Goal: Task Accomplishment & Management: Use online tool/utility

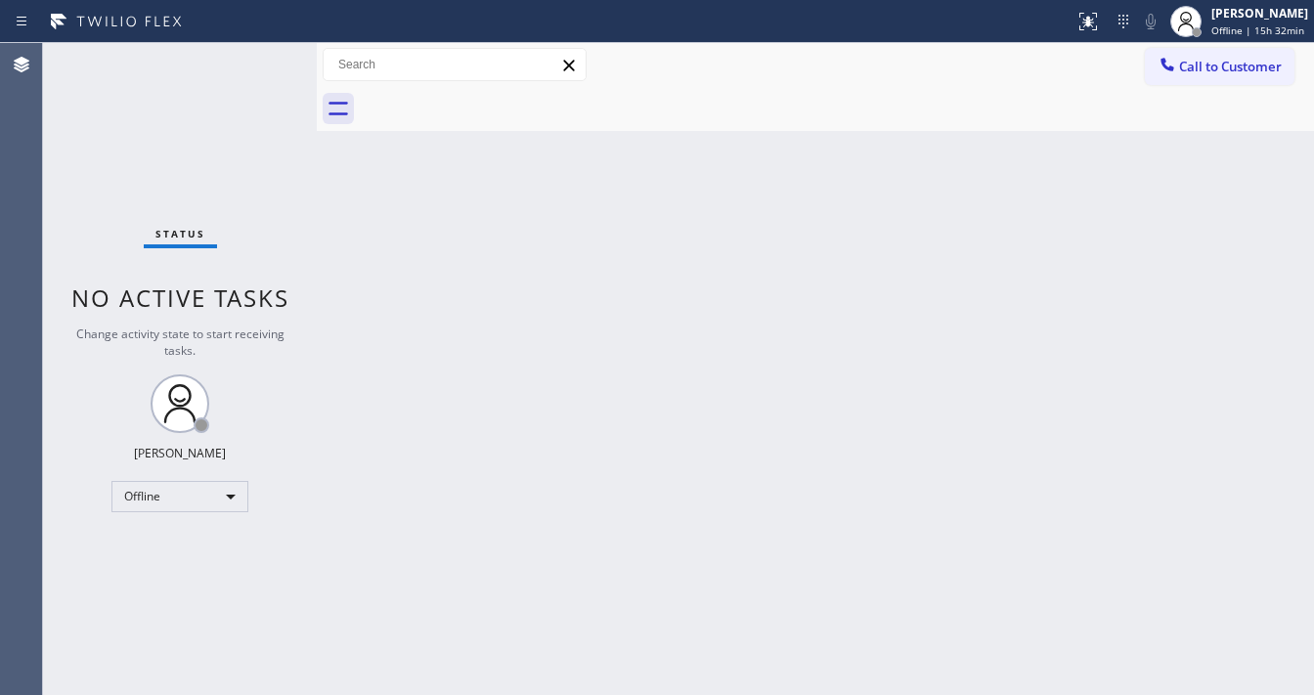
click at [57, 208] on div "Status No active tasks Change activity state to start receiving tasks. [PERSON_…" at bounding box center [180, 369] width 274 height 652
click at [174, 492] on div "Offline" at bounding box center [179, 496] width 137 height 31
click at [182, 548] on li "Available" at bounding box center [178, 546] width 133 height 23
drag, startPoint x: 455, startPoint y: 523, endPoint x: 684, endPoint y: 573, distance: 235.1
click at [498, 523] on div "Back to Dashboard Change Sender ID Customers Technicians Select a contact Outbo…" at bounding box center [815, 369] width 997 height 652
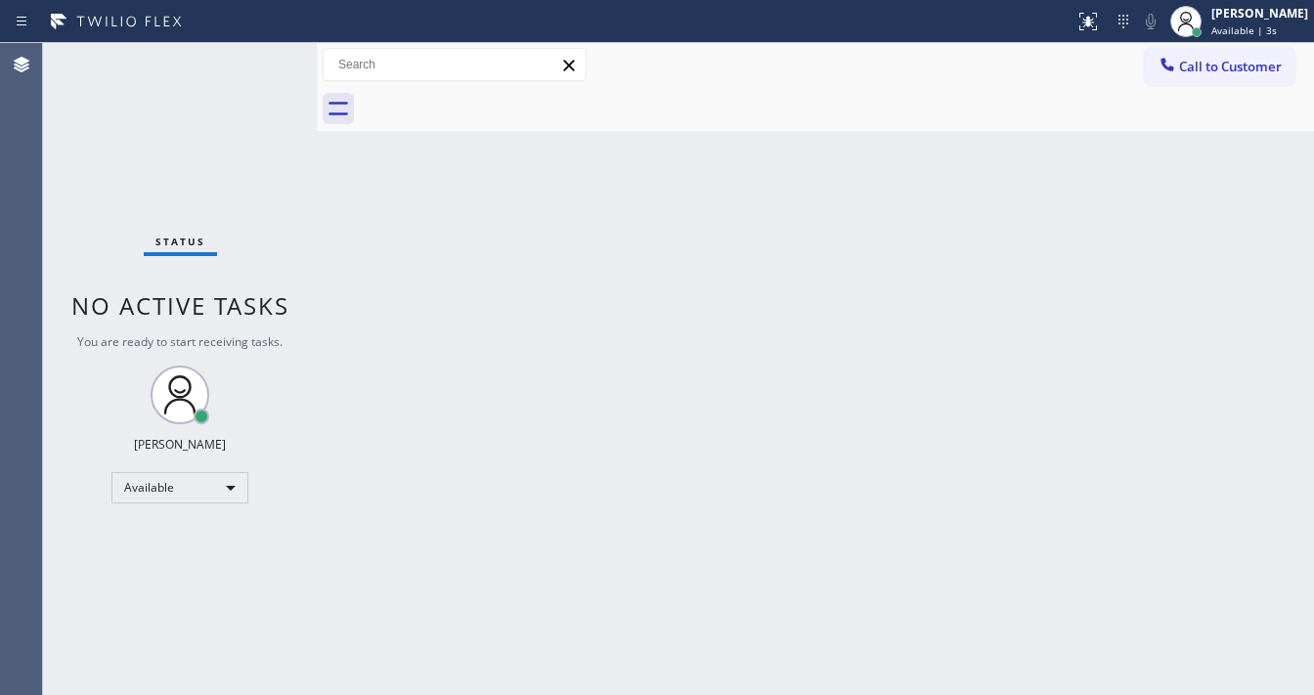
click at [259, 20] on div at bounding box center [537, 21] width 1059 height 31
click at [26, 209] on div "Agent Desktop" at bounding box center [21, 369] width 42 height 652
click at [254, 55] on div "Status No active tasks You are ready to start receiving tasks. [PERSON_NAME]" at bounding box center [180, 369] width 274 height 652
click at [260, 51] on div "Status No active tasks You are ready to start receiving tasks. [PERSON_NAME]" at bounding box center [180, 369] width 274 height 652
click at [262, 49] on div "Status No active tasks You are ready to start receiving tasks. [PERSON_NAME]" at bounding box center [180, 369] width 274 height 652
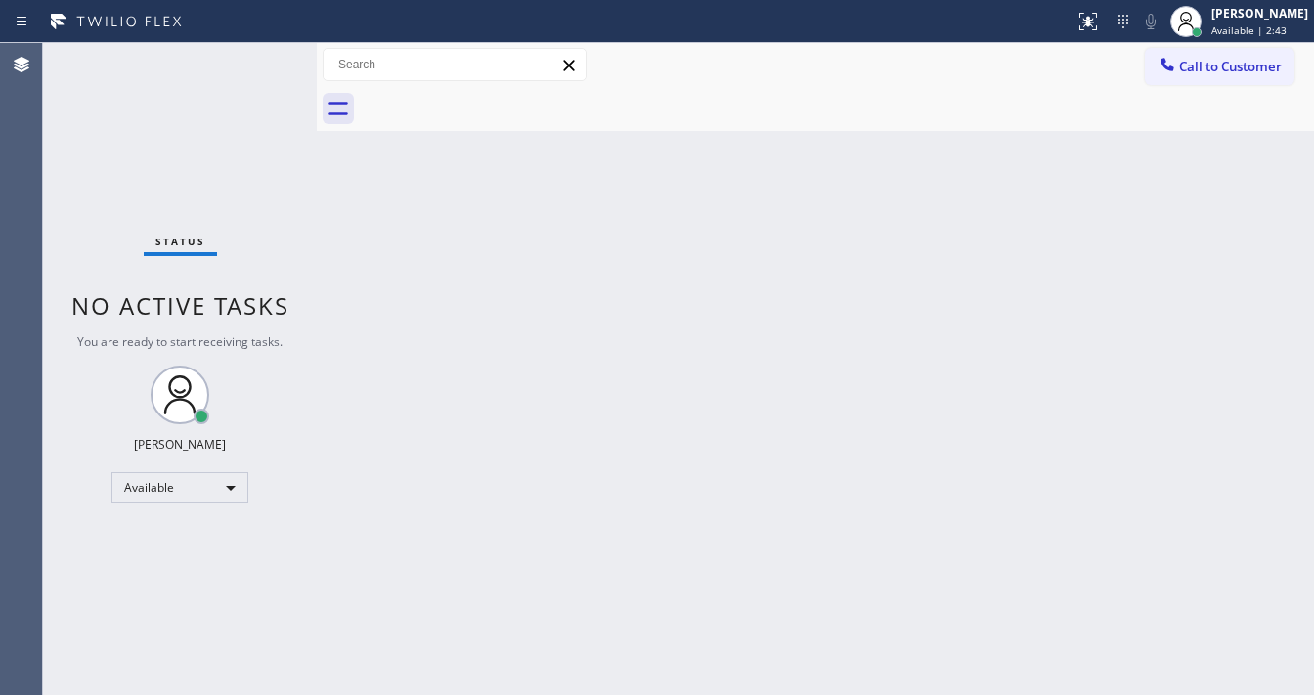
click at [262, 50] on div "Status No active tasks You are ready to start receiving tasks. [PERSON_NAME]" at bounding box center [180, 369] width 274 height 652
click at [262, 52] on div "Status No active tasks You are ready to start receiving tasks. [PERSON_NAME]" at bounding box center [180, 369] width 274 height 652
click at [260, 58] on div "Status No active tasks You are ready to start receiving tasks. [PERSON_NAME]" at bounding box center [180, 369] width 274 height 652
click at [257, 63] on div "Status No active tasks You are ready to start receiving tasks. [PERSON_NAME]" at bounding box center [180, 369] width 274 height 652
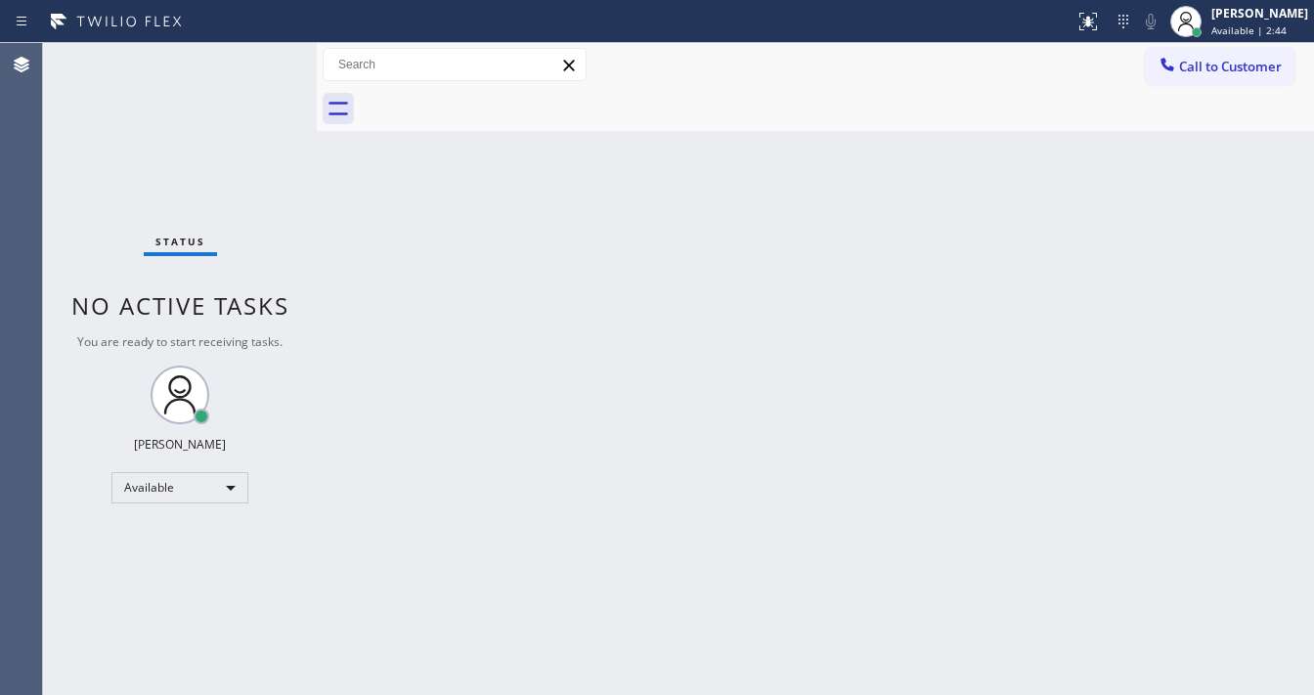
click at [257, 63] on div "Status No active tasks You are ready to start receiving tasks. [PERSON_NAME]" at bounding box center [180, 369] width 274 height 652
drag, startPoint x: 300, startPoint y: 76, endPoint x: 246, endPoint y: 147, distance: 88.6
click at [246, 147] on div "Status No active tasks You are ready to start receiving tasks. [PERSON_NAME]" at bounding box center [180, 369] width 274 height 652
click at [275, 63] on div "Status No active tasks You are ready to start receiving tasks. [PERSON_NAME]" at bounding box center [180, 369] width 274 height 652
click at [256, 60] on div "Status No active tasks You are ready to start receiving tasks. [PERSON_NAME]" at bounding box center [180, 369] width 274 height 652
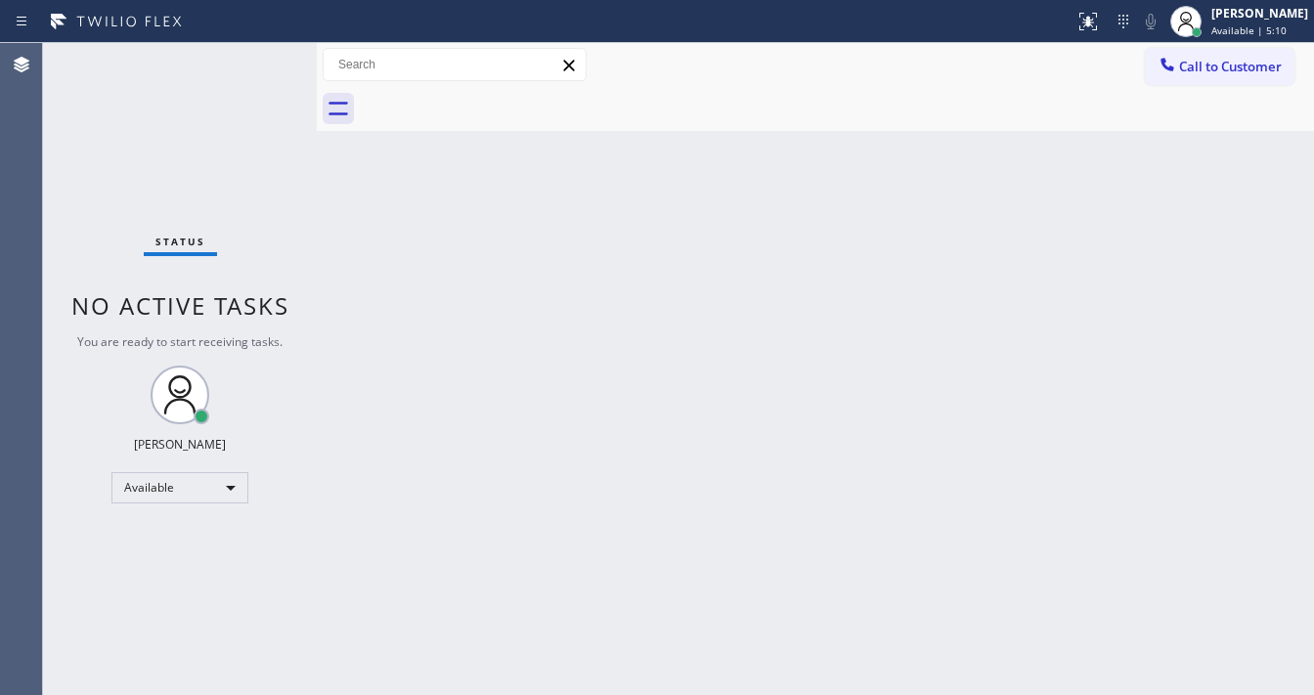
click at [255, 61] on div "Status No active tasks You are ready to start receiving tasks. [PERSON_NAME]" at bounding box center [180, 369] width 274 height 652
click at [256, 61] on div "Status No active tasks You are ready to start receiving tasks. [PERSON_NAME]" at bounding box center [180, 369] width 274 height 652
click at [259, 51] on div "Status No active tasks You are ready to start receiving tasks. [PERSON_NAME]" at bounding box center [180, 369] width 274 height 652
click at [260, 49] on div "Status No active tasks You are ready to start receiving tasks. [PERSON_NAME]" at bounding box center [180, 369] width 274 height 652
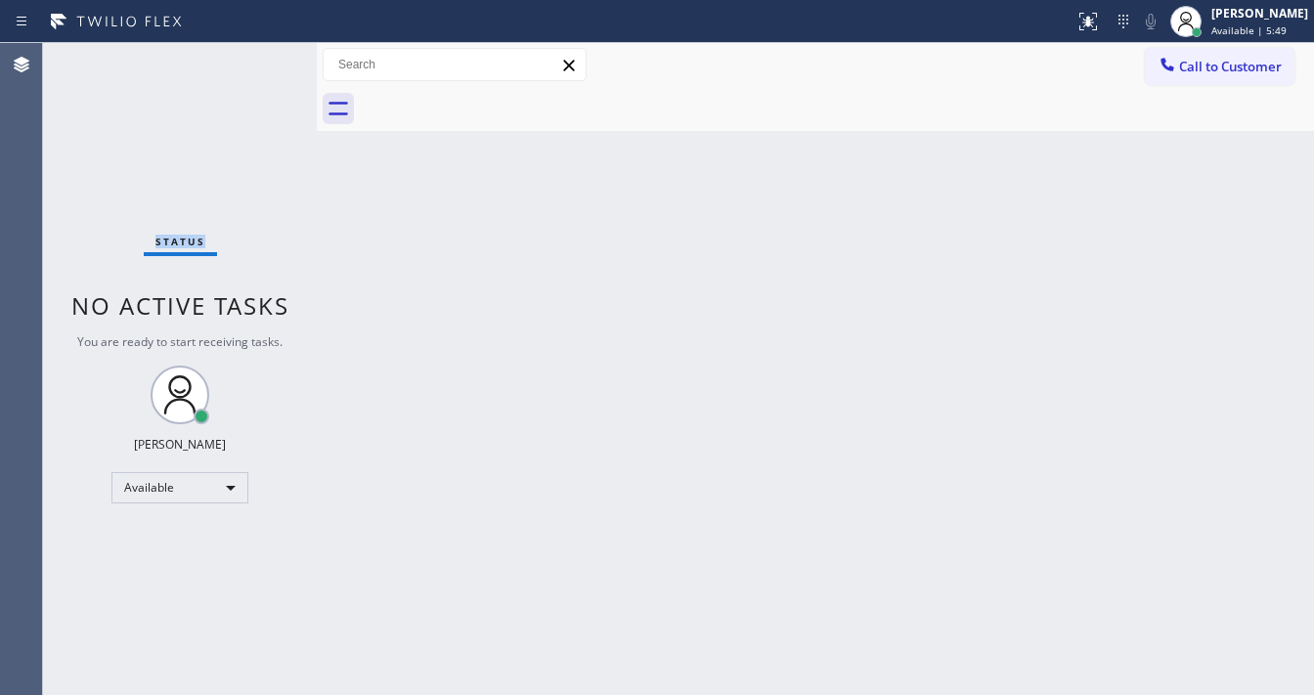
drag, startPoint x: 274, startPoint y: 63, endPoint x: 206, endPoint y: 67, distance: 67.6
drag, startPoint x: 206, startPoint y: 67, endPoint x: 263, endPoint y: 43, distance: 61.8
click at [263, 43] on div "Status No active tasks You are ready to start receiving tasks. [PERSON_NAME]" at bounding box center [180, 369] width 274 height 652
click at [262, 56] on div "Status No active tasks You are ready to start receiving tasks. [PERSON_NAME]" at bounding box center [180, 369] width 274 height 652
click at [258, 57] on div "Status No active tasks You are ready to start receiving tasks. [PERSON_NAME]" at bounding box center [180, 369] width 274 height 652
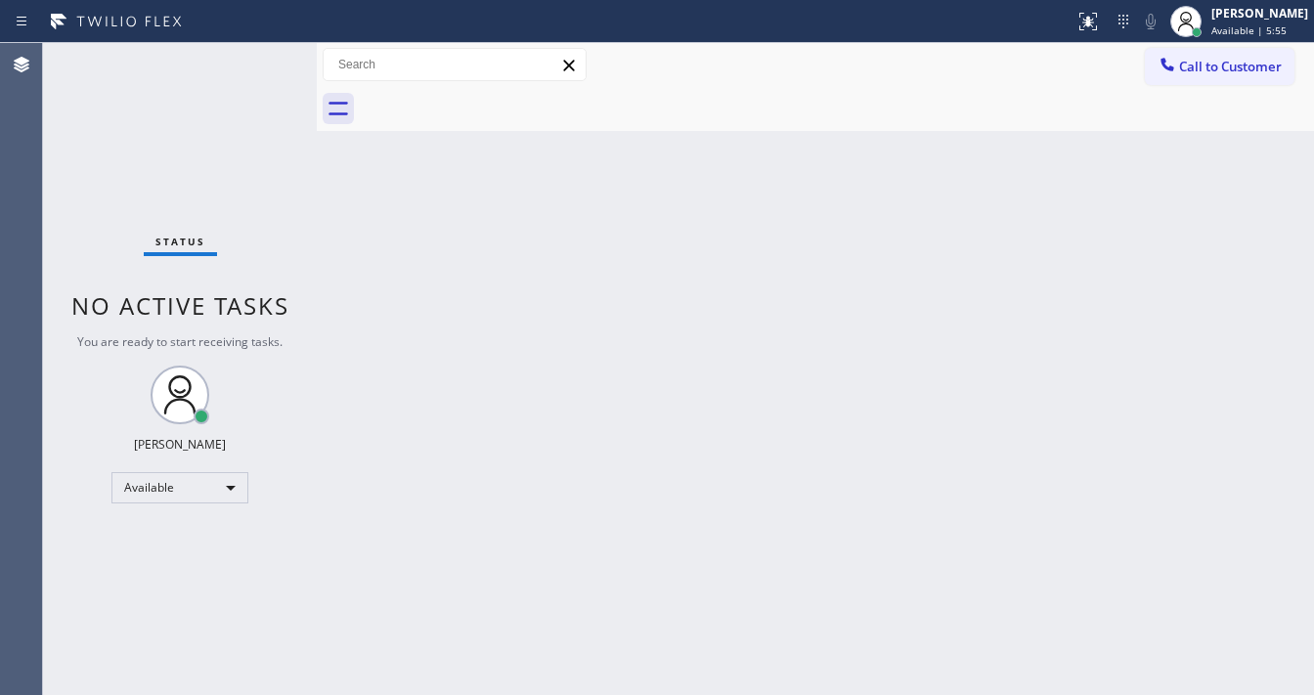
click at [257, 57] on div "Status No active tasks You are ready to start receiving tasks. [PERSON_NAME]" at bounding box center [180, 369] width 274 height 652
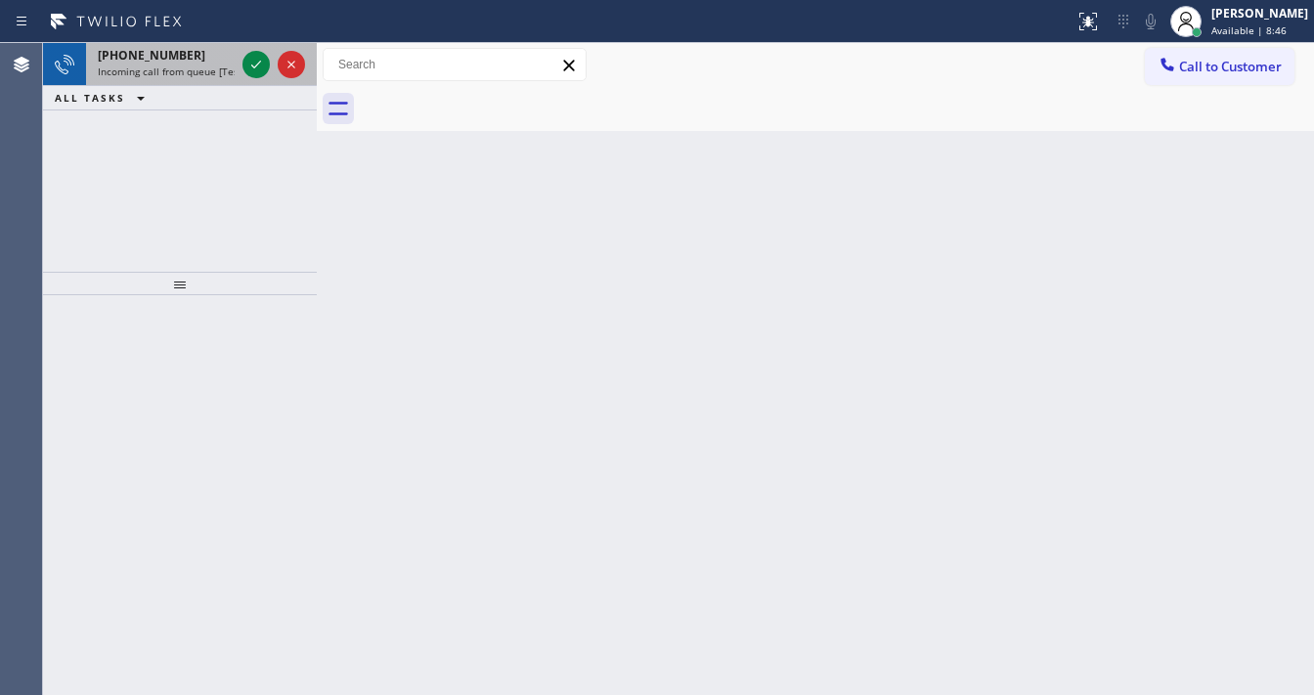
click at [242, 61] on div at bounding box center [274, 64] width 70 height 43
click at [242, 63] on div at bounding box center [274, 64] width 70 height 43
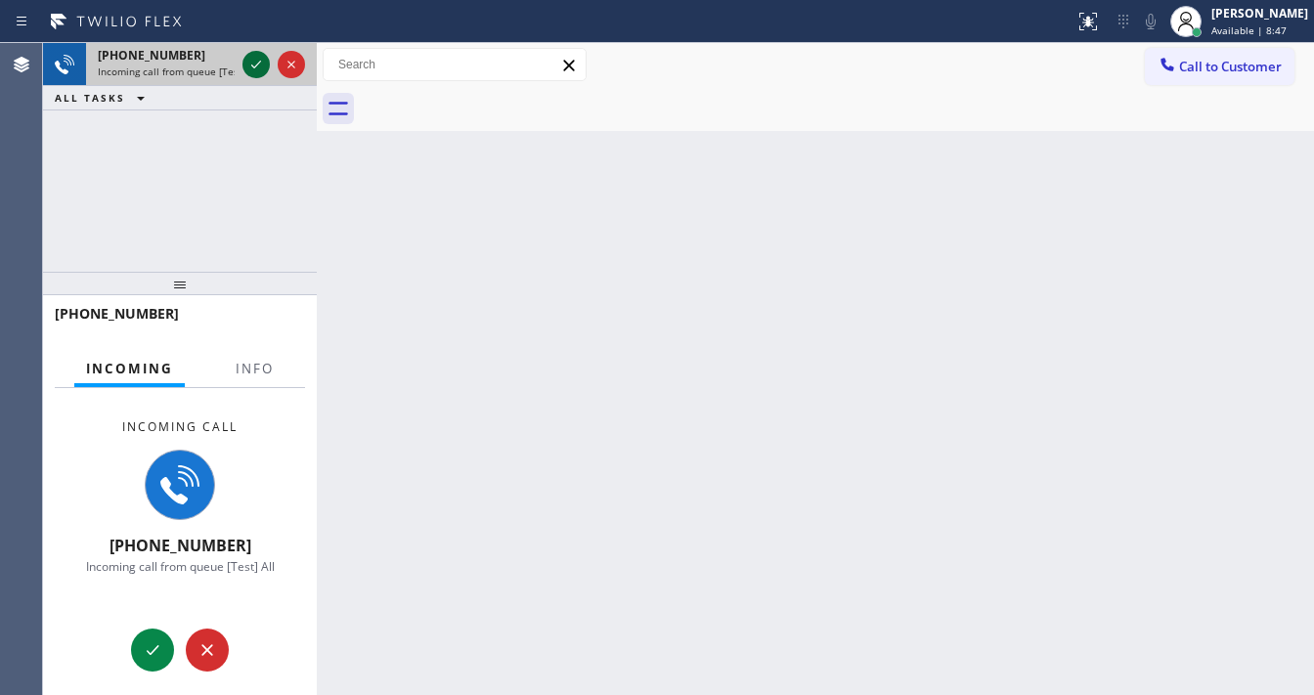
click at [244, 64] on div at bounding box center [255, 64] width 27 height 23
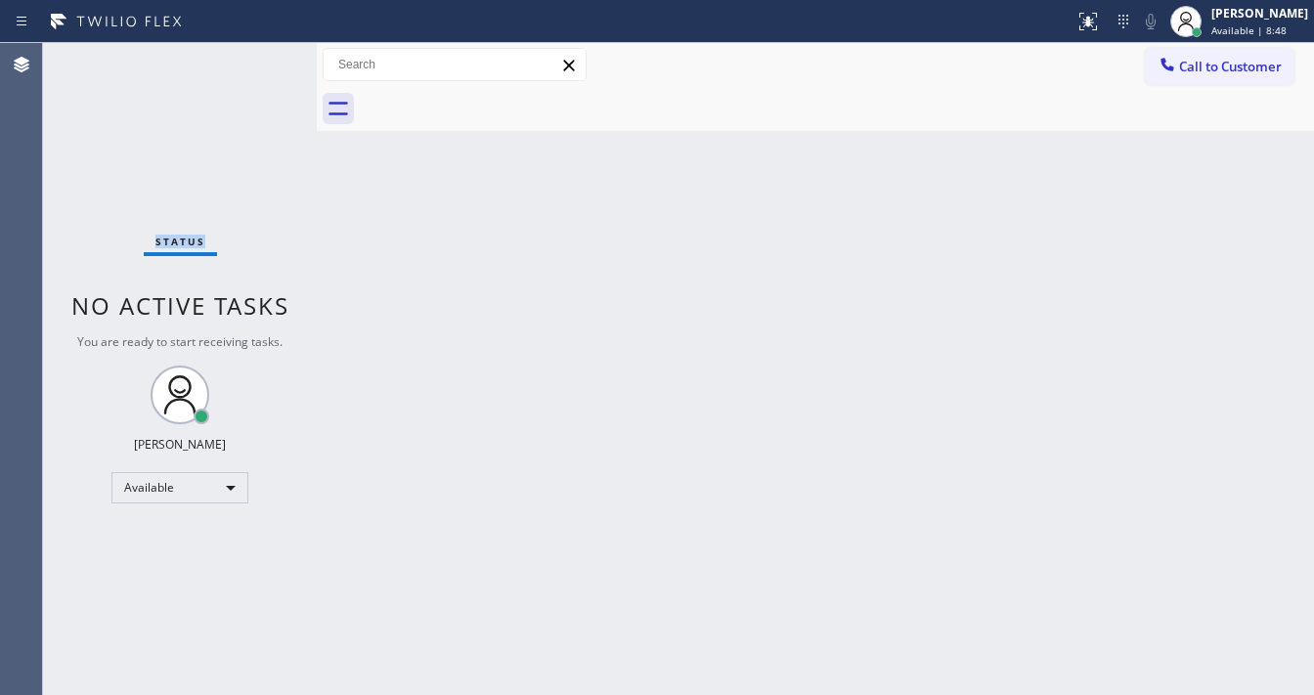
click at [252, 64] on div "Status No active tasks You are ready to start receiving tasks. [PERSON_NAME]" at bounding box center [180, 369] width 274 height 652
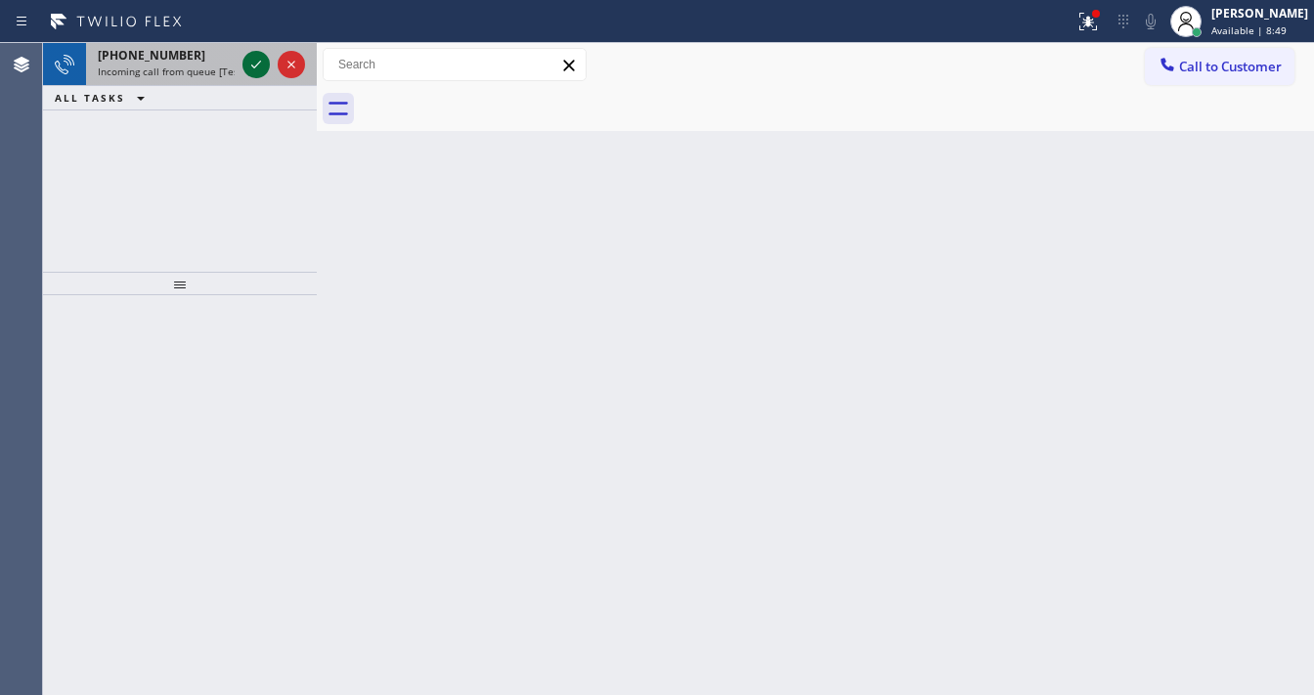
click at [255, 69] on icon at bounding box center [255, 64] width 23 height 23
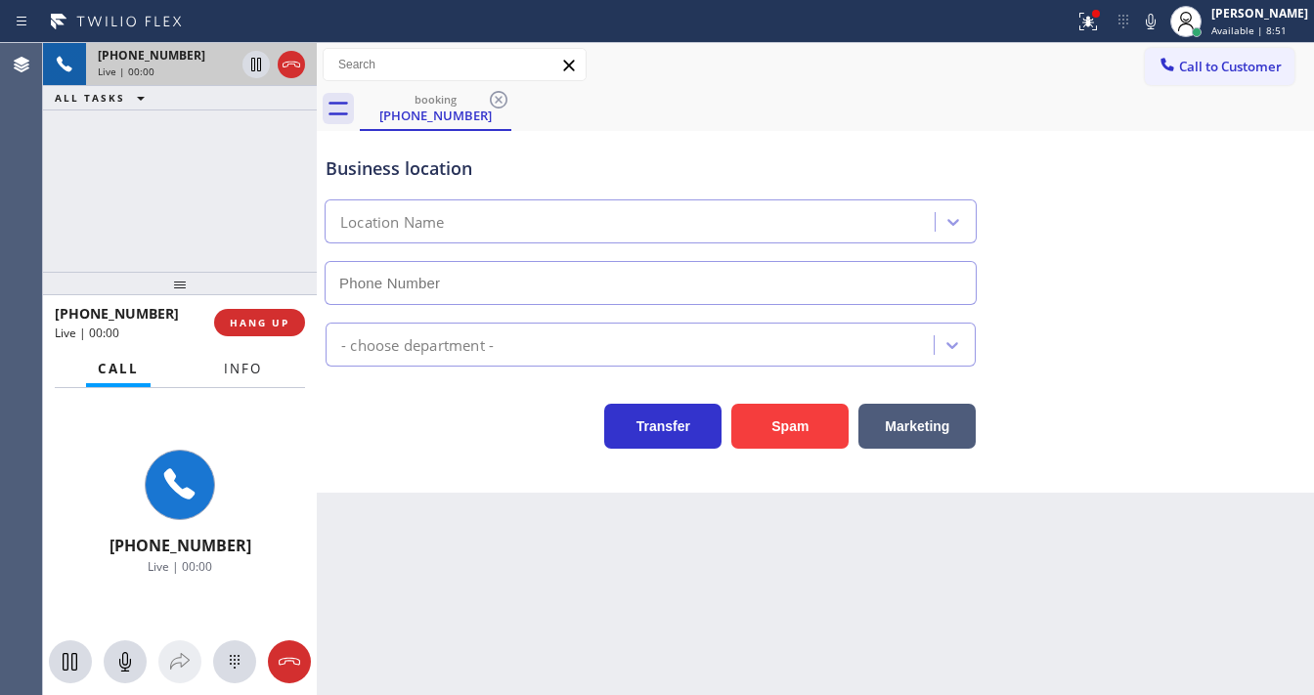
type input "[PHONE_NUMBER]"
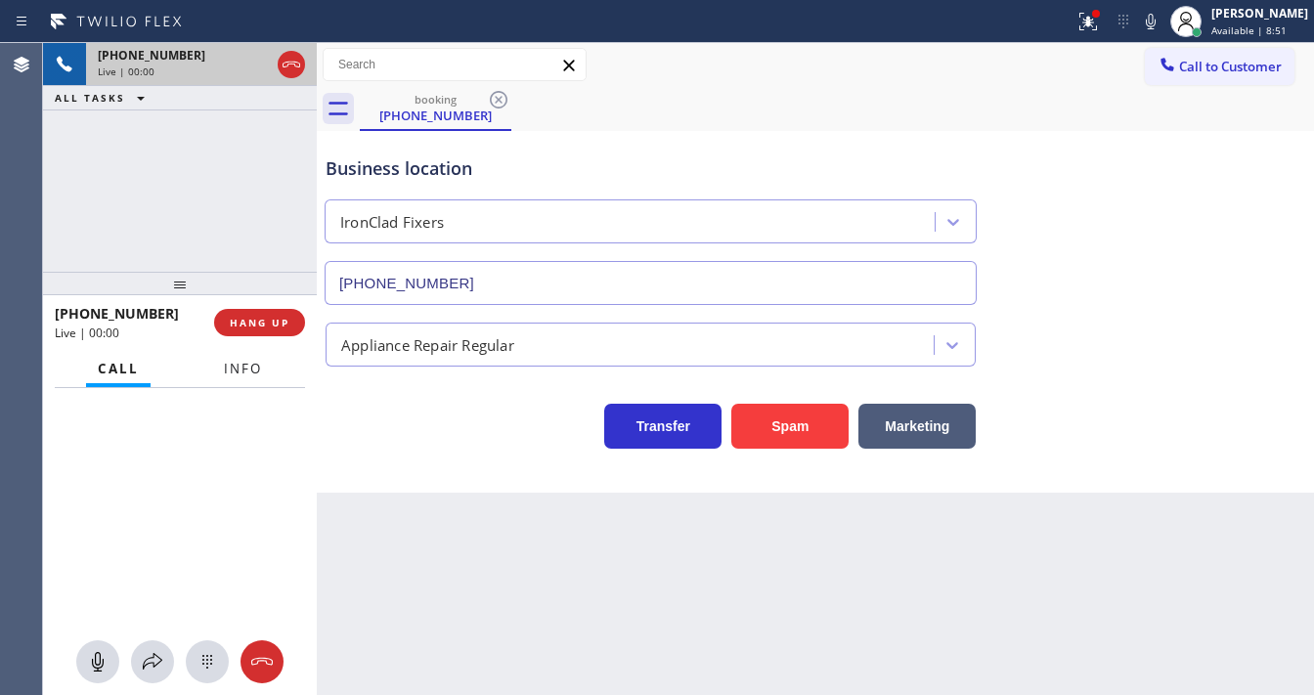
click at [263, 365] on button "Info" at bounding box center [243, 369] width 62 height 38
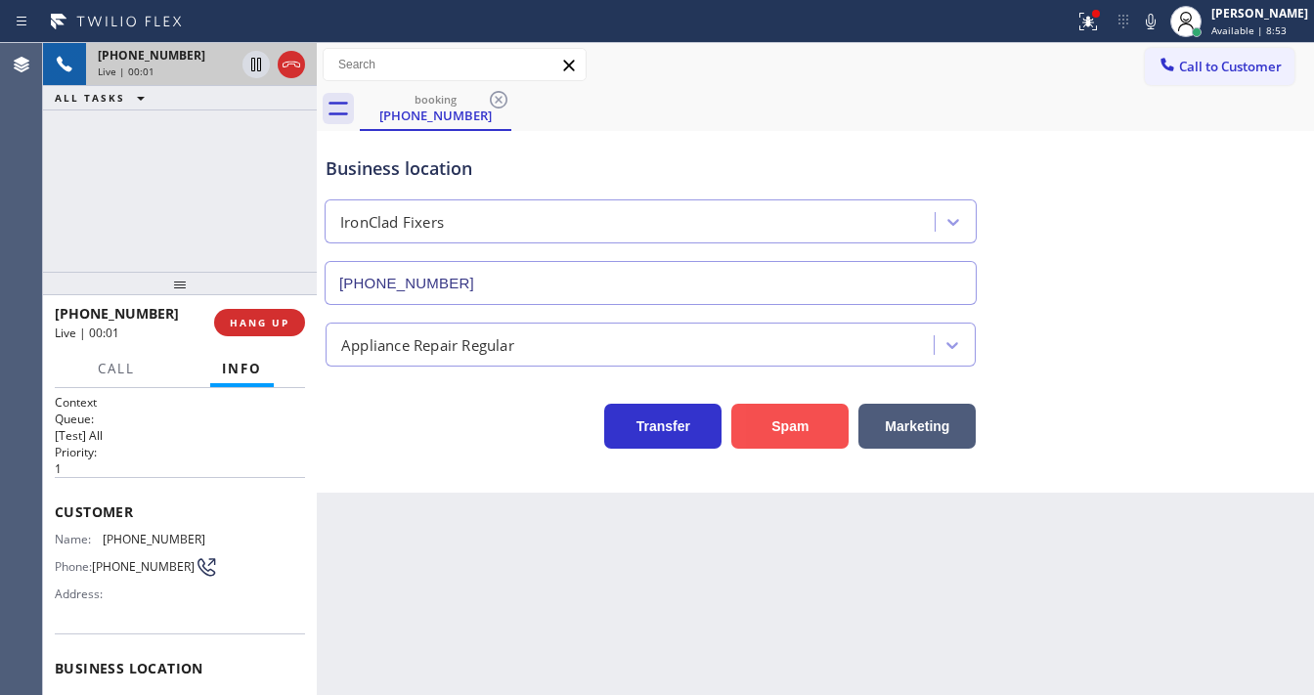
click at [779, 430] on button "Spam" at bounding box center [789, 426] width 117 height 45
click at [1100, 23] on icon at bounding box center [1088, 21] width 23 height 23
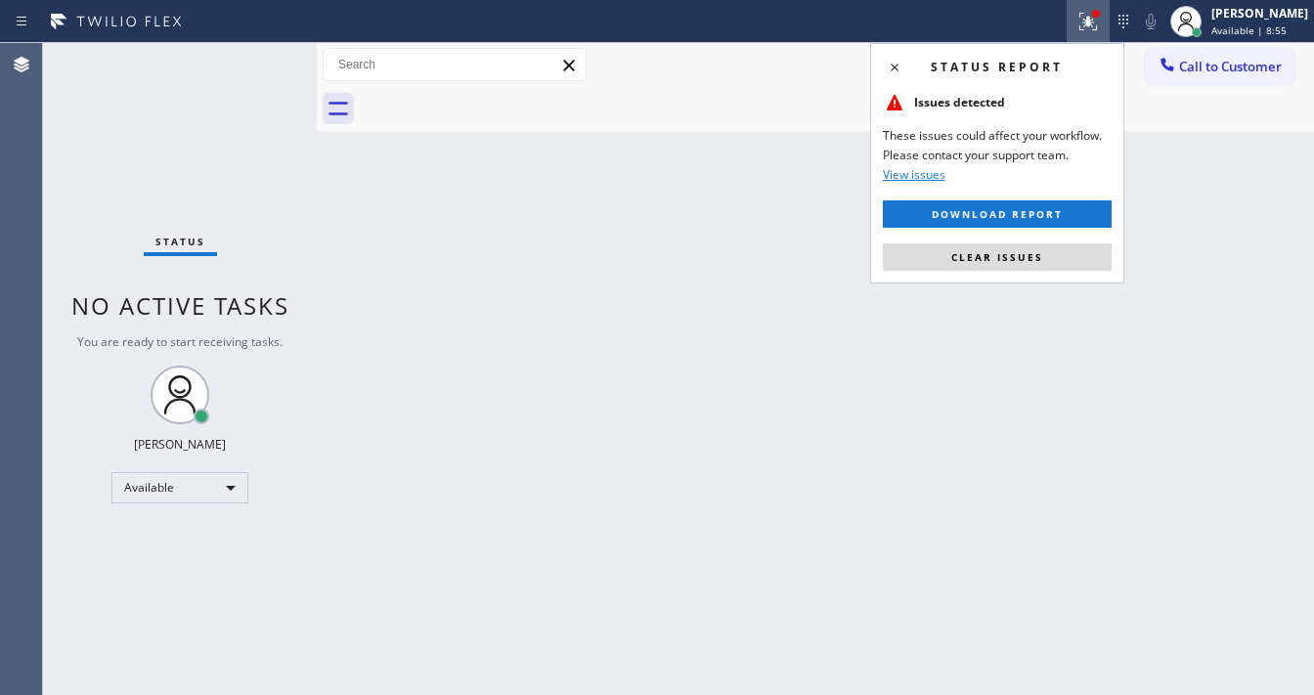
click at [1042, 255] on button "Clear issues" at bounding box center [997, 256] width 229 height 27
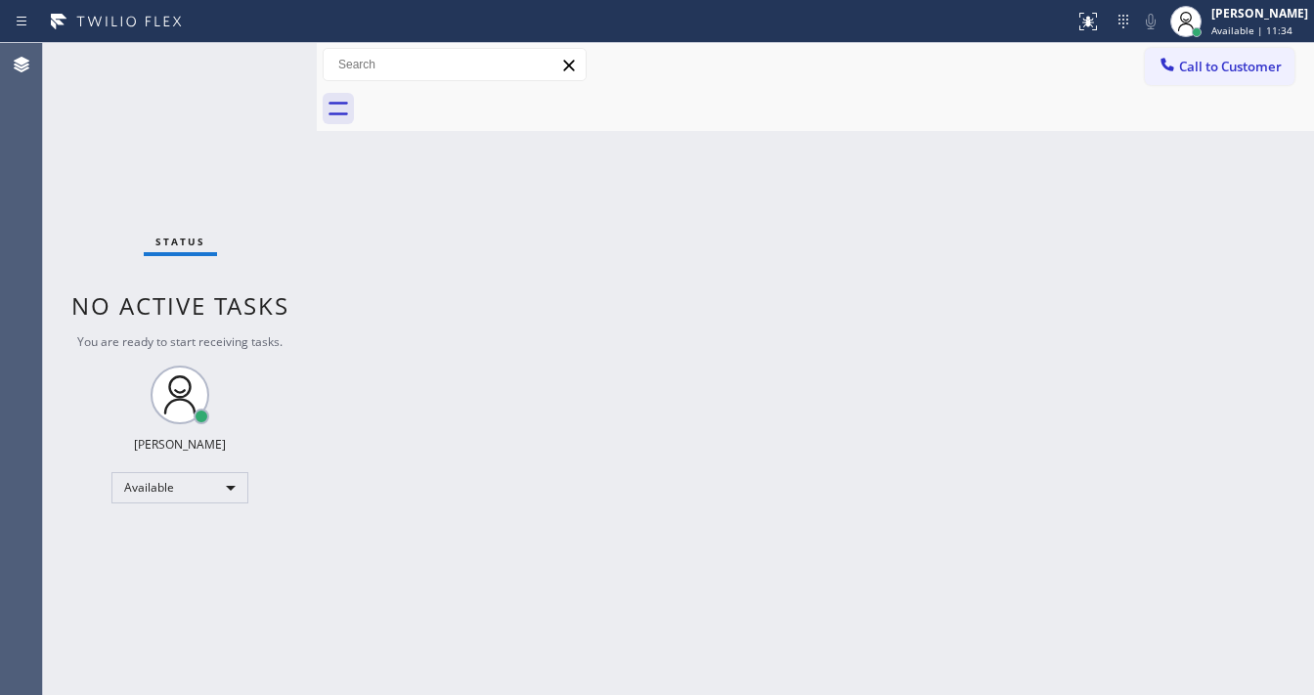
click at [262, 69] on div "Status No active tasks You are ready to start receiving tasks. [PERSON_NAME]" at bounding box center [180, 369] width 274 height 652
click at [260, 70] on div "Status No active tasks You are ready to start receiving tasks. [PERSON_NAME]" at bounding box center [180, 369] width 274 height 652
click at [256, 75] on div "Status No active tasks You are ready to start receiving tasks. [PERSON_NAME]" at bounding box center [180, 369] width 274 height 652
click at [256, 76] on div "Status No active tasks You are ready to start receiving tasks. [PERSON_NAME]" at bounding box center [180, 369] width 274 height 652
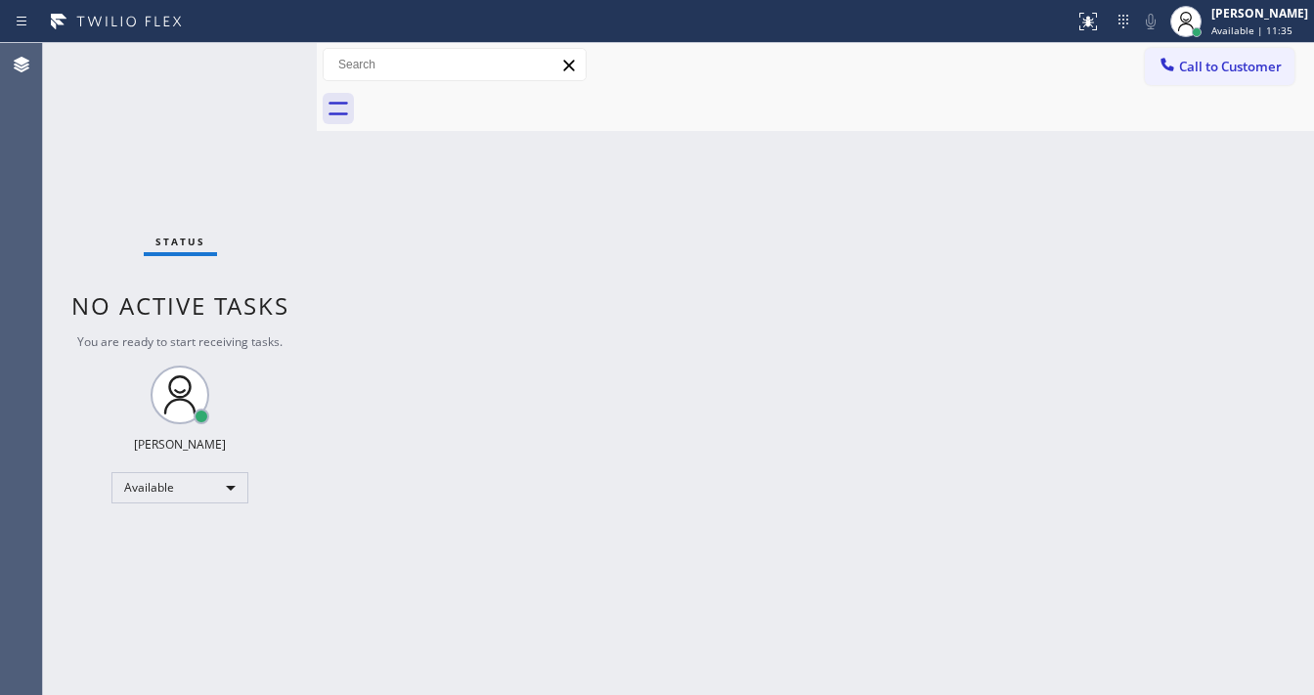
click at [258, 73] on div "Status No active tasks You are ready to start receiving tasks. [PERSON_NAME]" at bounding box center [180, 369] width 274 height 652
click at [259, 73] on div "Status No active tasks You are ready to start receiving tasks. [PERSON_NAME]" at bounding box center [180, 369] width 274 height 652
drag, startPoint x: 0, startPoint y: 725, endPoint x: 10, endPoint y: 630, distance: 96.3
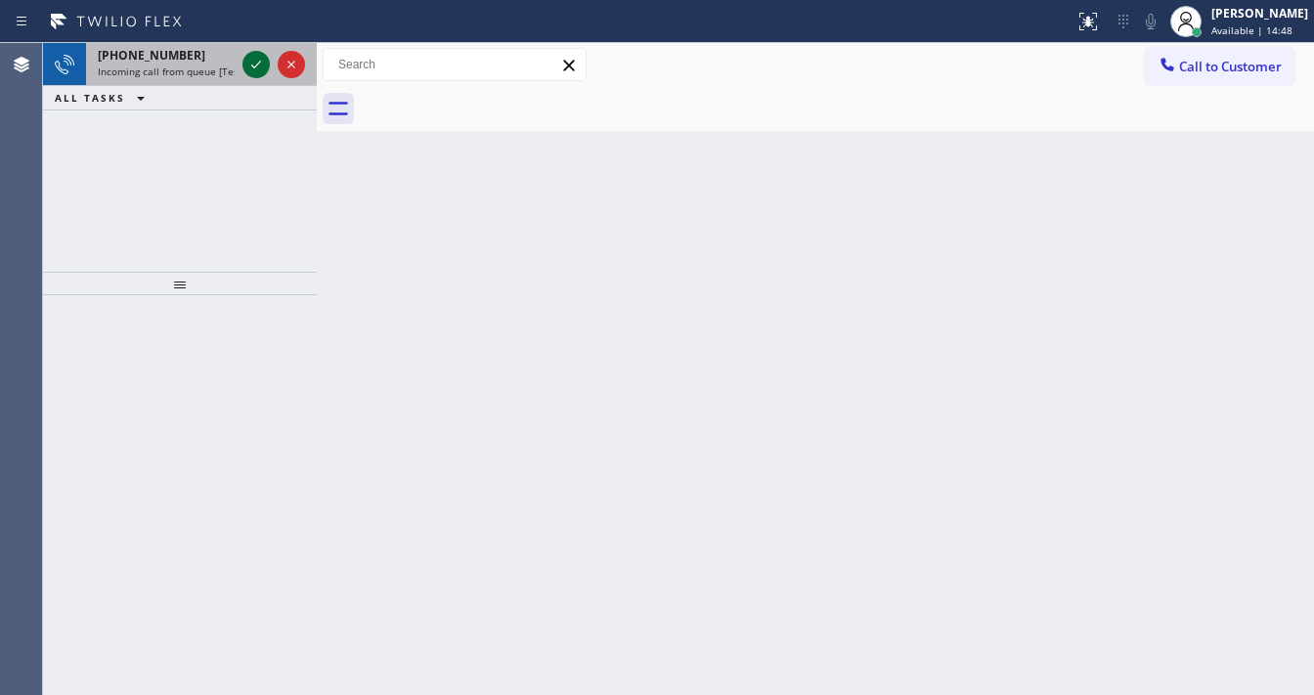
drag, startPoint x: 10, startPoint y: 630, endPoint x: 252, endPoint y: 63, distance: 616.8
click at [252, 63] on icon at bounding box center [255, 64] width 23 height 23
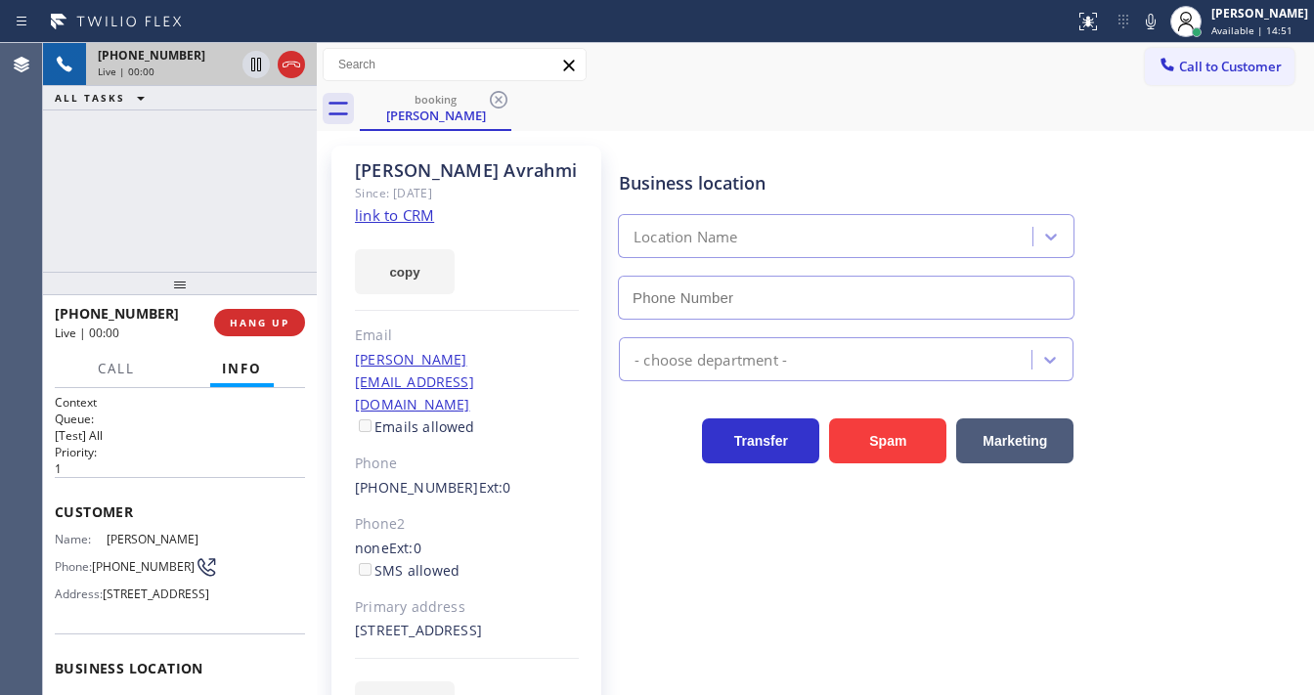
type input "[PHONE_NUMBER]"
click at [243, 503] on span "Customer" at bounding box center [180, 512] width 250 height 19
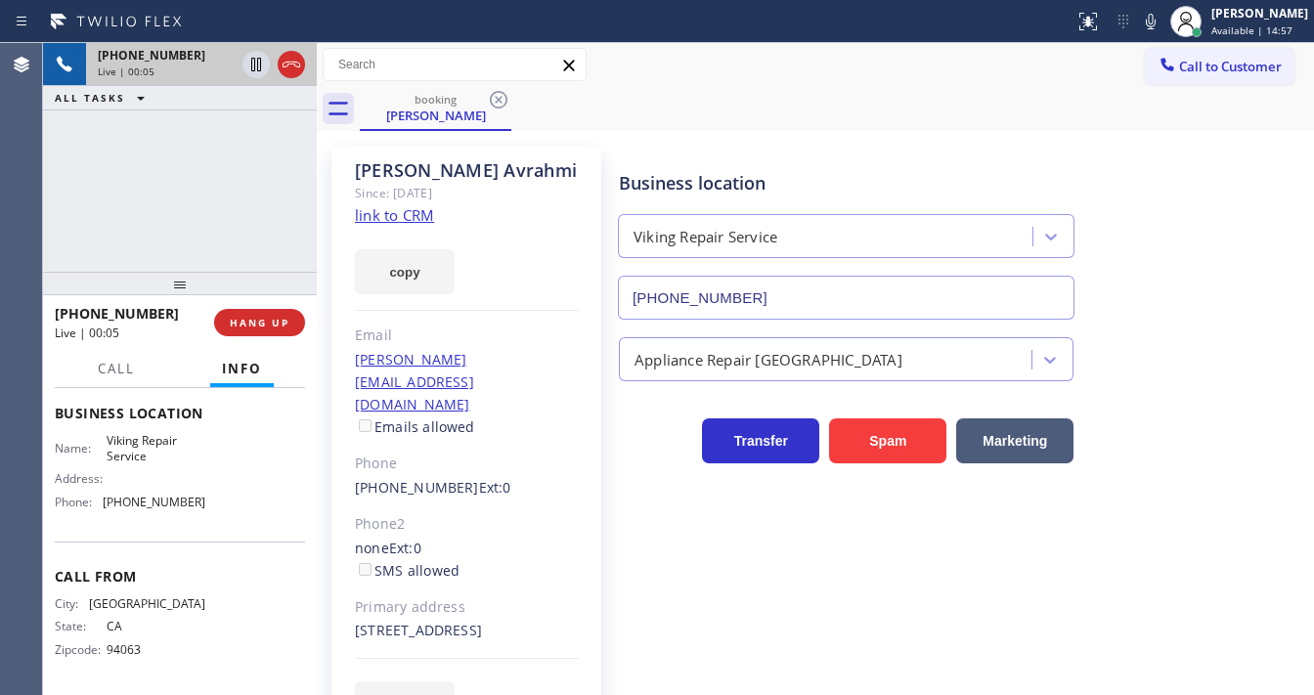
scroll to position [264, 0]
click at [417, 219] on link "link to CRM" at bounding box center [394, 215] width 79 height 20
click at [1162, 22] on icon at bounding box center [1150, 21] width 23 height 23
click at [253, 66] on icon at bounding box center [255, 64] width 23 height 23
click at [253, 67] on icon at bounding box center [255, 64] width 23 height 23
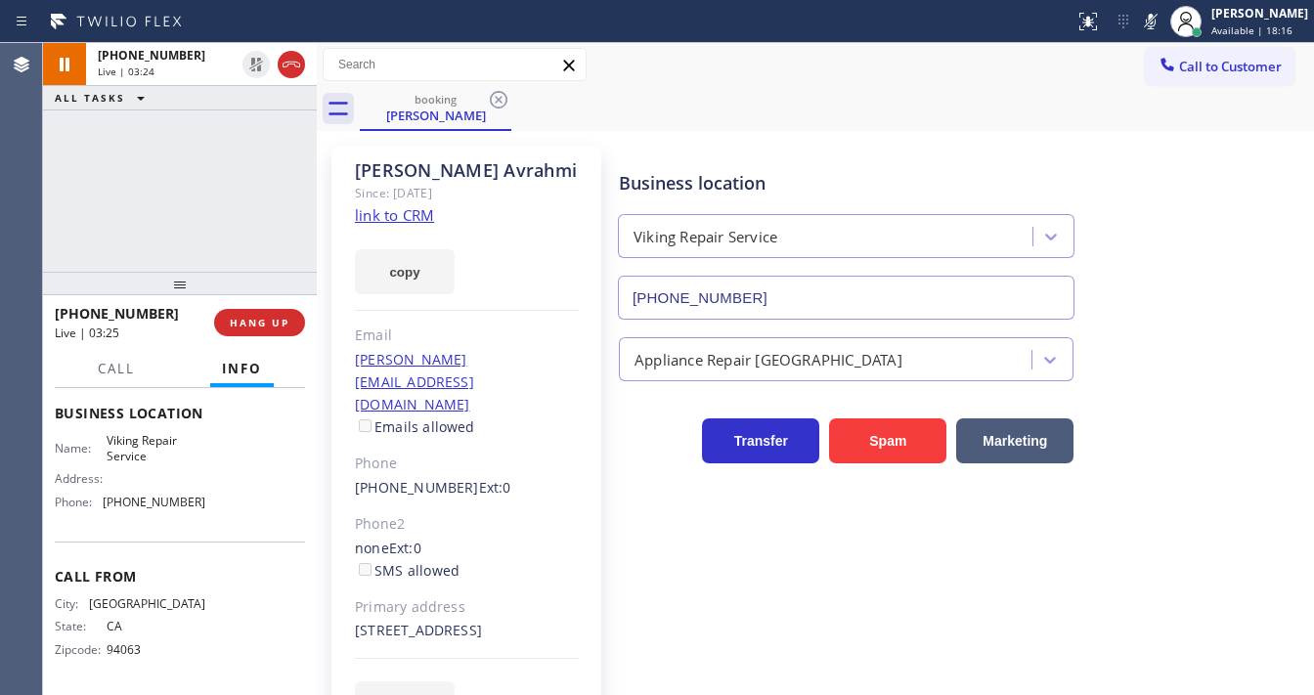
drag, startPoint x: 1160, startPoint y: 27, endPoint x: 441, endPoint y: 158, distance: 730.5
click at [1156, 30] on icon at bounding box center [1150, 21] width 23 height 23
click at [156, 227] on div "[PHONE_NUMBER] Live | 03:26 ALL TASKS ALL TASKS ACTIVE TASKS TASKS IN WRAP UP" at bounding box center [180, 157] width 274 height 229
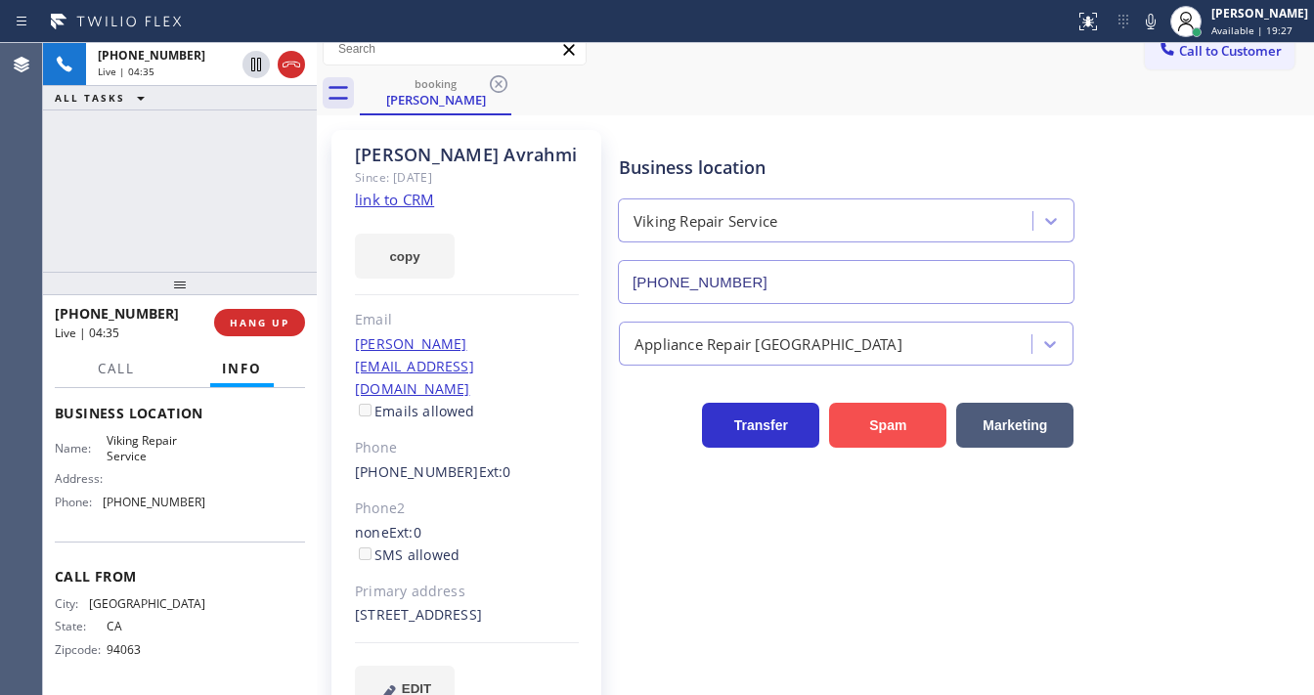
scroll to position [0, 0]
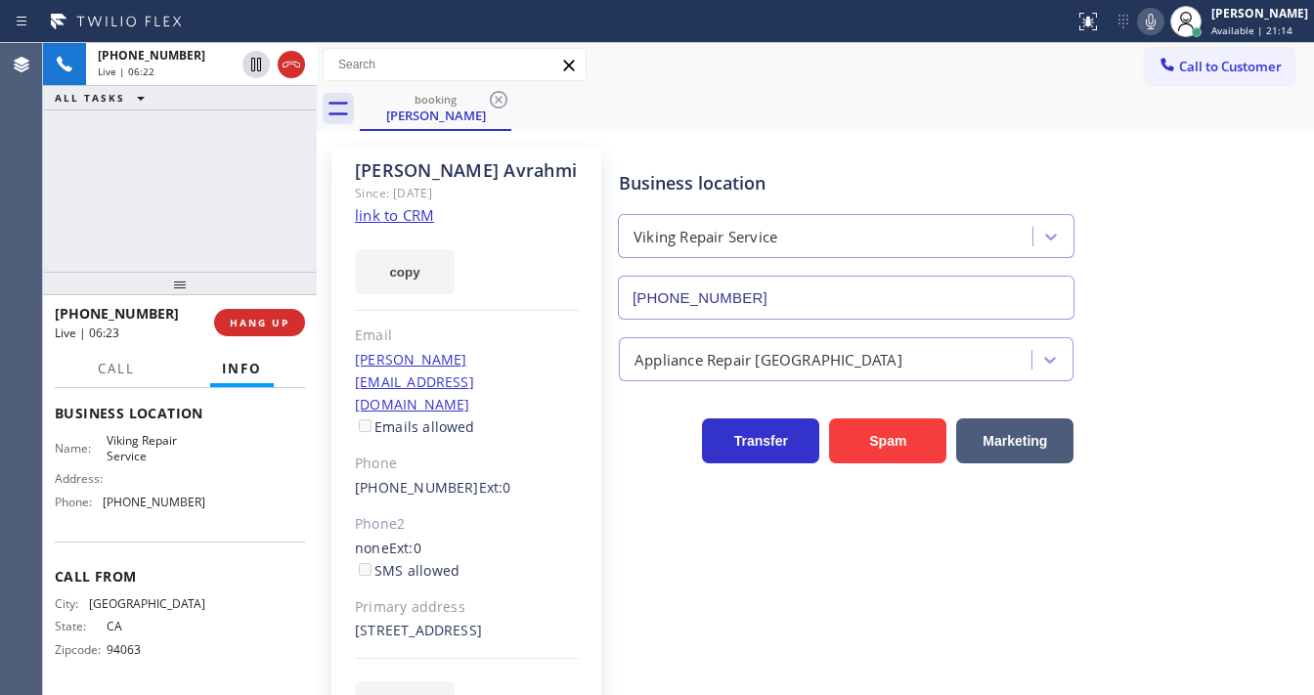
click at [1159, 20] on icon at bounding box center [1150, 21] width 23 height 23
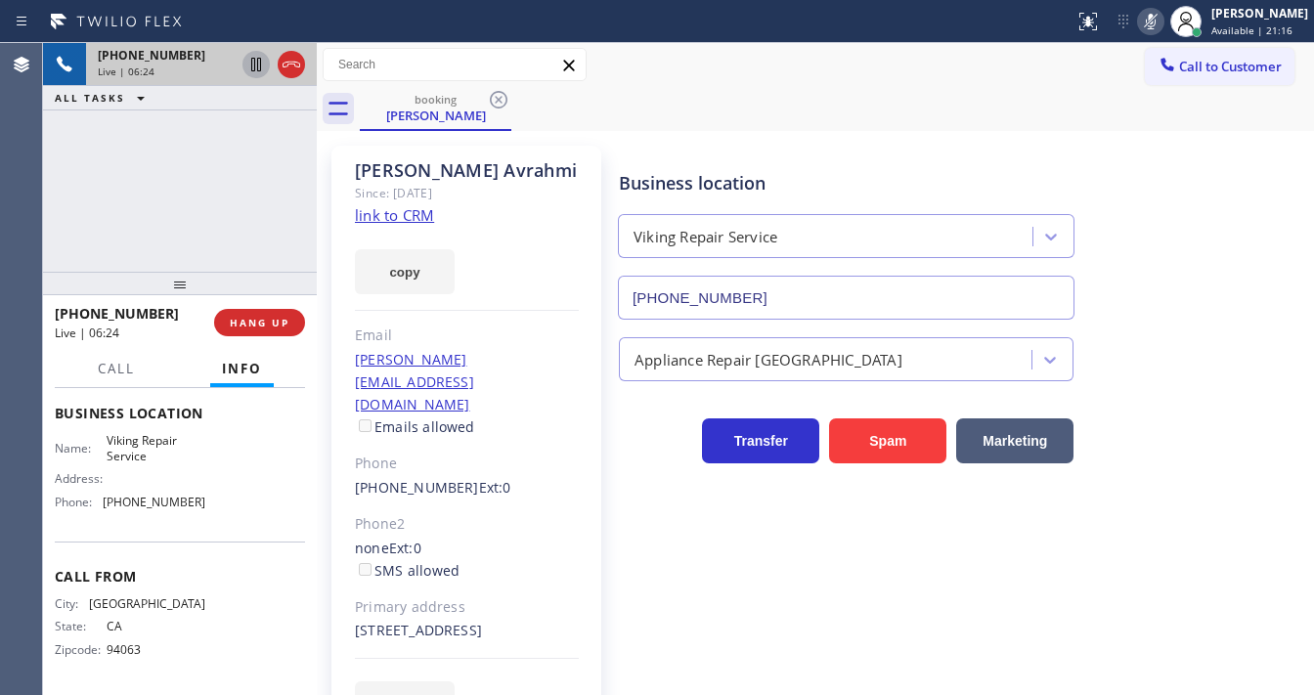
click at [248, 64] on icon at bounding box center [255, 64] width 23 height 23
click at [669, 63] on div "Call to Customer Outbound call Location Search location Your caller id phone nu…" at bounding box center [815, 65] width 997 height 34
drag, startPoint x: 256, startPoint y: 60, endPoint x: 282, endPoint y: 58, distance: 25.5
click at [256, 60] on icon at bounding box center [255, 64] width 23 height 23
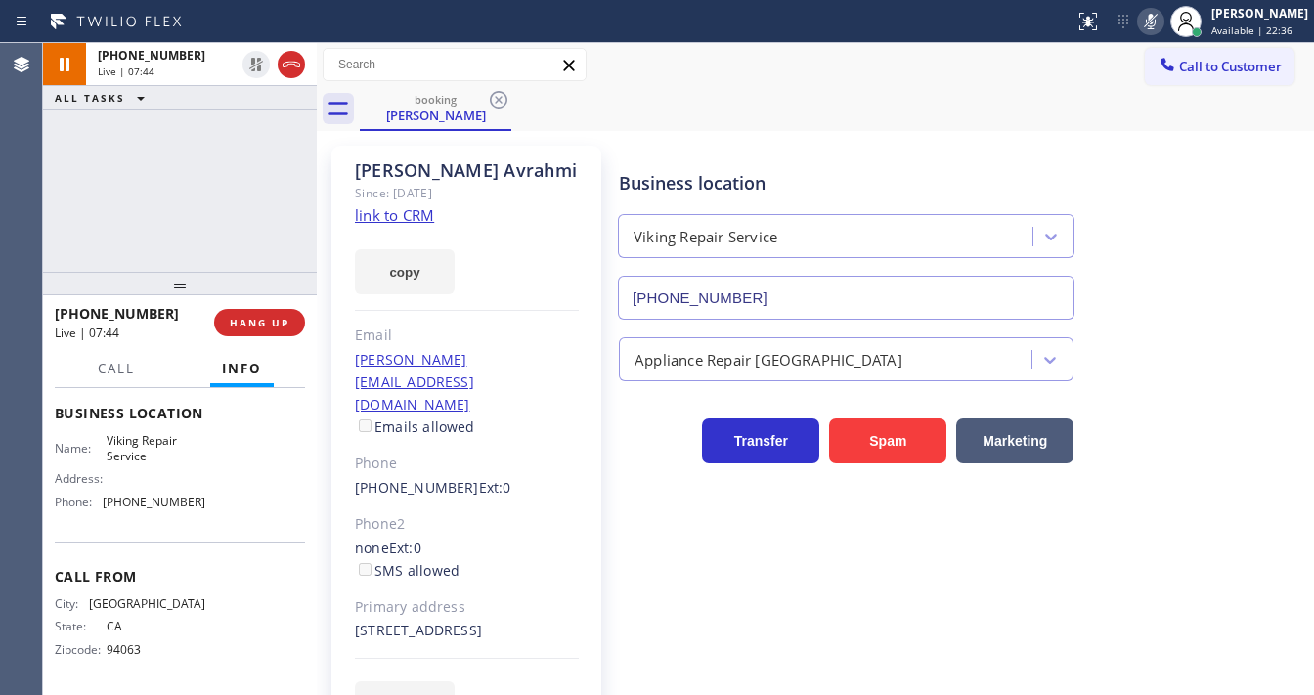
click at [1163, 20] on icon at bounding box center [1150, 21] width 23 height 23
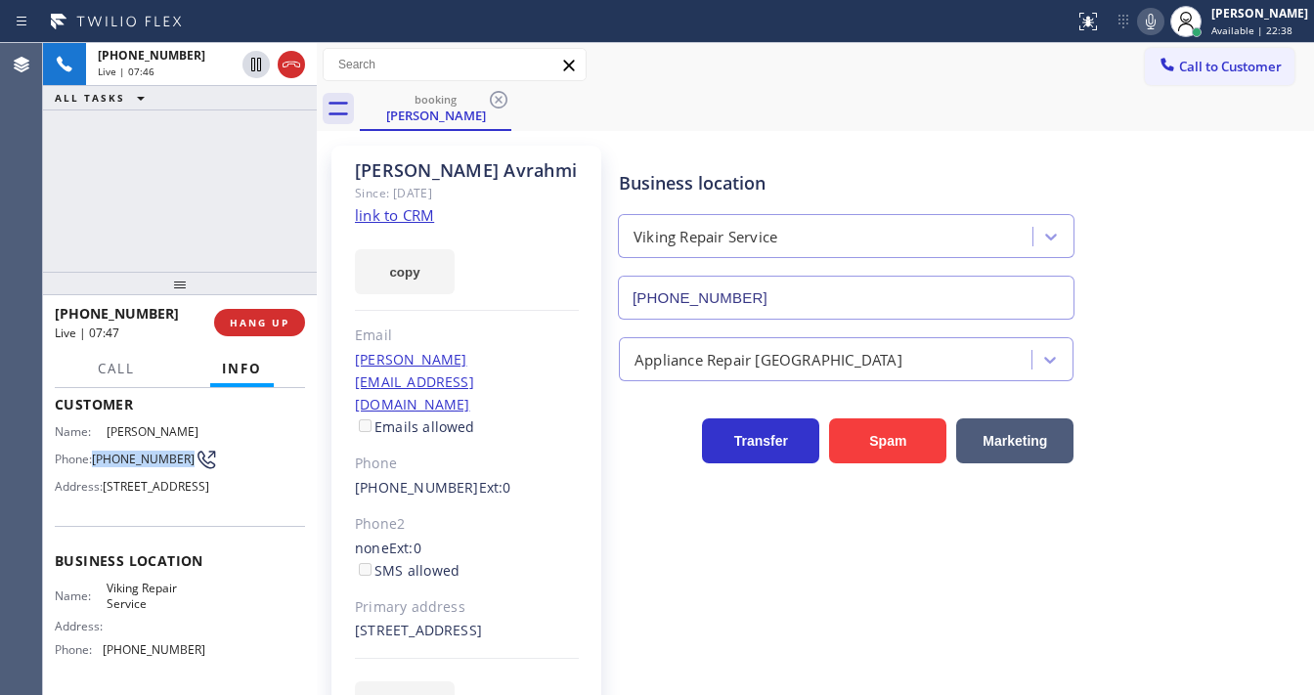
drag, startPoint x: 126, startPoint y: 462, endPoint x: 94, endPoint y: 454, distance: 33.2
click at [94, 454] on div "Phone: [PHONE_NUMBER]" at bounding box center [130, 459] width 151 height 23
copy div "[PHONE_NUMBER]"
click at [160, 212] on div "[PHONE_NUMBER] Live | 07:47 ALL TASKS ALL TASKS ACTIVE TASKS TASKS IN WRAP UP" at bounding box center [180, 157] width 274 height 229
click at [71, 234] on div "[PHONE_NUMBER] Live | 07:57 ALL TASKS ALL TASKS ACTIVE TASKS TASKS IN WRAP UP" at bounding box center [180, 157] width 274 height 229
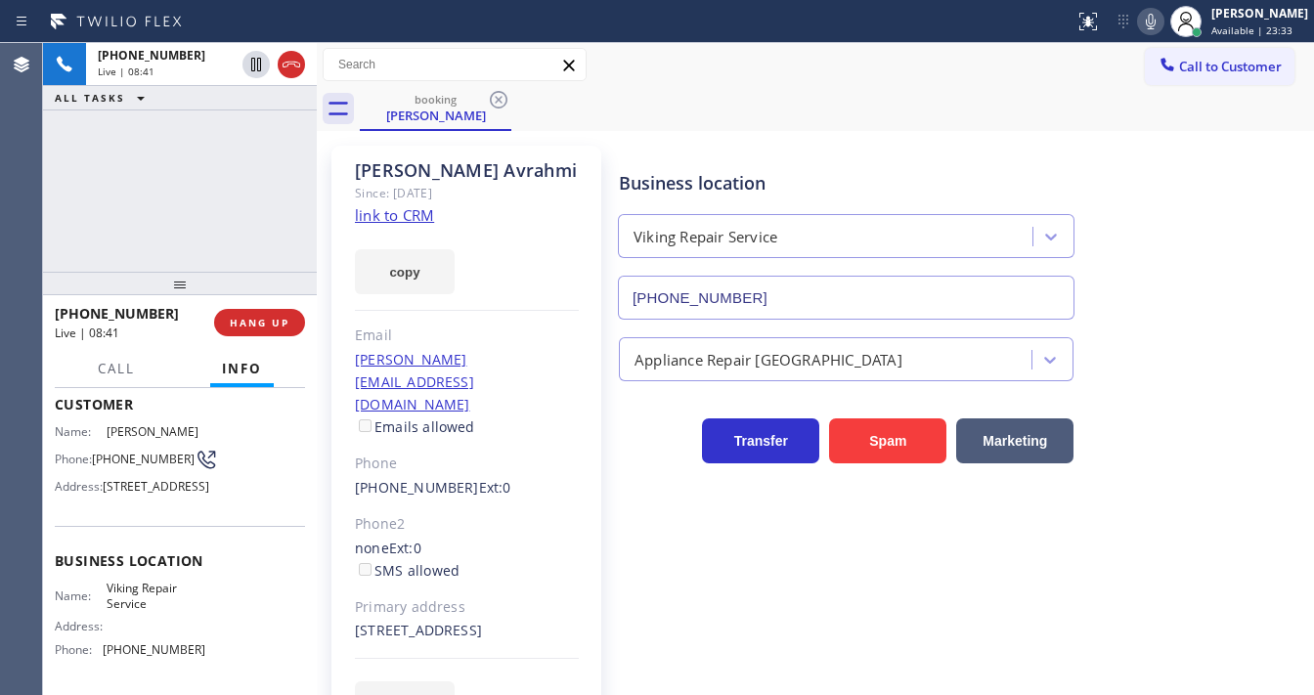
drag, startPoint x: 62, startPoint y: 233, endPoint x: 180, endPoint y: 272, distance: 124.6
click at [63, 233] on div "[PHONE_NUMBER] Live | 08:41 ALL TASKS ALL TASKS ACTIVE TASKS TASKS IN WRAP UP" at bounding box center [180, 157] width 274 height 229
click at [261, 324] on span "HANG UP" at bounding box center [260, 323] width 60 height 14
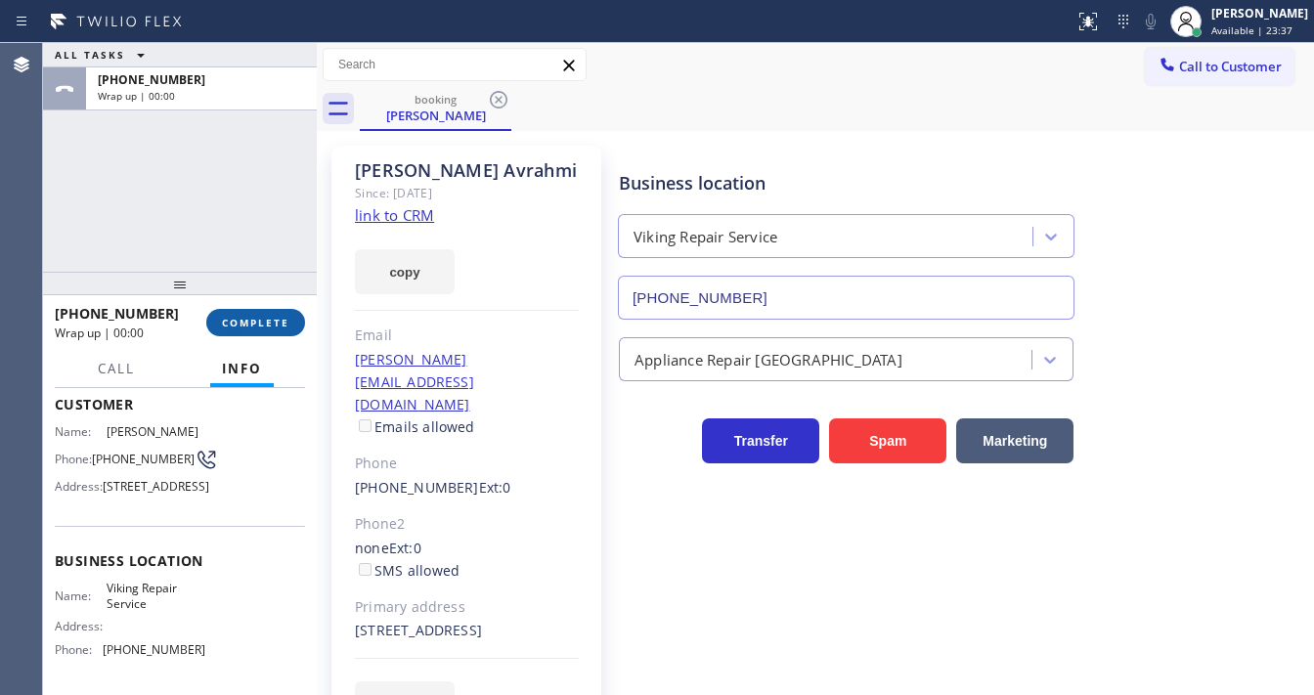
click at [254, 325] on span "COMPLETE" at bounding box center [255, 323] width 67 height 14
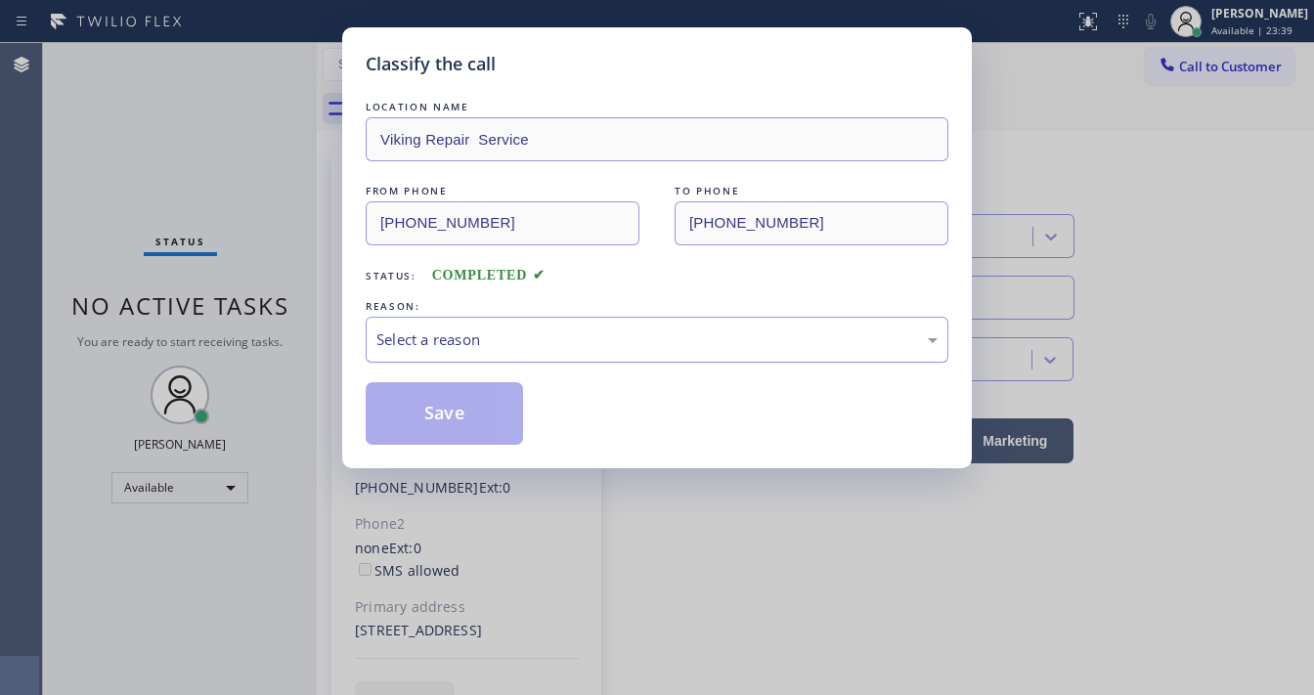
click at [488, 332] on div "Select a reason" at bounding box center [656, 340] width 561 height 22
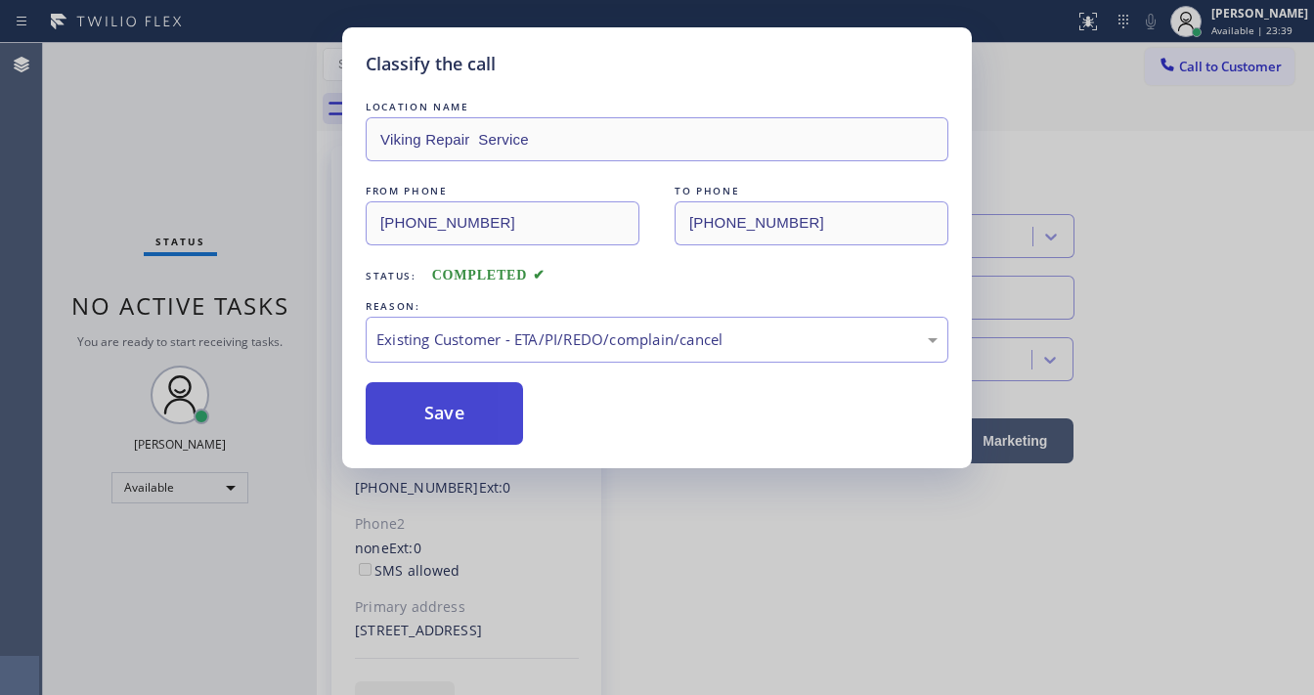
click at [449, 408] on button "Save" at bounding box center [444, 413] width 157 height 63
drag, startPoint x: 449, startPoint y: 408, endPoint x: 490, endPoint y: 455, distance: 62.4
click at [449, 407] on button "Save" at bounding box center [444, 413] width 157 height 63
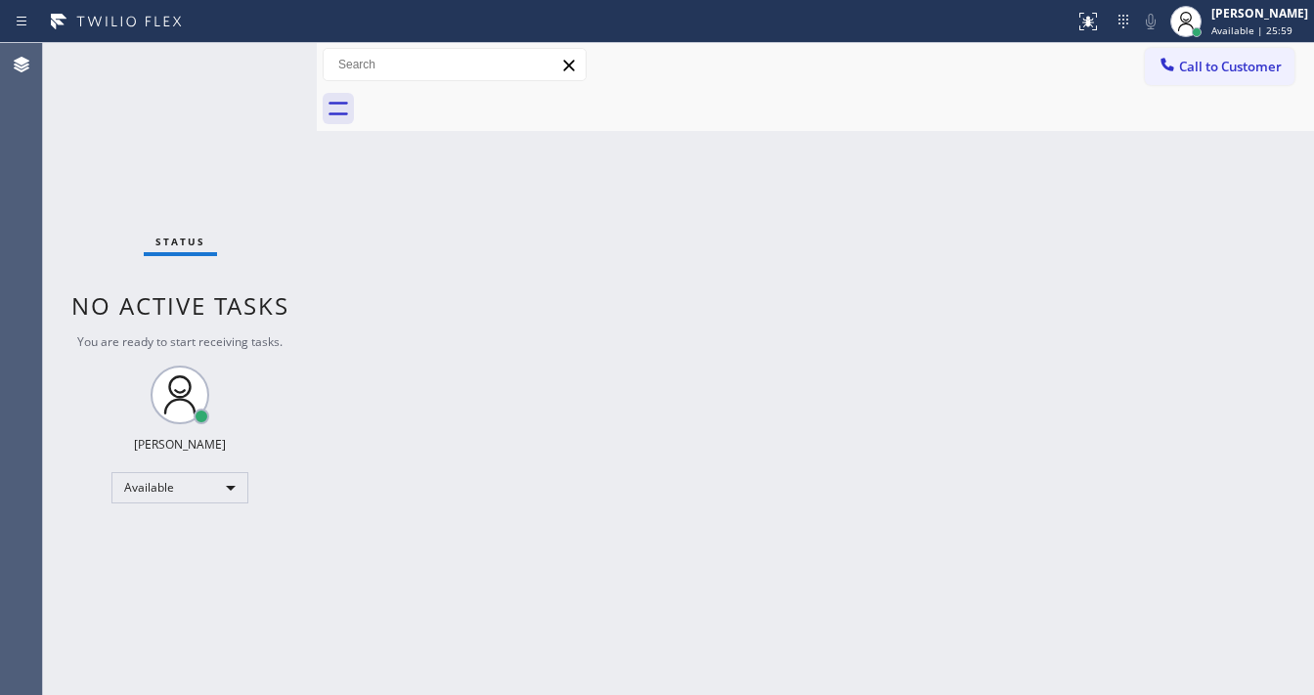
click at [177, 168] on div "Status No active tasks You are ready to start receiving tasks. [PERSON_NAME]" at bounding box center [180, 369] width 274 height 652
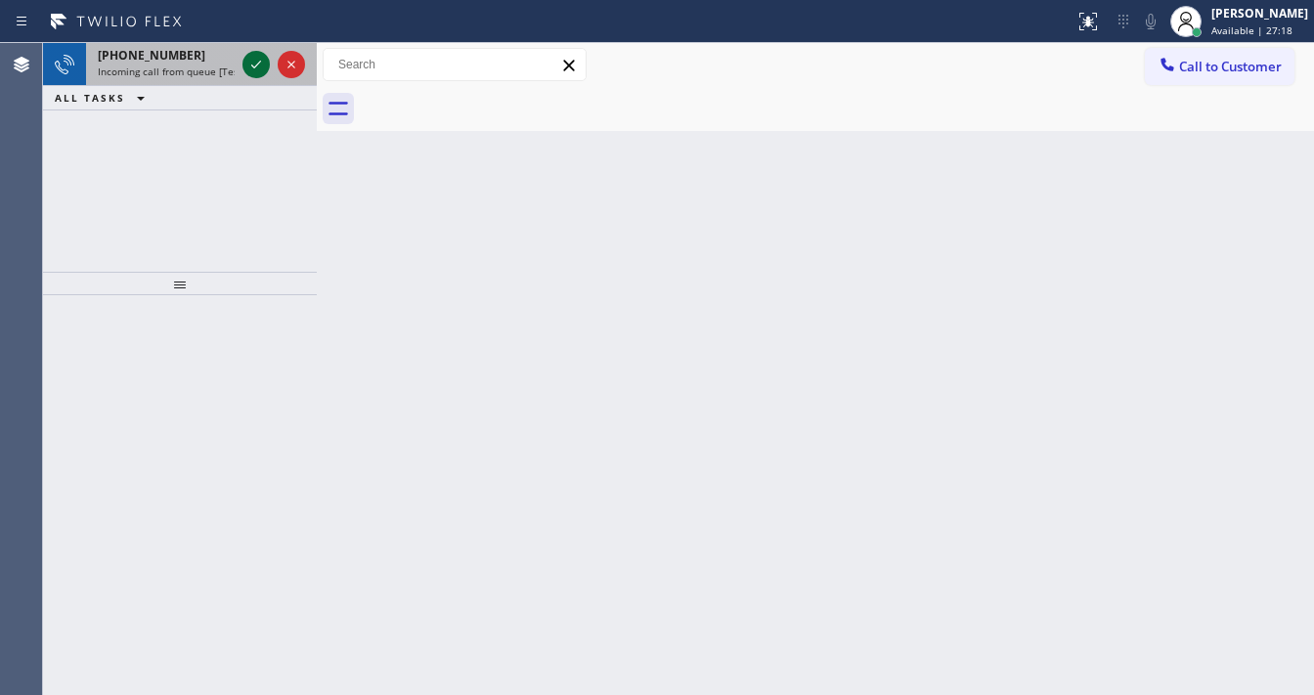
click at [253, 51] on button at bounding box center [255, 64] width 27 height 27
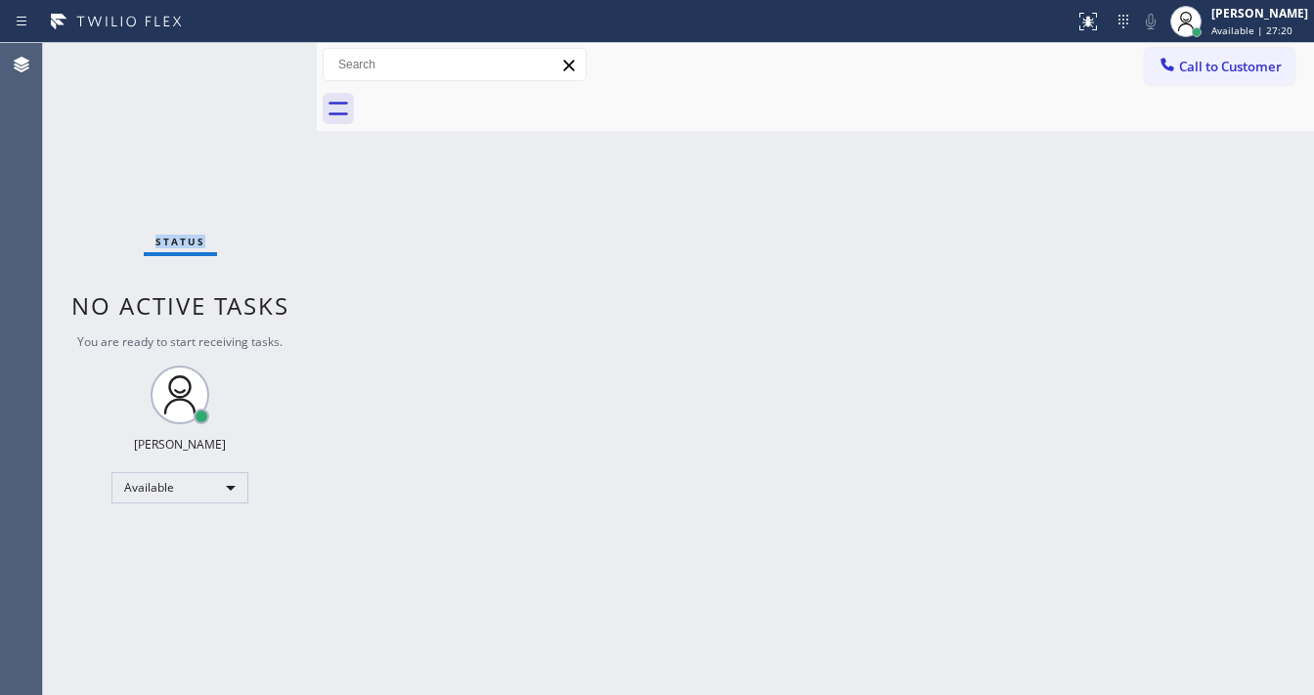
click at [253, 61] on div "Status No active tasks You are ready to start receiving tasks. [PERSON_NAME]" at bounding box center [180, 369] width 274 height 652
click at [250, 62] on div "Status No active tasks You are ready to start receiving tasks. [PERSON_NAME]" at bounding box center [180, 369] width 274 height 652
click at [247, 63] on div "Status No active tasks You are ready to start receiving tasks. [PERSON_NAME]" at bounding box center [180, 369] width 274 height 652
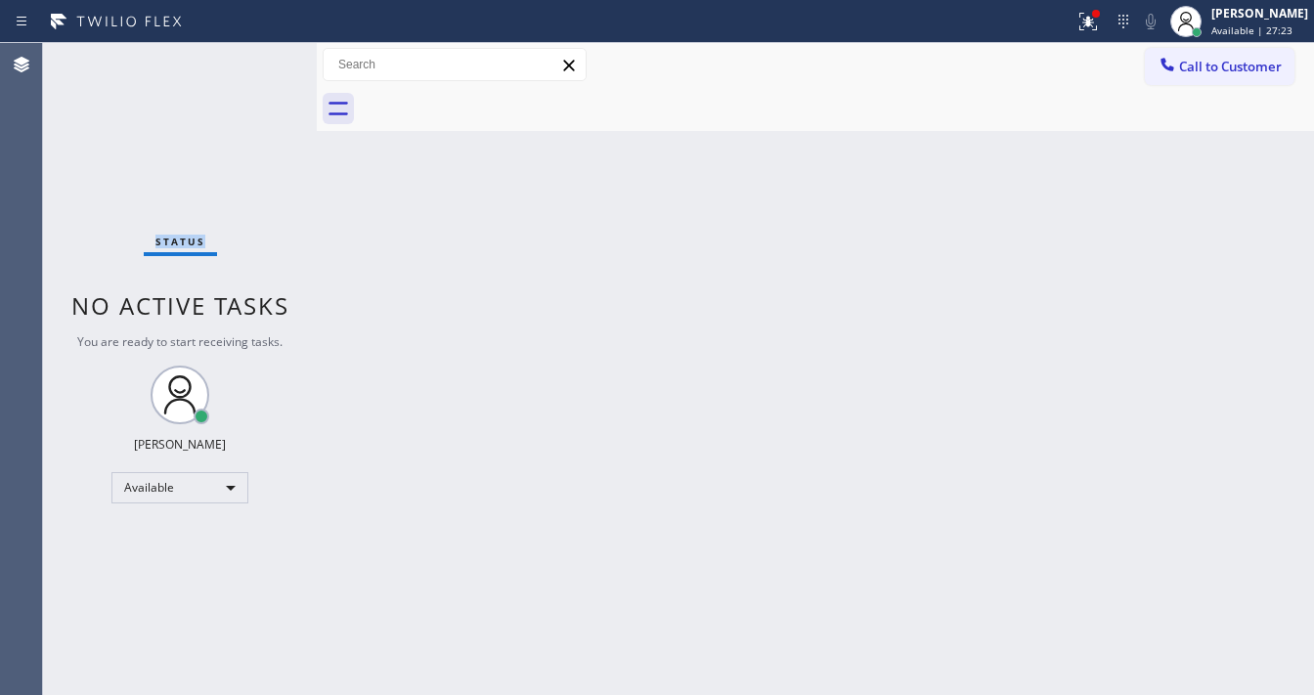
click at [1088, 27] on div at bounding box center [1088, 21] width 43 height 23
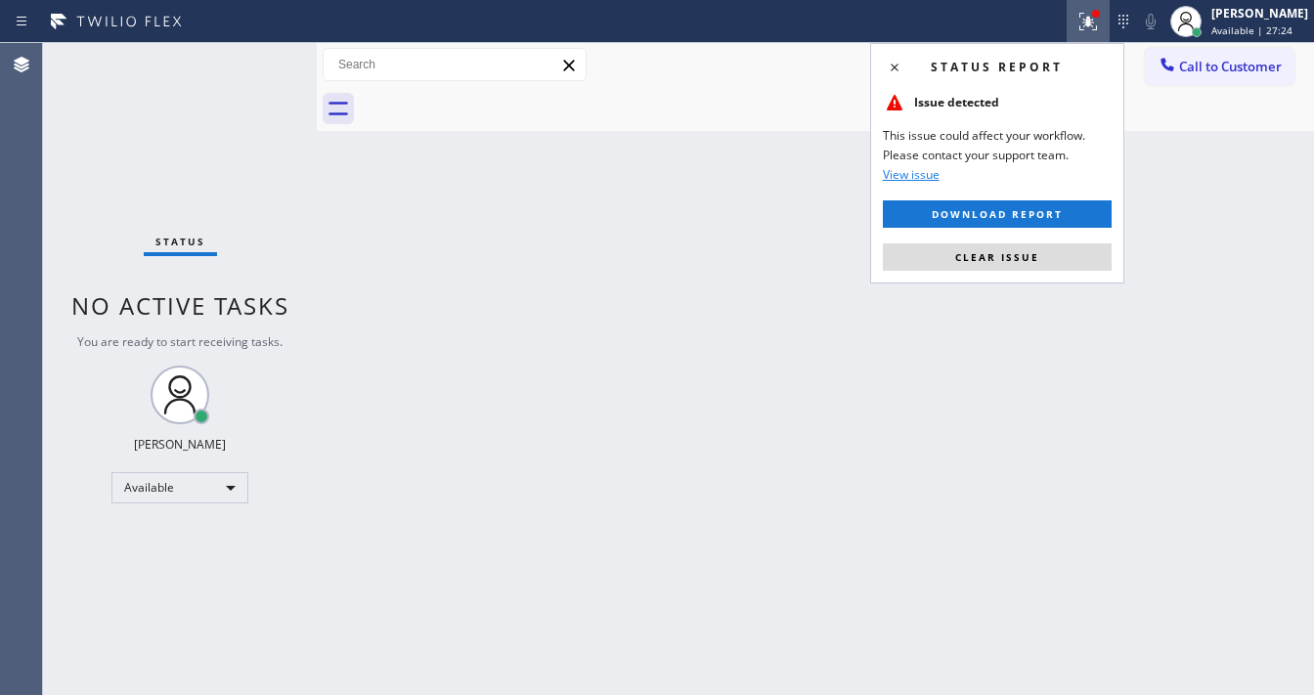
click at [1023, 272] on div "Status report Issue detected This issue could affect your workflow. Please cont…" at bounding box center [997, 163] width 254 height 241
click at [1023, 262] on span "Clear issue" at bounding box center [997, 257] width 84 height 14
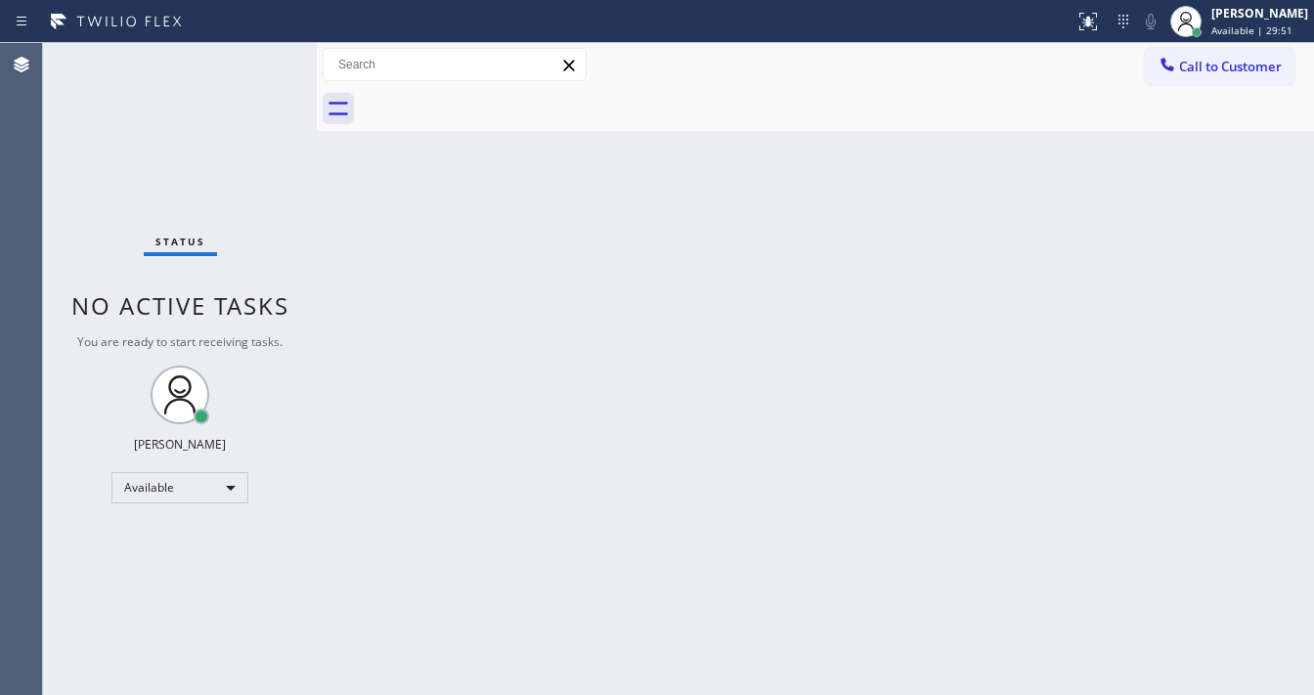
click at [257, 56] on div "Status No active tasks You are ready to start receiving tasks. [PERSON_NAME]" at bounding box center [180, 369] width 274 height 652
click at [258, 56] on div "Status No active tasks You are ready to start receiving tasks. [PERSON_NAME]" at bounding box center [180, 369] width 274 height 652
click at [258, 57] on div "Status No active tasks You are ready to start receiving tasks. [PERSON_NAME]" at bounding box center [180, 369] width 274 height 652
click at [258, 61] on div "Status No active tasks You are ready to start receiving tasks. [PERSON_NAME]" at bounding box center [180, 369] width 274 height 652
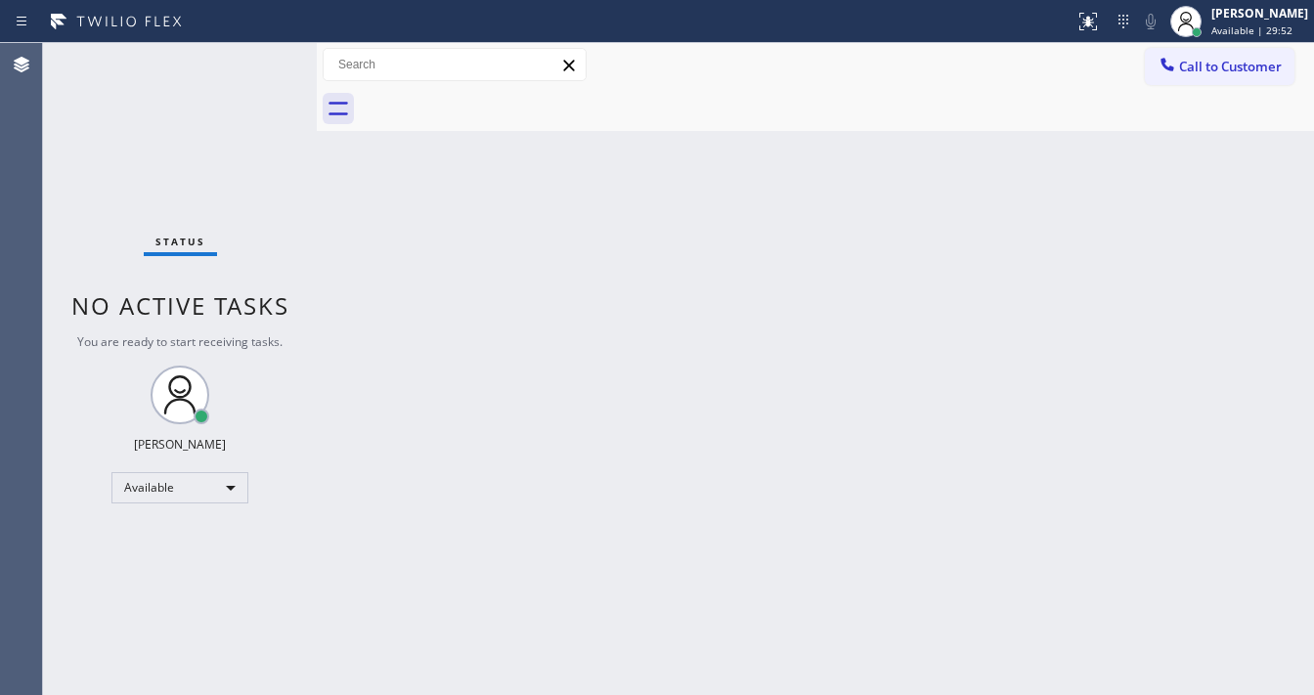
click at [258, 61] on div "Status No active tasks You are ready to start receiving tasks. [PERSON_NAME]" at bounding box center [180, 369] width 274 height 652
click at [0, 183] on div "Agent Desktop" at bounding box center [21, 369] width 42 height 652
click at [1226, 32] on span "Available | 31:35" at bounding box center [1251, 30] width 81 height 14
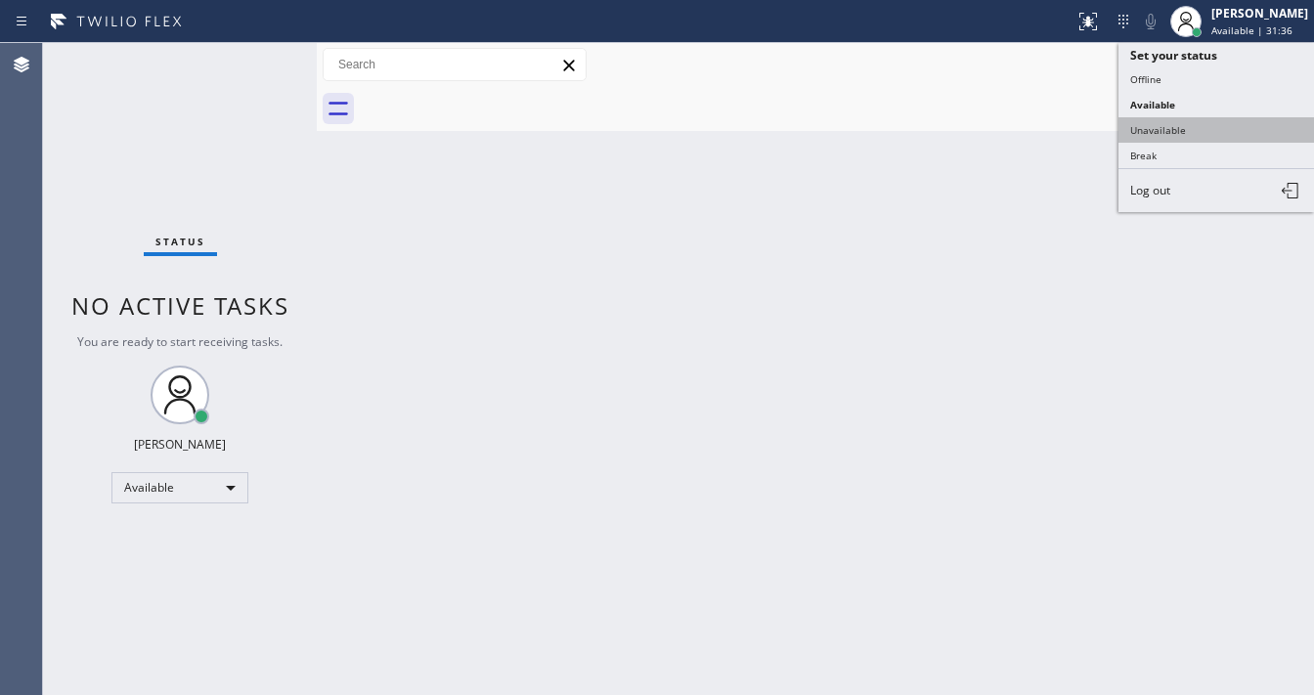
click at [1178, 125] on button "Unavailable" at bounding box center [1217, 129] width 196 height 25
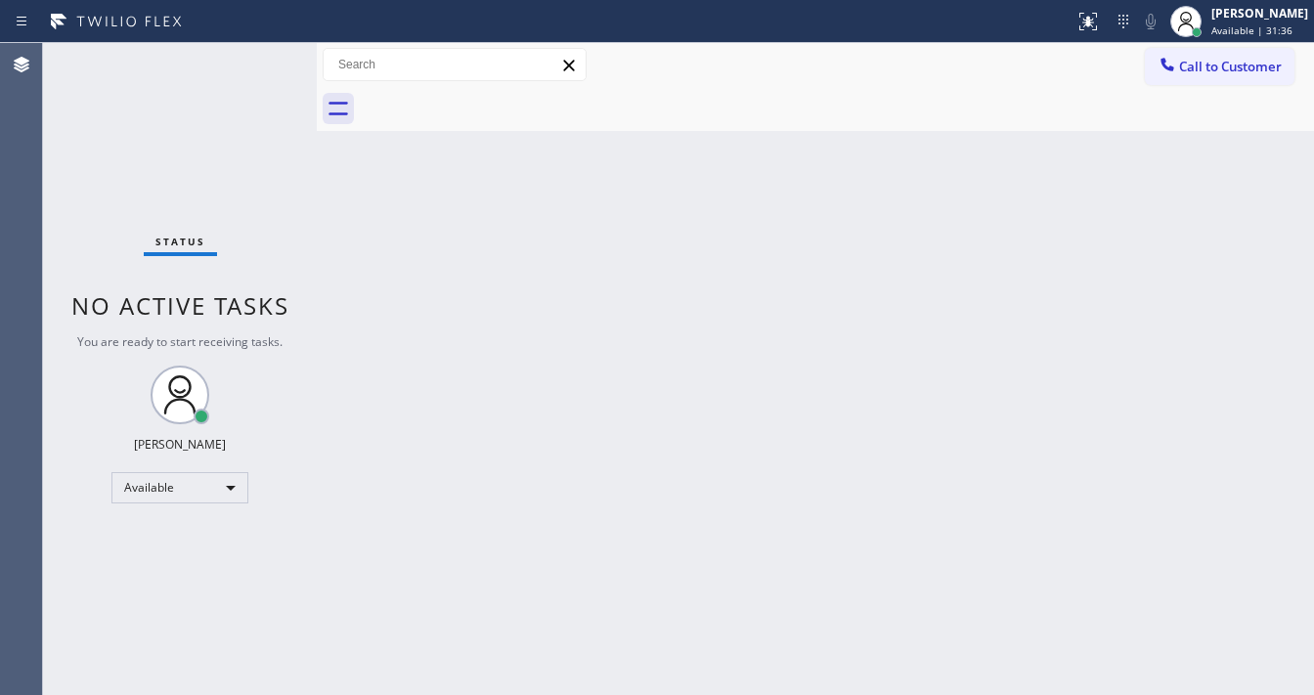
drag, startPoint x: 657, startPoint y: 347, endPoint x: 584, endPoint y: 599, distance: 262.7
click at [598, 536] on div "Back to Dashboard Change Sender ID Customers Technicians Select a contact Outbo…" at bounding box center [815, 369] width 997 height 652
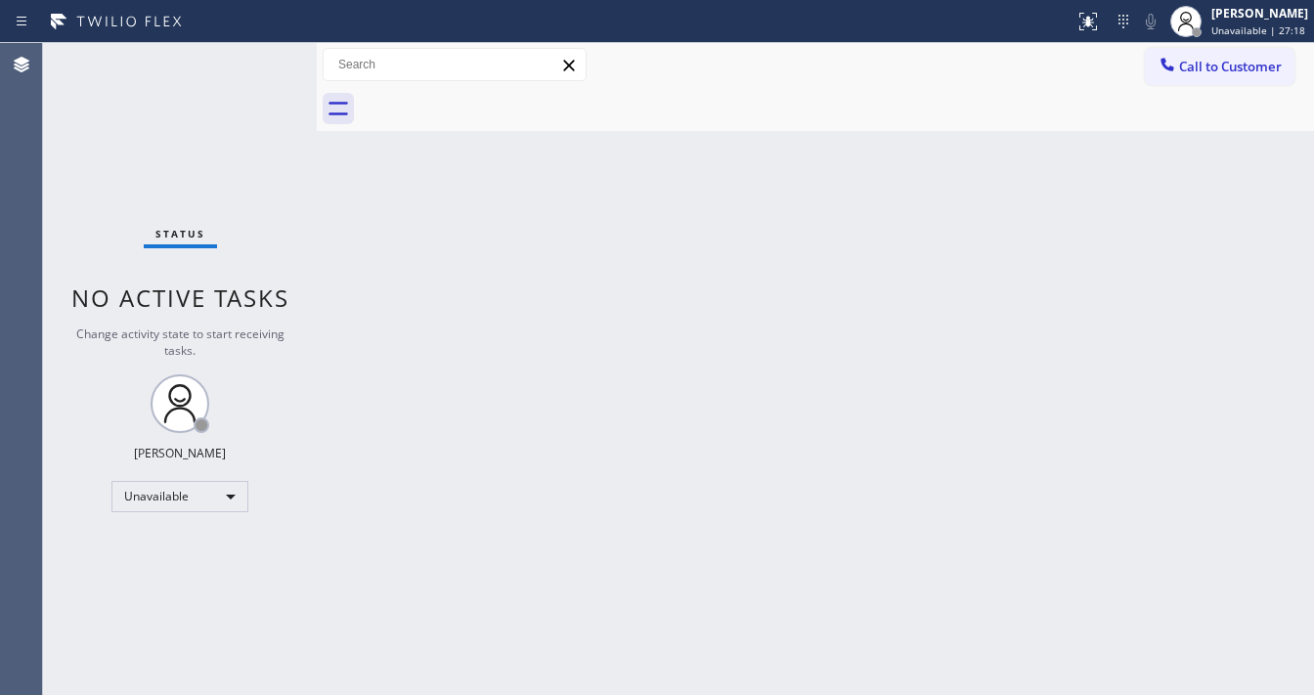
click at [1275, 405] on div "Back to Dashboard Change Sender ID Customers Technicians Select a contact Outbo…" at bounding box center [815, 369] width 997 height 652
click at [1275, 34] on span "Unavailable | 30:17" at bounding box center [1258, 30] width 94 height 14
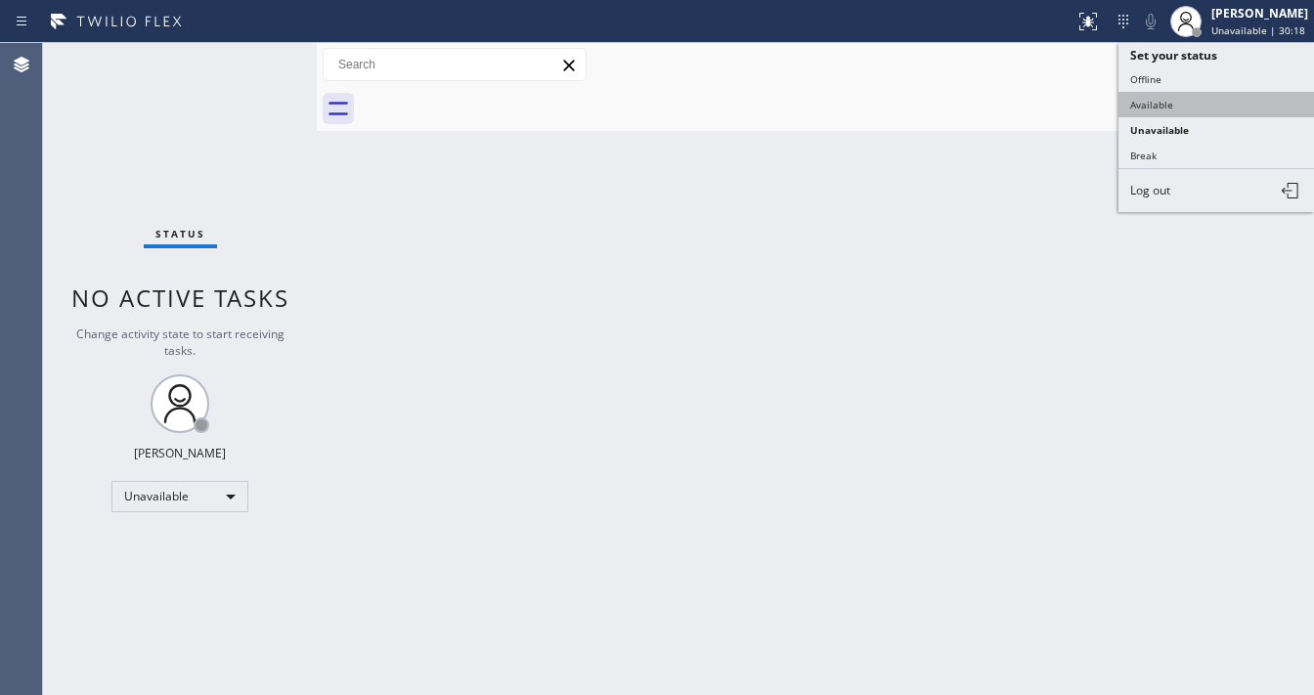
click at [1182, 93] on button "Available" at bounding box center [1217, 104] width 196 height 25
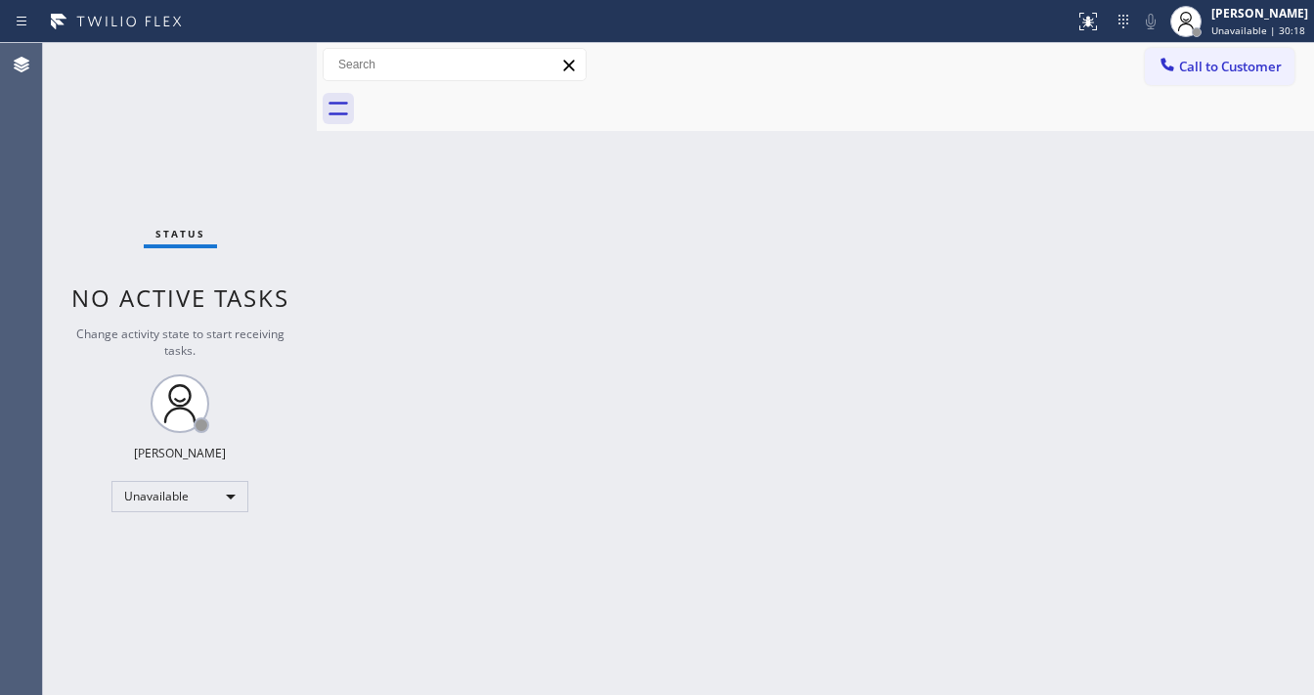
drag, startPoint x: 733, startPoint y: 261, endPoint x: 676, endPoint y: 315, distance: 78.9
click at [728, 262] on div "Back to Dashboard Change Sender ID Customers Technicians Select a contact Outbo…" at bounding box center [815, 369] width 997 height 652
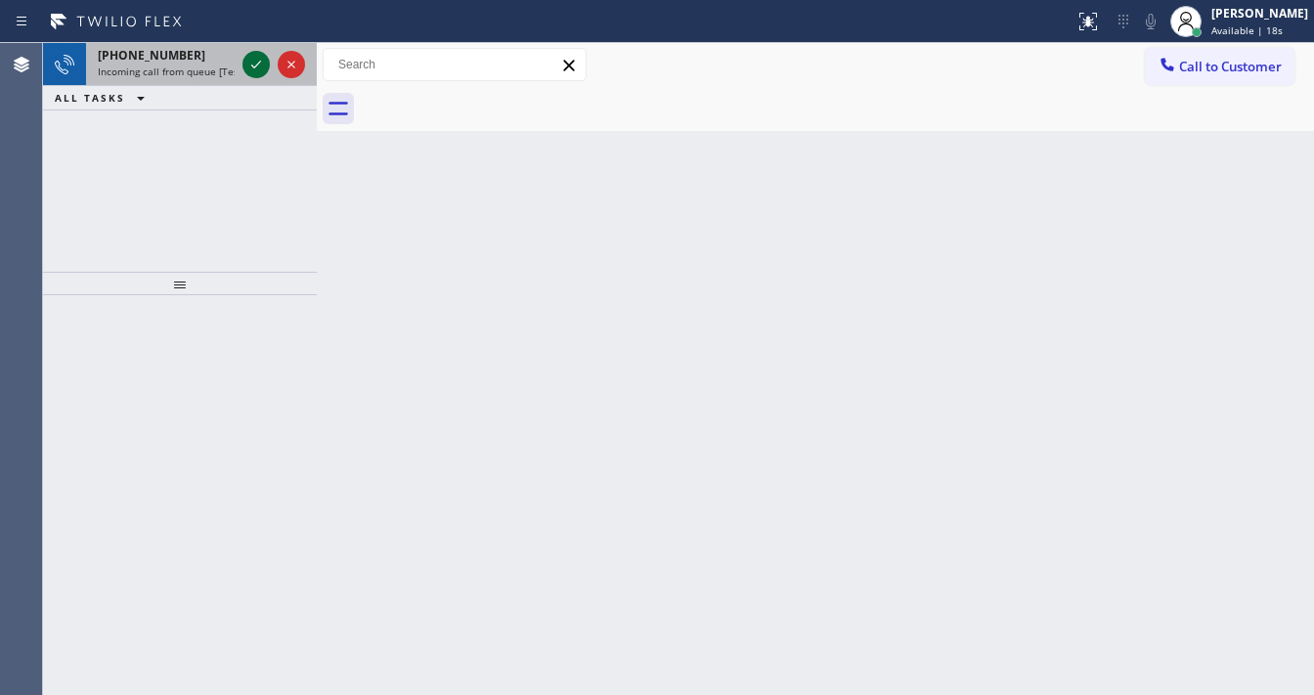
drag, startPoint x: 235, startPoint y: 72, endPoint x: 248, endPoint y: 66, distance: 14.9
click at [248, 66] on div "[PHONE_NUMBER] Incoming call from queue [Test] All" at bounding box center [180, 64] width 274 height 43
click at [248, 66] on icon at bounding box center [255, 64] width 23 height 23
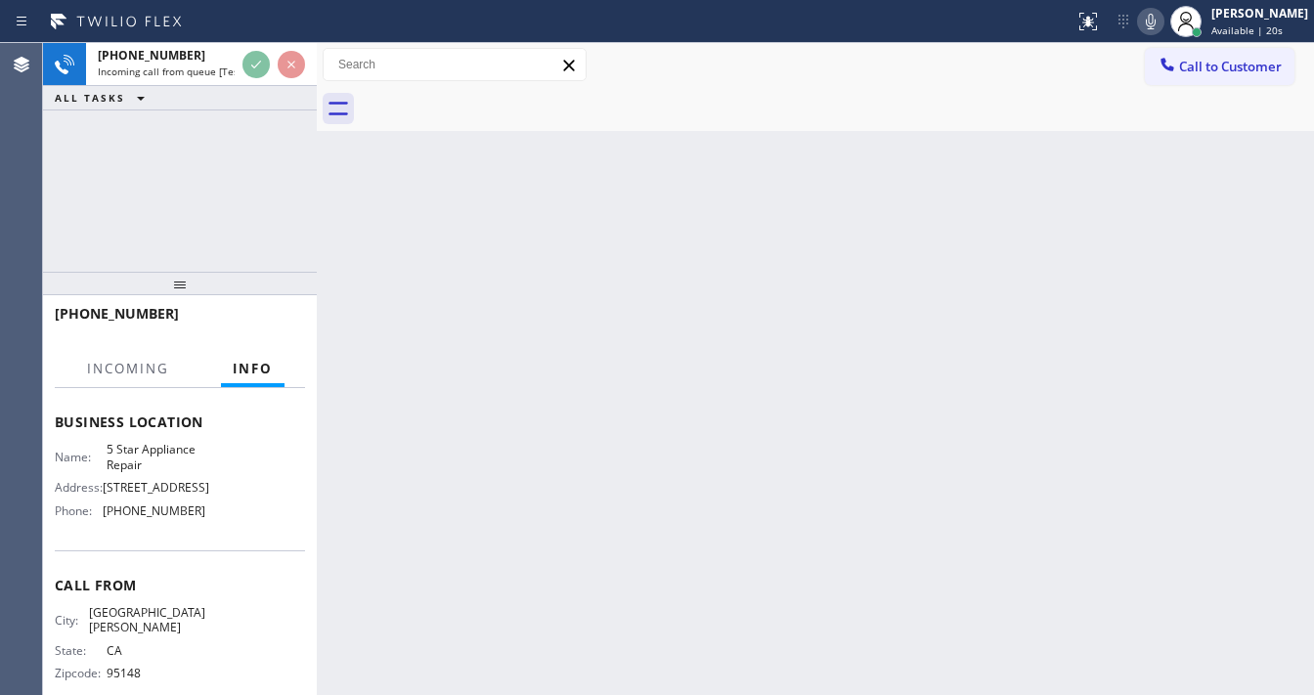
scroll to position [257, 0]
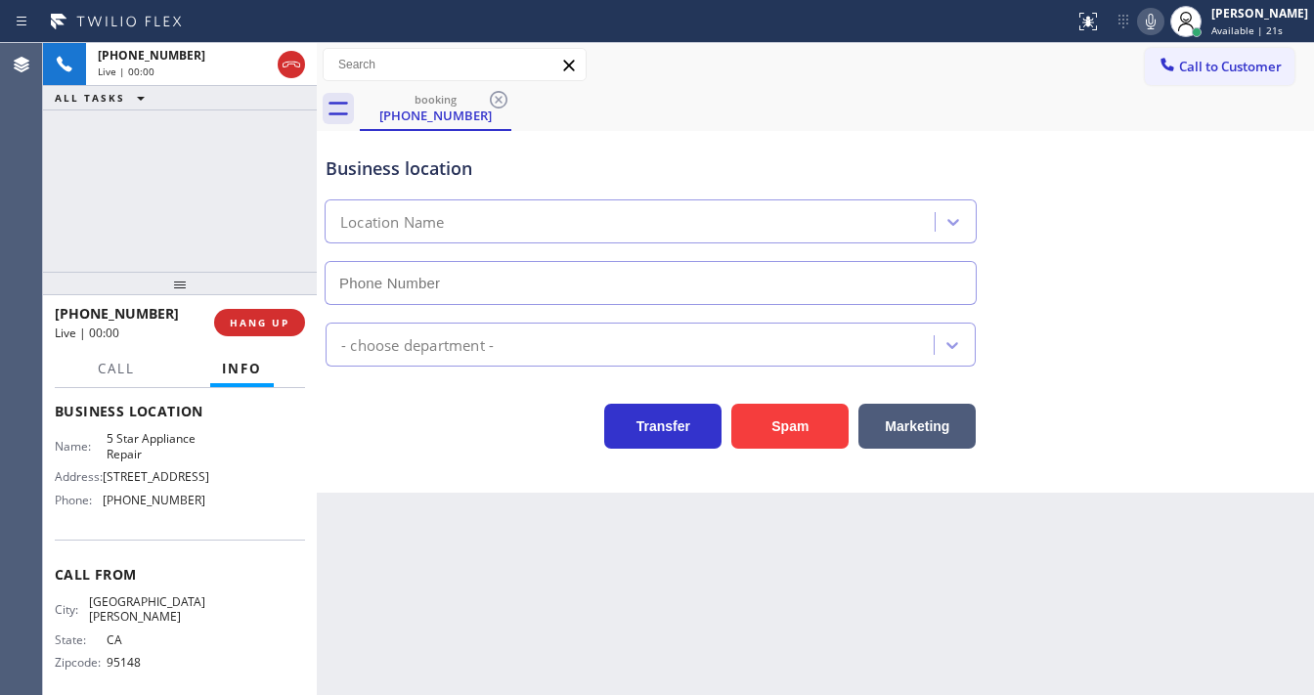
type input "[PHONE_NUMBER]"
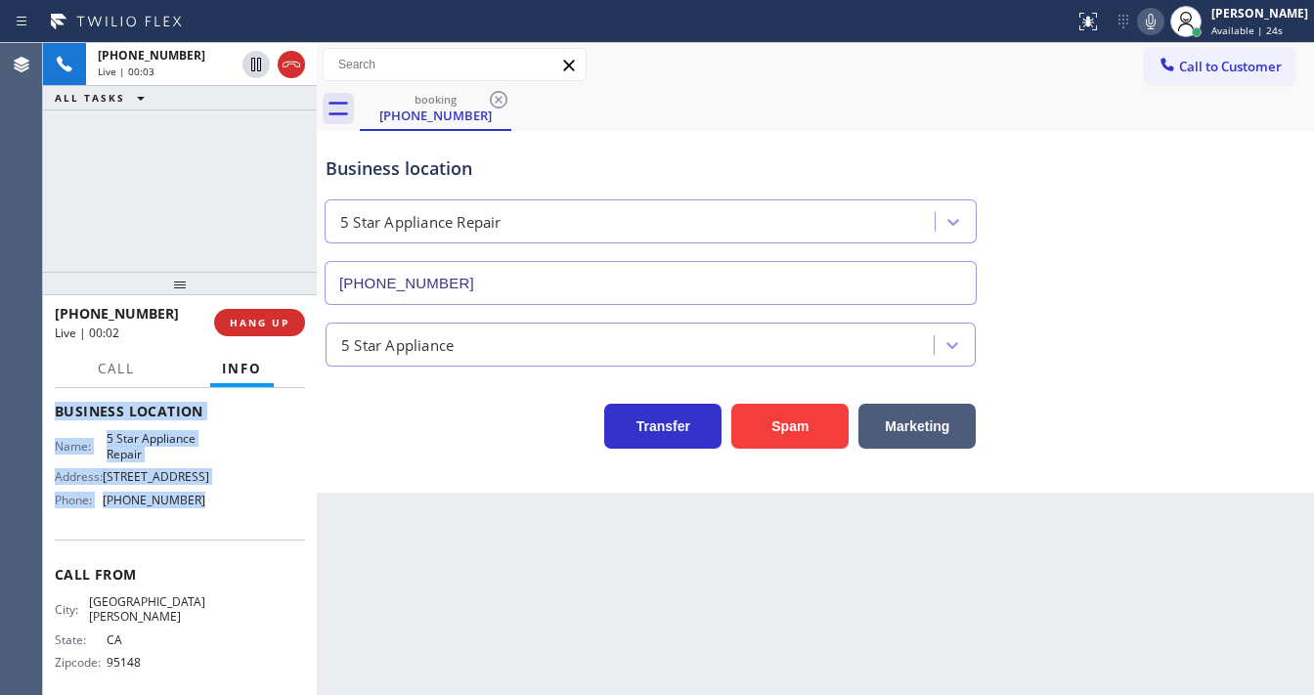
drag, startPoint x: 66, startPoint y: 491, endPoint x: 210, endPoint y: 512, distance: 145.3
click at [210, 512] on div "Context Queue: [Test] All Priority: 1 Customer Name: [PHONE_NUMBER] Phone: [PHO…" at bounding box center [180, 420] width 250 height 566
copy div "Customer Name: [PHONE_NUMBER] Phone: [PHONE_NUMBER] Address: Business location …"
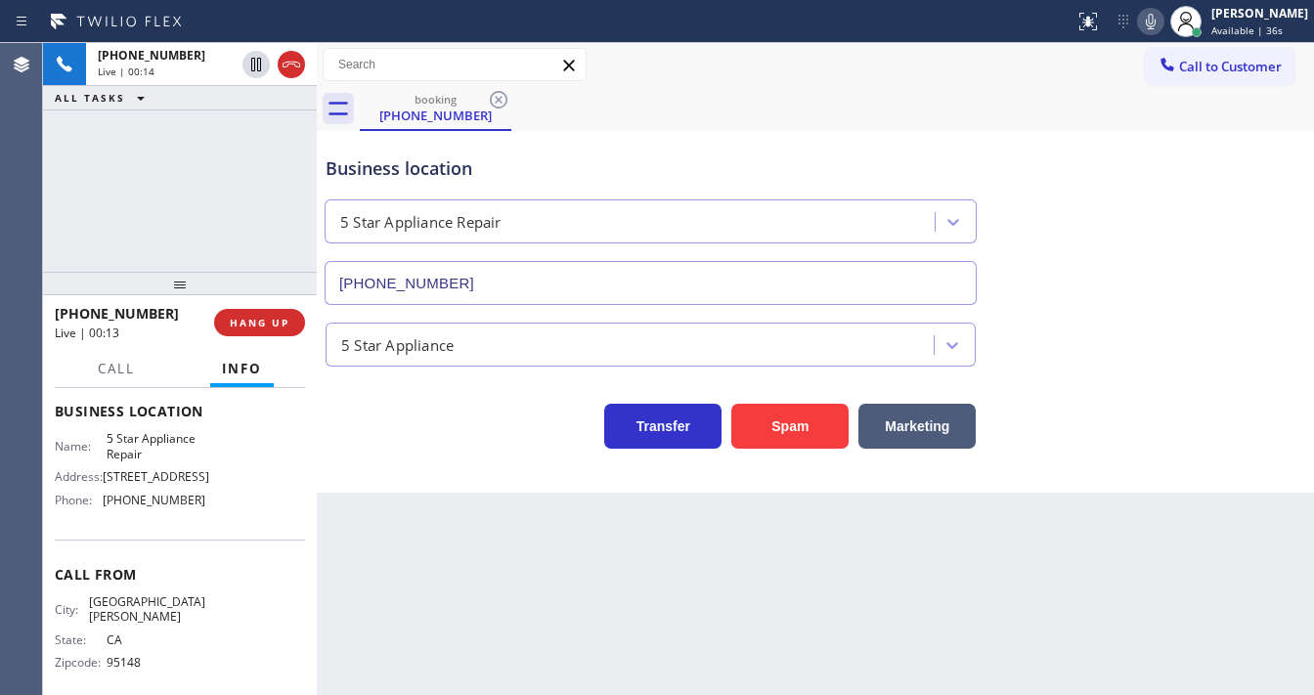
click at [221, 211] on div "[PHONE_NUMBER] Live | 00:14 ALL TASKS ALL TASKS ACTIVE TASKS TASKS IN WRAP UP" at bounding box center [180, 157] width 274 height 229
click at [1163, 25] on icon at bounding box center [1150, 21] width 23 height 23
click at [1156, 25] on icon at bounding box center [1151, 22] width 10 height 16
click at [1163, 16] on icon at bounding box center [1150, 21] width 23 height 23
drag, startPoint x: 1165, startPoint y: 19, endPoint x: 892, endPoint y: 27, distance: 272.9
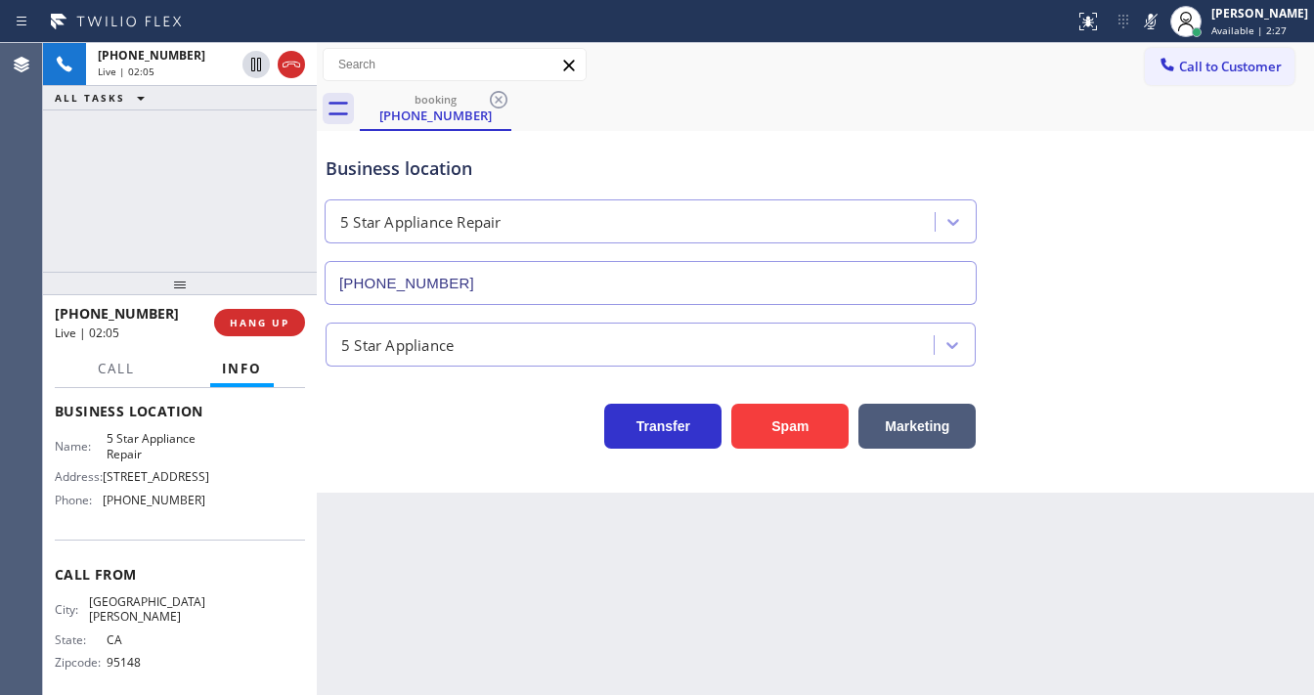
click at [1156, 19] on icon at bounding box center [1151, 22] width 10 height 16
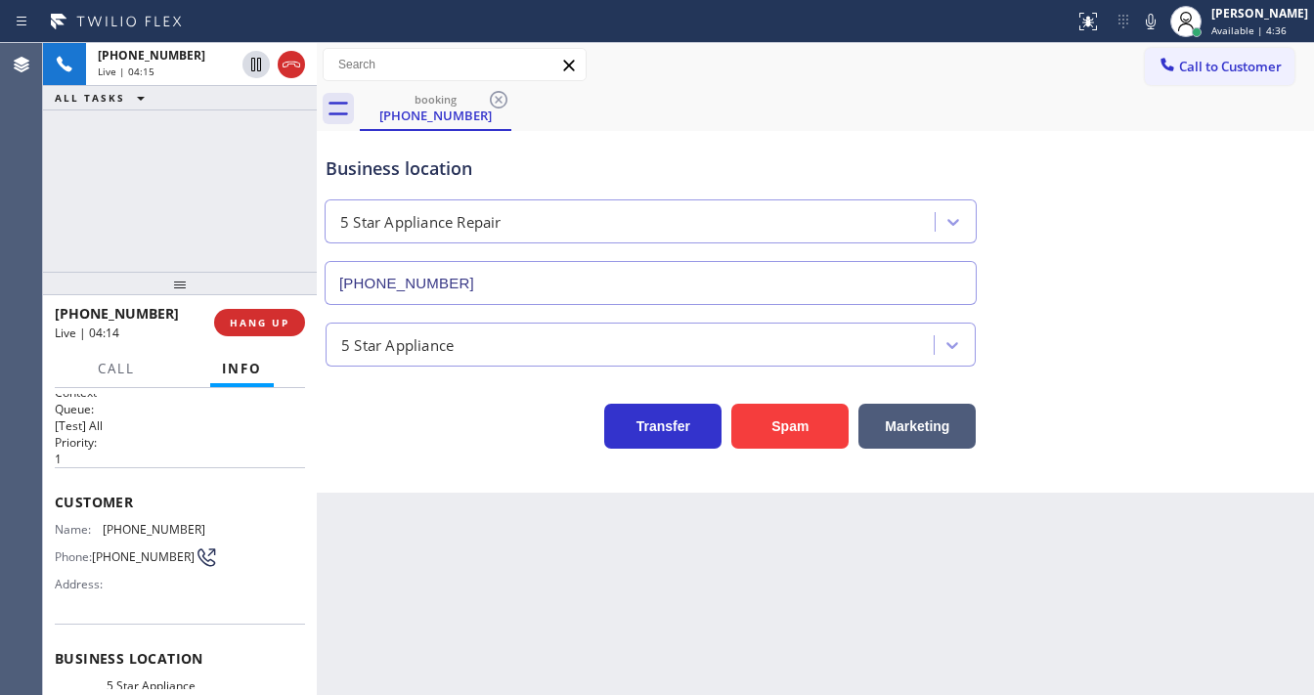
scroll to position [0, 0]
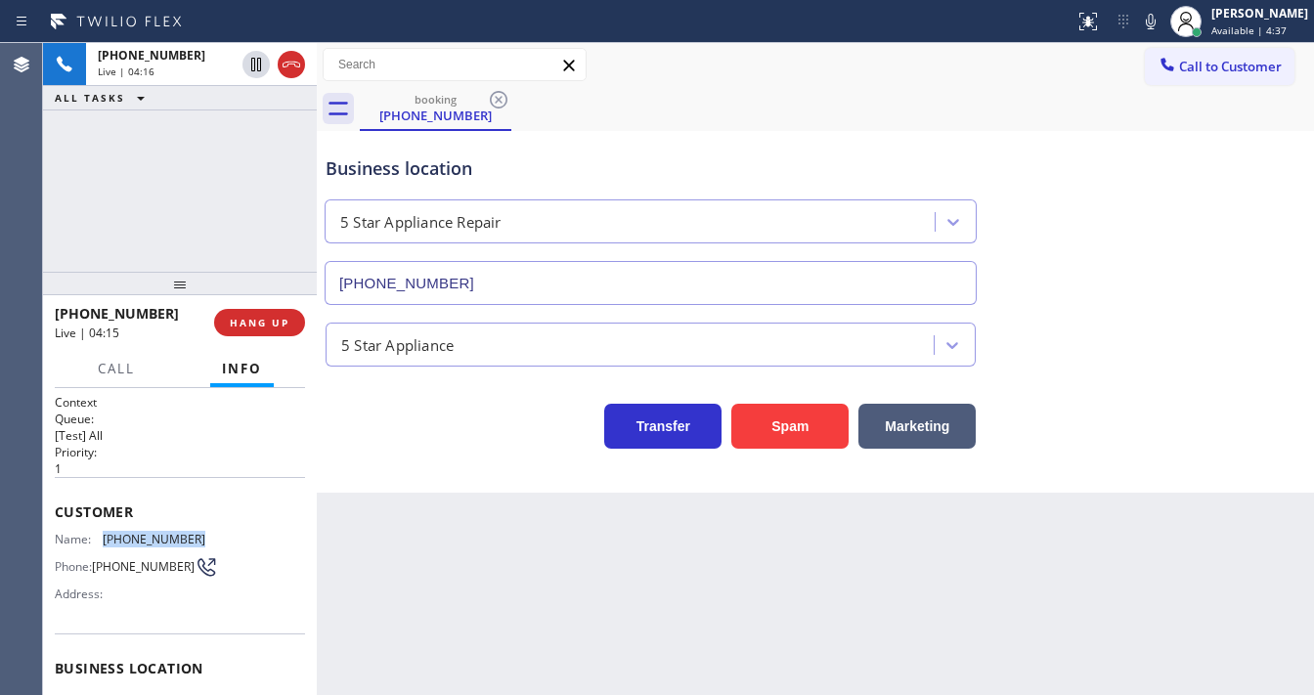
drag, startPoint x: 106, startPoint y: 535, endPoint x: 195, endPoint y: 533, distance: 89.0
click at [195, 533] on span "[PHONE_NUMBER]" at bounding box center [154, 539] width 103 height 15
copy span "[PHONE_NUMBER]"
click at [172, 229] on div "[PHONE_NUMBER] Live | 04:17 ALL TASKS ALL TASKS ACTIVE TASKS TASKS IN WRAP UP" at bounding box center [180, 157] width 274 height 229
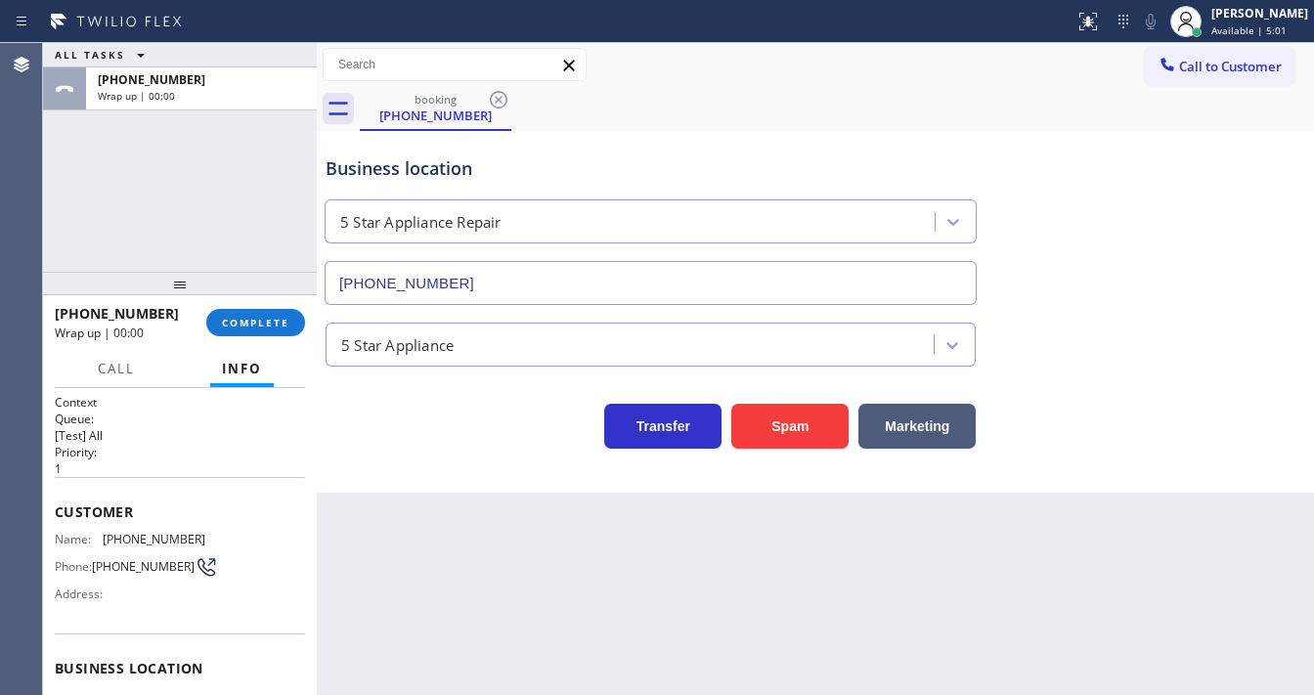
click at [282, 305] on div "[PHONE_NUMBER] Wrap up | 00:00 COMPLETE" at bounding box center [180, 322] width 250 height 51
click at [274, 317] on span "COMPLETE" at bounding box center [255, 323] width 67 height 14
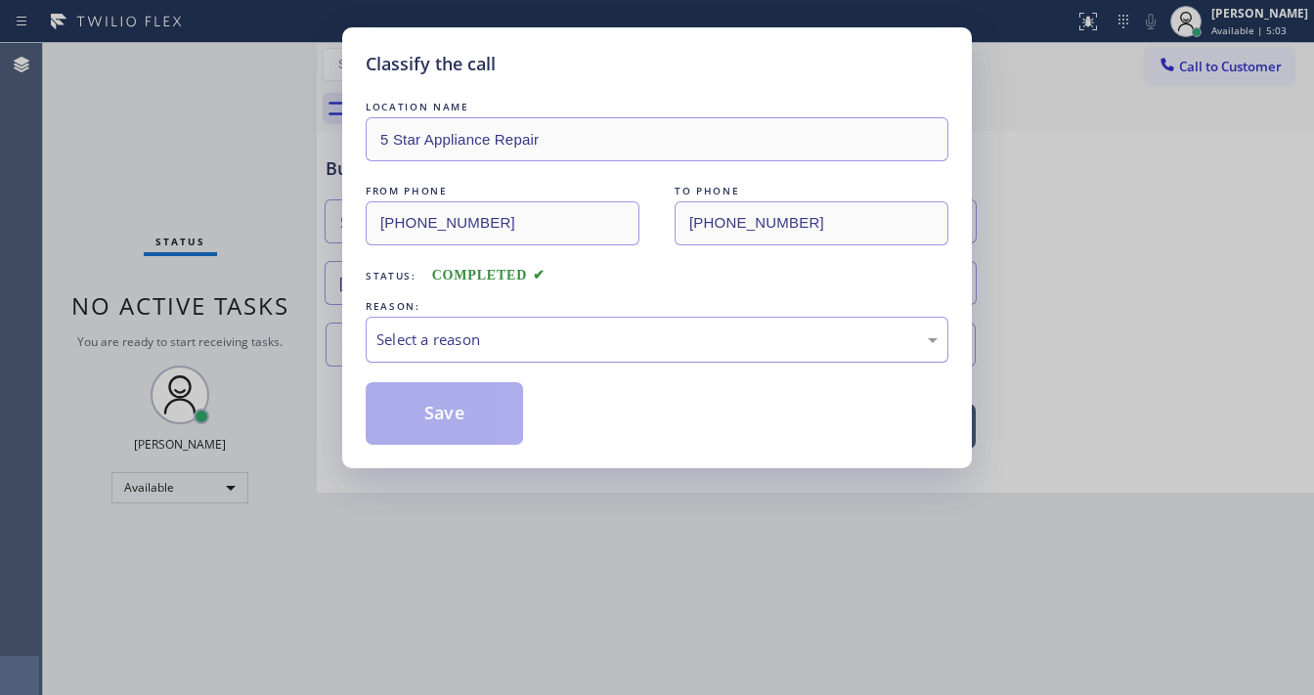
drag, startPoint x: 469, startPoint y: 340, endPoint x: 471, endPoint y: 354, distance: 13.8
click at [469, 340] on div "Select a reason" at bounding box center [656, 340] width 561 height 22
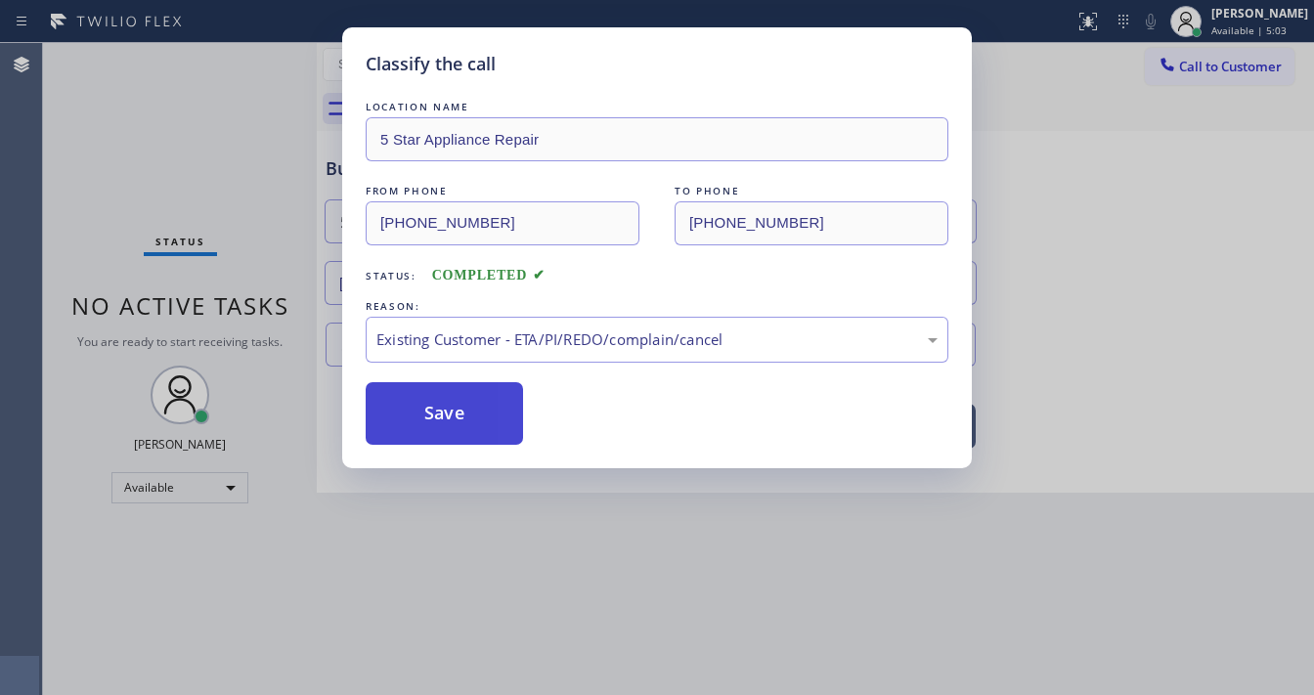
click at [467, 434] on button "Save" at bounding box center [444, 413] width 157 height 63
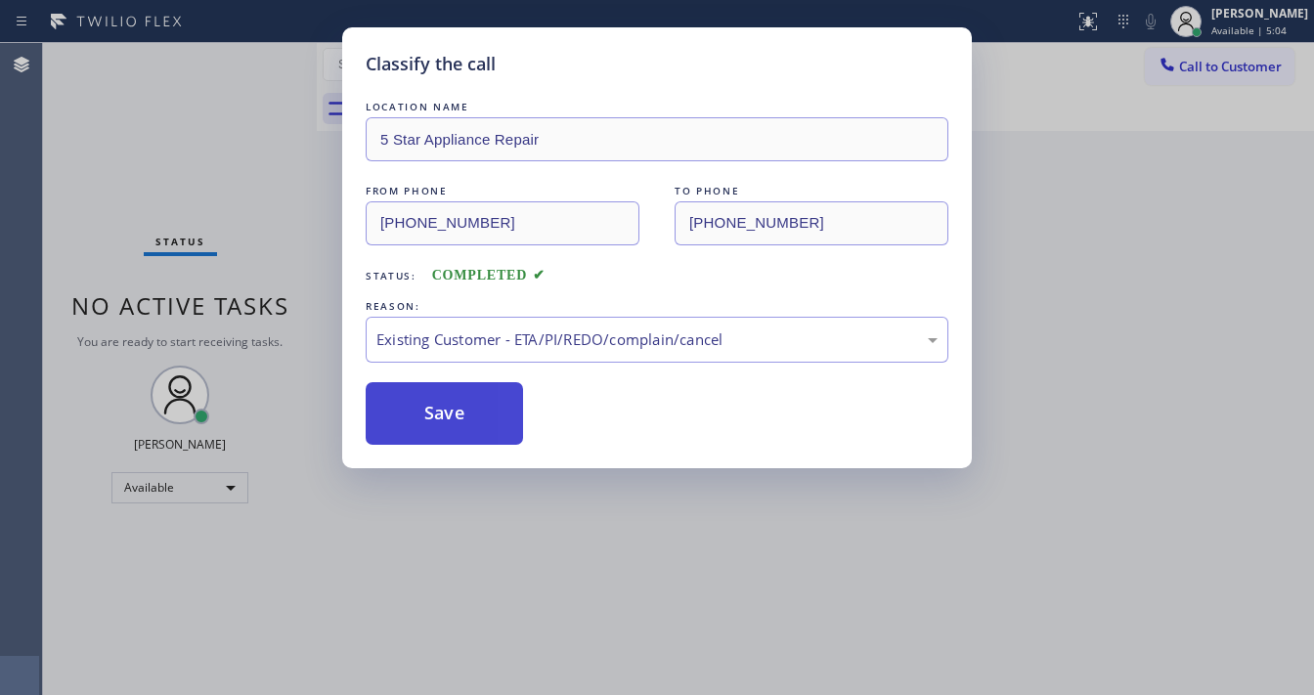
click at [467, 430] on button "Save" at bounding box center [444, 413] width 157 height 63
click at [466, 418] on button "Save" at bounding box center [444, 413] width 157 height 63
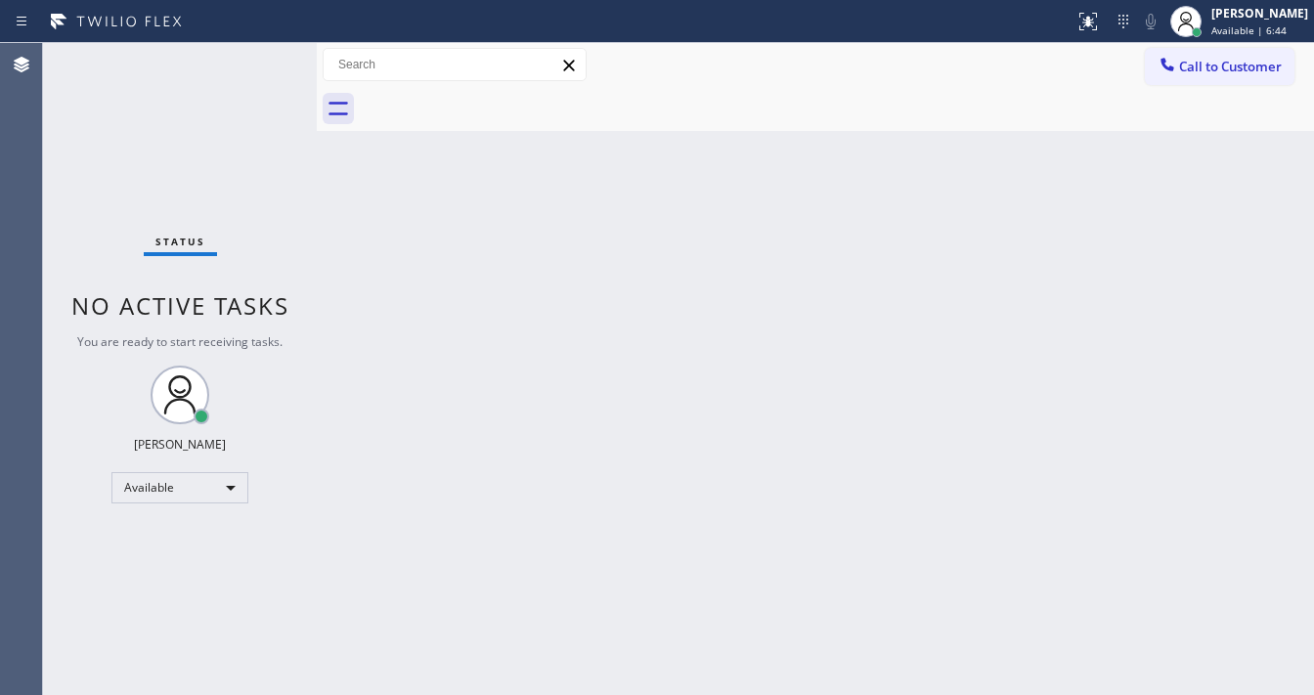
click at [743, 47] on div "Call to Customer Outbound call Location Search location Your caller id phone nu…" at bounding box center [815, 65] width 997 height 44
click at [571, 692] on div "Back to Dashboard Change Sender ID Customers Technicians Select a contact Outbo…" at bounding box center [815, 369] width 997 height 652
click at [254, 56] on div "Status No active tasks You are ready to start receiving tasks. [PERSON_NAME]" at bounding box center [180, 369] width 274 height 652
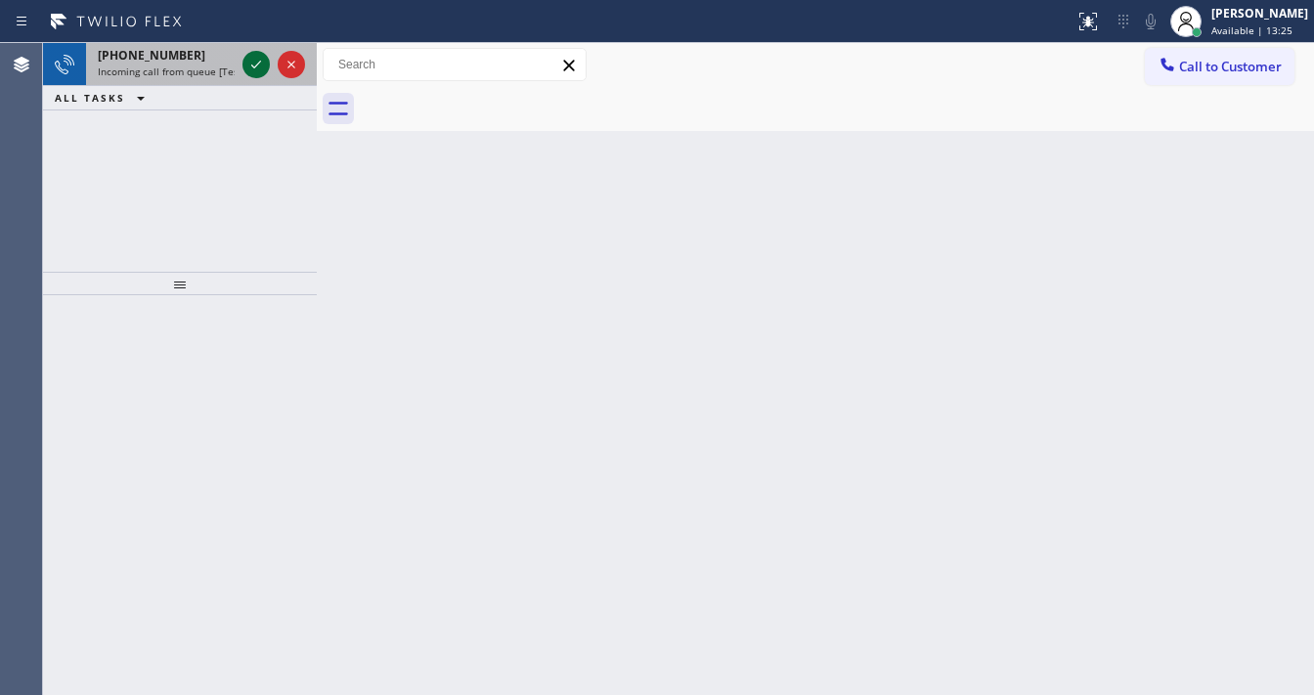
click at [261, 54] on icon at bounding box center [255, 64] width 23 height 23
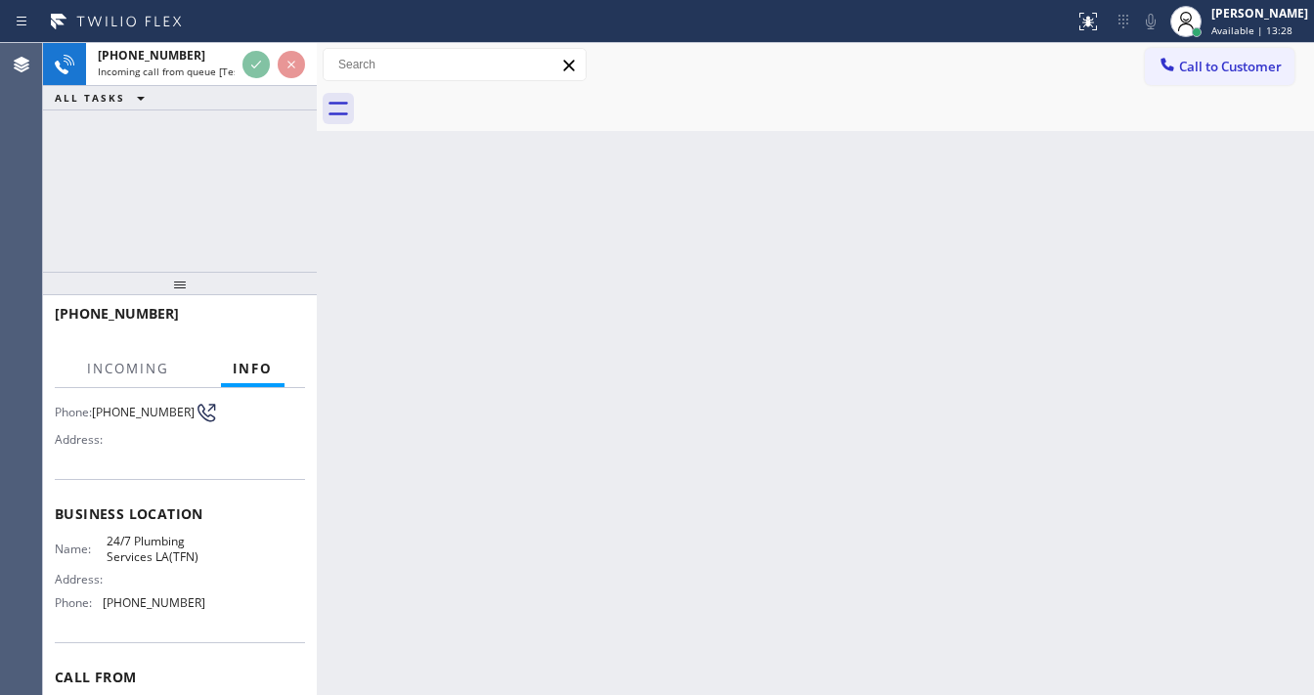
scroll to position [156, 0]
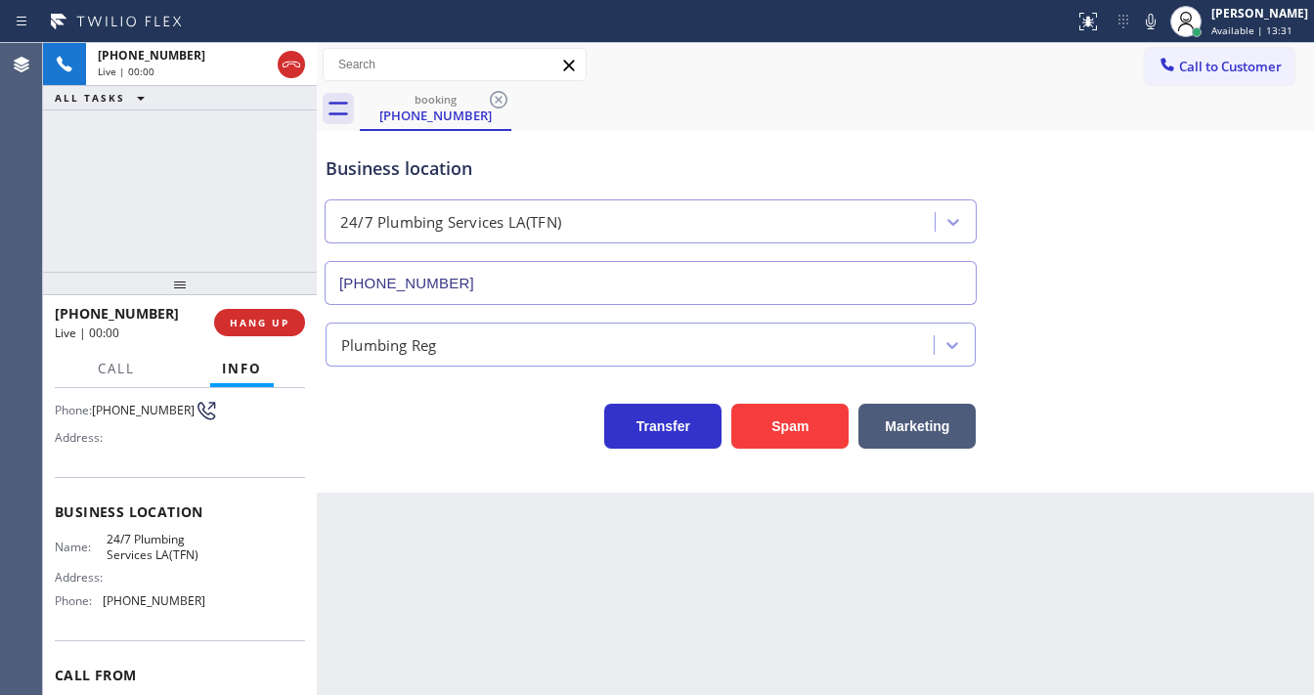
type input "[PHONE_NUMBER]"
click at [159, 459] on div "Customer Name: [PHONE_NUMBER] Phone: [PHONE_NUMBER] Address:" at bounding box center [180, 399] width 250 height 156
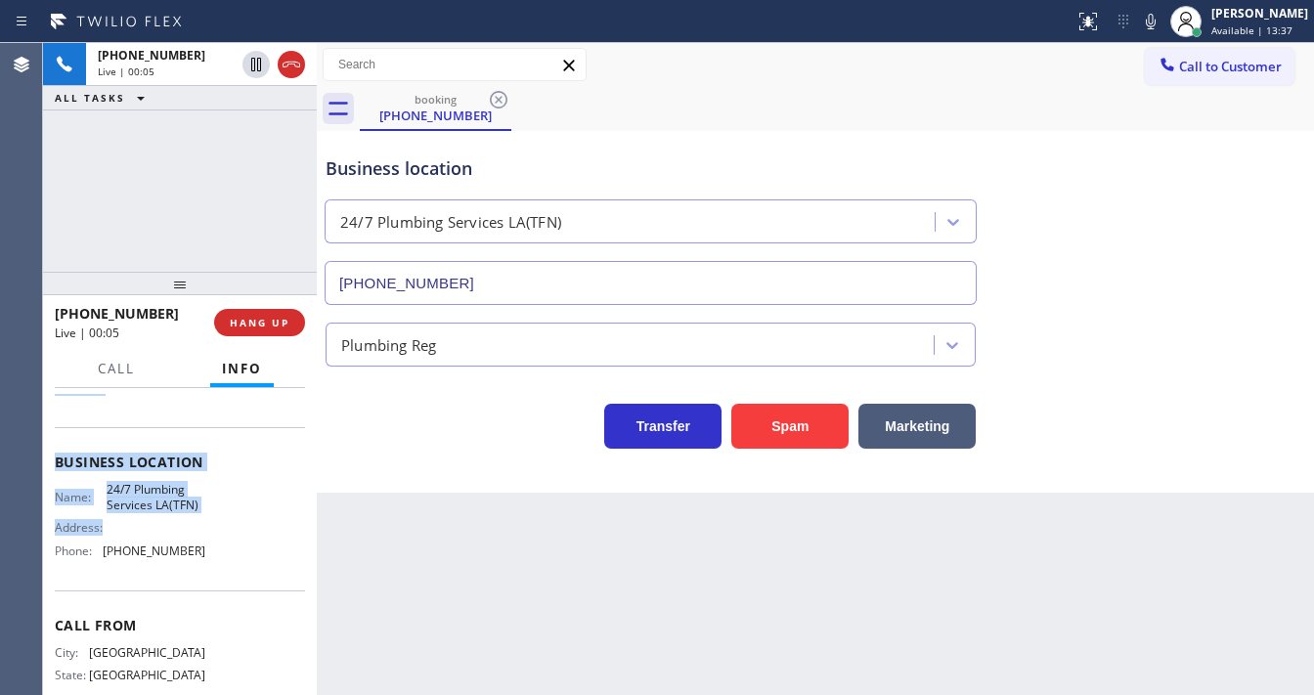
scroll to position [235, 0]
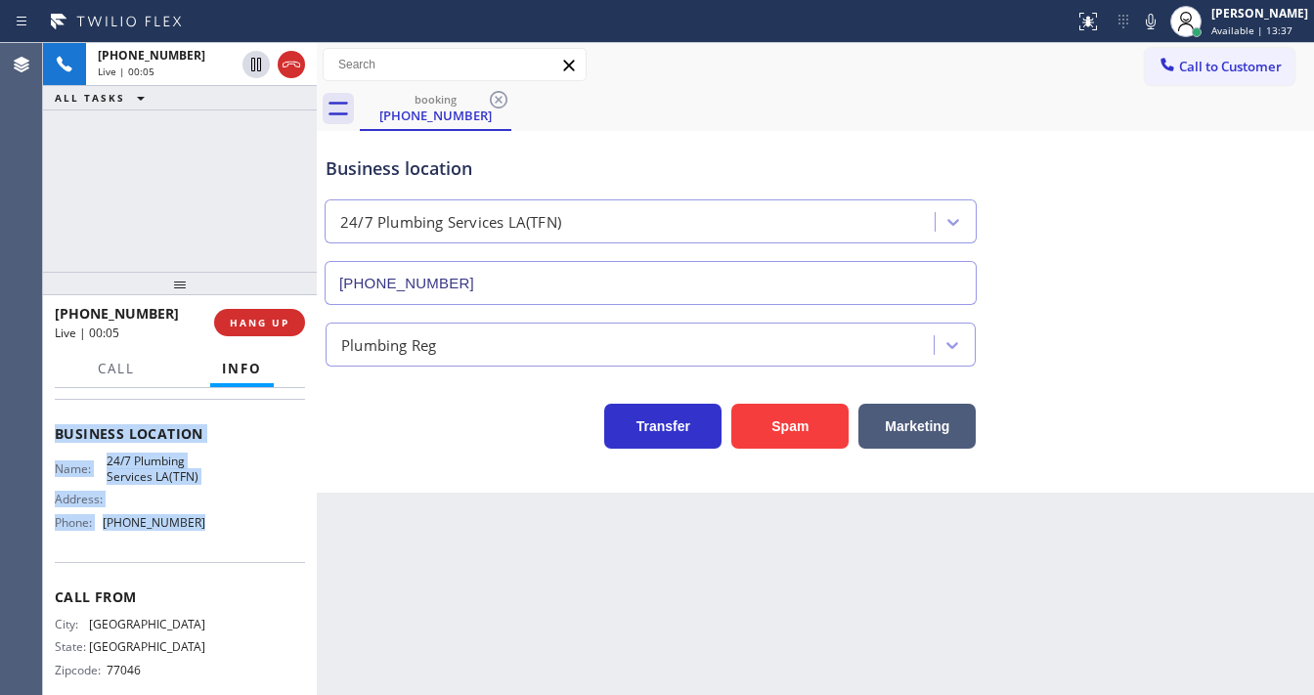
drag, startPoint x: 57, startPoint y: 425, endPoint x: 202, endPoint y: 523, distance: 175.5
click at [202, 523] on div "Context Queue: [Test] All Priority: 1 Customer Name: [PHONE_NUMBER] Phone: [PHO…" at bounding box center [180, 434] width 250 height 550
copy div "Customer Name: [PHONE_NUMBER] Phone: [PHONE_NUMBER] Address: Business location …"
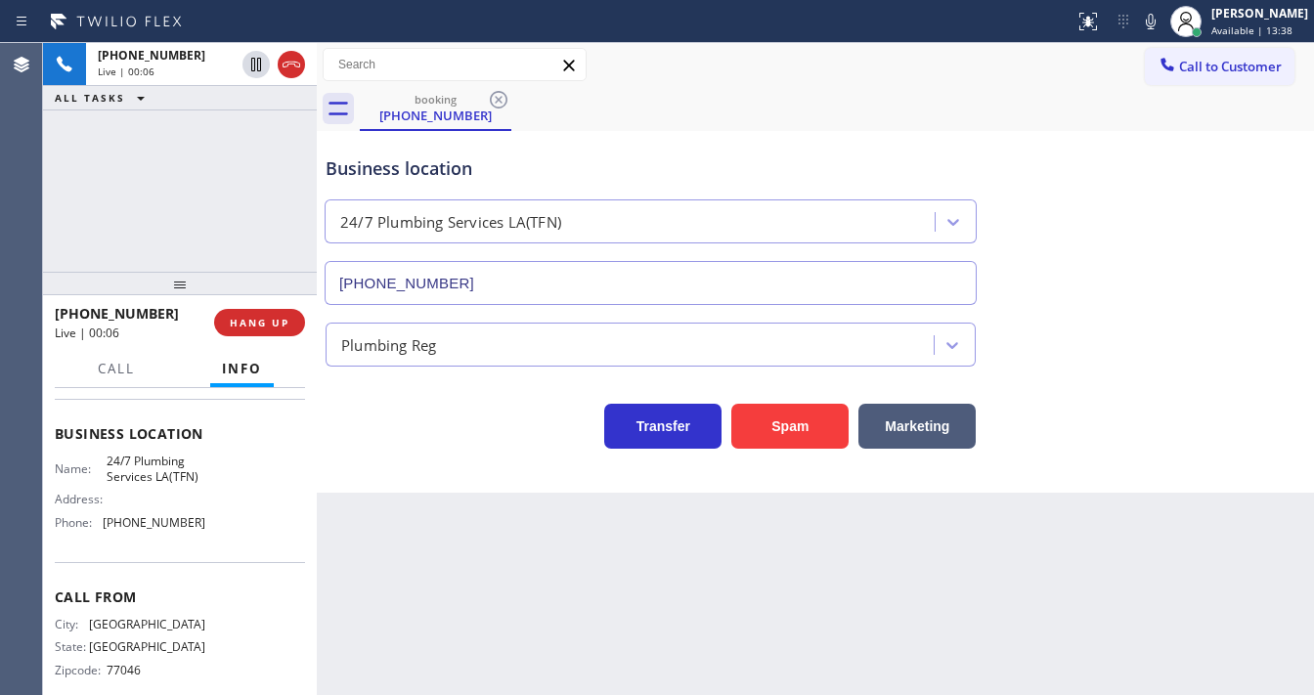
click at [199, 241] on div "[PHONE_NUMBER] Live | 00:06 ALL TASKS ALL TASKS ACTIVE TASKS TASKS IN WRAP UP" at bounding box center [180, 157] width 274 height 229
click at [86, 254] on div "[PHONE_NUMBER] Live | 00:08 ALL TASKS ALL TASKS ACTIVE TASKS TASKS IN WRAP UP" at bounding box center [180, 157] width 274 height 229
click at [782, 421] on button "Spam" at bounding box center [789, 426] width 117 height 45
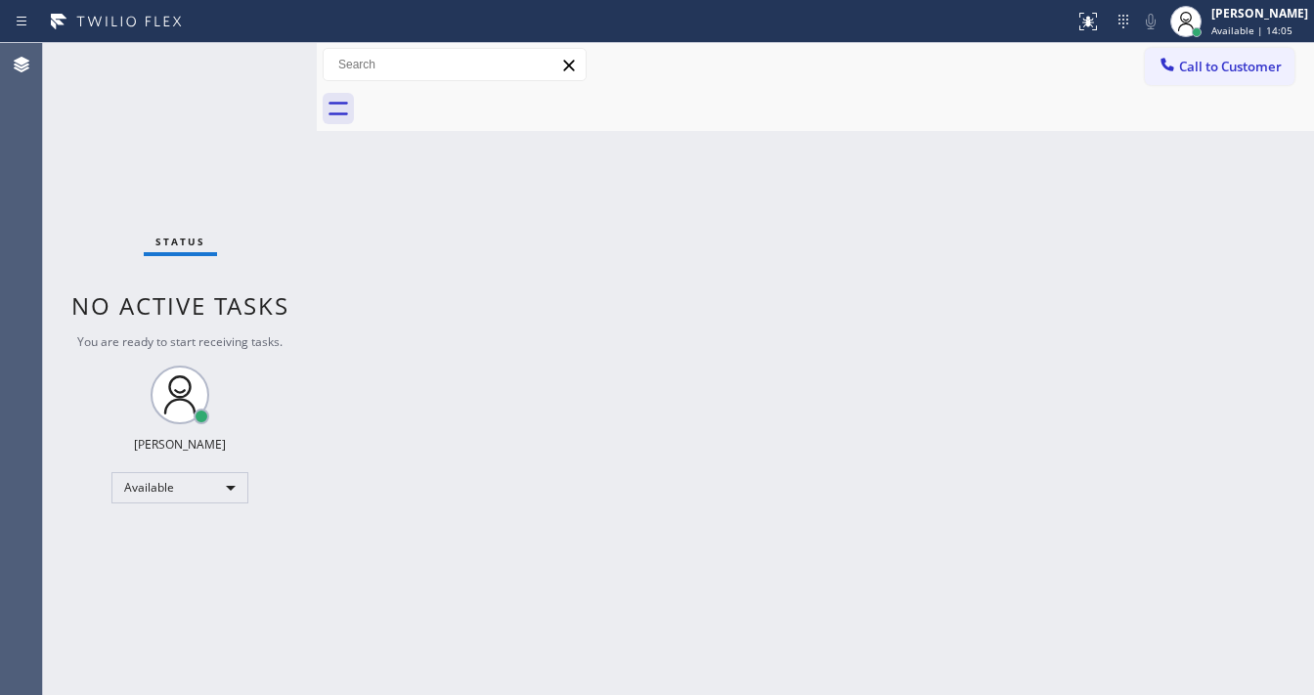
click at [162, 192] on div "Status No active tasks You are ready to start receiving tasks. [PERSON_NAME]" at bounding box center [180, 369] width 274 height 652
click at [555, 693] on div "Back to Dashboard Change Sender ID Customers Technicians Select a contact Outbo…" at bounding box center [815, 369] width 997 height 652
click at [261, 53] on div "Status No active tasks You are ready to start receiving tasks. [PERSON_NAME]" at bounding box center [180, 369] width 274 height 652
click at [256, 53] on div "Status No active tasks You are ready to start receiving tasks. [PERSON_NAME]" at bounding box center [180, 369] width 274 height 652
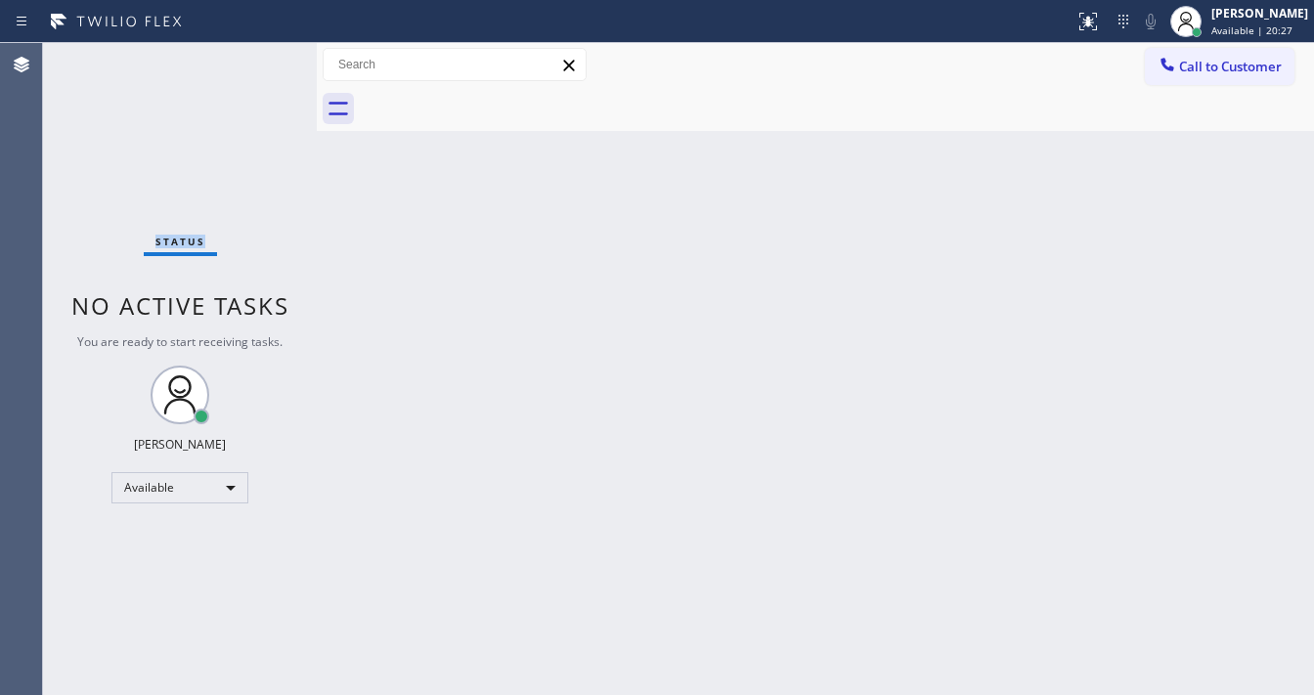
click at [256, 53] on div "Status No active tasks You are ready to start receiving tasks. [PERSON_NAME]" at bounding box center [180, 369] width 274 height 652
click at [255, 55] on div "Status No active tasks You are ready to start receiving tasks. [PERSON_NAME]" at bounding box center [180, 369] width 274 height 652
click at [26, 227] on div "Agent Desktop" at bounding box center [21, 369] width 42 height 652
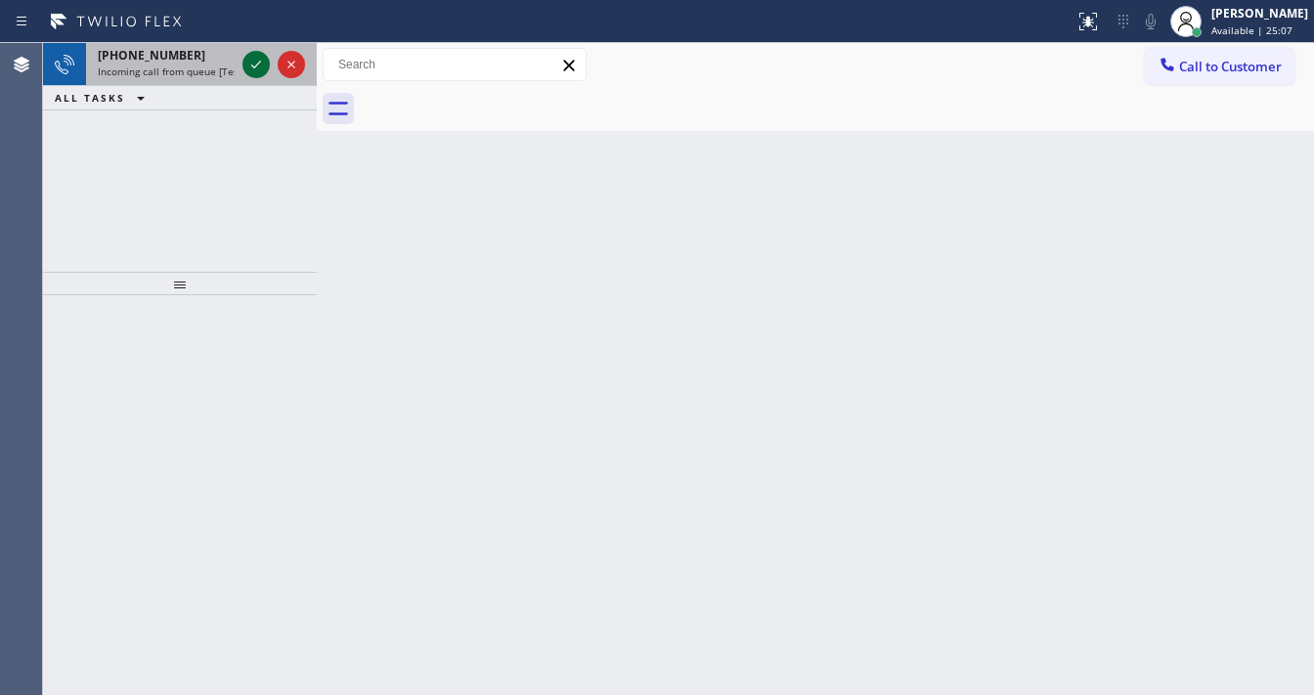
click at [251, 63] on icon at bounding box center [255, 64] width 23 height 23
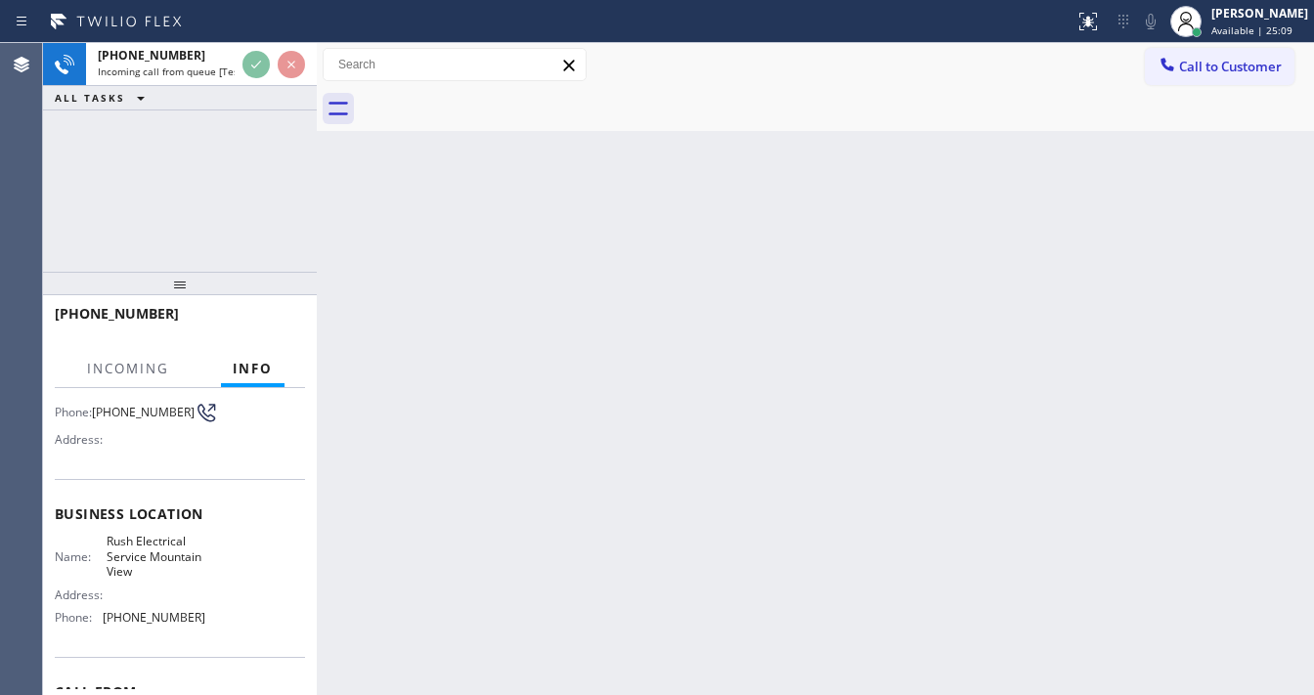
scroll to position [156, 0]
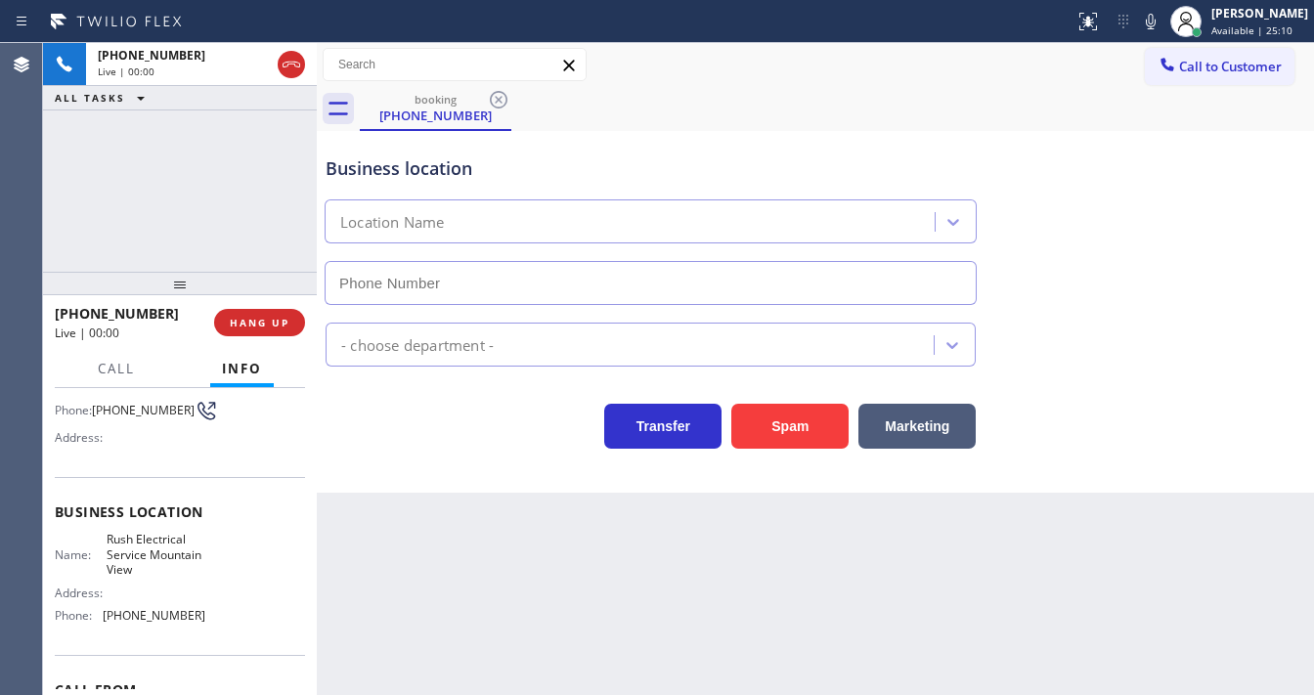
type input "[PHONE_NUMBER]"
click at [742, 438] on button "Spam" at bounding box center [789, 426] width 117 height 45
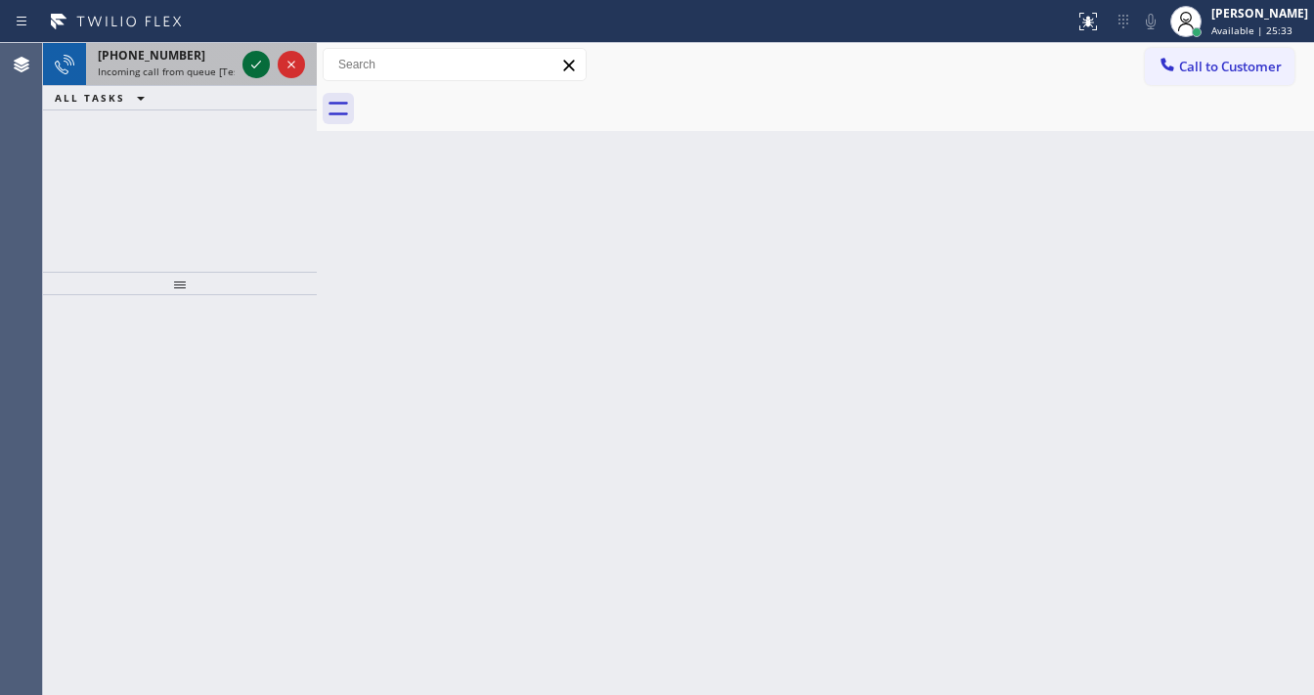
click at [247, 68] on icon at bounding box center [255, 64] width 23 height 23
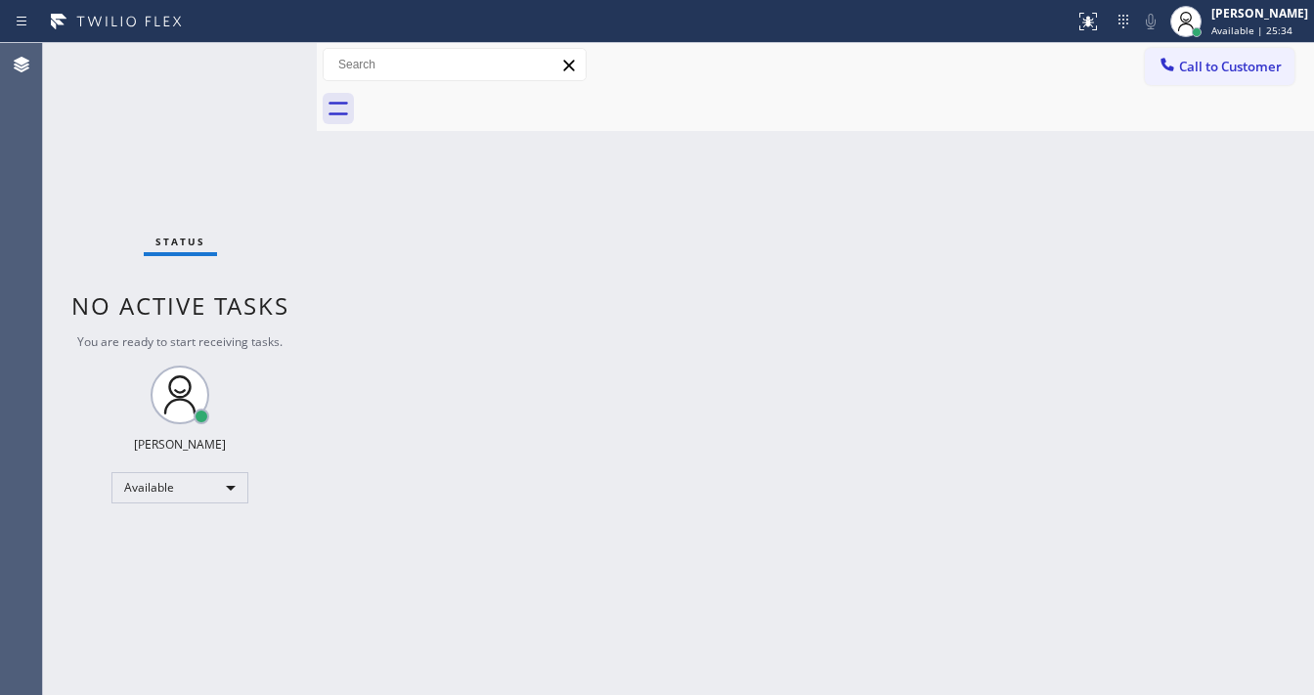
click at [247, 68] on div "Status No active tasks You are ready to start receiving tasks. [PERSON_NAME]" at bounding box center [180, 369] width 274 height 652
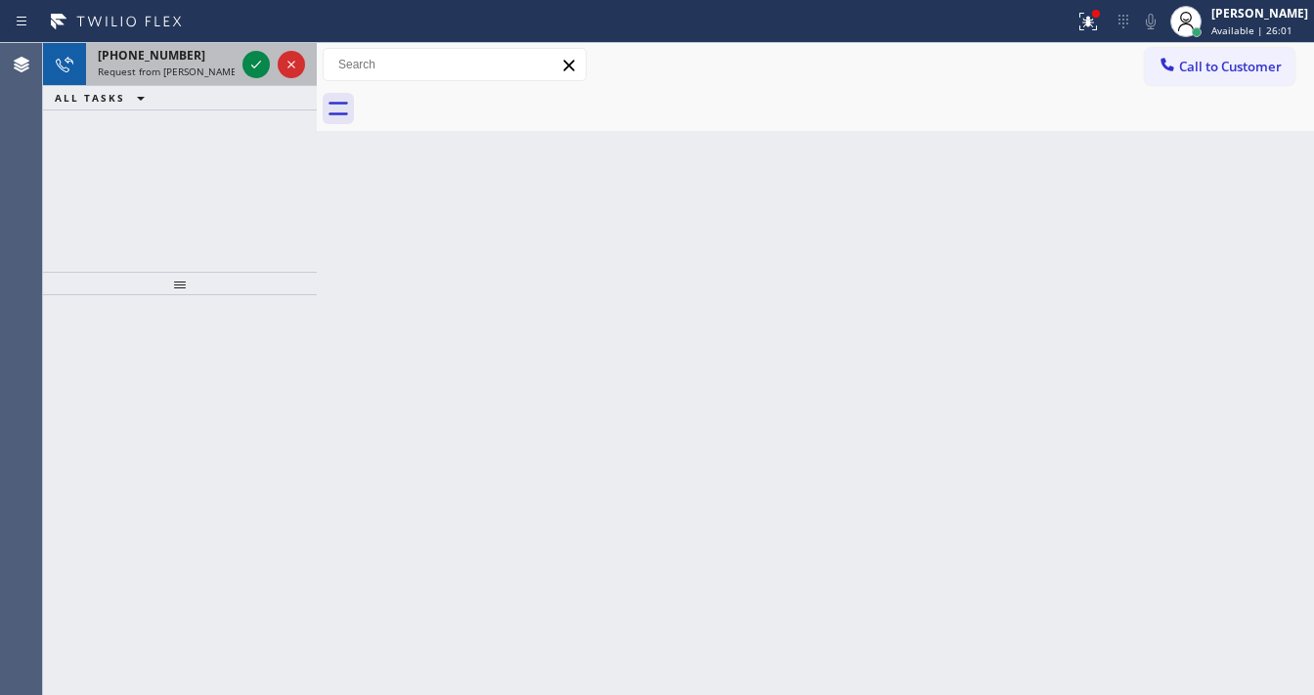
click at [153, 53] on span "[PHONE_NUMBER]" at bounding box center [152, 55] width 108 height 17
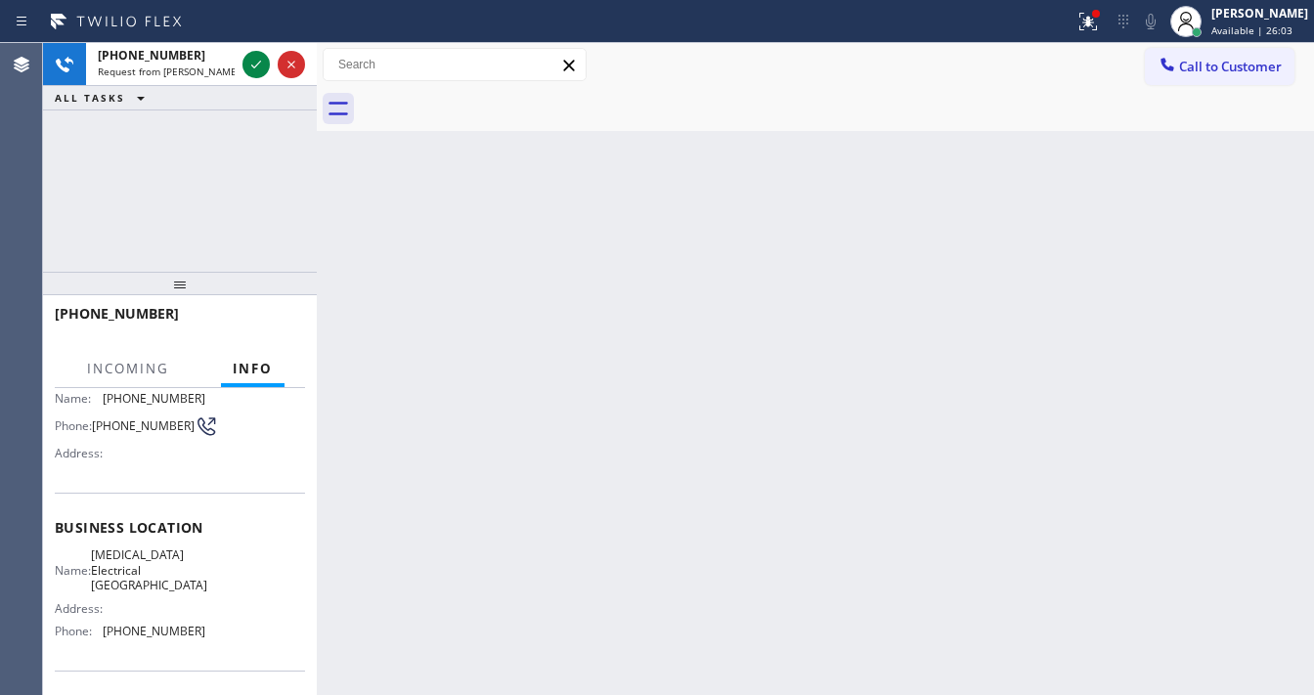
scroll to position [156, 0]
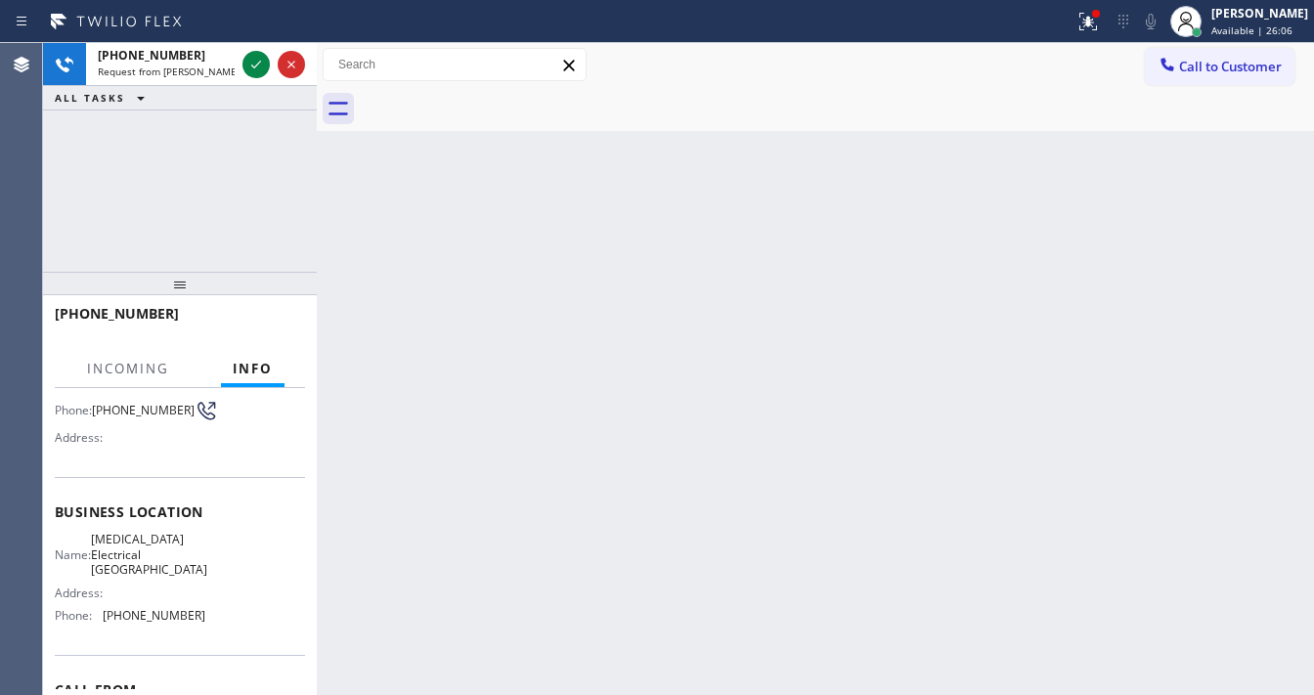
click at [506, 689] on div "Back to Dashboard Change Sender ID Customers Technicians Select a contact Outbo…" at bounding box center [815, 369] width 997 height 652
click at [516, 688] on div "Back to Dashboard Change Sender ID Customers Technicians Select a contact Outbo…" at bounding box center [815, 369] width 997 height 652
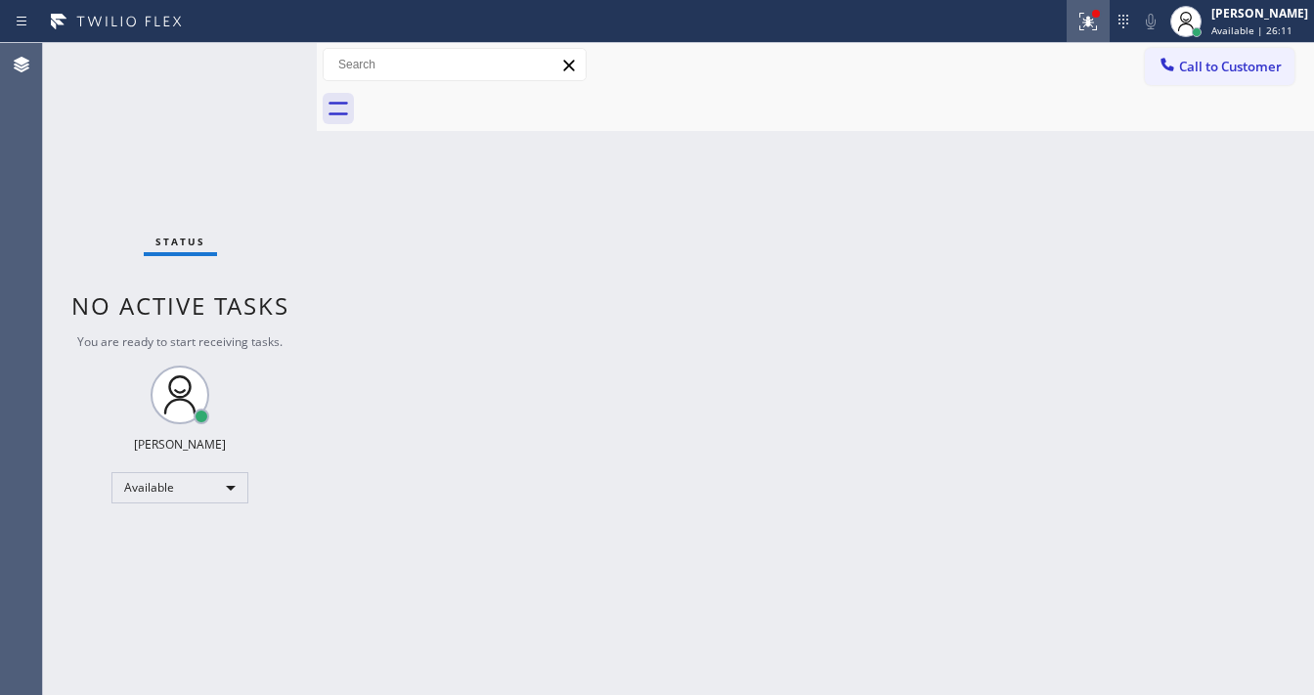
drag, startPoint x: 1115, startPoint y: 34, endPoint x: 1058, endPoint y: 187, distance: 162.7
click at [1110, 40] on button at bounding box center [1088, 21] width 43 height 43
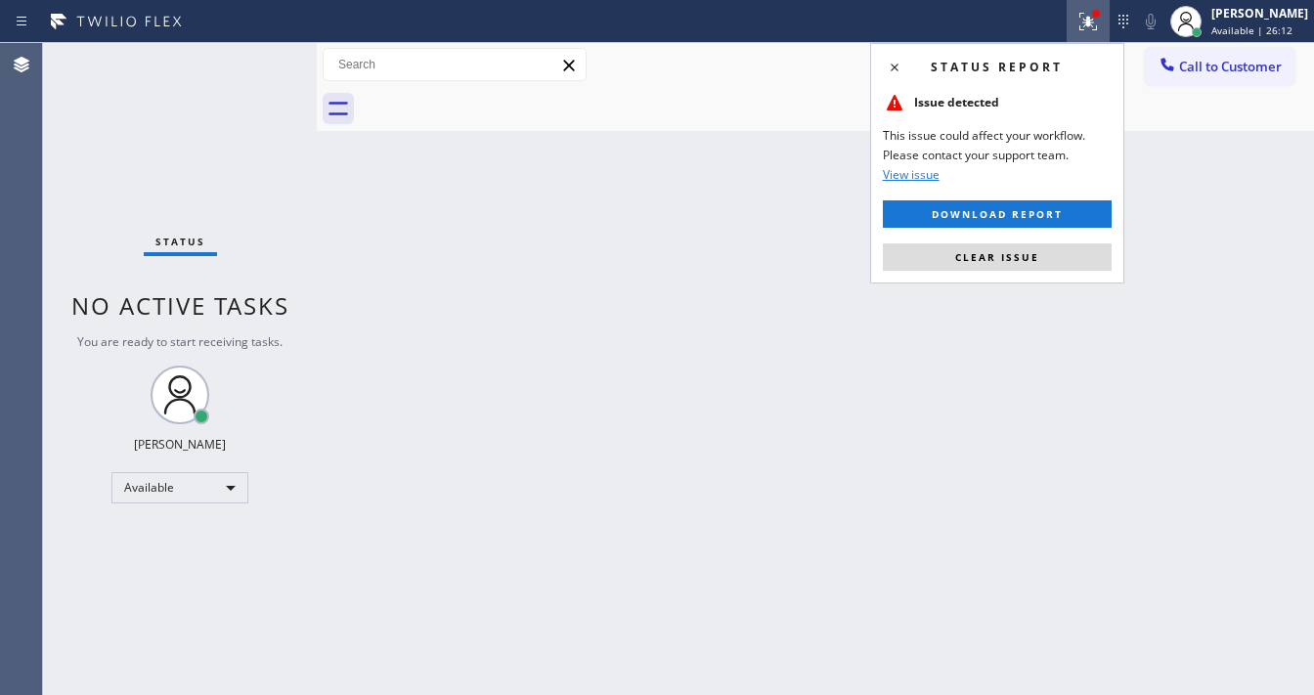
drag, startPoint x: 1017, startPoint y: 255, endPoint x: 1029, endPoint y: 251, distance: 12.4
click at [1017, 256] on span "Clear issue" at bounding box center [997, 257] width 84 height 14
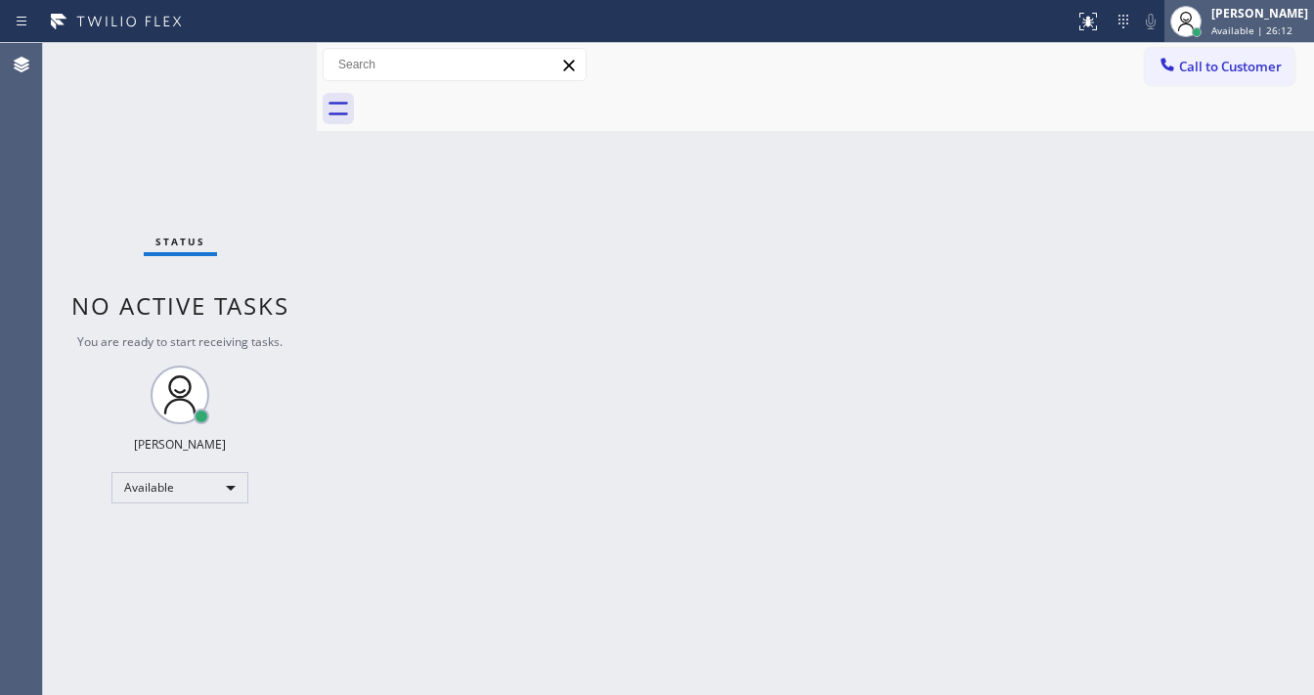
click at [1224, 34] on div "[PERSON_NAME] Available | 26:12" at bounding box center [1261, 21] width 107 height 34
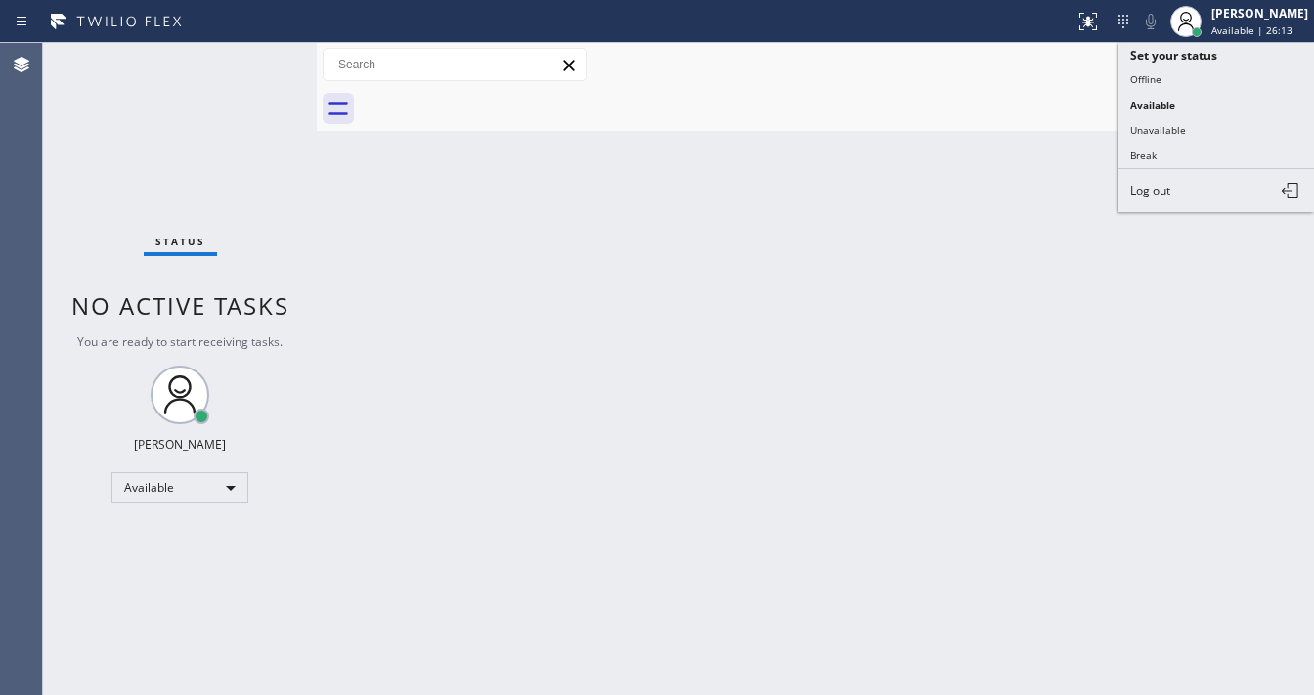
drag, startPoint x: 1168, startPoint y: 154, endPoint x: 813, endPoint y: 332, distance: 398.4
click at [1165, 154] on button "Break" at bounding box center [1217, 155] width 196 height 25
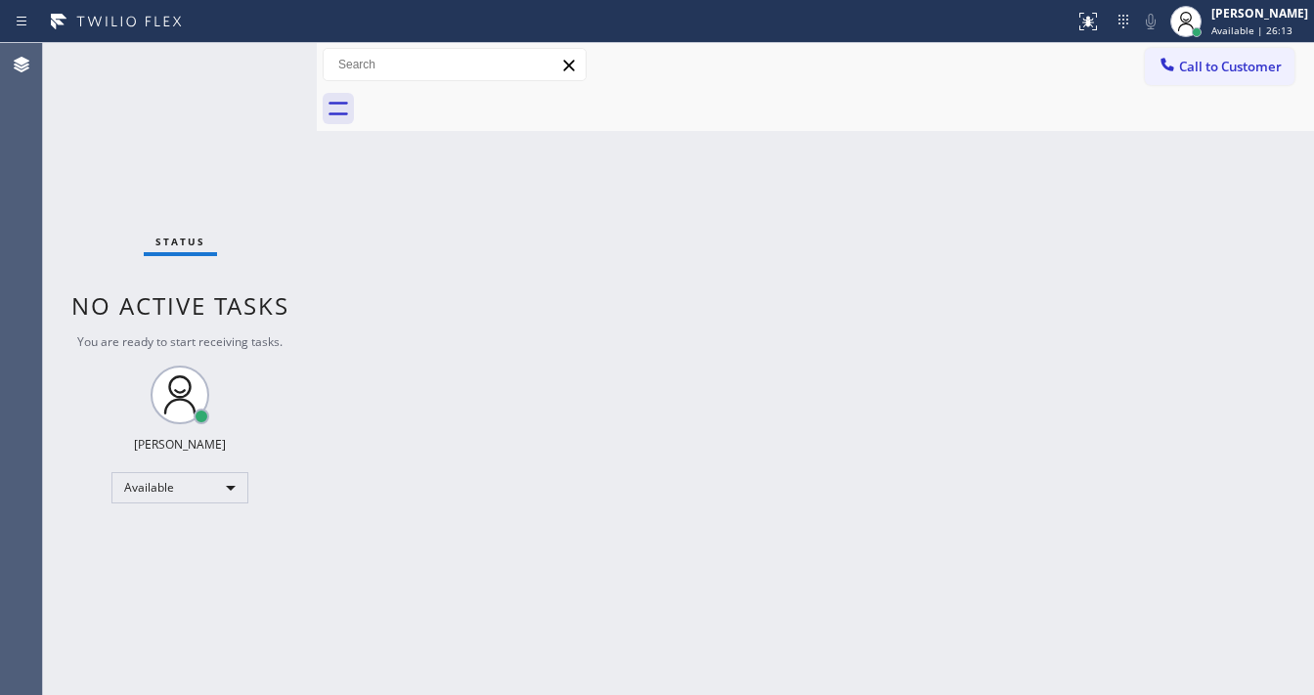
drag, startPoint x: 813, startPoint y: 332, endPoint x: 598, endPoint y: 690, distance: 417.0
click at [809, 333] on div "Back to Dashboard Change Sender ID Customers Technicians Select a contact Outbo…" at bounding box center [815, 369] width 997 height 652
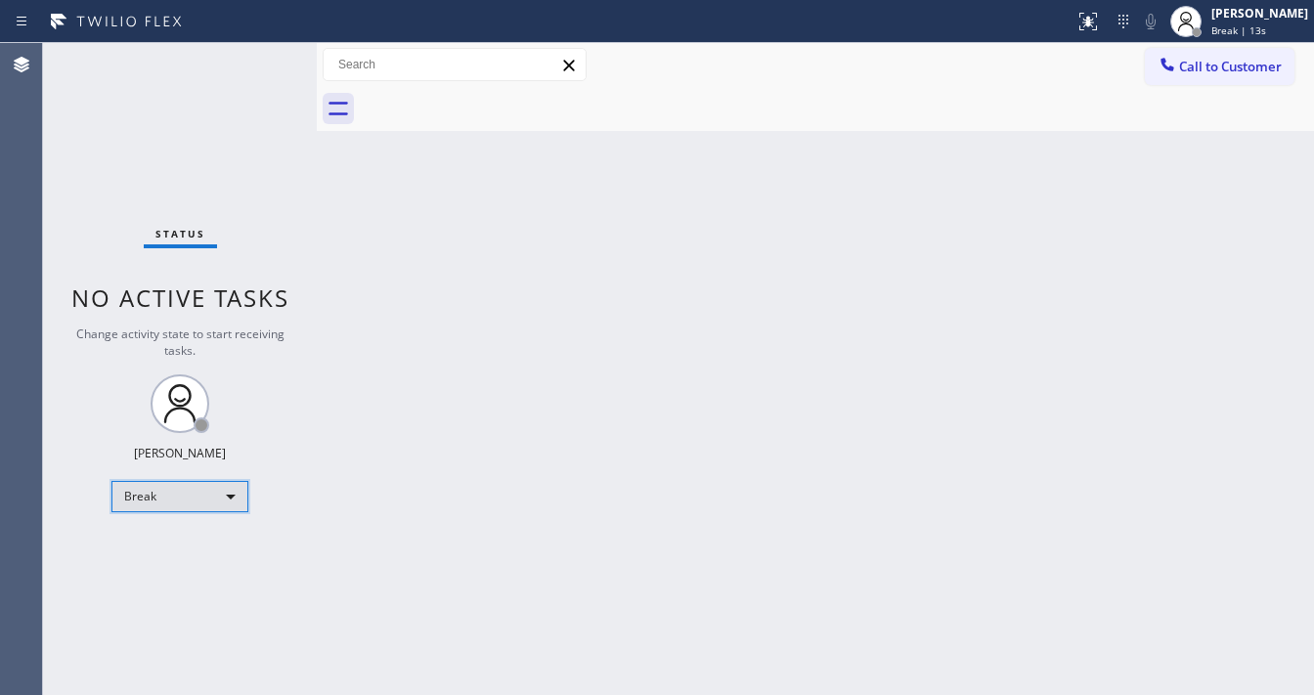
click at [183, 506] on div "Break" at bounding box center [179, 496] width 137 height 31
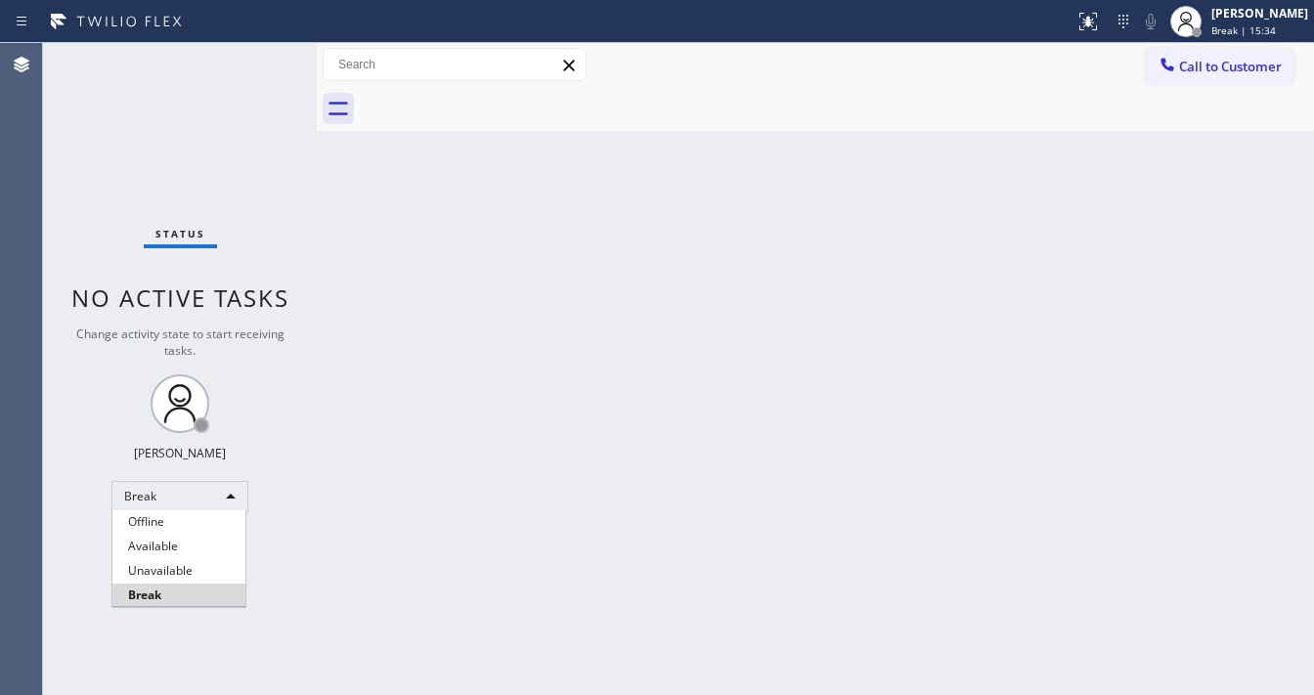
click at [1252, 34] on div at bounding box center [657, 347] width 1314 height 695
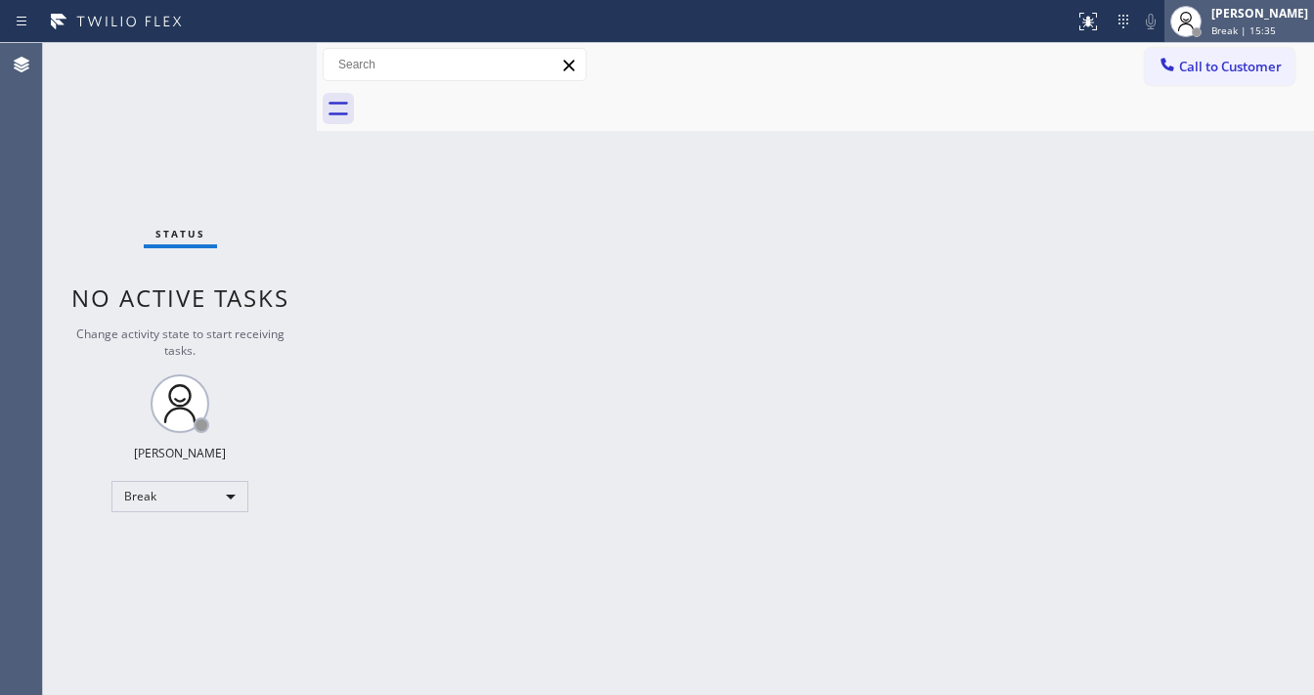
click at [1245, 31] on span "Break | 15:35" at bounding box center [1243, 30] width 65 height 14
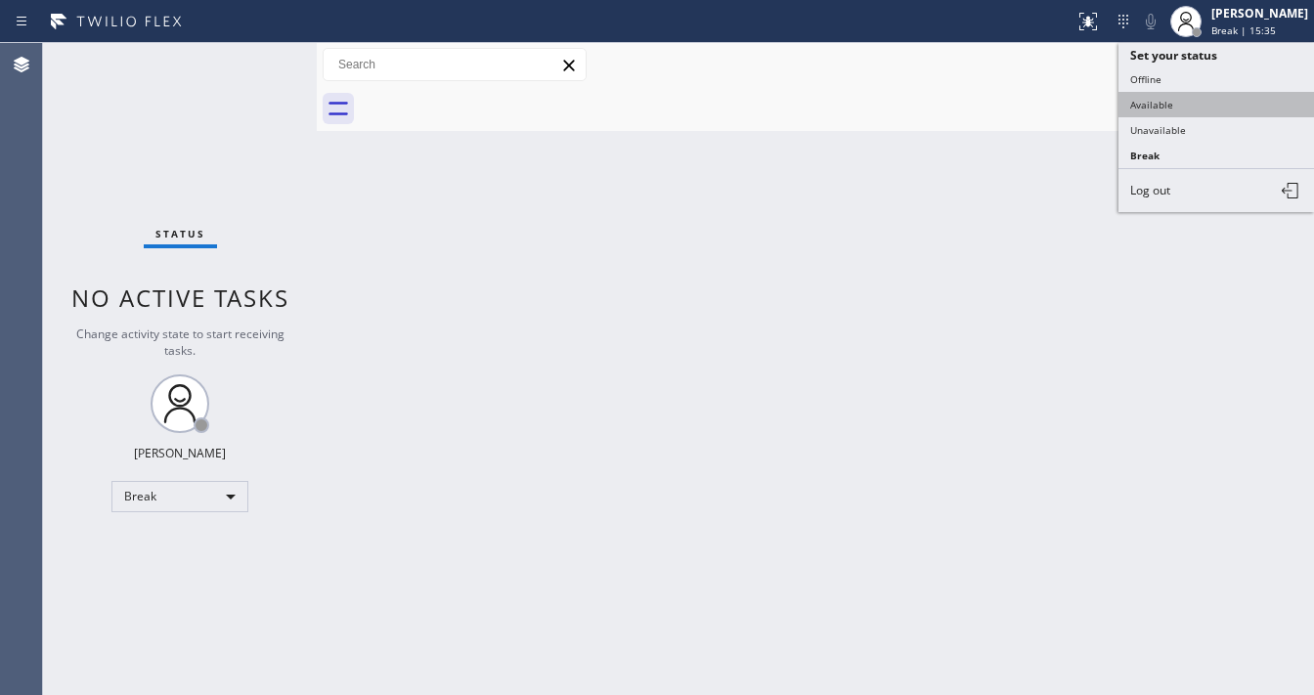
click at [1193, 98] on button "Available" at bounding box center [1217, 104] width 196 height 25
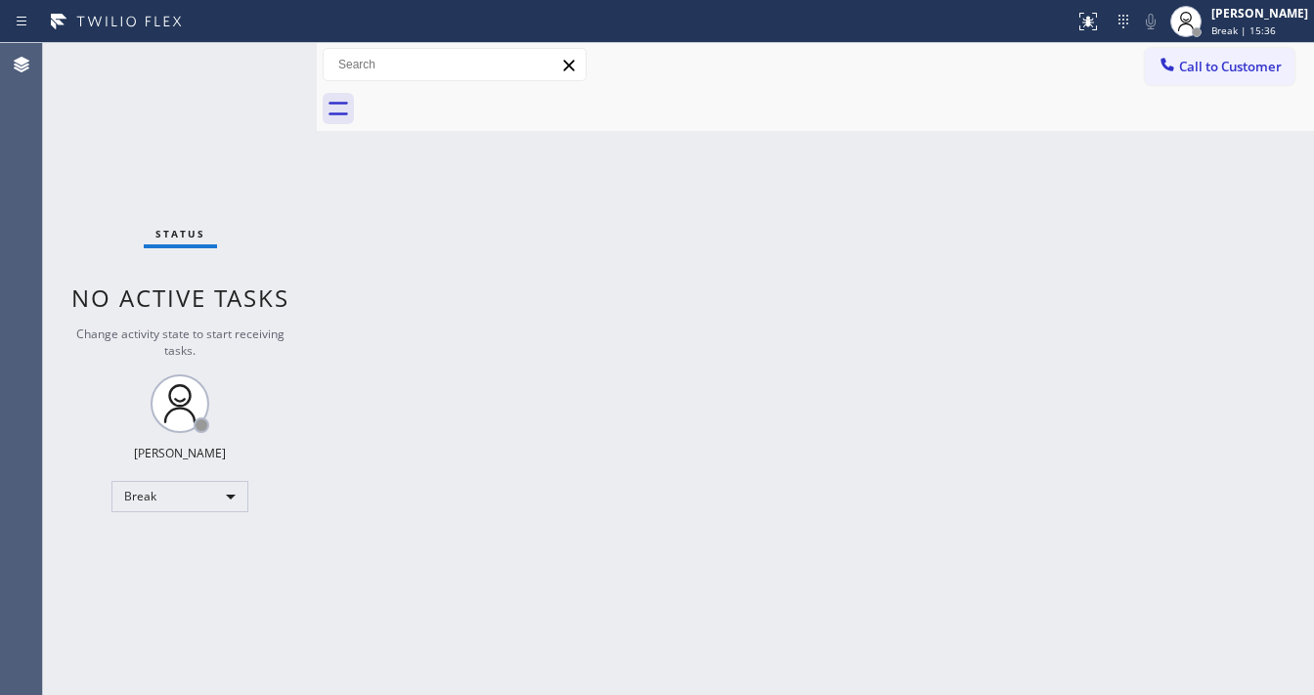
drag, startPoint x: 579, startPoint y: 361, endPoint x: 518, endPoint y: 624, distance: 269.9
click at [575, 371] on div "Back to Dashboard Change Sender ID Customers Technicians Select a contact Outbo…" at bounding box center [815, 369] width 997 height 652
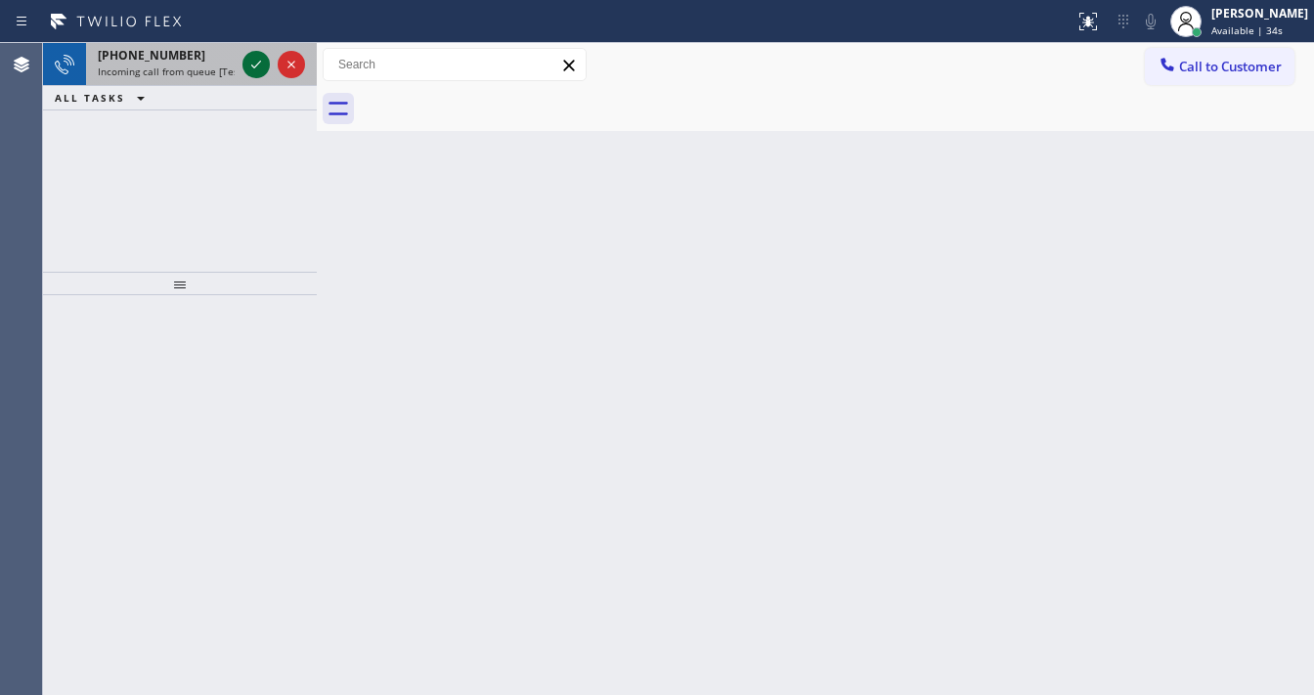
click at [257, 67] on icon at bounding box center [255, 64] width 23 height 23
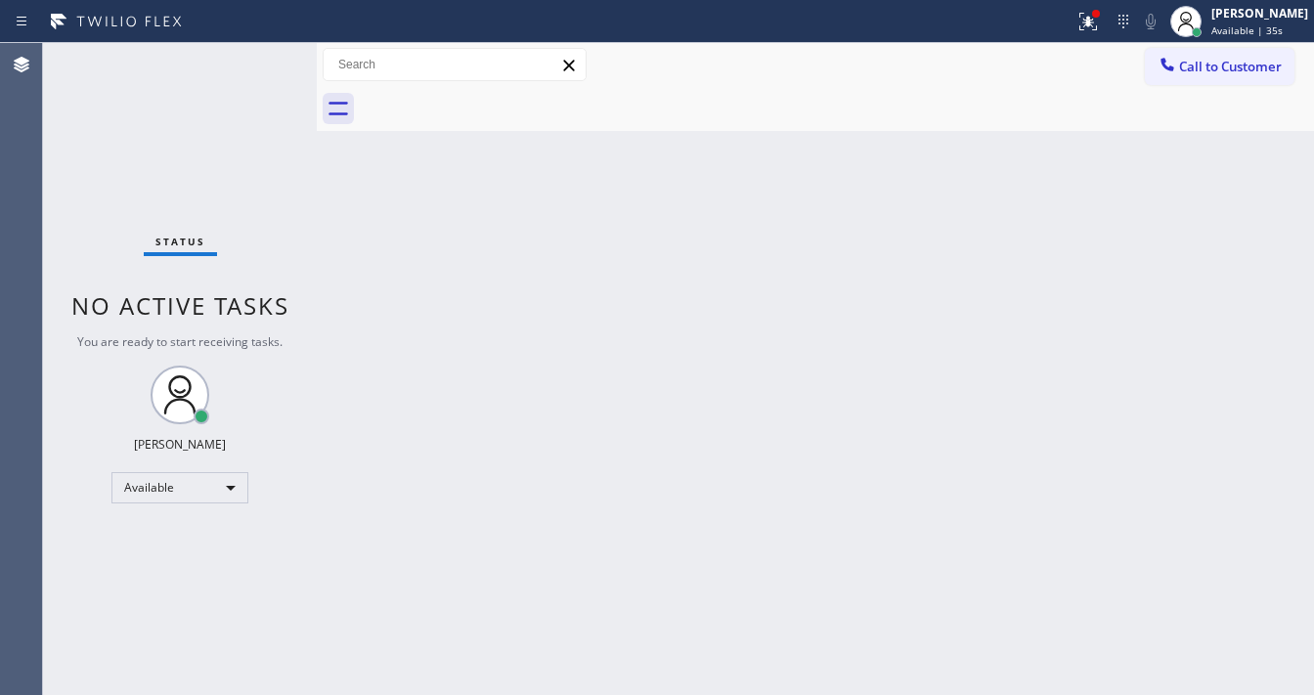
click at [257, 67] on div "Status No active tasks You are ready to start receiving tasks. [PERSON_NAME]" at bounding box center [180, 369] width 274 height 652
drag, startPoint x: 1106, startPoint y: 19, endPoint x: 1042, endPoint y: 236, distance: 226.2
click at [1100, 20] on icon at bounding box center [1088, 21] width 23 height 23
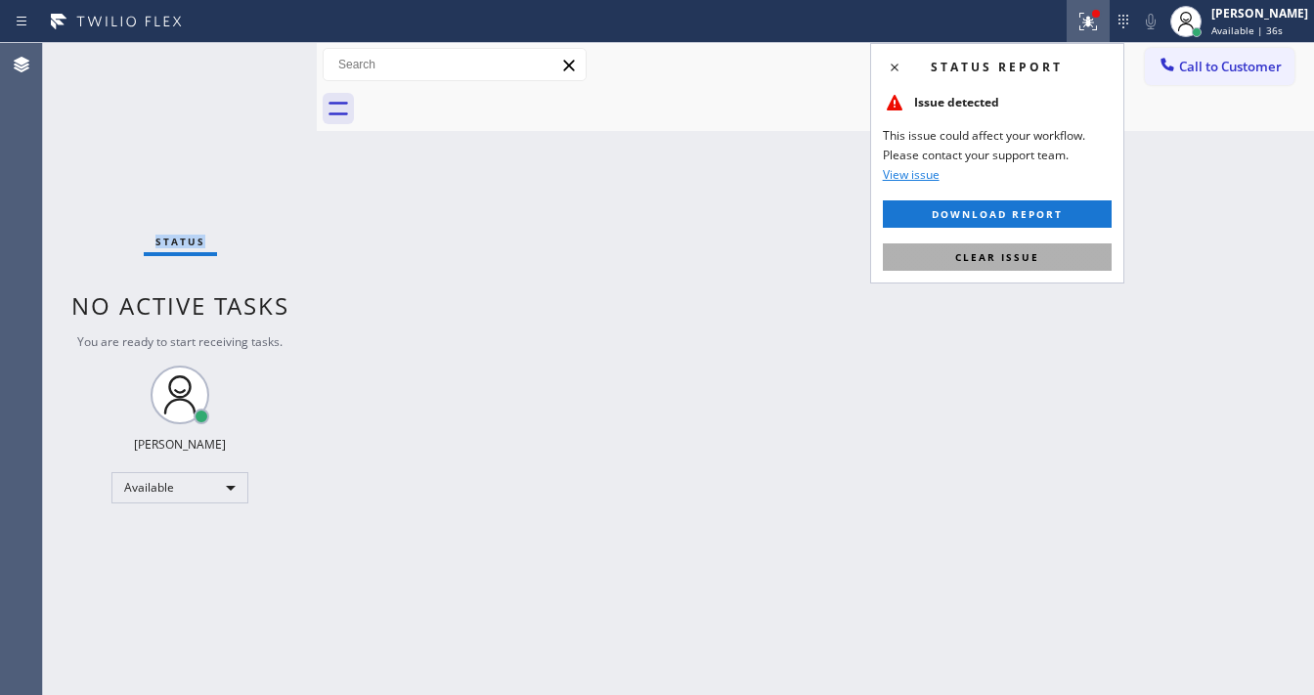
click at [1037, 253] on button "Clear issue" at bounding box center [997, 256] width 229 height 27
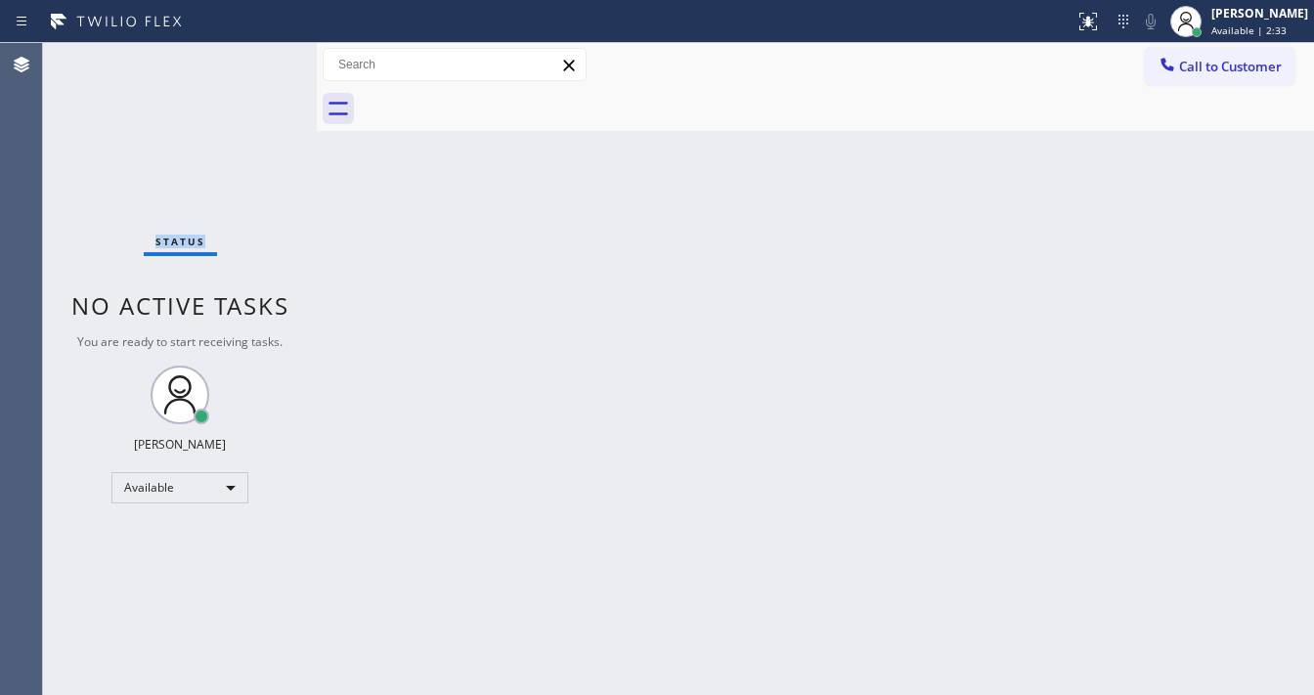
click at [256, 51] on div "Status No active tasks You are ready to start receiving tasks. [PERSON_NAME]" at bounding box center [180, 369] width 274 height 652
click at [260, 35] on div at bounding box center [537, 21] width 1059 height 31
drag, startPoint x: 310, startPoint y: 63, endPoint x: 299, endPoint y: 66, distance: 11.4
click at [245, 61] on div "Status No active tasks You are ready to start receiving tasks. [PERSON_NAME]" at bounding box center [180, 369] width 274 height 652
drag, startPoint x: 318, startPoint y: 66, endPoint x: 113, endPoint y: 66, distance: 204.4
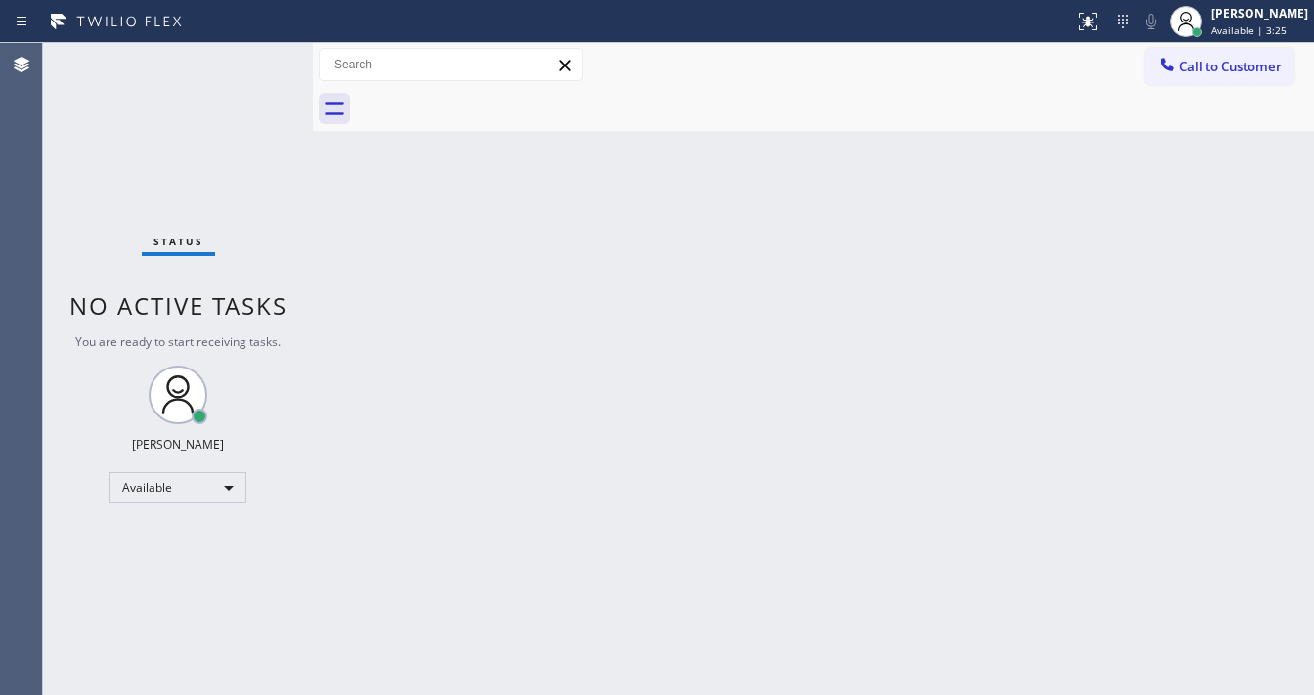
click at [113, 66] on div "Status No active tasks You are ready to start receiving tasks. [PERSON_NAME] Av…" at bounding box center [678, 369] width 1271 height 652
click at [257, 56] on div "Status No active tasks You are ready to start receiving tasks. [PERSON_NAME]" at bounding box center [178, 369] width 270 height 652
click at [255, 56] on div "Status No active tasks You are ready to start receiving tasks. [PERSON_NAME]" at bounding box center [178, 369] width 270 height 652
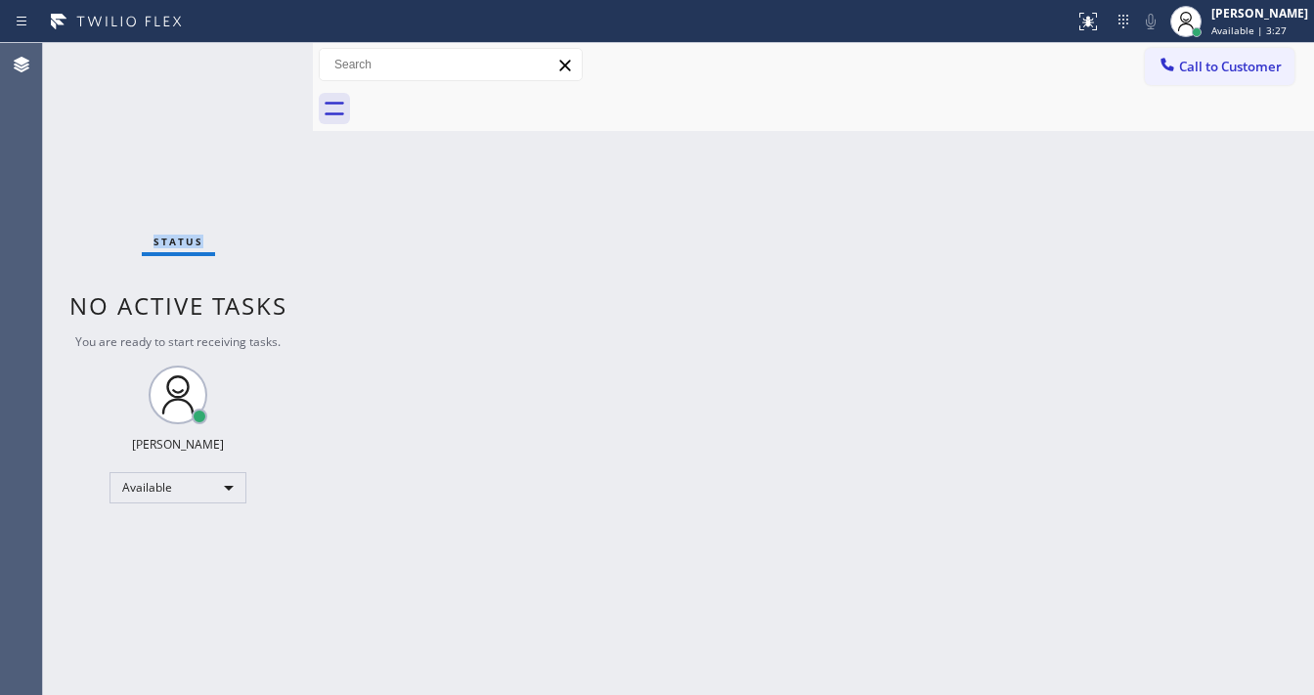
click at [253, 56] on div "Status No active tasks You are ready to start receiving tasks. [PERSON_NAME]" at bounding box center [178, 369] width 270 height 652
click at [254, 57] on div "Status No active tasks You are ready to start receiving tasks. [PERSON_NAME]" at bounding box center [178, 369] width 270 height 652
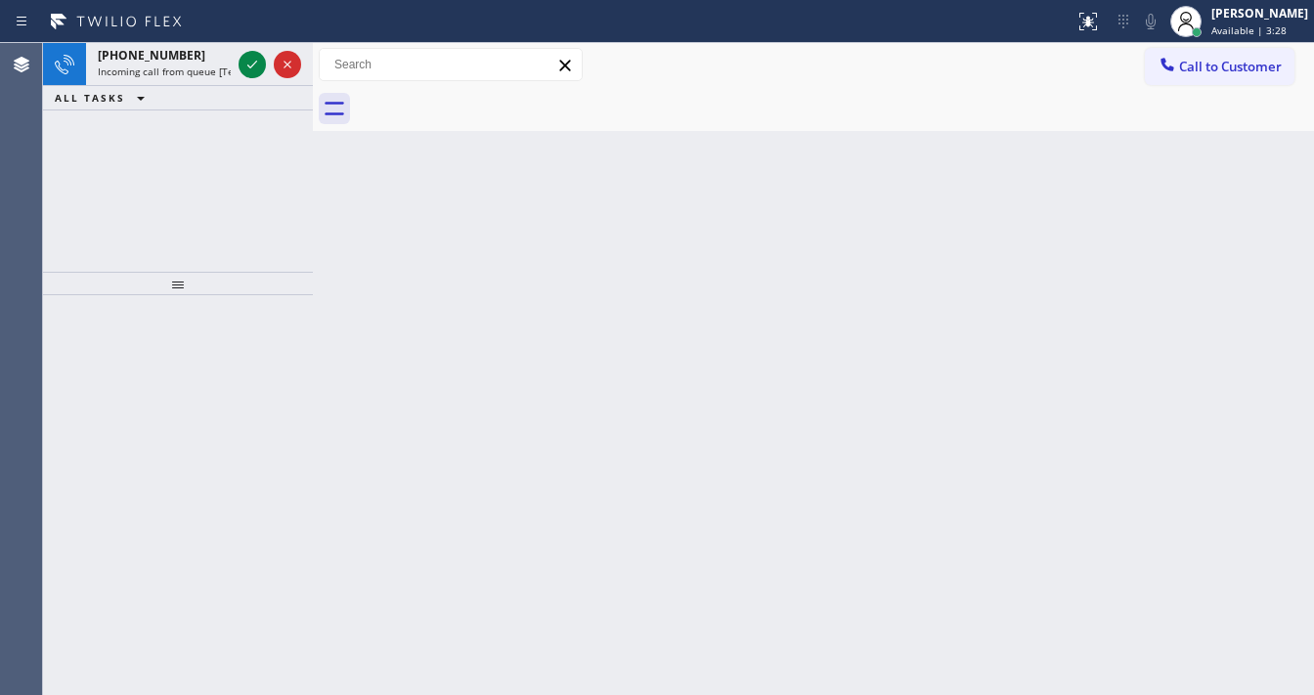
click at [255, 57] on icon at bounding box center [252, 64] width 23 height 23
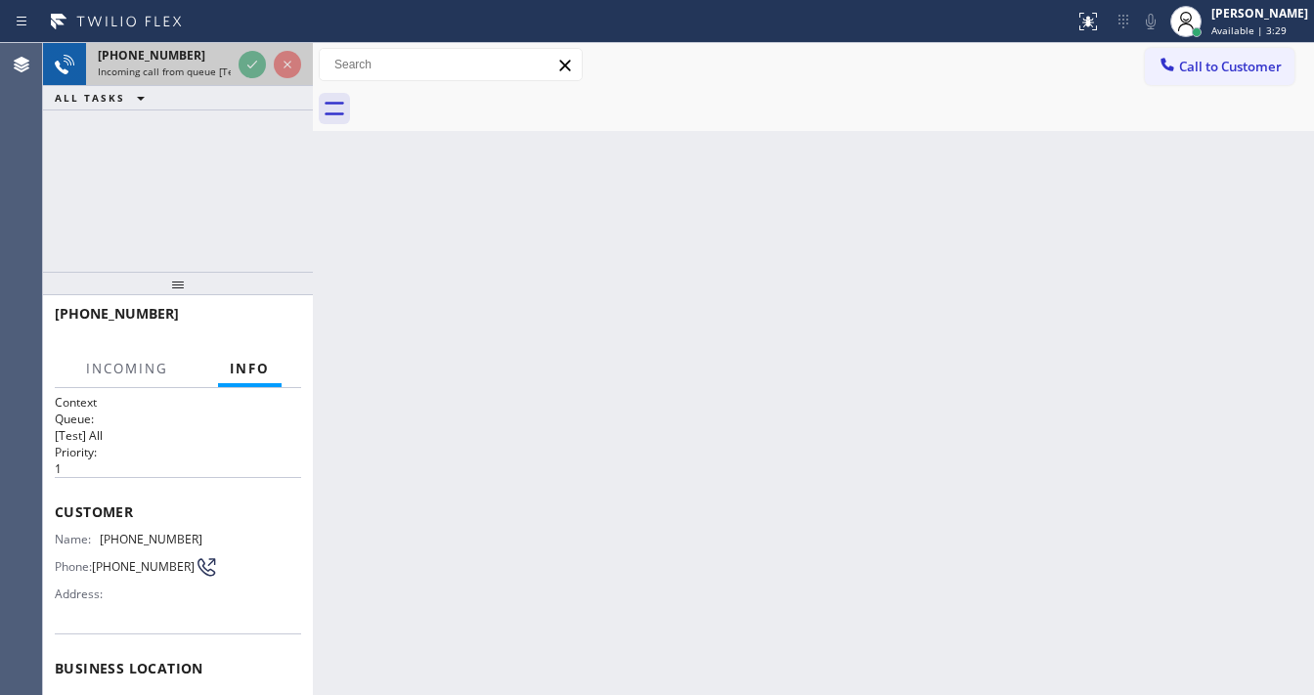
click at [237, 53] on div at bounding box center [270, 64] width 70 height 43
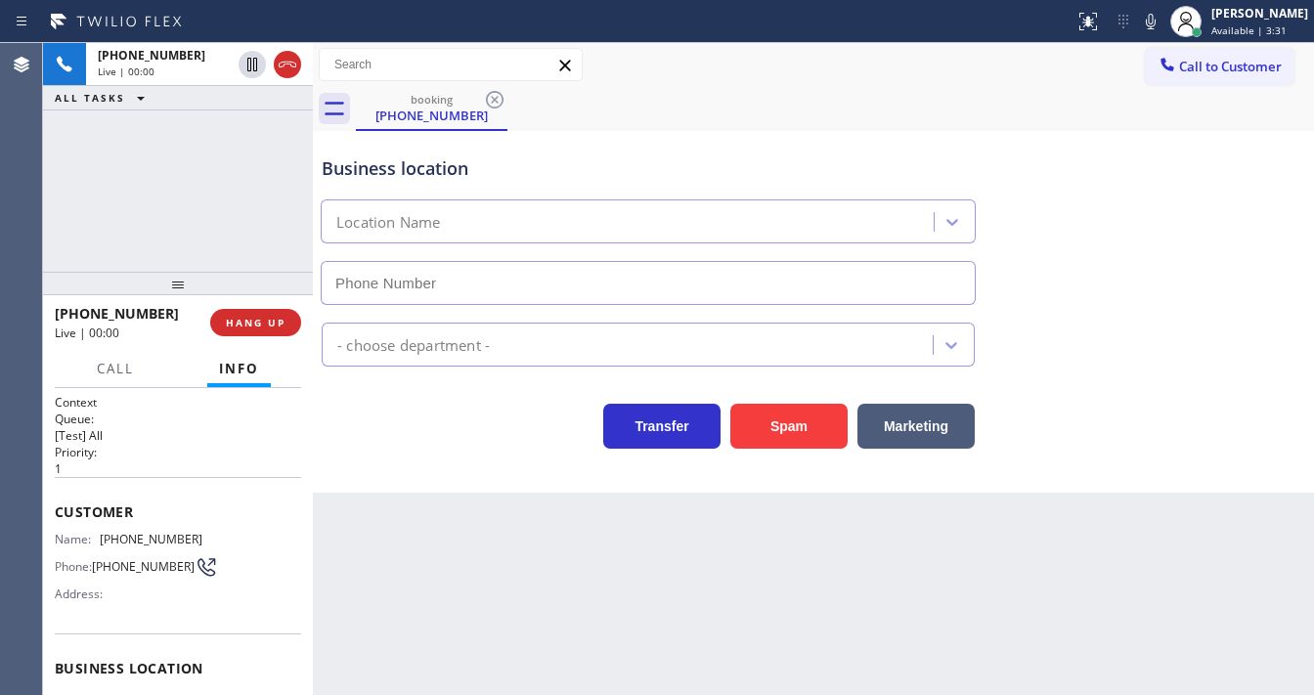
scroll to position [235, 0]
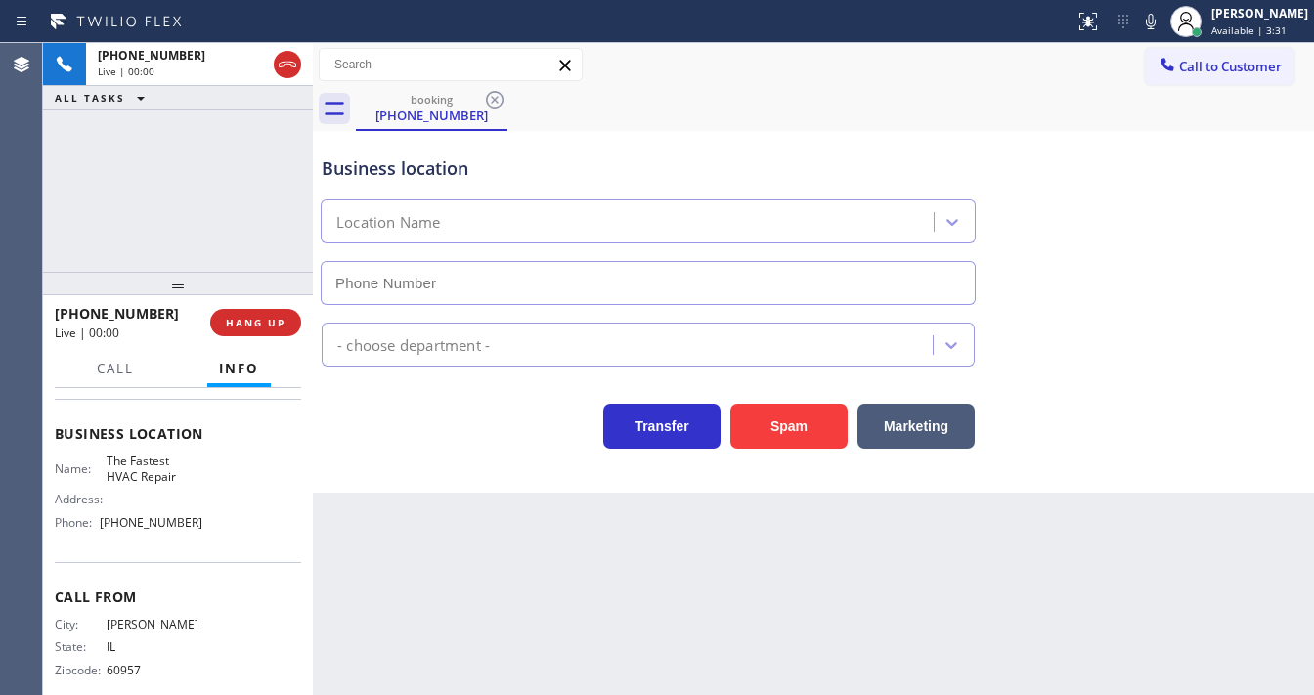
type input "[PHONE_NUMBER]"
click at [779, 426] on button "Spam" at bounding box center [788, 426] width 117 height 45
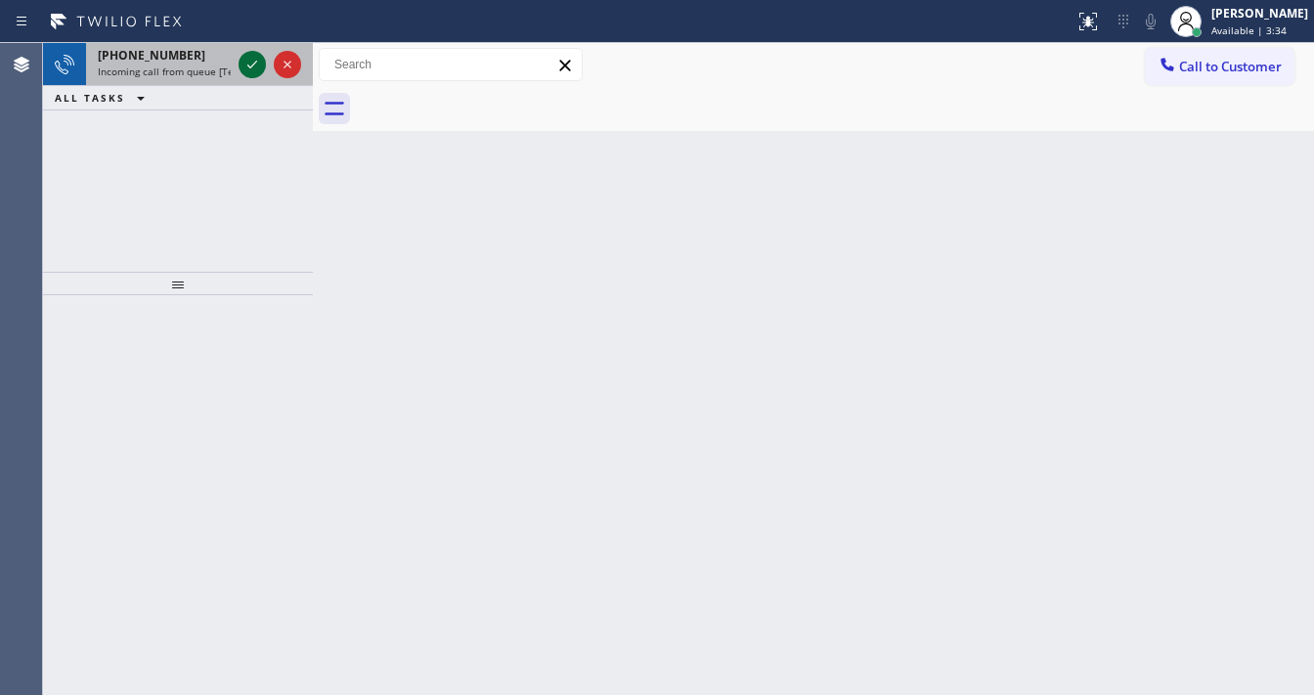
drag, startPoint x: 250, startPoint y: 76, endPoint x: 241, endPoint y: 65, distance: 15.3
click at [248, 74] on div at bounding box center [270, 64] width 70 height 43
click at [241, 66] on icon at bounding box center [252, 64] width 23 height 23
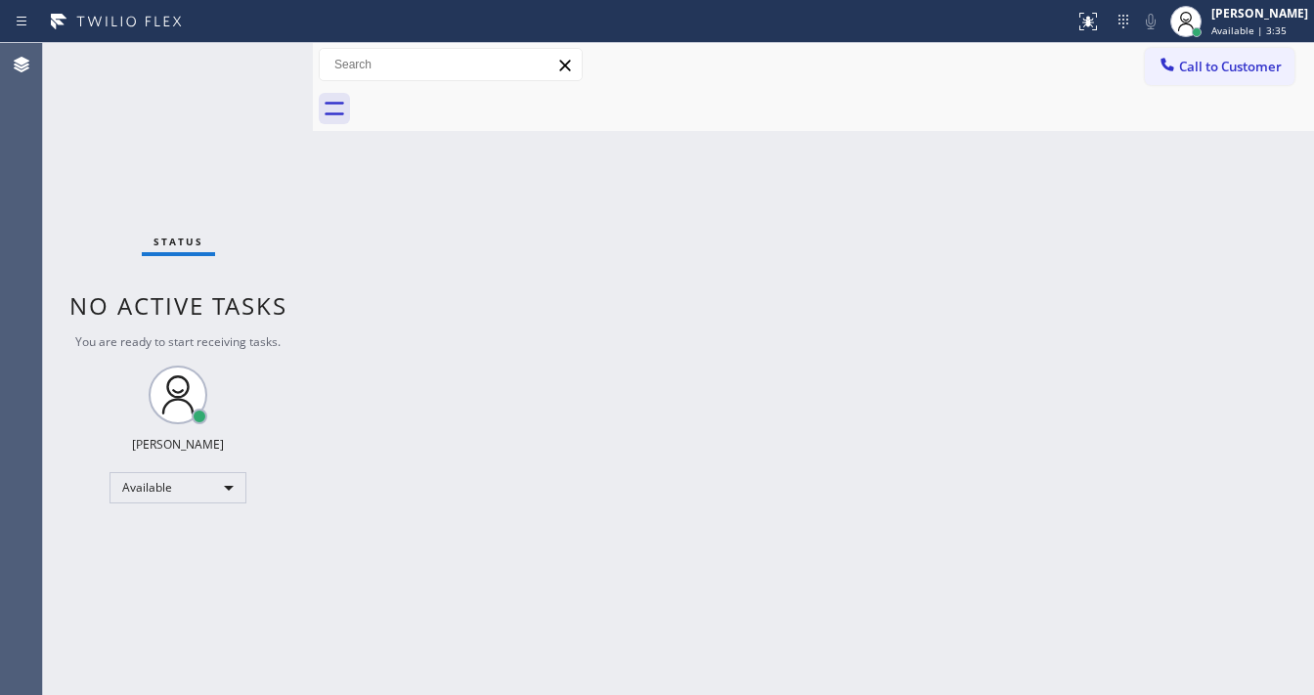
click at [241, 64] on div "Status No active tasks You are ready to start receiving tasks. [PERSON_NAME]" at bounding box center [178, 369] width 270 height 652
click at [242, 64] on div "Status No active tasks You are ready to start receiving tasks. [PERSON_NAME]" at bounding box center [178, 369] width 270 height 652
drag, startPoint x: 242, startPoint y: 64, endPoint x: 267, endPoint y: 95, distance: 39.7
click at [246, 67] on div "Status No active tasks You are ready to start receiving tasks. [PERSON_NAME]" at bounding box center [178, 369] width 270 height 652
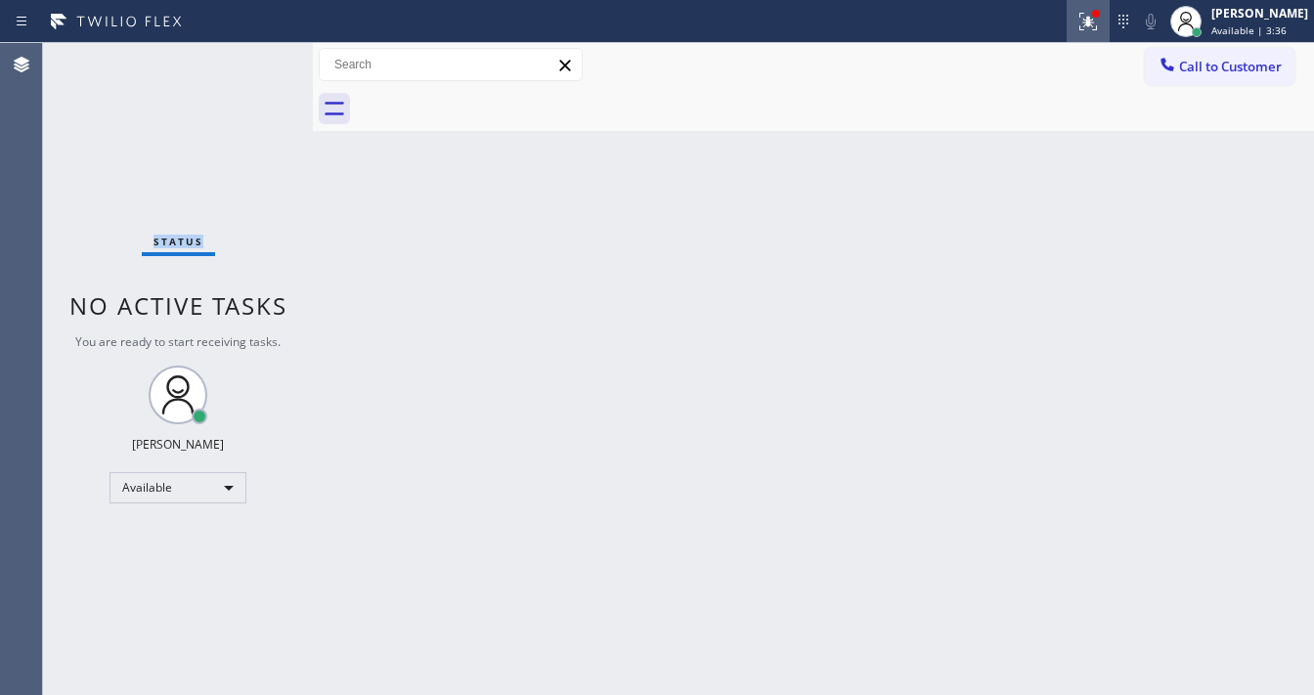
click at [1100, 26] on icon at bounding box center [1088, 21] width 23 height 23
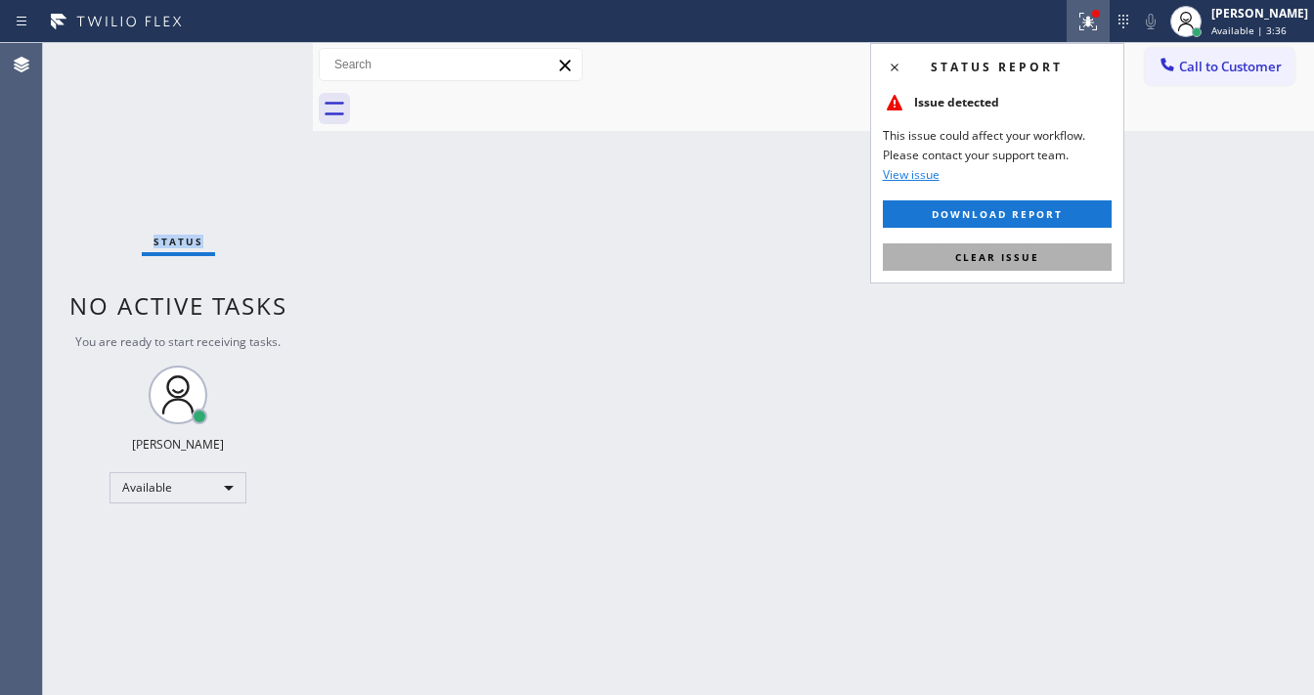
click at [1046, 258] on button "Clear issue" at bounding box center [997, 256] width 229 height 27
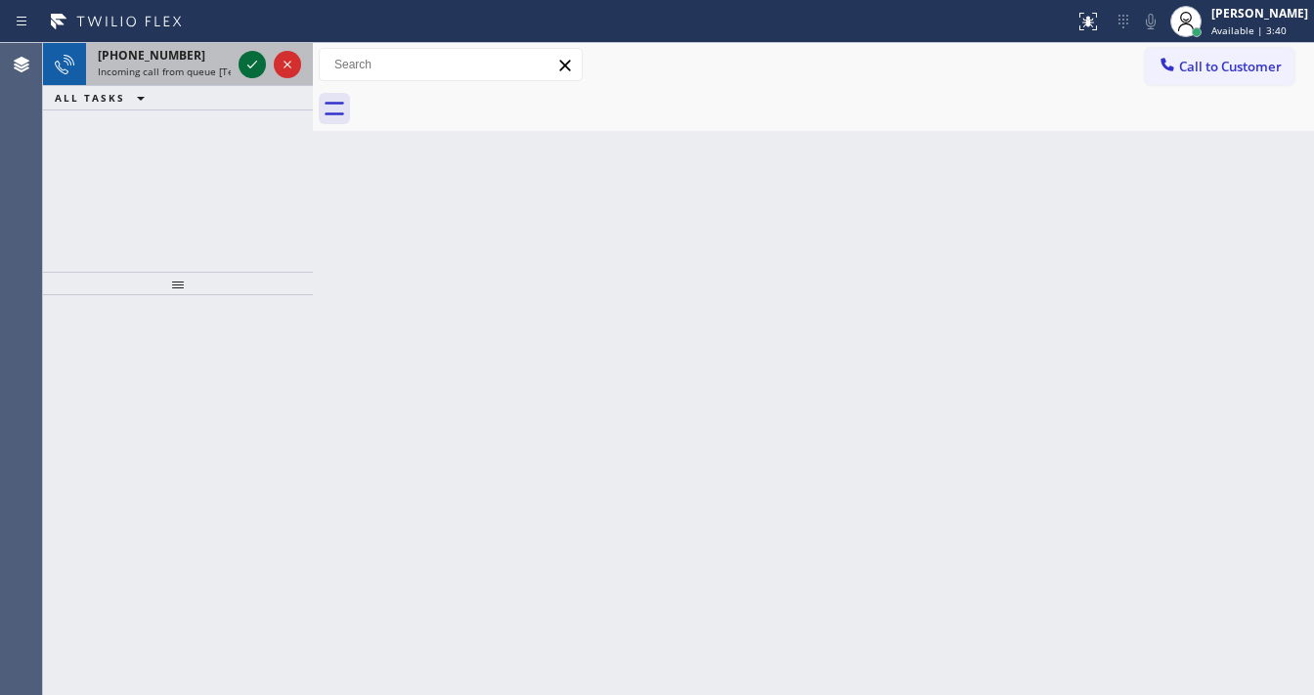
click at [241, 61] on icon at bounding box center [252, 64] width 23 height 23
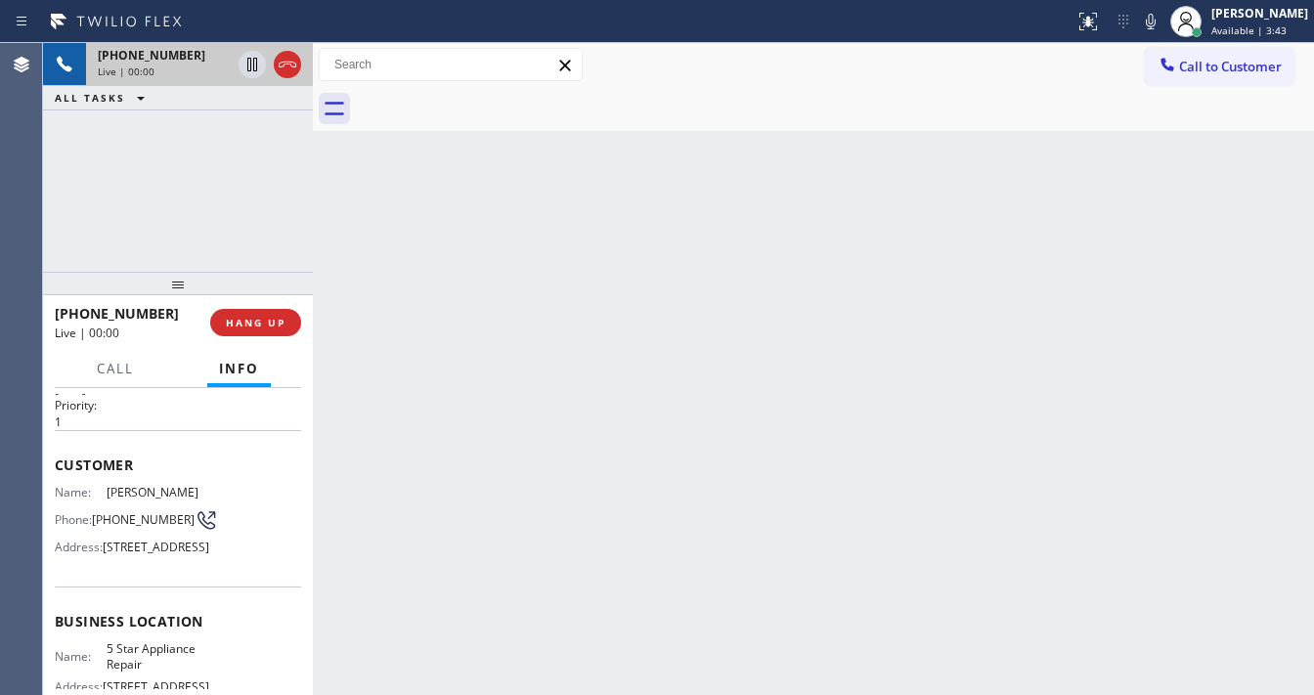
scroll to position [156, 0]
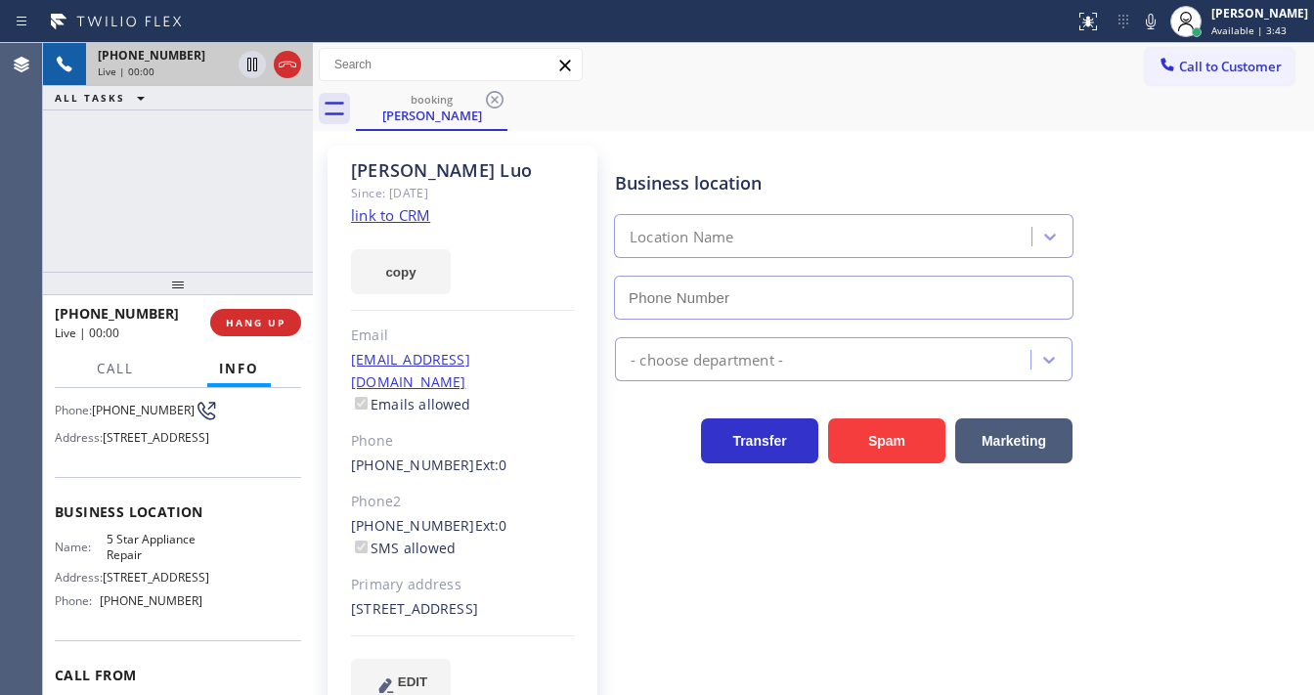
type input "[PHONE_NUMBER]"
click at [80, 196] on div "[PHONE_NUMBER] Live | 00:07 ALL TASKS ALL TASKS ACTIVE TASKS TASKS IN WRAP UP" at bounding box center [178, 157] width 270 height 229
click at [403, 213] on link "link to CRM" at bounding box center [390, 215] width 79 height 20
click at [1159, 23] on icon at bounding box center [1150, 21] width 23 height 23
click at [245, 68] on icon at bounding box center [252, 64] width 23 height 23
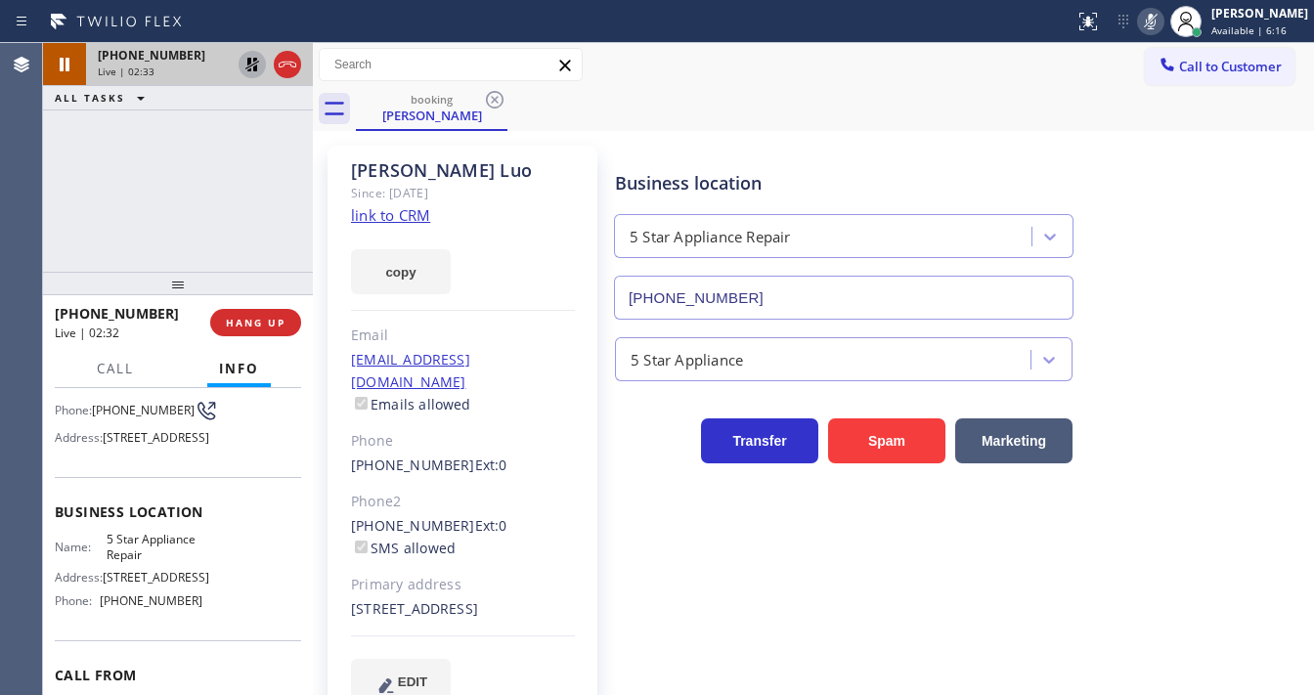
click at [62, 210] on div "[PHONE_NUMBER] Live | 02:33 ALL TASKS ALL TASKS ACTIVE TASKS TASKS IN WRAP UP" at bounding box center [178, 157] width 270 height 229
click at [242, 63] on icon at bounding box center [252, 64] width 23 height 23
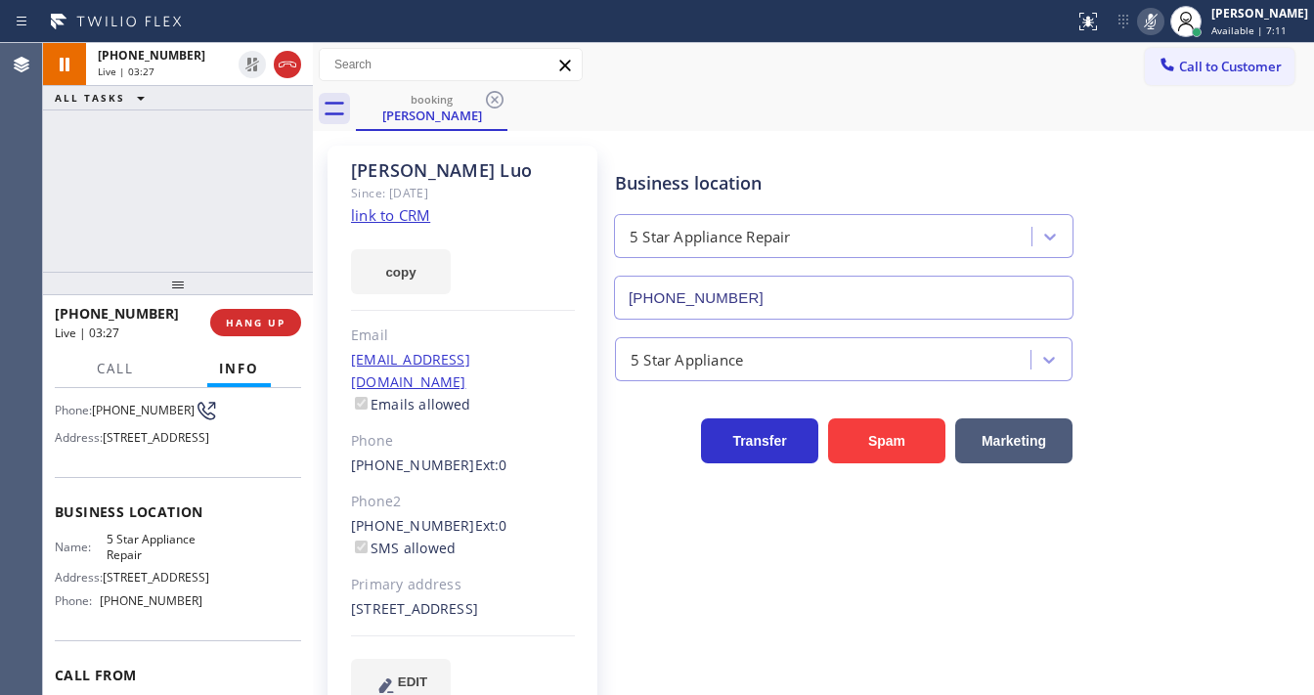
click at [1163, 22] on icon at bounding box center [1150, 21] width 23 height 23
click at [245, 224] on div "[PHONE_NUMBER] Live | 03:28 ALL TASKS ALL TASKS ACTIVE TASKS TASKS IN WRAP UP" at bounding box center [178, 157] width 270 height 229
click at [66, 226] on div "[PHONE_NUMBER] Live | 03:31 ALL TASKS ALL TASKS ACTIVE TASKS TASKS IN WRAP UP" at bounding box center [178, 157] width 270 height 229
drag, startPoint x: 163, startPoint y: 312, endPoint x: 70, endPoint y: 320, distance: 93.2
click at [70, 320] on div "[PHONE_NUMBER]" at bounding box center [126, 313] width 142 height 19
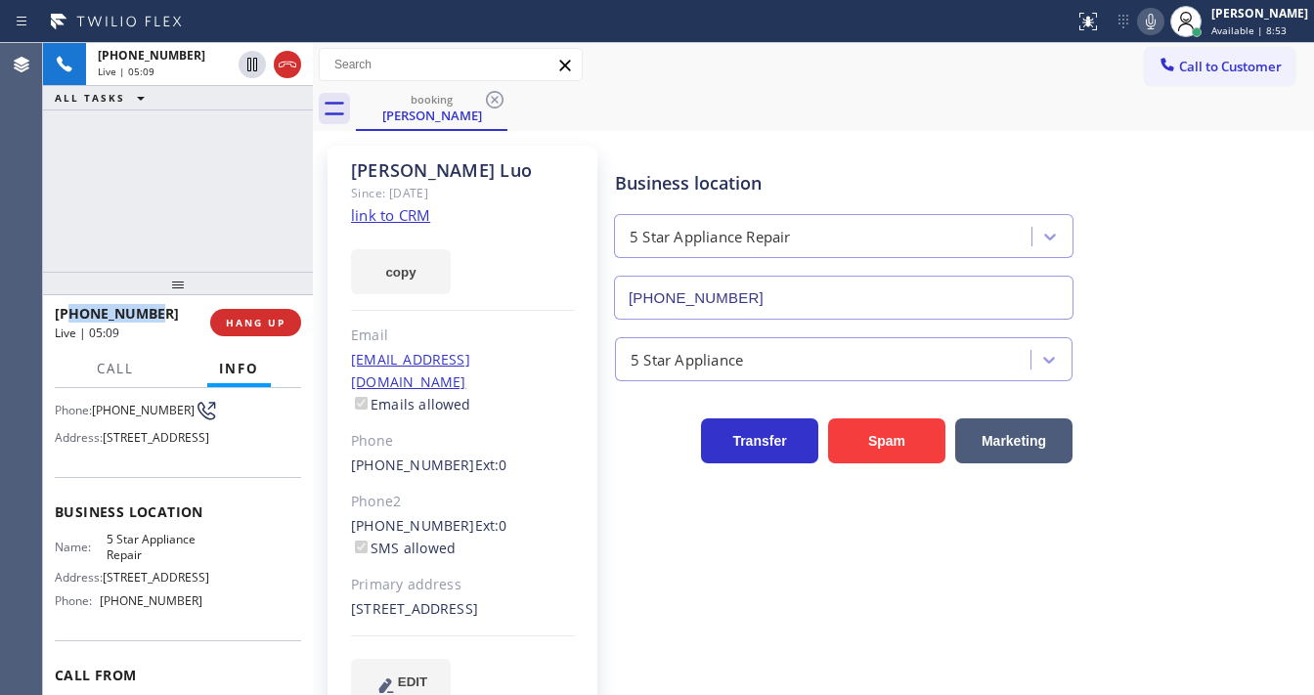
copy span "3475601999"
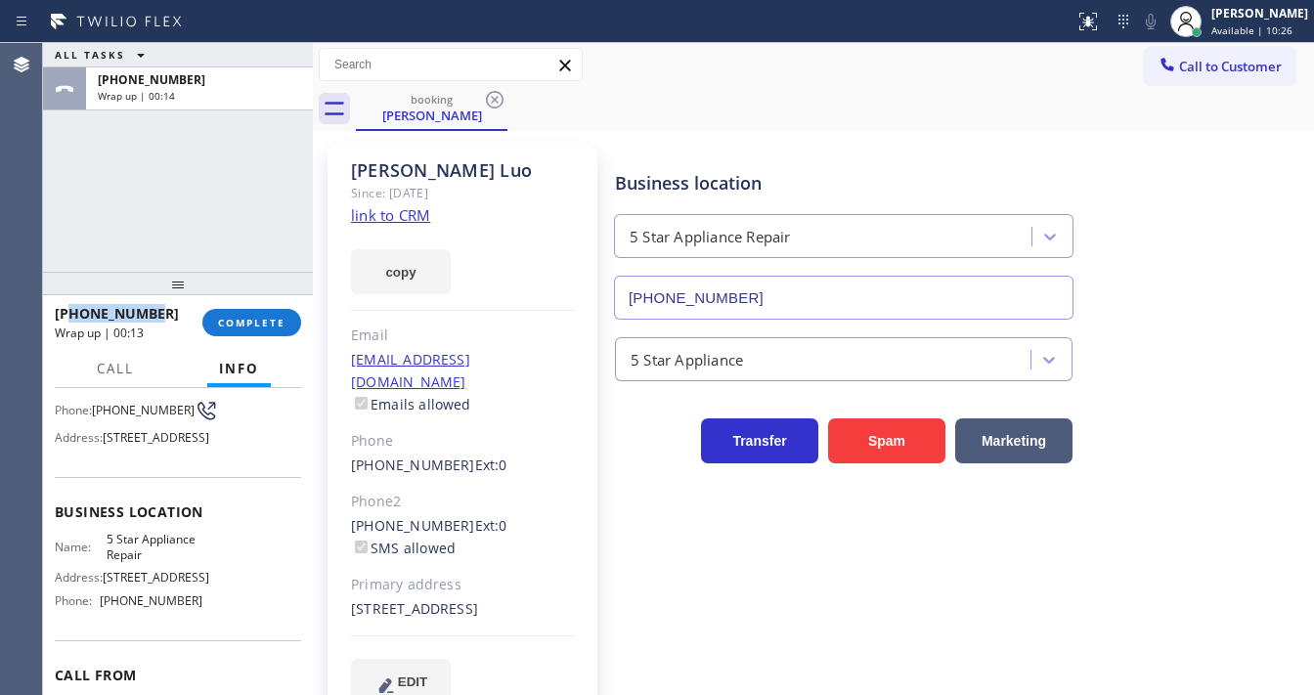
click at [52, 184] on div "ALL TASKS ALL TASKS ACTIVE TASKS TASKS IN WRAP UP [PHONE_NUMBER] Wrap up | 00:14" at bounding box center [178, 157] width 270 height 229
click at [260, 318] on span "COMPLETE" at bounding box center [251, 323] width 67 height 14
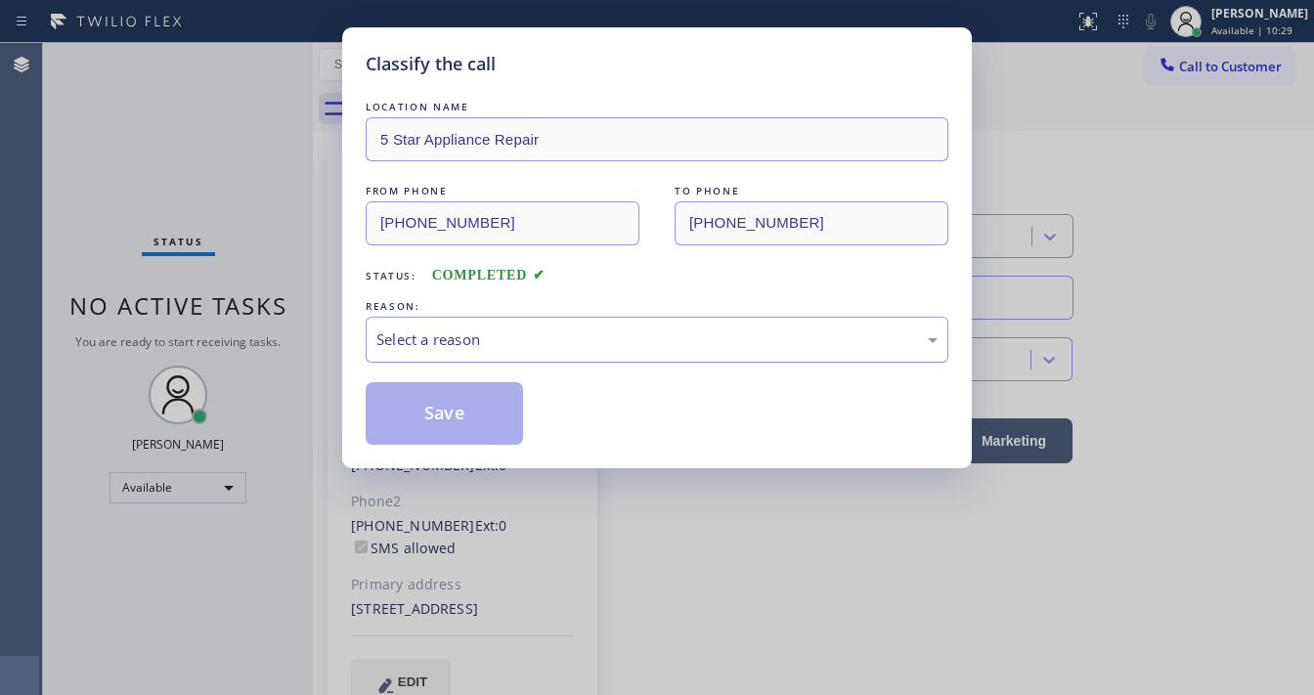
click at [469, 350] on div "Select a reason" at bounding box center [657, 340] width 583 height 46
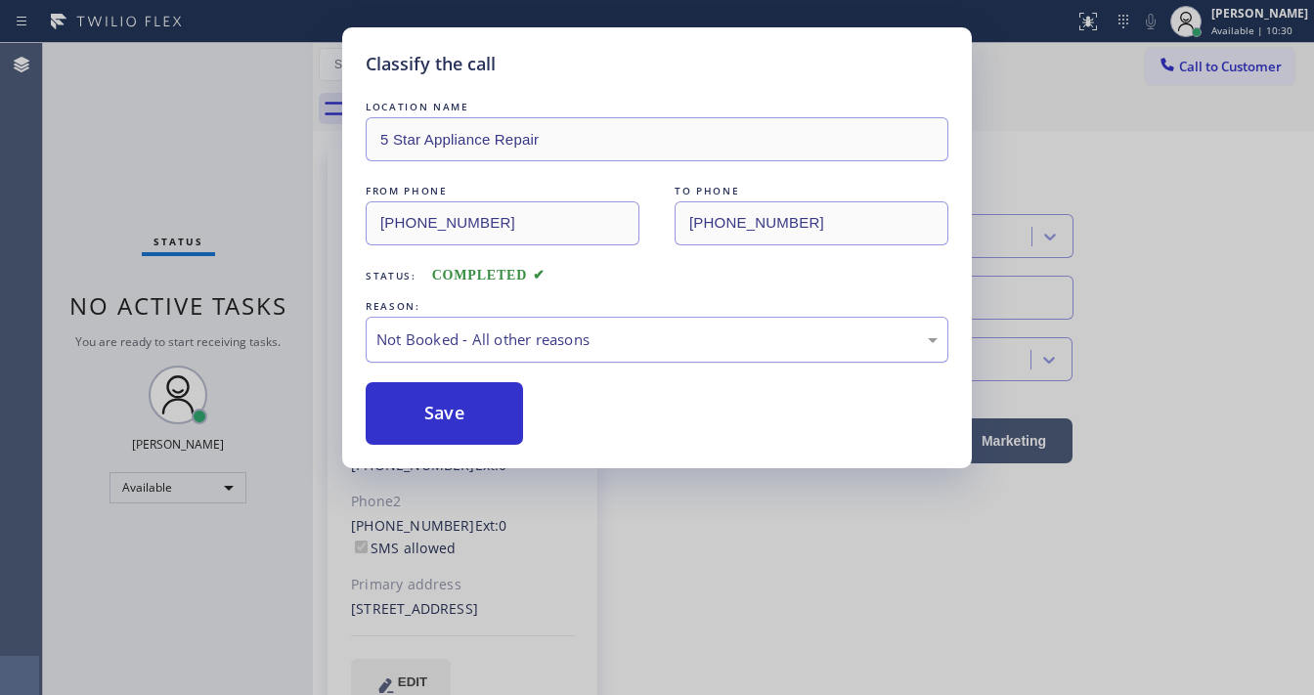
click at [519, 323] on div "Not Booked - All other reasons" at bounding box center [657, 340] width 583 height 46
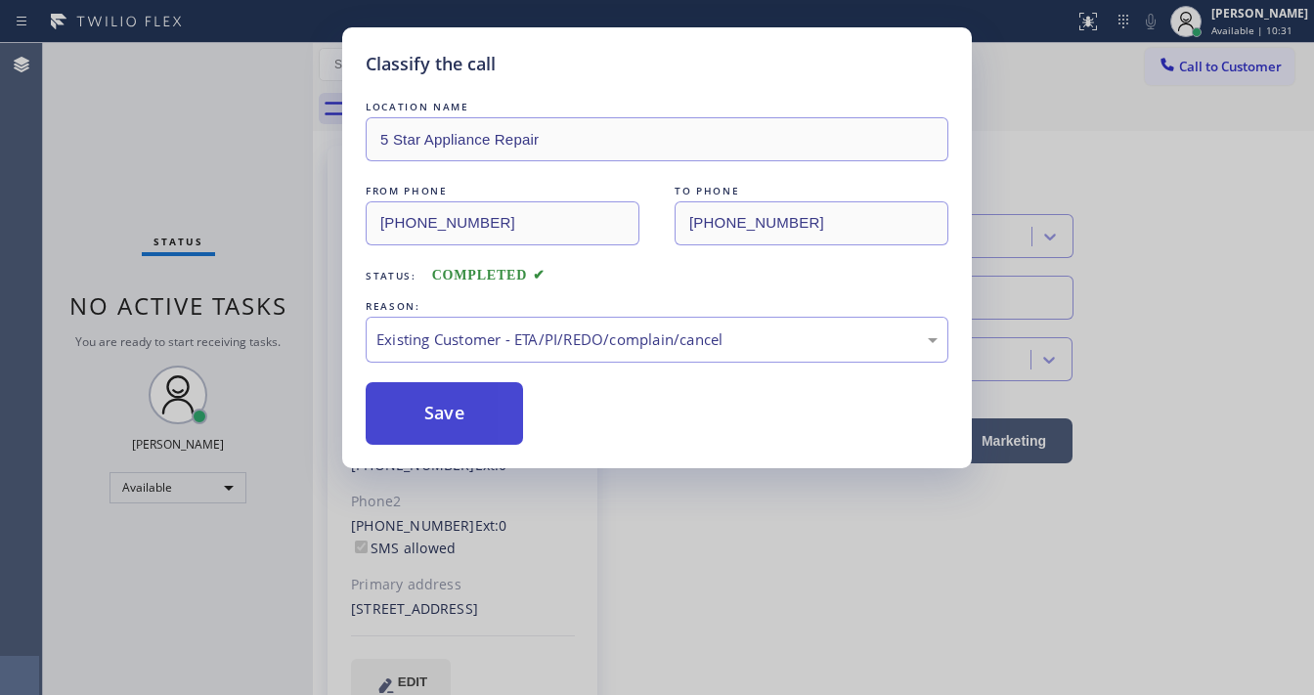
click at [468, 403] on button "Save" at bounding box center [444, 413] width 157 height 63
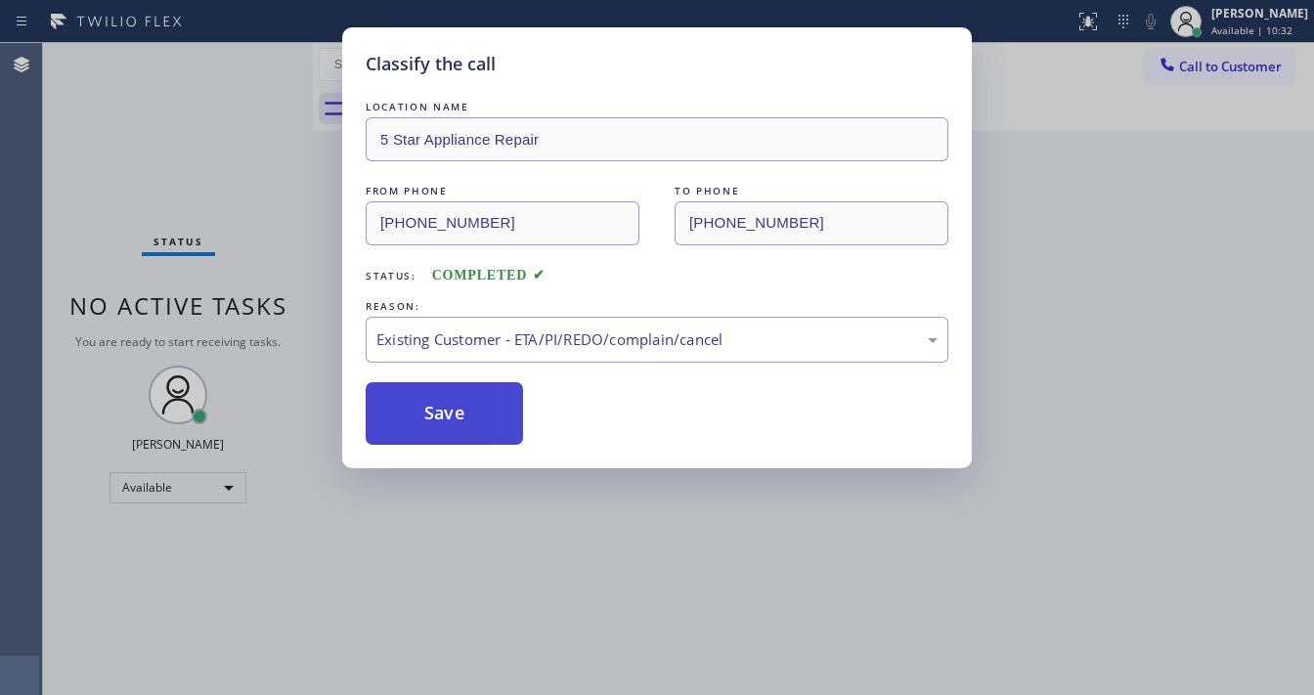
click at [468, 403] on button "Save" at bounding box center [444, 413] width 157 height 63
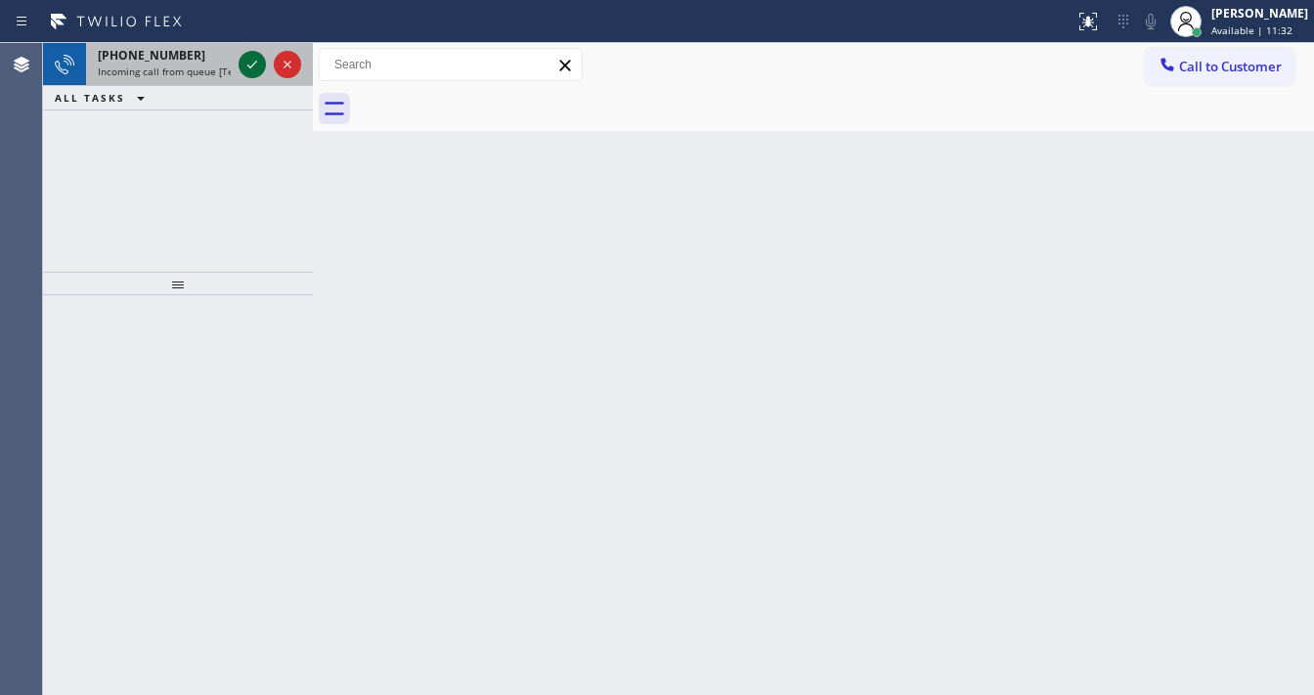
click at [256, 61] on icon at bounding box center [252, 64] width 23 height 23
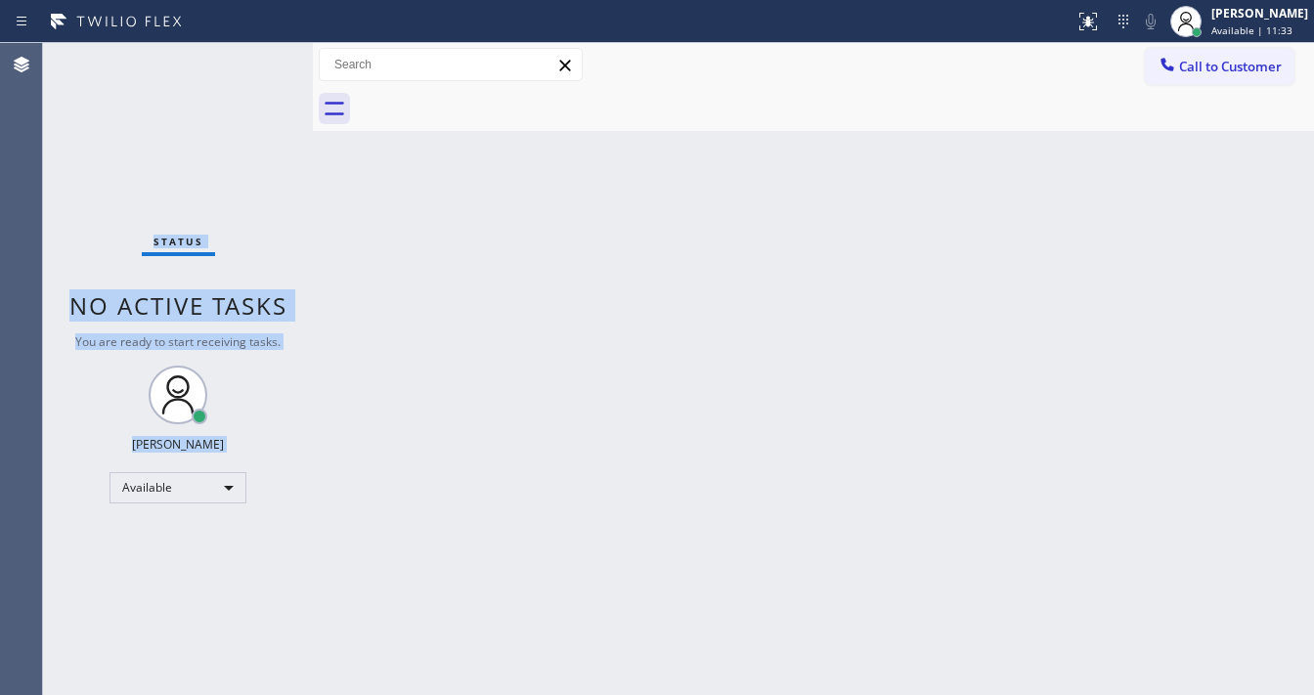
click at [248, 61] on div "Status No active tasks You are ready to start receiving tasks. [PERSON_NAME]" at bounding box center [178, 369] width 270 height 652
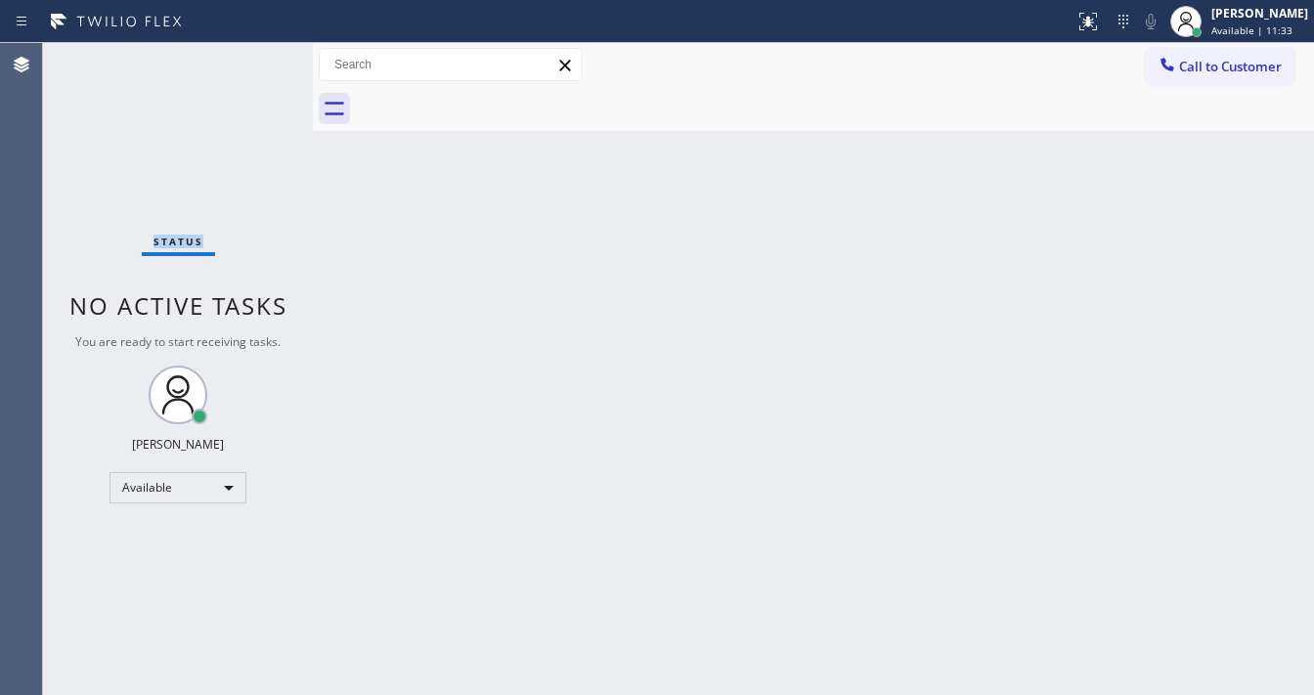
click at [248, 61] on div "Status No active tasks You are ready to start receiving tasks. [PERSON_NAME]" at bounding box center [178, 369] width 270 height 652
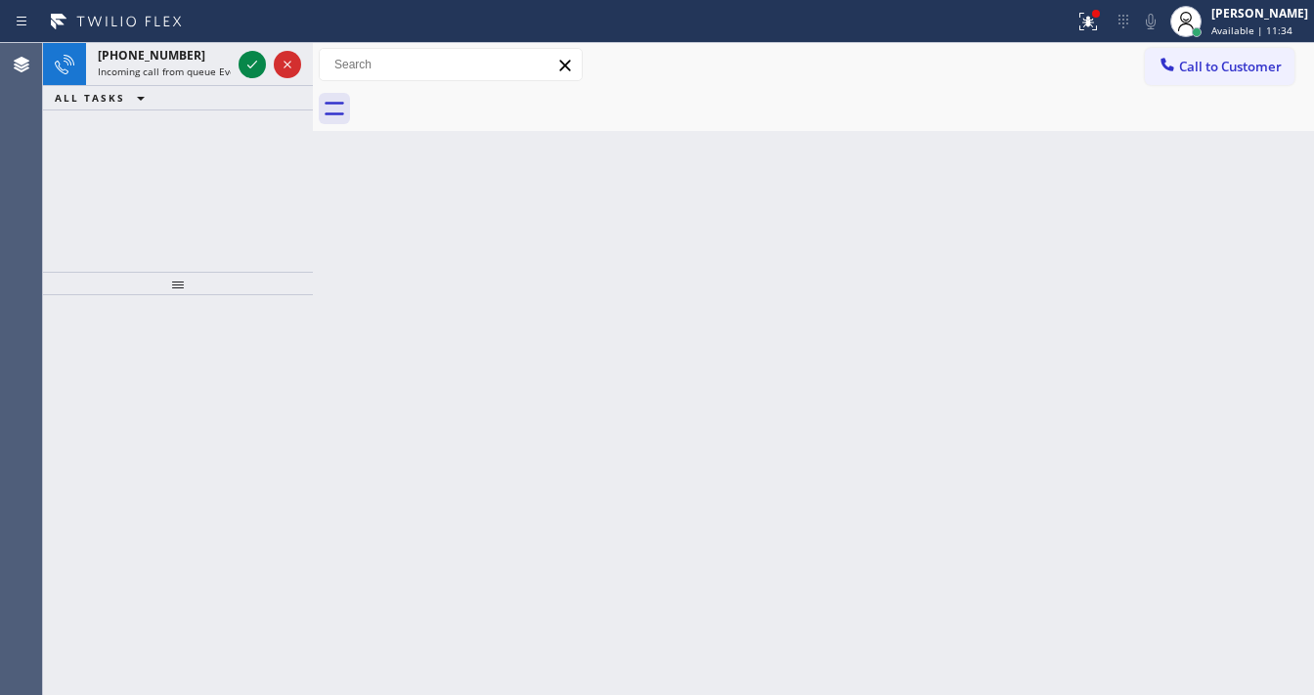
click at [248, 61] on icon at bounding box center [252, 64] width 23 height 23
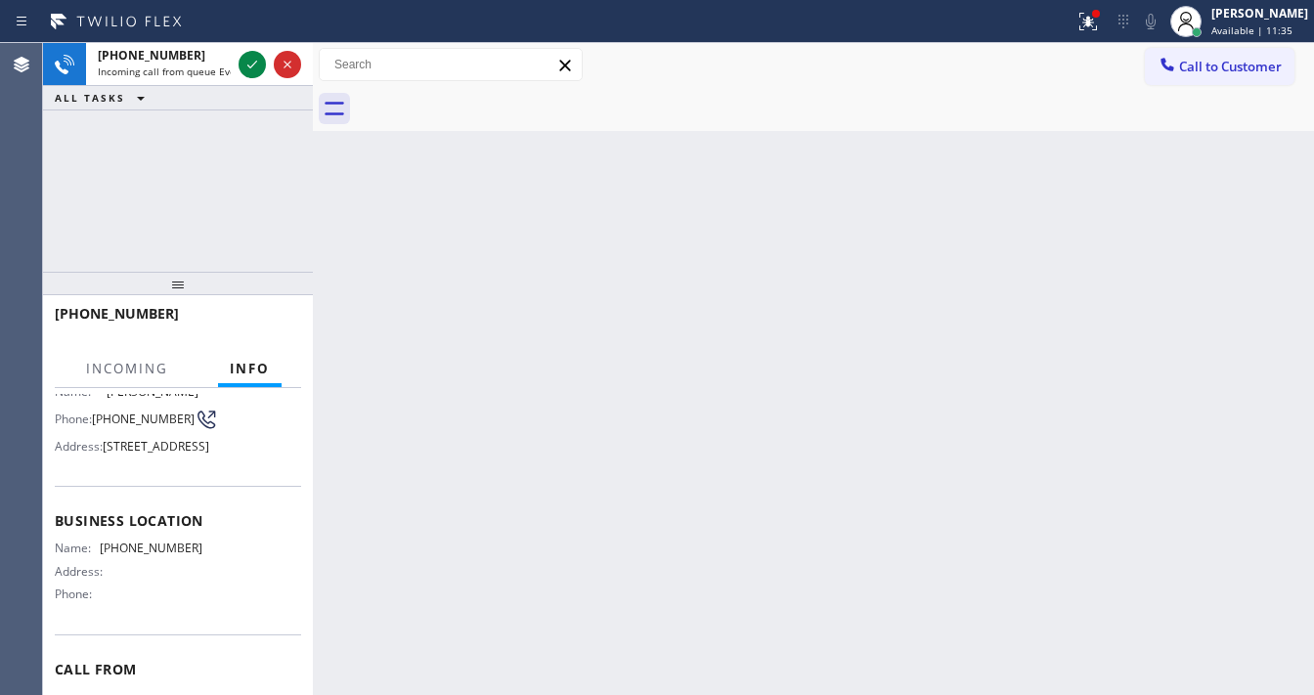
scroll to position [156, 0]
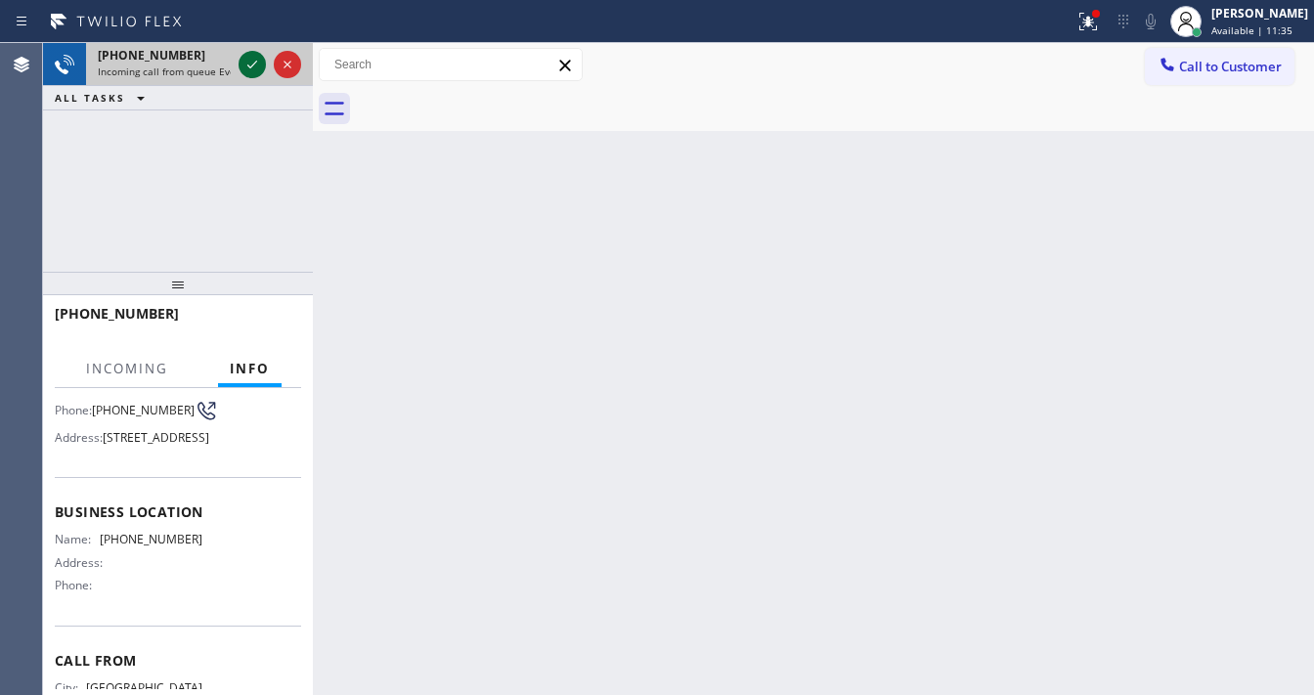
click at [245, 66] on icon at bounding box center [252, 64] width 23 height 23
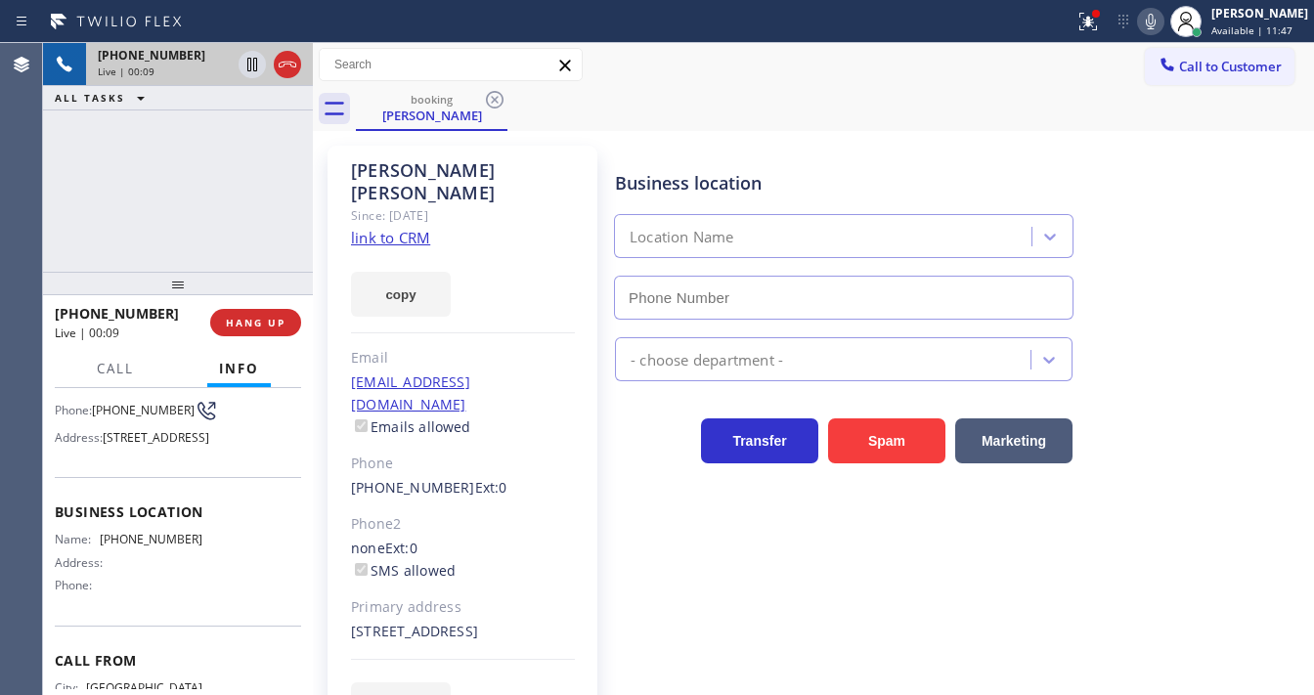
click at [410, 228] on link "link to CRM" at bounding box center [390, 238] width 79 height 20
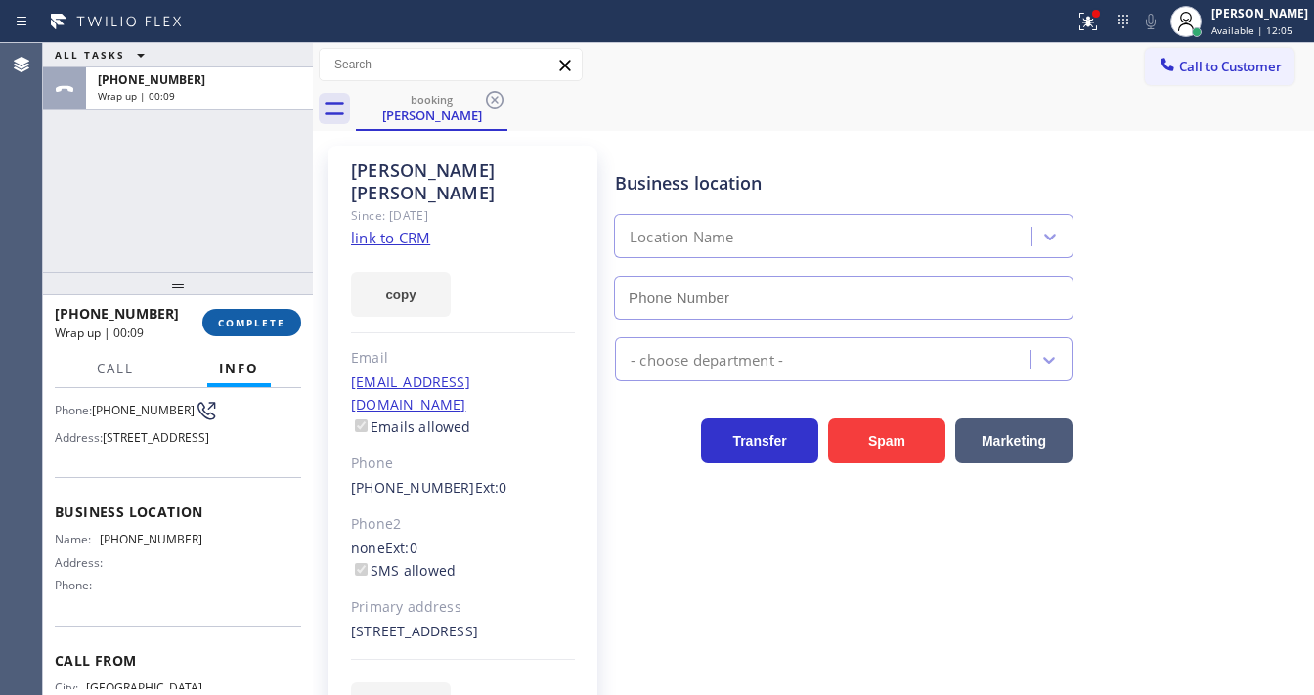
click at [257, 330] on button "COMPLETE" at bounding box center [251, 322] width 99 height 27
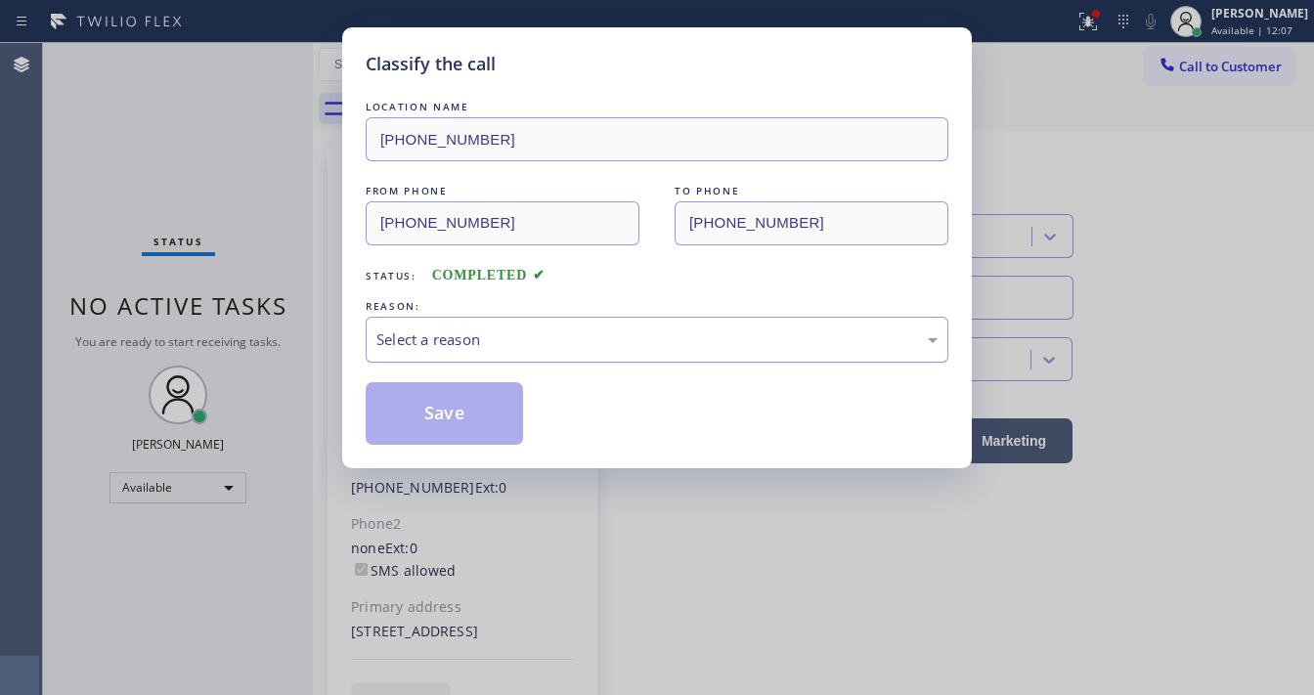
click at [467, 340] on div "Select a reason" at bounding box center [656, 340] width 561 height 22
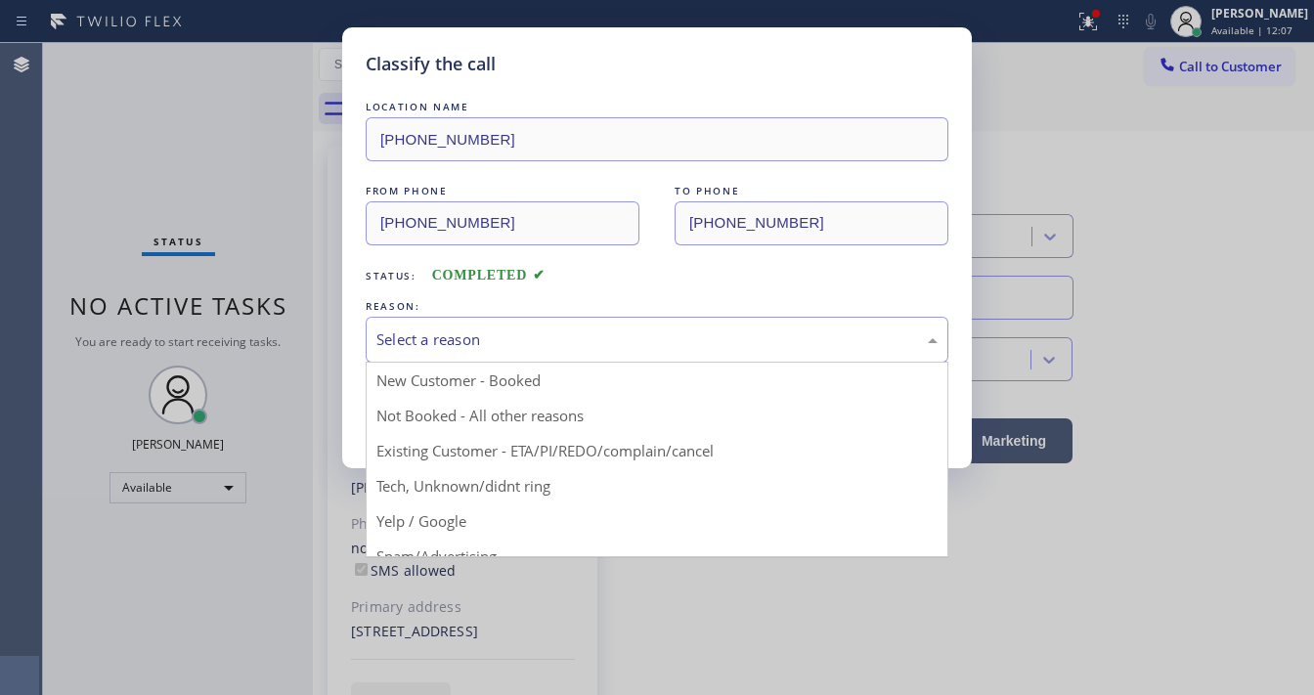
drag, startPoint x: 438, startPoint y: 454, endPoint x: 440, endPoint y: 393, distance: 60.7
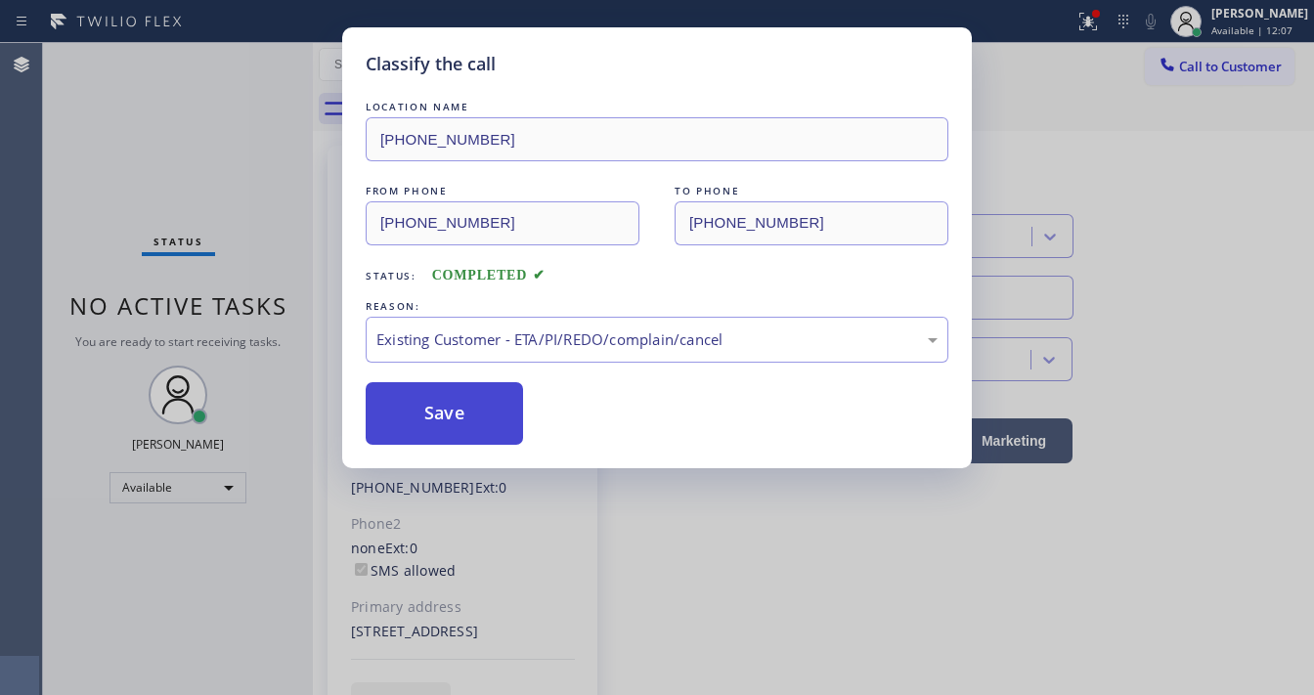
click at [440, 393] on button "Save" at bounding box center [444, 413] width 157 height 63
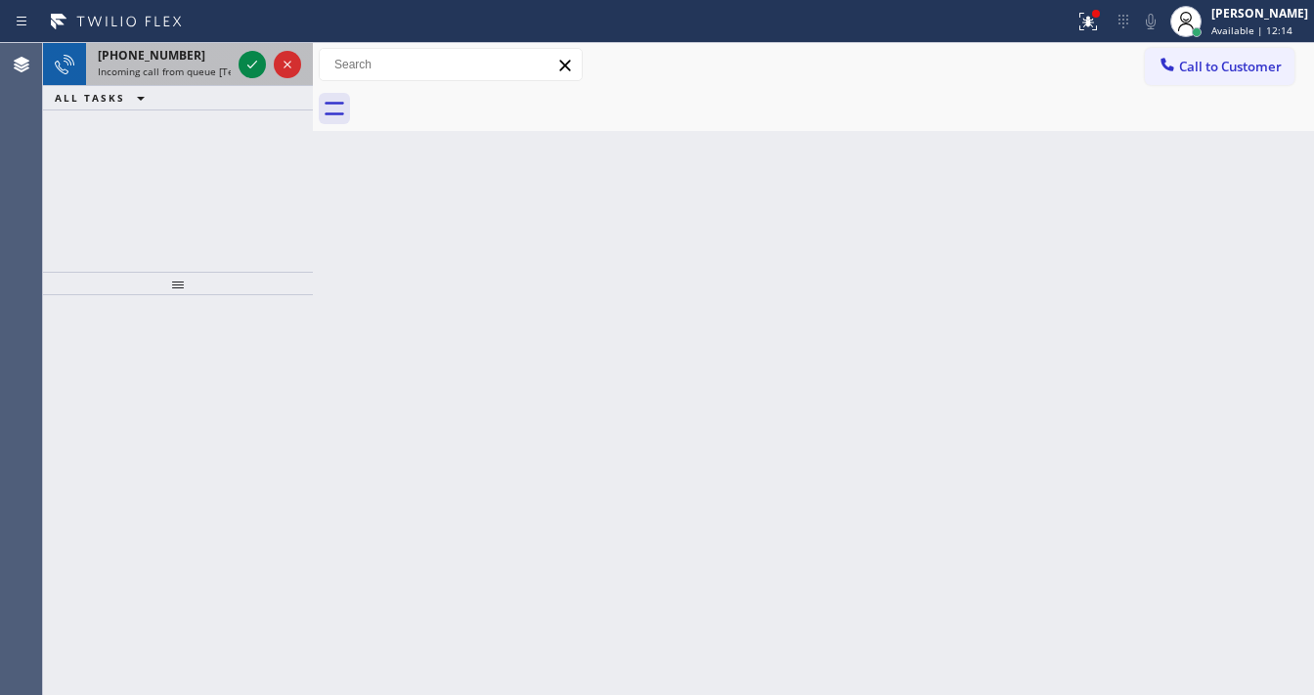
click at [183, 65] on span "Incoming call from queue [Test] All" at bounding box center [179, 72] width 162 height 14
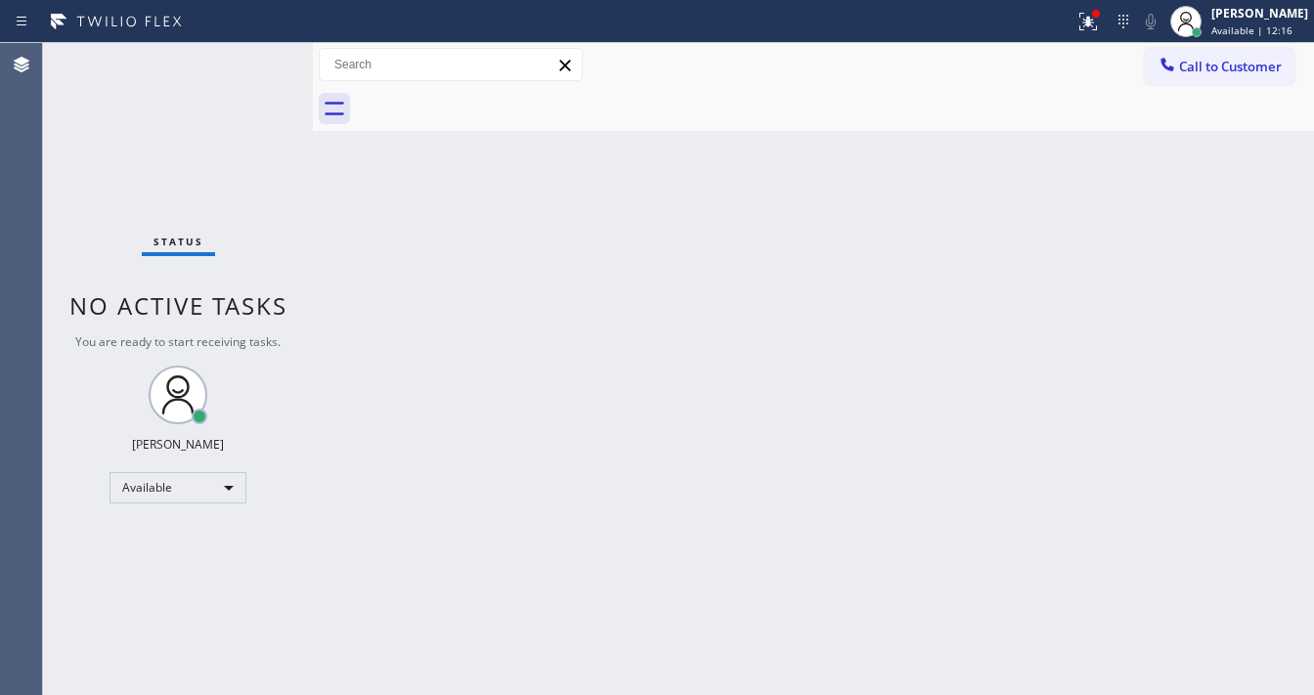
click at [246, 66] on div "Status No active tasks You are ready to start receiving tasks. [PERSON_NAME]" at bounding box center [178, 369] width 270 height 652
click at [1100, 31] on icon at bounding box center [1088, 21] width 23 height 23
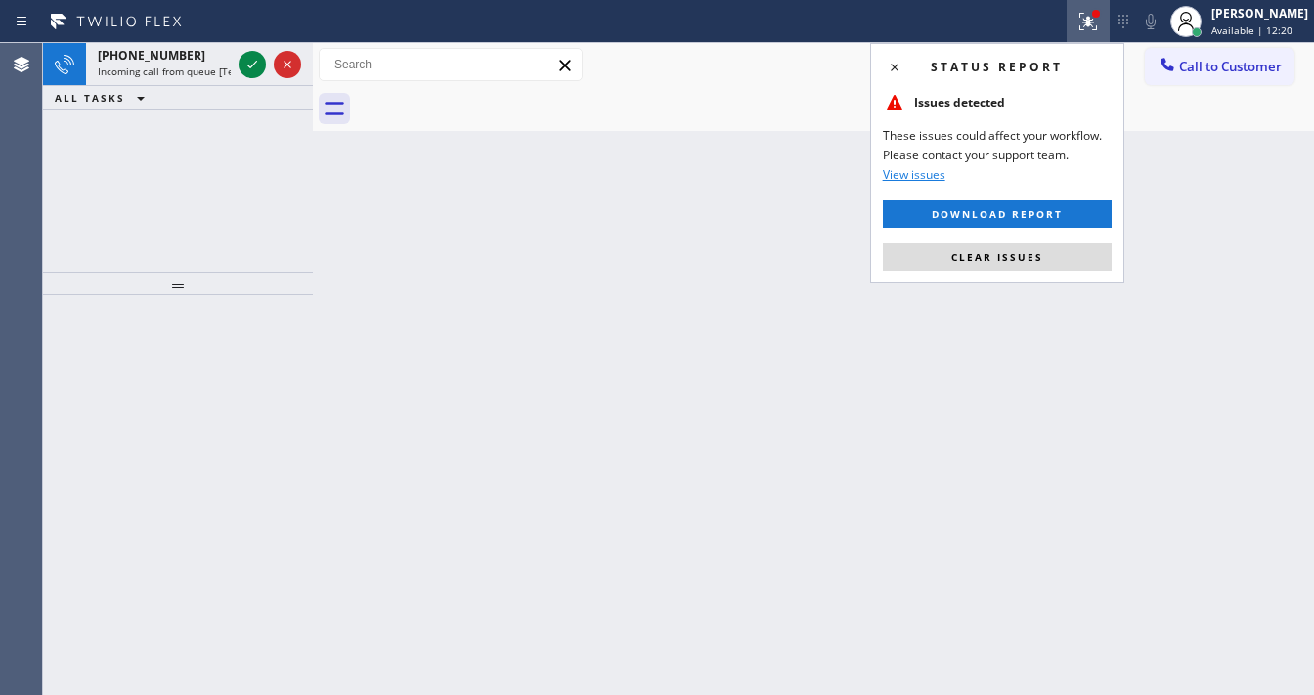
click at [1016, 253] on span "Clear issues" at bounding box center [997, 257] width 92 height 14
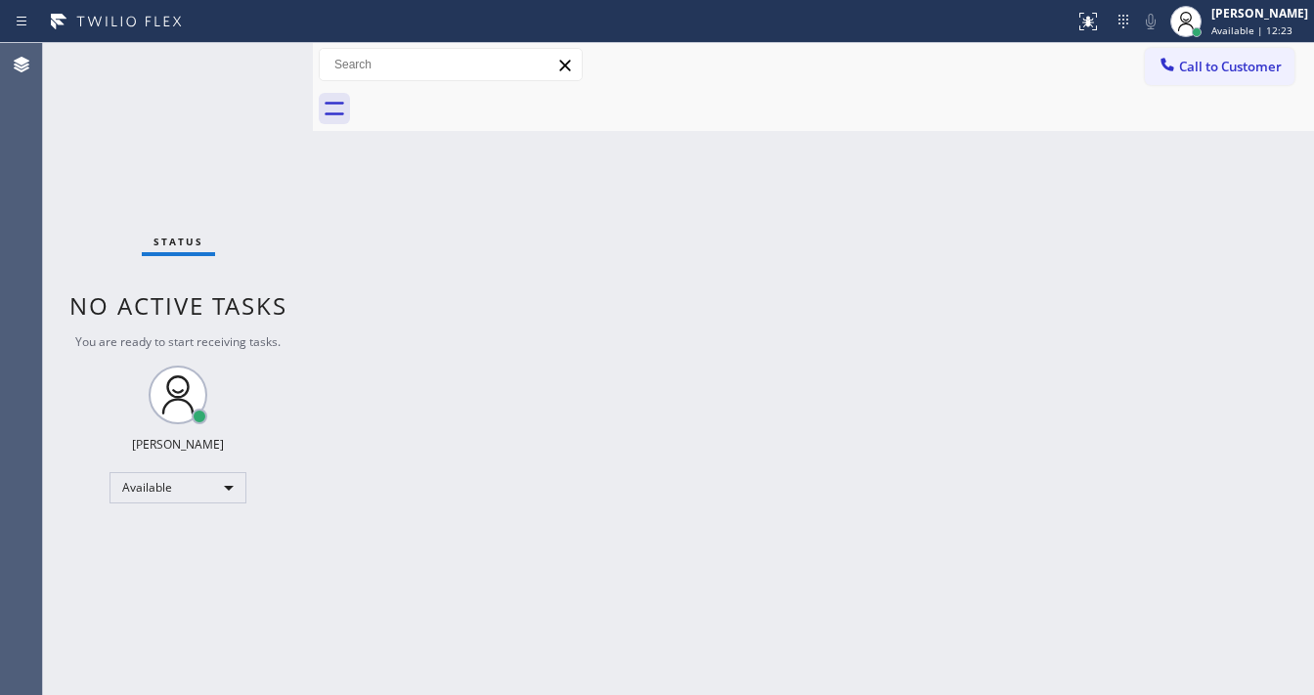
click at [208, 69] on div "Status No active tasks You are ready to start receiving tasks. [PERSON_NAME]" at bounding box center [178, 369] width 270 height 652
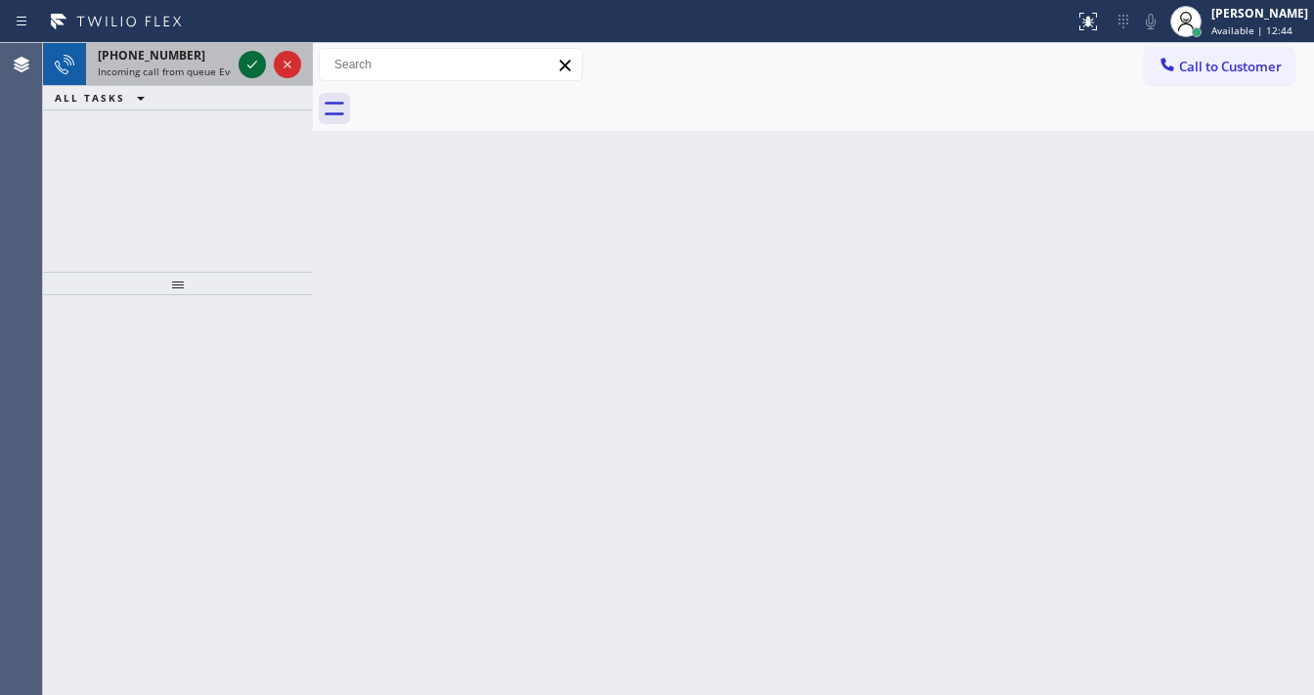
click at [261, 54] on icon at bounding box center [252, 64] width 23 height 23
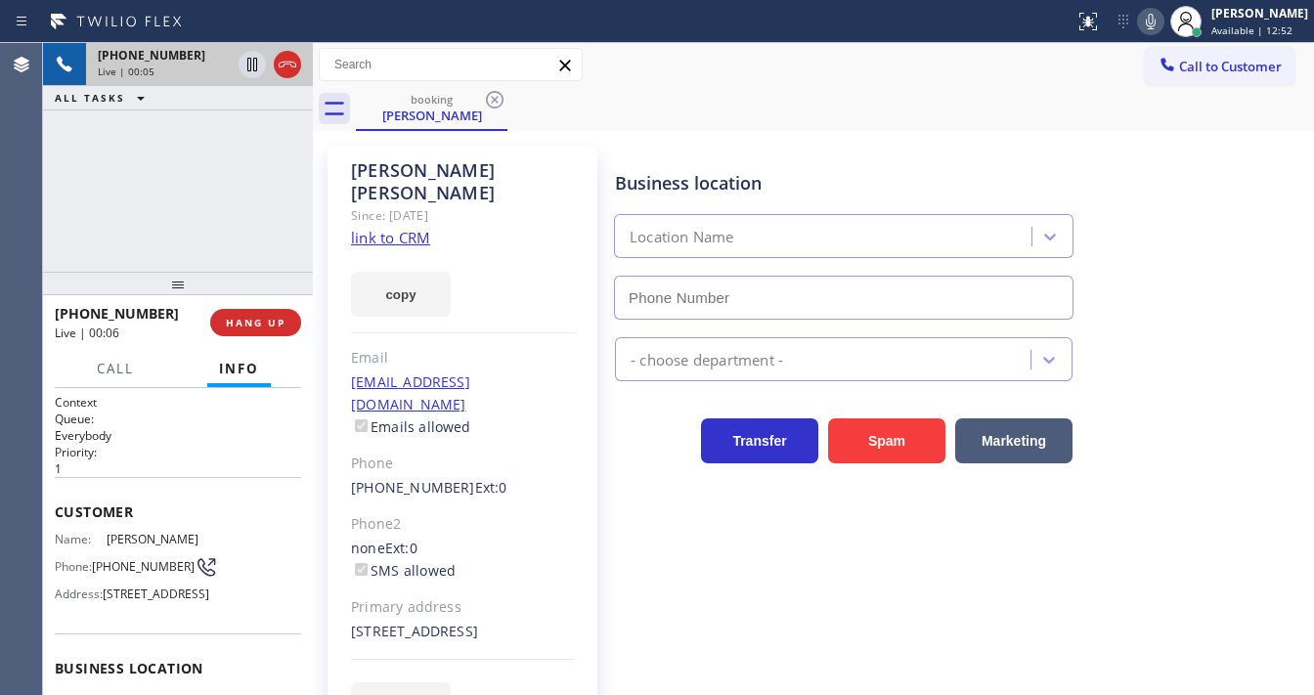
click at [792, 694] on html "Status report No issues detected If you experience an issue, please download th…" at bounding box center [657, 347] width 1314 height 695
click at [211, 211] on div "[PHONE_NUMBER] Live | 00:07 ALL TASKS ALL TASKS ACTIVE TASKS TASKS IN WRAP UP" at bounding box center [178, 157] width 270 height 229
click at [371, 228] on link "link to CRM" at bounding box center [390, 238] width 79 height 20
click at [681, 63] on div "Call to Customer Outbound call Location Search location Your caller id phone nu…" at bounding box center [813, 65] width 1001 height 34
click at [681, 62] on div "Call to Customer Outbound call Location Search location Your caller id phone nu…" at bounding box center [813, 65] width 1001 height 34
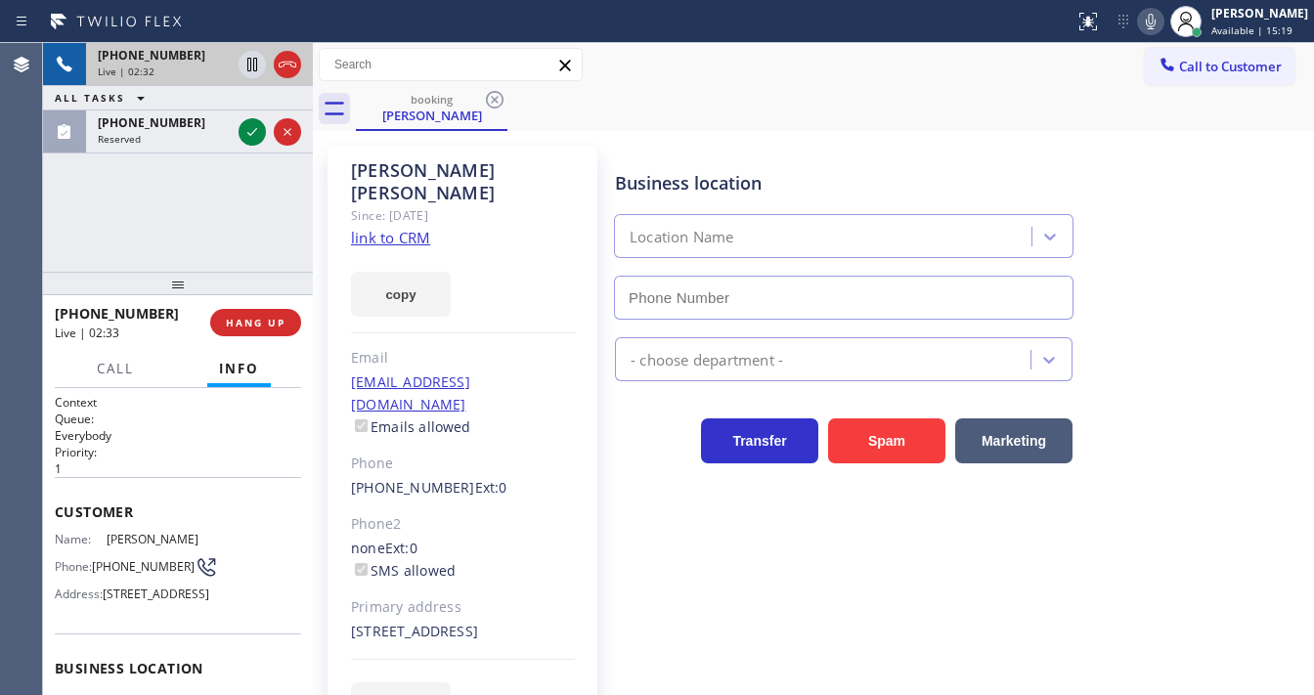
click at [1163, 25] on icon at bounding box center [1150, 21] width 23 height 23
click at [249, 66] on icon at bounding box center [252, 64] width 23 height 23
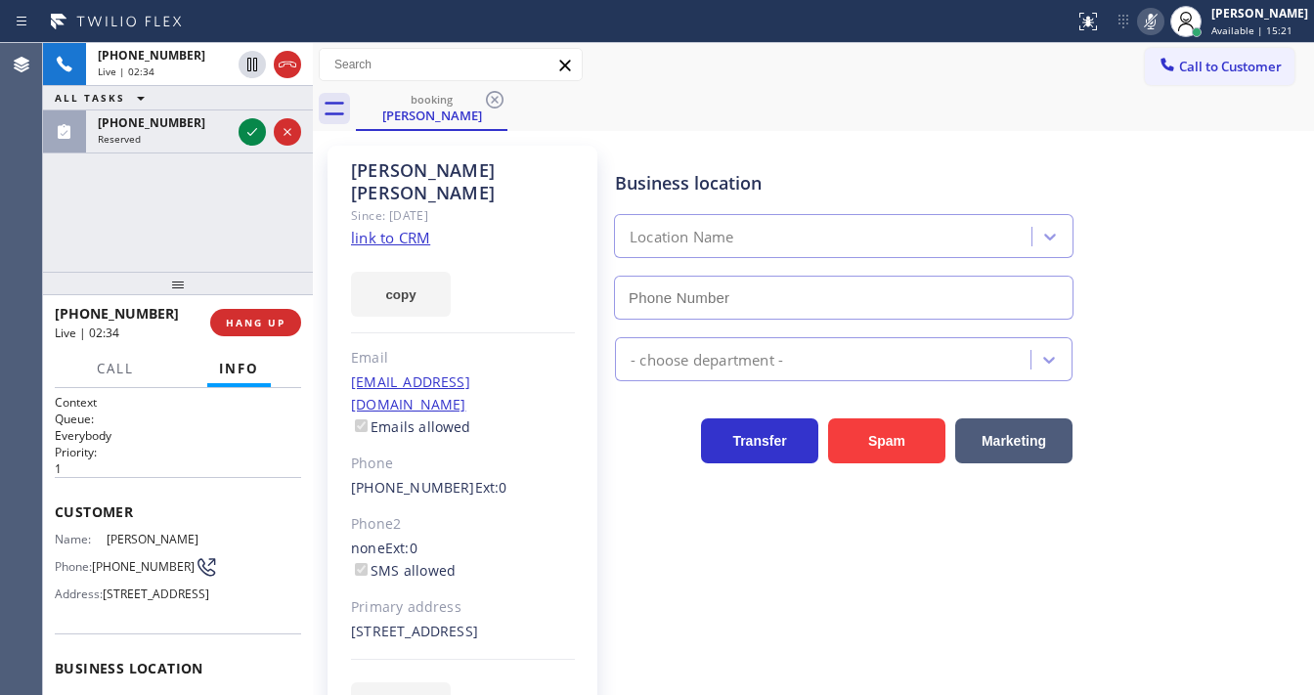
click at [244, 132] on div "[PHONE_NUMBER] Live | 02:34 ALL TASKS ALL TASKS ACTIVE TASKS TASKS IN WRAP UP […" at bounding box center [178, 157] width 270 height 229
click at [244, 132] on div "[PHONE_NUMBER] Live | 02:35 ALL TASKS ALL TASKS ACTIVE TASKS TASKS IN WRAP UP" at bounding box center [178, 157] width 270 height 229
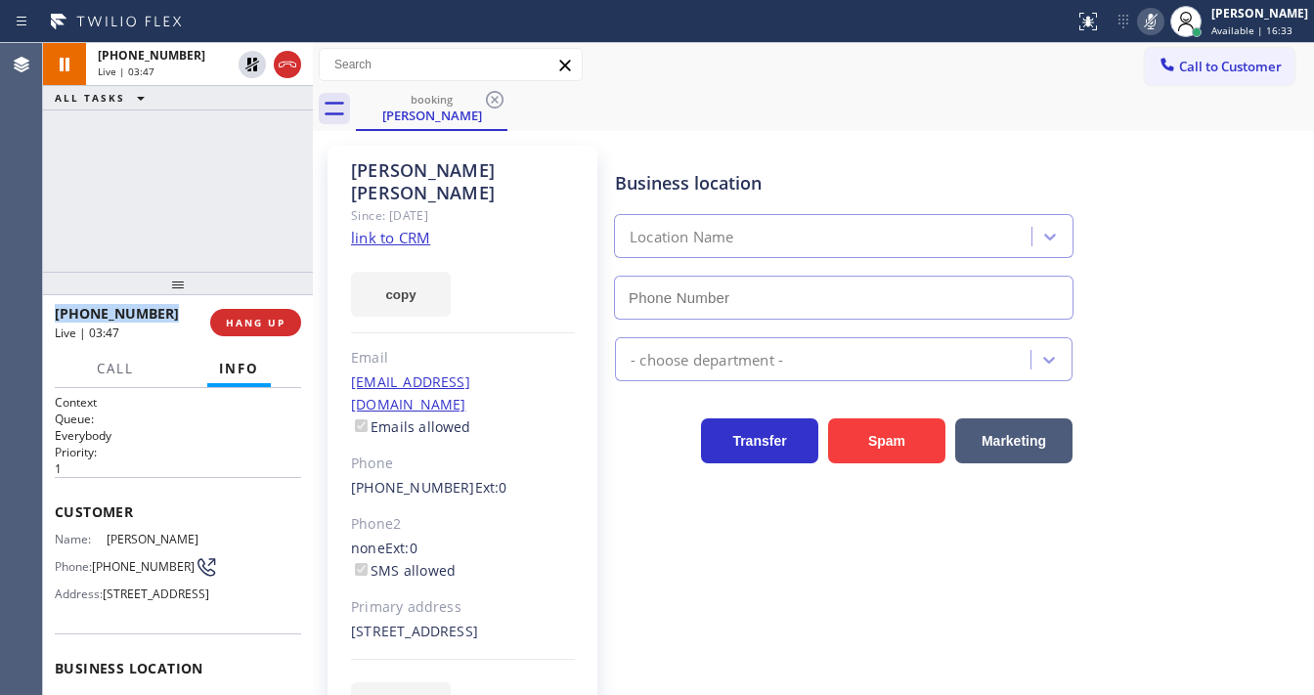
click at [1163, 24] on icon at bounding box center [1150, 21] width 23 height 23
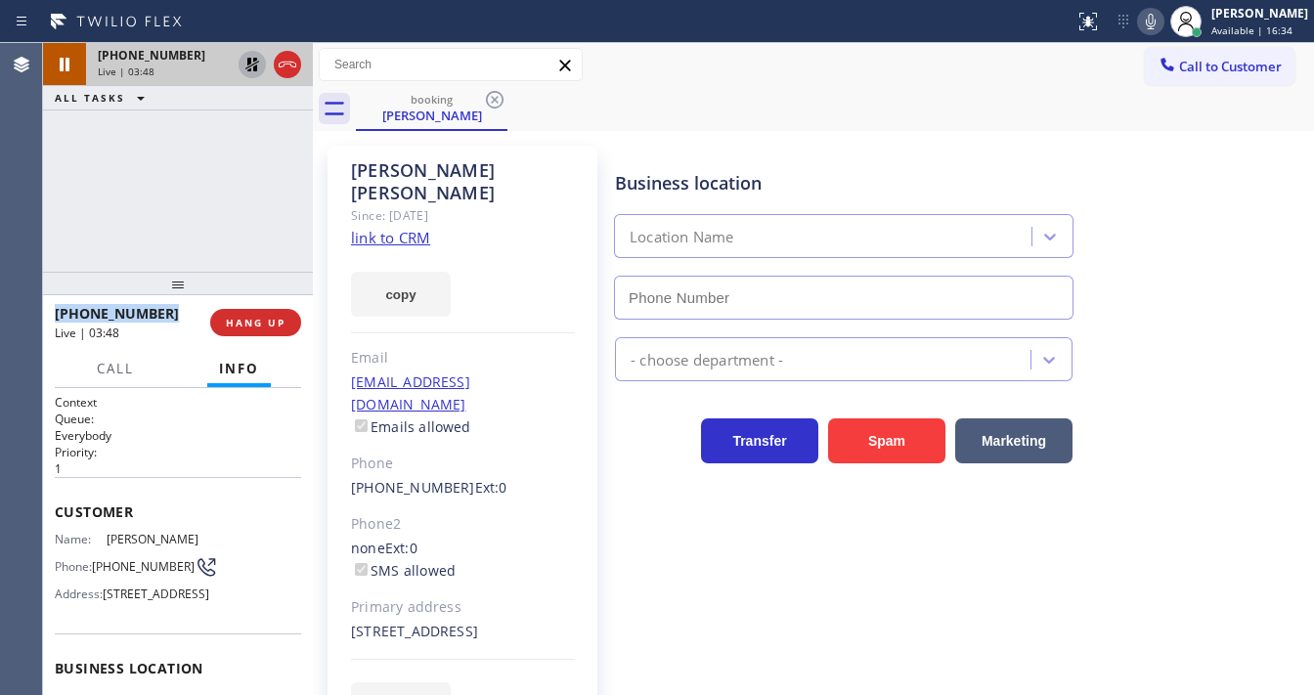
click at [252, 63] on icon at bounding box center [252, 64] width 23 height 23
click at [183, 422] on h2 "Queue:" at bounding box center [178, 419] width 246 height 17
drag, startPoint x: 133, startPoint y: 577, endPoint x: 91, endPoint y: 555, distance: 47.2
click at [91, 555] on div "Phone: [PHONE_NUMBER]" at bounding box center [129, 566] width 148 height 23
copy div "[PHONE_NUMBER]"
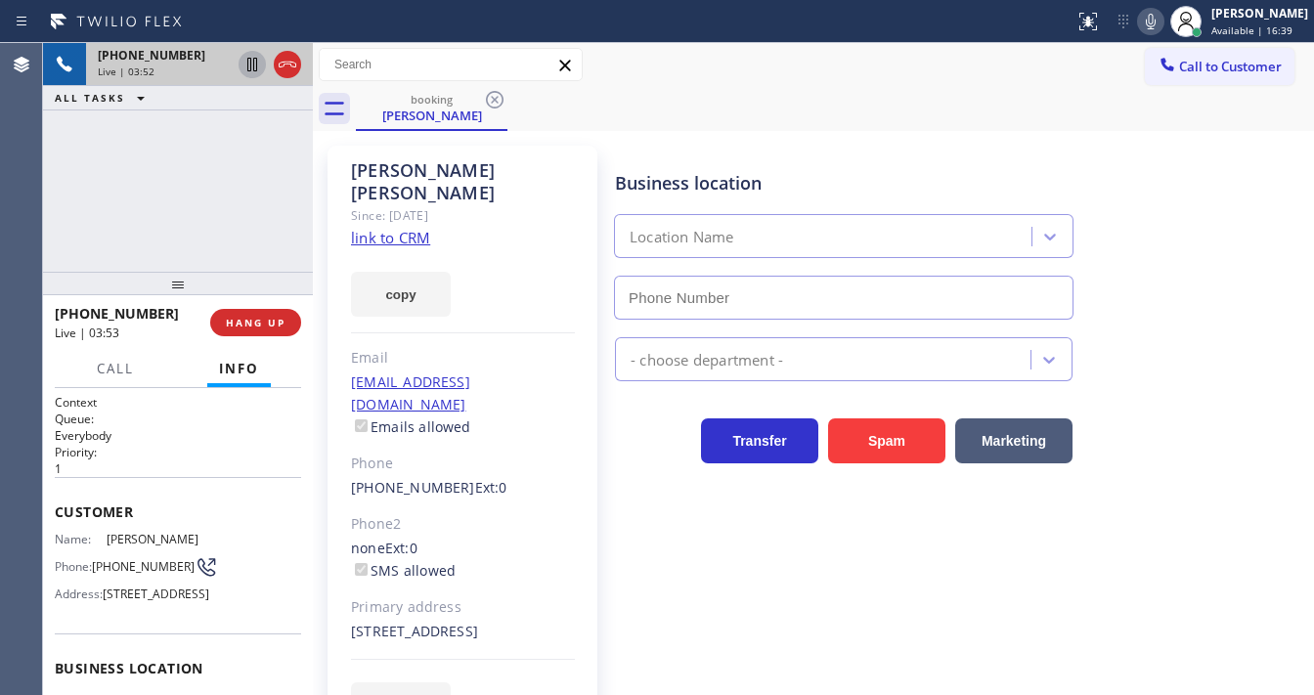
click at [201, 255] on div "[PHONE_NUMBER] Live | 03:52 ALL TASKS ALL TASKS ACTIVE TASKS TASKS IN WRAP UP" at bounding box center [178, 157] width 270 height 229
click at [63, 203] on div "[PHONE_NUMBER] Live | 06:04 ALL TASKS ALL TASKS ACTIVE TASKS TASKS IN WRAP UP" at bounding box center [178, 157] width 270 height 229
click at [55, 230] on div "[PHONE_NUMBER] Live | 08:35 ALL TASKS ALL TASKS ACTIVE TASKS TASKS IN WRAP UP" at bounding box center [178, 157] width 270 height 229
click at [652, 68] on div "Call to Customer Outbound call Location Search location Your caller id phone nu…" at bounding box center [813, 65] width 1001 height 34
drag, startPoint x: 1158, startPoint y: 22, endPoint x: 1086, endPoint y: 55, distance: 78.3
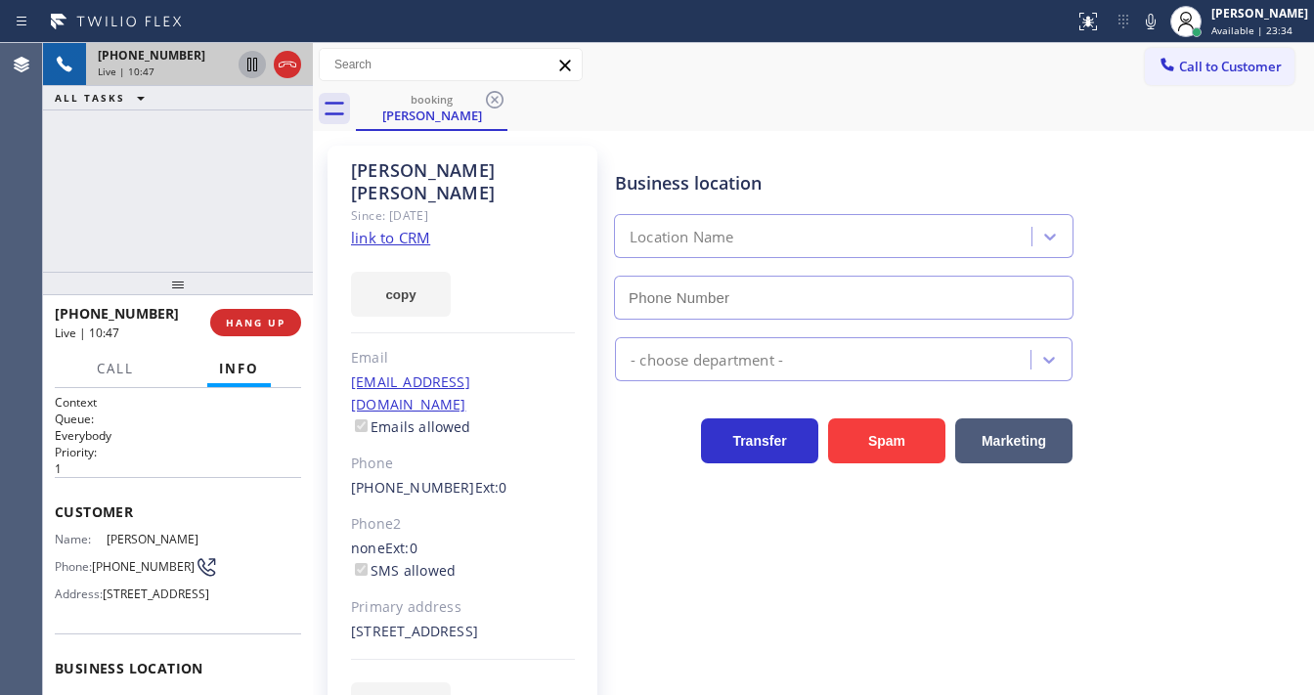
click at [1158, 22] on icon at bounding box center [1150, 21] width 23 height 23
click at [252, 66] on icon at bounding box center [252, 64] width 23 height 23
click at [1157, 20] on icon at bounding box center [1150, 21] width 23 height 23
click at [255, 76] on button at bounding box center [252, 64] width 27 height 27
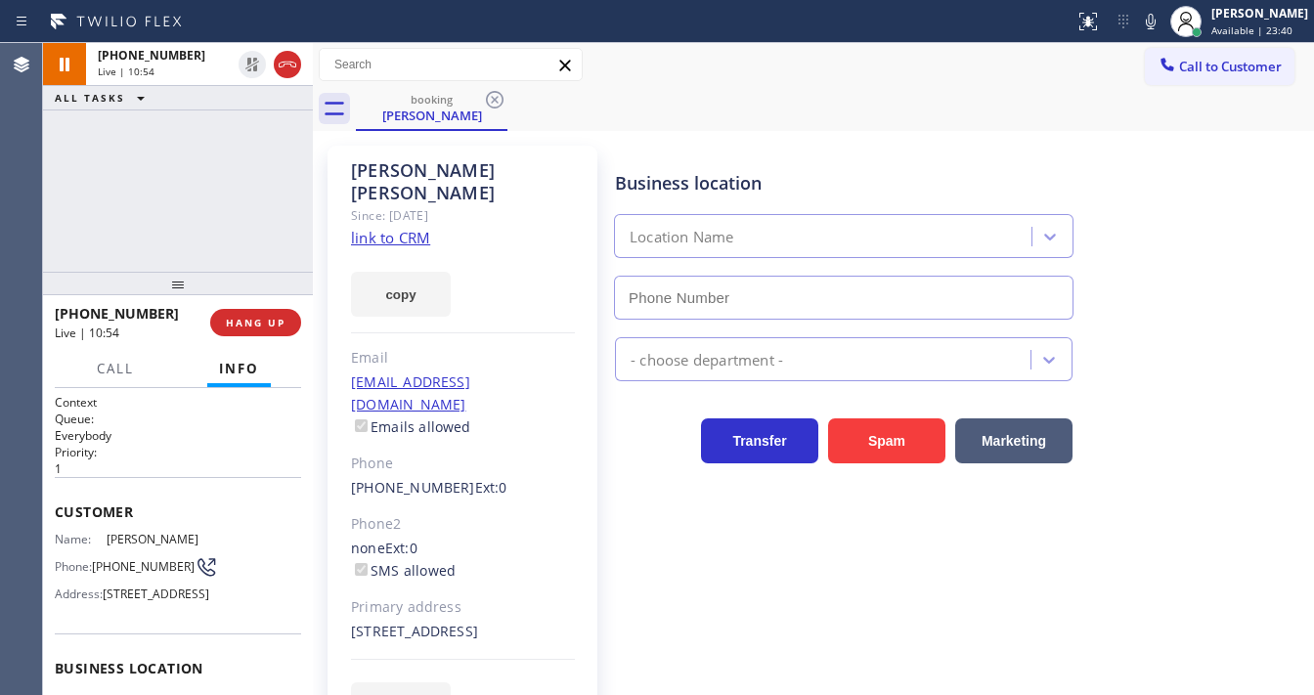
click at [233, 179] on div "[PHONE_NUMBER] Live | 10:54 ALL TASKS ALL TASKS ACTIVE TASKS TASKS IN WRAP UP" at bounding box center [178, 157] width 270 height 229
click at [1008, 50] on div "Call to Customer Outbound call Location Search location Your caller id phone nu…" at bounding box center [813, 65] width 1001 height 34
drag, startPoint x: 1165, startPoint y: 29, endPoint x: 1029, endPoint y: 43, distance: 137.6
click at [1163, 29] on icon at bounding box center [1150, 21] width 23 height 23
click at [254, 66] on icon at bounding box center [252, 65] width 10 height 14
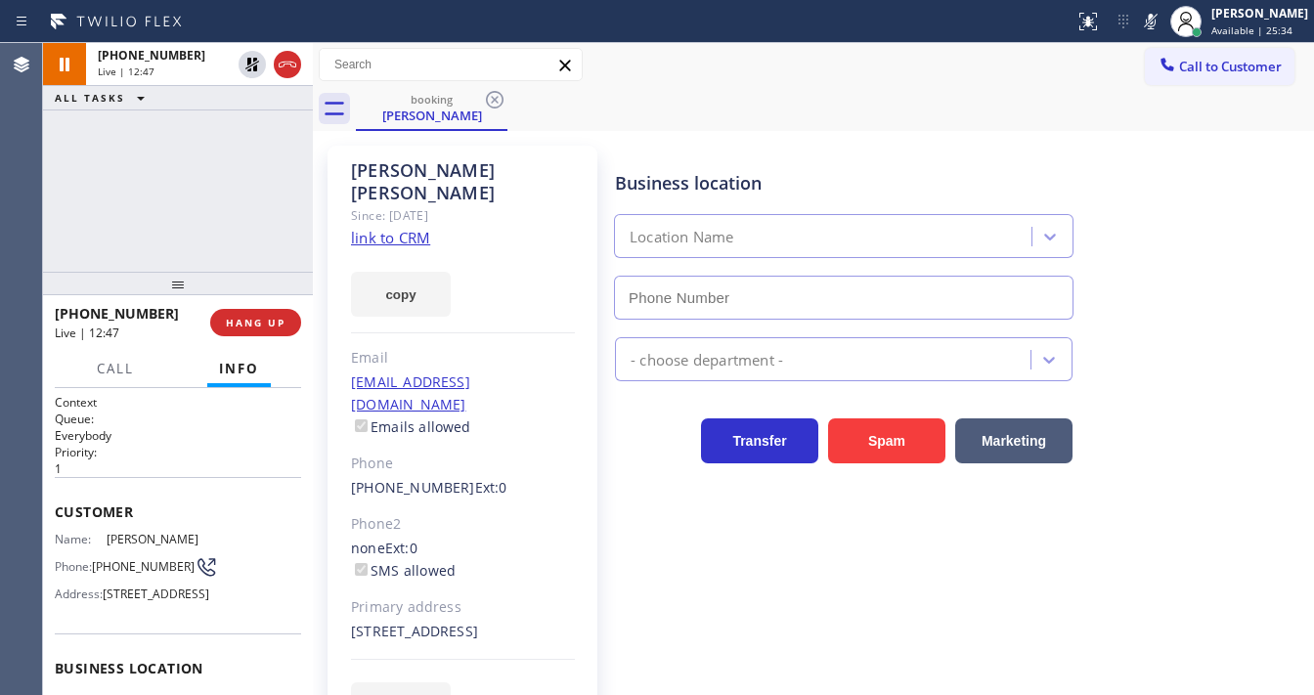
click at [77, 232] on div "[PHONE_NUMBER] Live | 12:47 ALL TASKS ALL TASKS ACTIVE TASKS TASKS IN WRAP UP" at bounding box center [178, 157] width 270 height 229
drag, startPoint x: 129, startPoint y: 571, endPoint x: 95, endPoint y: 556, distance: 37.2
click at [95, 559] on span "[PHONE_NUMBER]" at bounding box center [143, 566] width 103 height 15
copy span "[PHONE_NUMBER]"
click at [1155, 20] on icon at bounding box center [1150, 21] width 23 height 23
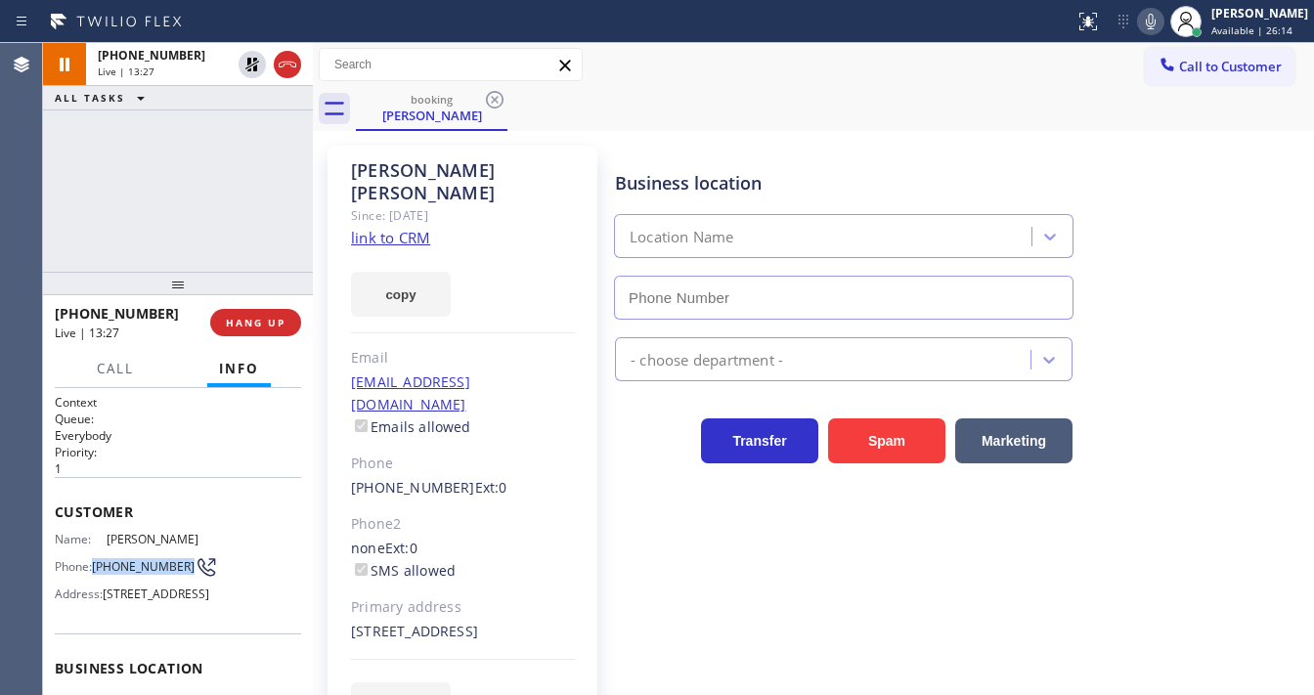
click at [241, 63] on icon at bounding box center [252, 64] width 23 height 23
click at [211, 173] on div "[PHONE_NUMBER] Live | 13:28 ALL TASKS ALL TASKS ACTIVE TASKS TASKS IN WRAP UP" at bounding box center [178, 157] width 270 height 229
click at [1159, 22] on icon at bounding box center [1150, 21] width 23 height 23
click at [59, 195] on div "[PHONE_NUMBER] Live | 13:55 ALL TASKS ALL TASKS ACTIVE TASKS TASKS IN WRAP UP" at bounding box center [178, 157] width 270 height 229
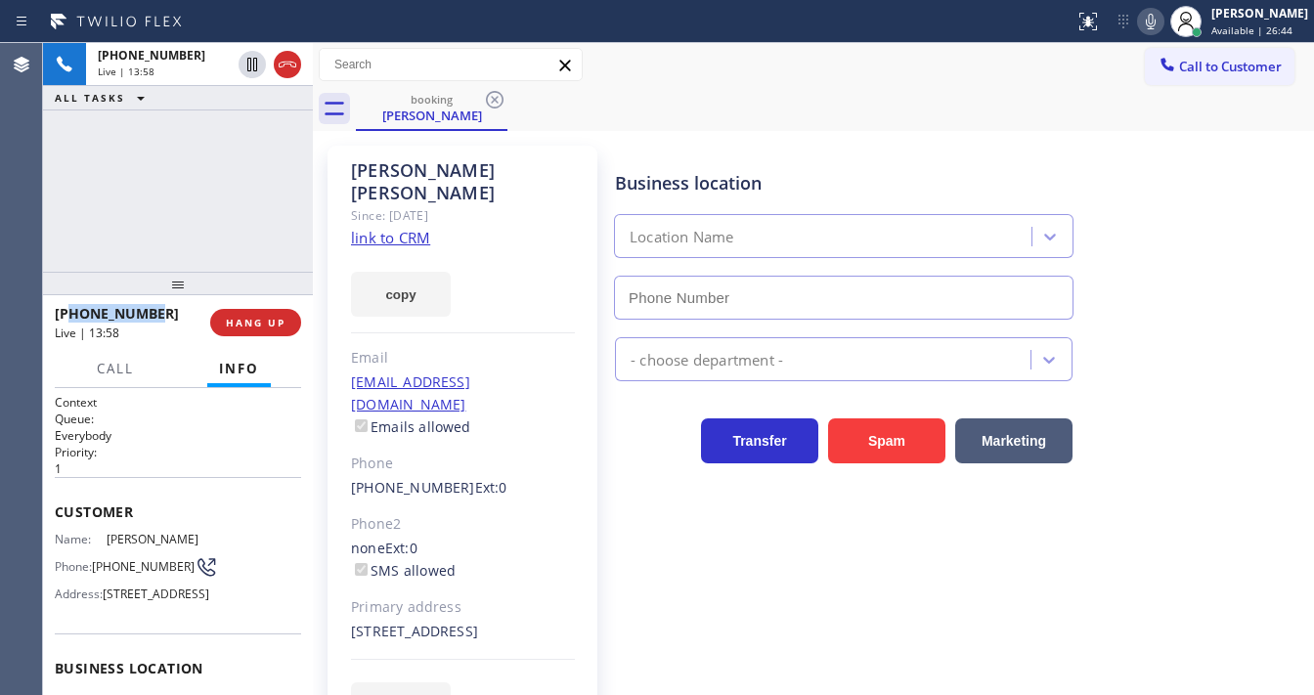
drag, startPoint x: 156, startPoint y: 315, endPoint x: 95, endPoint y: 278, distance: 71.9
click at [71, 313] on div "[PHONE_NUMBER]" at bounding box center [126, 313] width 142 height 19
copy span "2062458384"
click at [119, 236] on div "[PHONE_NUMBER] Live | 13:58 ALL TASKS ALL TASKS ACTIVE TASKS TASKS IN WRAP UP" at bounding box center [178, 157] width 270 height 229
click at [116, 242] on div "[PHONE_NUMBER] Live | 14:00 ALL TASKS ALL TASKS ACTIVE TASKS TASKS IN WRAP UP" at bounding box center [178, 157] width 270 height 229
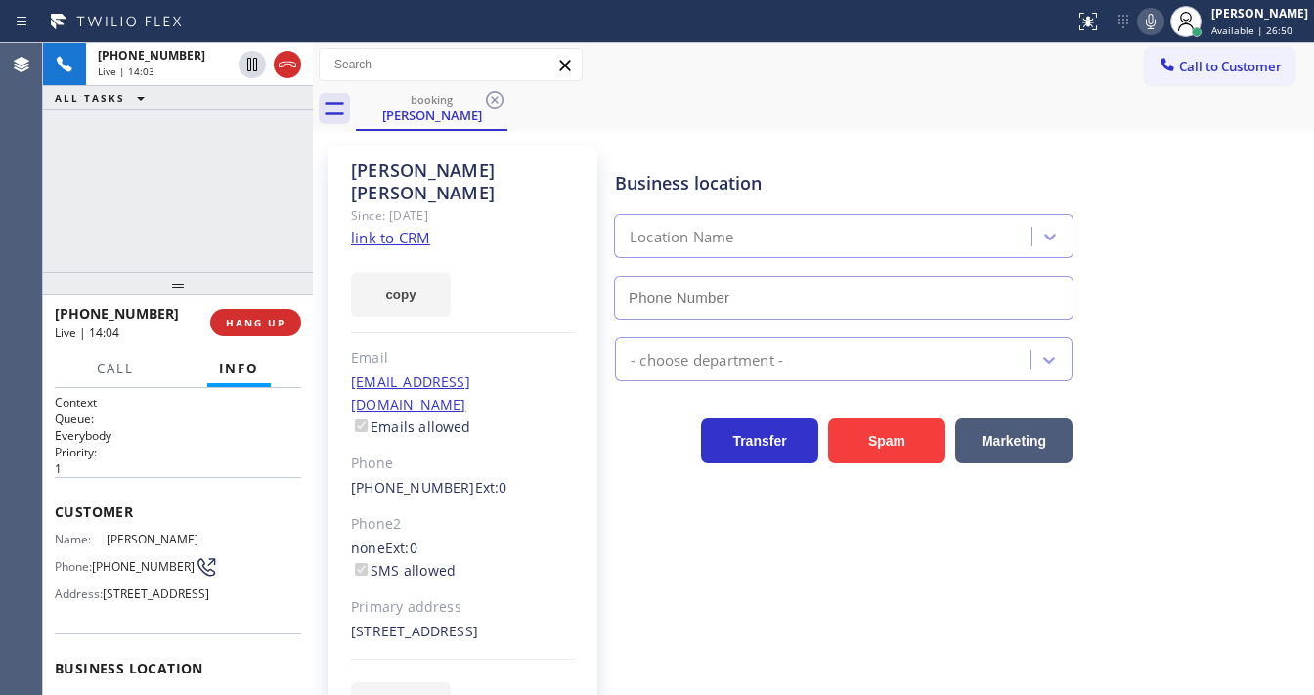
click at [96, 214] on div "[PHONE_NUMBER] Live | 14:03 ALL TASKS ALL TASKS ACTIVE TASKS TASKS IN WRAP UP" at bounding box center [178, 157] width 270 height 229
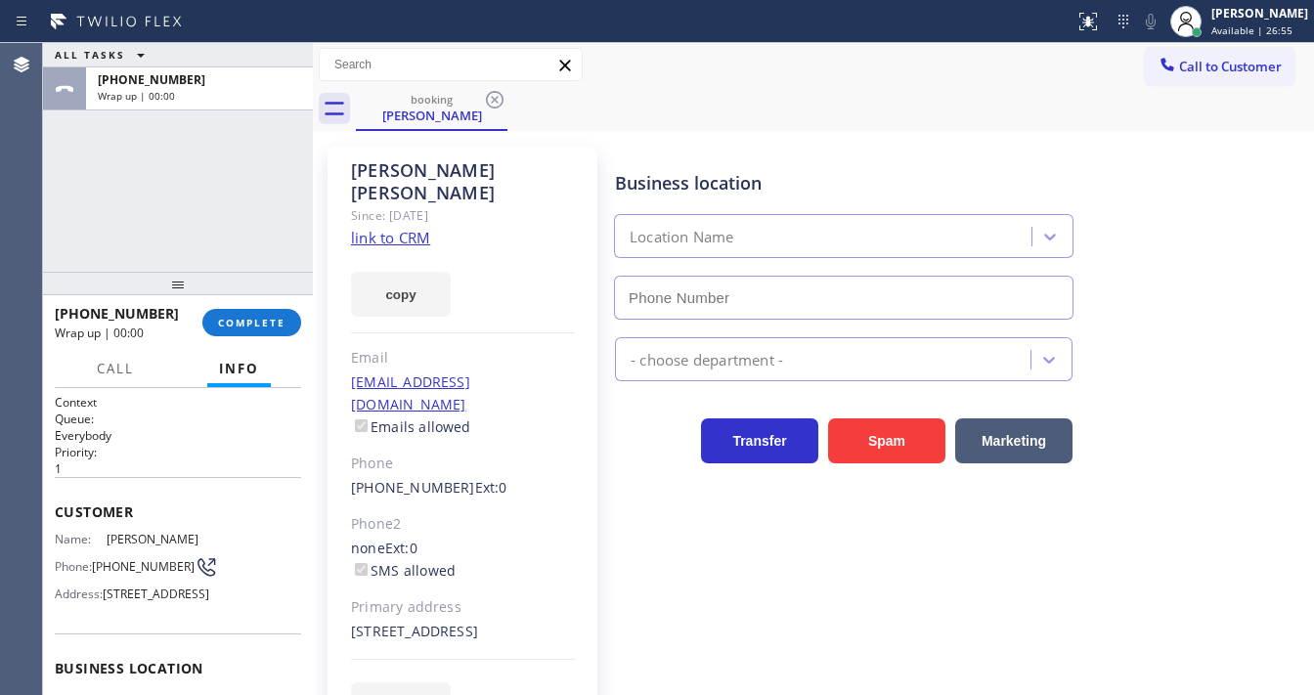
click at [54, 219] on div "ALL TASKS ALL TASKS ACTIVE TASKS TASKS IN WRAP UP [PHONE_NUMBER] Wrap up | 00:00" at bounding box center [178, 157] width 270 height 229
click at [240, 331] on button "COMPLETE" at bounding box center [251, 322] width 99 height 27
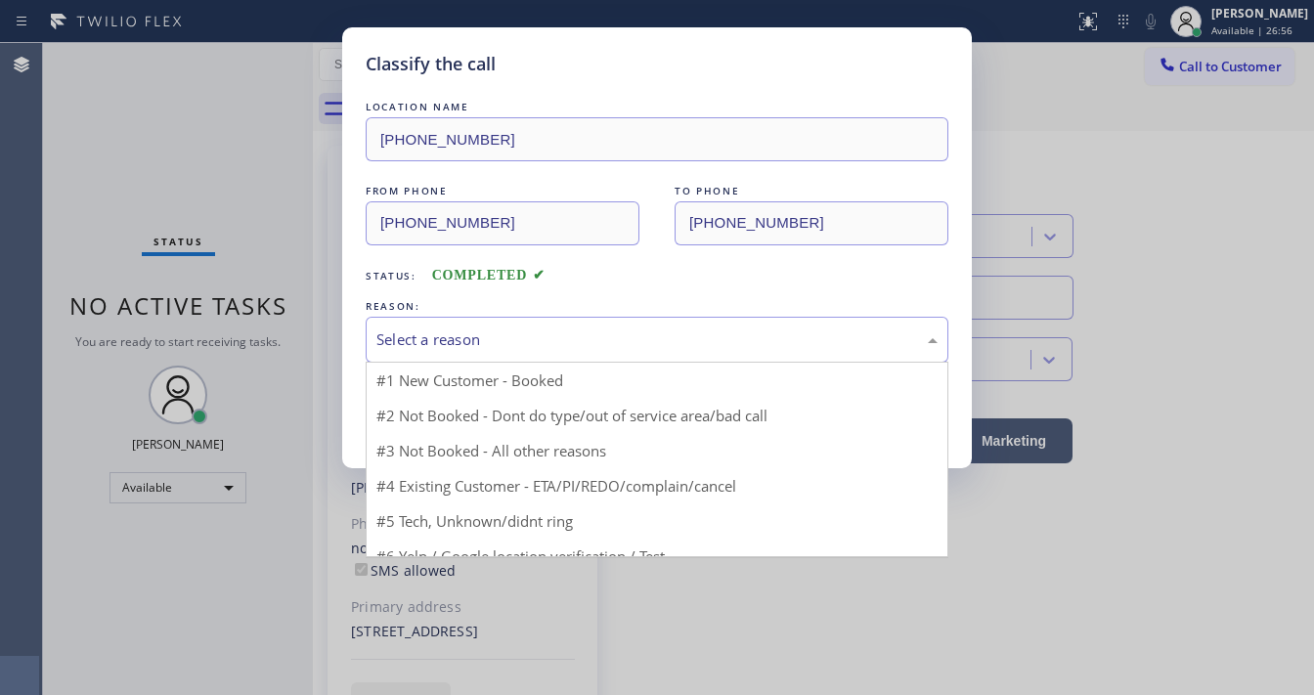
drag, startPoint x: 485, startPoint y: 329, endPoint x: 501, endPoint y: 332, distance: 16.1
click at [501, 332] on div "Select a reason" at bounding box center [656, 340] width 561 height 22
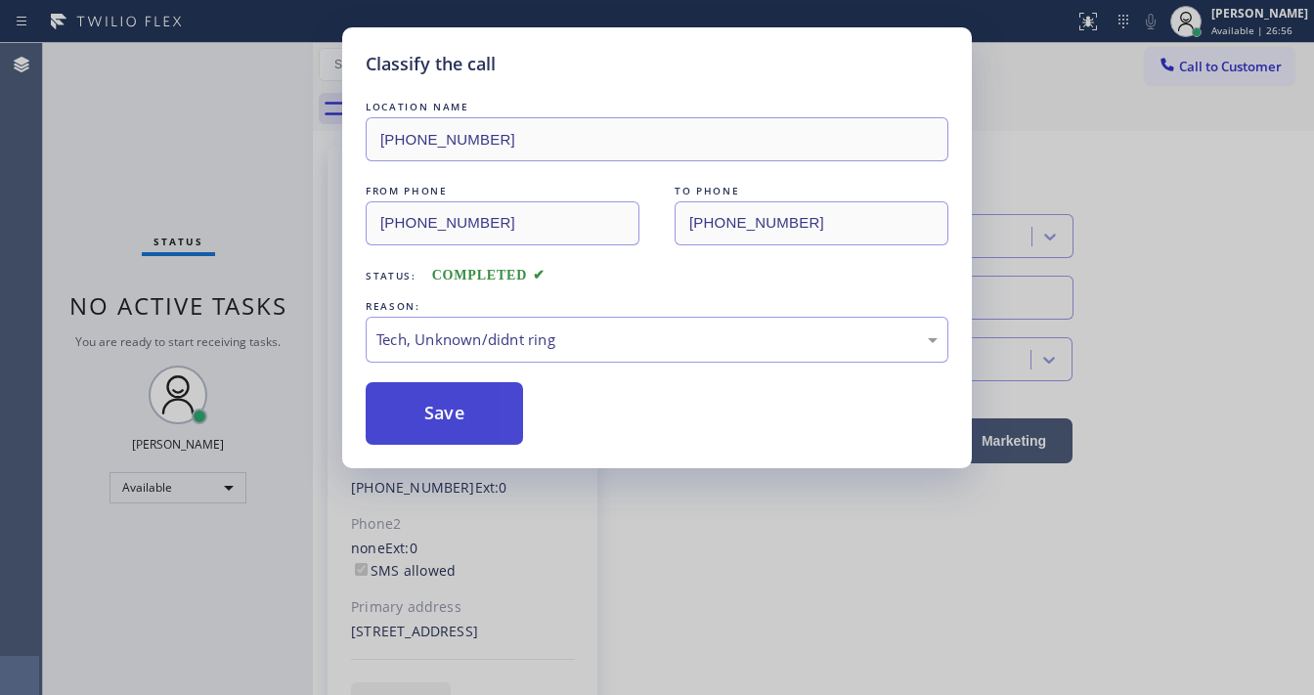
click at [461, 425] on button "Save" at bounding box center [444, 413] width 157 height 63
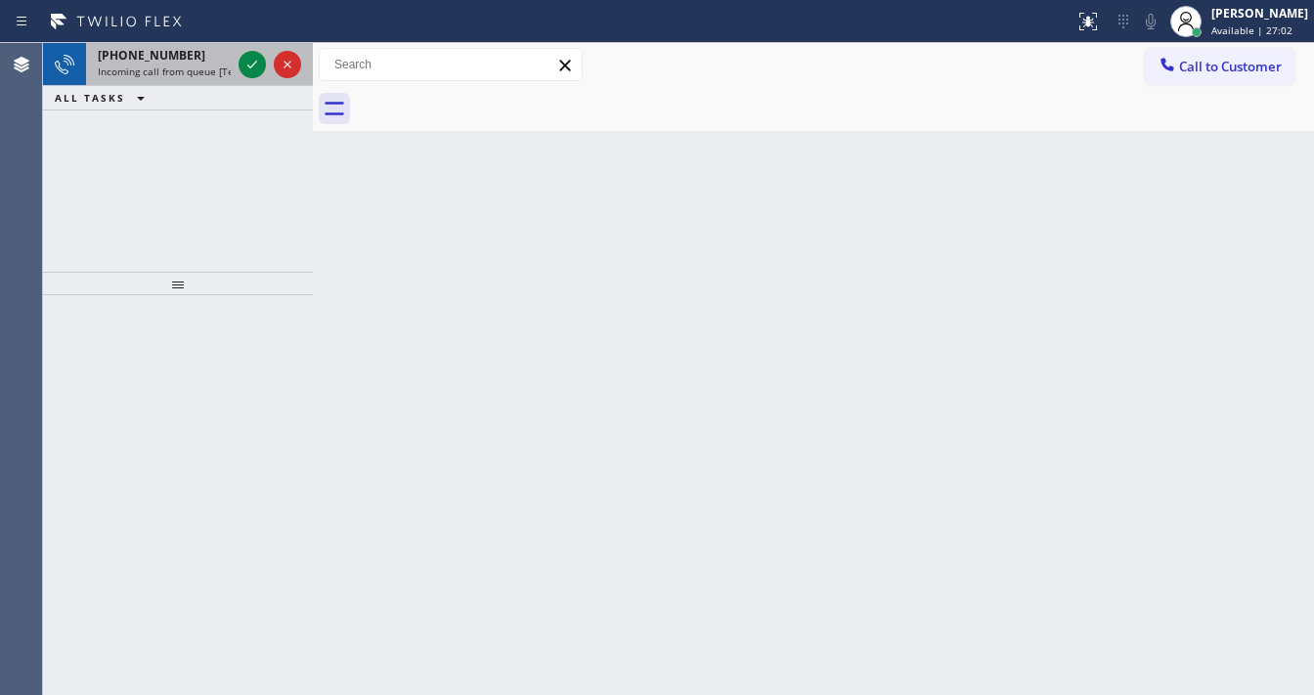
click at [241, 51] on div at bounding box center [270, 64] width 70 height 43
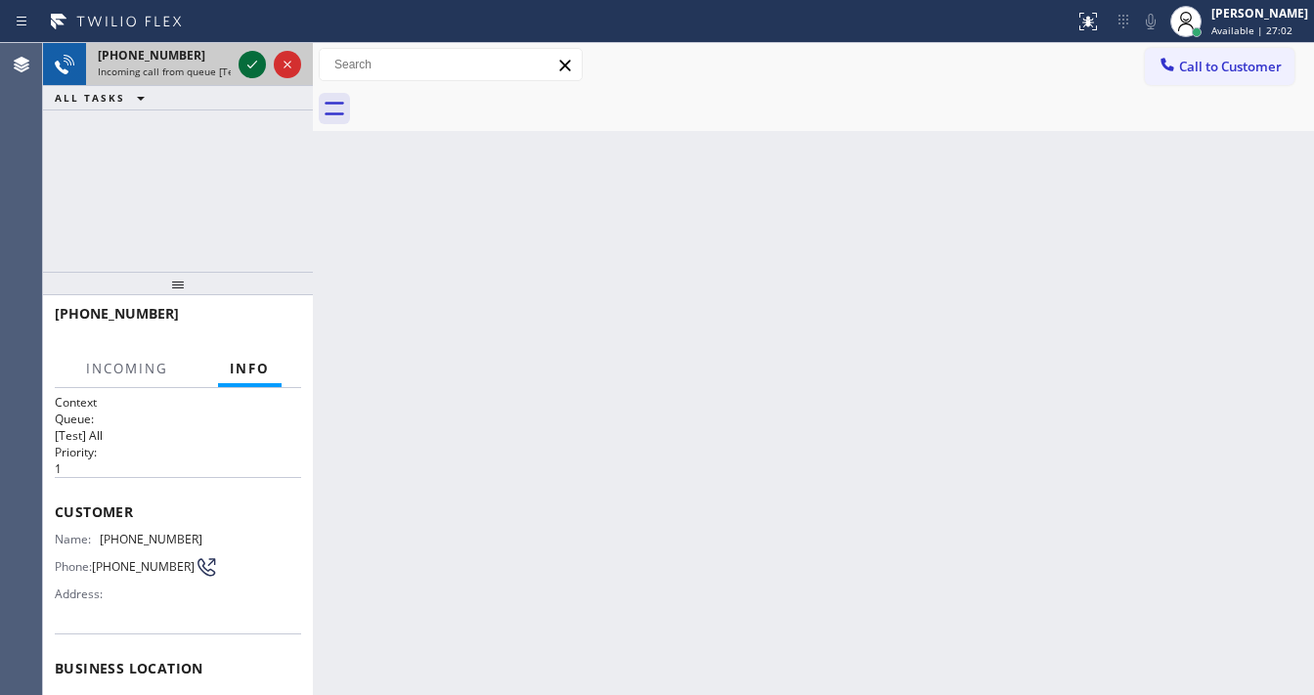
click at [242, 60] on icon at bounding box center [252, 64] width 23 height 23
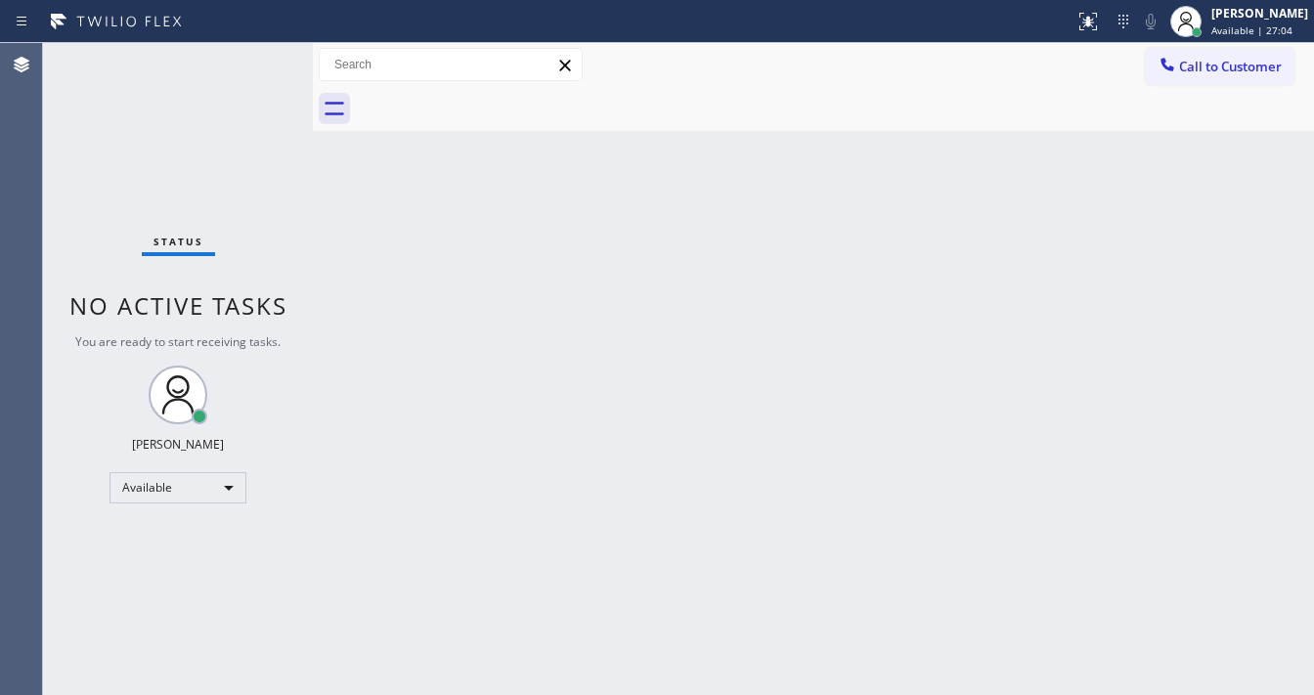
click at [245, 62] on div "Status No active tasks You are ready to start receiving tasks. [PERSON_NAME]" at bounding box center [178, 369] width 270 height 652
click at [1093, 21] on icon at bounding box center [1088, 21] width 23 height 23
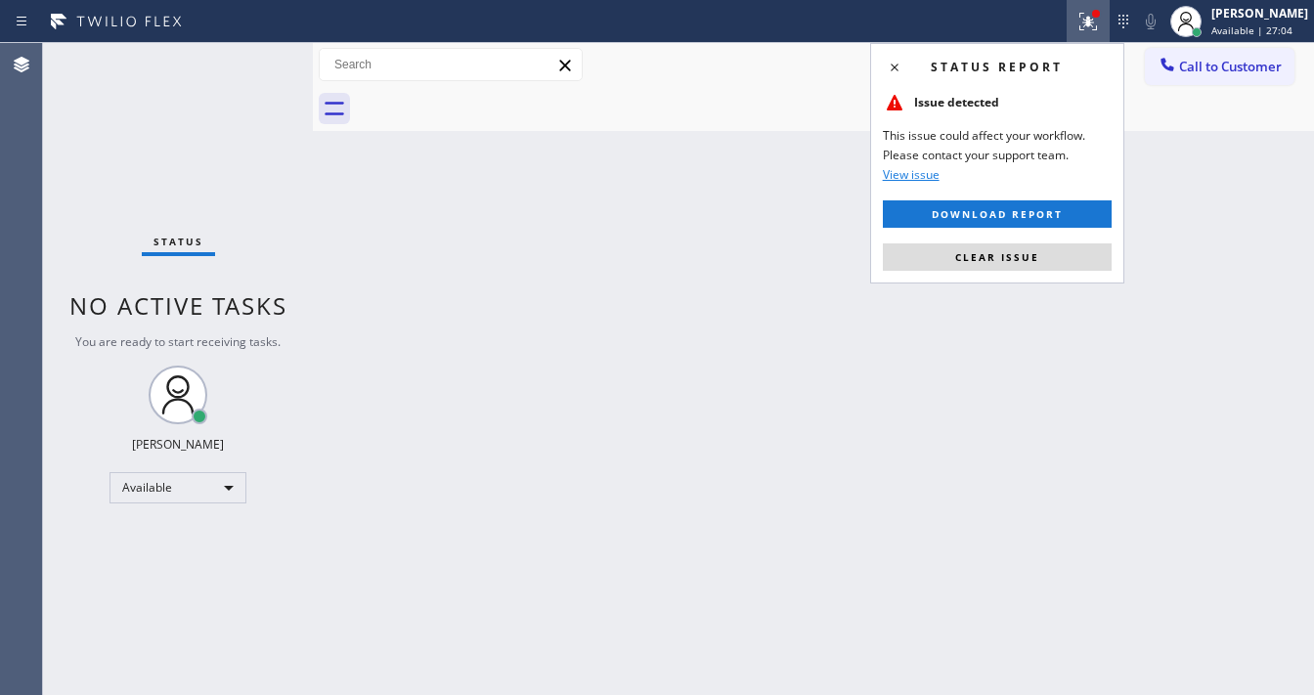
click at [1064, 250] on button "Clear issue" at bounding box center [997, 256] width 229 height 27
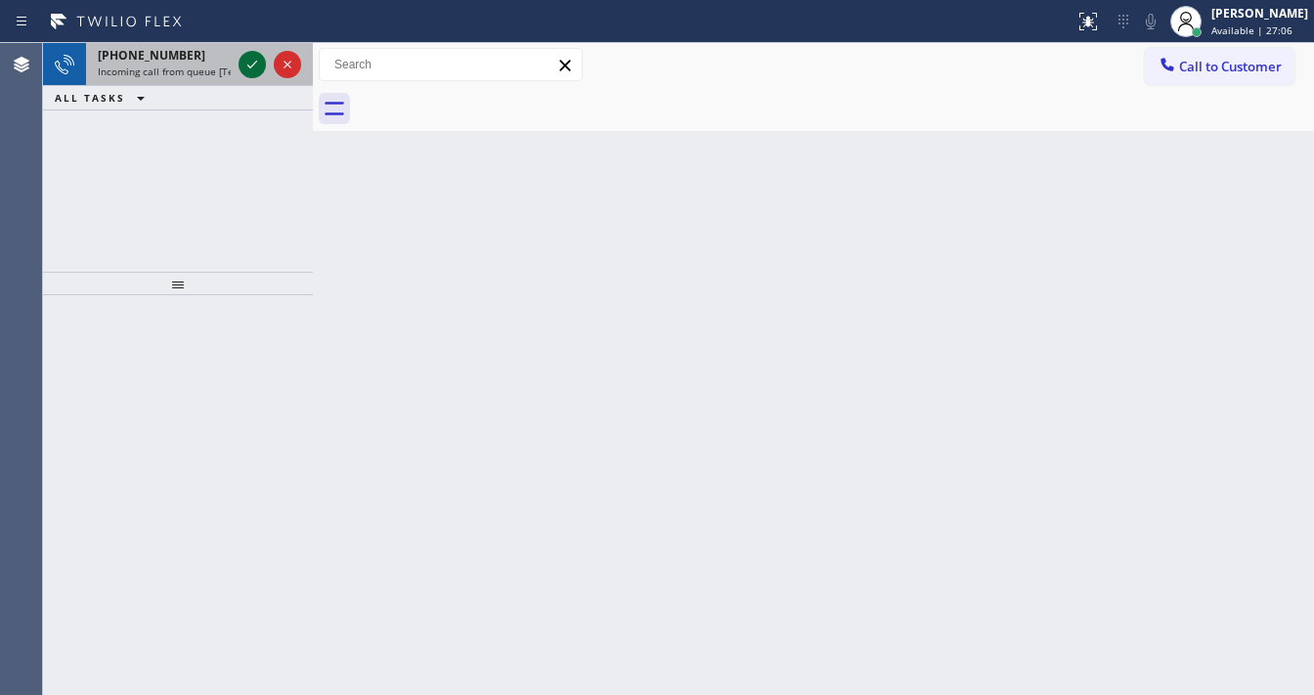
click at [246, 65] on icon at bounding box center [252, 64] width 23 height 23
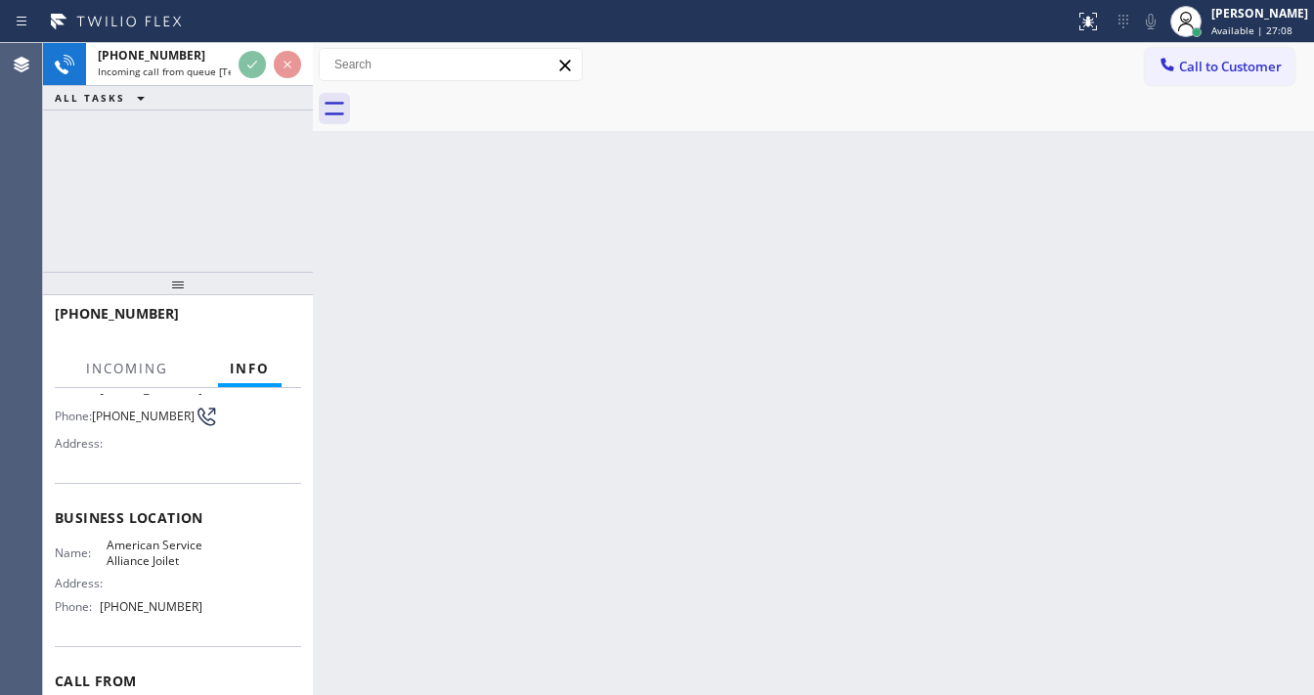
scroll to position [156, 0]
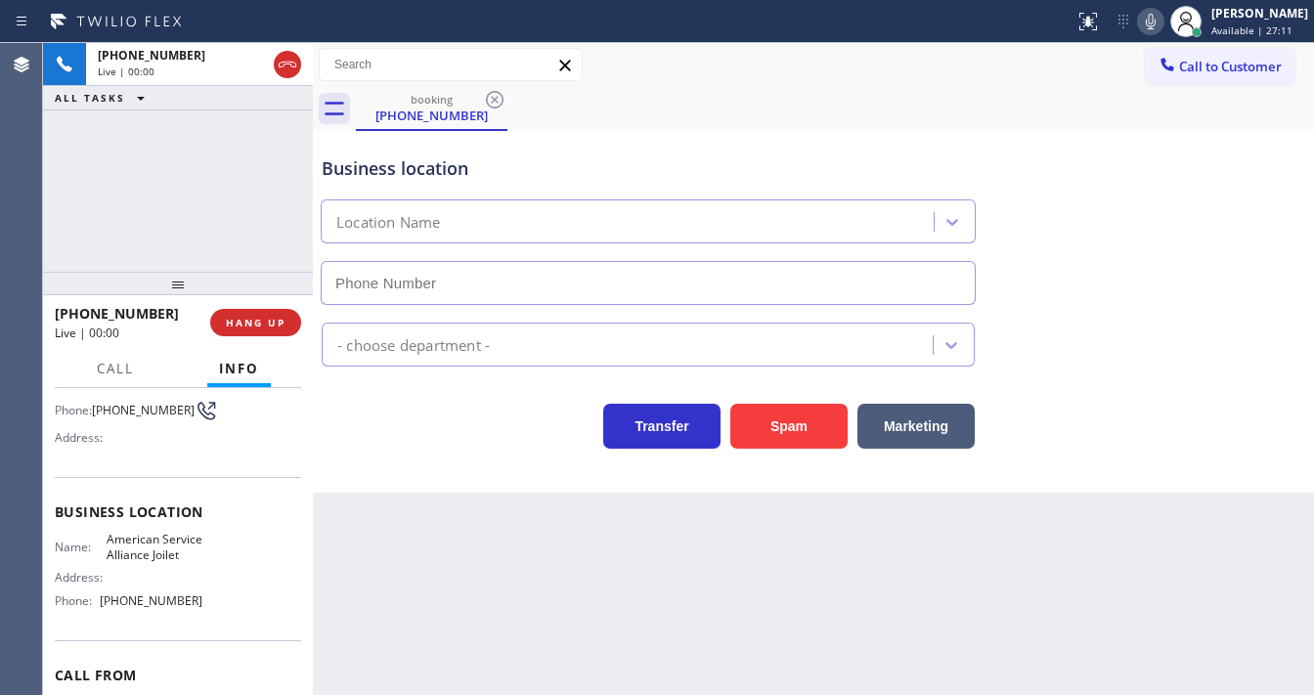
type input "[PHONE_NUMBER]"
click at [36, 232] on div "Agent Desktop" at bounding box center [21, 369] width 42 height 652
click at [784, 427] on button "Spam" at bounding box center [788, 426] width 117 height 45
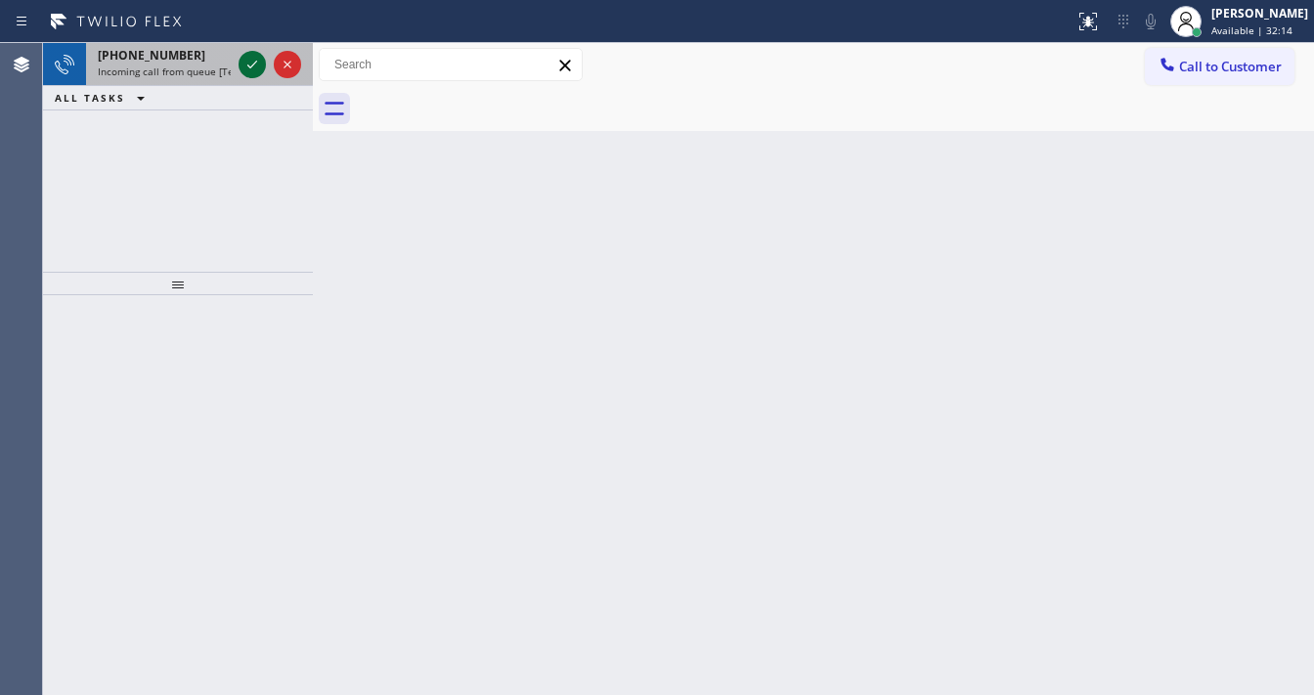
click at [239, 66] on div at bounding box center [270, 64] width 70 height 43
click at [244, 67] on icon at bounding box center [252, 64] width 23 height 23
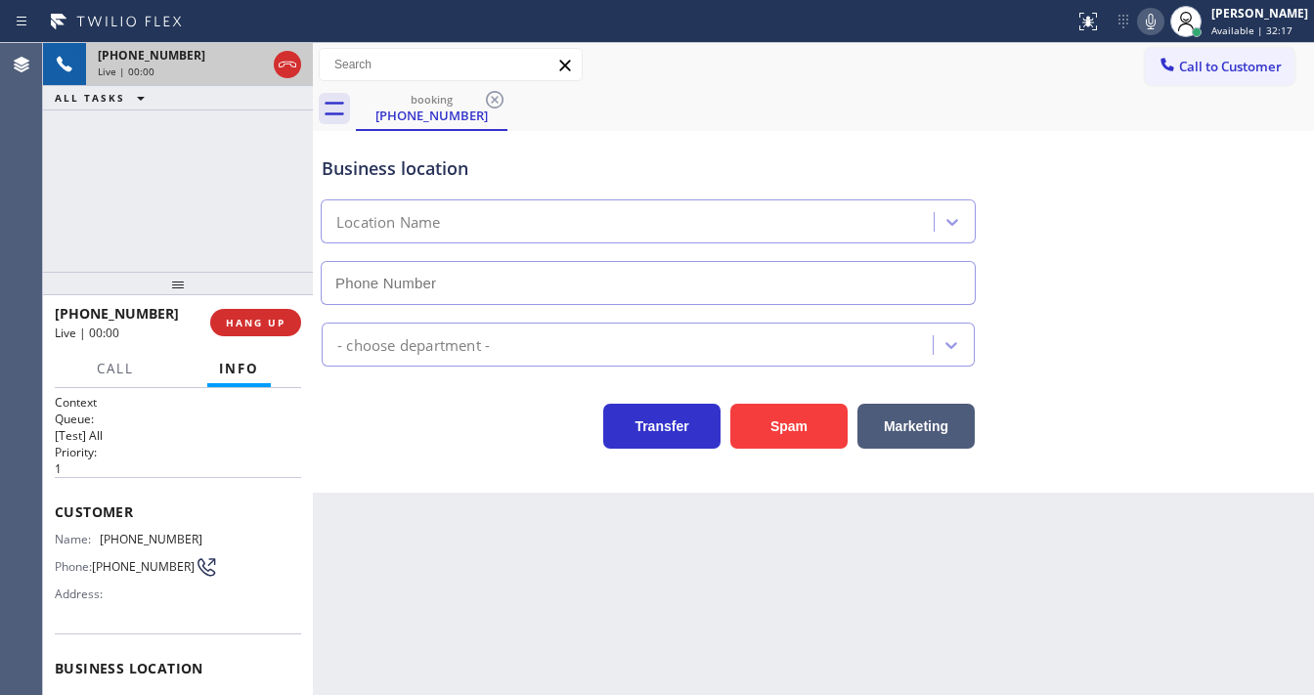
type input "[PHONE_NUMBER]"
click at [77, 211] on div "[PHONE_NUMBER] Live | 00:12 ALL TASKS ALL TASKS ACTIVE TASKS TASKS IN WRAP UP" at bounding box center [178, 157] width 270 height 229
click at [192, 199] on div "[PHONE_NUMBER] Live | 00:25 ALL TASKS ALL TASKS ACTIVE TASKS TASKS IN WRAP UP" at bounding box center [178, 157] width 270 height 229
click at [62, 204] on div "[PHONE_NUMBER] Live | 02:07 ALL TASKS ALL TASKS ACTIVE TASKS TASKS IN WRAP UP" at bounding box center [178, 157] width 270 height 229
drag, startPoint x: 74, startPoint y: 252, endPoint x: 272, endPoint y: 294, distance: 201.9
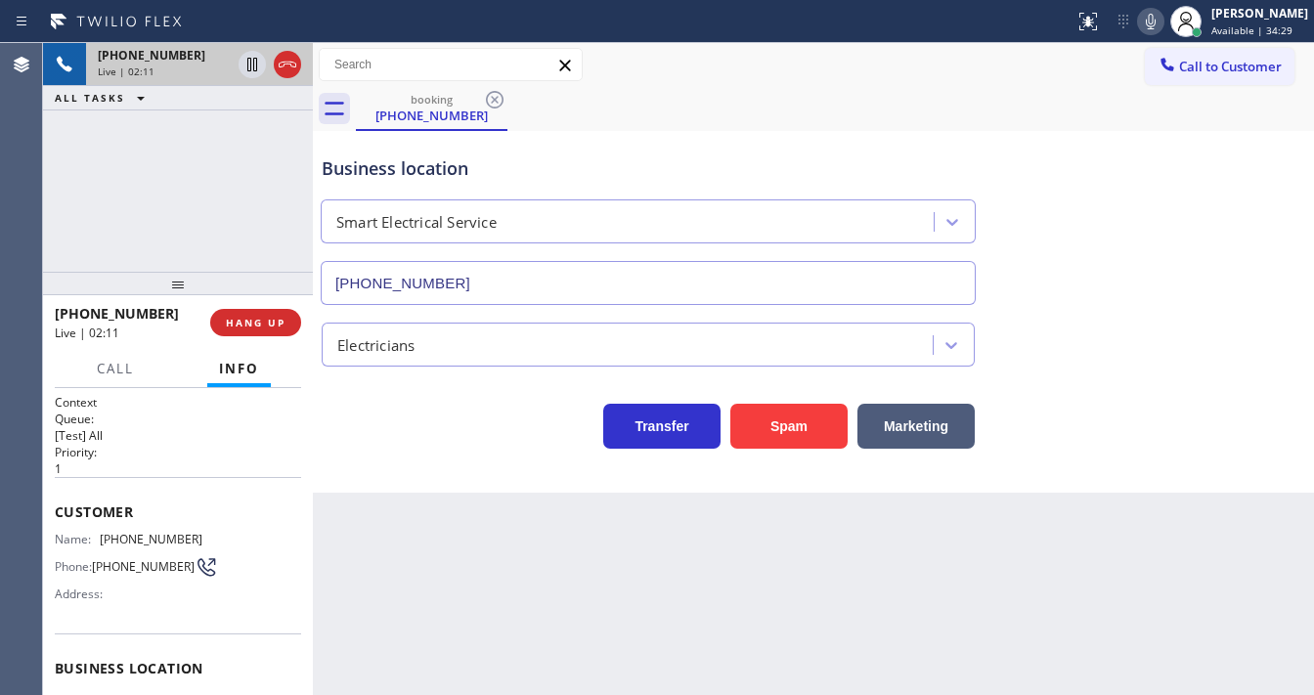
click at [73, 253] on div "[PHONE_NUMBER] Live | 02:11 ALL TASKS ALL TASKS ACTIVE TASKS TASKS IN WRAP UP" at bounding box center [178, 157] width 270 height 229
click at [749, 428] on button "Spam" at bounding box center [788, 426] width 117 height 45
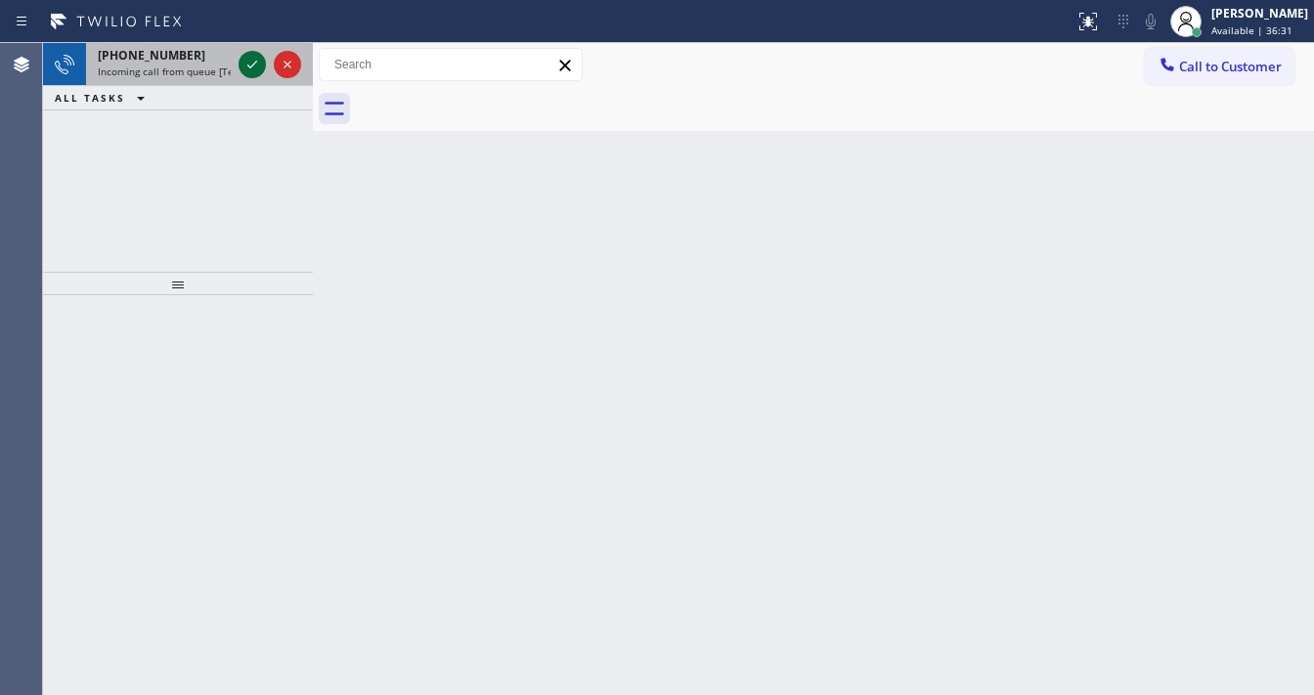
click at [258, 70] on icon at bounding box center [252, 64] width 23 height 23
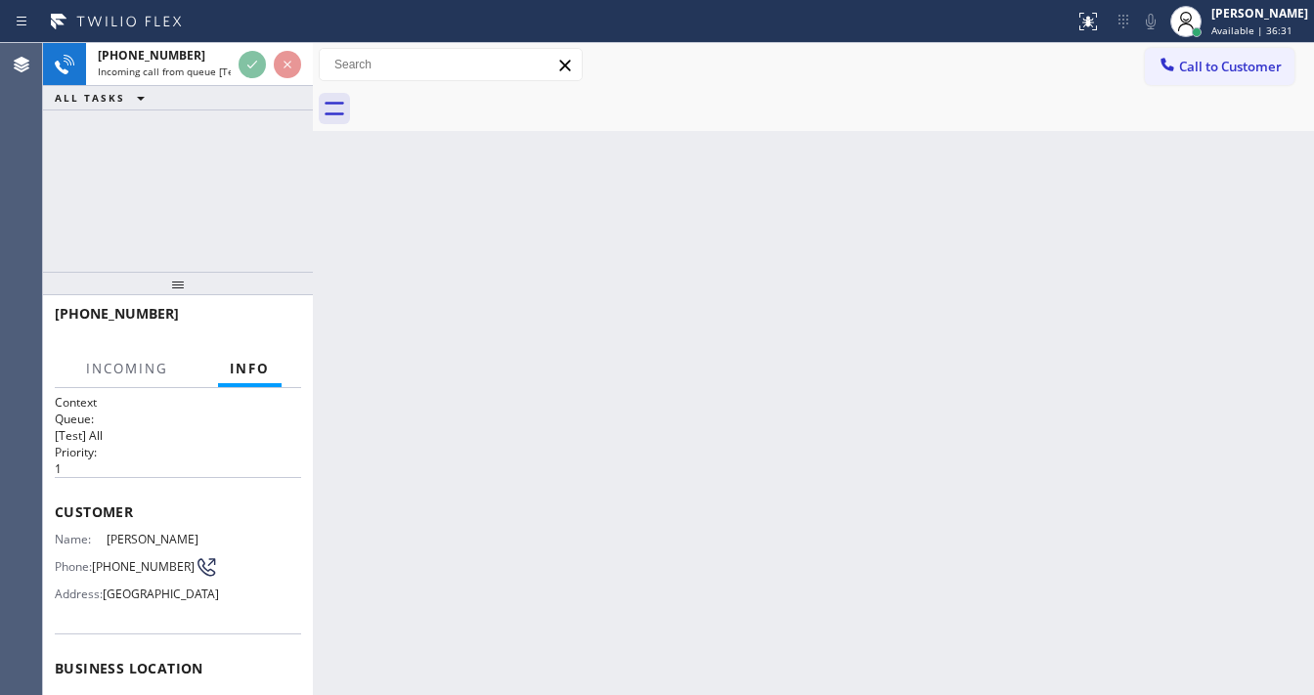
click at [258, 82] on div at bounding box center [270, 64] width 70 height 43
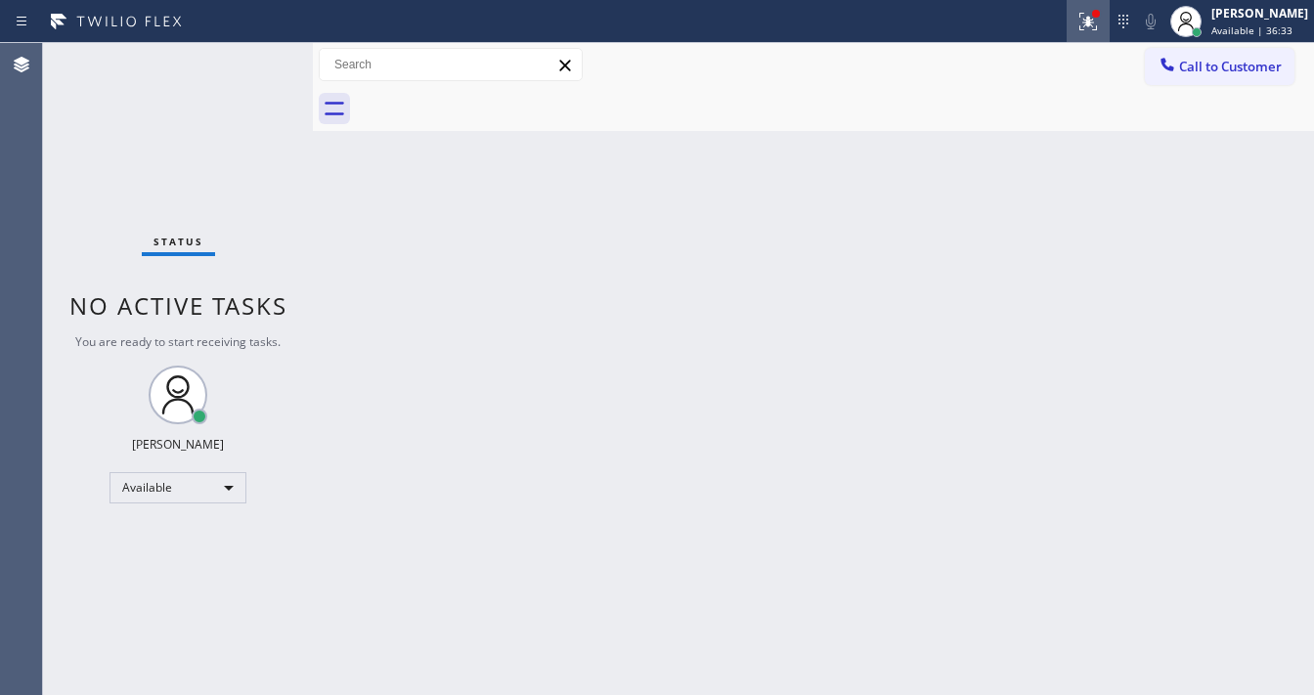
click at [1094, 35] on button at bounding box center [1088, 21] width 43 height 43
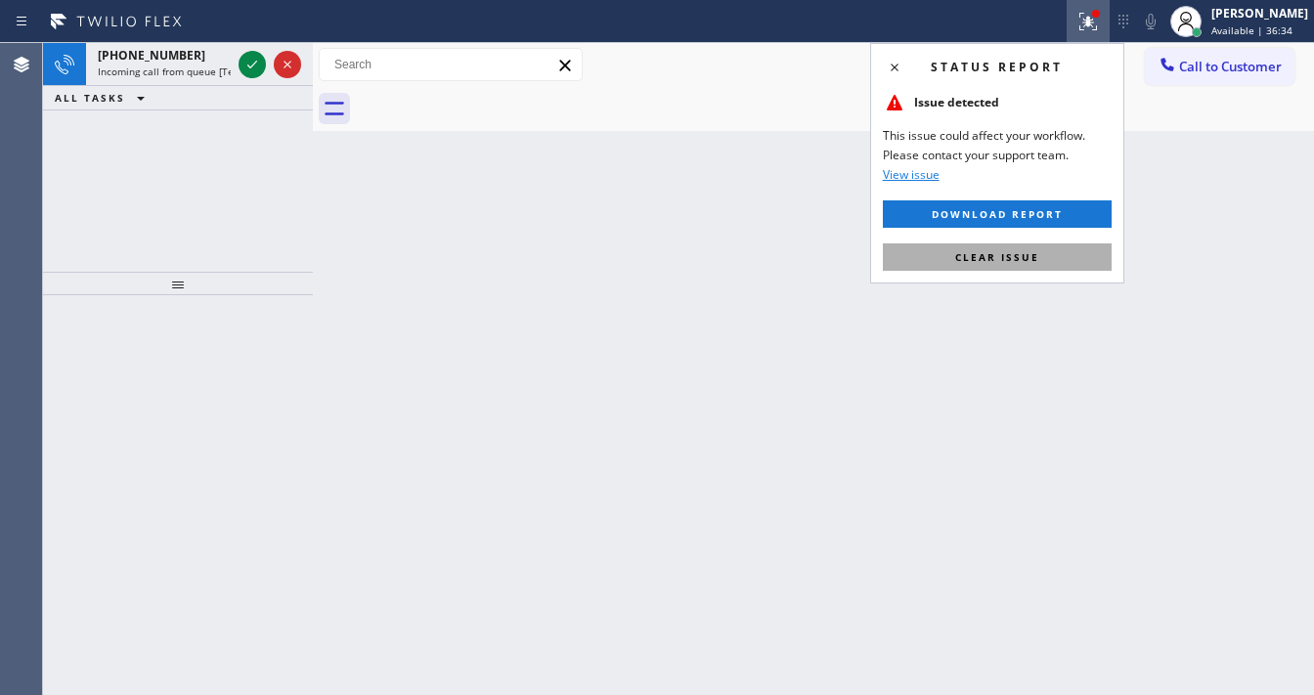
drag, startPoint x: 948, startPoint y: 263, endPoint x: 850, endPoint y: 237, distance: 102.2
click at [947, 263] on button "Clear issue" at bounding box center [997, 256] width 229 height 27
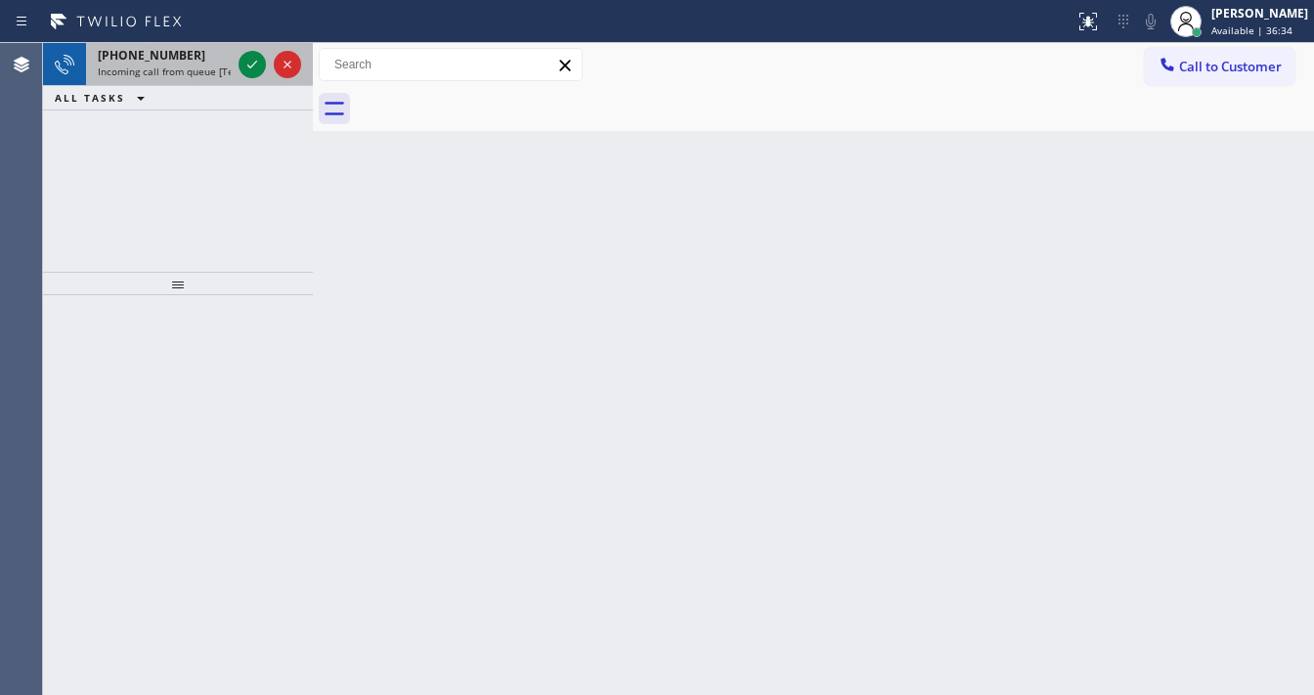
click at [152, 55] on span "[PHONE_NUMBER]" at bounding box center [152, 55] width 108 height 17
click at [257, 56] on icon at bounding box center [252, 64] width 23 height 23
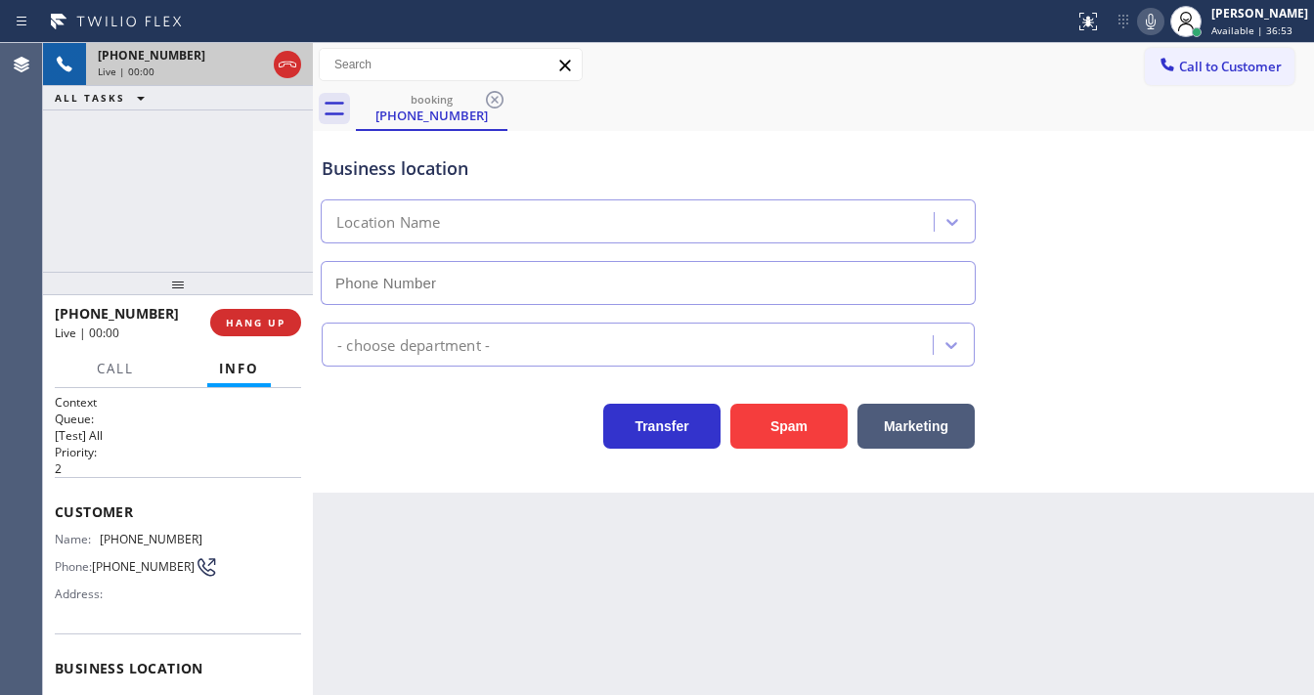
type input "[PHONE_NUMBER]"
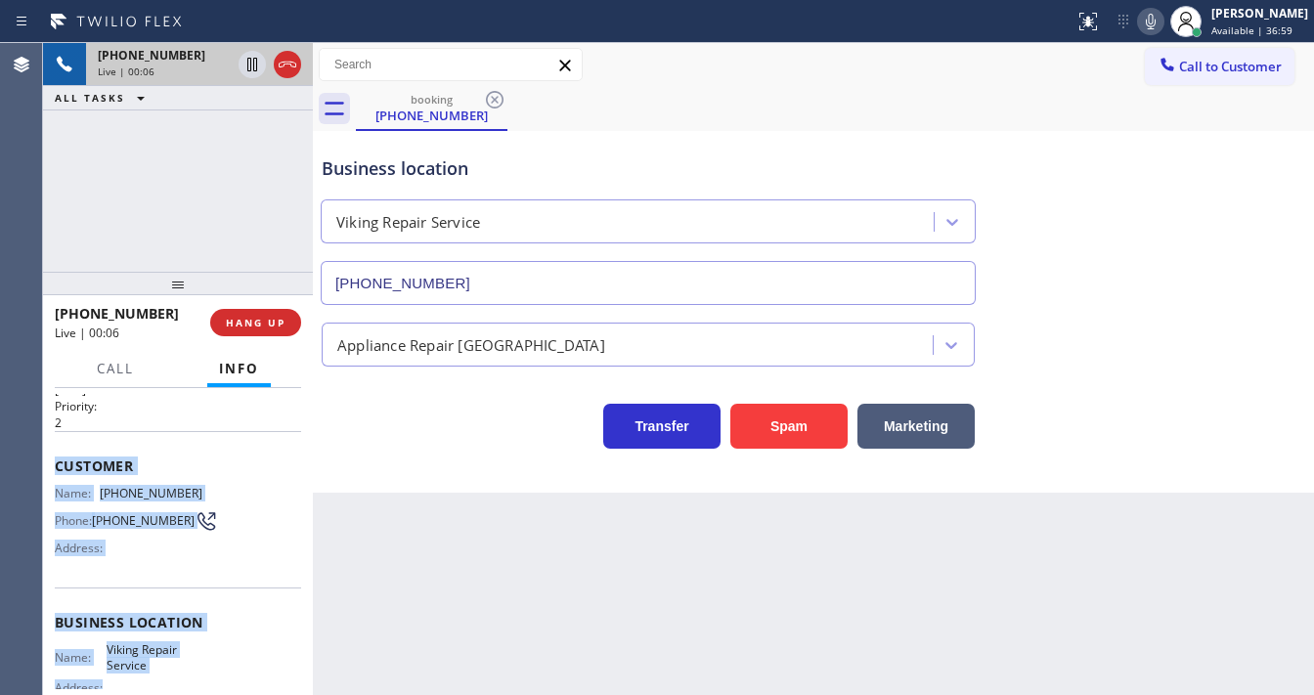
scroll to position [235, 0]
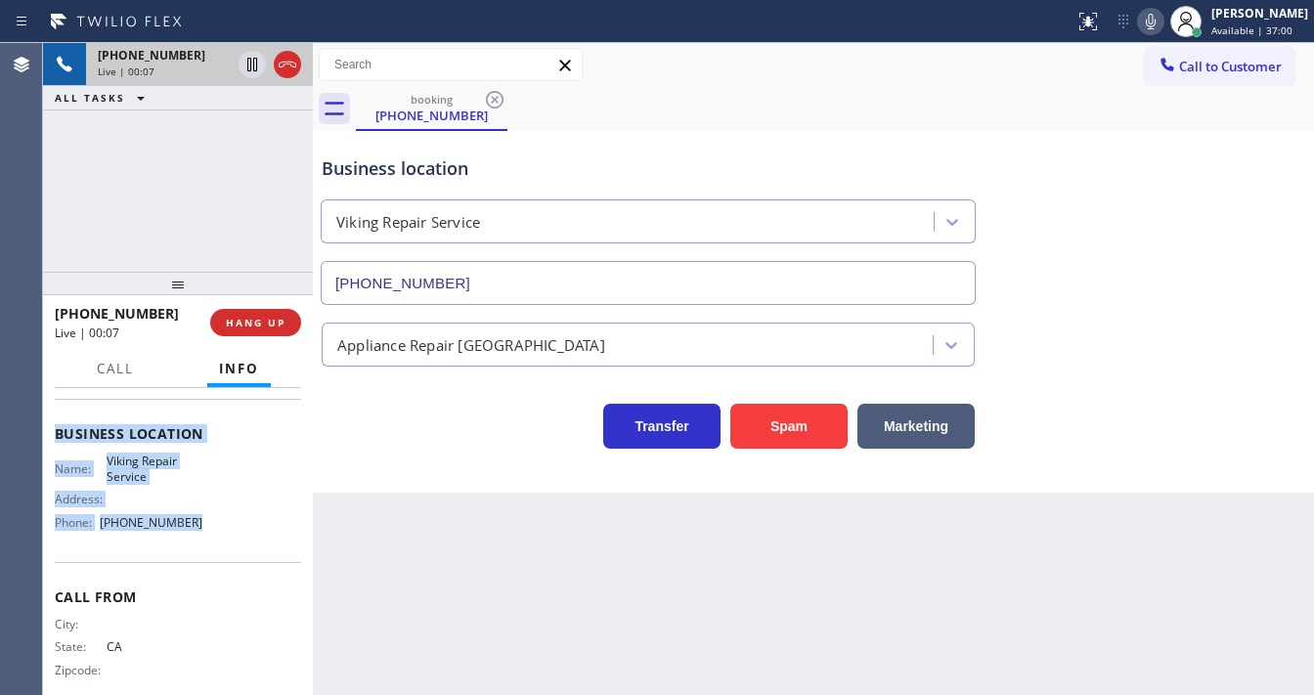
drag, startPoint x: 59, startPoint y: 498, endPoint x: 254, endPoint y: 536, distance: 199.2
click at [254, 536] on div "Context Queue: [Test] All Priority: 2 Customer Name: [PHONE_NUMBER] Phone: [PHO…" at bounding box center [178, 434] width 246 height 550
copy div "Customer Name: [PHONE_NUMBER] Phone: [PHONE_NUMBER] Address: Business location …"
click at [1159, 32] on button at bounding box center [1150, 21] width 27 height 27
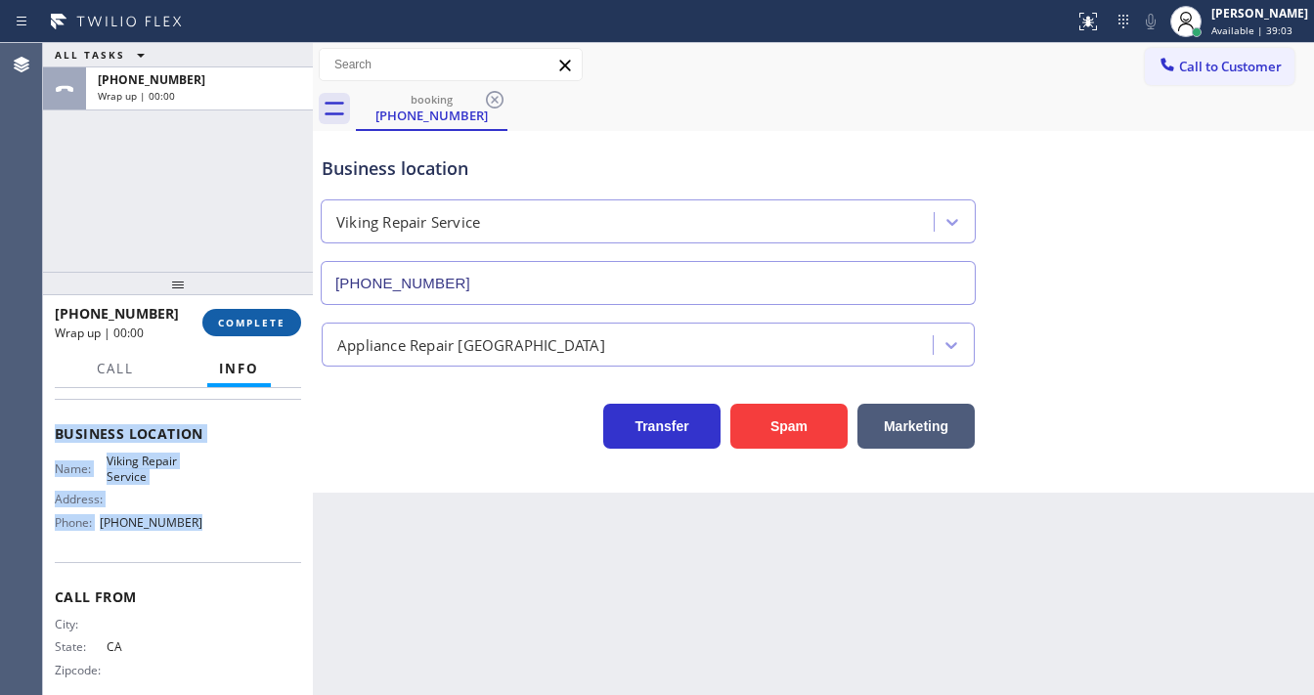
click at [272, 323] on span "COMPLETE" at bounding box center [251, 323] width 67 height 14
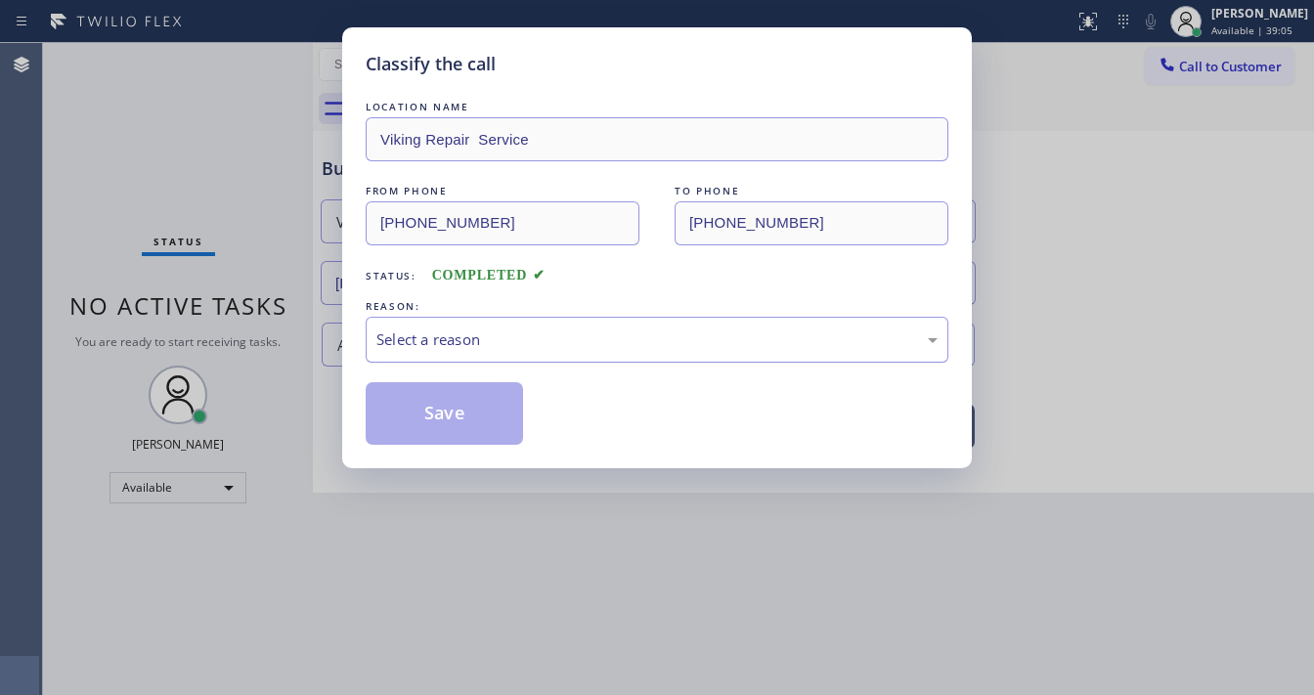
click at [435, 344] on div "Select a reason" at bounding box center [656, 340] width 561 height 22
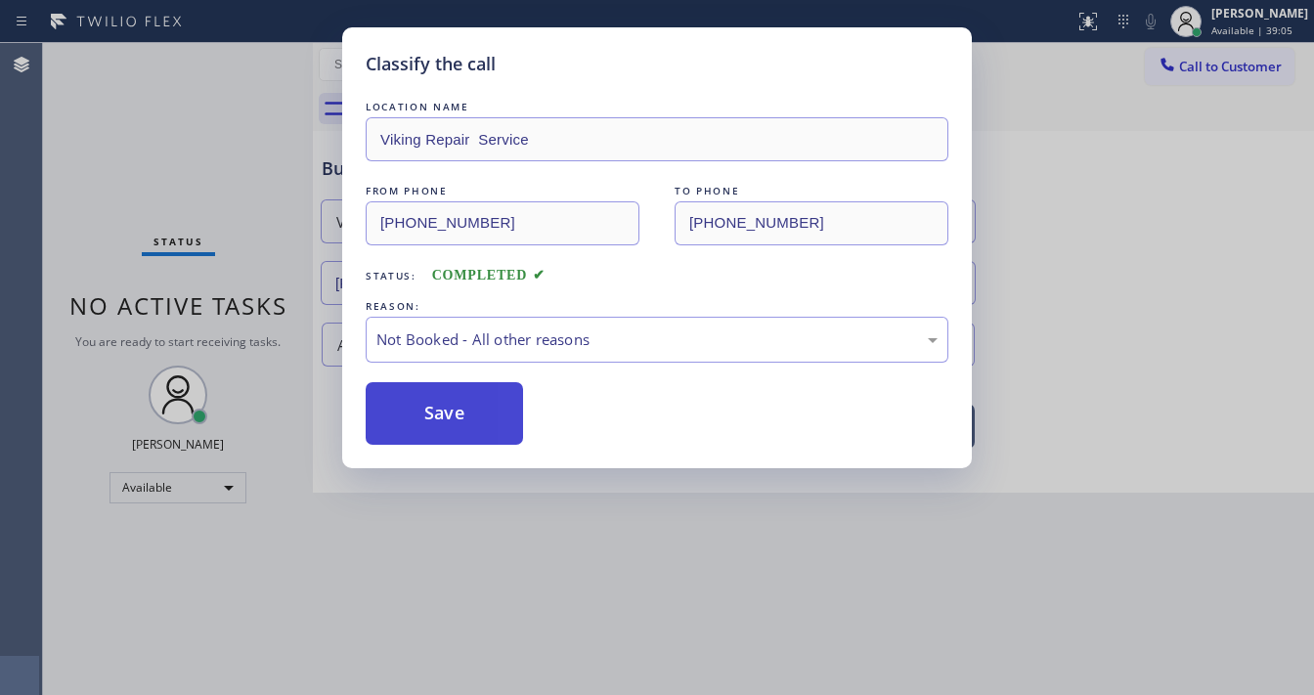
click at [436, 403] on button "Save" at bounding box center [444, 413] width 157 height 63
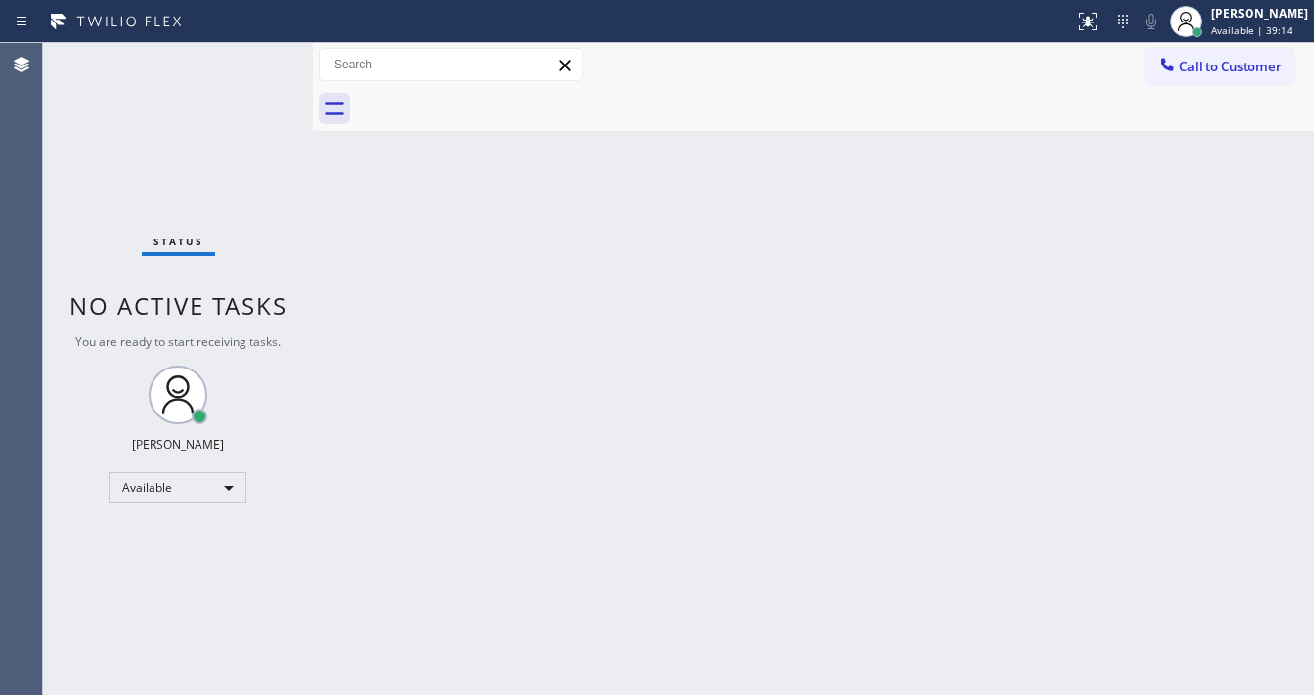
click at [213, 83] on div "Status No active tasks You are ready to start receiving tasks. [PERSON_NAME]" at bounding box center [178, 369] width 270 height 652
click at [1259, 39] on div "[PERSON_NAME] Available | 39:52" at bounding box center [1240, 21] width 150 height 43
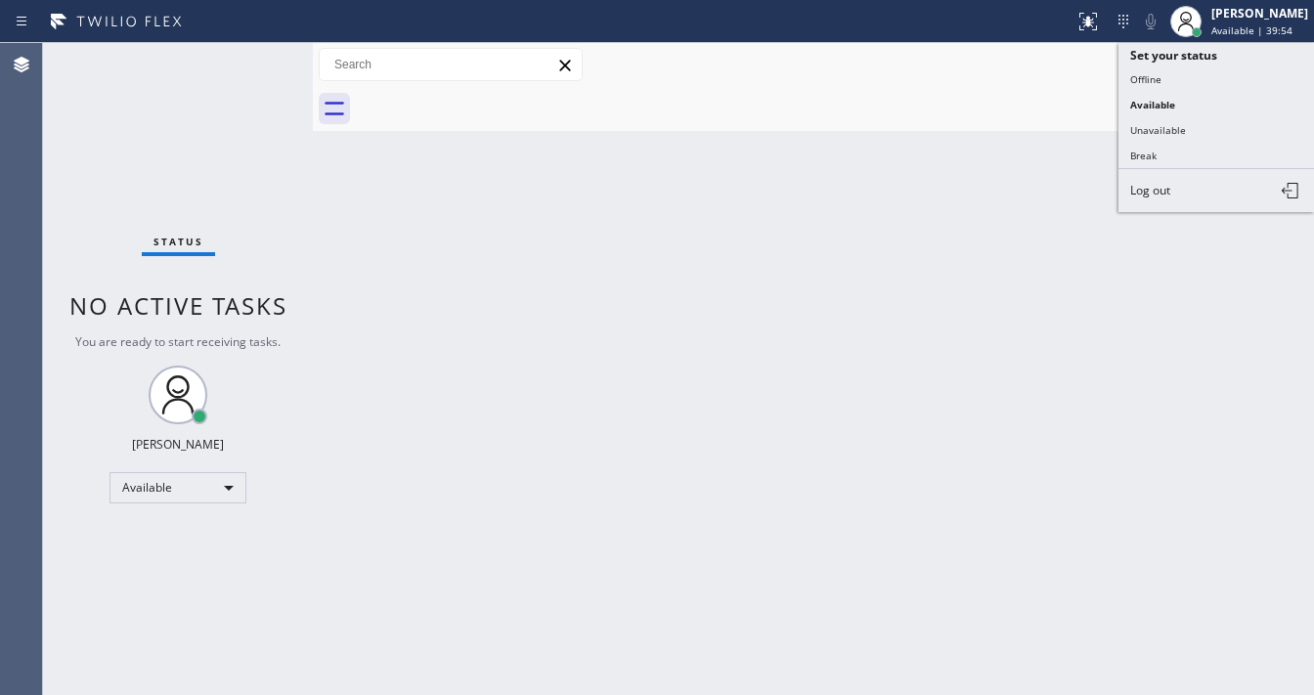
click at [1165, 121] on button "Unavailable" at bounding box center [1217, 129] width 196 height 25
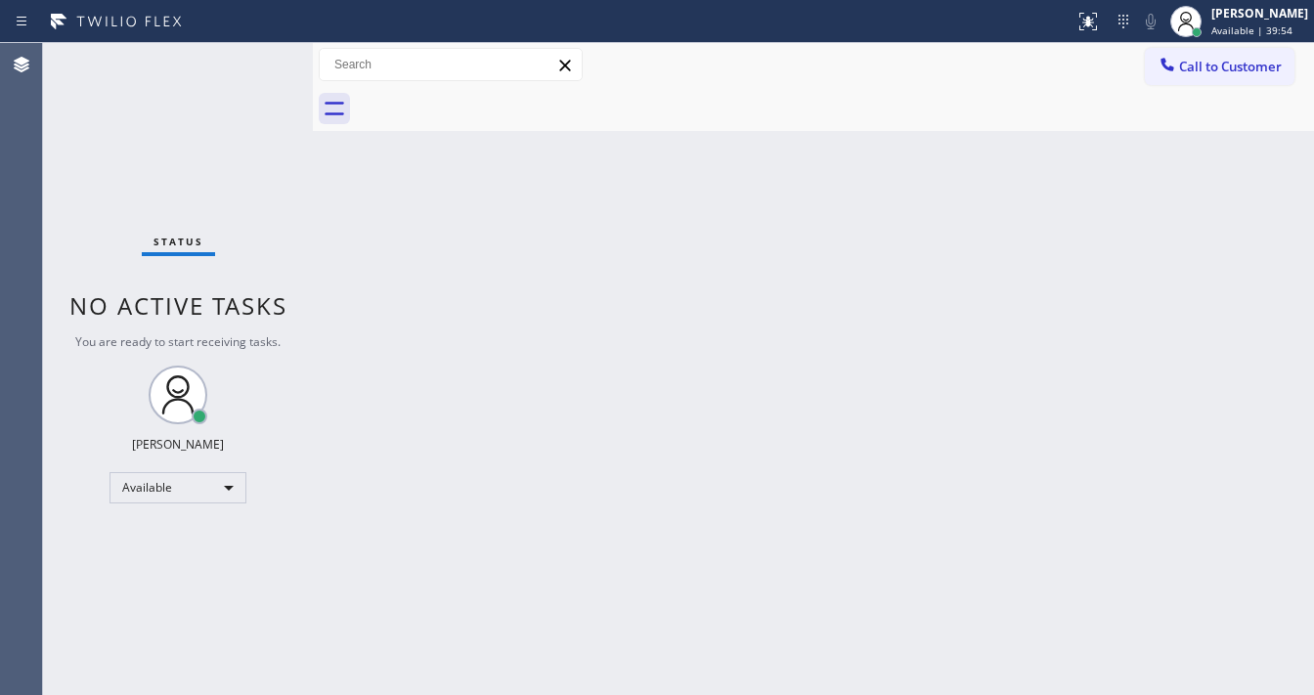
click at [683, 318] on div "Back to Dashboard Change Sender ID Customers Technicians Select a contact Outbo…" at bounding box center [813, 369] width 1001 height 652
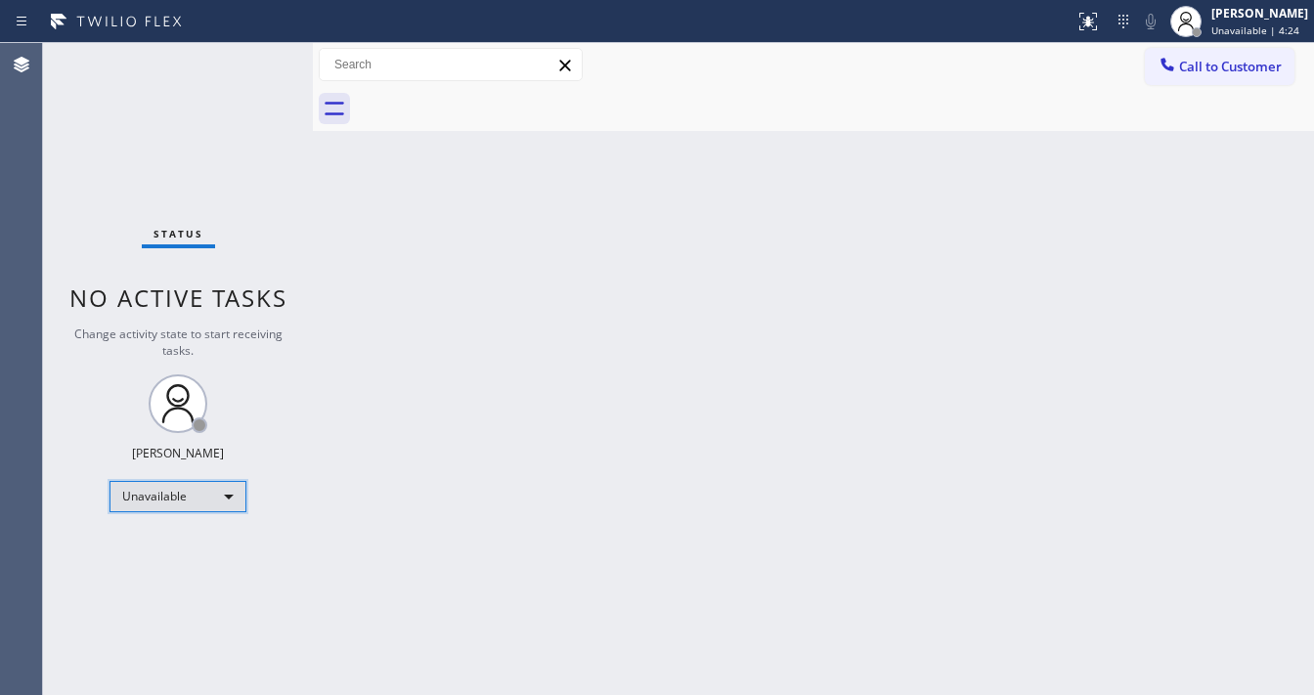
click at [168, 496] on div "Unavailable" at bounding box center [178, 496] width 137 height 31
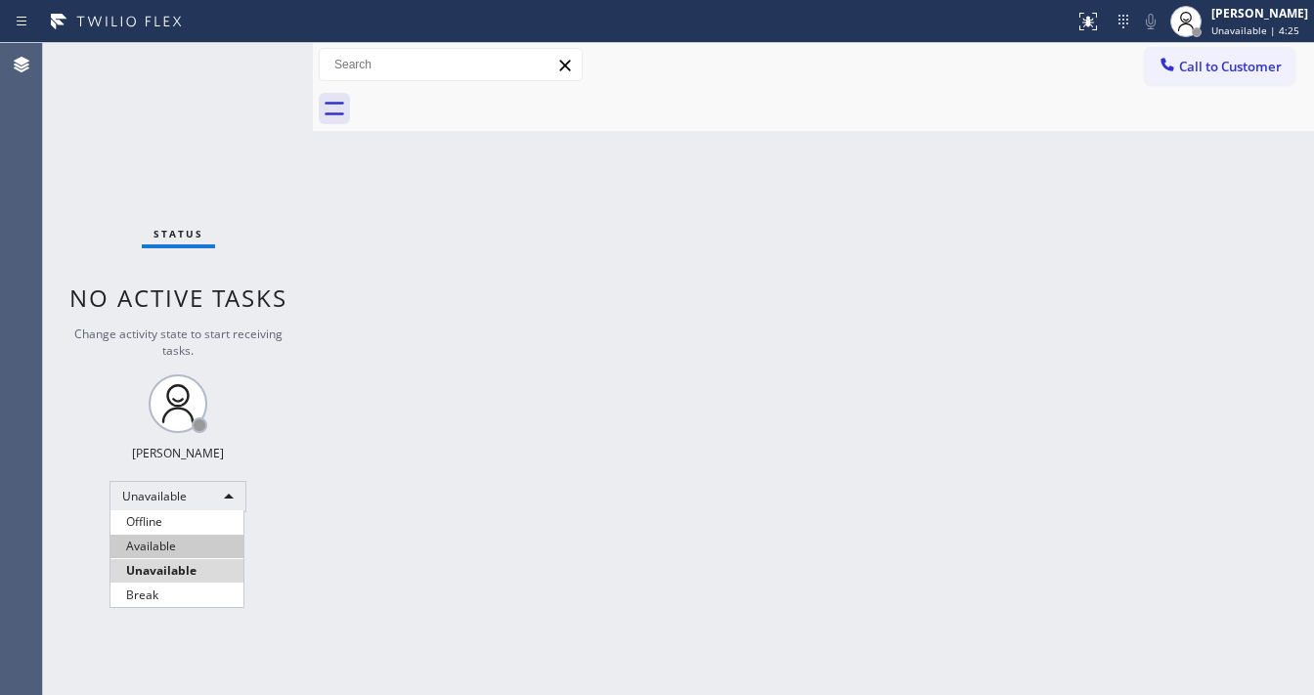
click at [168, 536] on li "Available" at bounding box center [176, 546] width 133 height 23
click at [301, 508] on div "Status No active tasks Change activity state to start receiving tasks. [PERSON_…" at bounding box center [178, 369] width 270 height 652
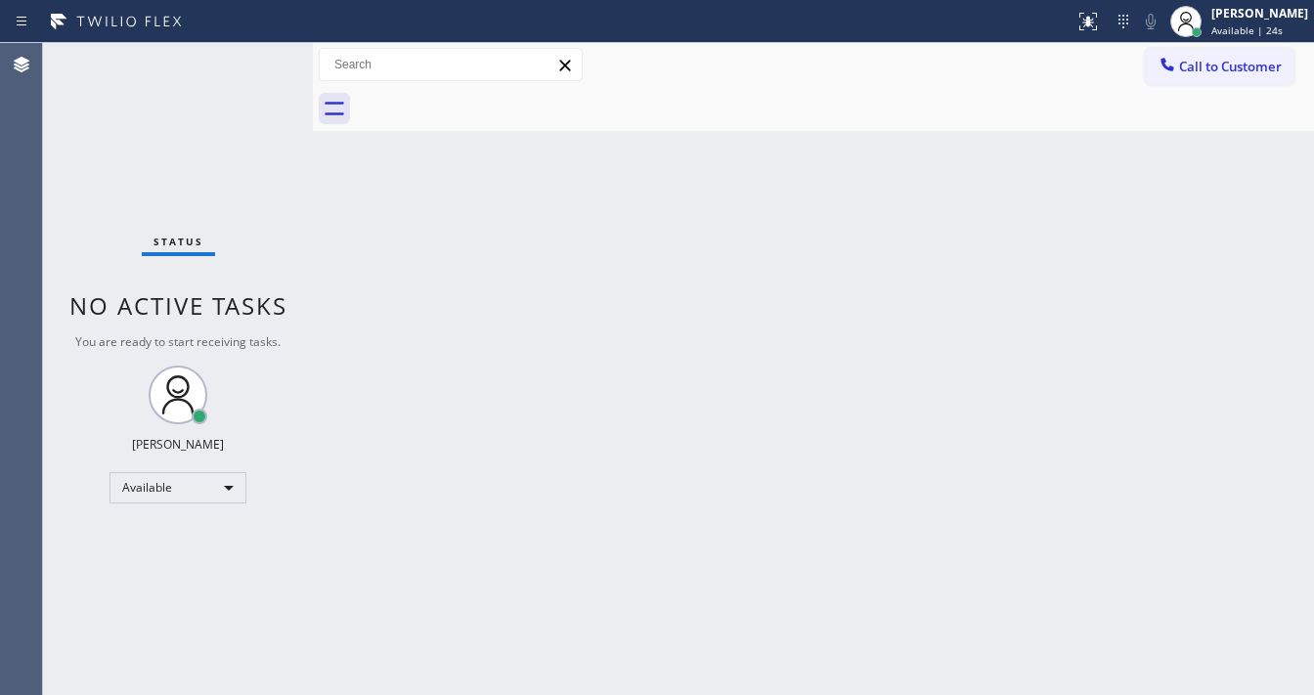
click at [245, 66] on div "Status No active tasks You are ready to start receiving tasks. [PERSON_NAME]" at bounding box center [178, 369] width 270 height 652
click at [246, 66] on div "Status No active tasks You are ready to start receiving tasks. [PERSON_NAME]" at bounding box center [178, 369] width 270 height 652
click at [246, 65] on div "Status No active tasks You are ready to start receiving tasks. [PERSON_NAME]" at bounding box center [178, 369] width 270 height 652
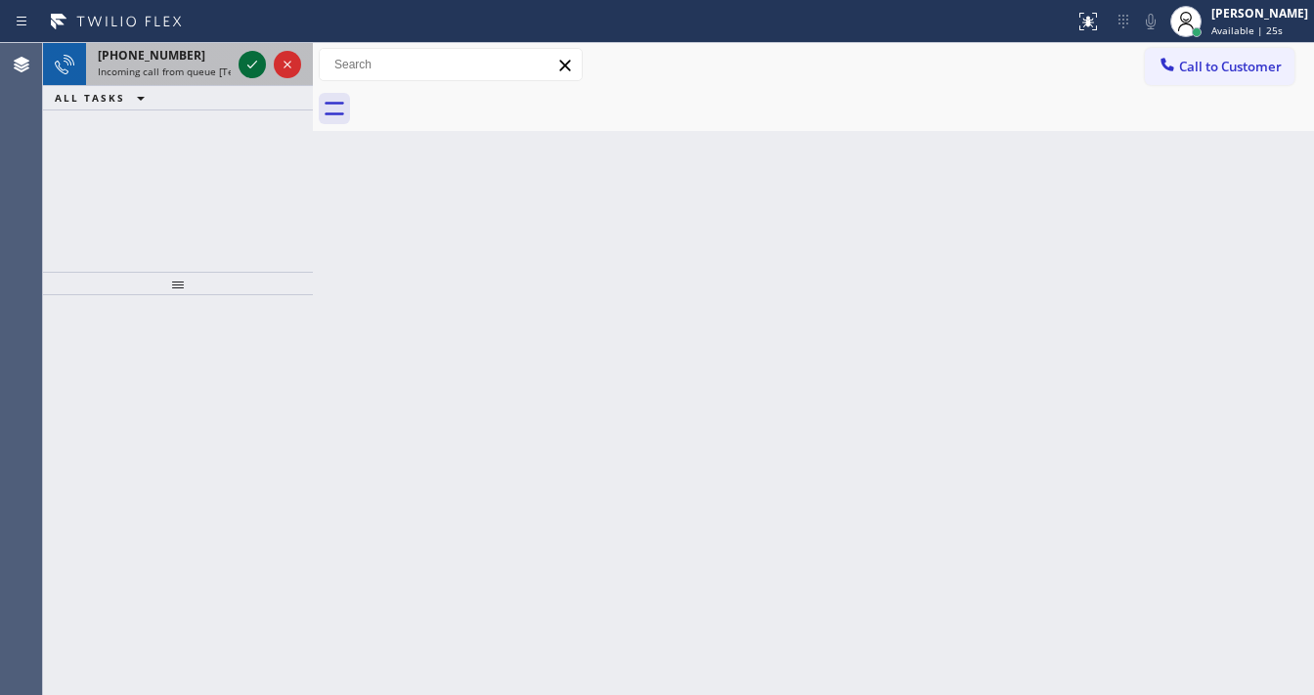
click at [251, 59] on icon at bounding box center [252, 64] width 23 height 23
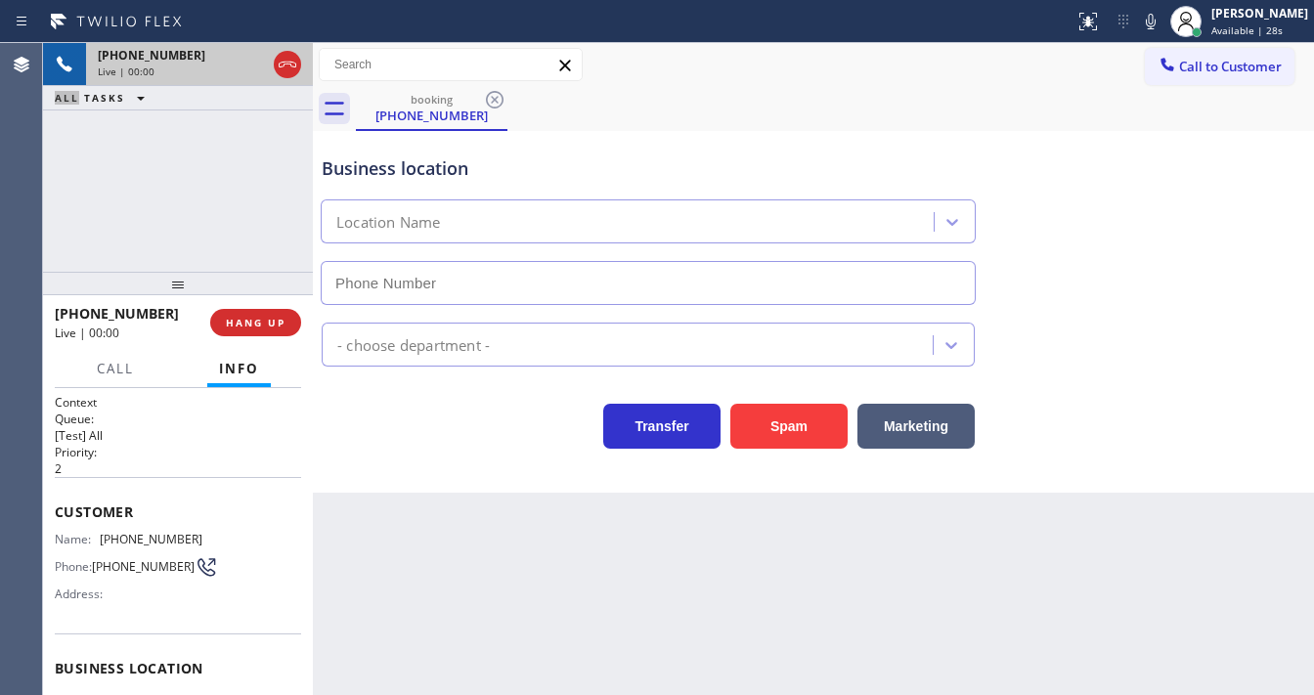
type input "[PHONE_NUMBER]"
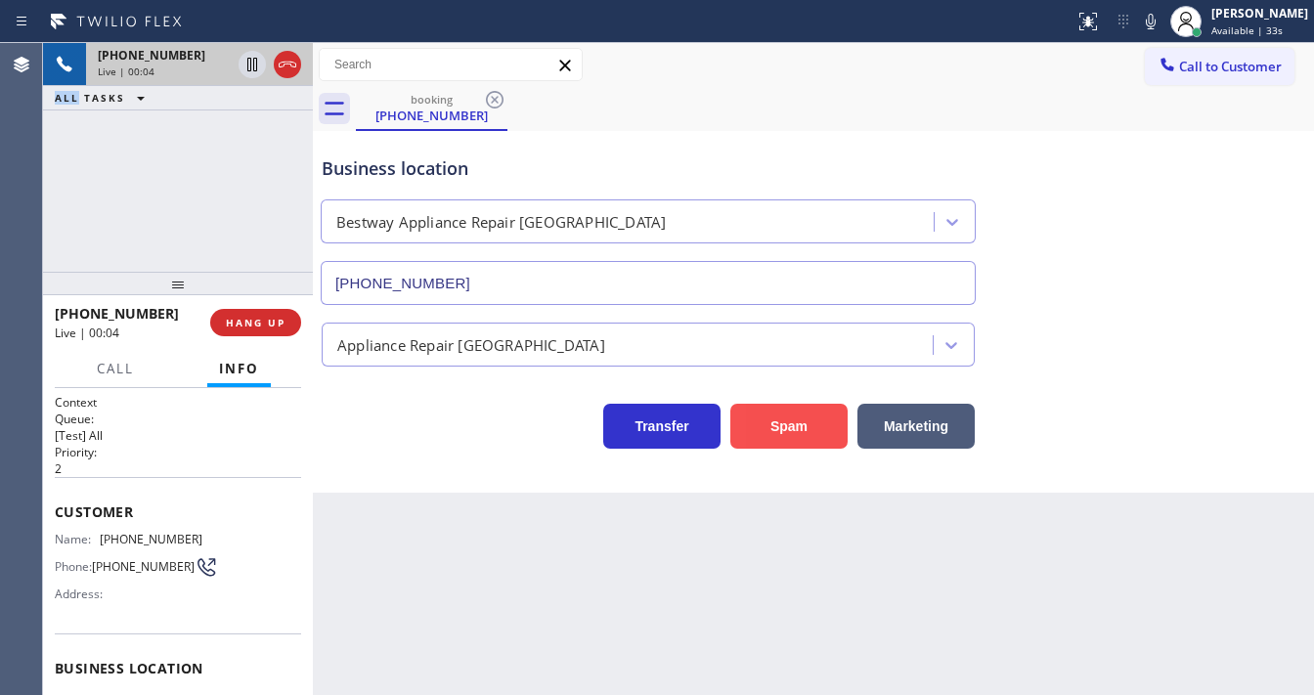
click at [803, 425] on button "Spam" at bounding box center [788, 426] width 117 height 45
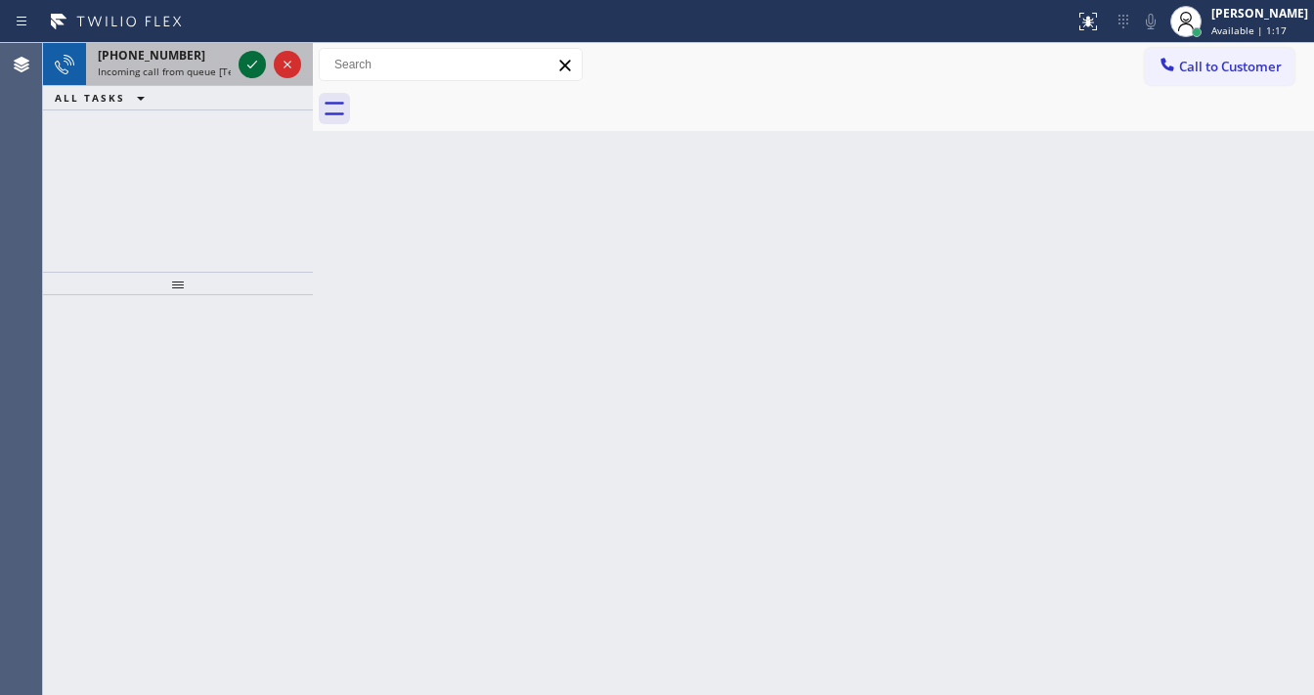
click at [250, 62] on icon at bounding box center [252, 64] width 23 height 23
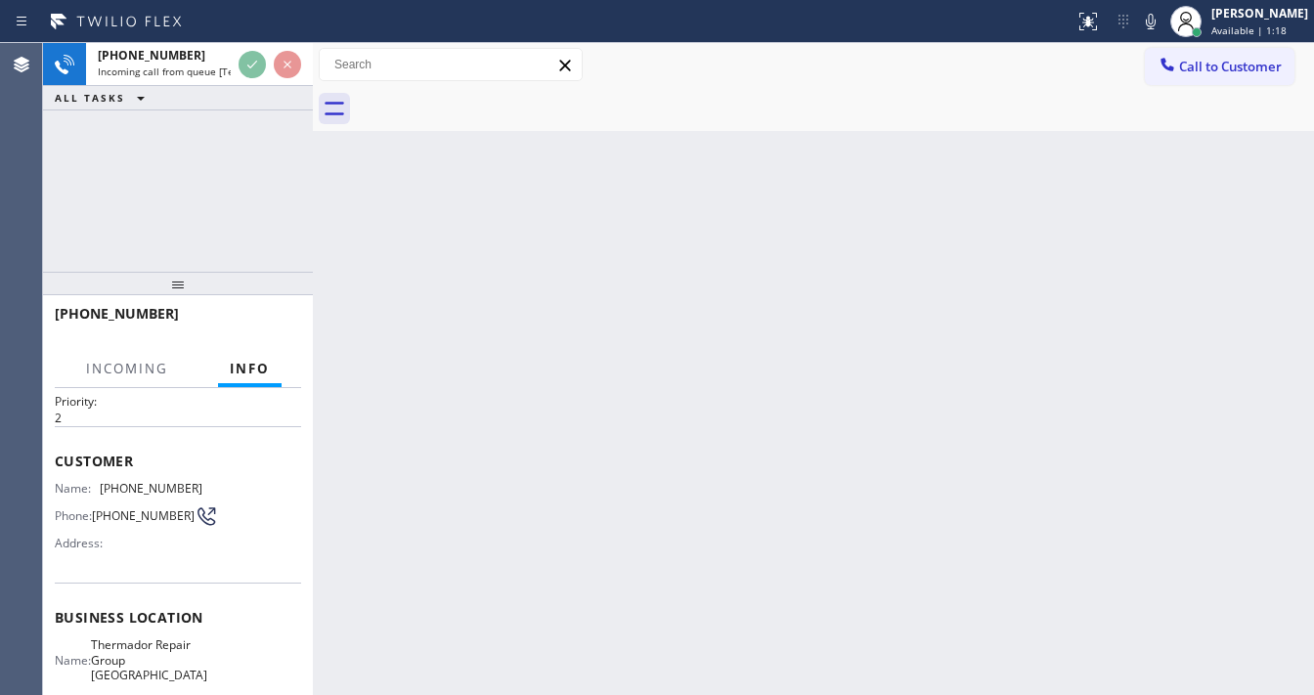
scroll to position [78, 0]
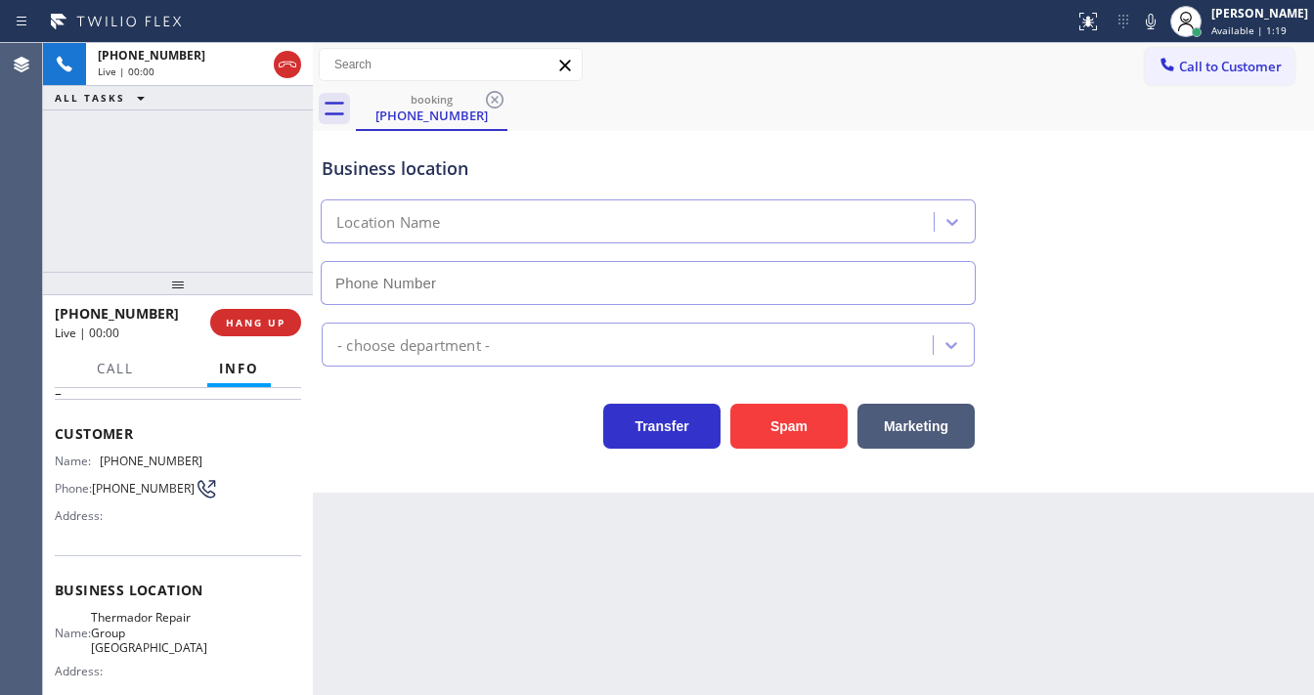
type input "[PHONE_NUMBER]"
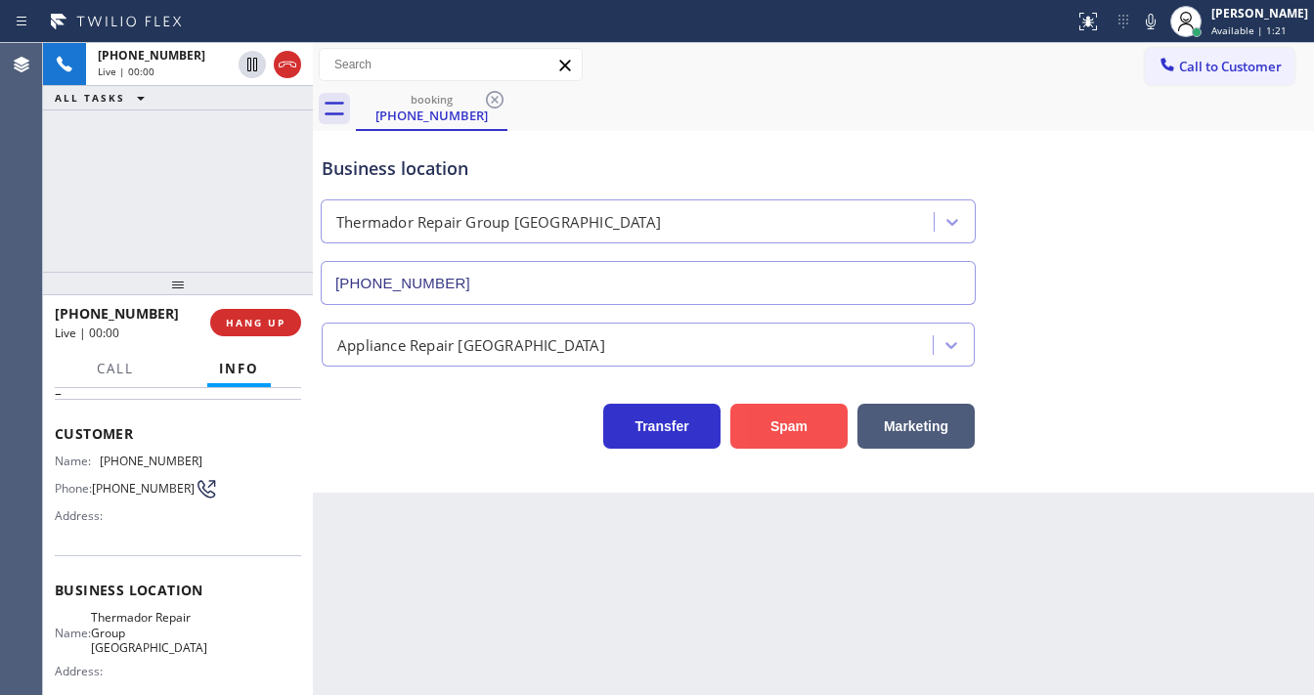
click at [810, 442] on button "Spam" at bounding box center [788, 426] width 117 height 45
click at [808, 423] on button "Spam" at bounding box center [788, 426] width 117 height 45
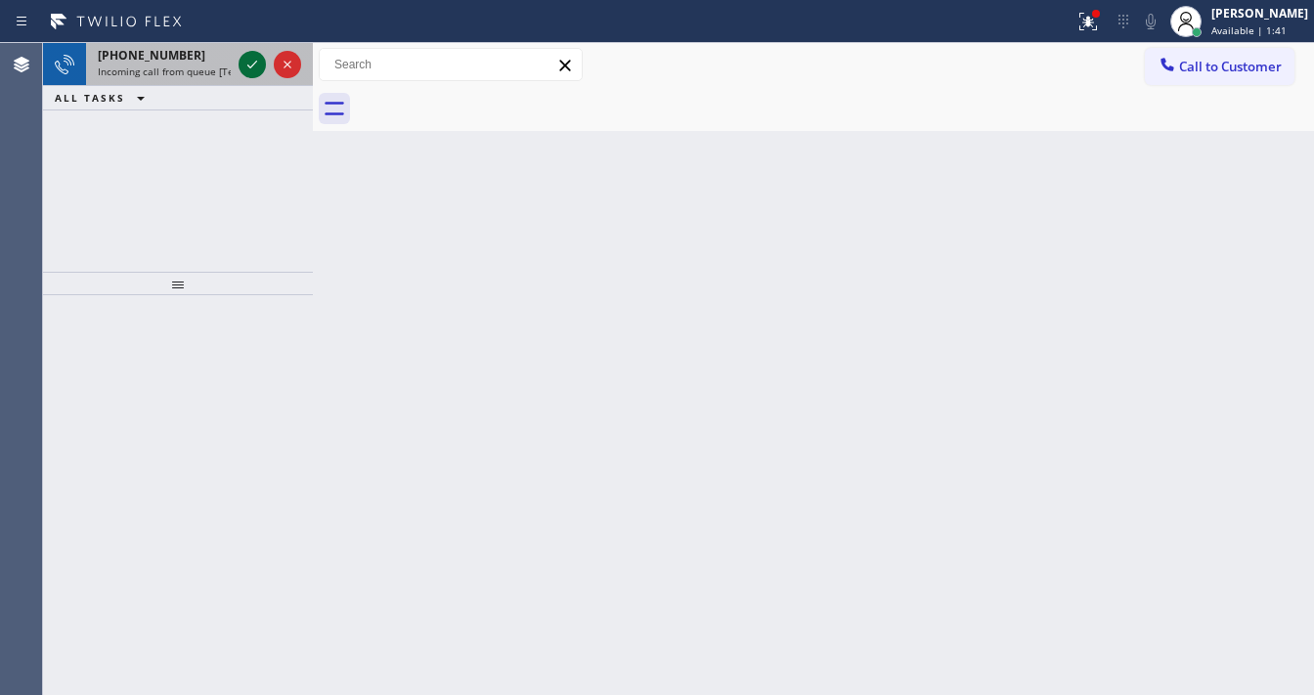
click at [258, 63] on icon at bounding box center [252, 64] width 23 height 23
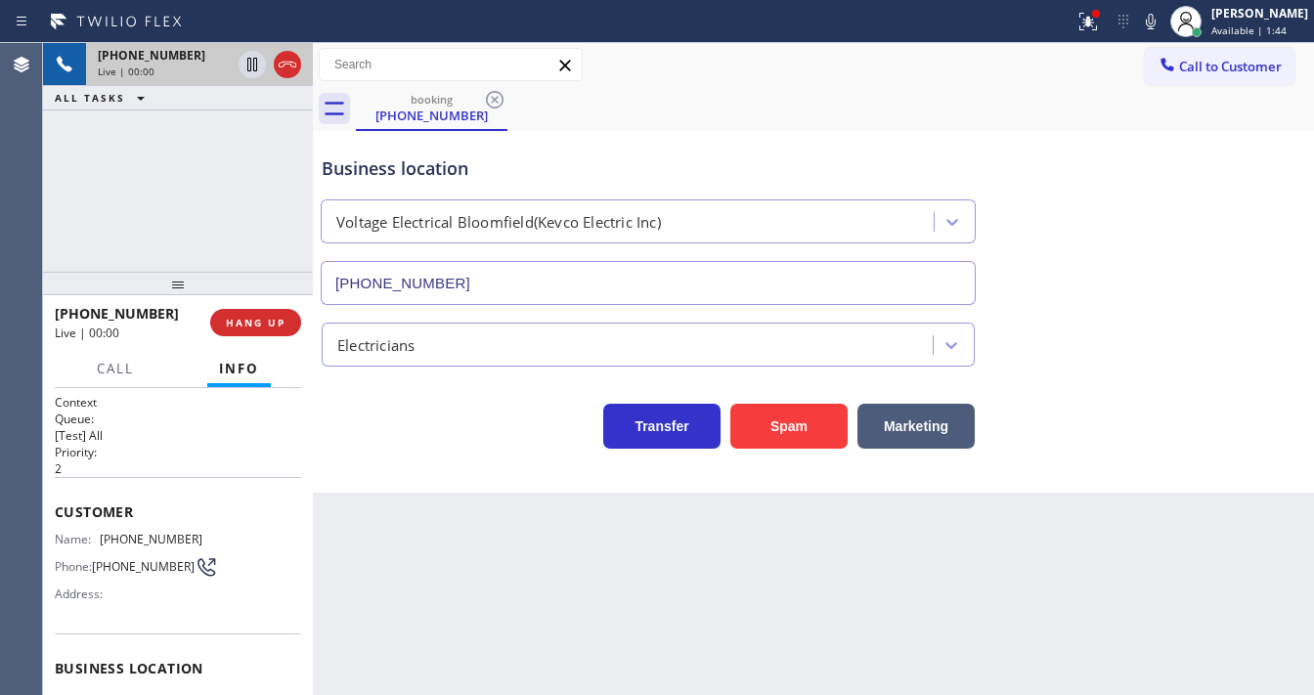
type input "[PHONE_NUMBER]"
click at [786, 413] on button "Spam" at bounding box center [788, 426] width 117 height 45
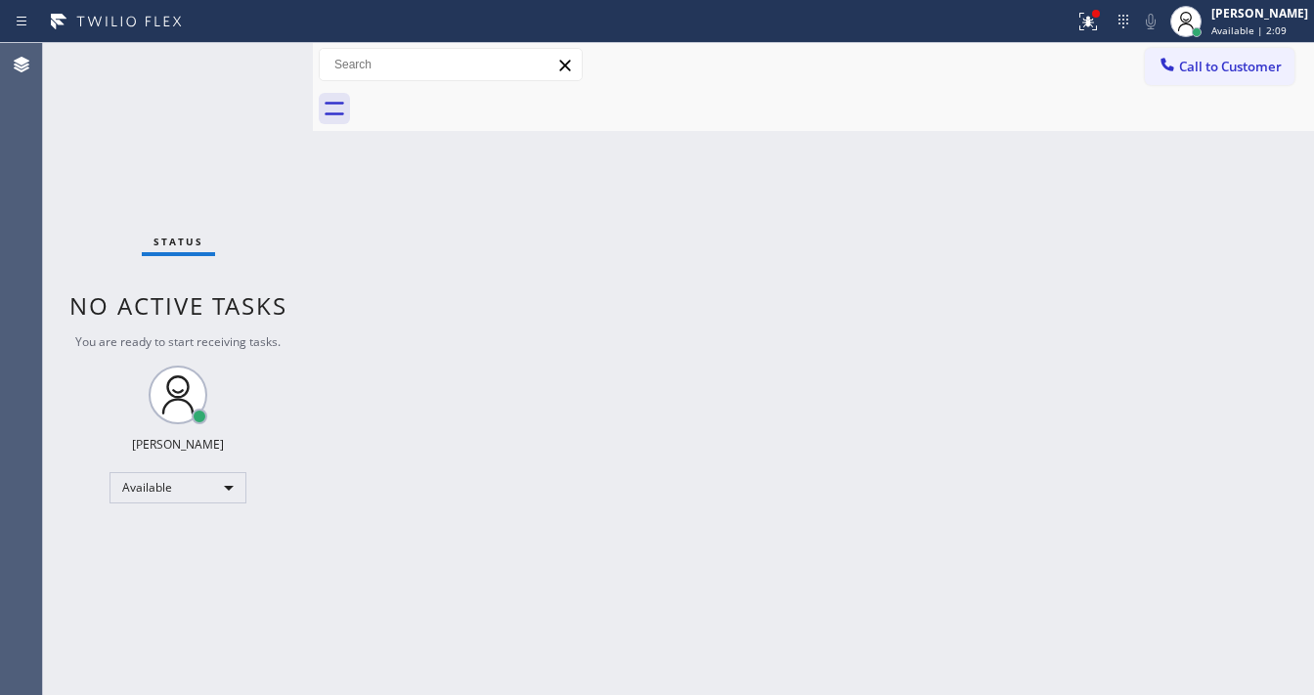
click at [248, 60] on div "Status No active tasks You are ready to start receiving tasks. [PERSON_NAME]" at bounding box center [178, 369] width 270 height 652
click at [258, 55] on div "Status No active tasks You are ready to start receiving tasks. [PERSON_NAME]" at bounding box center [178, 369] width 270 height 652
click at [243, 73] on div "Status No active tasks You are ready to start receiving tasks. [PERSON_NAME]" at bounding box center [178, 369] width 270 height 652
click at [258, 54] on div "Status No active tasks You are ready to start receiving tasks. [PERSON_NAME]" at bounding box center [178, 369] width 270 height 652
click at [258, 58] on div "Status No active tasks You are ready to start receiving tasks. [PERSON_NAME]" at bounding box center [178, 369] width 270 height 652
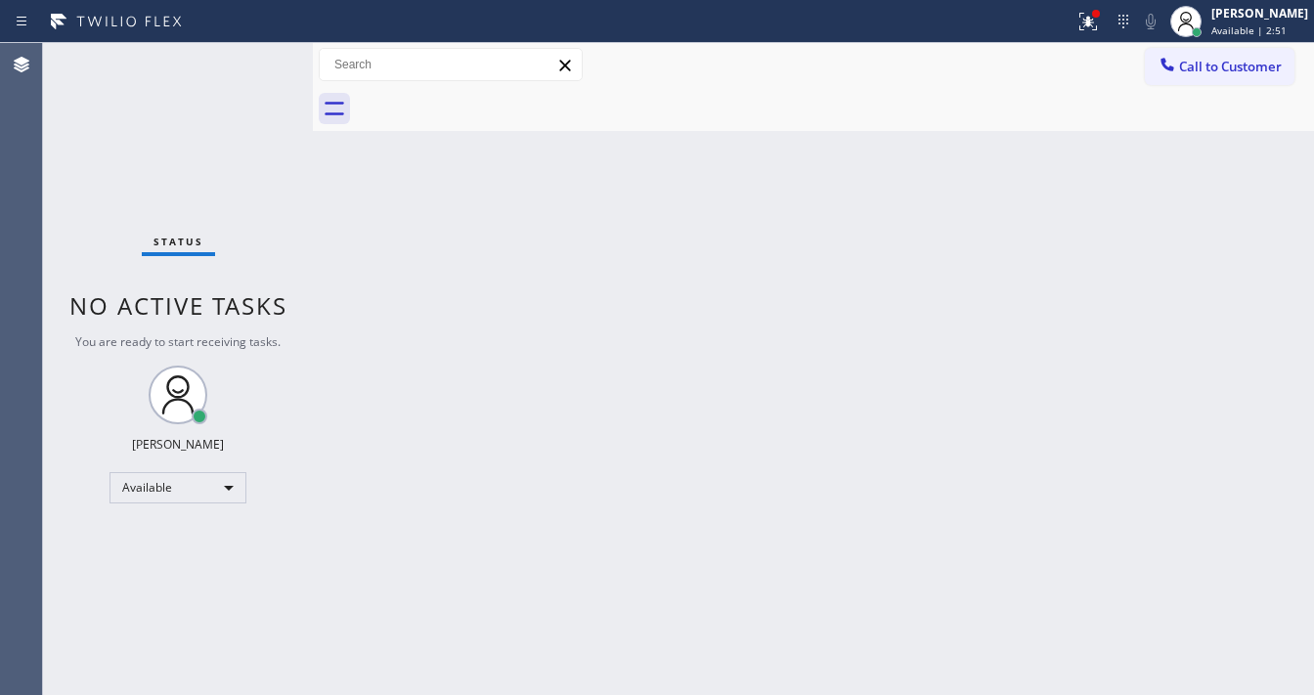
click at [258, 58] on div "Status No active tasks You are ready to start receiving tasks. [PERSON_NAME]" at bounding box center [178, 369] width 270 height 652
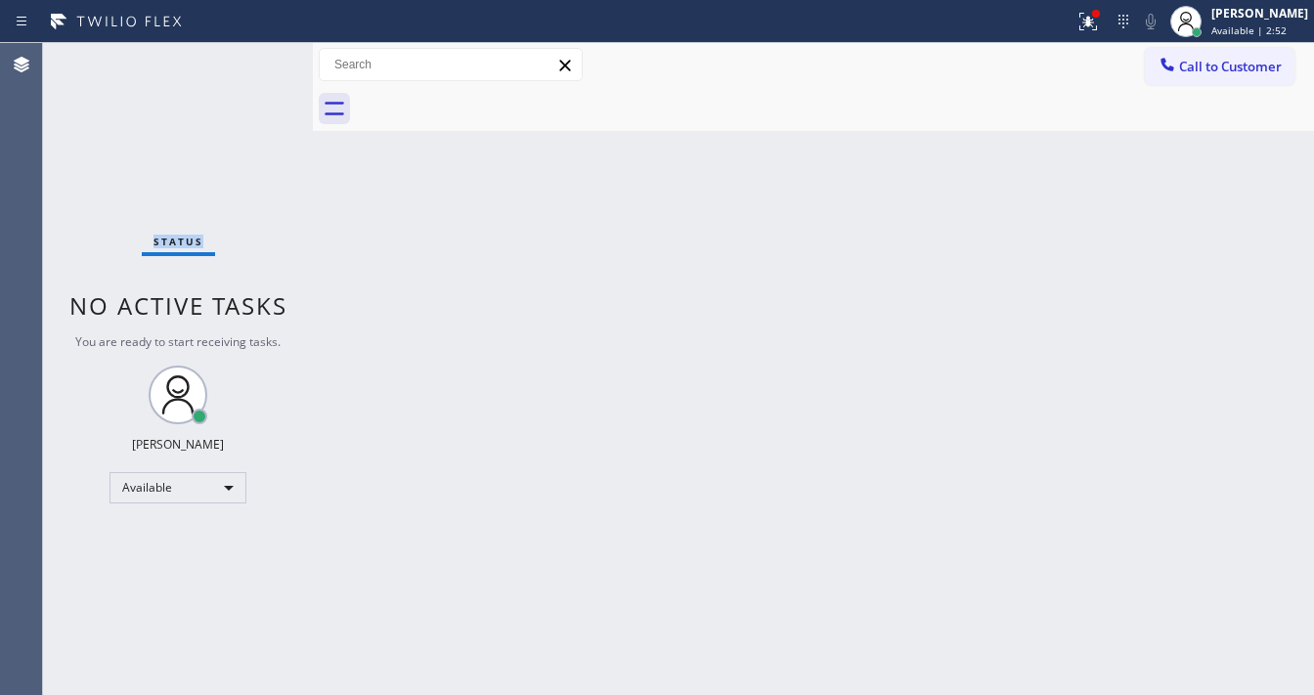
click at [258, 58] on div "Status No active tasks You are ready to start receiving tasks. [PERSON_NAME]" at bounding box center [178, 369] width 270 height 652
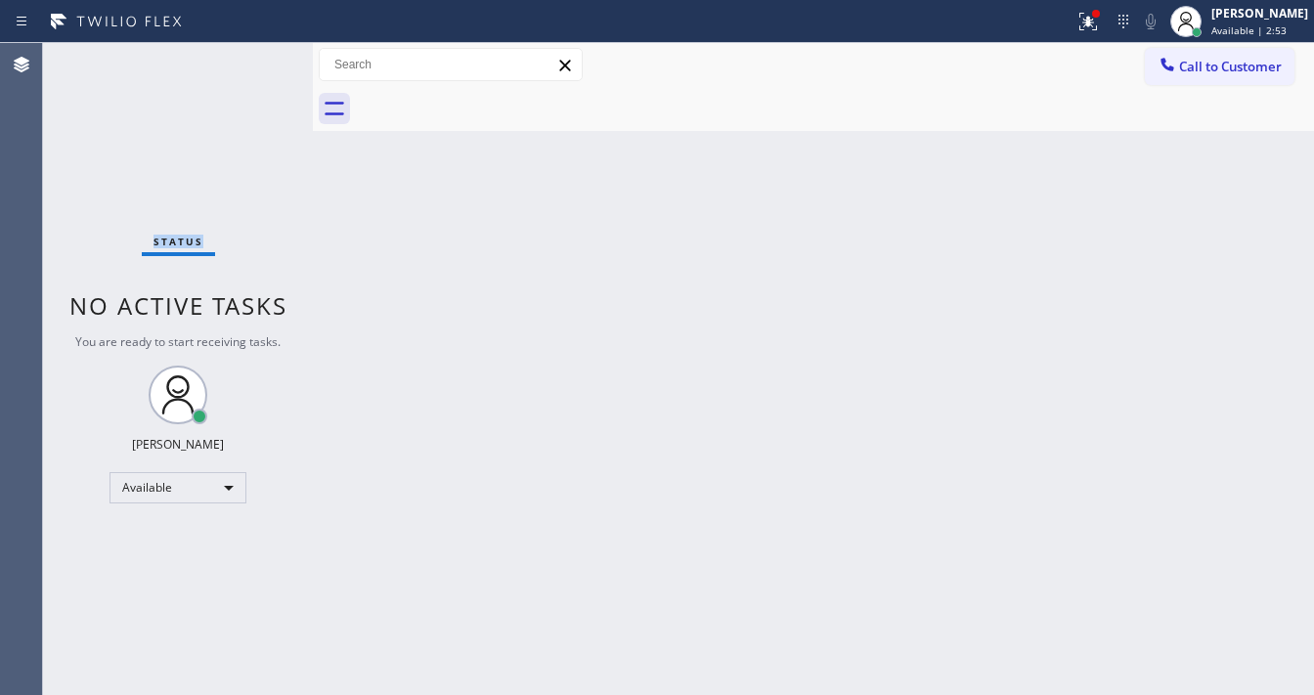
click at [258, 58] on div "Status No active tasks You are ready to start receiving tasks. [PERSON_NAME]" at bounding box center [178, 369] width 270 height 652
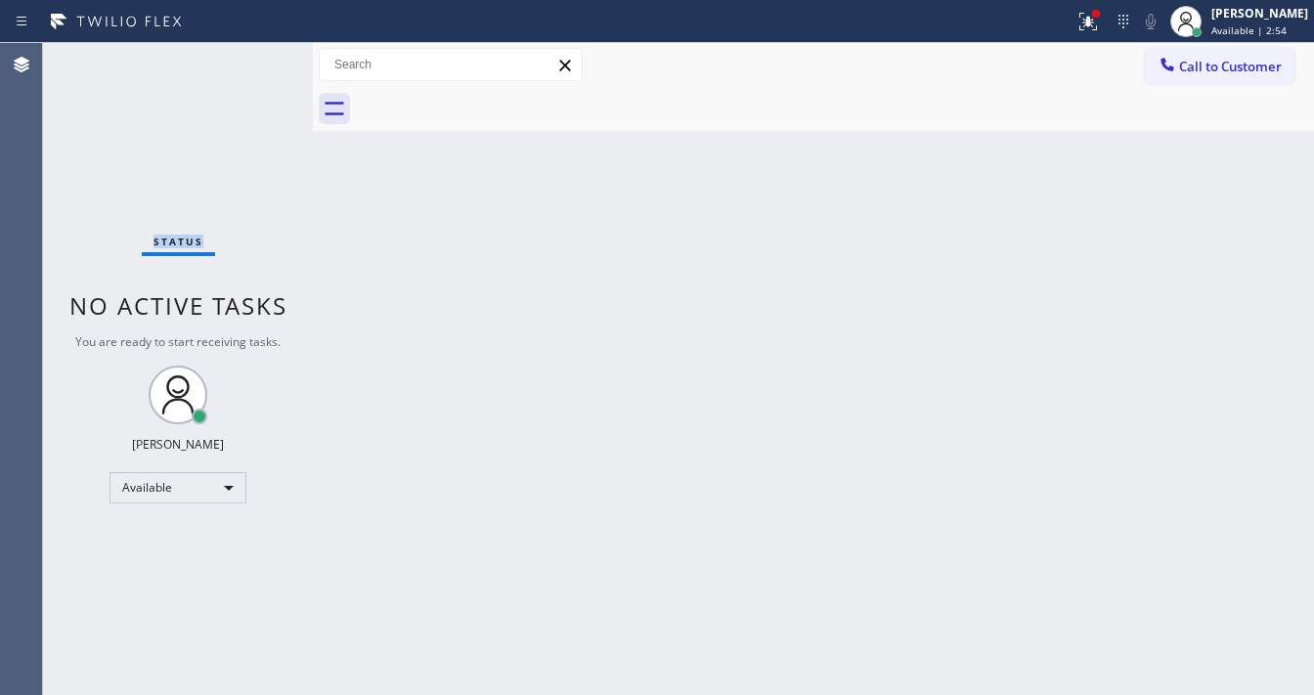
click at [258, 58] on div "Status No active tasks You are ready to start receiving tasks. [PERSON_NAME]" at bounding box center [178, 369] width 270 height 652
click at [1100, 23] on icon at bounding box center [1088, 21] width 23 height 23
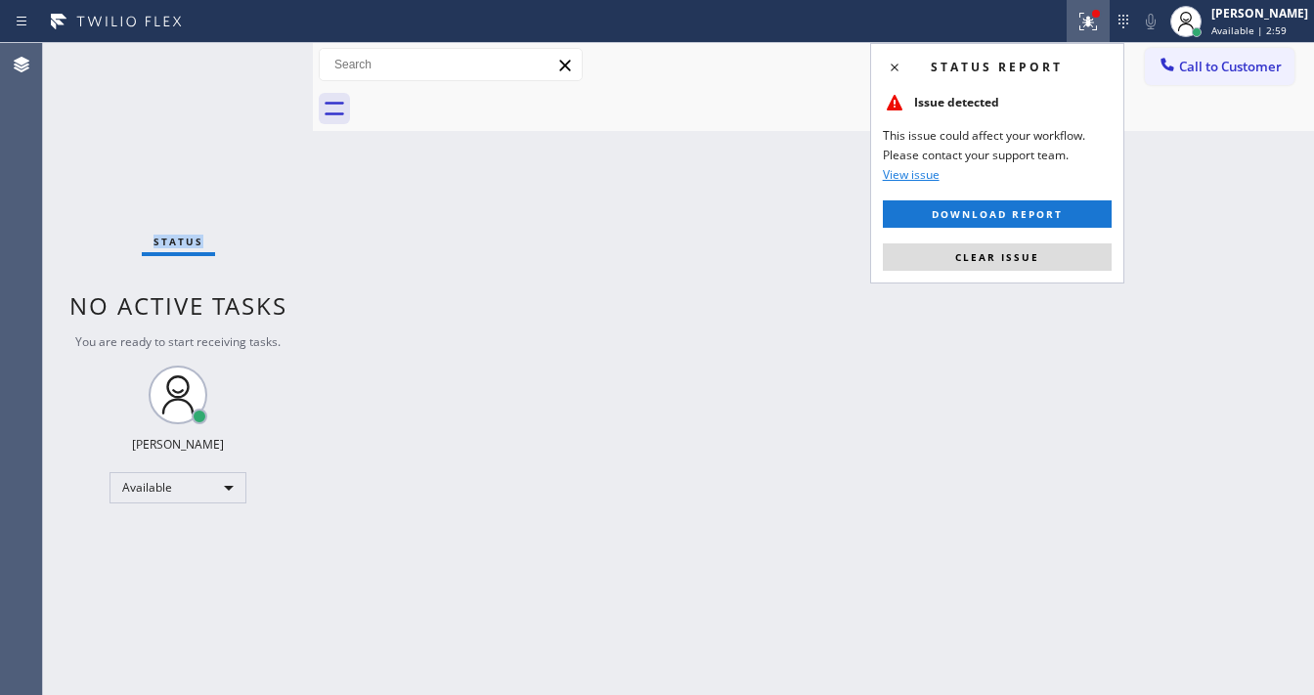
click at [1013, 250] on span "Clear issue" at bounding box center [997, 257] width 84 height 14
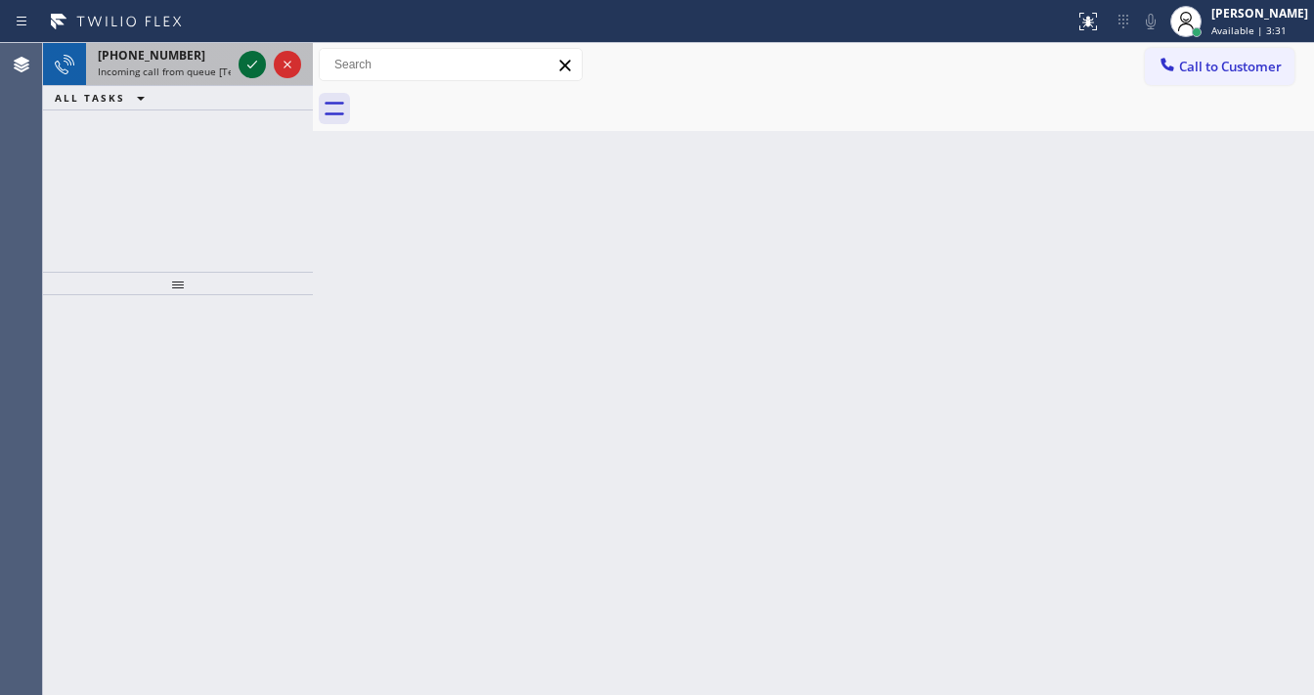
click at [250, 66] on icon at bounding box center [252, 65] width 10 height 8
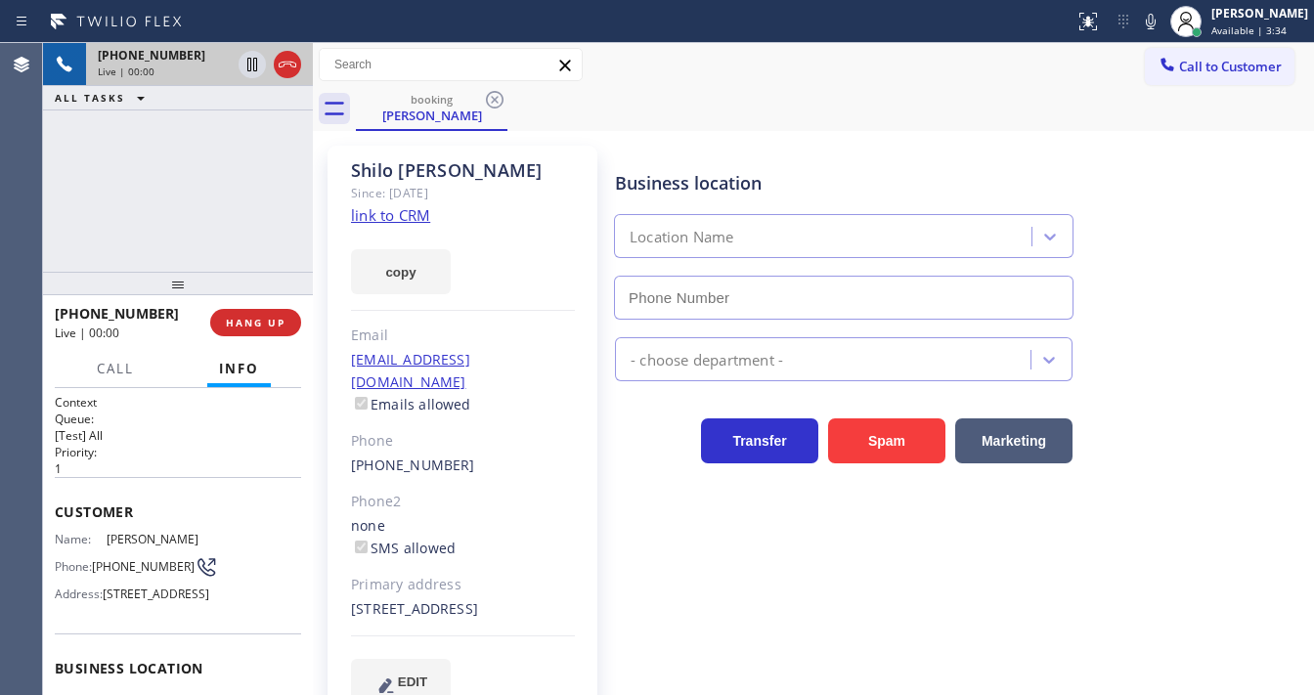
type input "[PHONE_NUMBER]"
click at [385, 221] on link "link to CRM" at bounding box center [390, 215] width 79 height 20
click at [812, 61] on div "Call to Customer Outbound call Location Search location Your caller id phone nu…" at bounding box center [813, 65] width 1001 height 34
drag, startPoint x: 1106, startPoint y: 21, endPoint x: 1089, endPoint y: 221, distance: 201.1
click at [1100, 22] on icon at bounding box center [1088, 21] width 23 height 23
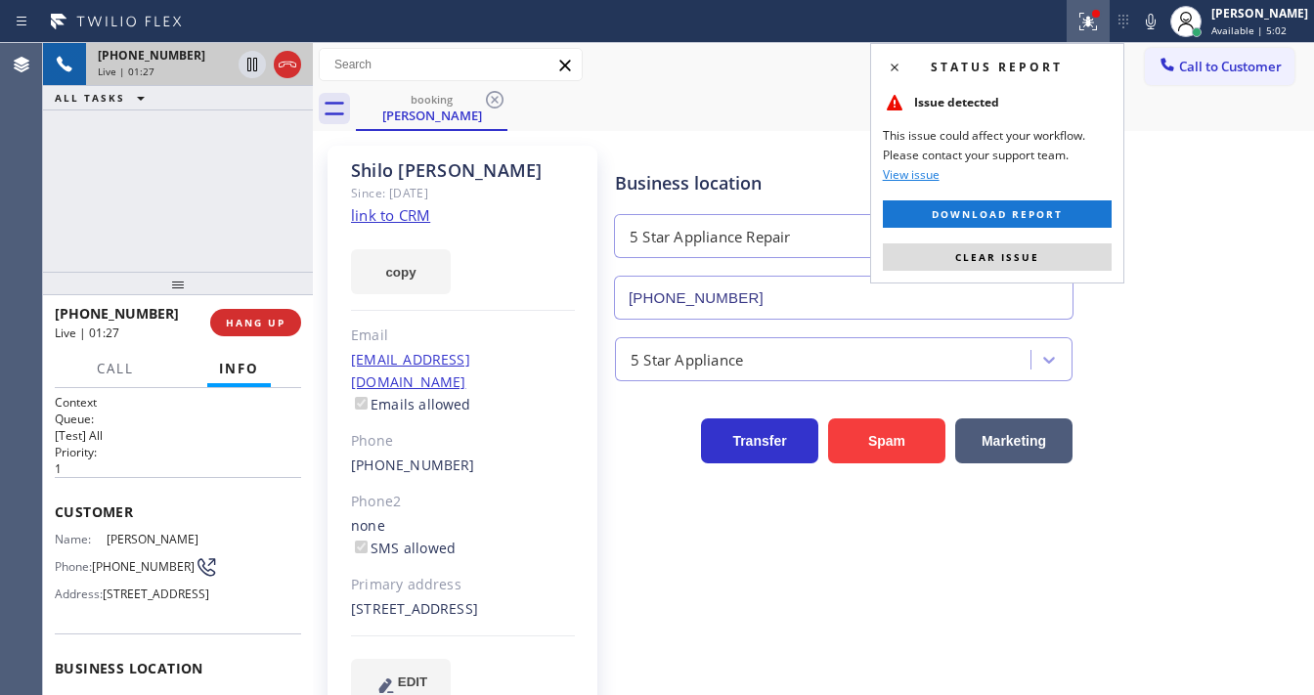
drag, startPoint x: 1049, startPoint y: 257, endPoint x: 1079, endPoint y: 224, distance: 45.0
click at [1048, 256] on button "Clear issue" at bounding box center [997, 256] width 229 height 27
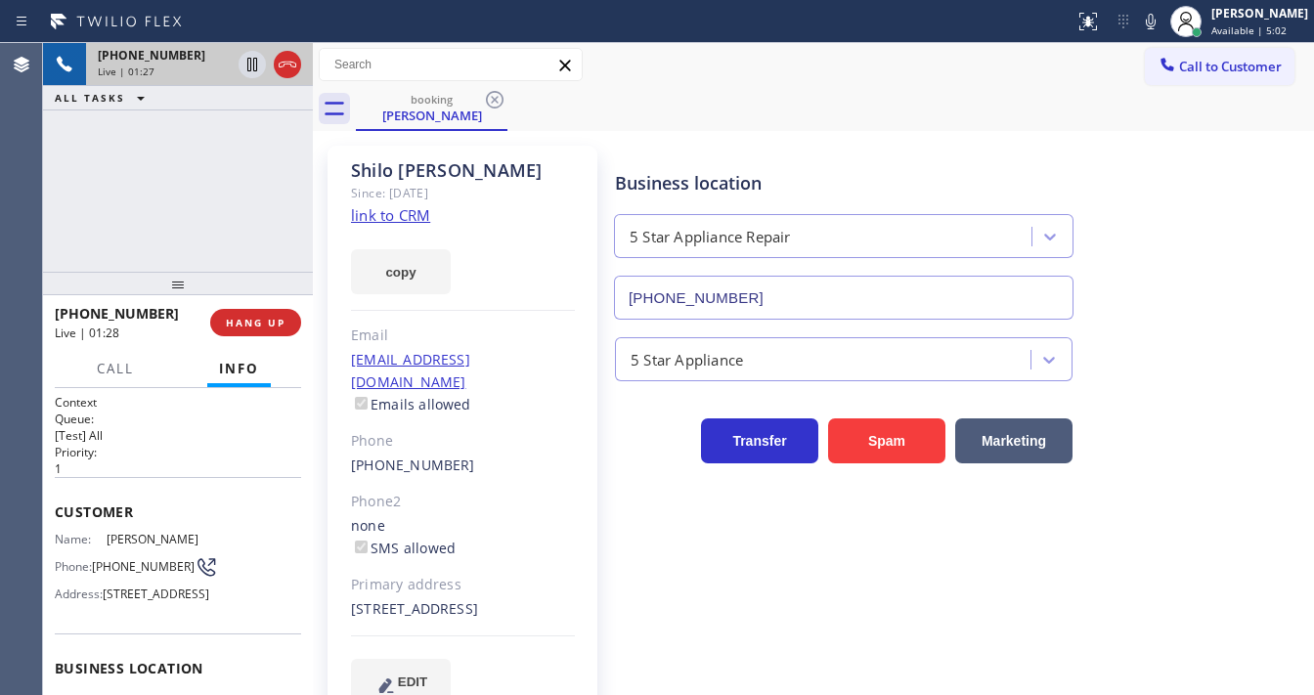
click at [992, 85] on div "Call to Customer Outbound call Location Search location Your caller id phone nu…" at bounding box center [813, 65] width 1001 height 44
click at [1156, 28] on icon at bounding box center [1150, 21] width 23 height 23
click at [255, 67] on icon at bounding box center [252, 64] width 23 height 23
click at [253, 180] on div "[PHONE_NUMBER] Live | 02:30 ALL TASKS ALL TASKS ACTIVE TASKS TASKS IN WRAP UP" at bounding box center [178, 157] width 270 height 229
click at [257, 71] on icon at bounding box center [252, 64] width 23 height 23
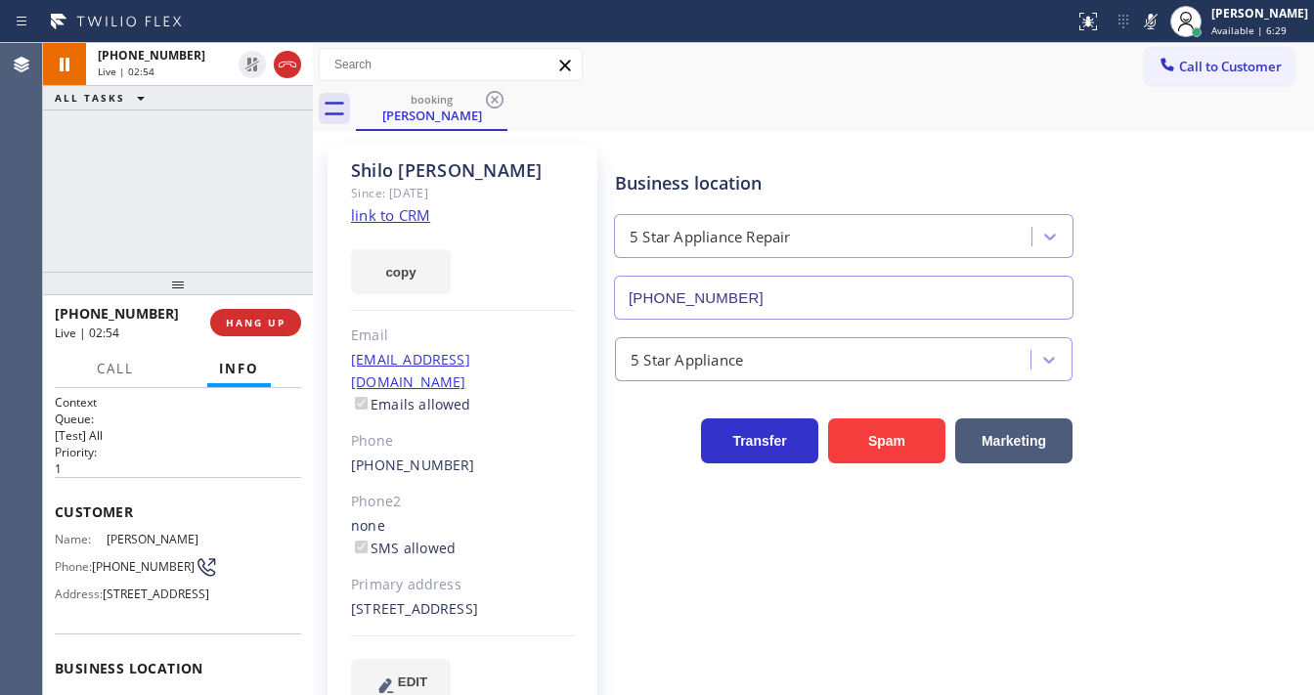
click at [1156, 25] on icon at bounding box center [1151, 22] width 10 height 16
click at [224, 192] on div "[PHONE_NUMBER] Live | 02:54 ALL TASKS ALL TASKS ACTIVE TASKS TASKS IN WRAP UP" at bounding box center [178, 157] width 270 height 229
click at [68, 176] on div "[PHONE_NUMBER] Live | 03:44 ALL TASKS ALL TASKS ACTIVE TASKS TASKS IN WRAP UP" at bounding box center [178, 157] width 270 height 229
drag, startPoint x: 173, startPoint y: 315, endPoint x: 73, endPoint y: 315, distance: 99.7
click at [73, 315] on div "[PHONE_NUMBER]" at bounding box center [126, 313] width 142 height 19
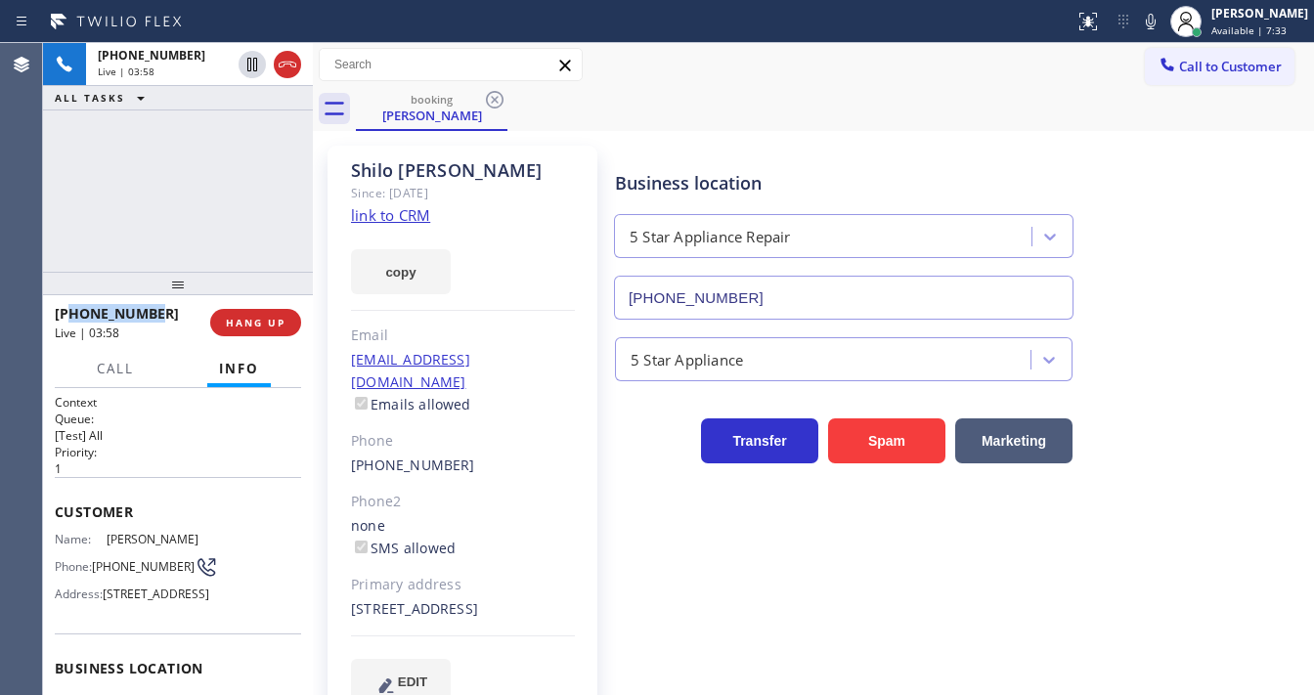
copy span "7602159482"
click at [73, 249] on div "[PHONE_NUMBER] Live | 04:13 ALL TASKS ALL TASKS ACTIVE TASKS TASKS IN WRAP UP" at bounding box center [178, 157] width 270 height 229
click at [74, 249] on div "[PHONE_NUMBER] Live | 04:15 ALL TASKS ALL TASKS ACTIVE TASKS TASKS IN WRAP UP" at bounding box center [178, 157] width 270 height 229
click at [58, 230] on div "[PHONE_NUMBER] Live | 04:28 ALL TASKS ALL TASKS ACTIVE TASKS TASKS IN WRAP UP" at bounding box center [178, 157] width 270 height 229
drag, startPoint x: 119, startPoint y: 314, endPoint x: 151, endPoint y: 316, distance: 31.3
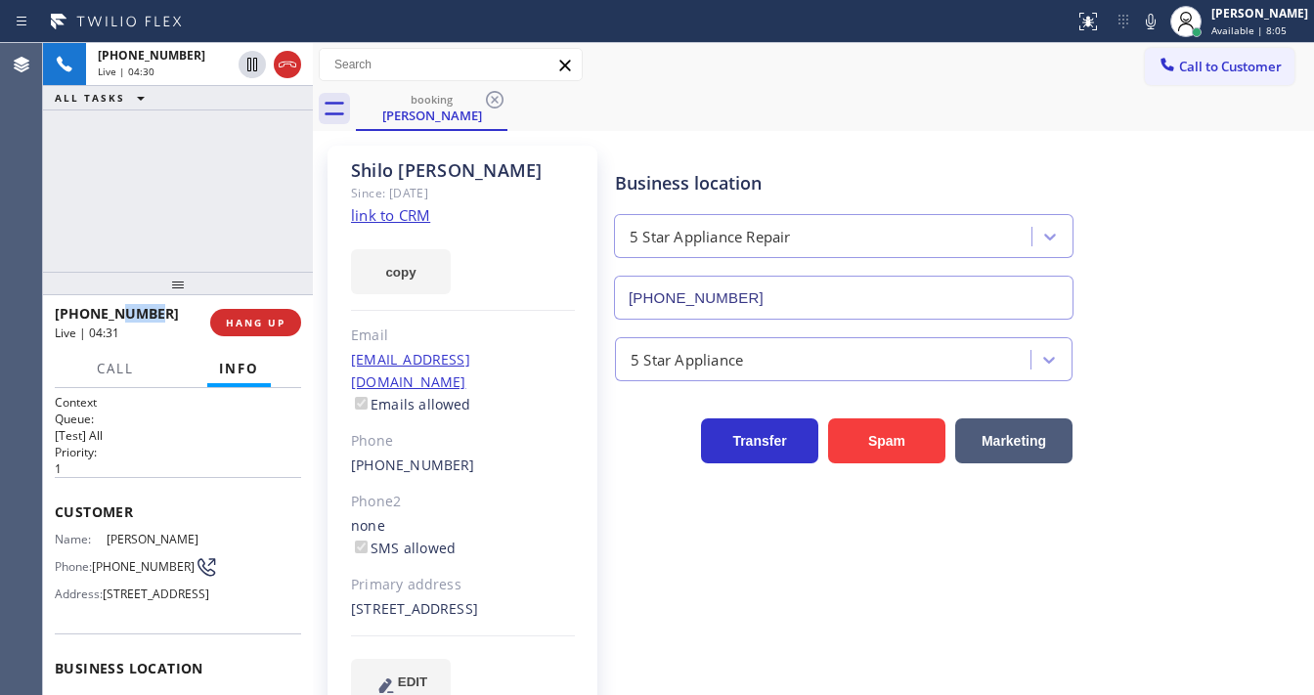
click at [151, 316] on div "[PHONE_NUMBER]" at bounding box center [126, 313] width 142 height 19
click at [178, 282] on div at bounding box center [178, 283] width 270 height 23
click at [207, 251] on div "[PHONE_NUMBER] Live | 04:32 ALL TASKS ALL TASKS ACTIVE TASKS TASKS IN WRAP UP" at bounding box center [178, 157] width 270 height 229
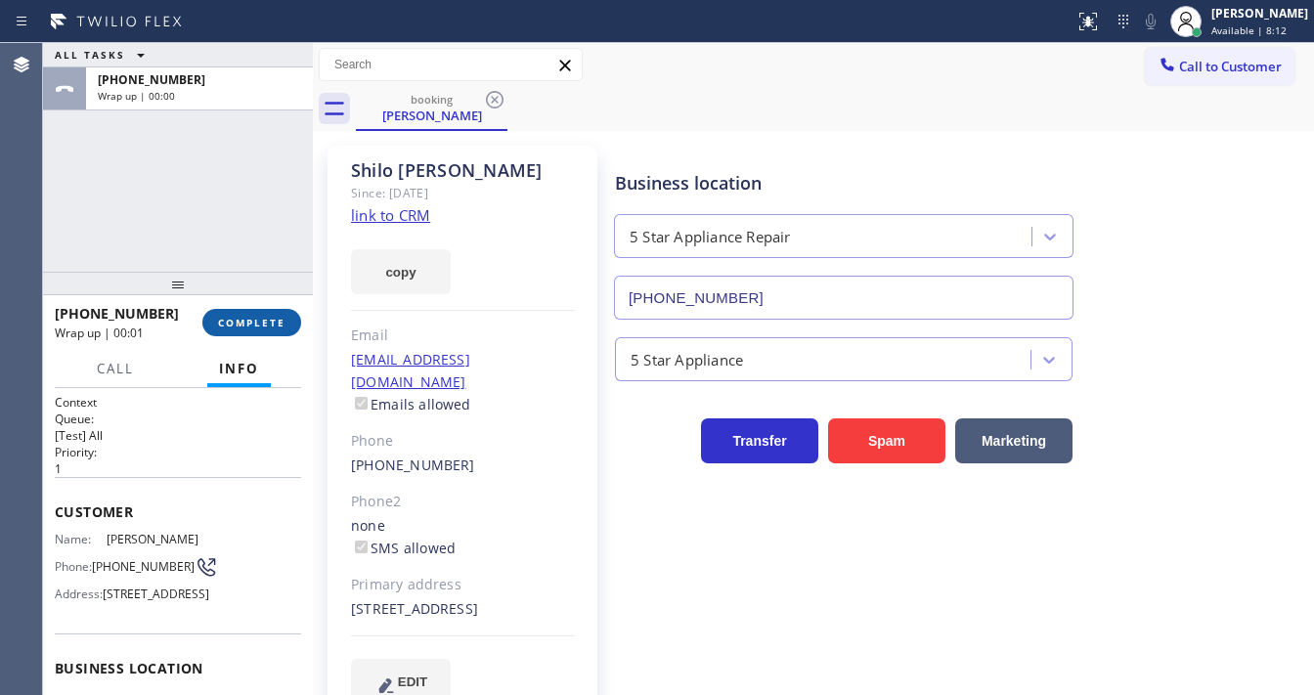
drag, startPoint x: 36, startPoint y: 239, endPoint x: 246, endPoint y: 321, distance: 225.7
click at [42, 239] on div "Agent Desktop" at bounding box center [21, 369] width 43 height 652
click at [249, 327] on span "COMPLETE" at bounding box center [251, 323] width 67 height 14
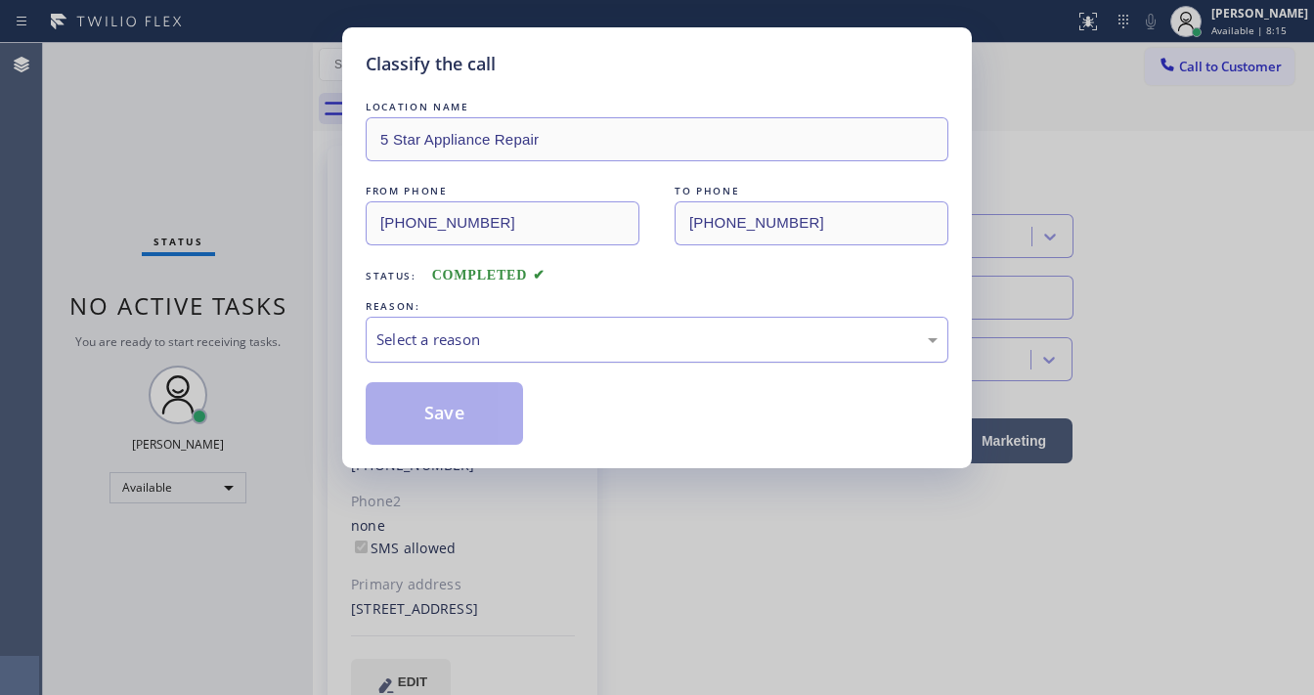
click at [468, 341] on div "Select a reason" at bounding box center [656, 340] width 561 height 22
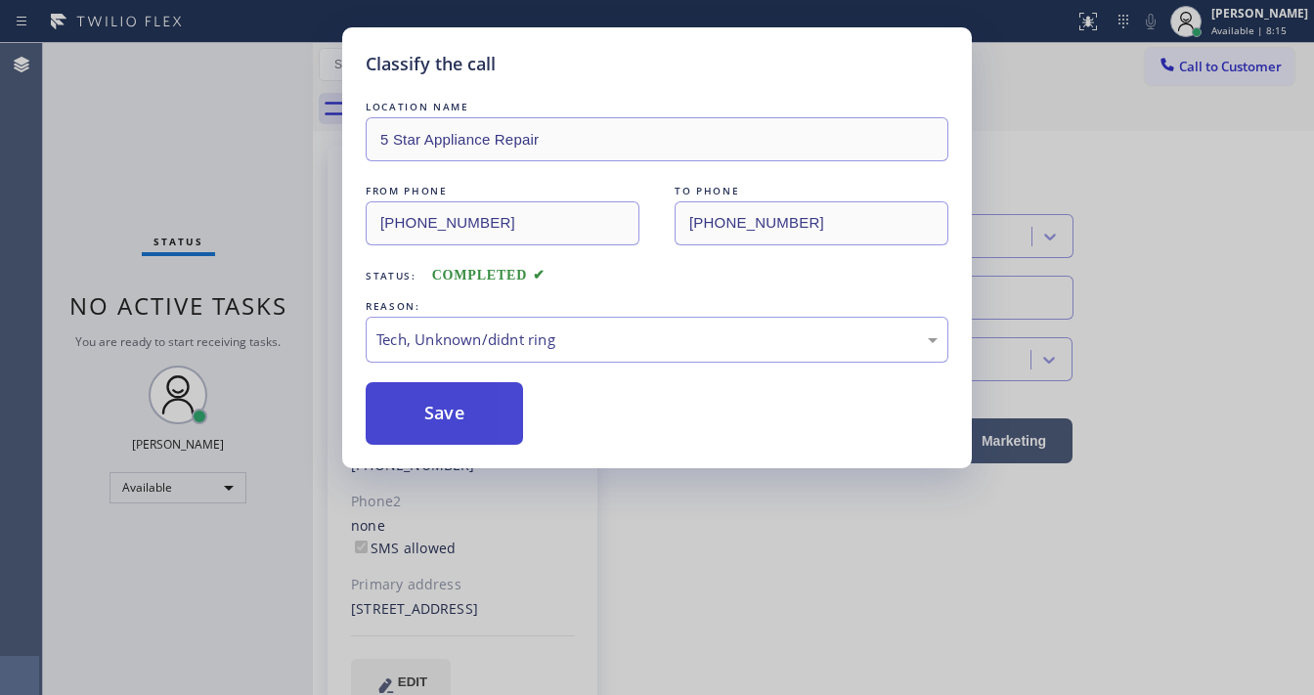
click at [442, 412] on button "Save" at bounding box center [444, 413] width 157 height 63
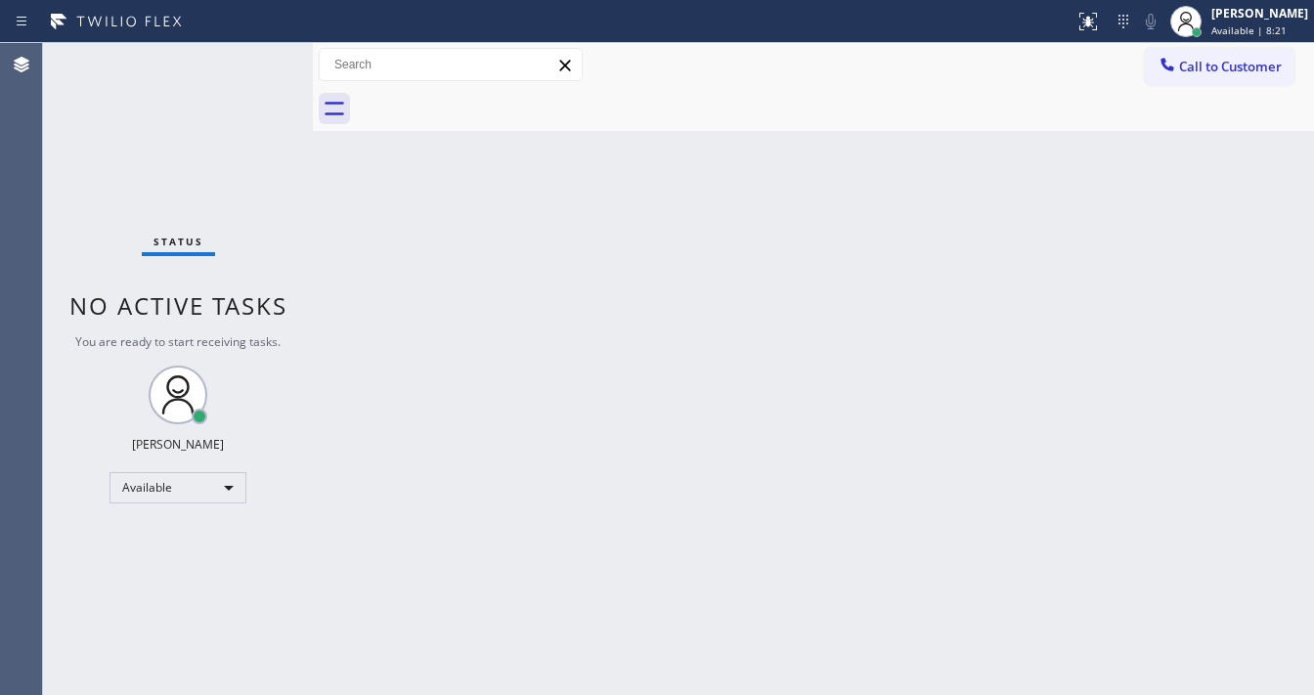
click at [220, 64] on div "Status No active tasks You are ready to start receiving tasks. [PERSON_NAME]" at bounding box center [178, 369] width 270 height 652
click at [258, 55] on div "Status No active tasks You are ready to start receiving tasks. [PERSON_NAME]" at bounding box center [178, 369] width 270 height 652
click at [272, 58] on div "Status No active tasks You are ready to start receiving tasks. [PERSON_NAME]" at bounding box center [178, 369] width 270 height 652
click at [254, 30] on div at bounding box center [537, 21] width 1059 height 31
click at [239, 84] on div "Status No active tasks You are ready to start receiving tasks. [PERSON_NAME]" at bounding box center [178, 369] width 270 height 652
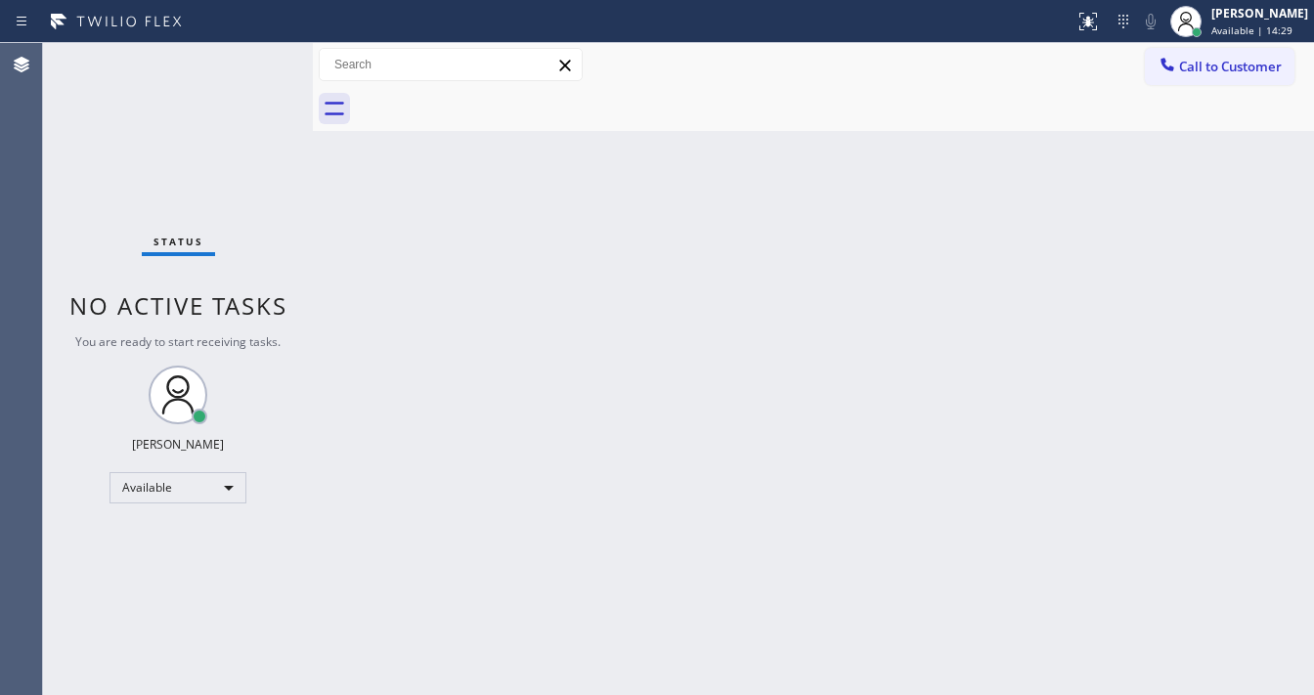
click at [184, 66] on div "Status No active tasks You are ready to start receiving tasks. [PERSON_NAME]" at bounding box center [178, 369] width 270 height 652
click at [256, 58] on div "Status No active tasks You are ready to start receiving tasks. [PERSON_NAME]" at bounding box center [178, 369] width 270 height 652
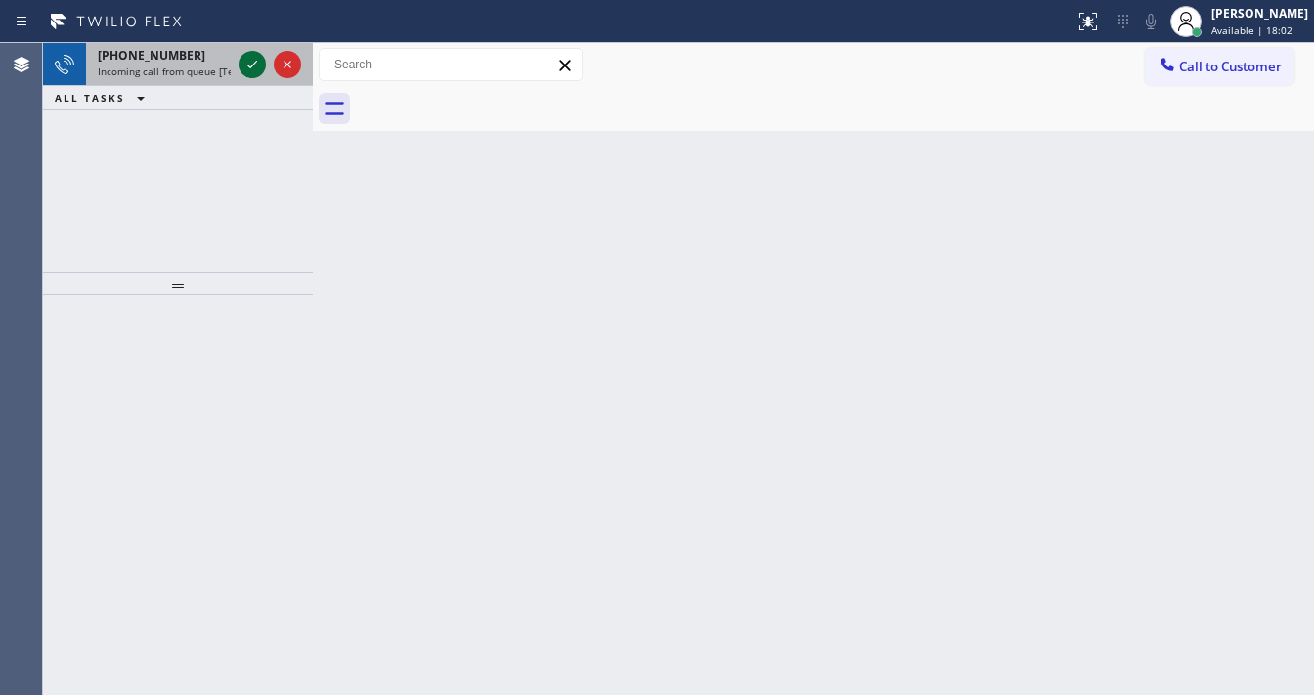
click at [264, 63] on div at bounding box center [270, 64] width 70 height 43
click at [262, 63] on icon at bounding box center [252, 64] width 23 height 23
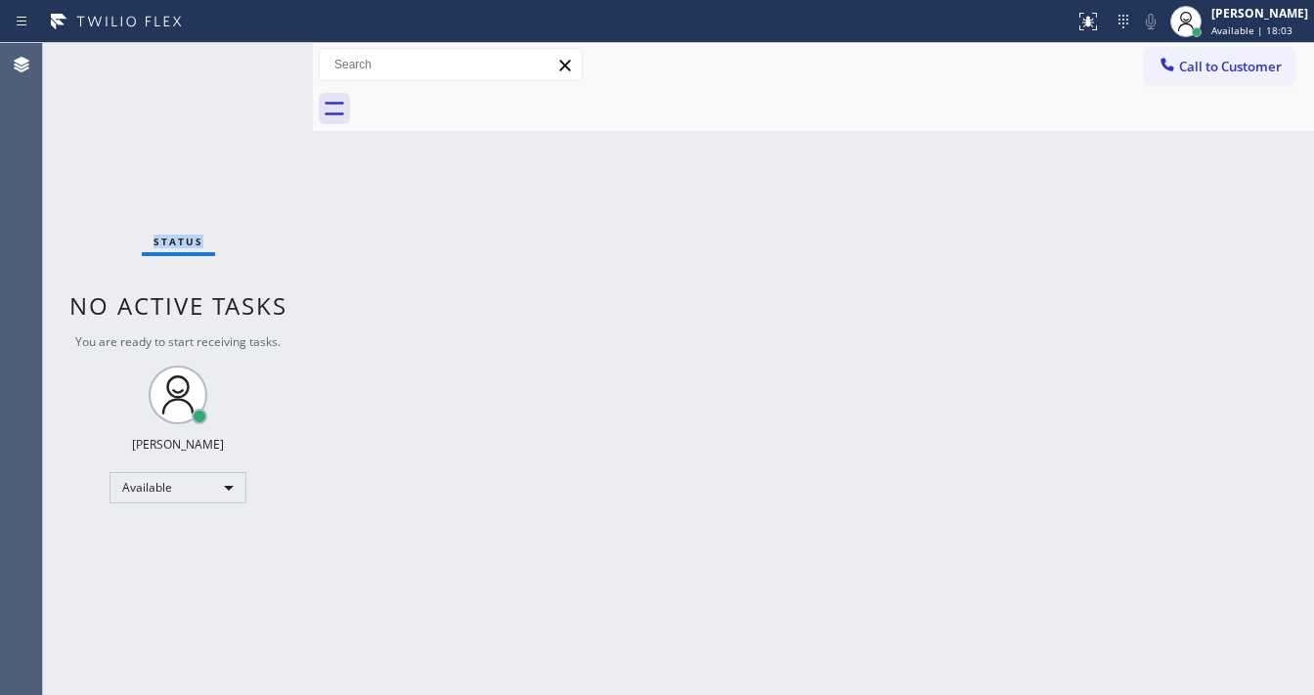
click at [261, 60] on div "Status No active tasks You are ready to start receiving tasks. [PERSON_NAME]" at bounding box center [178, 369] width 270 height 652
click at [1089, 20] on div at bounding box center [1088, 21] width 43 height 23
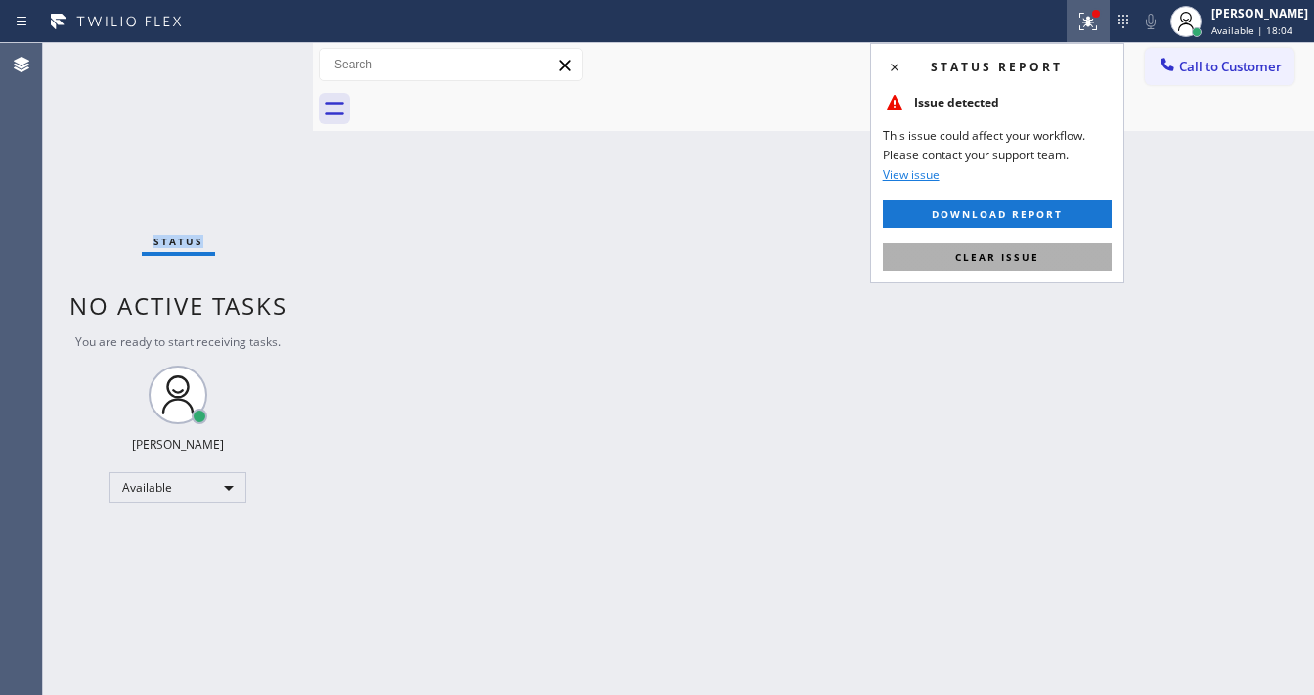
click at [1034, 245] on button "Clear issue" at bounding box center [997, 256] width 229 height 27
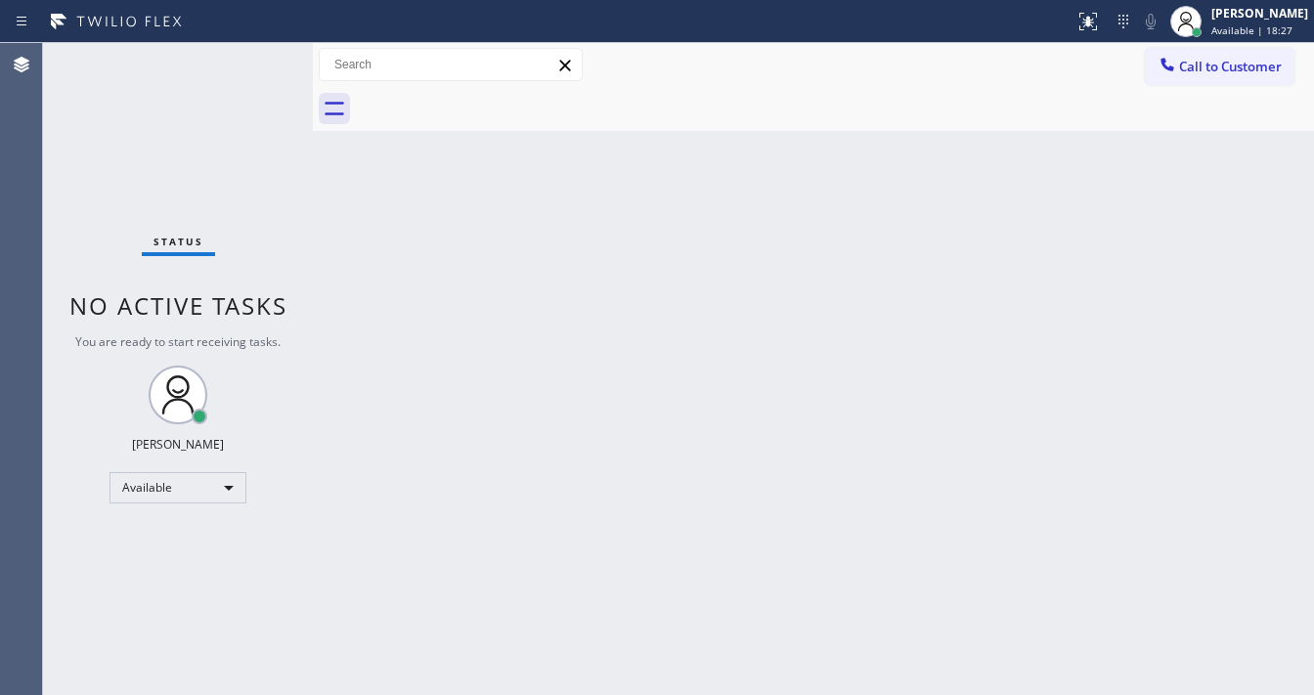
click at [35, 313] on div "Agent Desktop" at bounding box center [21, 369] width 42 height 652
click at [258, 63] on div "Status No active tasks You are ready to start receiving tasks. [PERSON_NAME]" at bounding box center [178, 369] width 270 height 652
click at [256, 63] on div "Status No active tasks You are ready to start receiving tasks. [PERSON_NAME]" at bounding box center [178, 369] width 270 height 652
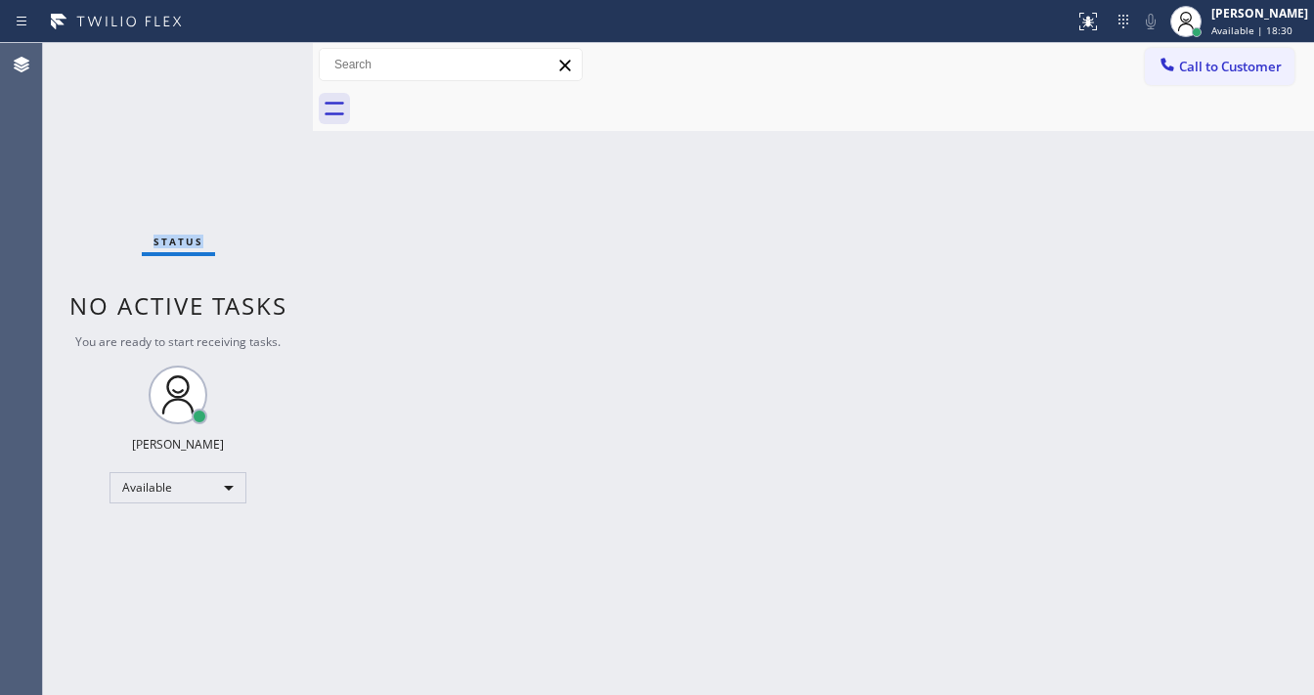
click at [254, 55] on div "Status No active tasks You are ready to start receiving tasks. [PERSON_NAME]" at bounding box center [178, 369] width 270 height 652
click at [254, 54] on div "Status No active tasks You are ready to start receiving tasks. [PERSON_NAME]" at bounding box center [178, 369] width 270 height 652
click at [245, 51] on div "Status No active tasks You are ready to start receiving tasks. [PERSON_NAME]" at bounding box center [178, 369] width 270 height 652
click at [250, 51] on div "Status No active tasks You are ready to start receiving tasks. [PERSON_NAME]" at bounding box center [178, 369] width 270 height 652
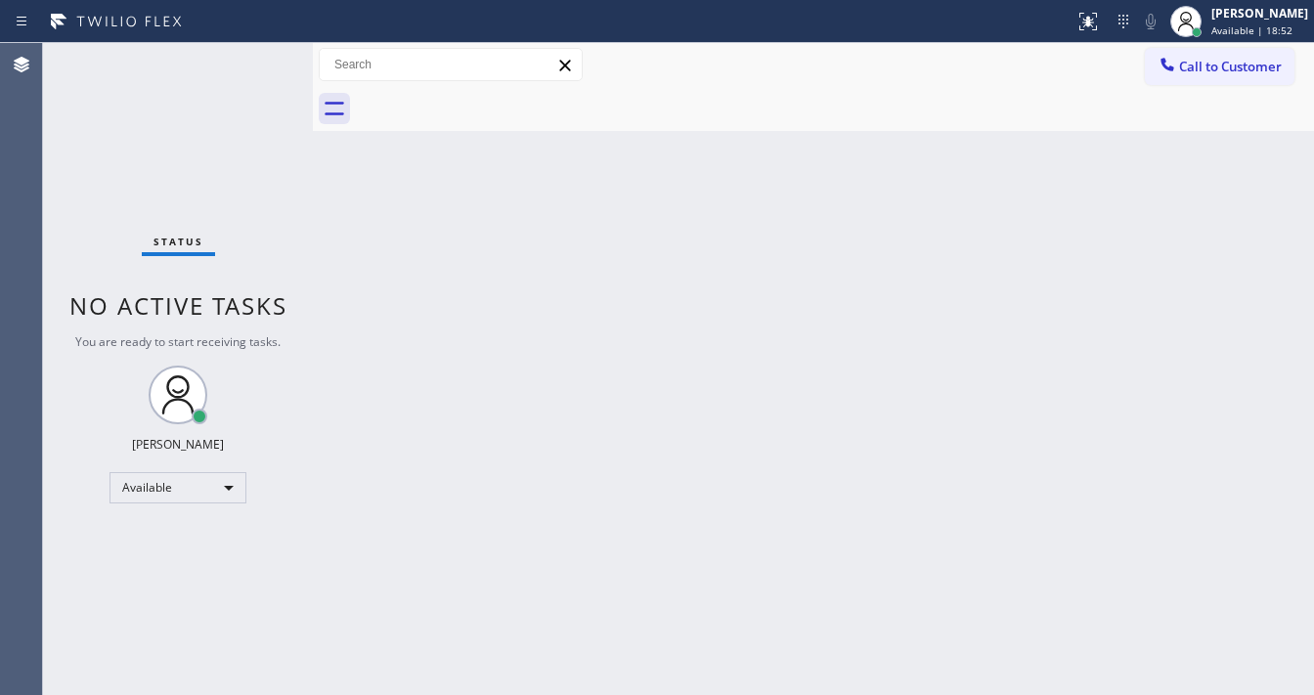
click at [254, 51] on div "Status No active tasks You are ready to start receiving tasks. [PERSON_NAME]" at bounding box center [178, 369] width 270 height 652
click at [247, 54] on div "Status No active tasks You are ready to start receiving tasks. [PERSON_NAME]" at bounding box center [178, 369] width 270 height 652
drag, startPoint x: 247, startPoint y: 54, endPoint x: 409, endPoint y: 391, distance: 373.9
click at [252, 60] on div "Status No active tasks You are ready to start receiving tasks. [PERSON_NAME]" at bounding box center [178, 369] width 270 height 652
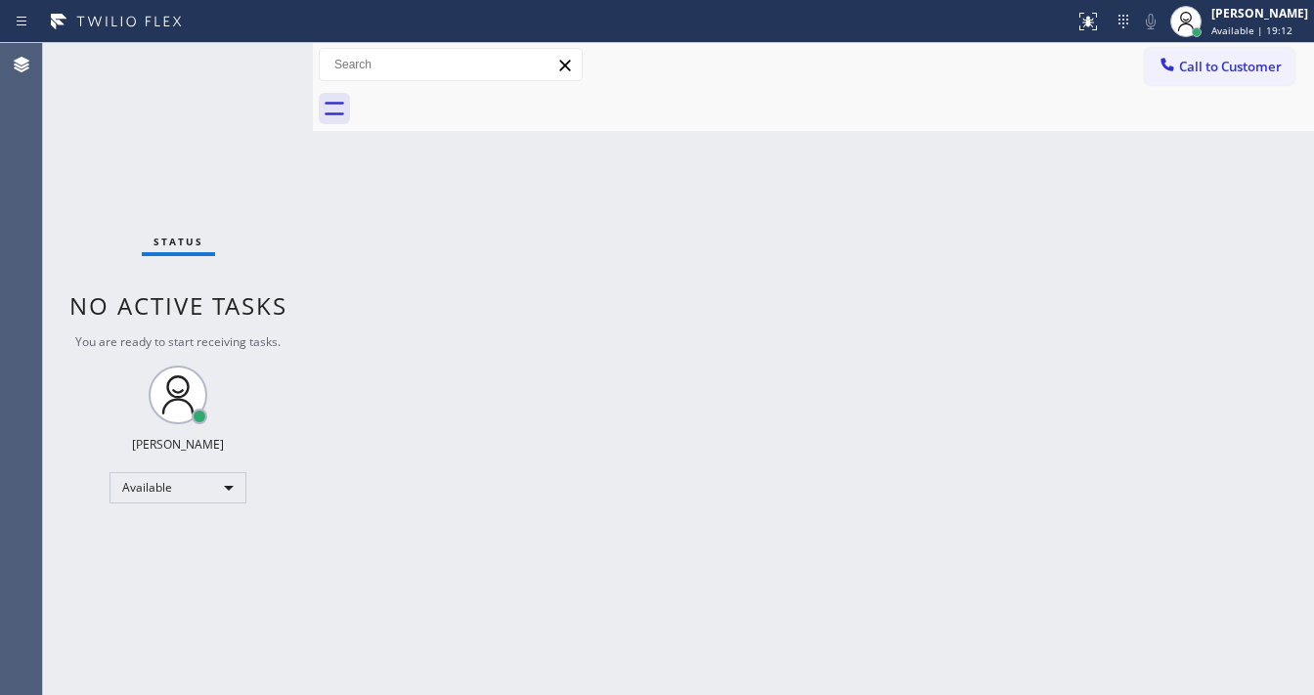
click at [268, 68] on div "Status No active tasks You are ready to start receiving tasks. [PERSON_NAME]" at bounding box center [178, 369] width 270 height 652
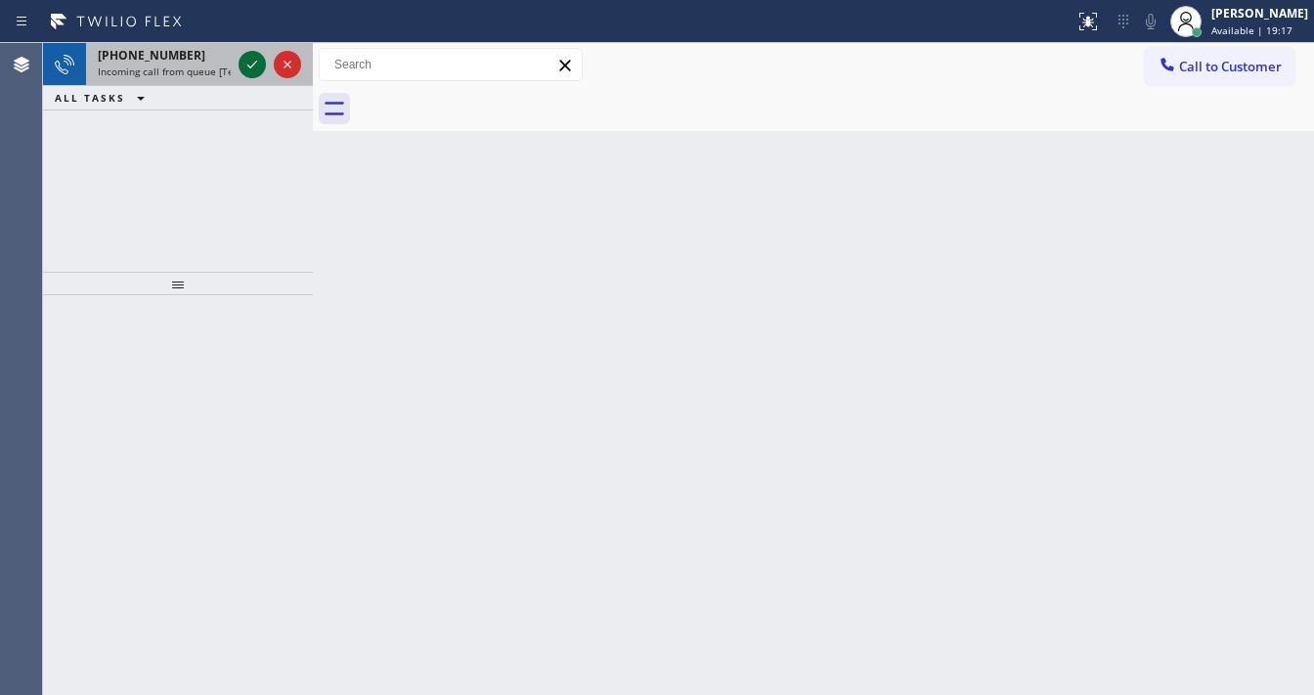
click at [252, 53] on icon at bounding box center [252, 64] width 23 height 23
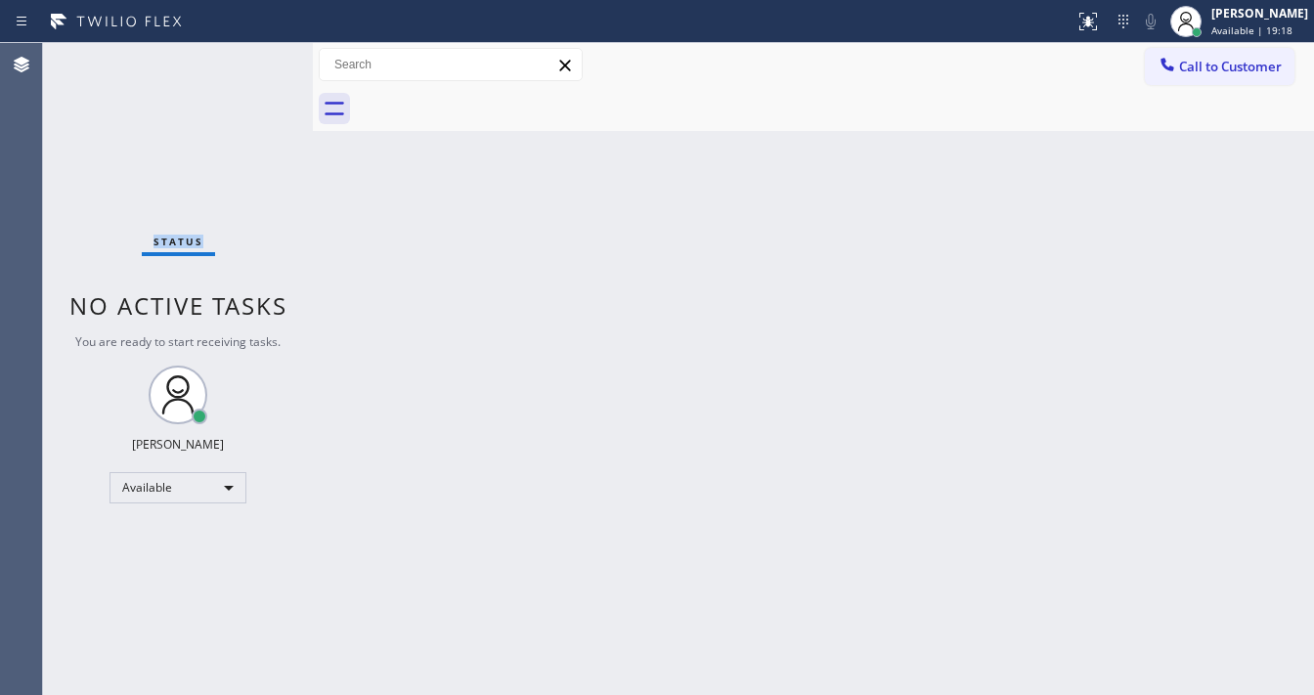
click at [252, 53] on div "Status No active tasks You are ready to start receiving tasks. [PERSON_NAME]" at bounding box center [178, 369] width 270 height 652
click at [252, 55] on div "Status No active tasks You are ready to start receiving tasks. [PERSON_NAME]" at bounding box center [178, 369] width 270 height 652
click at [250, 59] on div "Status No active tasks You are ready to start receiving tasks. [PERSON_NAME]" at bounding box center [178, 369] width 270 height 652
click at [1087, 20] on div at bounding box center [1088, 21] width 43 height 23
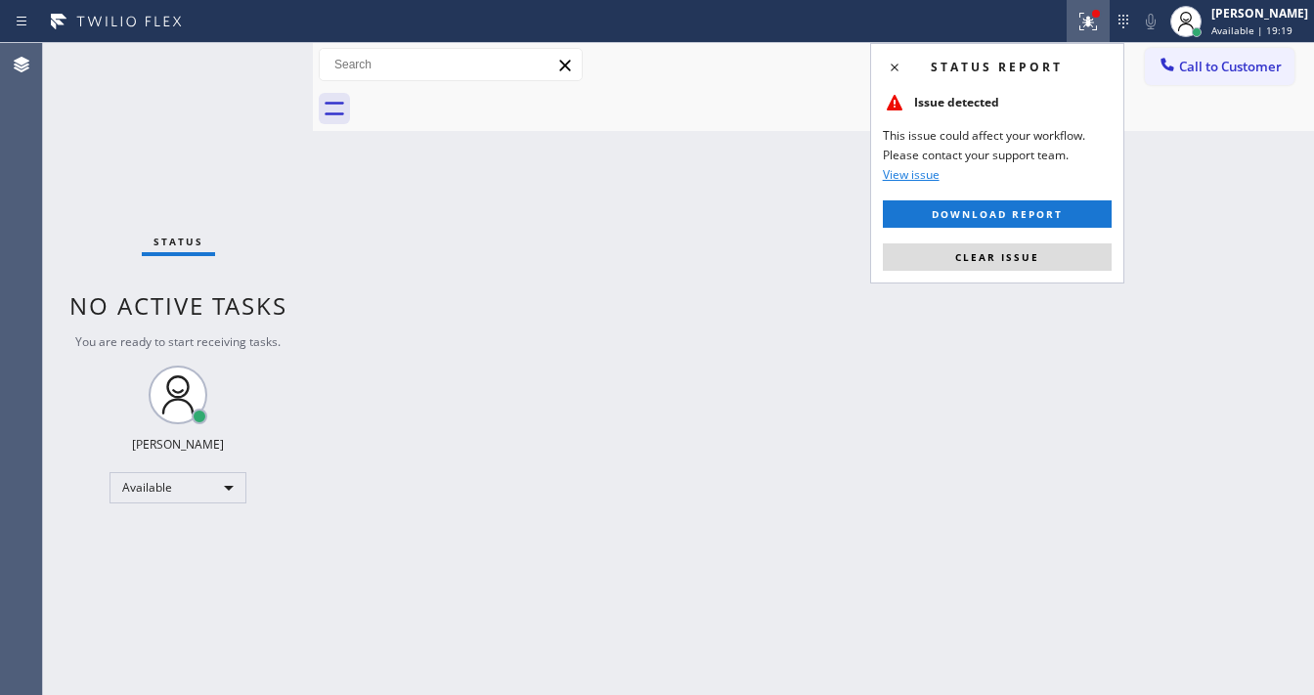
click at [1023, 254] on span "Clear issue" at bounding box center [997, 257] width 84 height 14
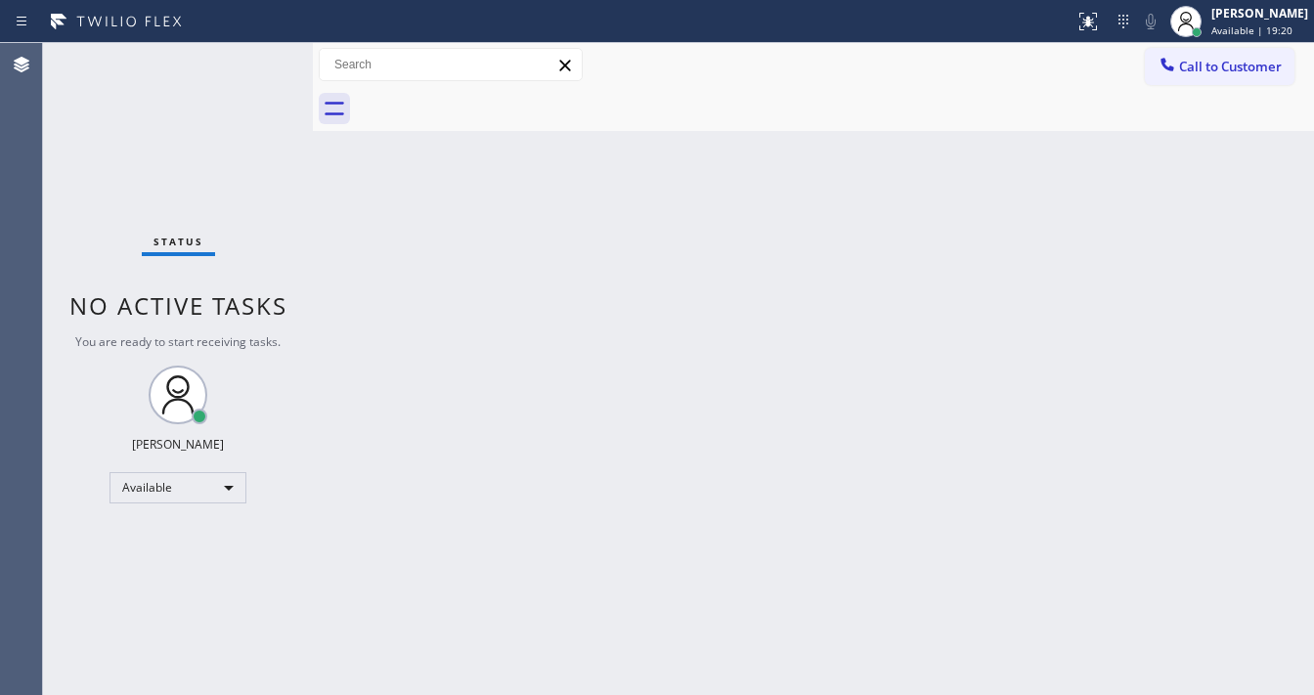
click at [253, 62] on div "Status No active tasks You are ready to start receiving tasks. [PERSON_NAME]" at bounding box center [178, 369] width 270 height 652
click at [254, 54] on div "Status No active tasks You are ready to start receiving tasks. [PERSON_NAME]" at bounding box center [178, 369] width 270 height 652
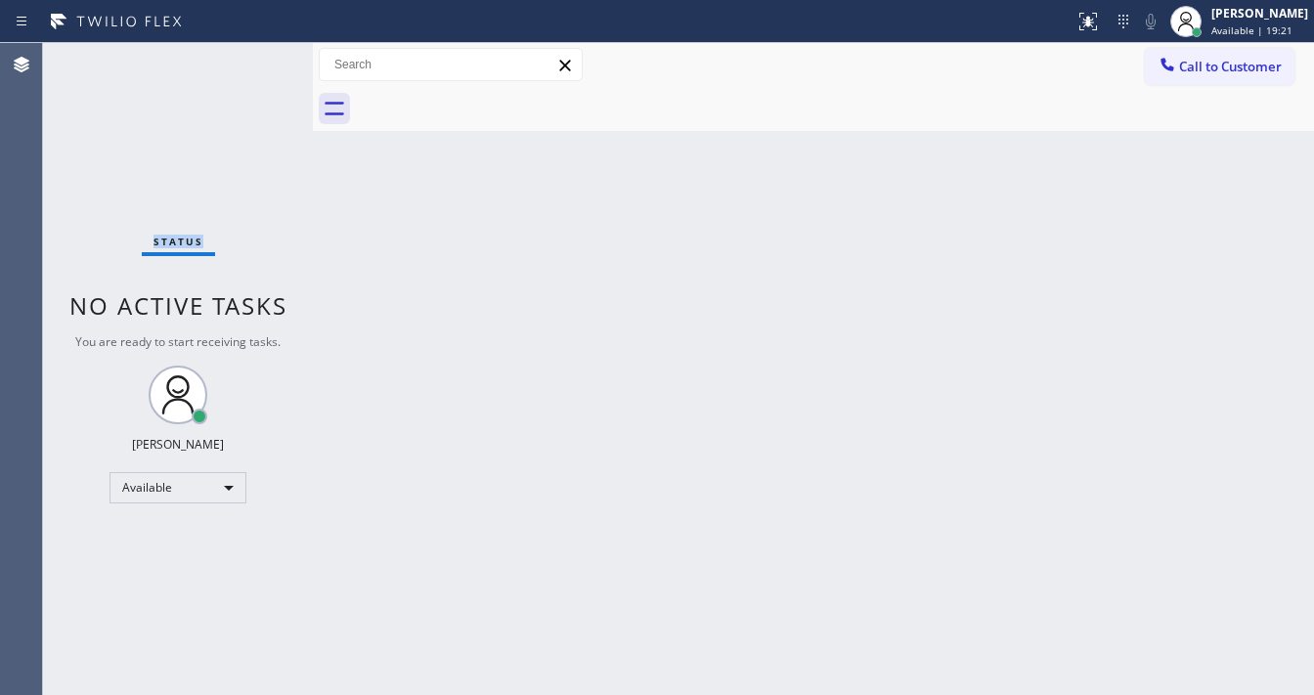
click at [254, 53] on div "Status No active tasks You are ready to start receiving tasks. [PERSON_NAME]" at bounding box center [178, 369] width 270 height 652
click at [252, 53] on div "Status No active tasks You are ready to start receiving tasks. [PERSON_NAME]" at bounding box center [178, 369] width 270 height 652
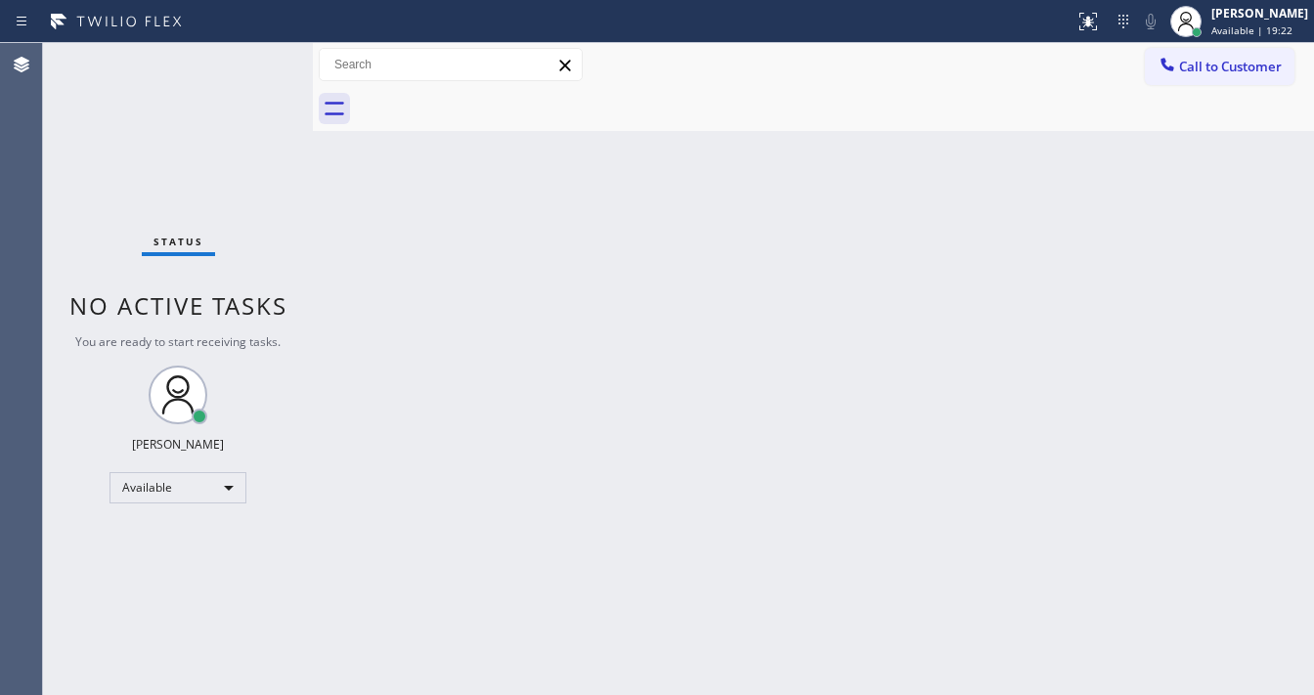
click at [252, 53] on div "Status No active tasks You are ready to start receiving tasks. [PERSON_NAME]" at bounding box center [178, 369] width 270 height 652
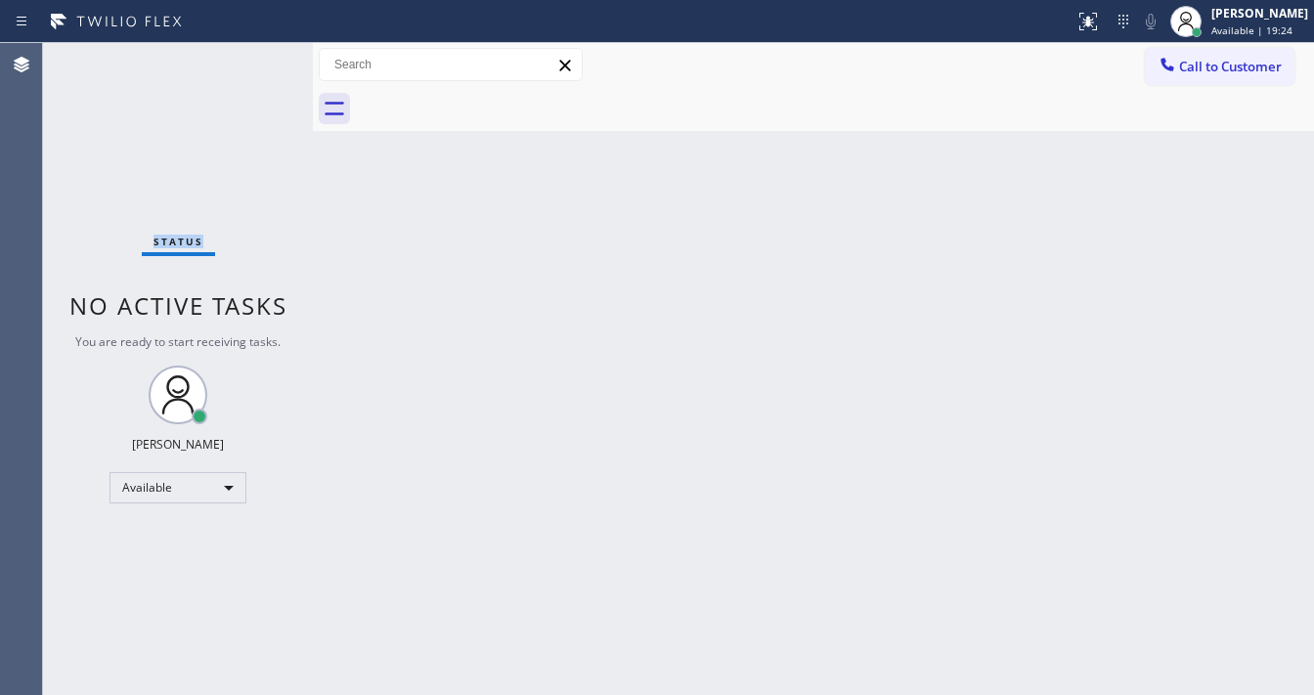
click at [252, 53] on div "Status No active tasks You are ready to start receiving tasks. [PERSON_NAME]" at bounding box center [178, 369] width 270 height 652
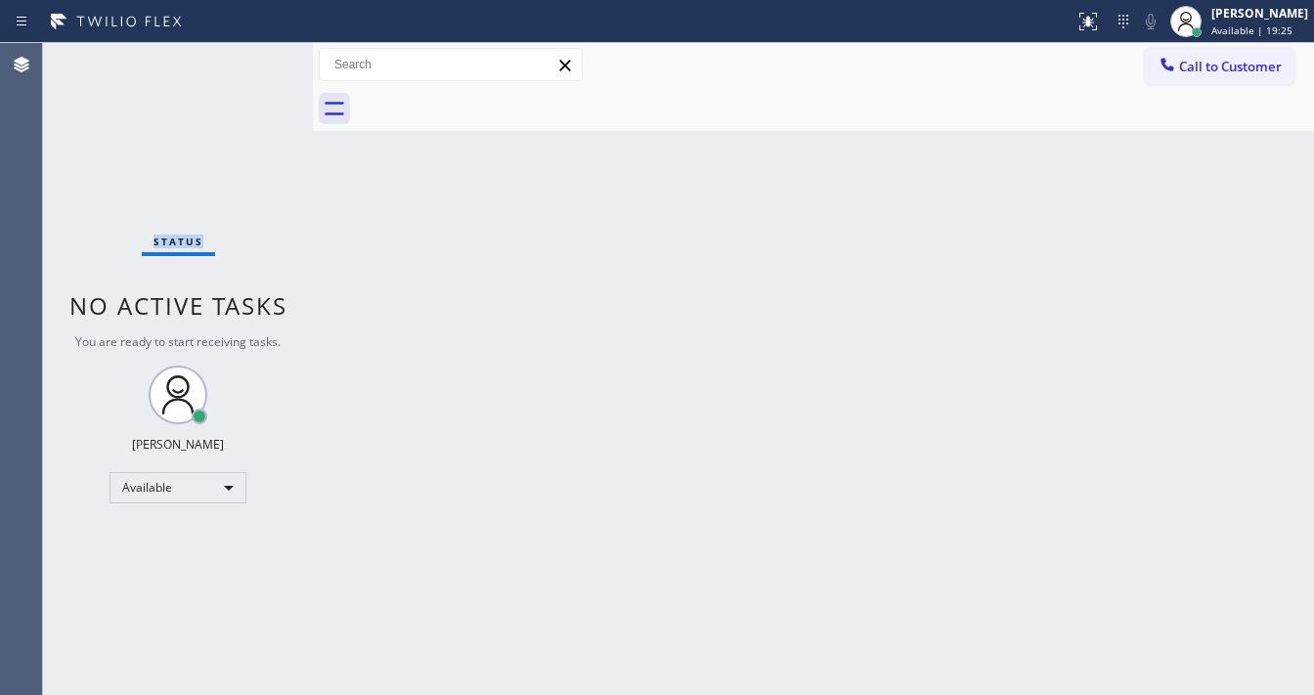
click at [252, 53] on div "Status No active tasks You are ready to start receiving tasks. [PERSON_NAME]" at bounding box center [178, 369] width 270 height 652
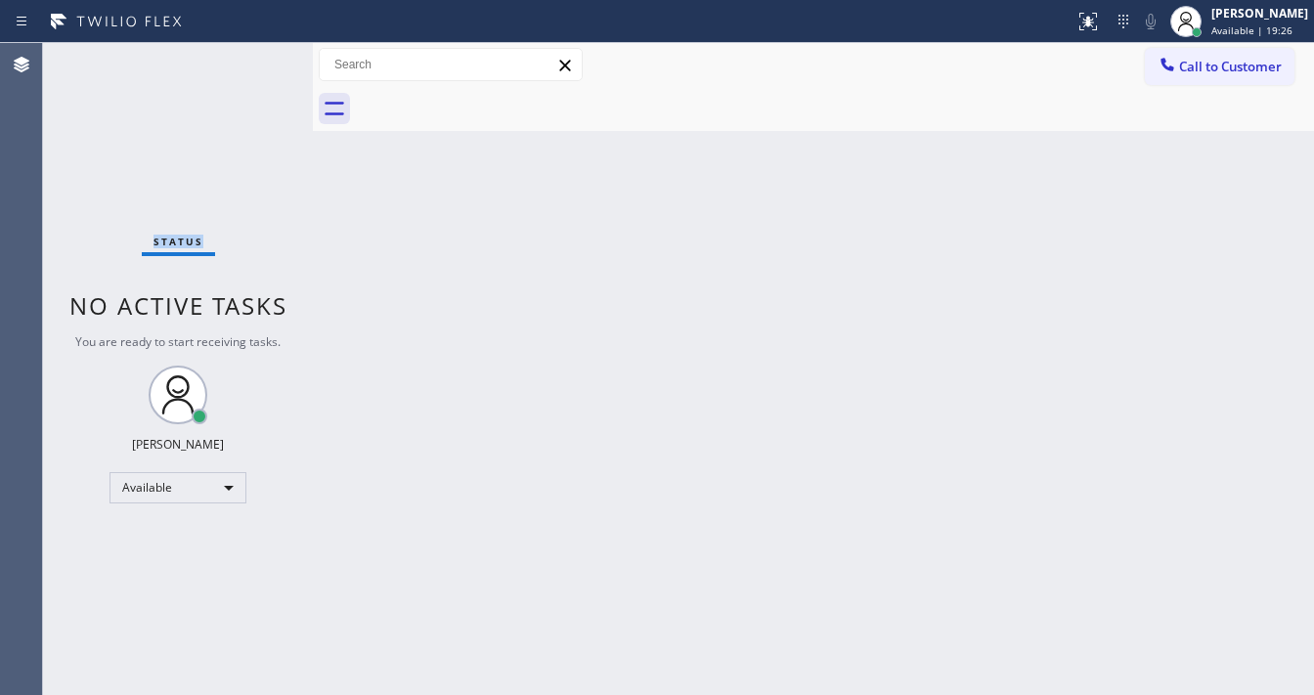
click at [252, 53] on div "Status No active tasks You are ready to start receiving tasks. [PERSON_NAME]" at bounding box center [178, 369] width 270 height 652
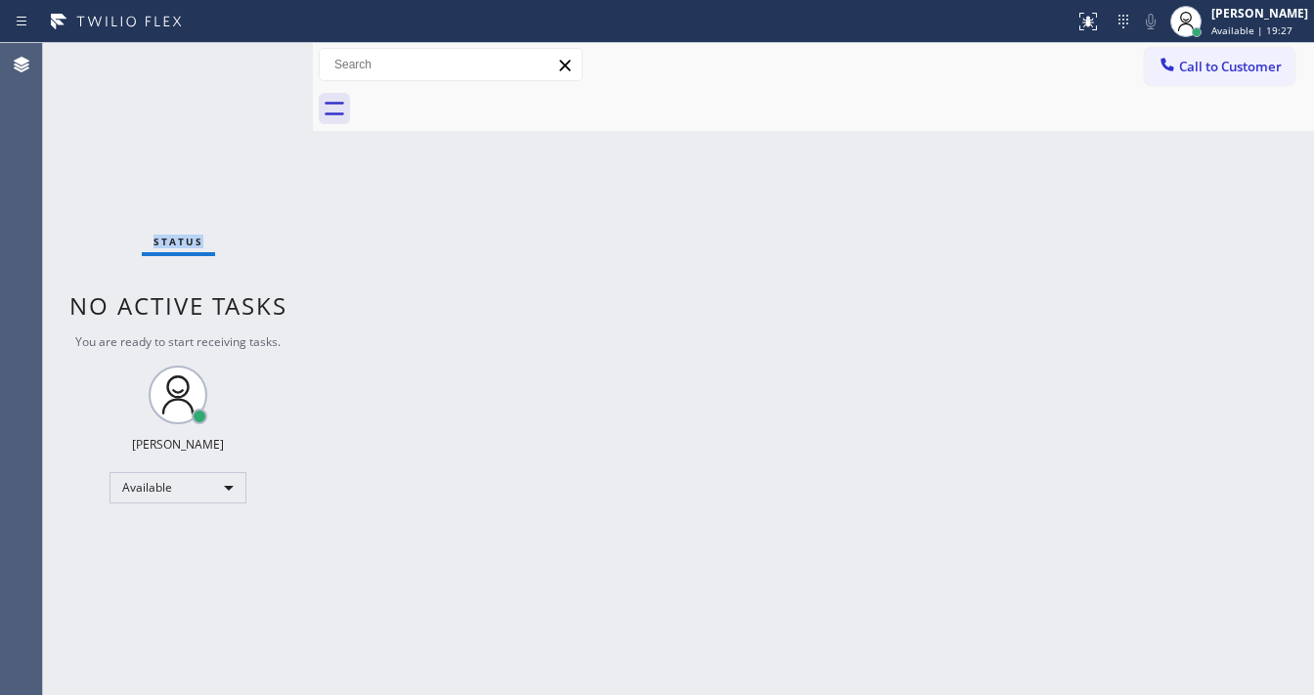
click at [252, 53] on div "Status No active tasks You are ready to start receiving tasks. [PERSON_NAME]" at bounding box center [178, 369] width 270 height 652
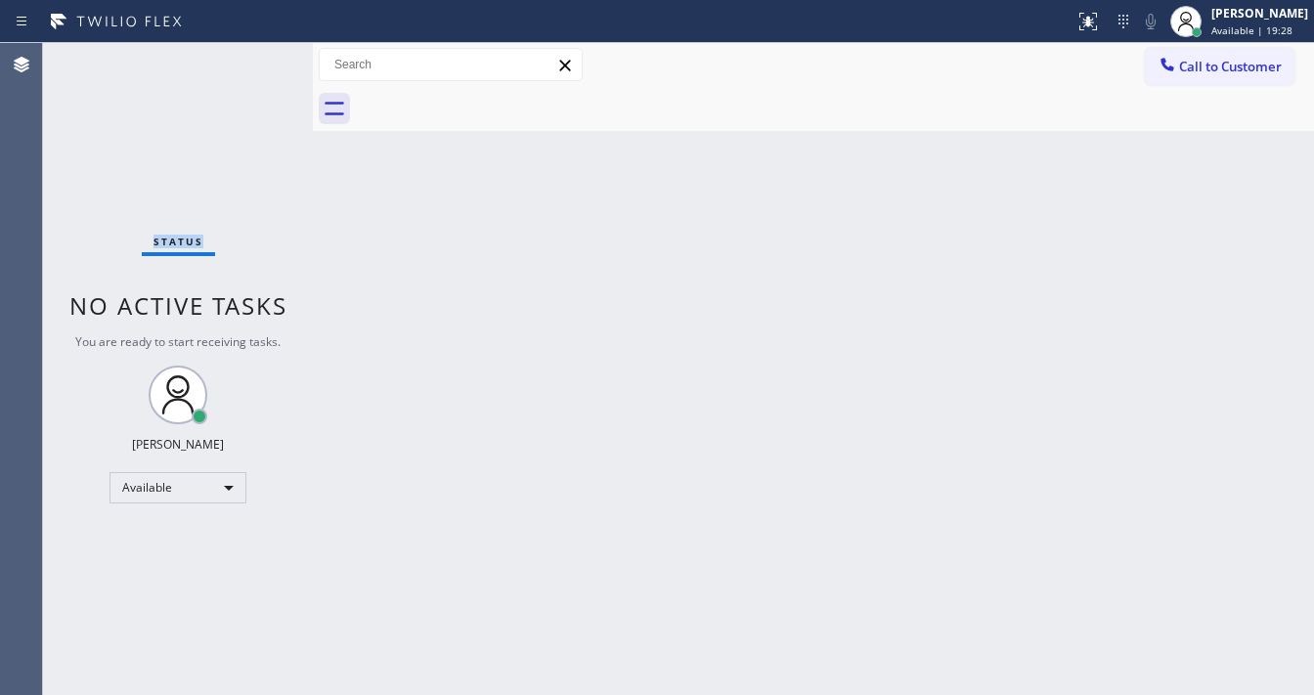
click at [252, 53] on div "Status No active tasks You are ready to start receiving tasks. [PERSON_NAME]" at bounding box center [178, 369] width 270 height 652
click at [254, 52] on div "Status No active tasks You are ready to start receiving tasks. [PERSON_NAME]" at bounding box center [178, 369] width 270 height 652
click at [251, 53] on div "Status No active tasks You are ready to start receiving tasks. [PERSON_NAME]" at bounding box center [178, 369] width 270 height 652
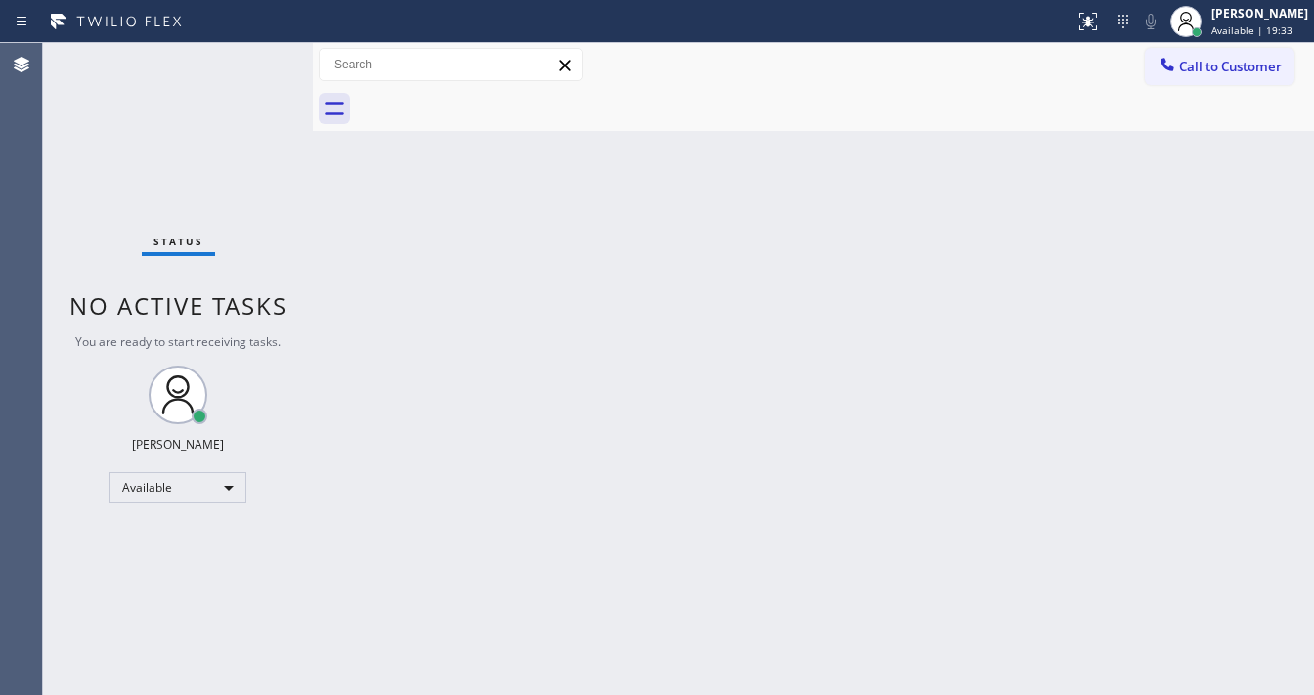
click at [251, 53] on div "Status No active tasks You are ready to start receiving tasks. [PERSON_NAME]" at bounding box center [178, 369] width 270 height 652
click at [254, 56] on div "Status No active tasks You are ready to start receiving tasks. [PERSON_NAME]" at bounding box center [178, 369] width 270 height 652
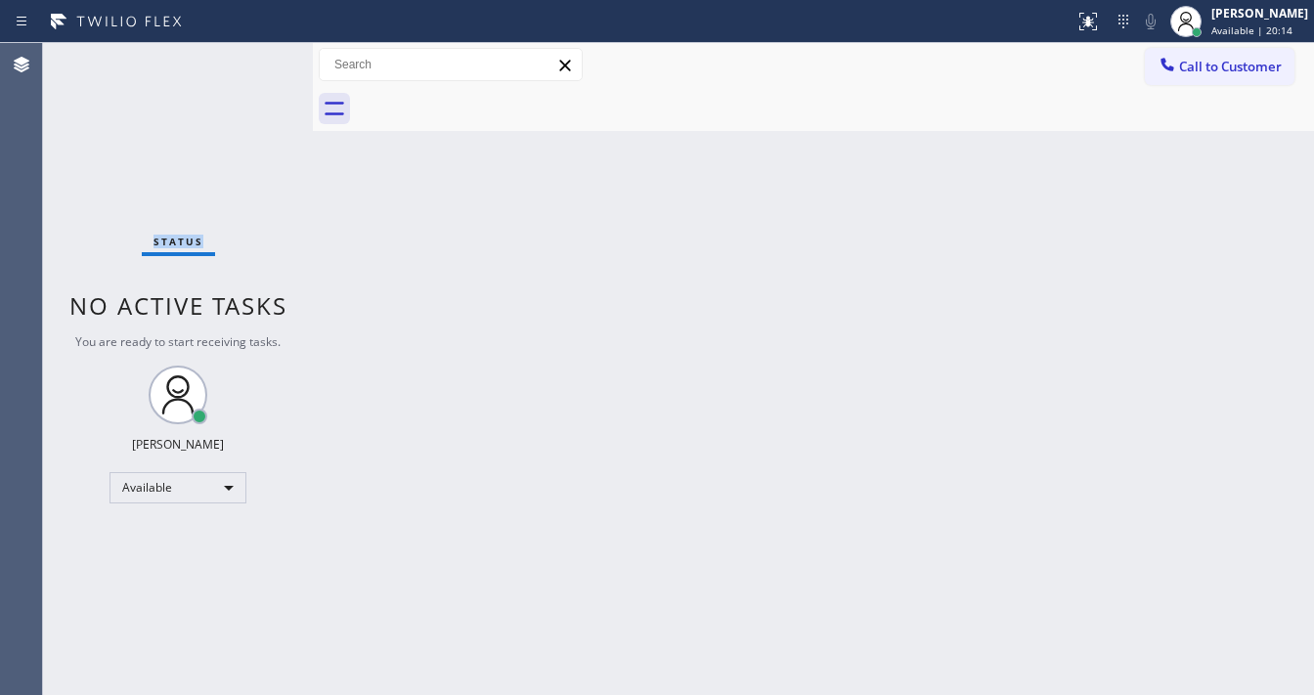
click at [254, 56] on div "Status No active tasks You are ready to start receiving tasks. [PERSON_NAME]" at bounding box center [178, 369] width 270 height 652
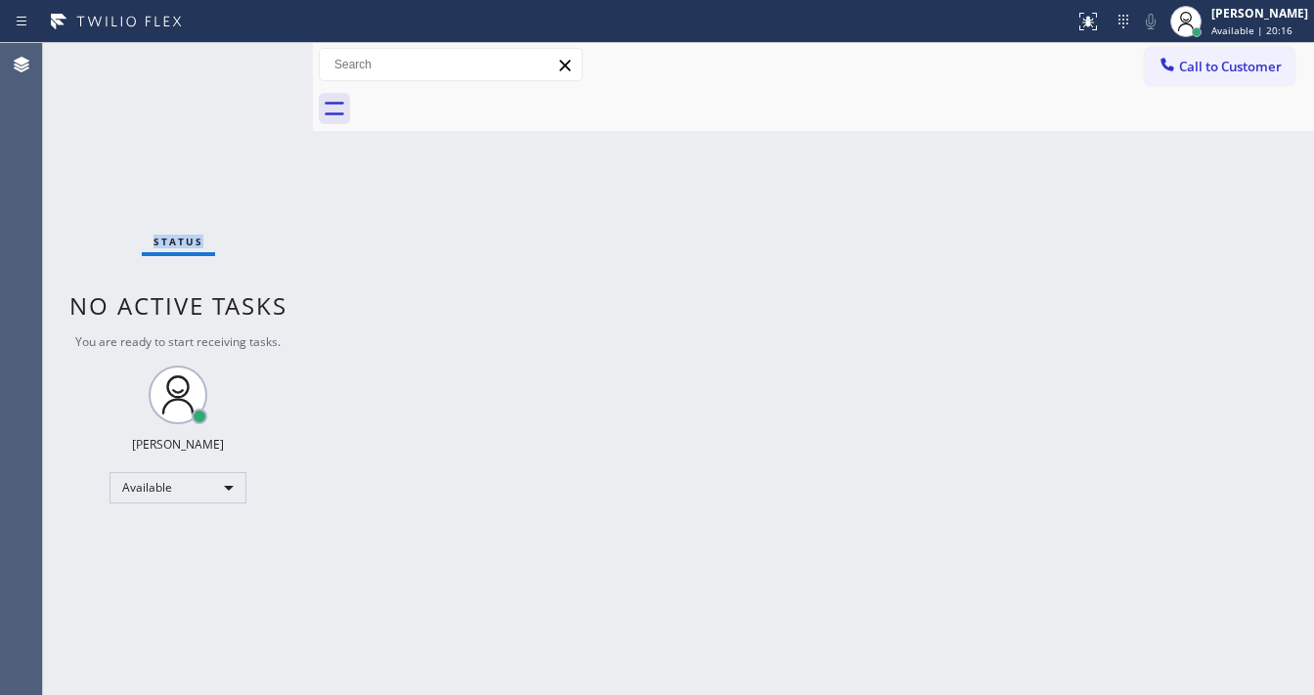
click at [254, 56] on div "Status No active tasks You are ready to start receiving tasks. [PERSON_NAME]" at bounding box center [178, 369] width 270 height 652
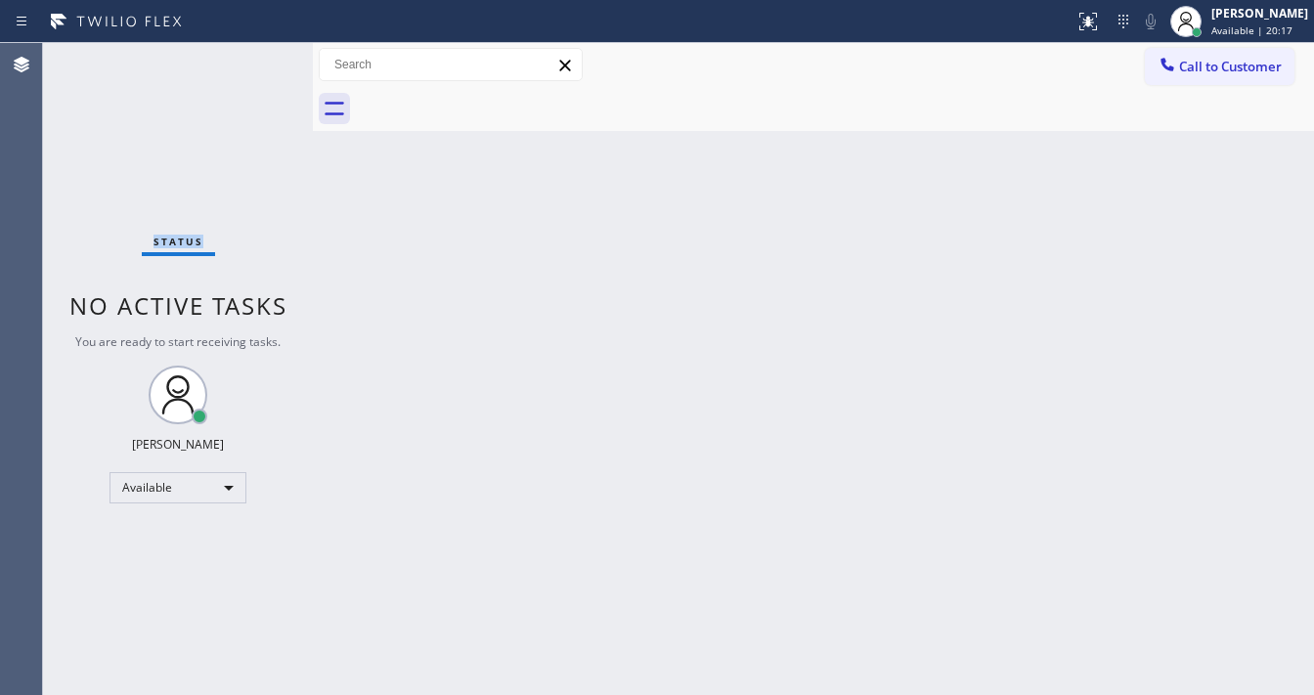
click at [254, 56] on div "Status No active tasks You are ready to start receiving tasks. [PERSON_NAME]" at bounding box center [178, 369] width 270 height 652
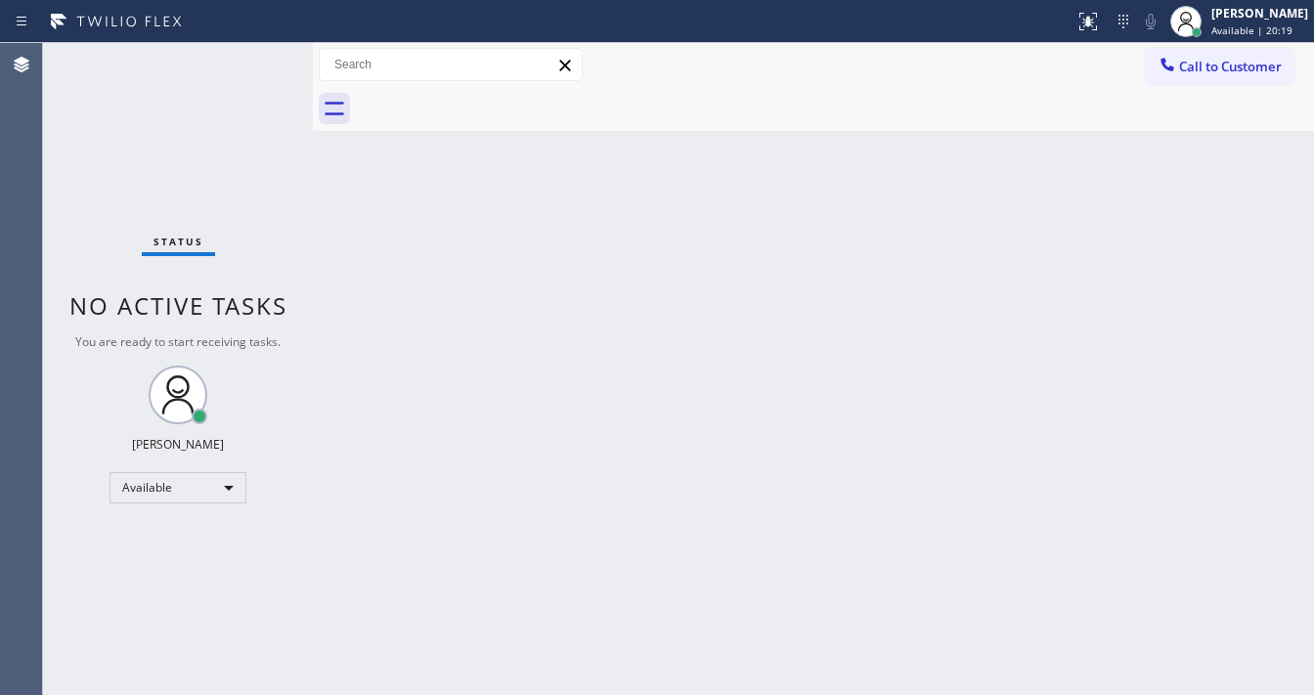
click at [254, 56] on div "Status No active tasks You are ready to start receiving tasks. [PERSON_NAME]" at bounding box center [178, 369] width 270 height 652
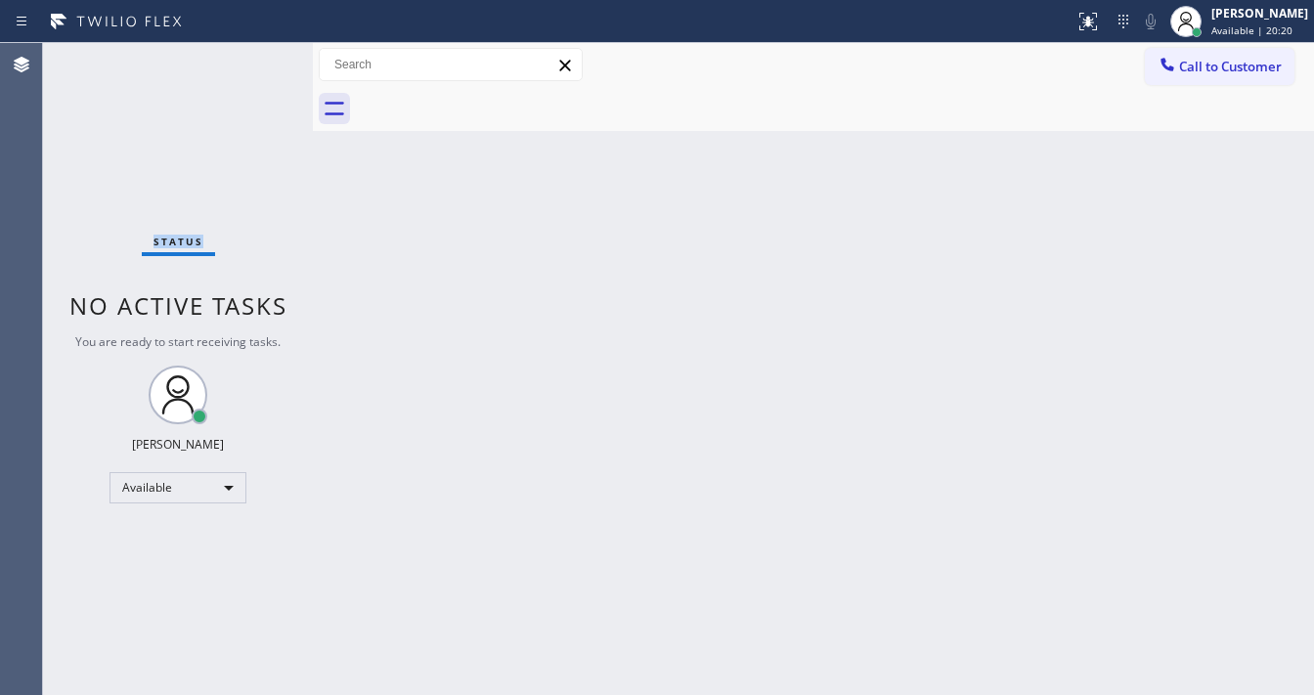
click at [254, 56] on div "Status No active tasks You are ready to start receiving tasks. [PERSON_NAME]" at bounding box center [178, 369] width 270 height 652
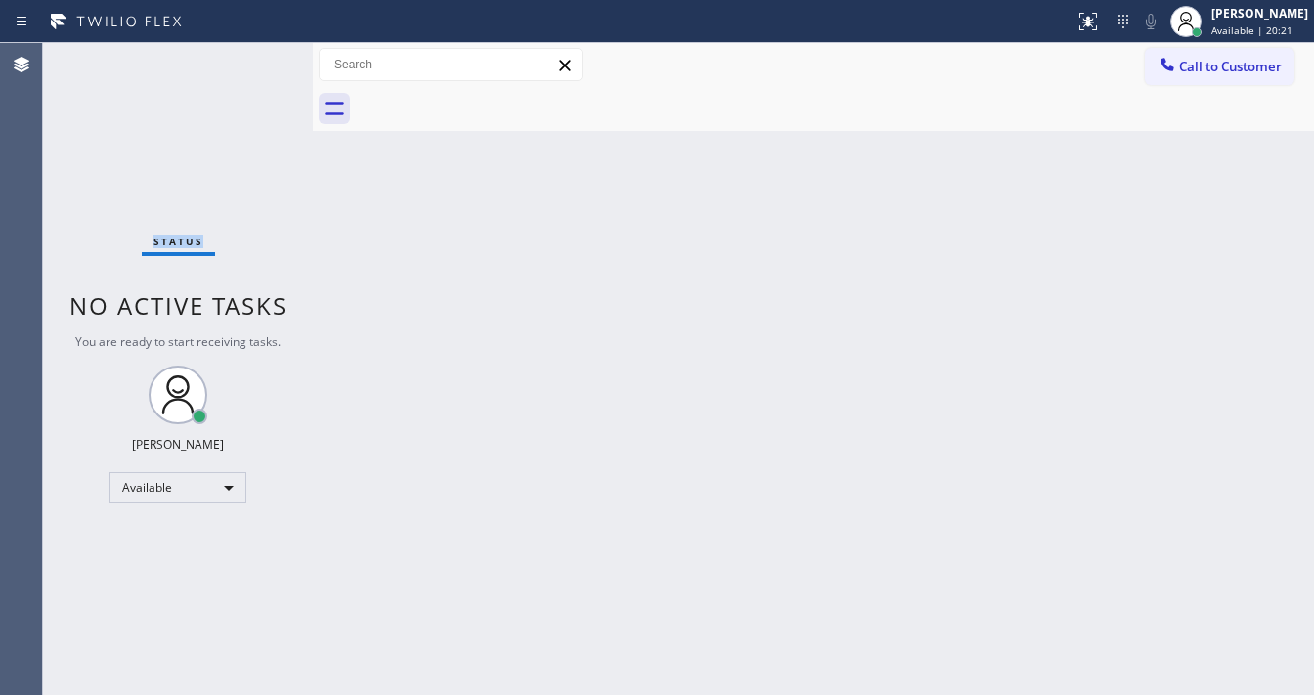
click at [254, 56] on div "Status No active tasks You are ready to start receiving tasks. [PERSON_NAME]" at bounding box center [178, 369] width 270 height 652
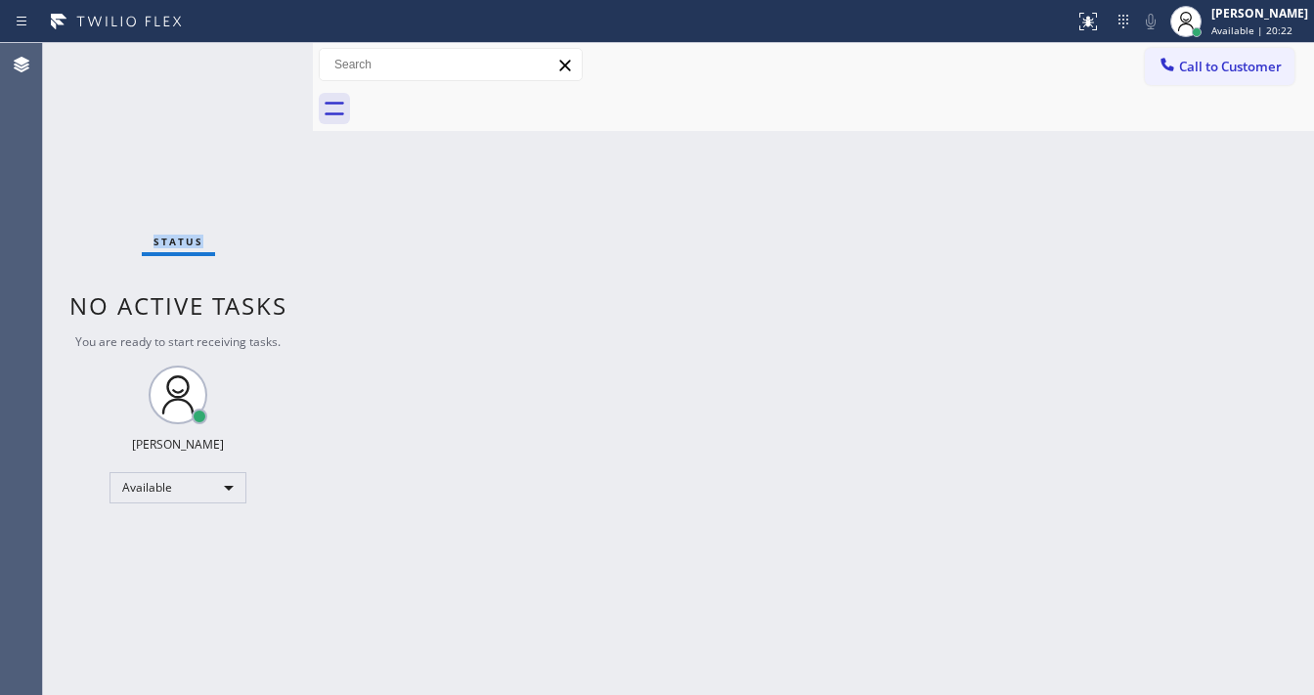
click at [254, 56] on div "Status No active tasks You are ready to start receiving tasks. [PERSON_NAME]" at bounding box center [178, 369] width 270 height 652
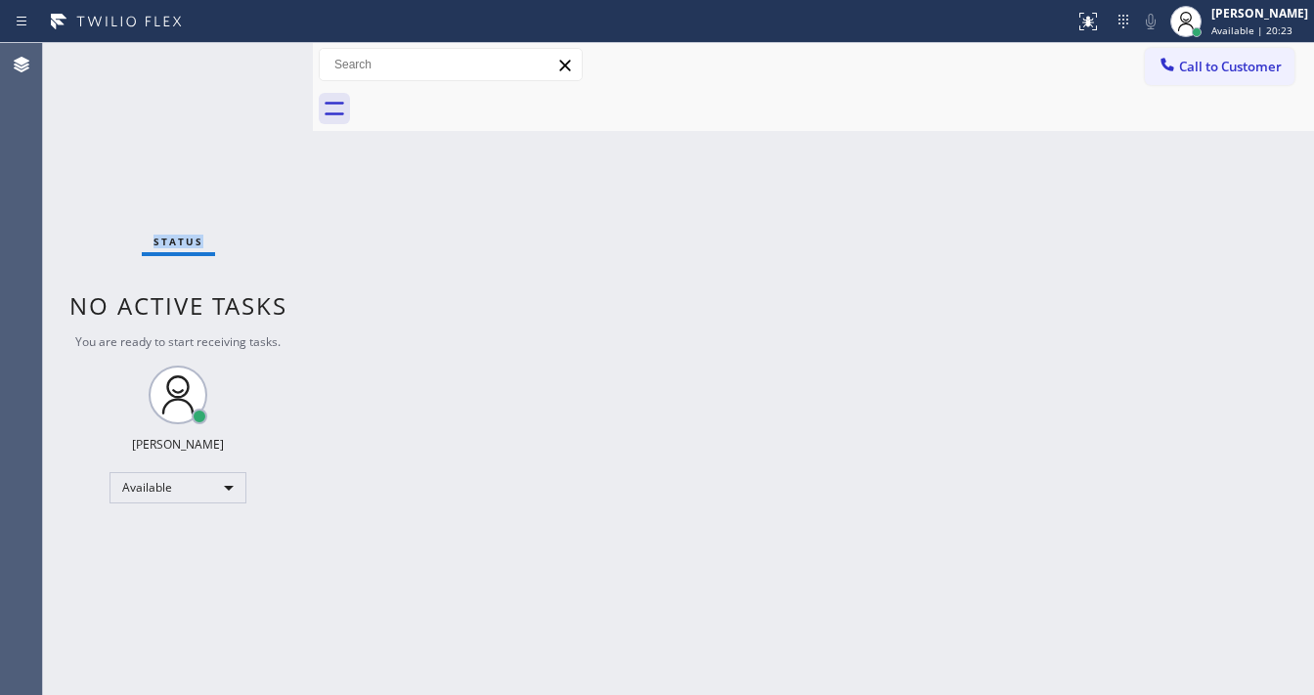
click at [254, 56] on div "Status No active tasks You are ready to start receiving tasks. [PERSON_NAME]" at bounding box center [178, 369] width 270 height 652
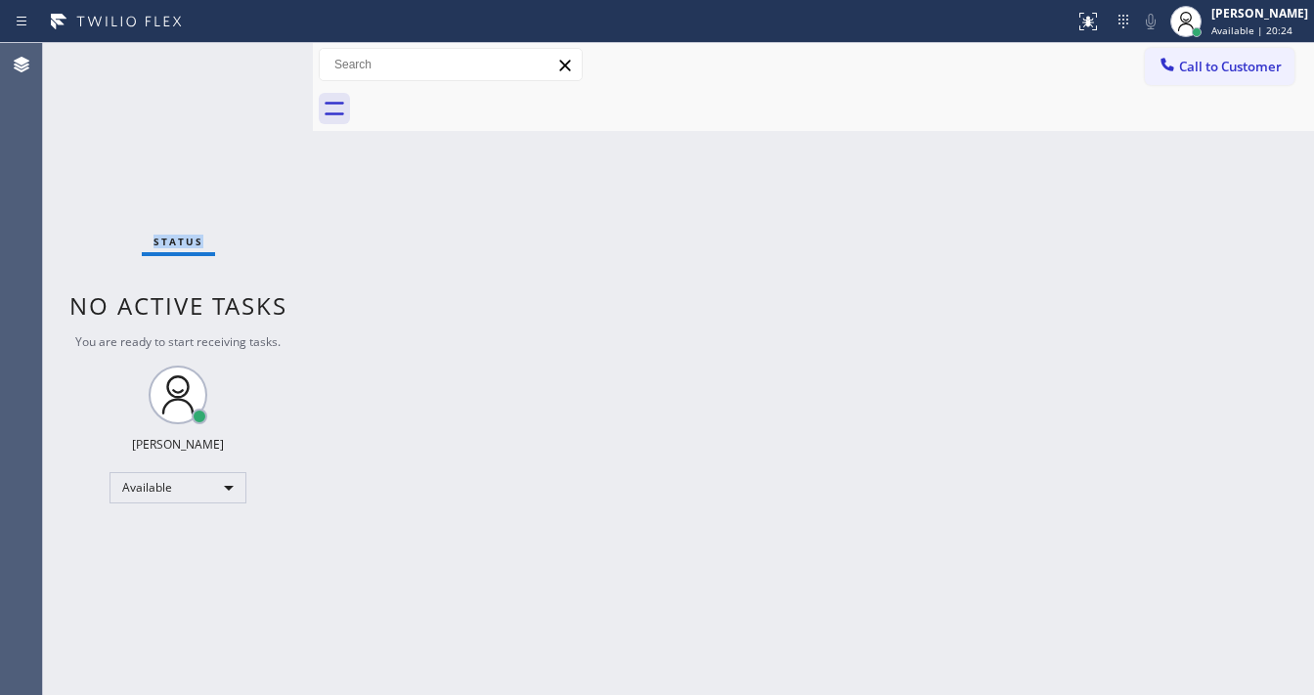
click at [254, 56] on div "Status No active tasks You are ready to start receiving tasks. [PERSON_NAME]" at bounding box center [178, 369] width 270 height 652
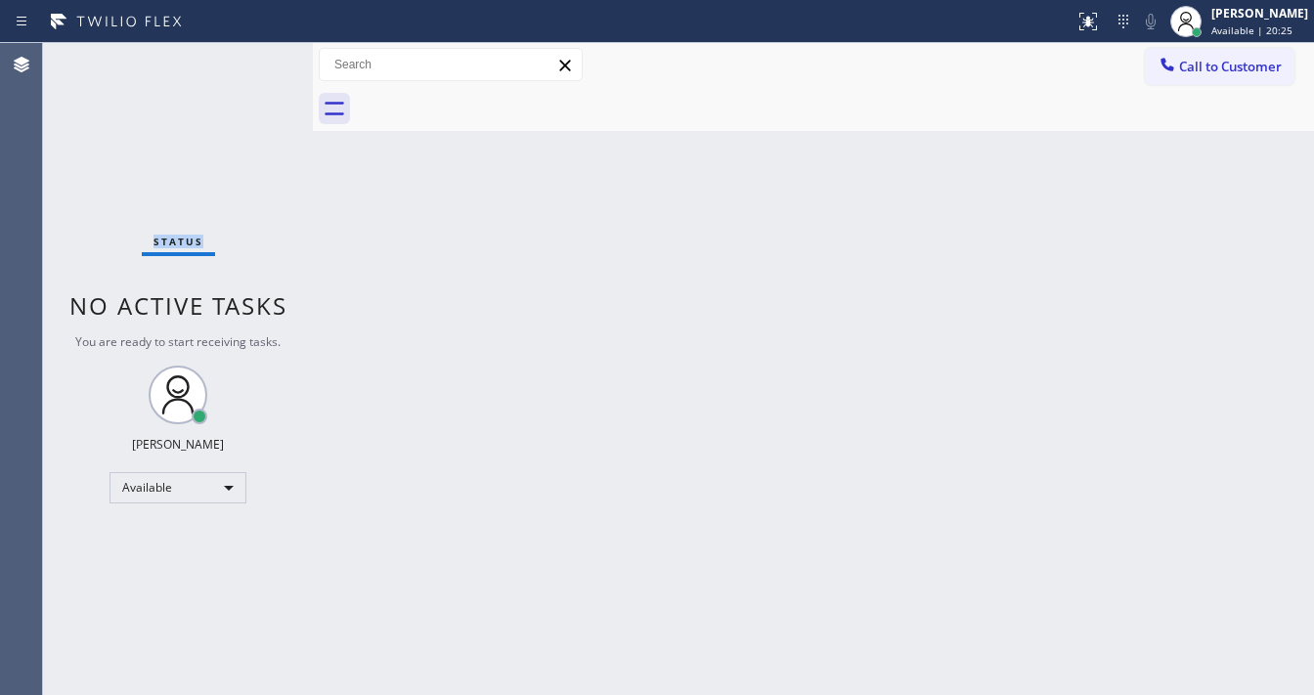
click at [254, 56] on div "Status No active tasks You are ready to start receiving tasks. [PERSON_NAME]" at bounding box center [178, 369] width 270 height 652
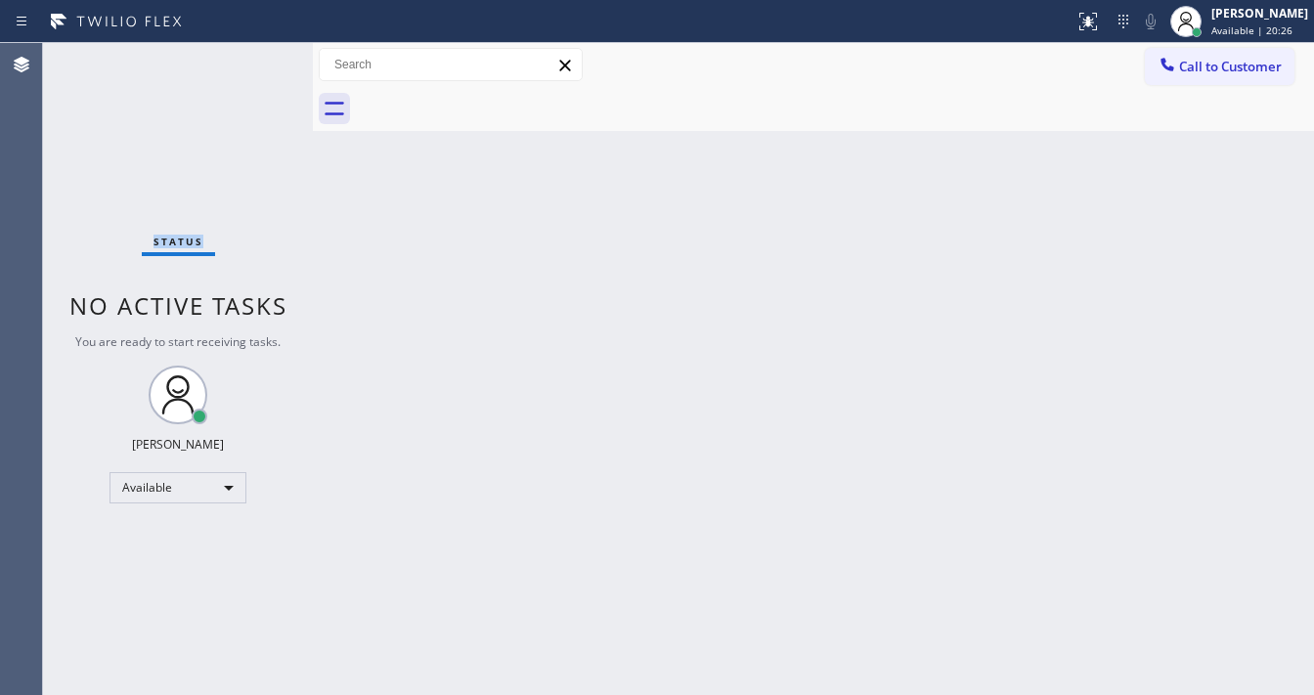
click at [254, 56] on div "Status No active tasks You are ready to start receiving tasks. [PERSON_NAME]" at bounding box center [178, 369] width 270 height 652
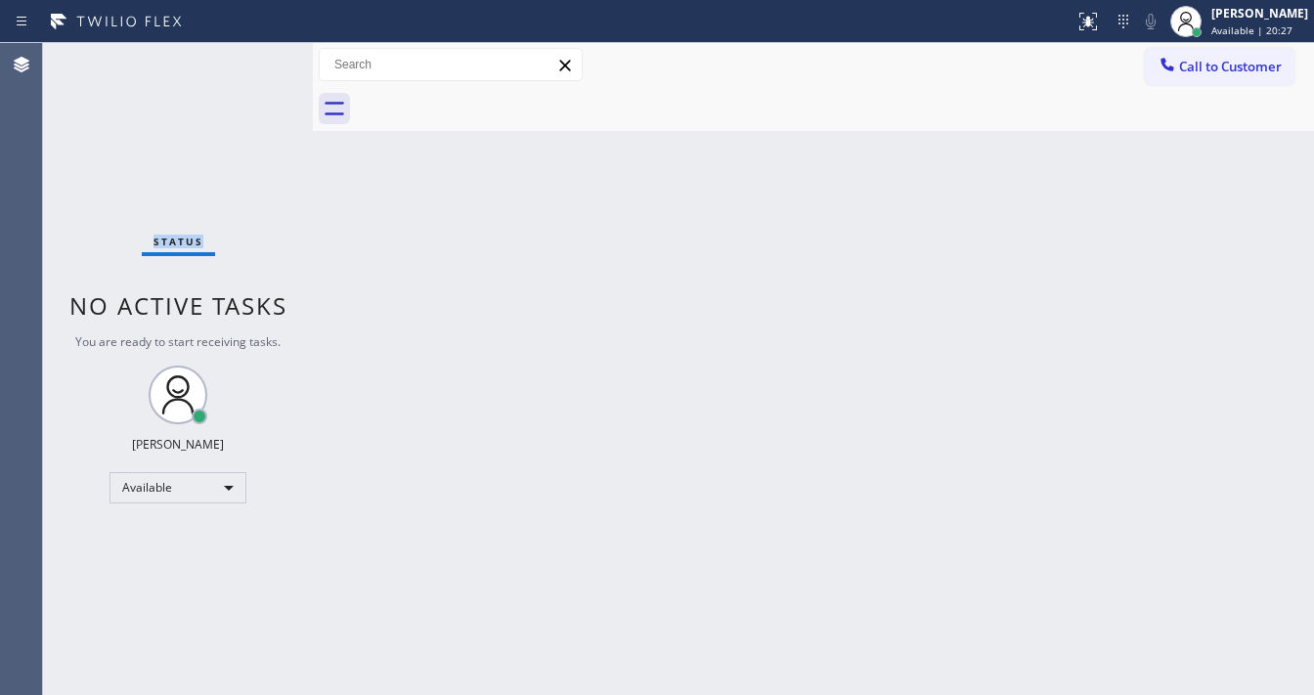
click at [254, 56] on div "Status No active tasks You are ready to start receiving tasks. [PERSON_NAME]" at bounding box center [178, 369] width 270 height 652
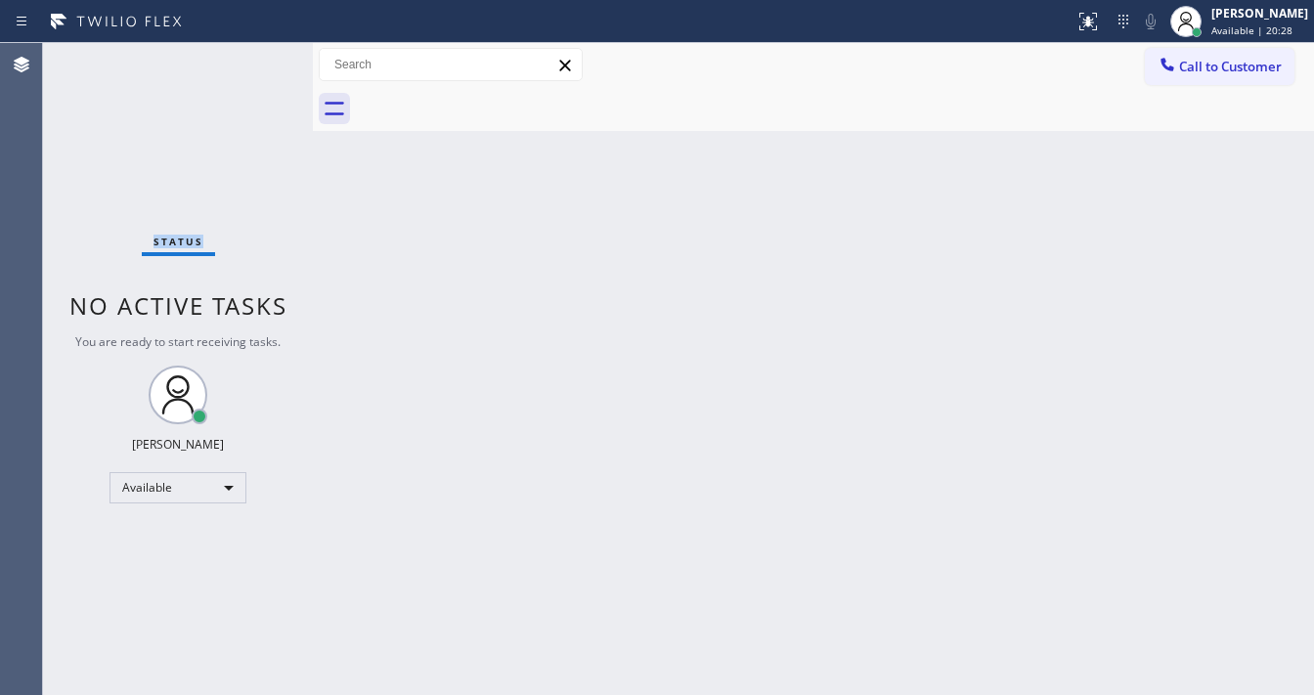
click at [254, 56] on div "Status No active tasks You are ready to start receiving tasks. [PERSON_NAME]" at bounding box center [178, 369] width 270 height 652
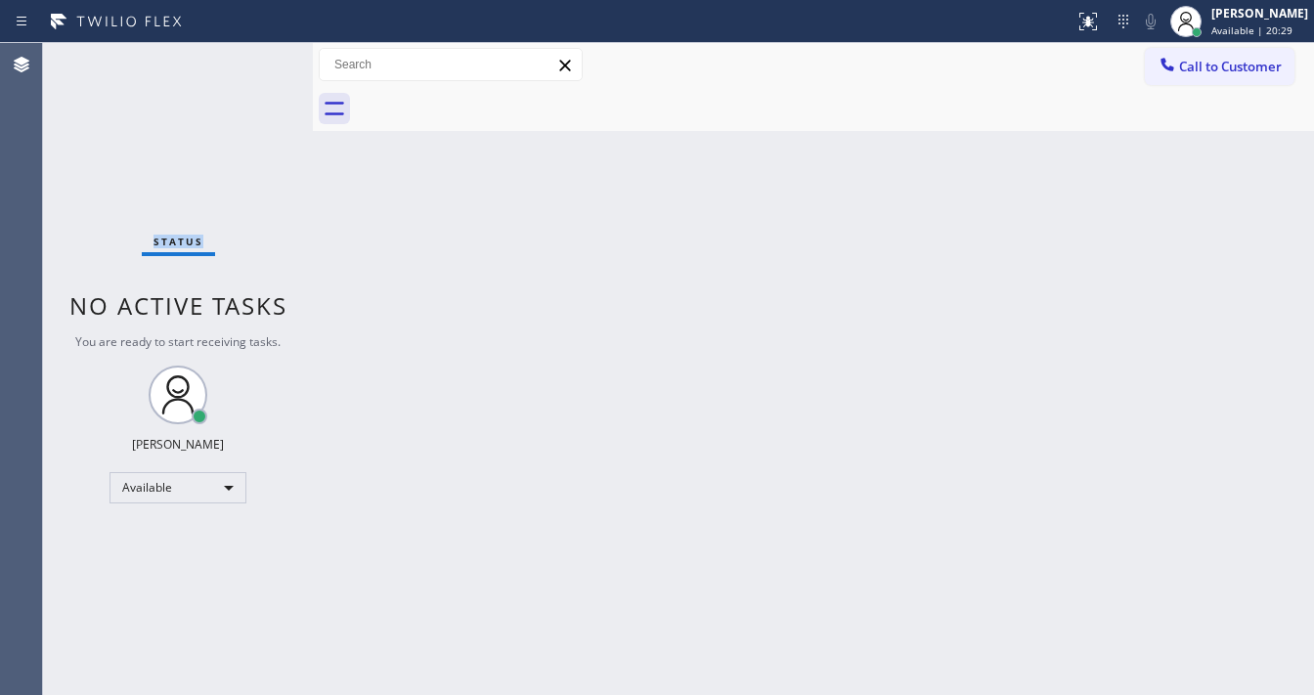
click at [254, 56] on div "Status No active tasks You are ready to start receiving tasks. [PERSON_NAME]" at bounding box center [178, 369] width 270 height 652
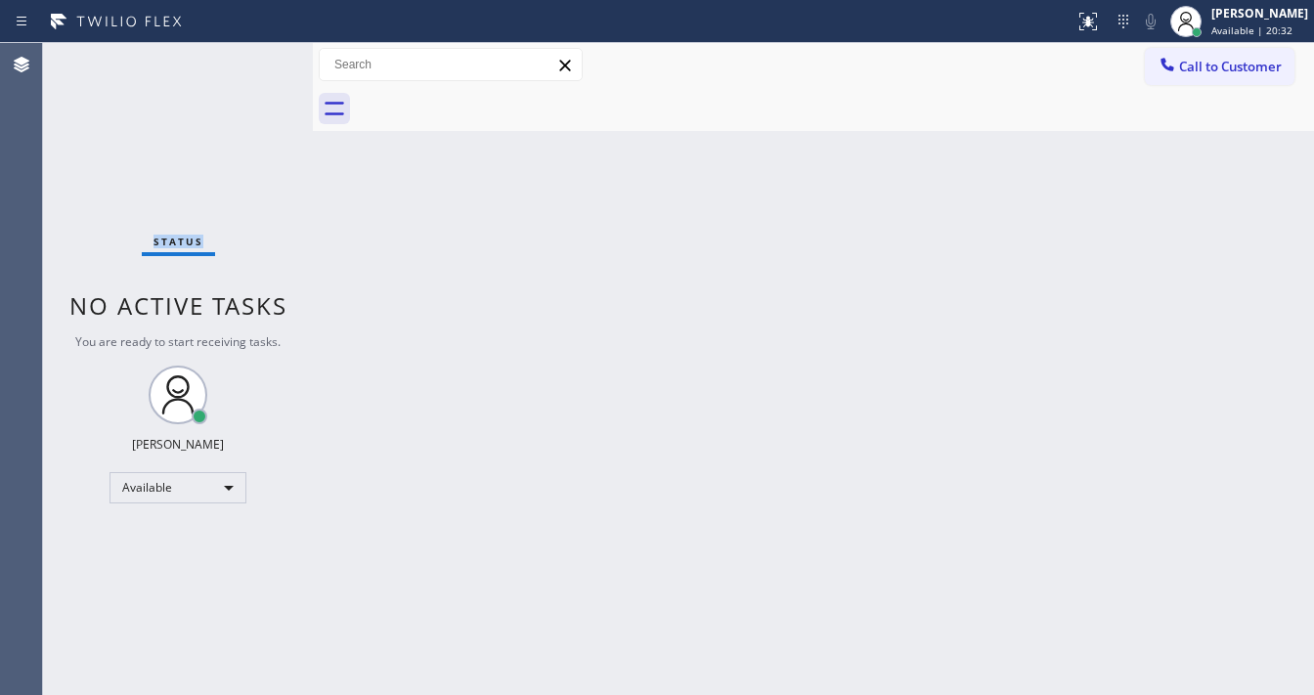
click at [254, 56] on div "Status No active tasks You are ready to start receiving tasks. [PERSON_NAME]" at bounding box center [178, 369] width 270 height 652
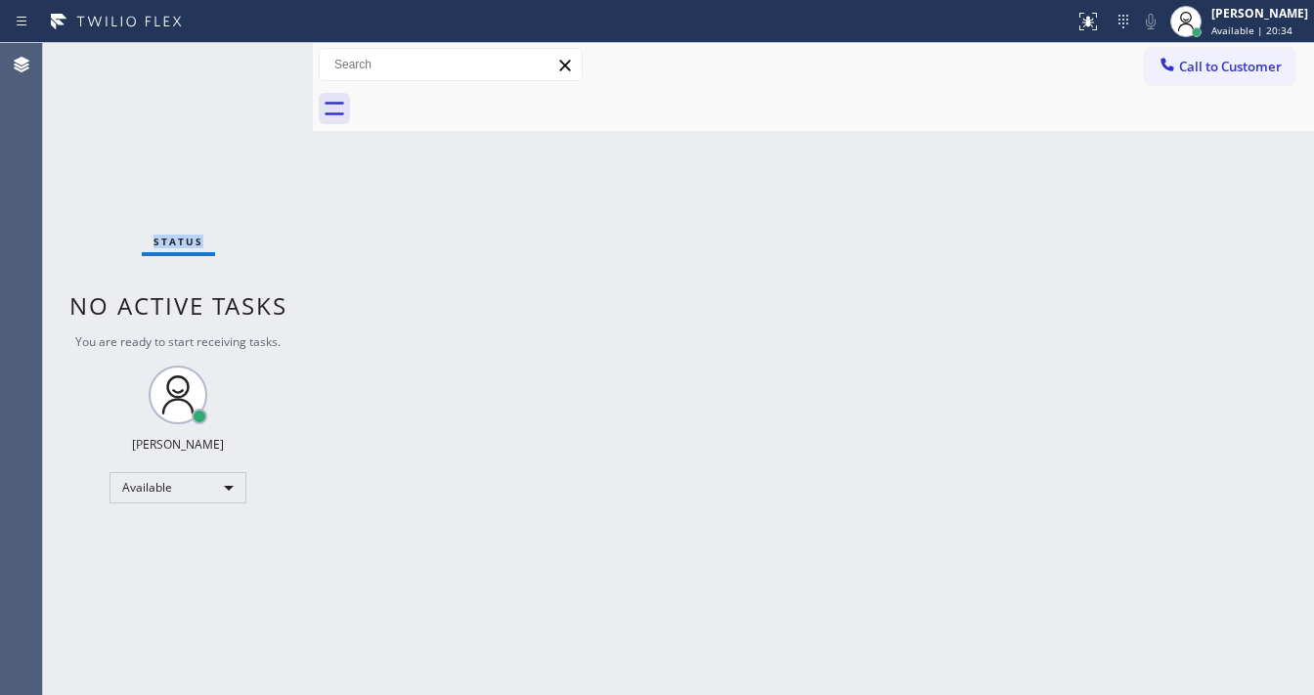
click at [254, 56] on div "Status No active tasks You are ready to start receiving tasks. [PERSON_NAME]" at bounding box center [178, 369] width 270 height 652
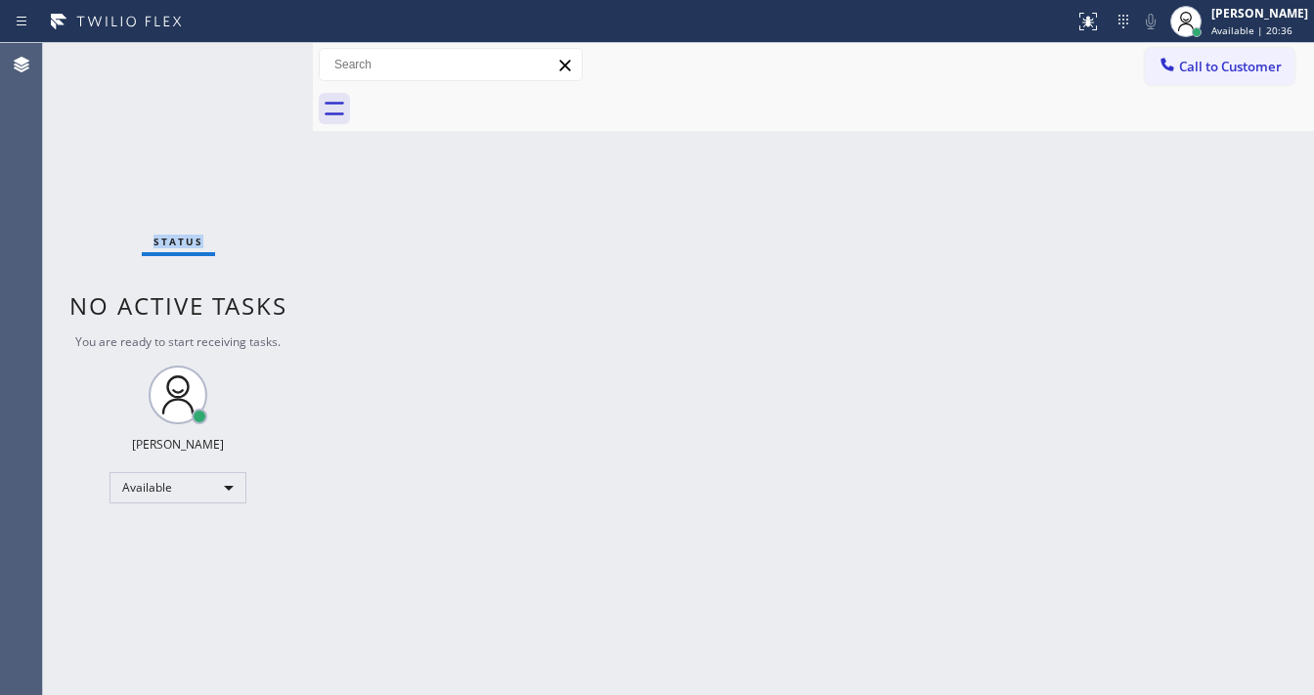
click at [254, 56] on div "Status No active tasks You are ready to start receiving tasks. [PERSON_NAME]" at bounding box center [178, 369] width 270 height 652
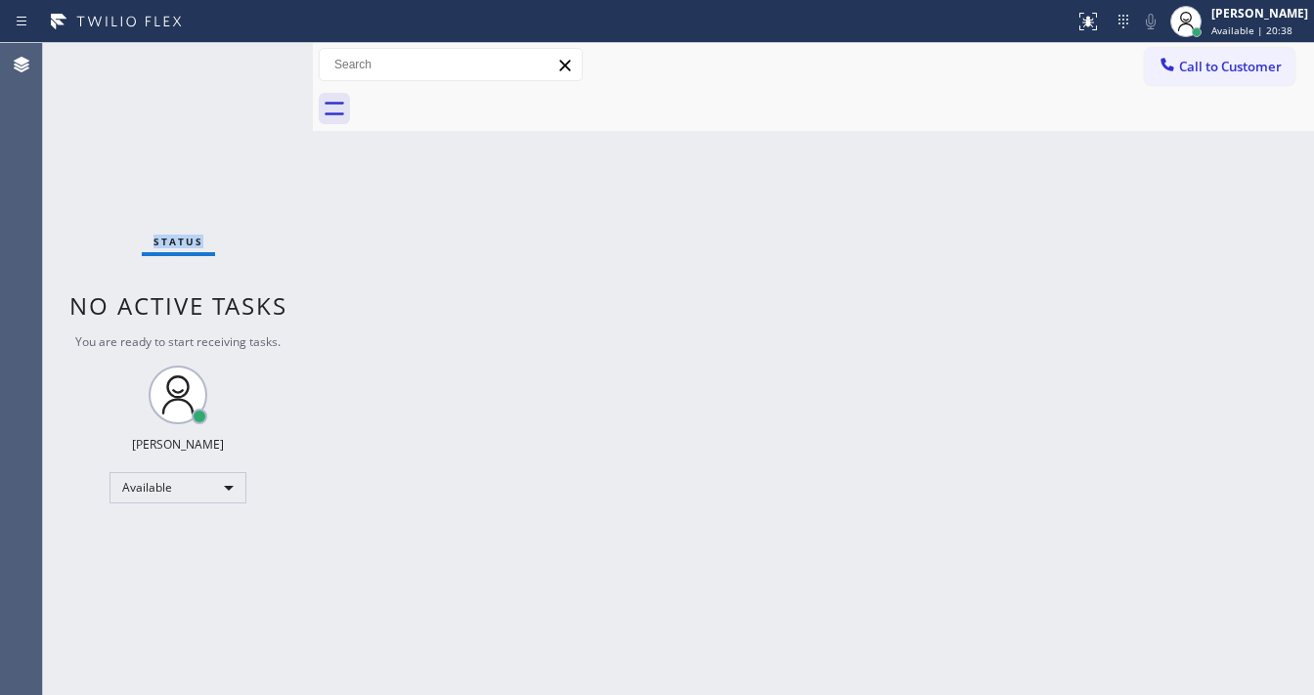
click at [254, 56] on div "Status No active tasks You are ready to start receiving tasks. [PERSON_NAME]" at bounding box center [178, 369] width 270 height 652
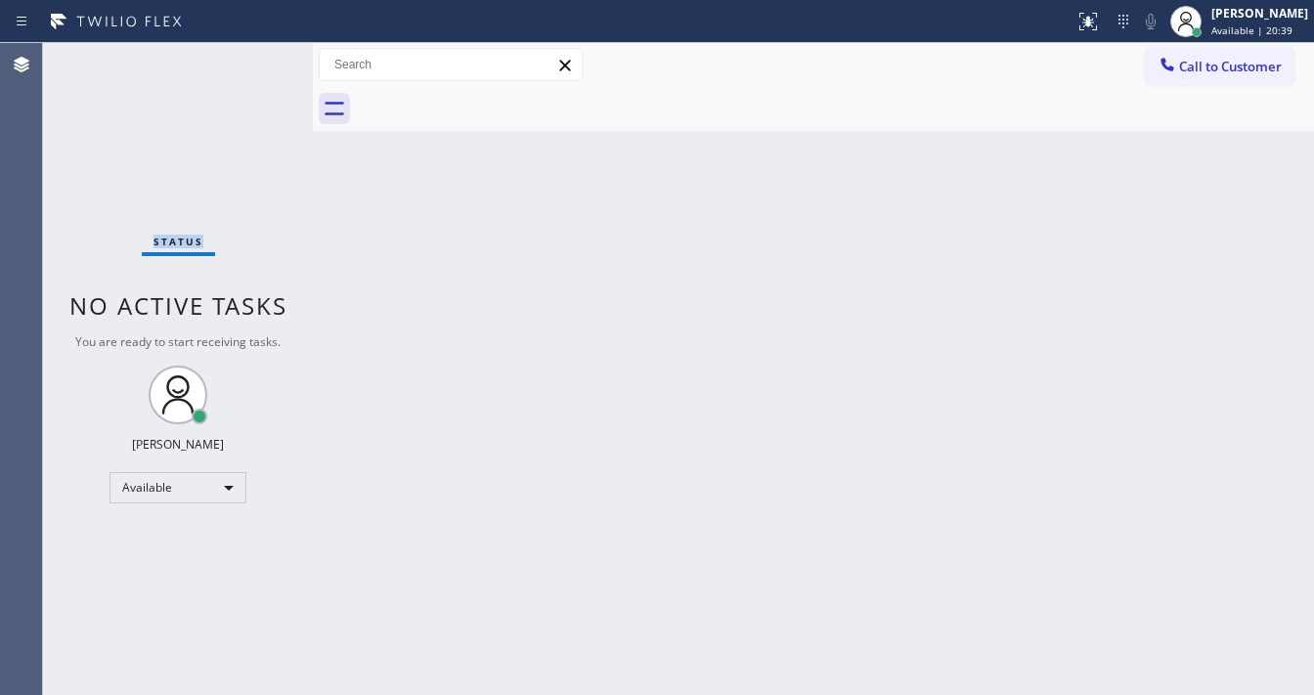
click at [254, 56] on div "Status No active tasks You are ready to start receiving tasks. [PERSON_NAME]" at bounding box center [178, 369] width 270 height 652
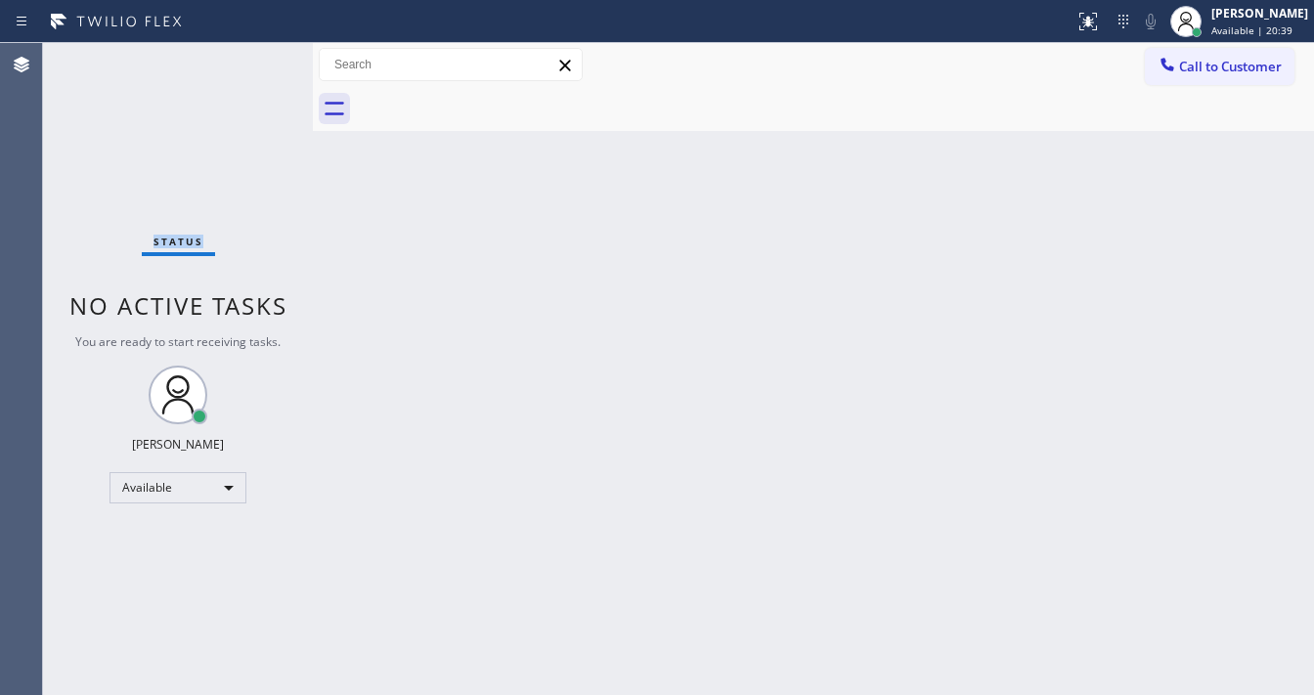
click at [254, 56] on div "Status No active tasks You are ready to start receiving tasks. [PERSON_NAME]" at bounding box center [178, 369] width 270 height 652
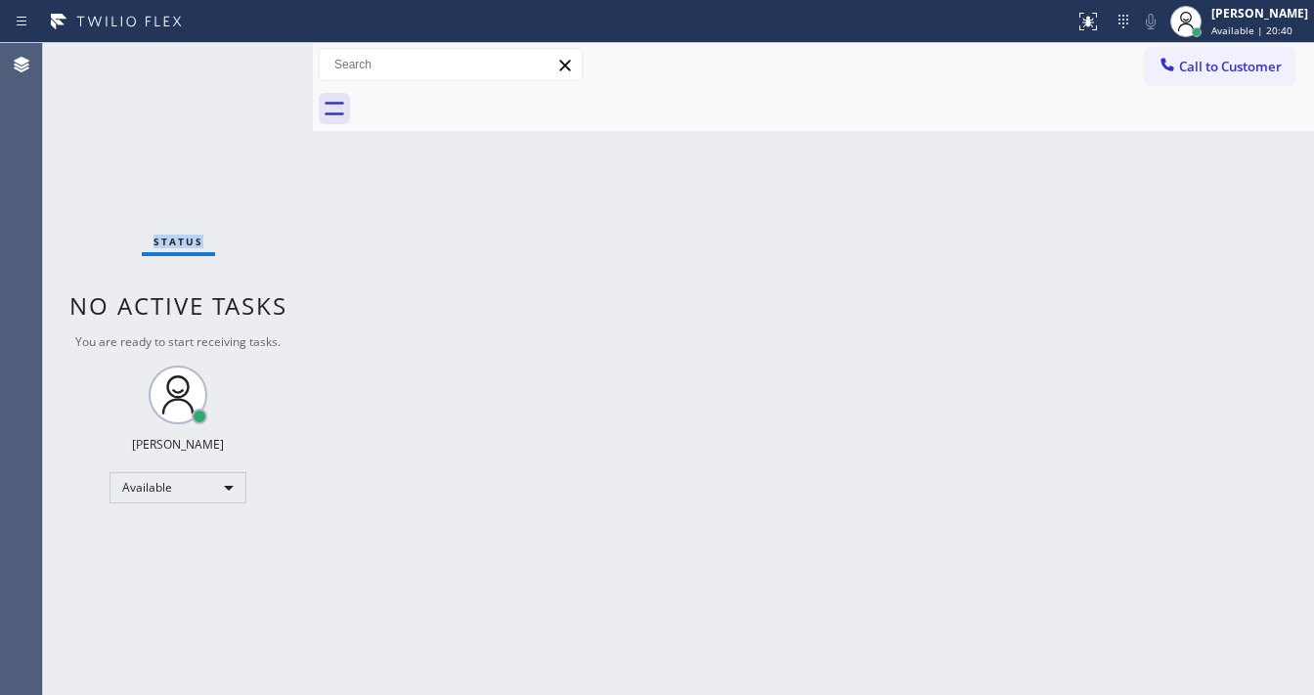
click at [254, 56] on div "Status No active tasks You are ready to start receiving tasks. [PERSON_NAME]" at bounding box center [178, 369] width 270 height 652
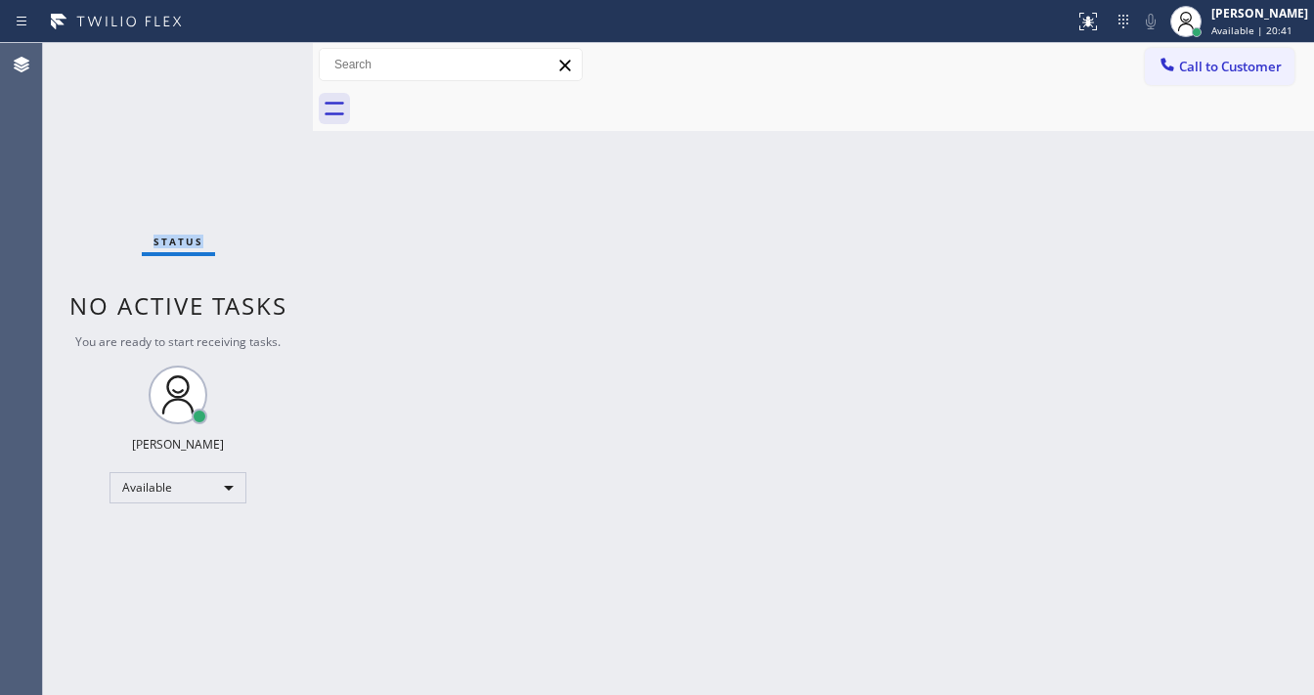
click at [254, 56] on div "Status No active tasks You are ready to start receiving tasks. [PERSON_NAME]" at bounding box center [178, 369] width 270 height 652
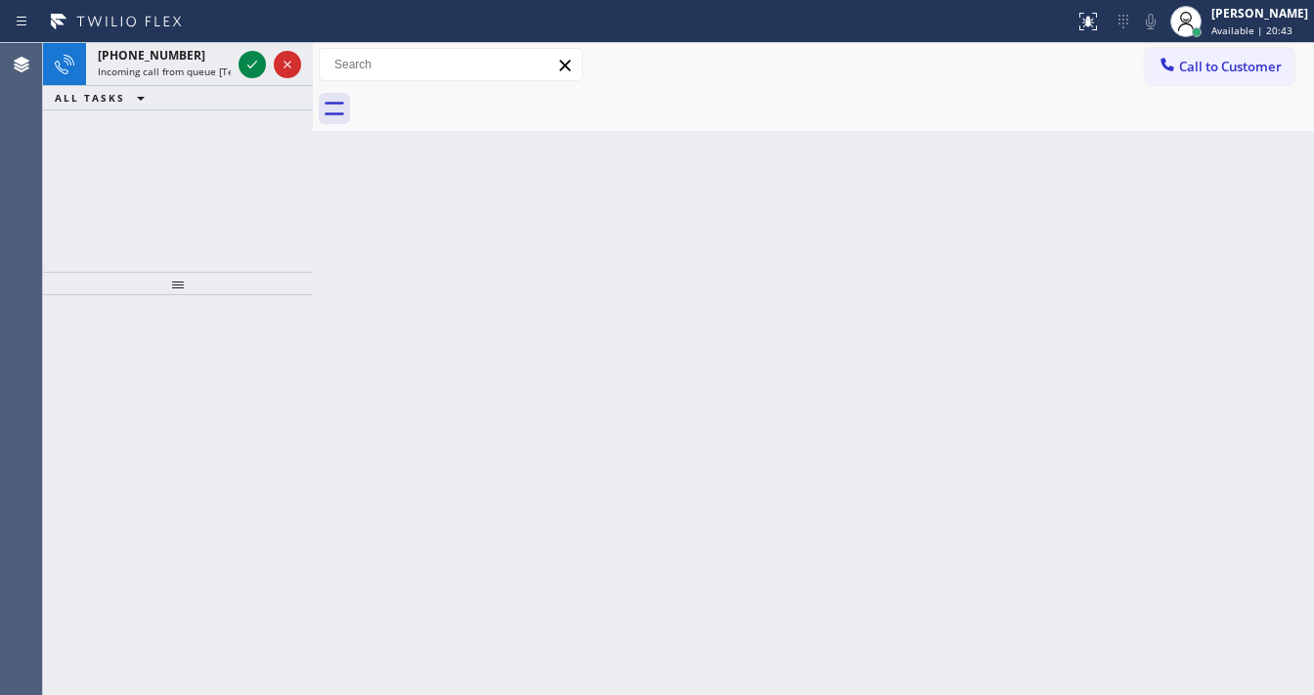
click at [254, 56] on icon at bounding box center [252, 64] width 23 height 23
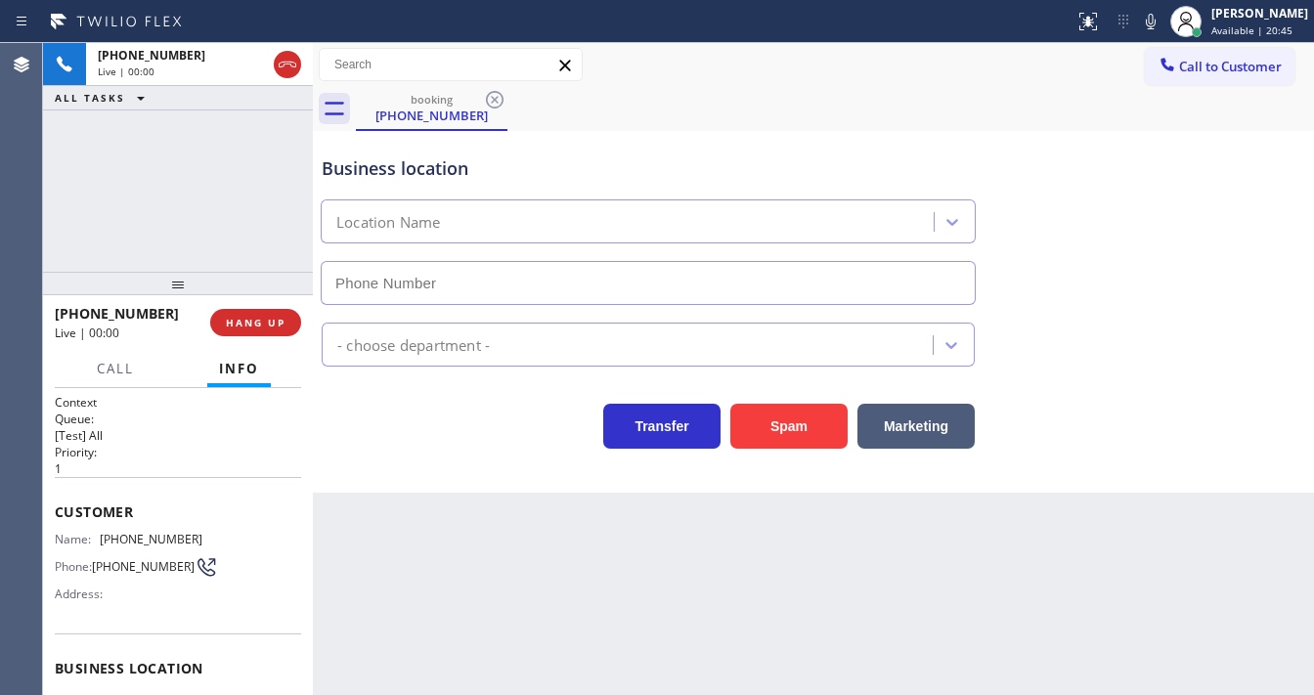
type input "[PHONE_NUMBER]"
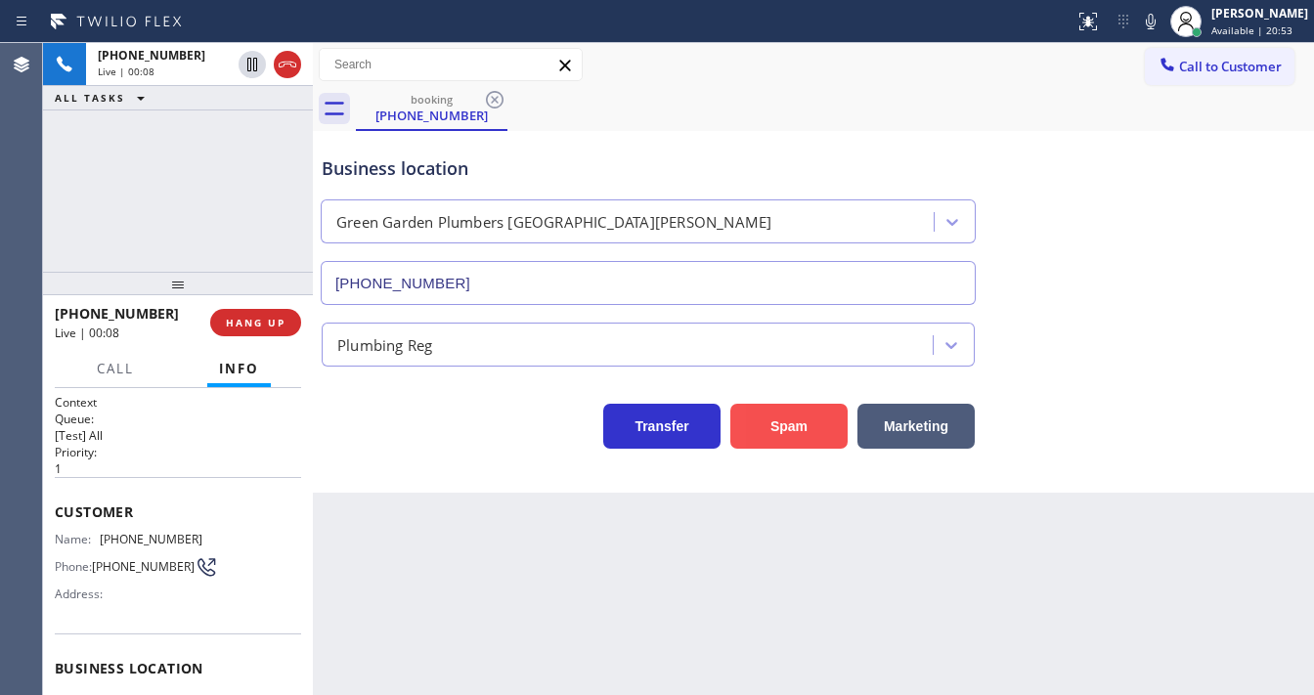
click at [771, 407] on button "Spam" at bounding box center [788, 426] width 117 height 45
click at [779, 407] on button "Spam" at bounding box center [788, 426] width 117 height 45
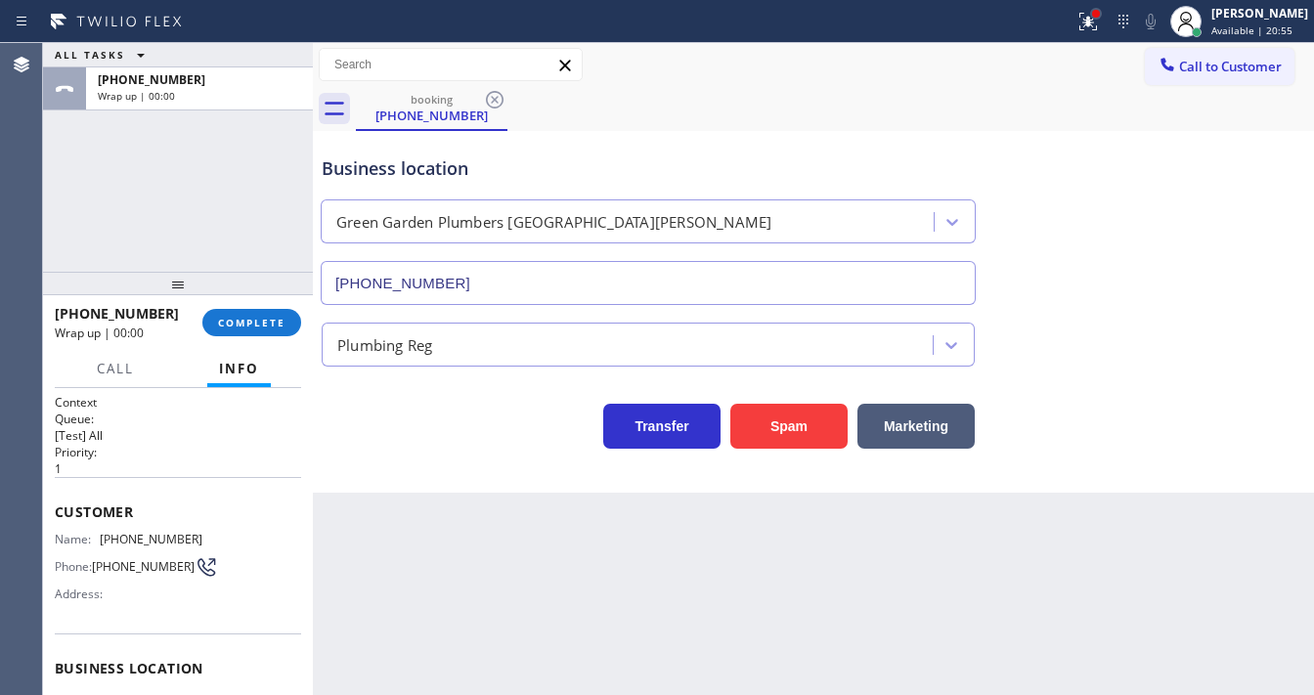
click at [1102, 19] on div at bounding box center [1096, 14] width 12 height 12
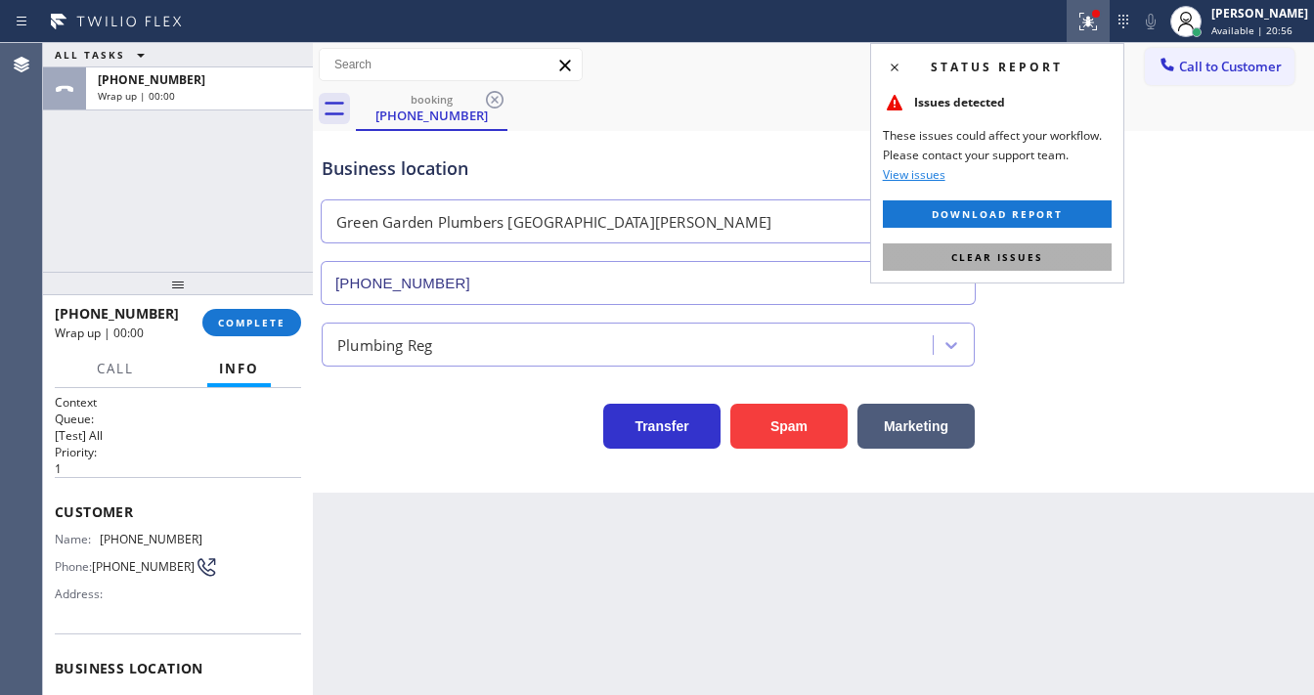
click at [1055, 258] on button "Clear issues" at bounding box center [997, 256] width 229 height 27
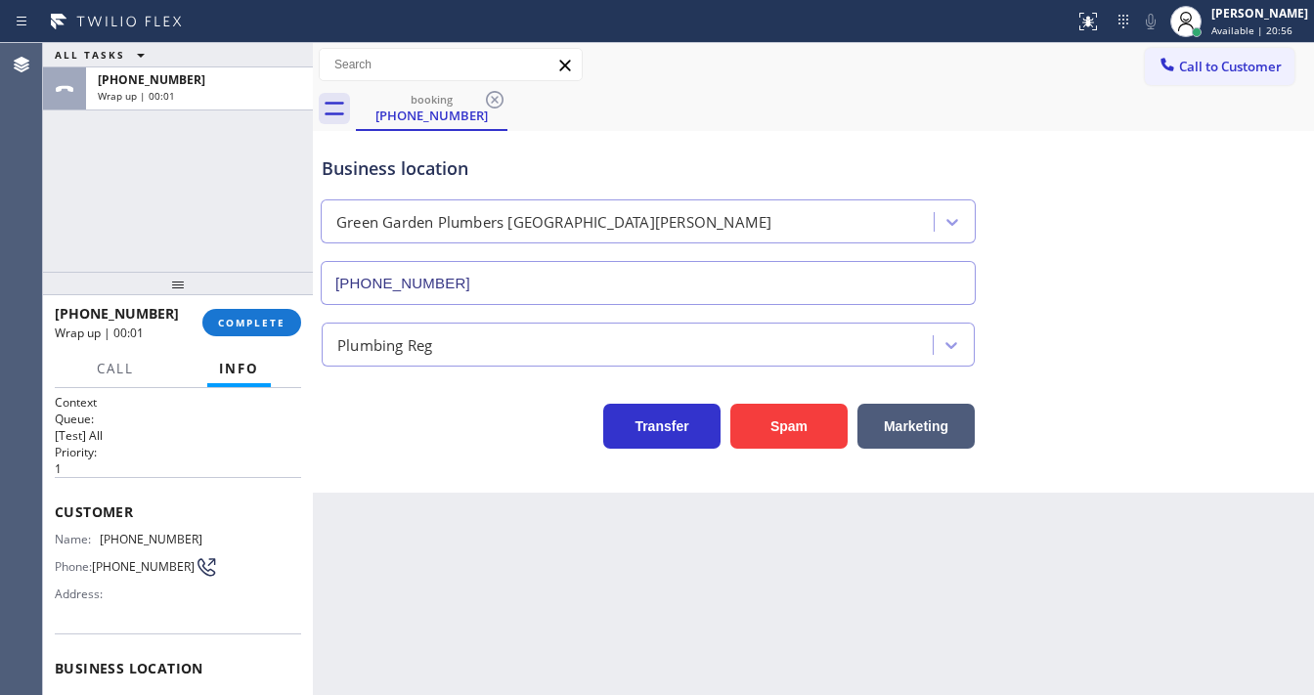
click at [297, 335] on div "[PHONE_NUMBER] Wrap up | 00:01 COMPLETE" at bounding box center [178, 322] width 246 height 51
click at [286, 327] on button "COMPLETE" at bounding box center [251, 322] width 99 height 27
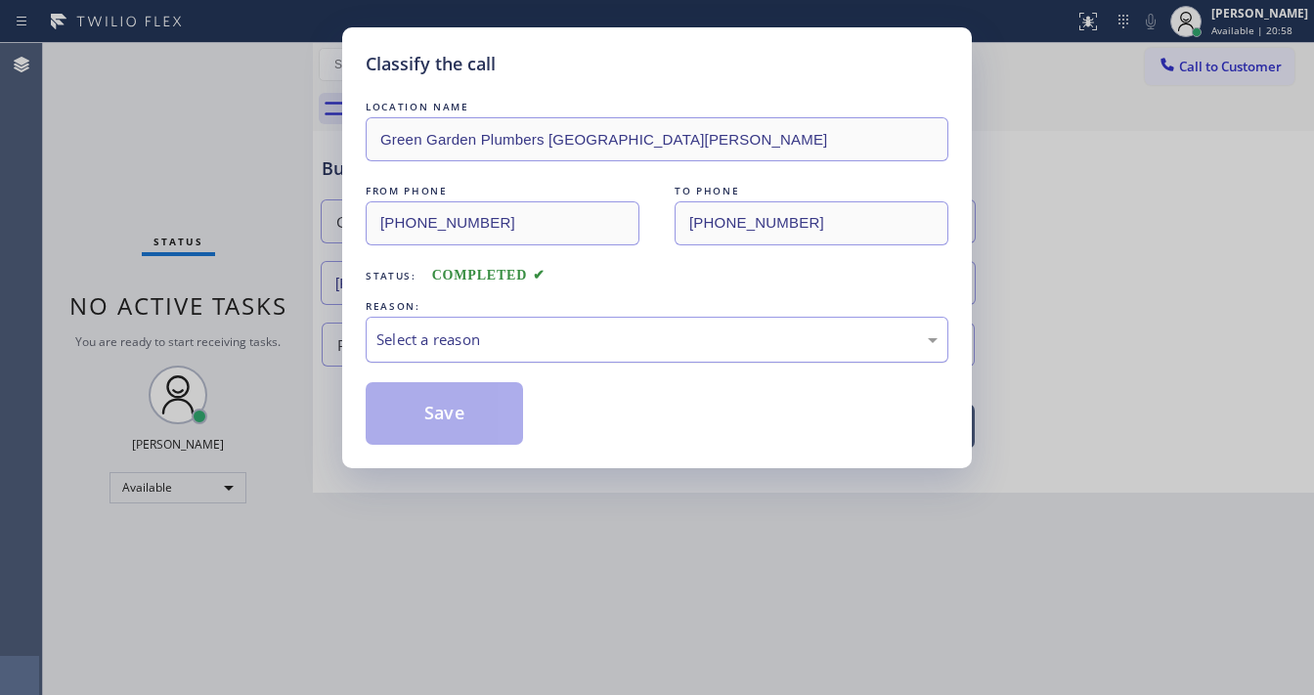
click at [425, 331] on div "Select a reason" at bounding box center [656, 340] width 561 height 22
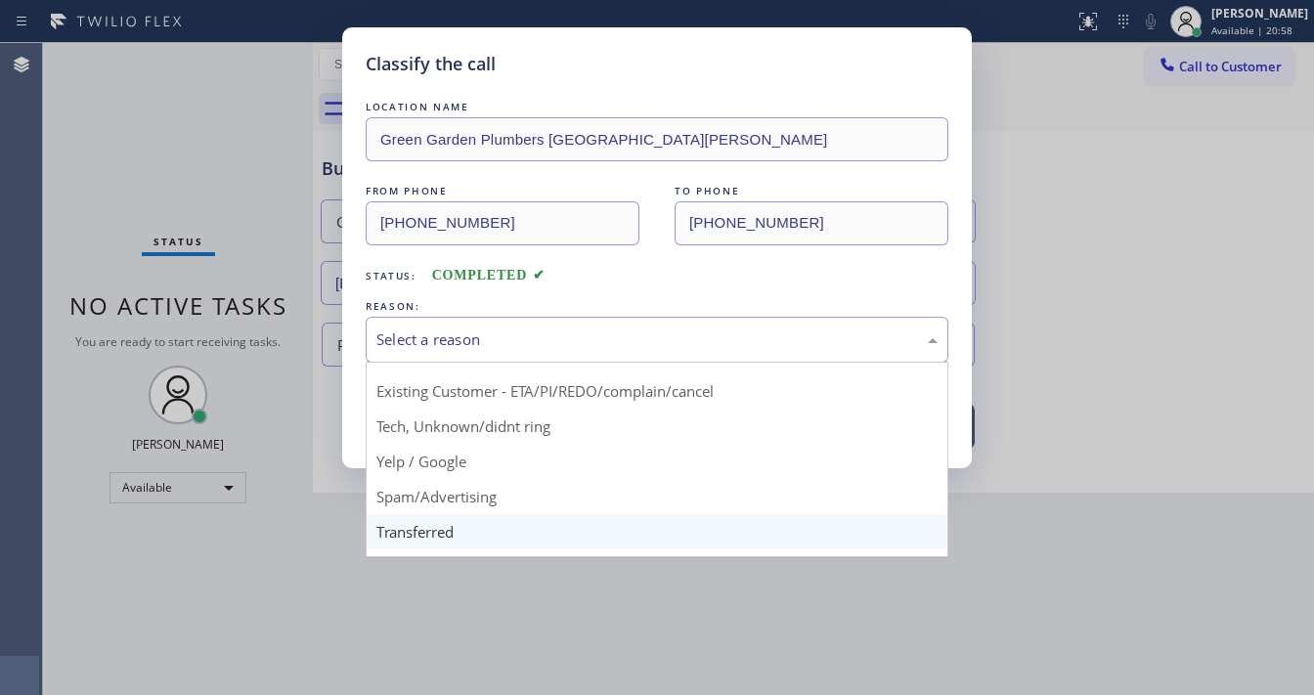
scroll to position [122, 0]
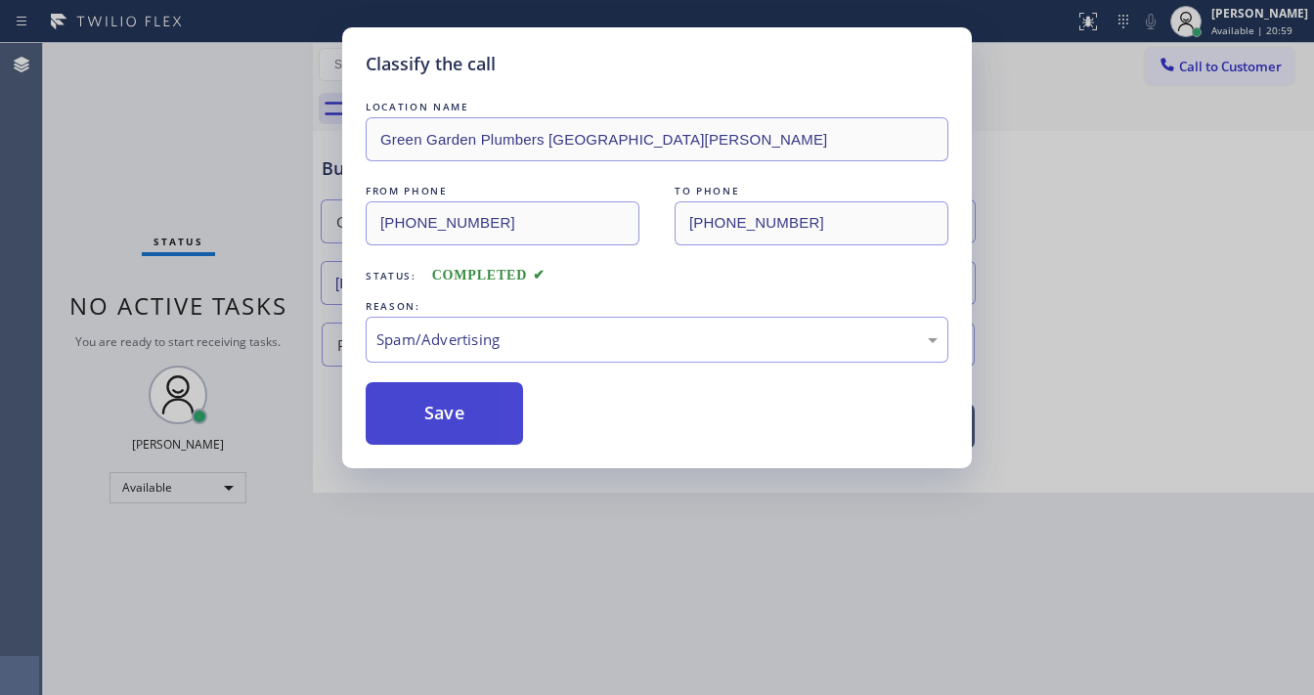
click at [435, 402] on button "Save" at bounding box center [444, 413] width 157 height 63
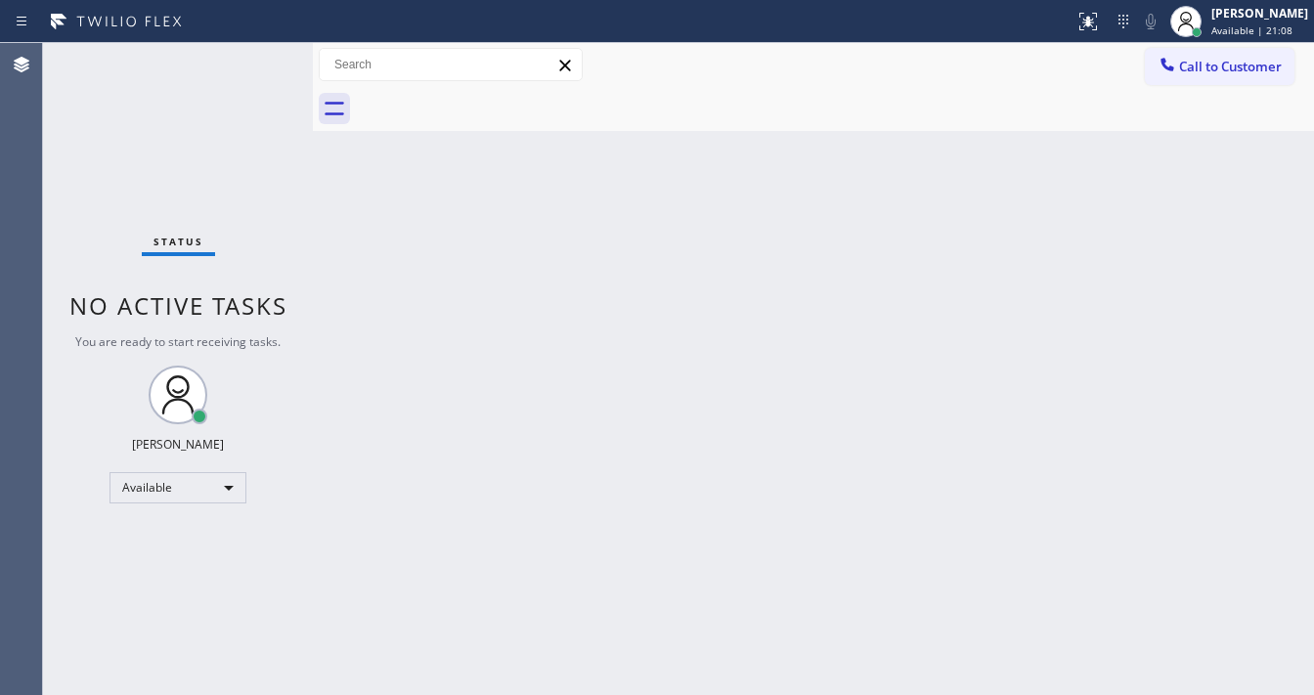
click at [254, 60] on div "Status No active tasks You are ready to start receiving tasks. [PERSON_NAME]" at bounding box center [178, 369] width 270 height 652
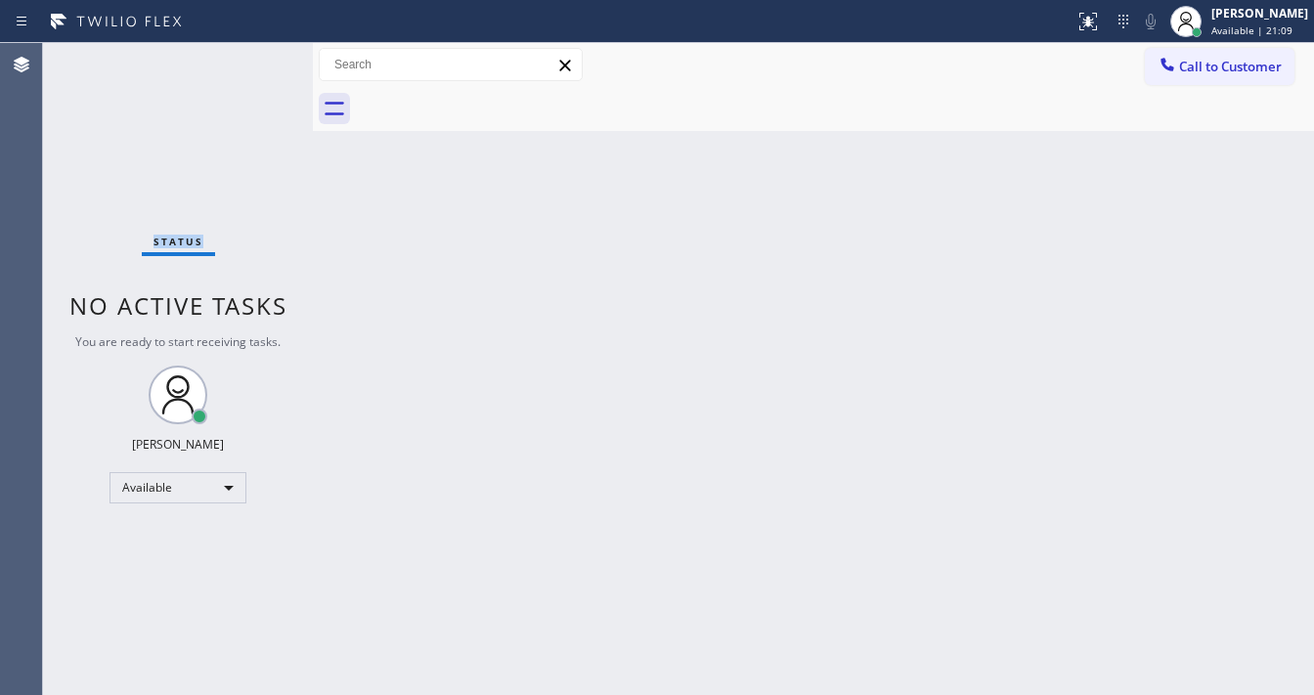
click at [254, 60] on div "Status No active tasks You are ready to start receiving tasks. [PERSON_NAME]" at bounding box center [178, 369] width 270 height 652
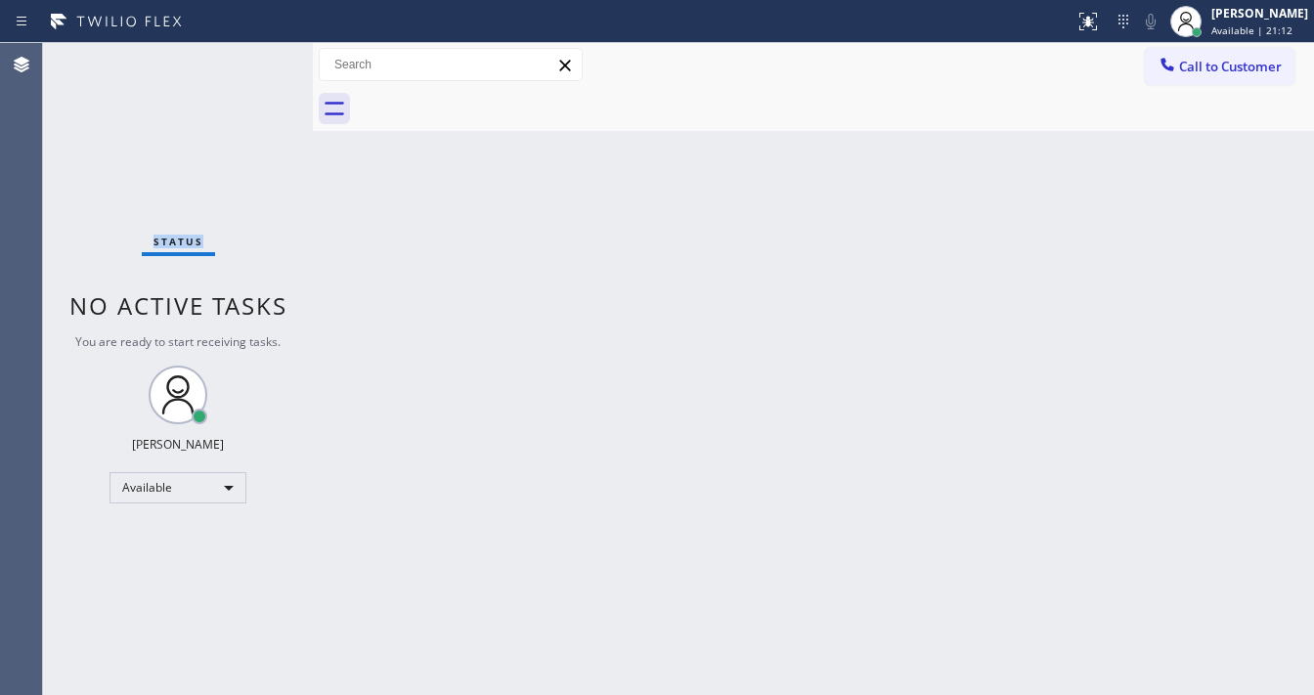
click at [254, 60] on div "Status No active tasks You are ready to start receiving tasks. [PERSON_NAME]" at bounding box center [178, 369] width 270 height 652
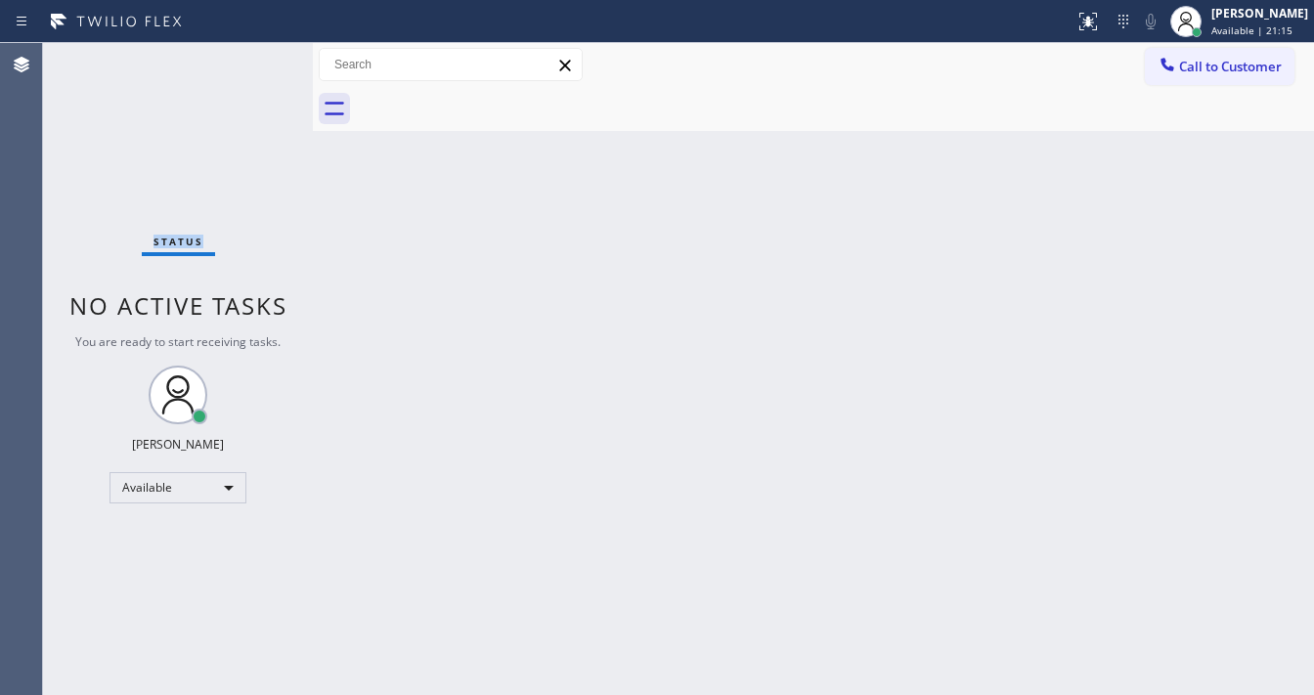
click at [254, 60] on div "Status No active tasks You are ready to start receiving tasks. [PERSON_NAME]" at bounding box center [178, 369] width 270 height 652
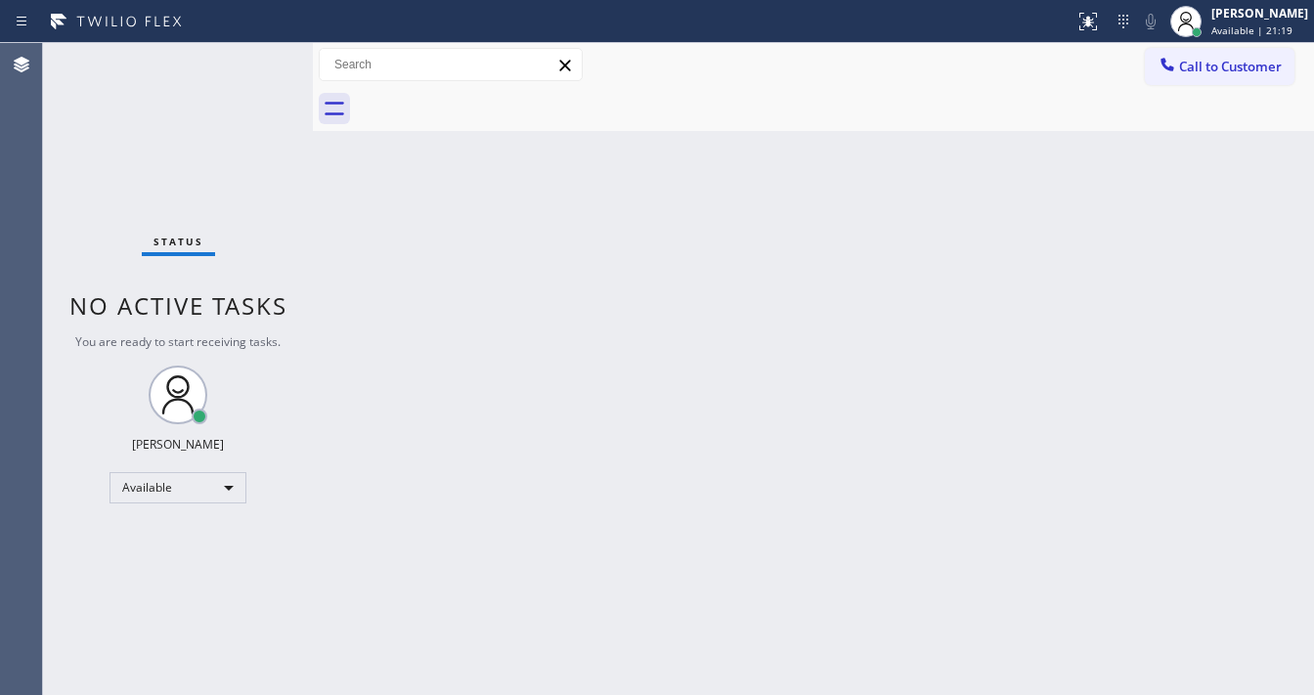
click at [254, 60] on div "Status No active tasks You are ready to start receiving tasks. [PERSON_NAME]" at bounding box center [178, 369] width 270 height 652
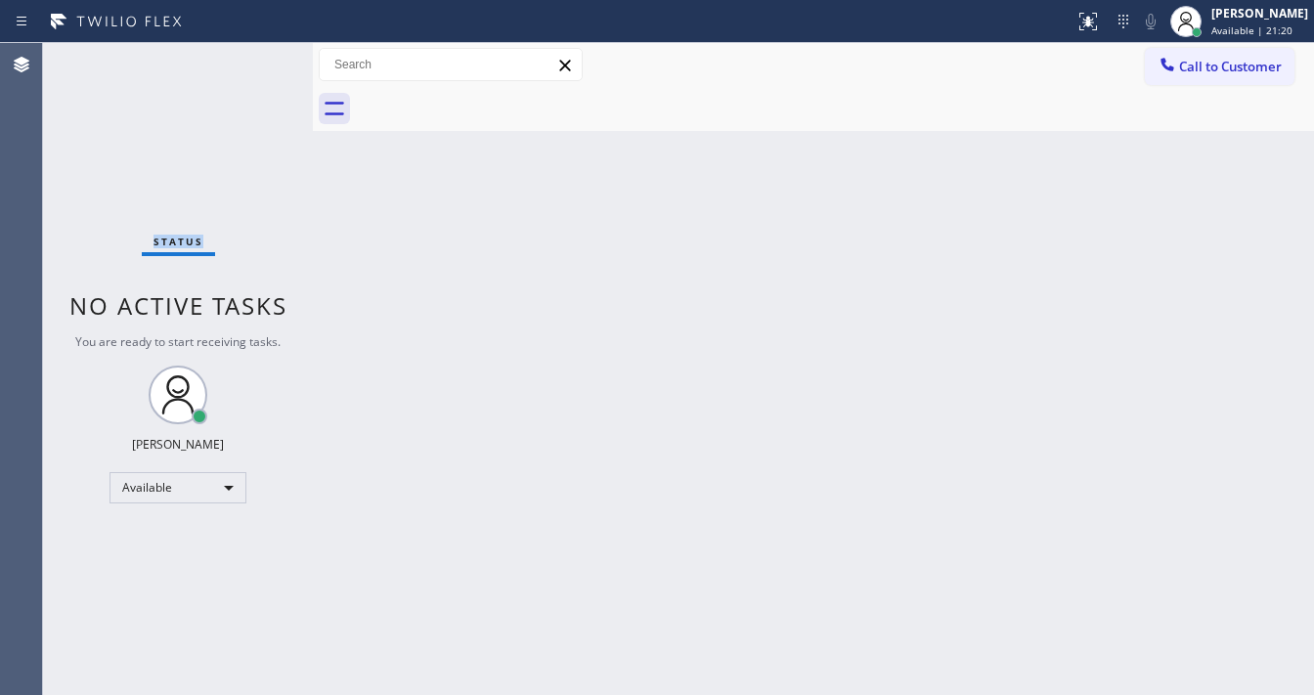
click at [254, 60] on div "Status No active tasks You are ready to start receiving tasks. [PERSON_NAME]" at bounding box center [178, 369] width 270 height 652
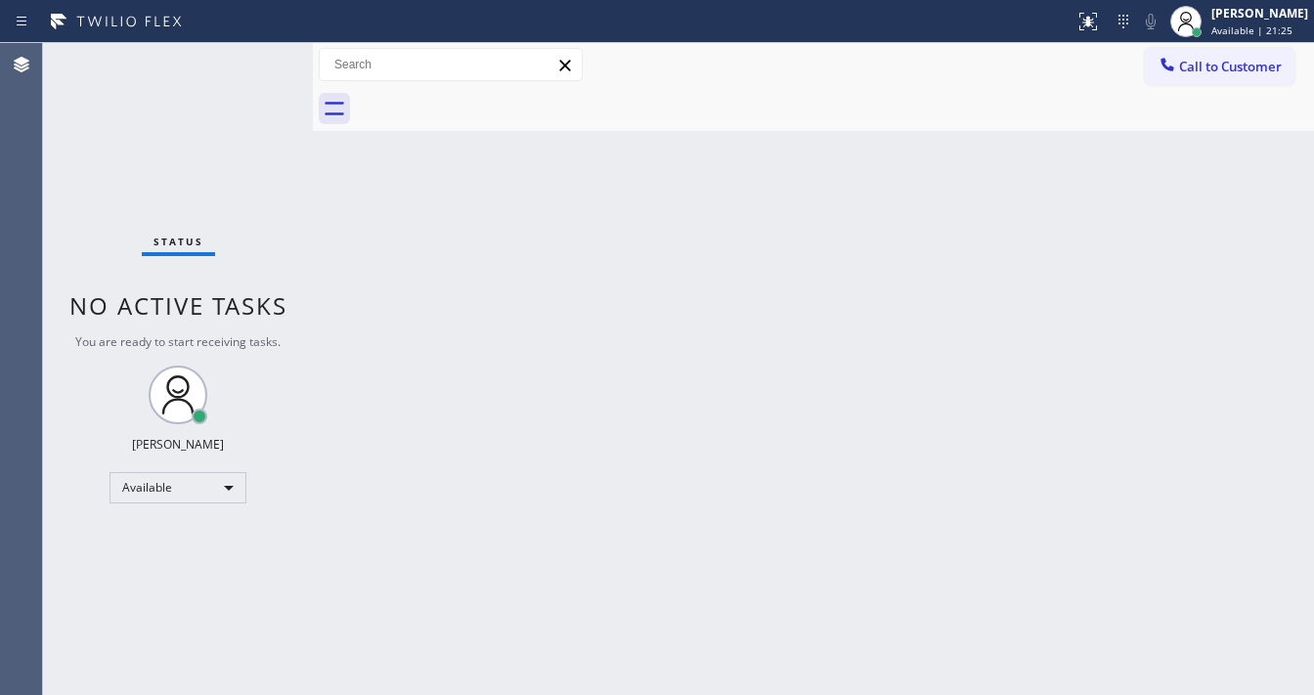
click at [254, 60] on div "Status No active tasks You are ready to start receiving tasks. [PERSON_NAME]" at bounding box center [178, 369] width 270 height 652
click at [172, 292] on span "No active tasks" at bounding box center [178, 305] width 218 height 32
drag, startPoint x: 281, startPoint y: 112, endPoint x: 283, endPoint y: 94, distance: 18.7
click at [283, 105] on div "Status No active tasks You are ready to start receiving tasks. [PERSON_NAME]" at bounding box center [178, 369] width 270 height 652
drag, startPoint x: 270, startPoint y: 68, endPoint x: 268, endPoint y: 58, distance: 10.9
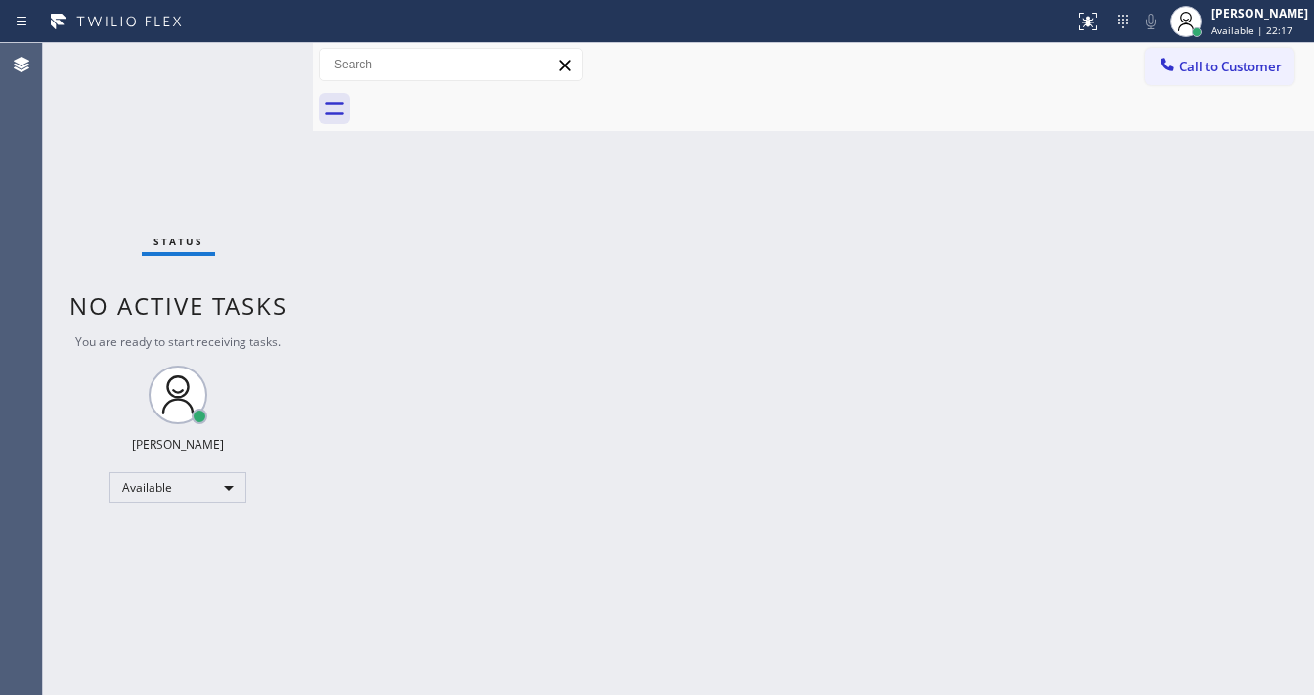
click at [270, 66] on div "Status No active tasks You are ready to start receiving tasks. [PERSON_NAME]" at bounding box center [178, 369] width 270 height 652
click at [268, 58] on div "Status No active tasks You are ready to start receiving tasks. [PERSON_NAME]" at bounding box center [178, 369] width 270 height 652
click at [374, 254] on div "Back to Dashboard Change Sender ID Customers Technicians Select a contact Outbo…" at bounding box center [813, 369] width 1001 height 652
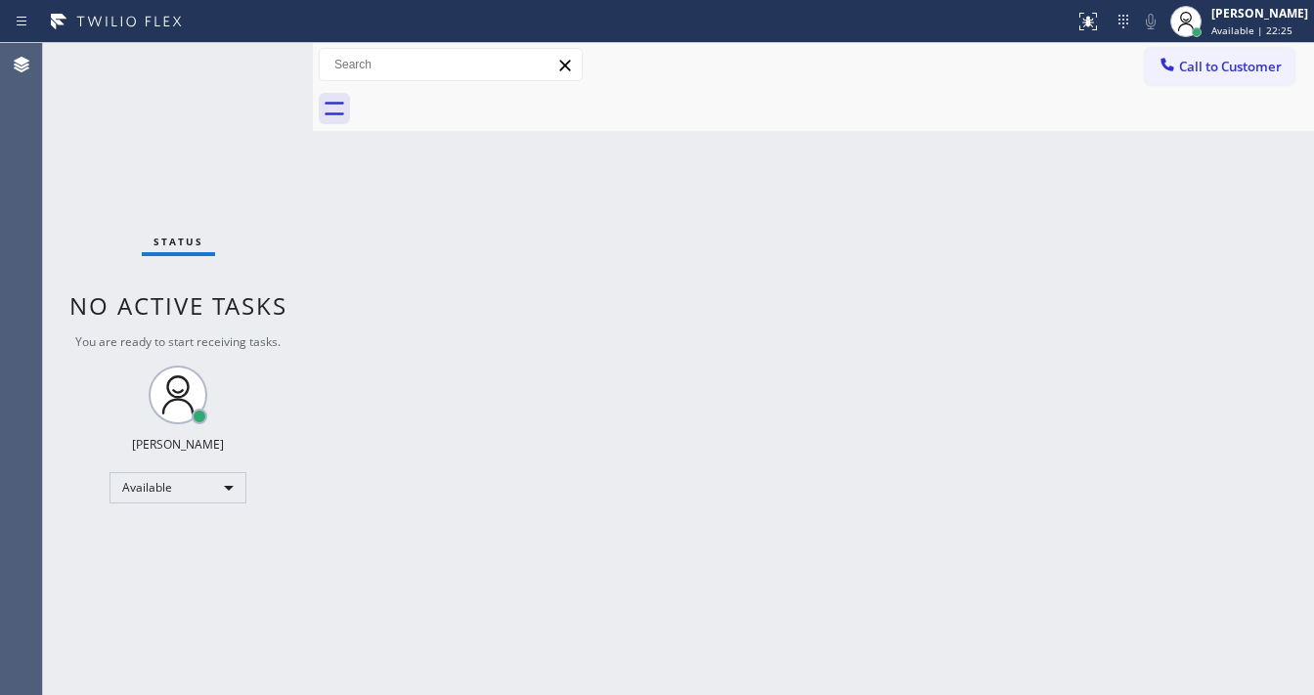
click at [257, 59] on div "Status No active tasks You are ready to start receiving tasks. [PERSON_NAME]" at bounding box center [178, 369] width 270 height 652
click at [254, 59] on div "Status No active tasks You are ready to start receiving tasks. [PERSON_NAME]" at bounding box center [178, 369] width 270 height 652
click at [255, 61] on div "Status No active tasks You are ready to start receiving tasks. [PERSON_NAME]" at bounding box center [178, 369] width 270 height 652
click at [258, 59] on div "Status No active tasks You are ready to start receiving tasks. [PERSON_NAME]" at bounding box center [178, 369] width 270 height 652
click at [260, 56] on div "Status No active tasks You are ready to start receiving tasks. [PERSON_NAME]" at bounding box center [178, 369] width 270 height 652
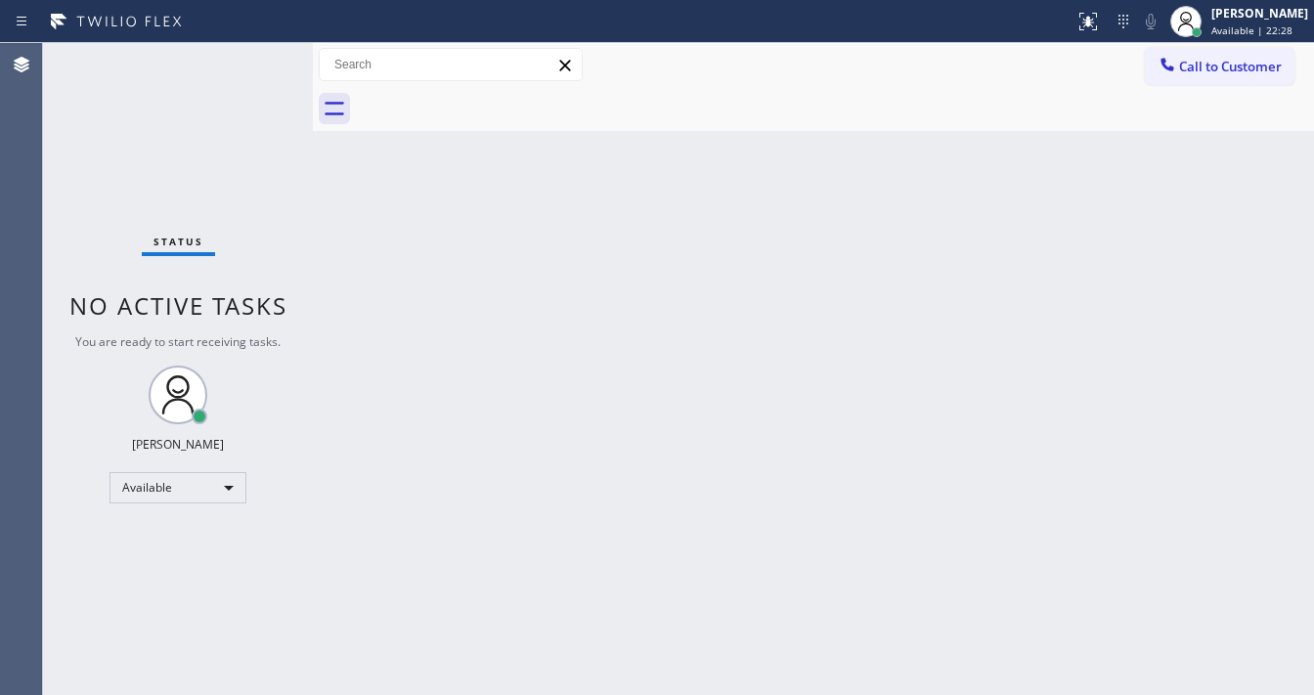
click at [260, 56] on div "Status No active tasks You are ready to start receiving tasks. [PERSON_NAME]" at bounding box center [178, 369] width 270 height 652
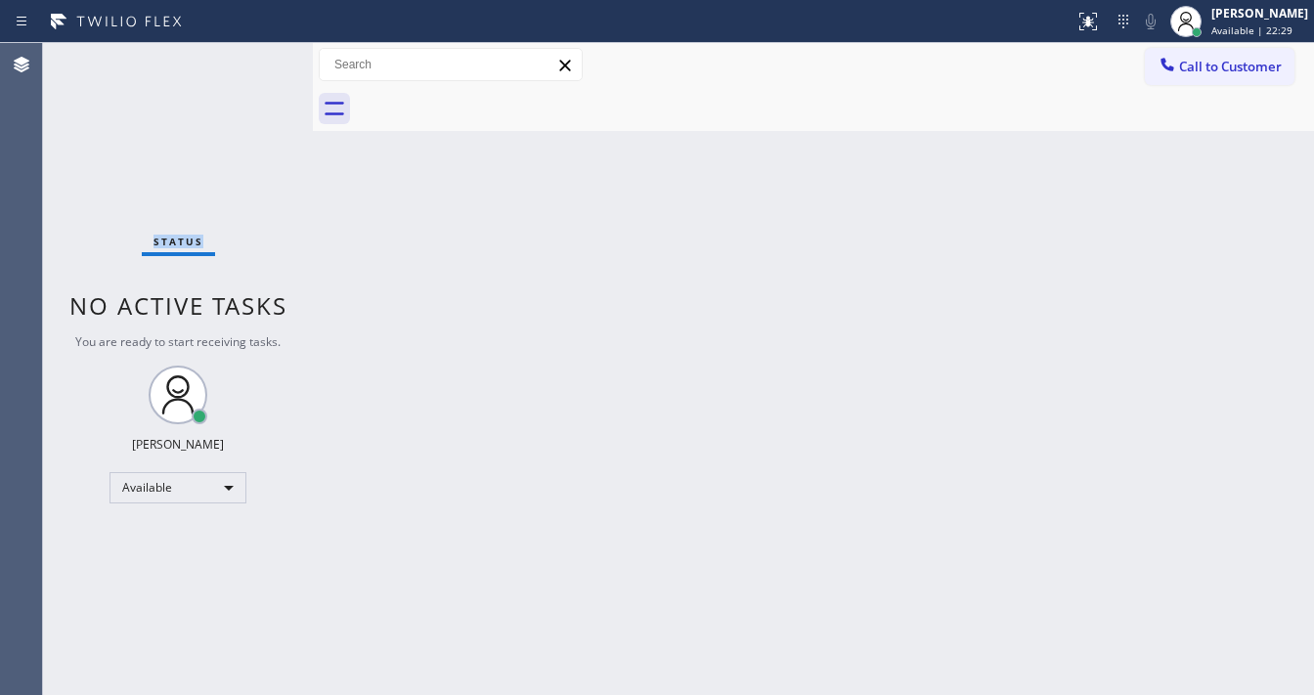
click at [260, 56] on div "Status No active tasks You are ready to start receiving tasks. [PERSON_NAME]" at bounding box center [178, 369] width 270 height 652
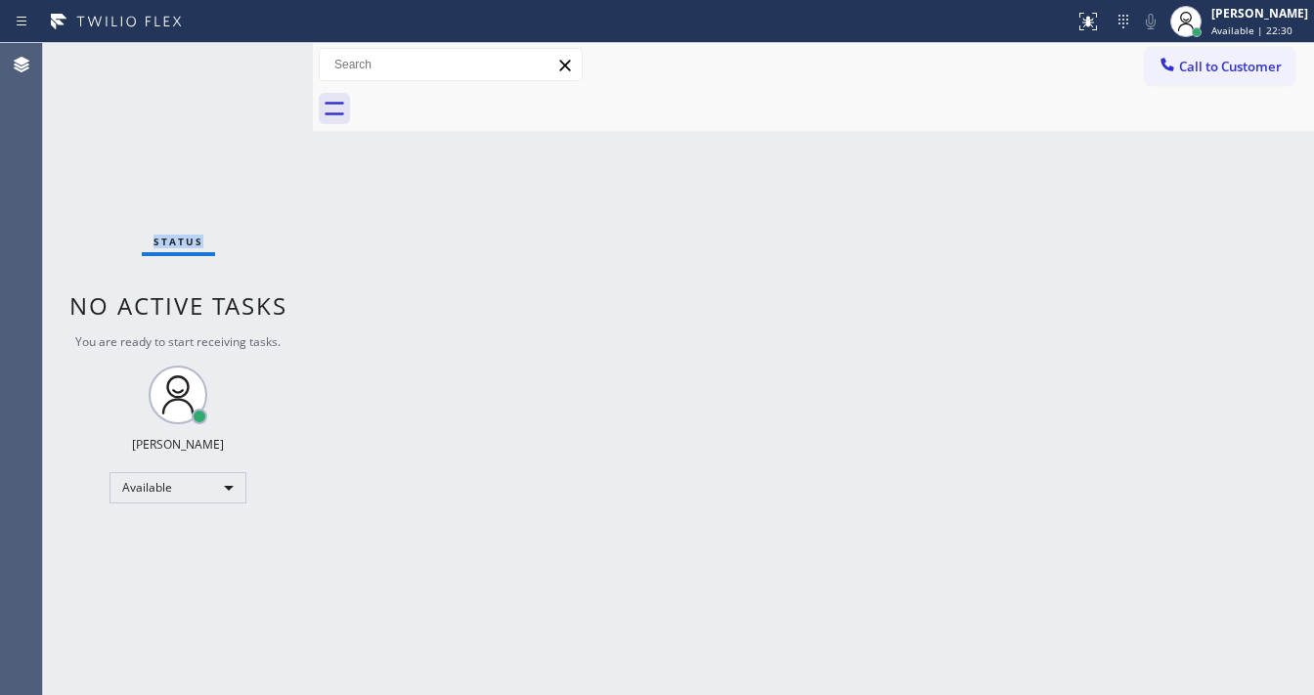
click at [260, 56] on div "Status No active tasks You are ready to start receiving tasks. [PERSON_NAME]" at bounding box center [178, 369] width 270 height 652
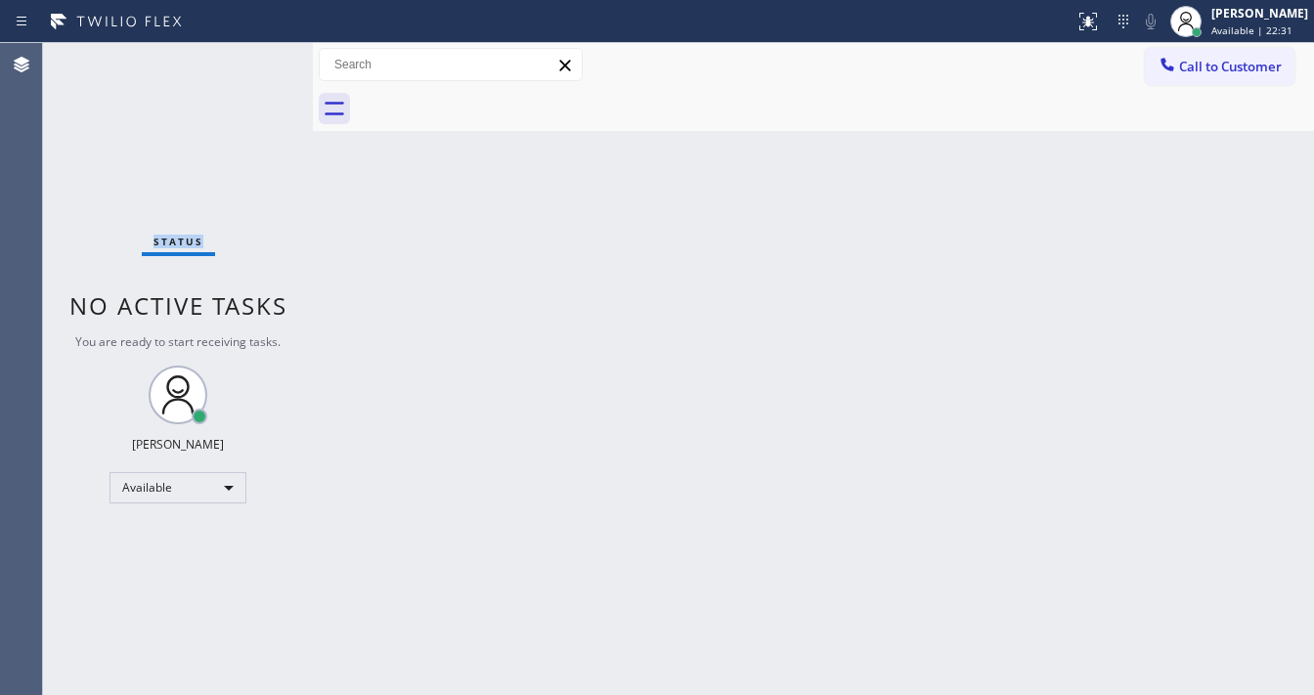
click at [260, 56] on div "Status No active tasks You are ready to start receiving tasks. [PERSON_NAME]" at bounding box center [178, 369] width 270 height 652
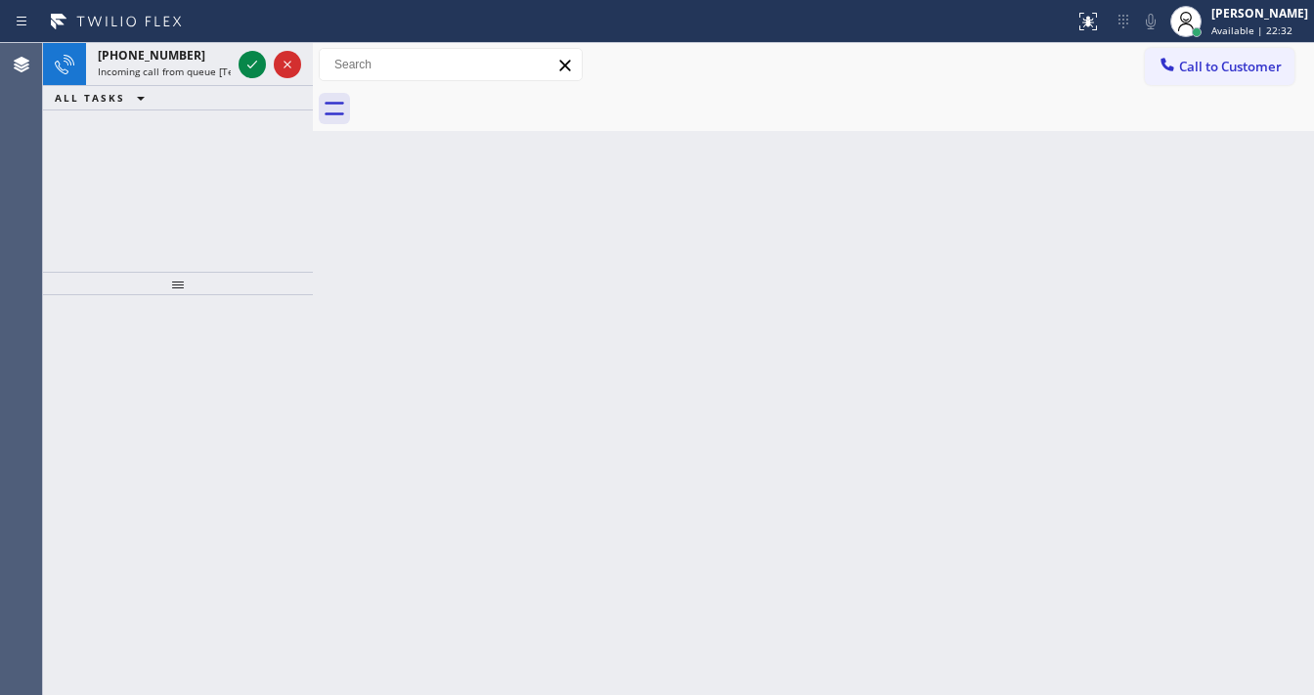
click at [260, 56] on icon at bounding box center [252, 64] width 23 height 23
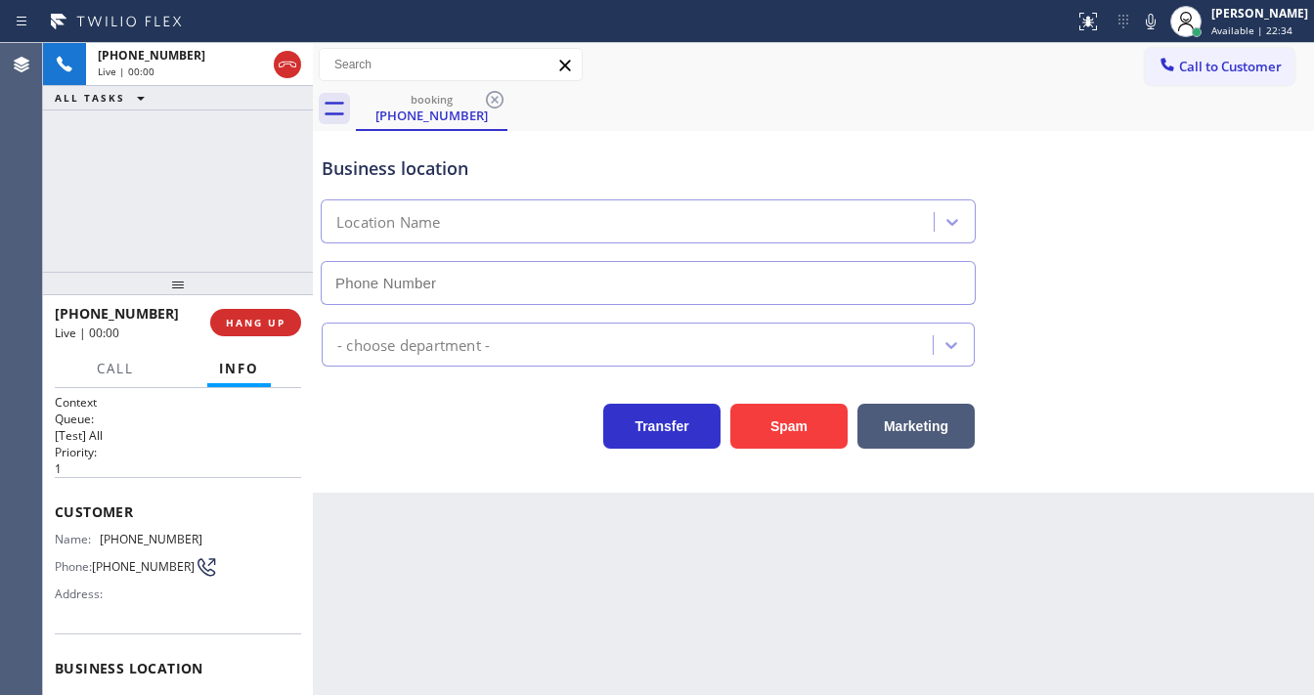
type input "[PHONE_NUMBER]"
click at [58, 241] on div "[PHONE_NUMBER] Live | 00:09 ALL TASKS ALL TASKS ACTIVE TASKS TASKS IN WRAP UP" at bounding box center [178, 157] width 270 height 229
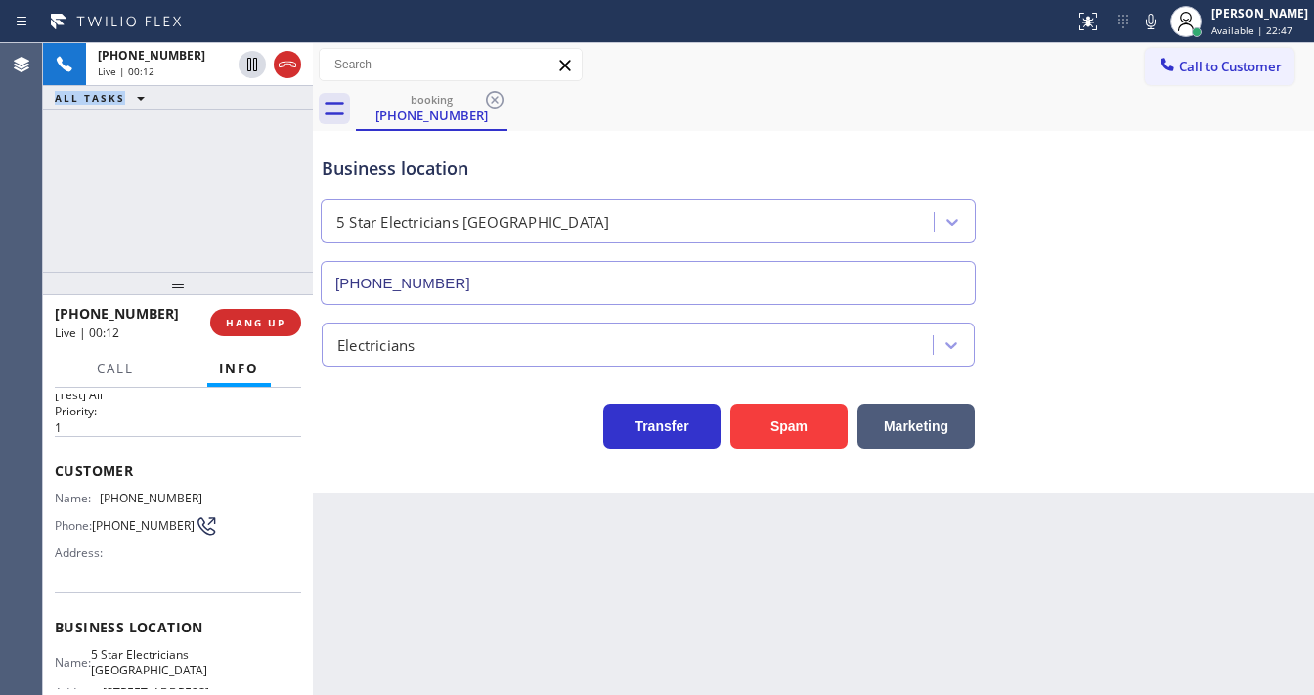
scroll to position [43, 0]
click at [44, 217] on div "[PHONE_NUMBER] Live | 00:21 ALL TASKS ALL TASKS ACTIVE TASKS TASKS IN WRAP UP" at bounding box center [178, 157] width 270 height 229
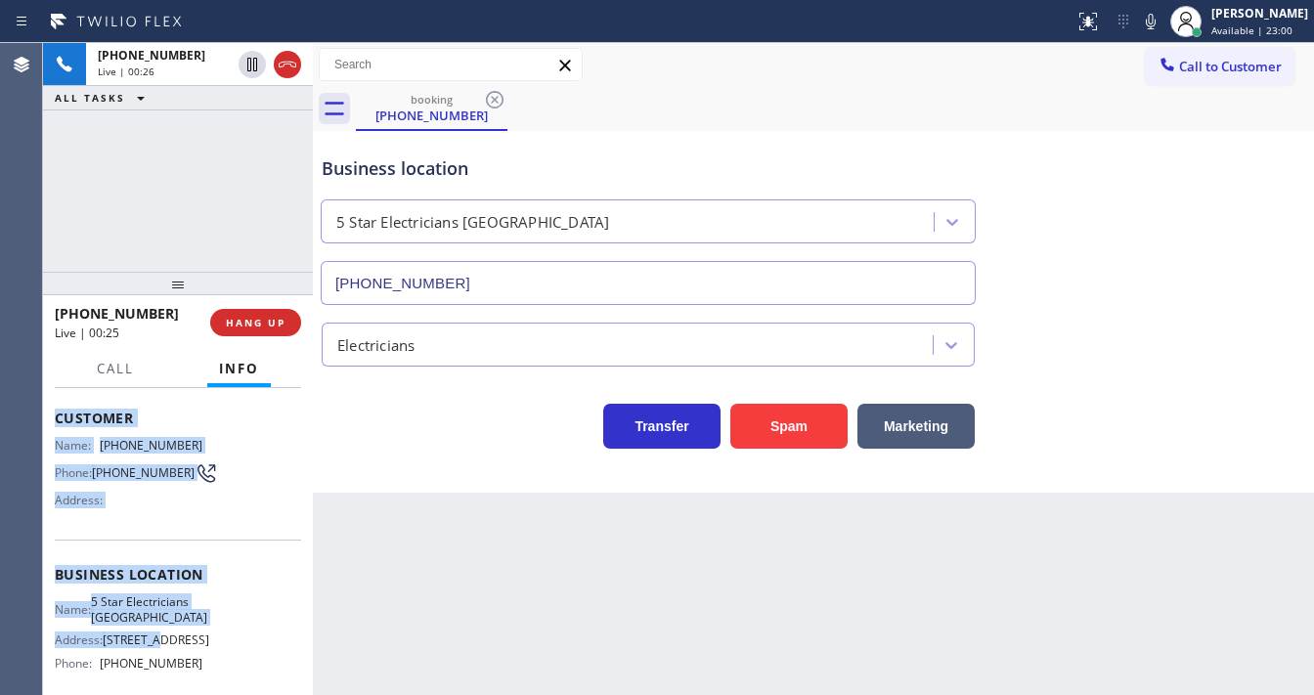
scroll to position [286, 0]
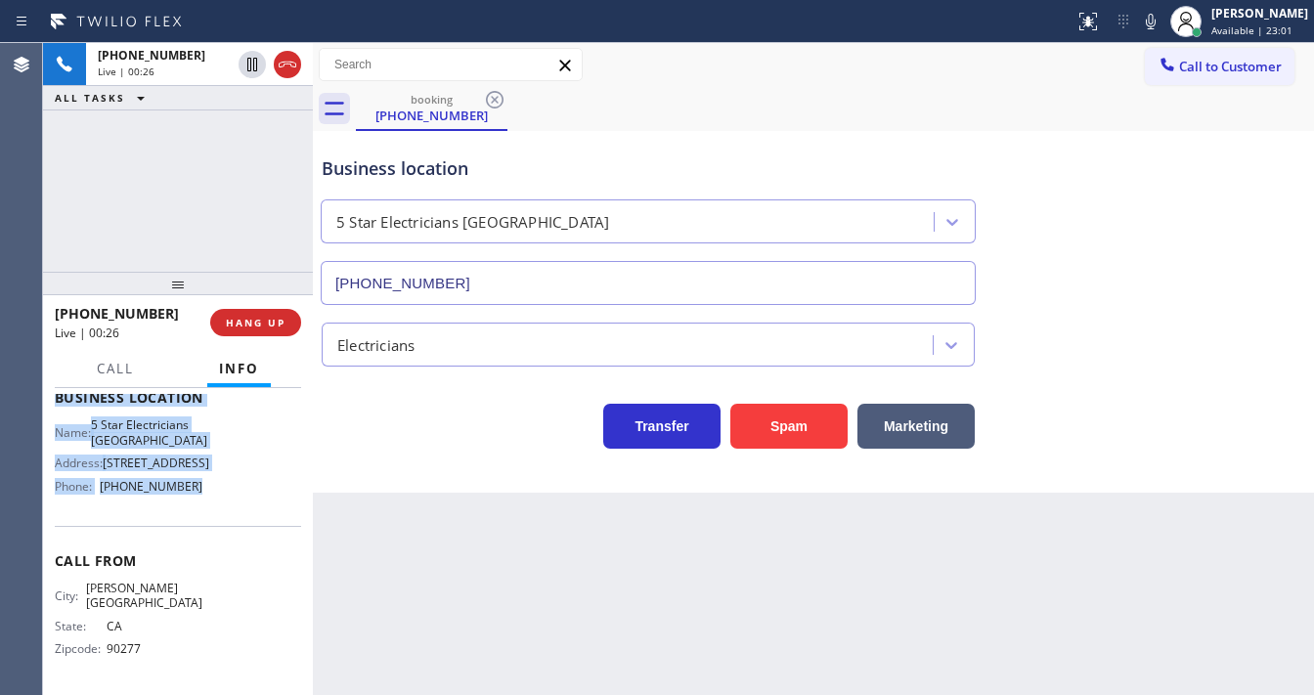
drag, startPoint x: 72, startPoint y: 473, endPoint x: 194, endPoint y: 512, distance: 127.4
click at [194, 512] on div "Context Queue: [Test] All Priority: 1 Customer Name: [PHONE_NUMBER] Phone: [PHO…" at bounding box center [178, 406] width 246 height 566
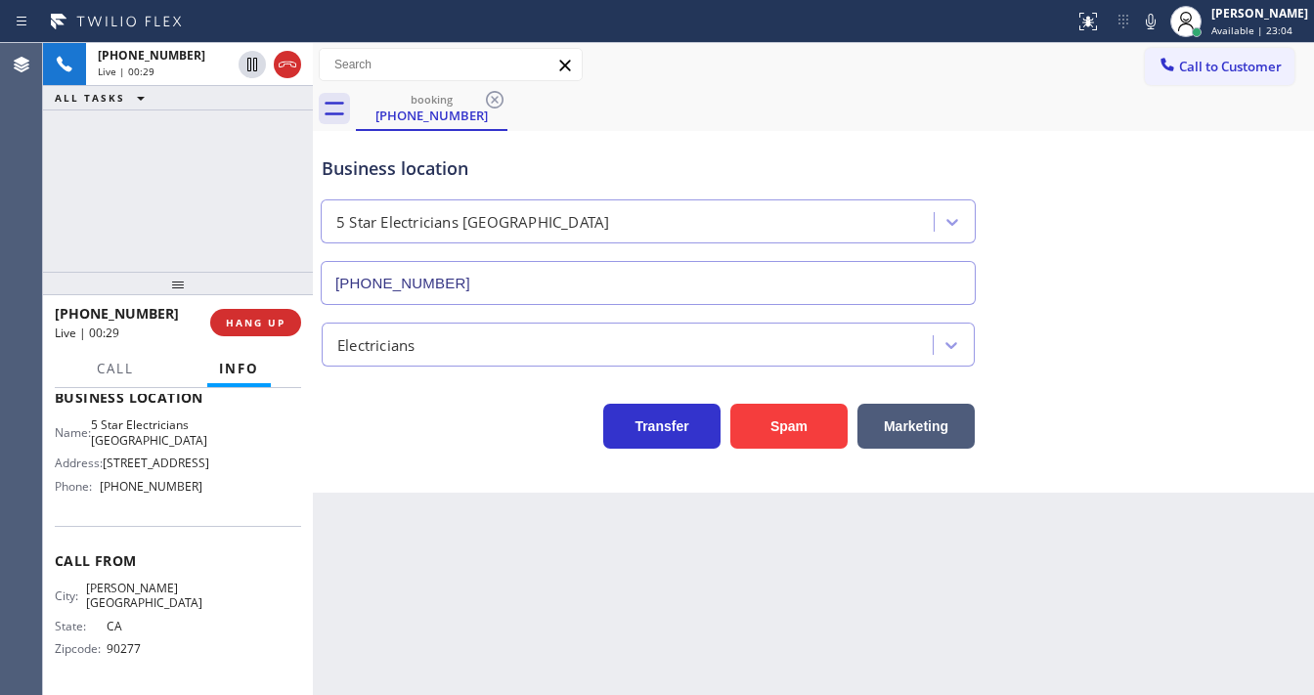
click at [152, 211] on div "[PHONE_NUMBER] Live | 00:29 ALL TASKS ALL TASKS ACTIVE TASKS TASKS IN WRAP UP" at bounding box center [178, 157] width 270 height 229
drag, startPoint x: 121, startPoint y: 311, endPoint x: 74, endPoint y: 321, distance: 47.9
click at [74, 321] on div "[PHONE_NUMBER]" at bounding box center [126, 313] width 142 height 19
click at [177, 231] on div "[PHONE_NUMBER] Live | 01:00 ALL TASKS ALL TASKS ACTIVE TASKS TASKS IN WRAP UP" at bounding box center [178, 157] width 270 height 229
click at [66, 192] on div "[PHONE_NUMBER] Live | 01:13 ALL TASKS ALL TASKS ACTIVE TASKS TASKS IN WRAP UP" at bounding box center [178, 157] width 270 height 229
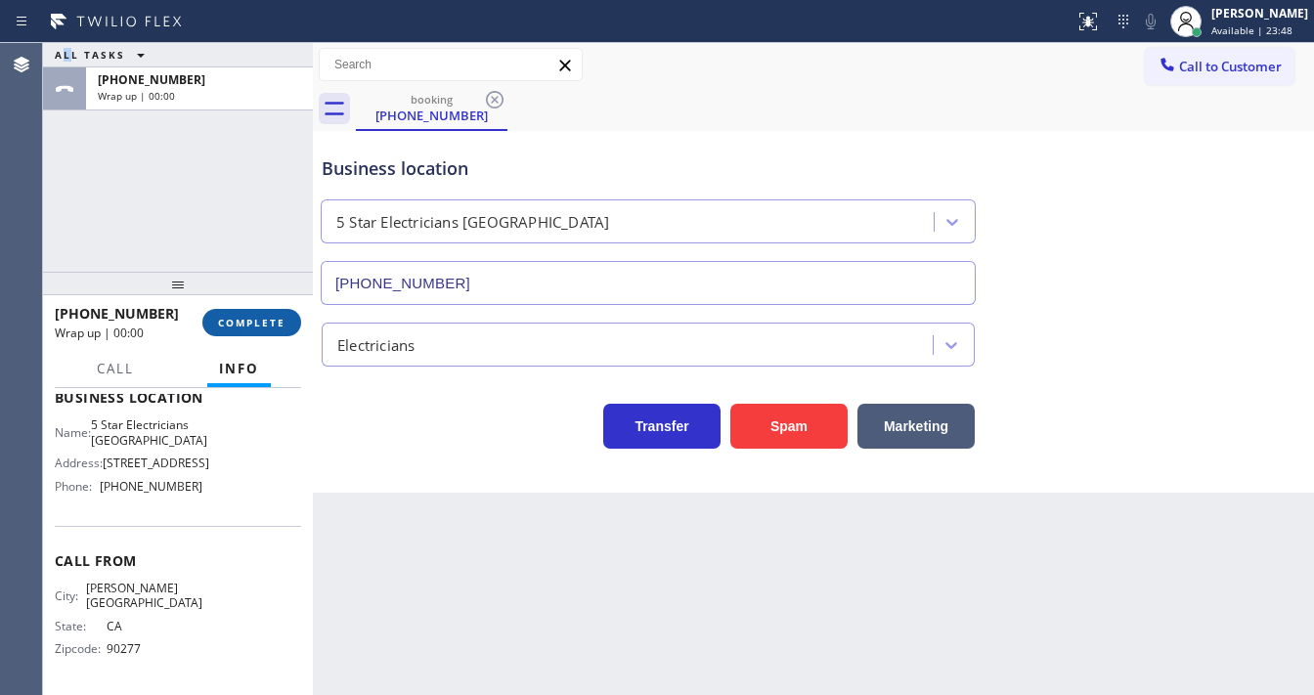
click at [252, 329] on span "COMPLETE" at bounding box center [251, 323] width 67 height 14
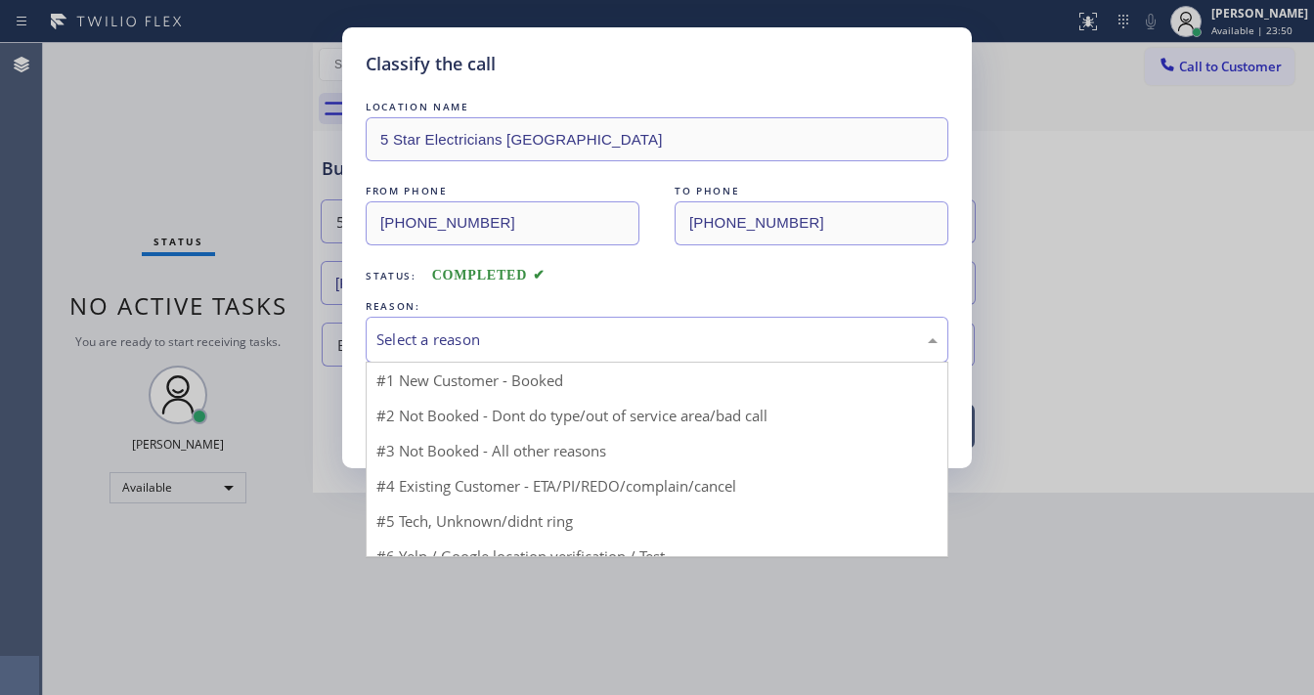
drag, startPoint x: 480, startPoint y: 333, endPoint x: 481, endPoint y: 417, distance: 83.1
click at [480, 335] on div "Select a reason" at bounding box center [656, 340] width 561 height 22
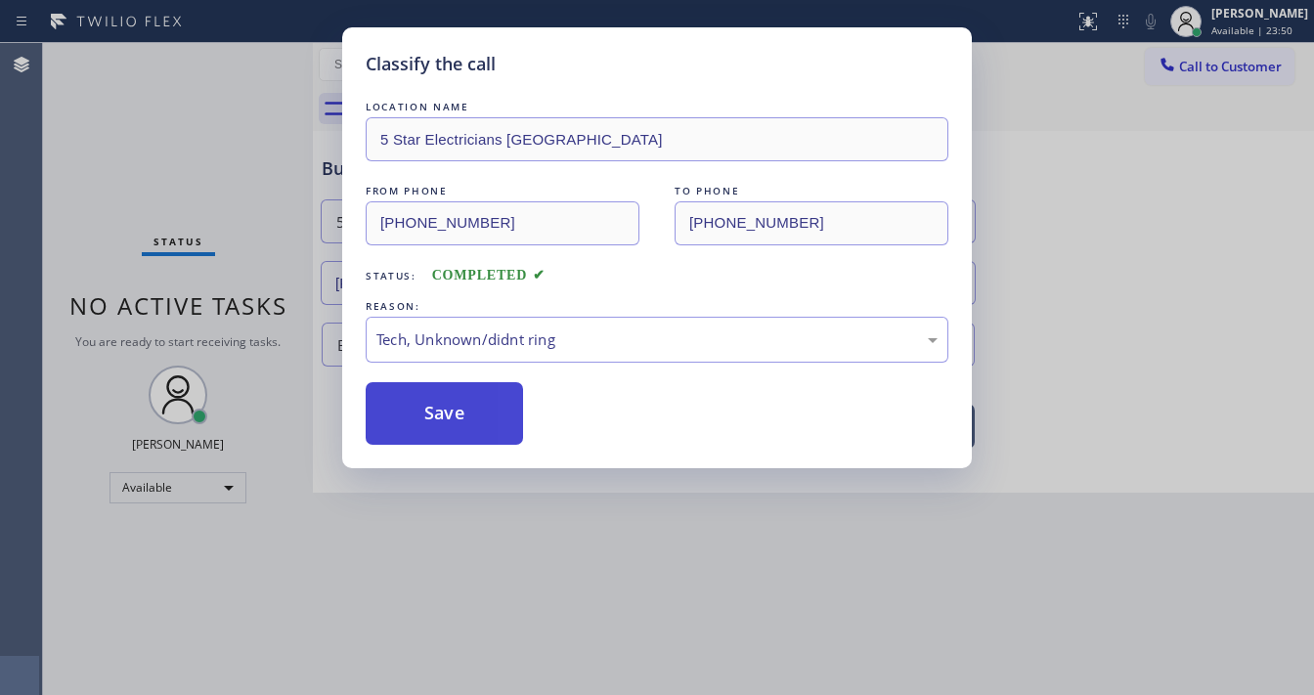
click at [465, 415] on button "Save" at bounding box center [444, 413] width 157 height 63
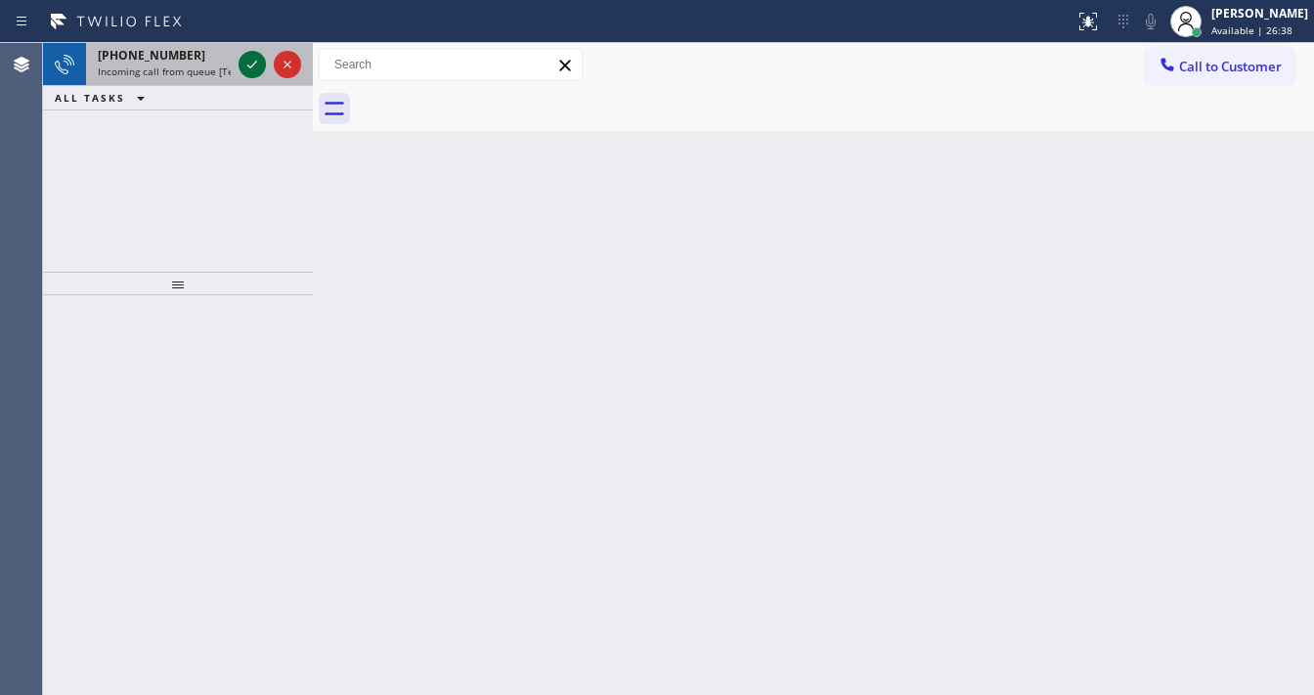
click at [247, 62] on icon at bounding box center [252, 64] width 23 height 23
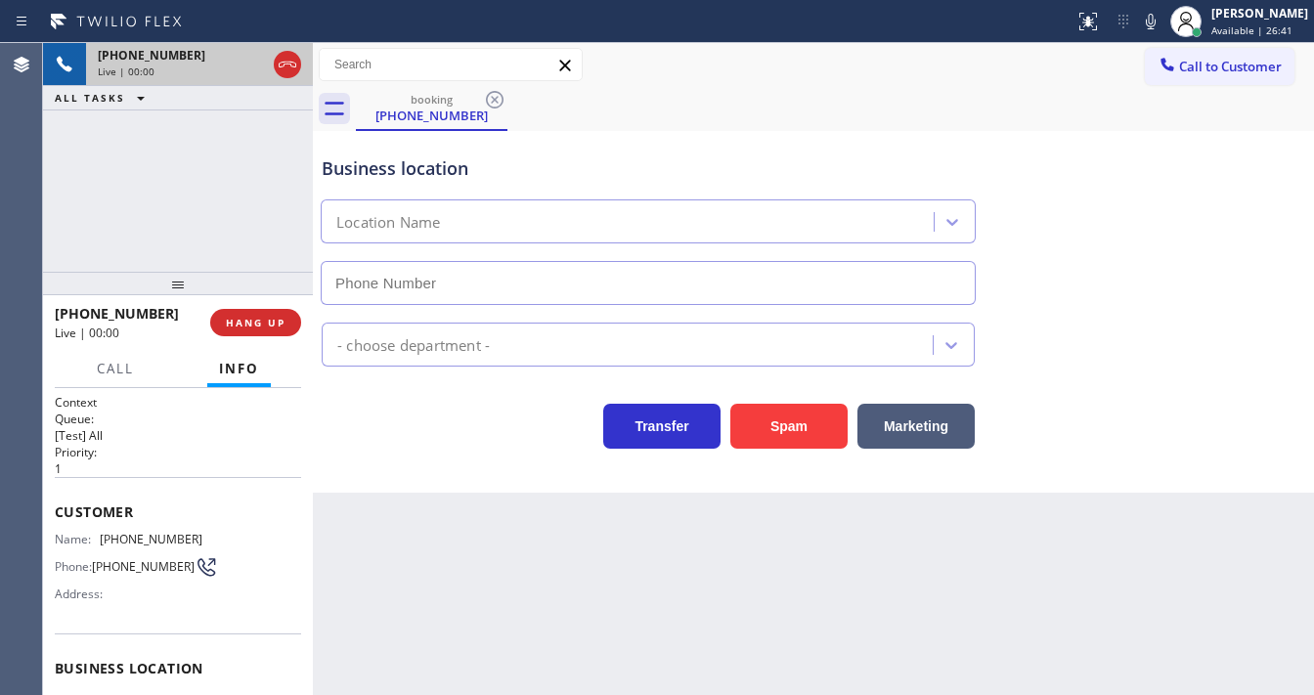
type input "[PHONE_NUMBER]"
click at [63, 202] on div "[PHONE_NUMBER] Live | 00:08 ALL TASKS ALL TASKS ACTIVE TASKS TASKS IN WRAP UP" at bounding box center [178, 157] width 270 height 229
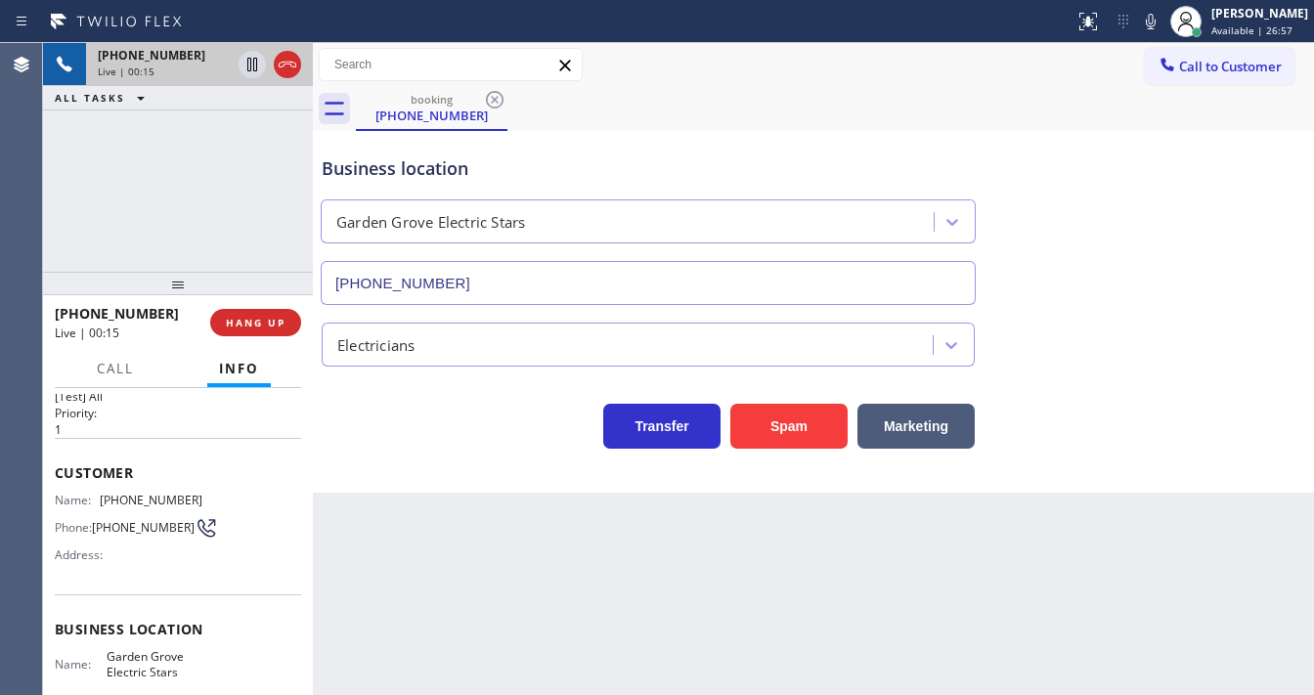
scroll to position [45, 0]
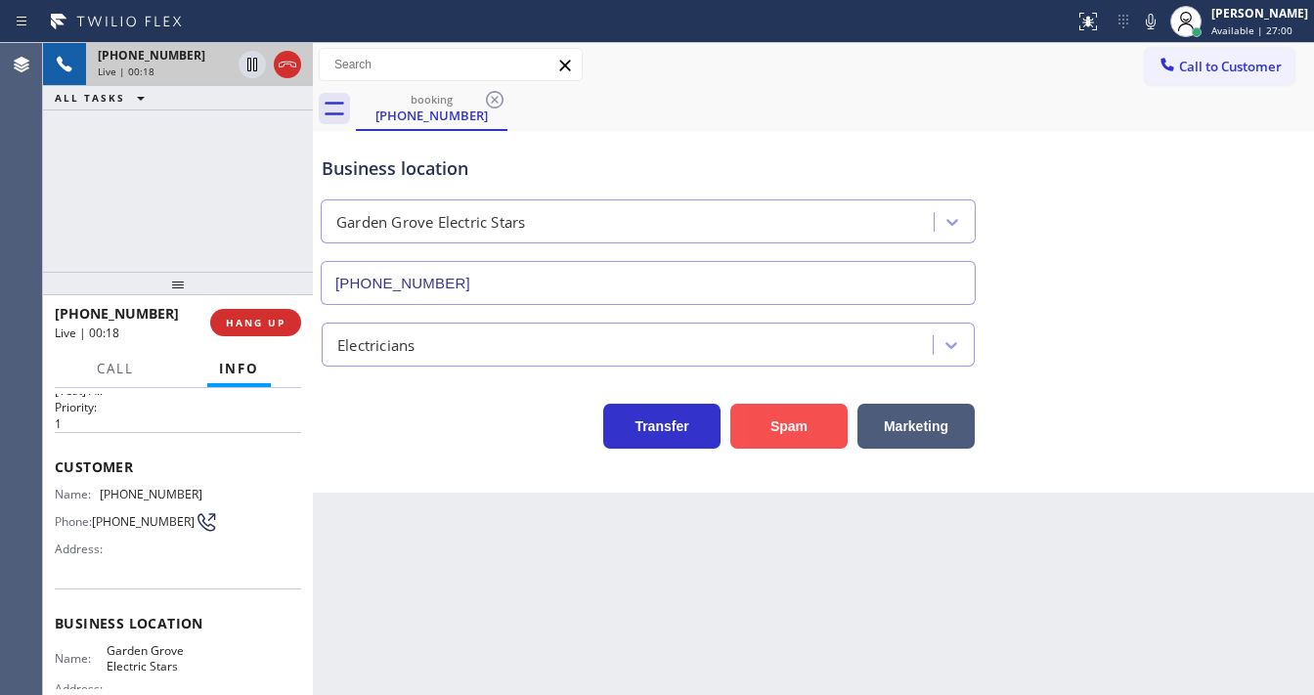
click at [766, 438] on button "Spam" at bounding box center [788, 426] width 117 height 45
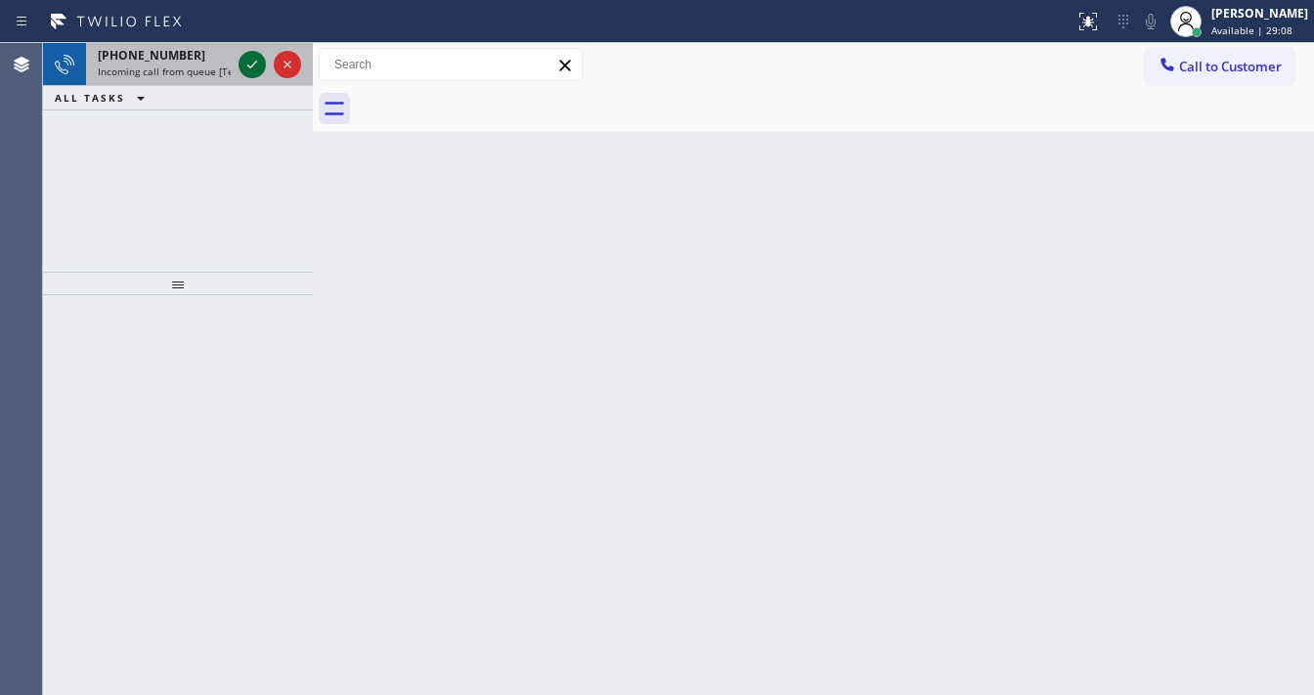
drag, startPoint x: 254, startPoint y: 52, endPoint x: 248, endPoint y: 64, distance: 13.1
click at [250, 62] on icon at bounding box center [252, 64] width 23 height 23
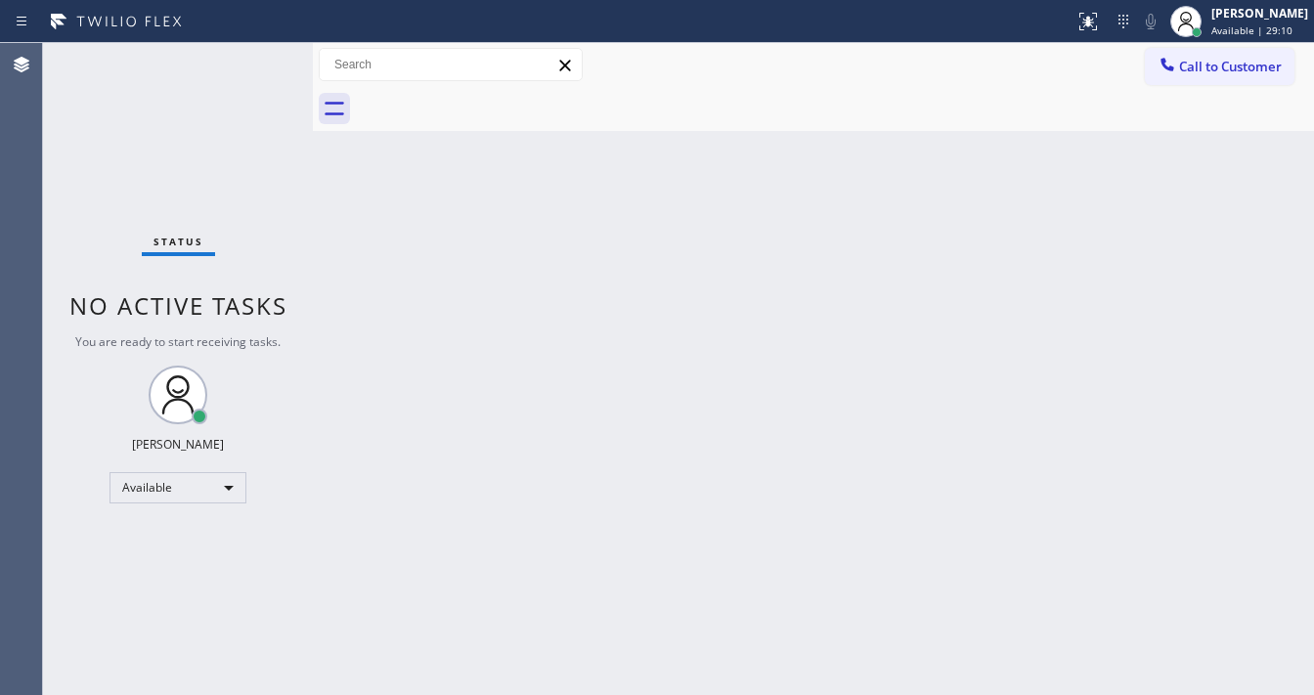
click at [248, 64] on div "Status No active tasks You are ready to start receiving tasks. [PERSON_NAME]" at bounding box center [178, 369] width 270 height 652
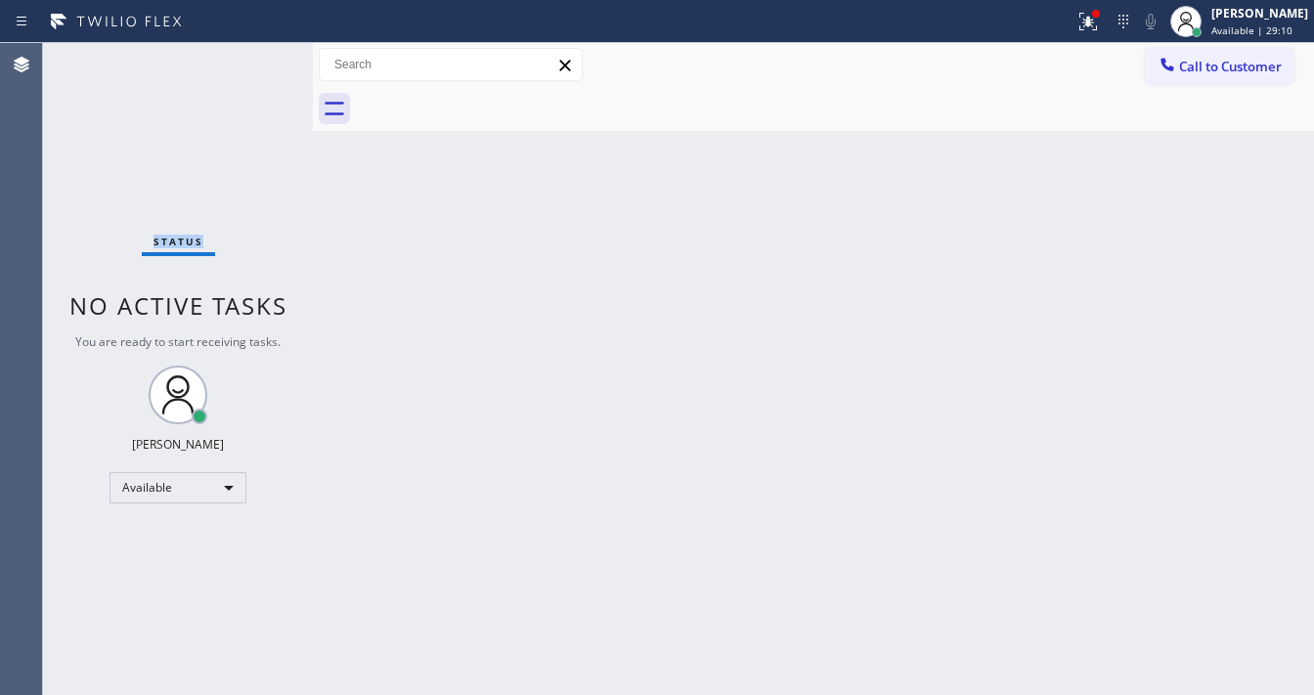
click at [1091, 23] on icon at bounding box center [1085, 20] width 12 height 14
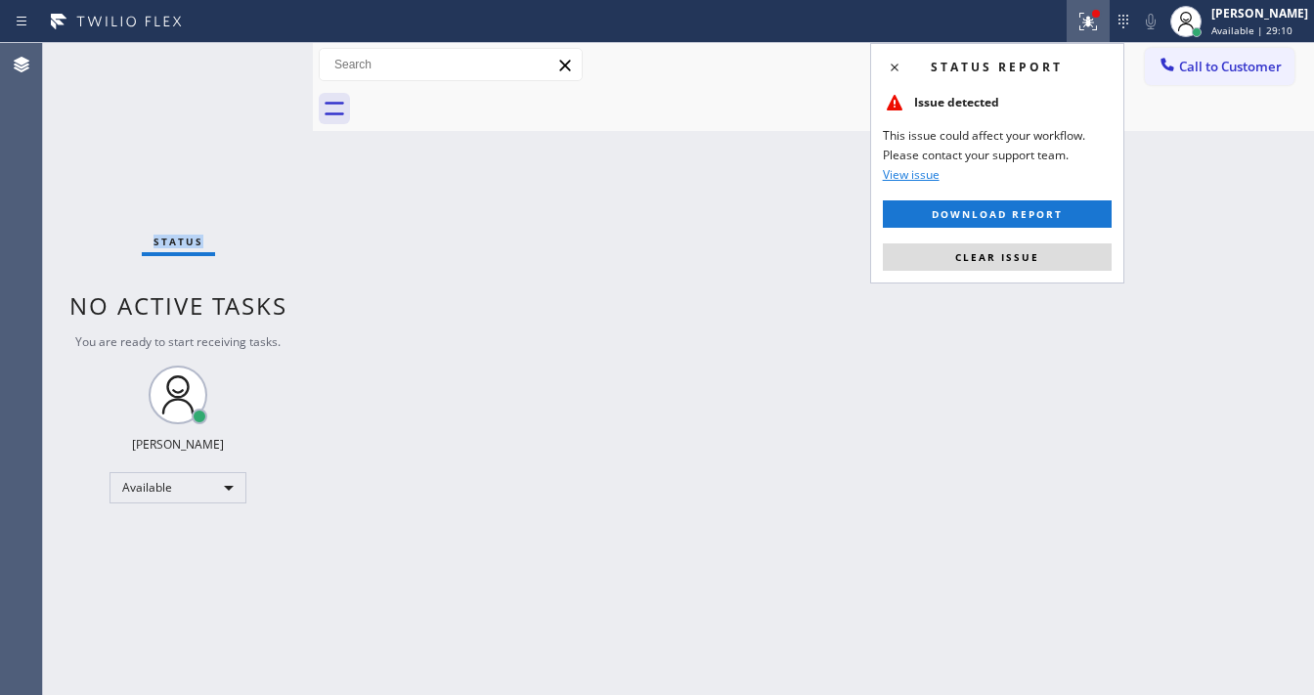
click at [1030, 267] on button "Clear issue" at bounding box center [997, 256] width 229 height 27
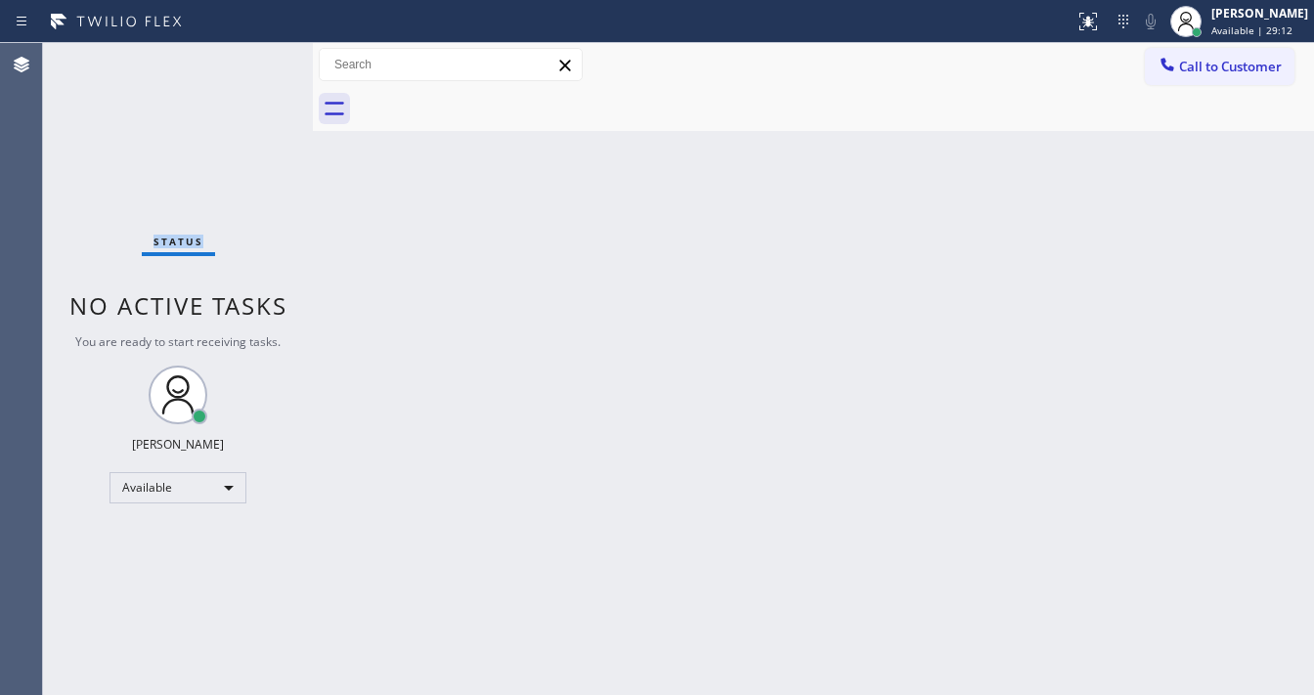
click at [258, 56] on div "Status No active tasks You are ready to start receiving tasks. [PERSON_NAME]" at bounding box center [178, 369] width 270 height 652
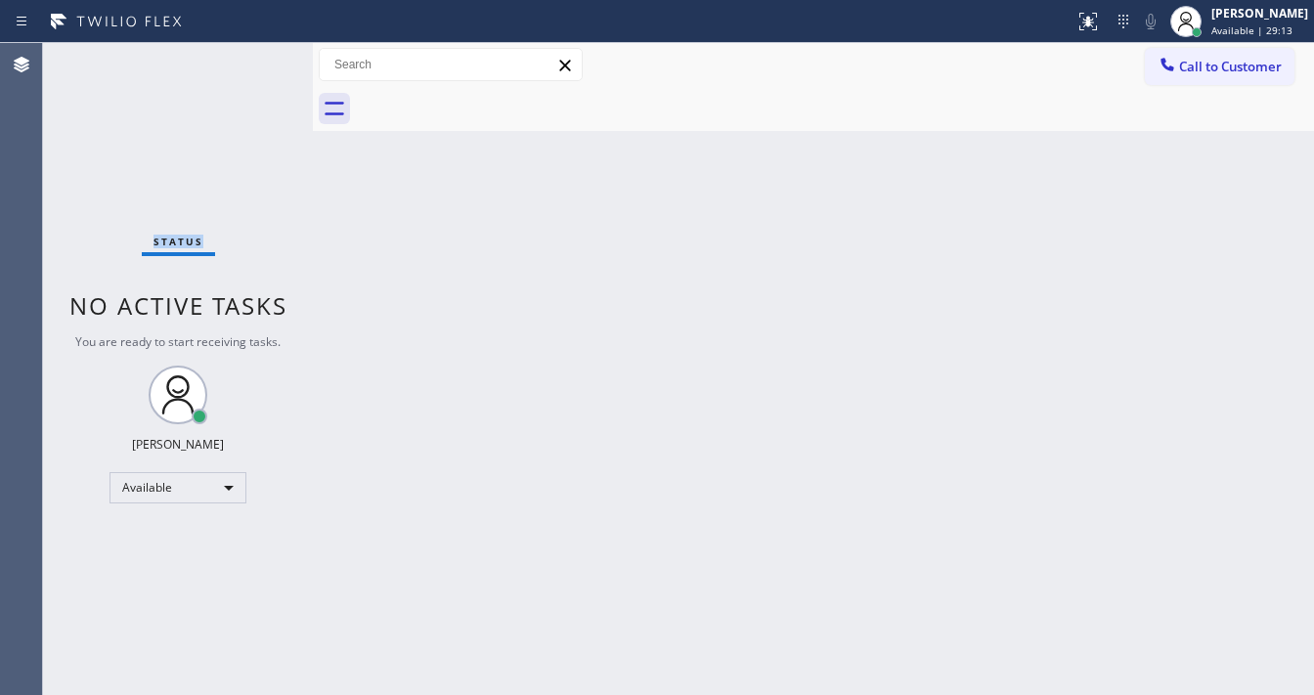
click at [258, 56] on div "Status No active tasks You are ready to start receiving tasks. [PERSON_NAME]" at bounding box center [178, 369] width 270 height 652
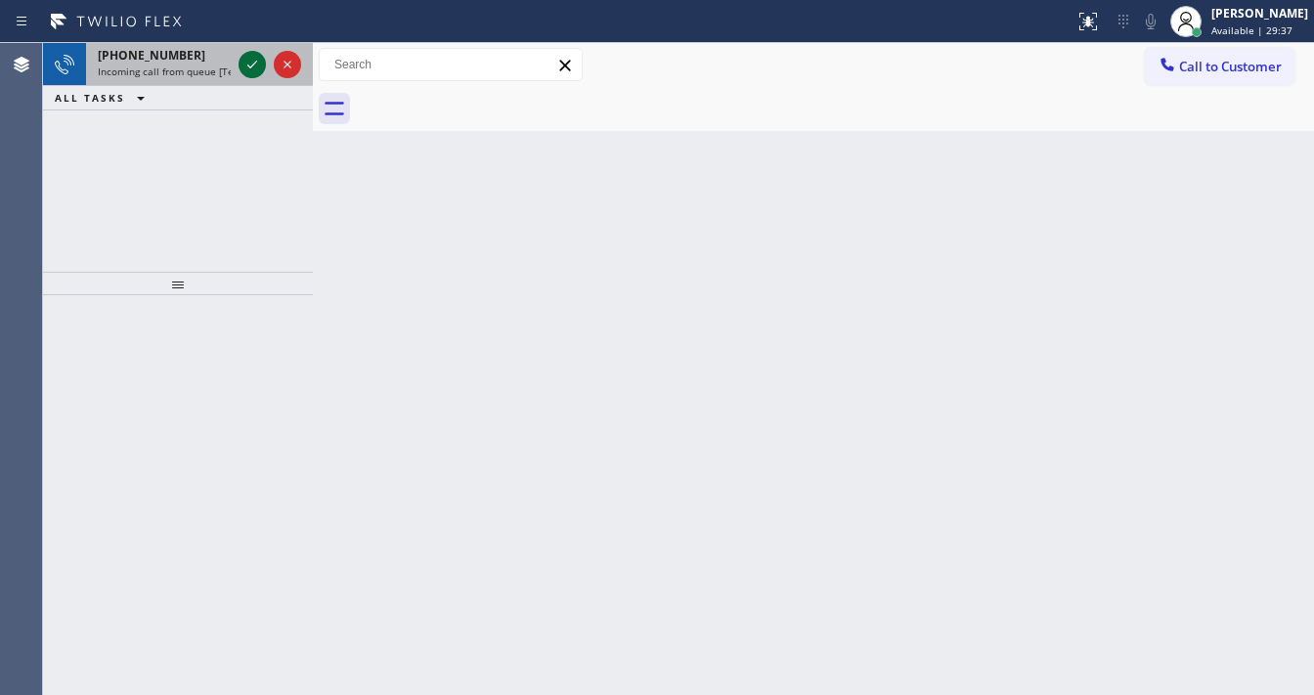
click at [249, 70] on icon at bounding box center [252, 64] width 23 height 23
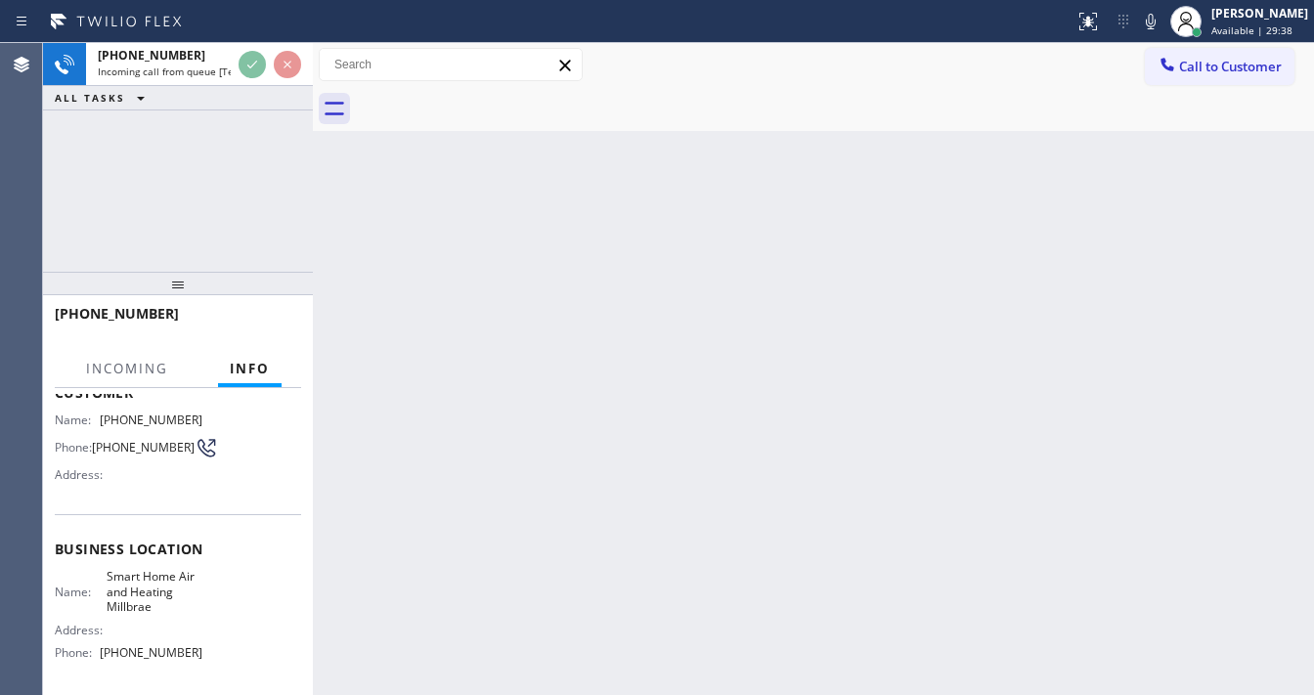
scroll to position [156, 0]
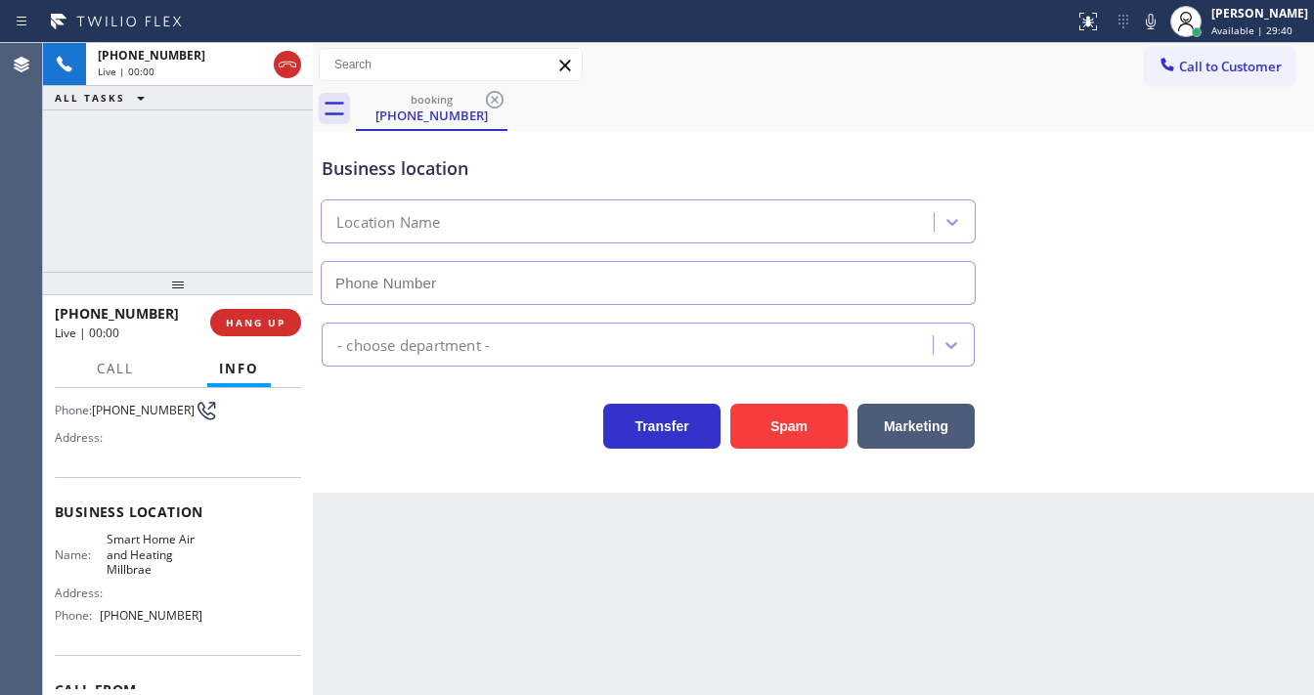
type input "[PHONE_NUMBER]"
click at [763, 435] on button "Spam" at bounding box center [788, 426] width 117 height 45
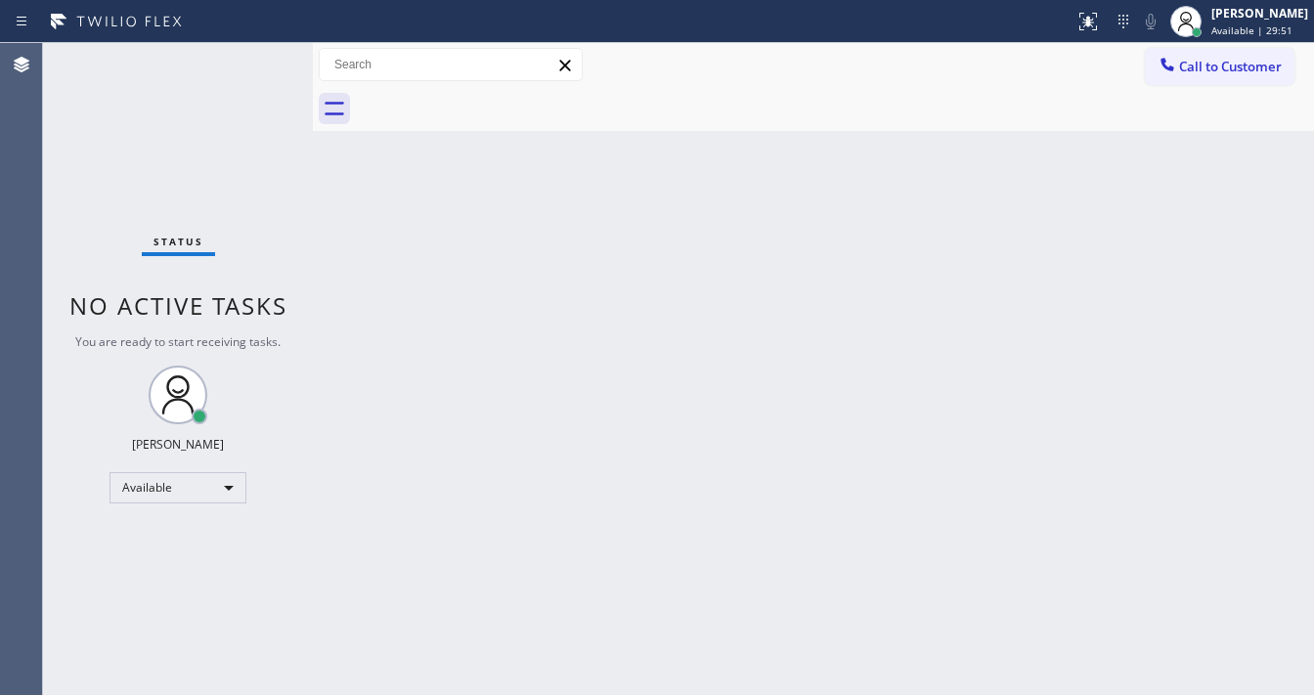
click at [40, 262] on div "Agent Desktop" at bounding box center [21, 369] width 42 height 652
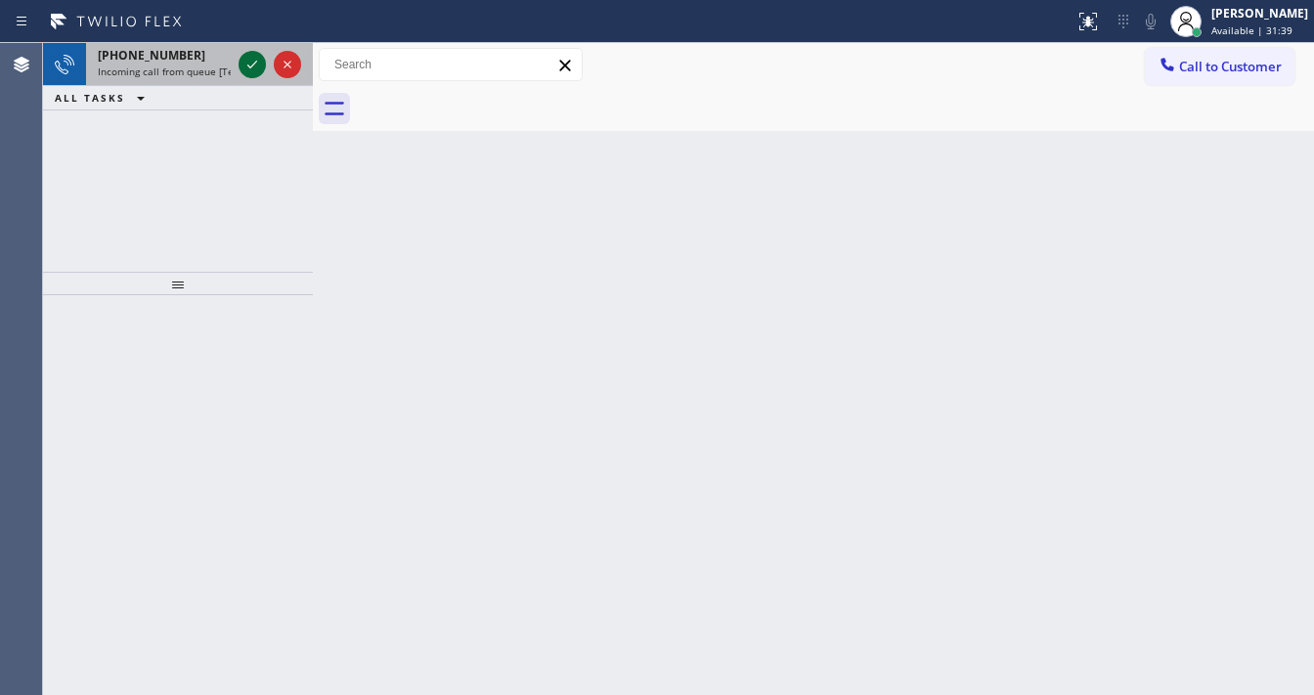
click at [261, 62] on icon at bounding box center [252, 64] width 23 height 23
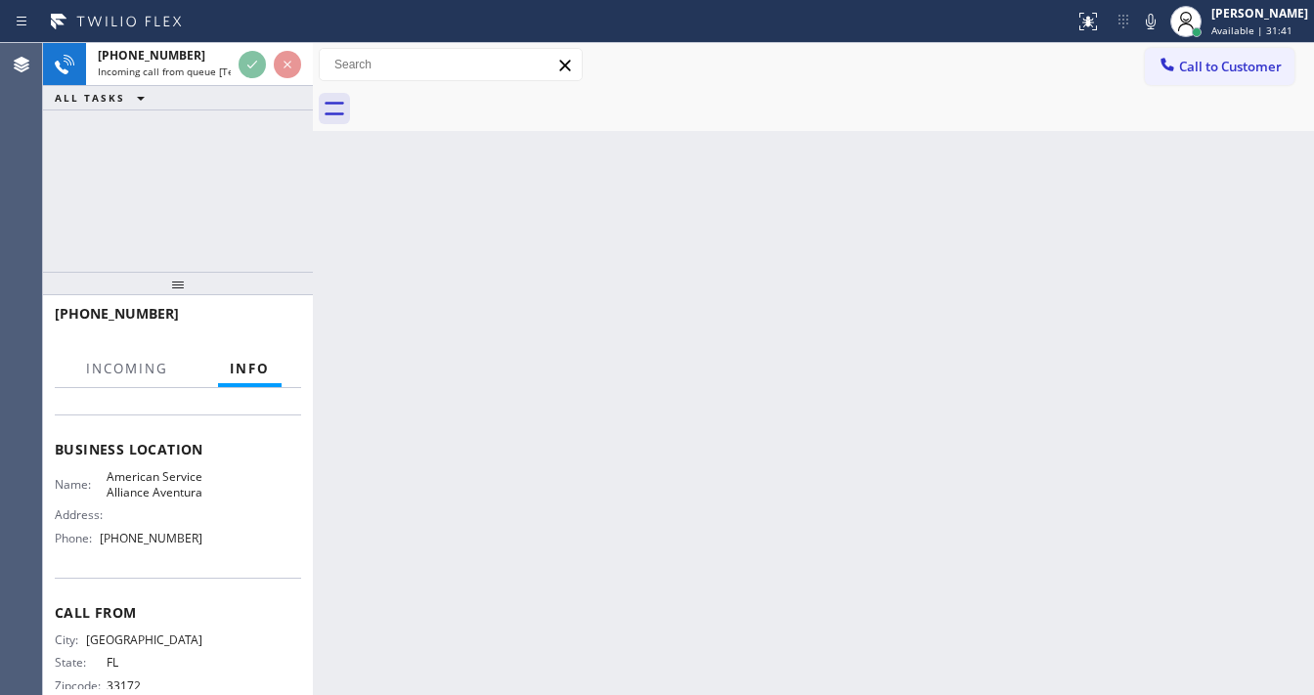
scroll to position [235, 0]
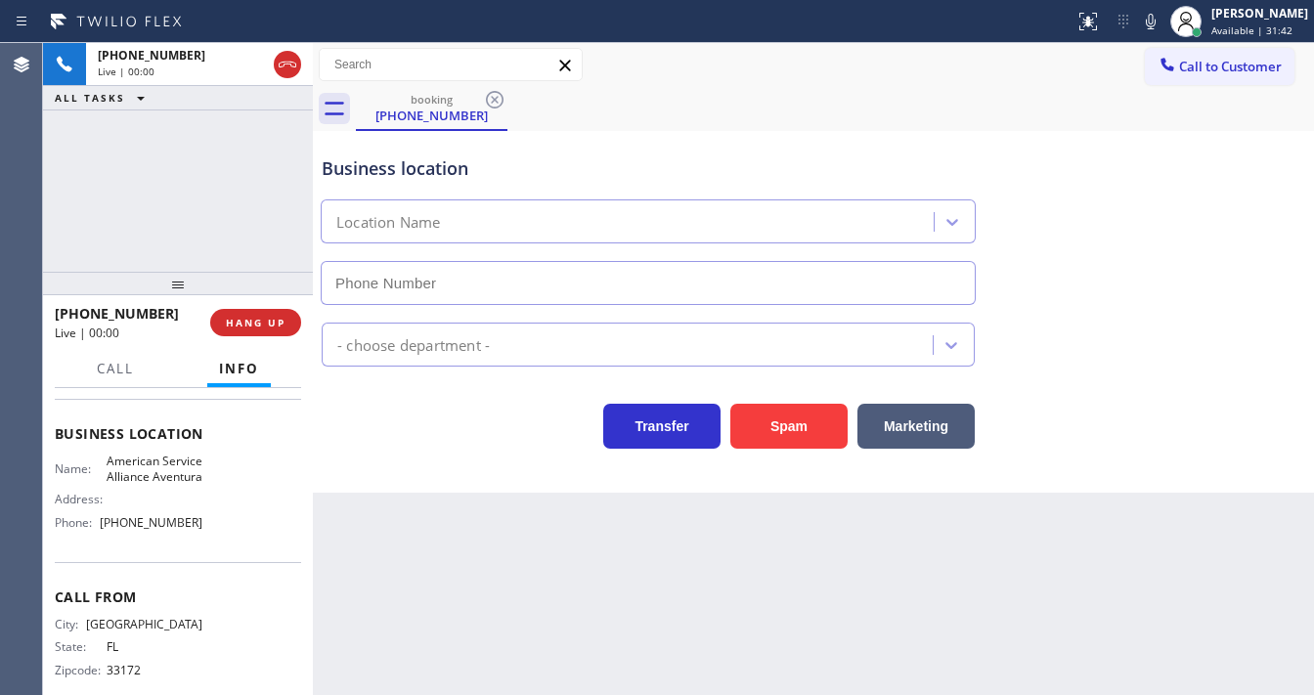
type input "[PHONE_NUMBER]"
drag, startPoint x: 804, startPoint y: 439, endPoint x: 755, endPoint y: 442, distance: 49.0
click at [804, 438] on button "Spam" at bounding box center [788, 426] width 117 height 45
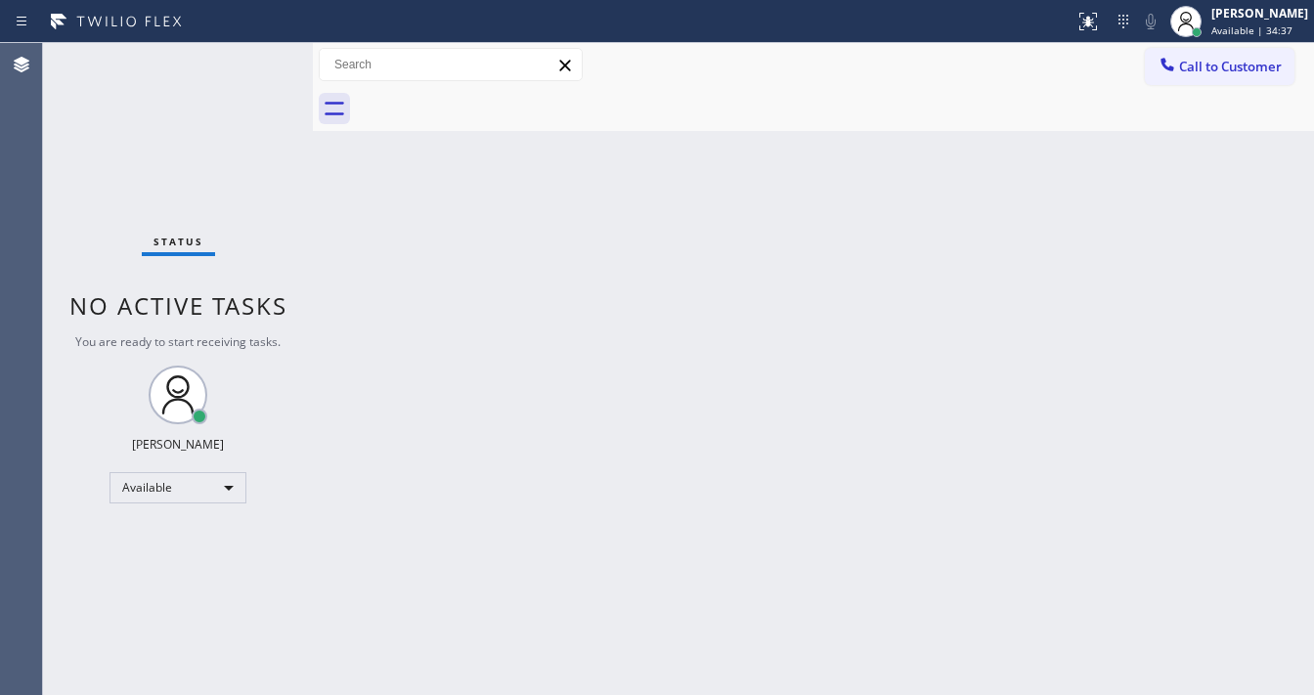
drag, startPoint x: 274, startPoint y: 63, endPoint x: 244, endPoint y: 55, distance: 30.4
click at [272, 63] on div "Status No active tasks You are ready to start receiving tasks. [PERSON_NAME]" at bounding box center [178, 369] width 270 height 652
click at [244, 55] on div "Status No active tasks You are ready to start receiving tasks. [PERSON_NAME]" at bounding box center [178, 369] width 270 height 652
click at [248, 55] on div "Status No active tasks You are ready to start receiving tasks. [PERSON_NAME]" at bounding box center [178, 369] width 270 height 652
click at [249, 56] on div "Status No active tasks You are ready to start receiving tasks. [PERSON_NAME]" at bounding box center [178, 369] width 270 height 652
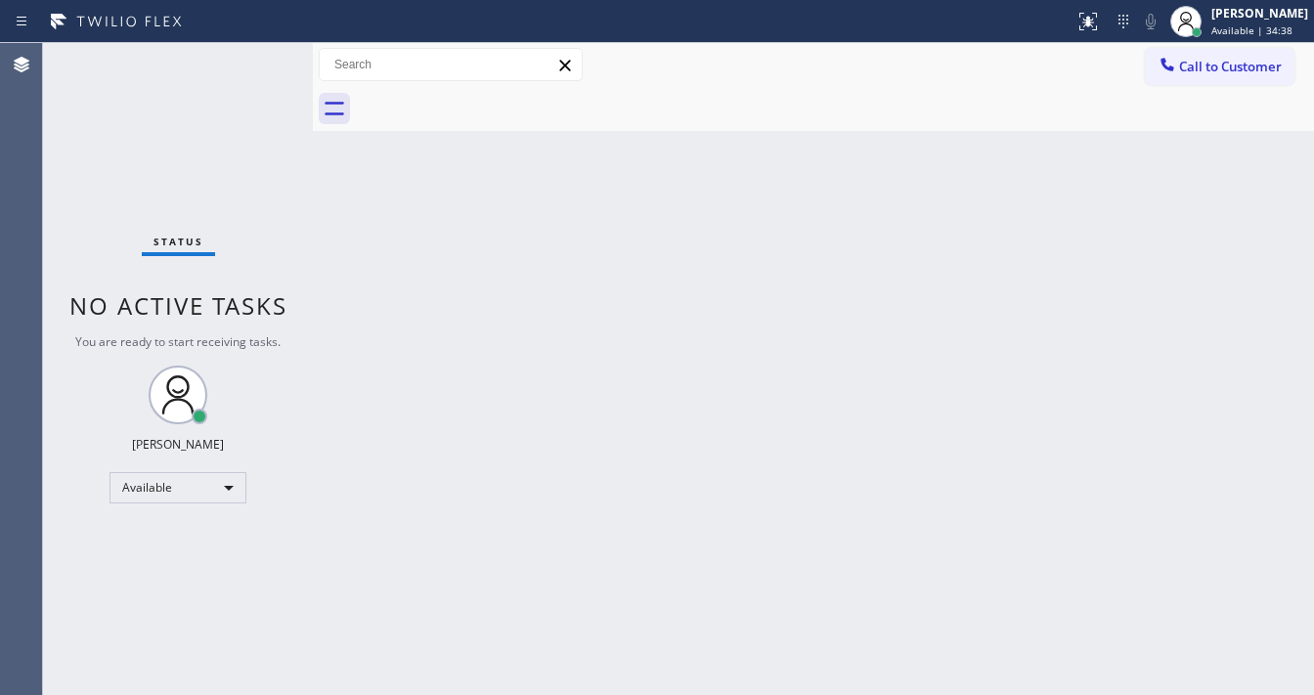
click at [251, 57] on div "Status No active tasks You are ready to start receiving tasks. [PERSON_NAME]" at bounding box center [178, 369] width 270 height 652
click at [255, 59] on div "Status No active tasks You are ready to start receiving tasks. [PERSON_NAME]" at bounding box center [178, 369] width 270 height 652
click at [257, 59] on div "Status No active tasks You are ready to start receiving tasks. [PERSON_NAME]" at bounding box center [178, 369] width 270 height 652
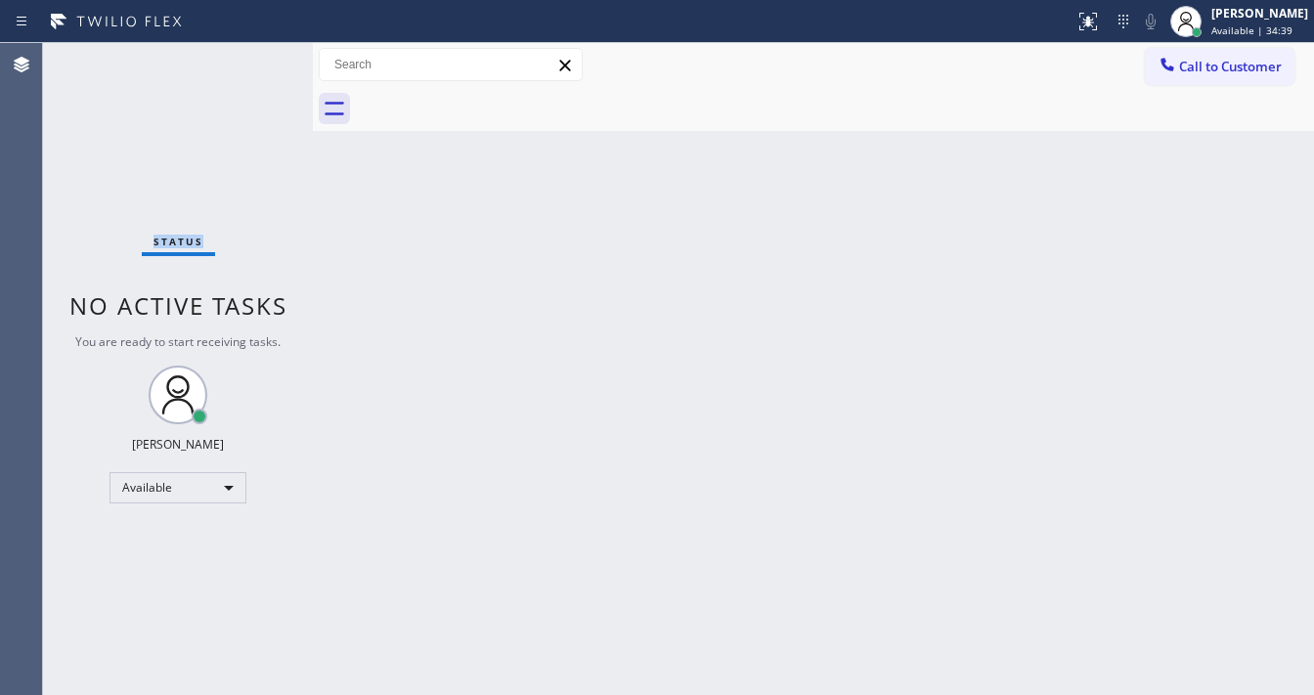
click at [258, 58] on div "Status No active tasks You are ready to start receiving tasks. [PERSON_NAME]" at bounding box center [178, 369] width 270 height 652
click at [258, 54] on div "Status No active tasks You are ready to start receiving tasks. [PERSON_NAME]" at bounding box center [178, 369] width 270 height 652
click at [259, 55] on div "Status No active tasks You are ready to start receiving tasks. [PERSON_NAME]" at bounding box center [178, 369] width 270 height 652
click at [258, 55] on div "Status No active tasks You are ready to start receiving tasks. [PERSON_NAME]" at bounding box center [178, 369] width 270 height 652
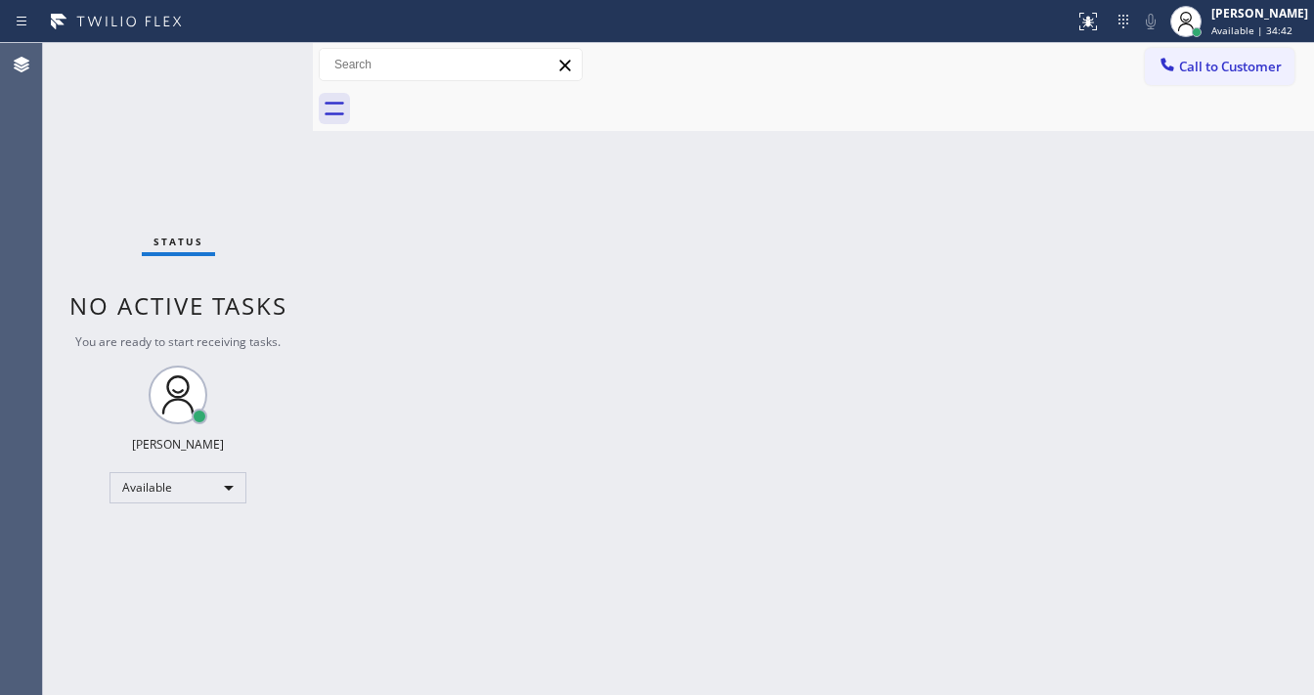
click at [258, 55] on div "Status No active tasks You are ready to start receiving tasks. [PERSON_NAME]" at bounding box center [178, 369] width 270 height 652
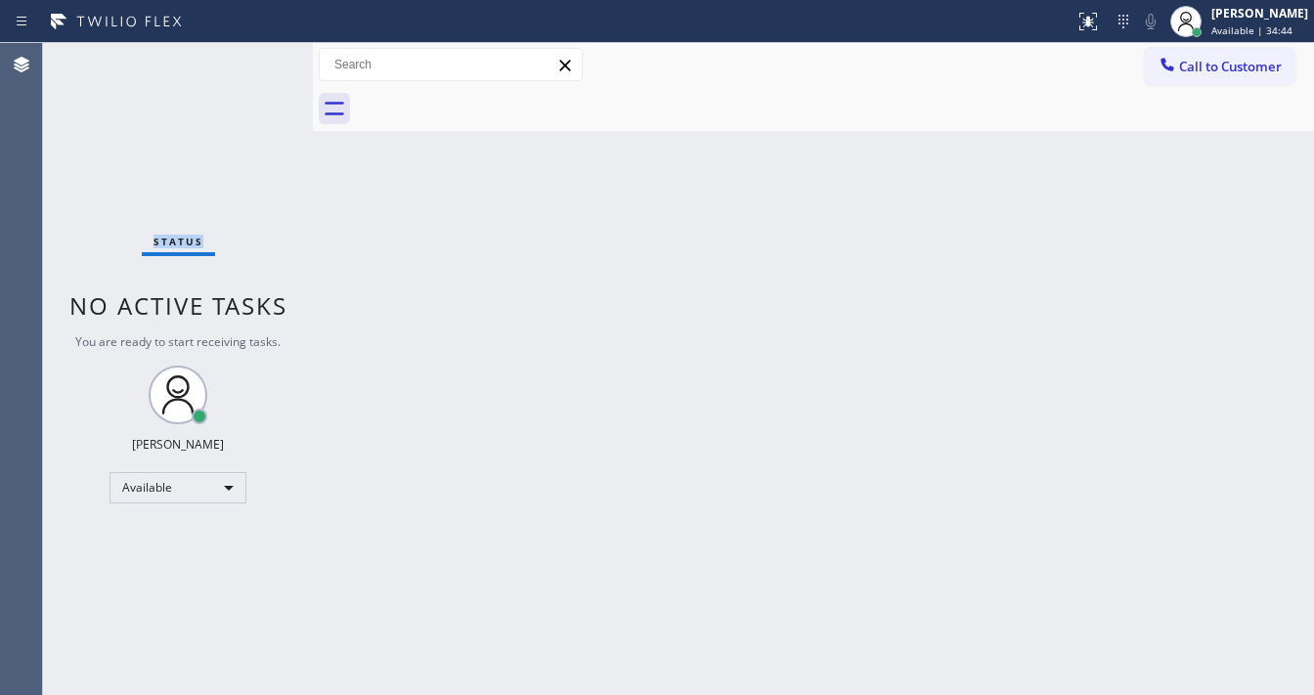
click at [258, 55] on div "Status No active tasks You are ready to start receiving tasks. [PERSON_NAME]" at bounding box center [178, 369] width 270 height 652
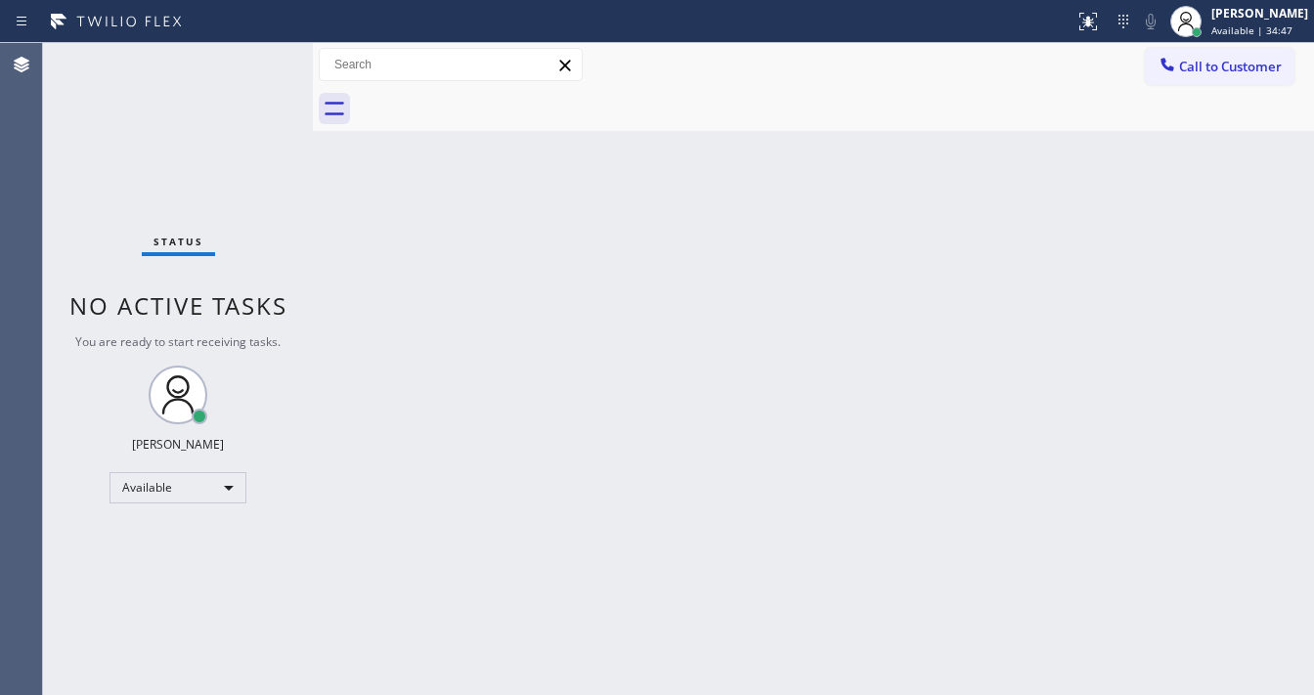
click at [258, 55] on div "Status No active tasks You are ready to start receiving tasks. [PERSON_NAME]" at bounding box center [178, 369] width 270 height 652
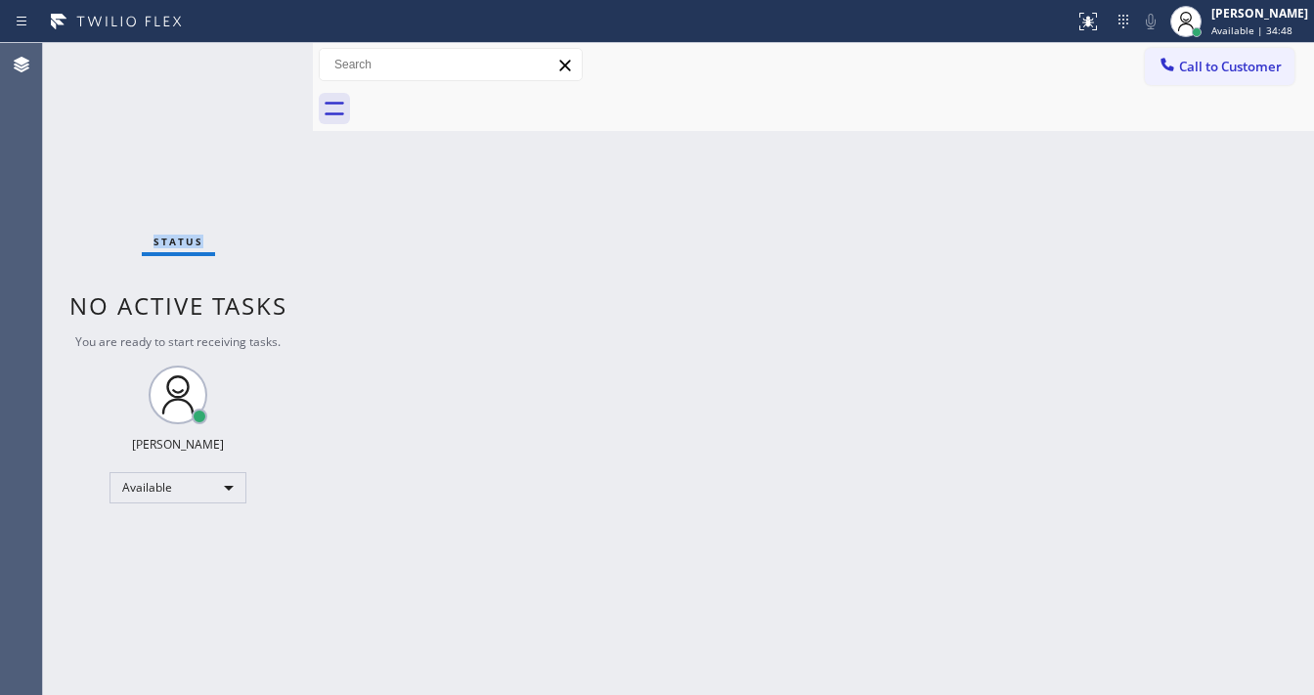
click at [258, 55] on div "Status No active tasks You are ready to start receiving tasks. [PERSON_NAME]" at bounding box center [178, 369] width 270 height 652
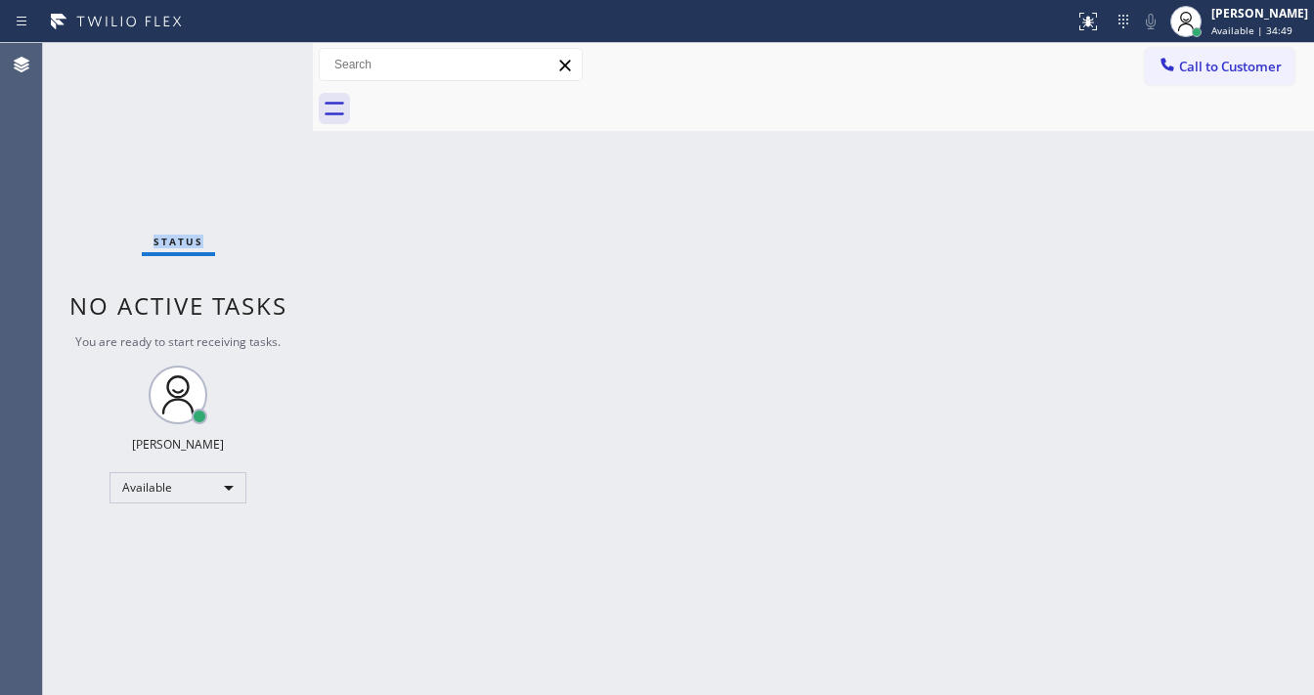
click at [258, 55] on div "Status No active tasks You are ready to start receiving tasks. [PERSON_NAME]" at bounding box center [178, 369] width 270 height 652
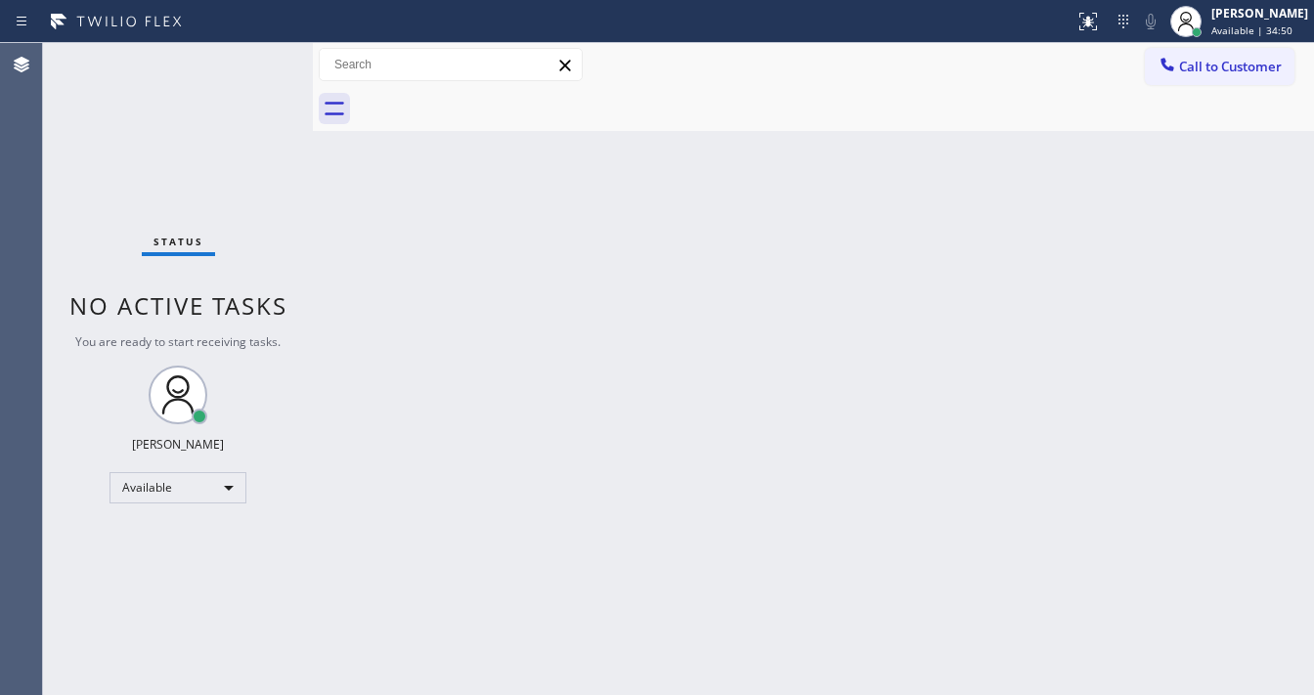
click at [258, 55] on div "Status No active tasks You are ready to start receiving tasks. [PERSON_NAME]" at bounding box center [178, 369] width 270 height 652
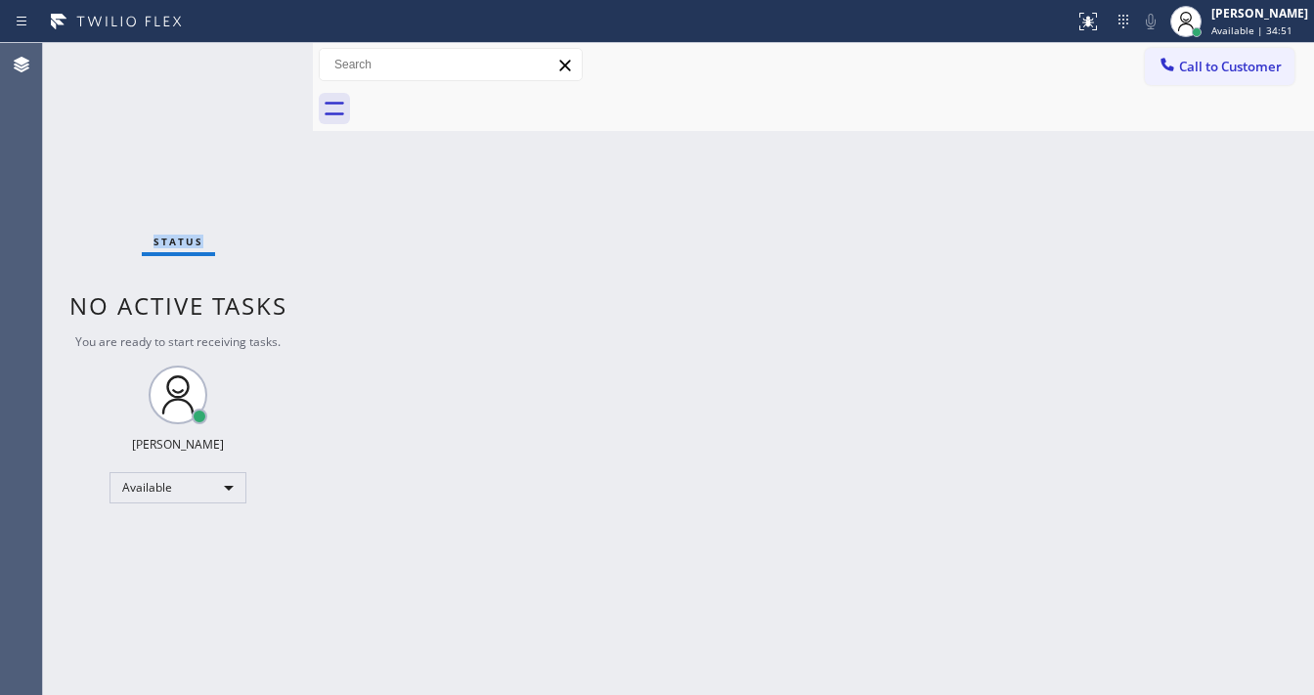
click at [258, 55] on div "Status No active tasks You are ready to start receiving tasks. [PERSON_NAME]" at bounding box center [178, 369] width 270 height 652
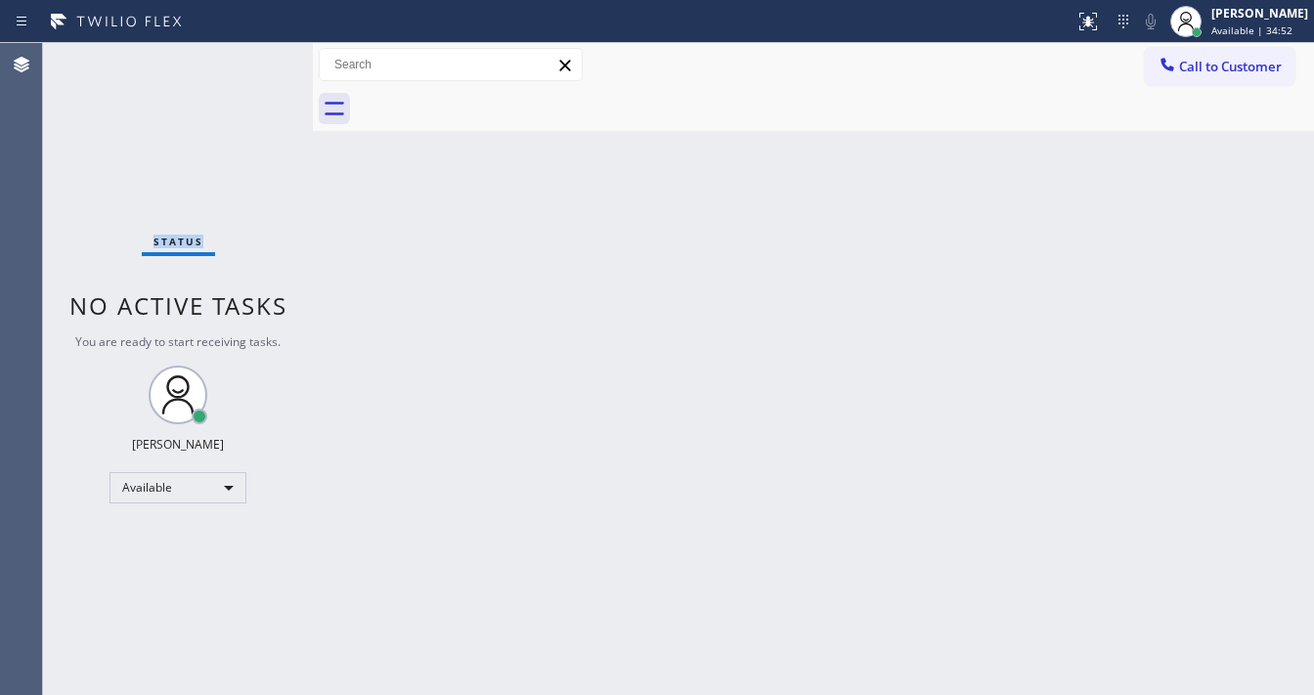
click at [258, 55] on div "Status No active tasks You are ready to start receiving tasks. [PERSON_NAME]" at bounding box center [178, 369] width 270 height 652
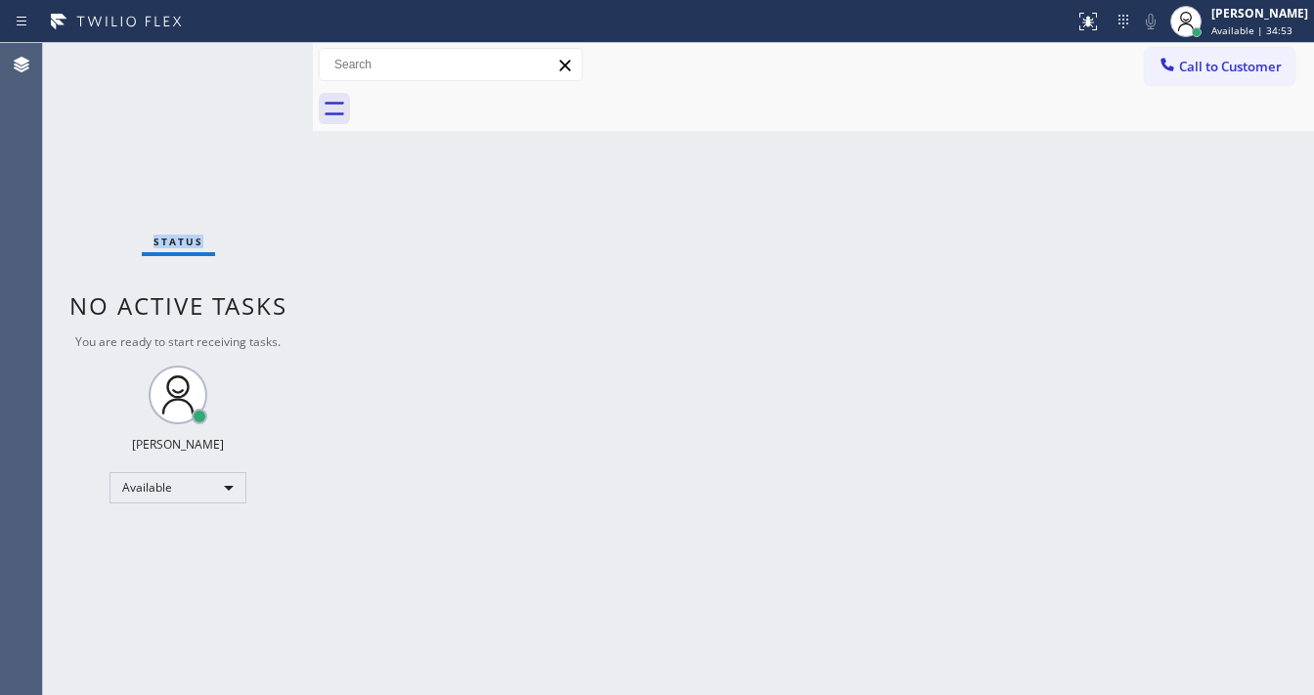
click at [258, 55] on div "Status No active tasks You are ready to start receiving tasks. [PERSON_NAME]" at bounding box center [178, 369] width 270 height 652
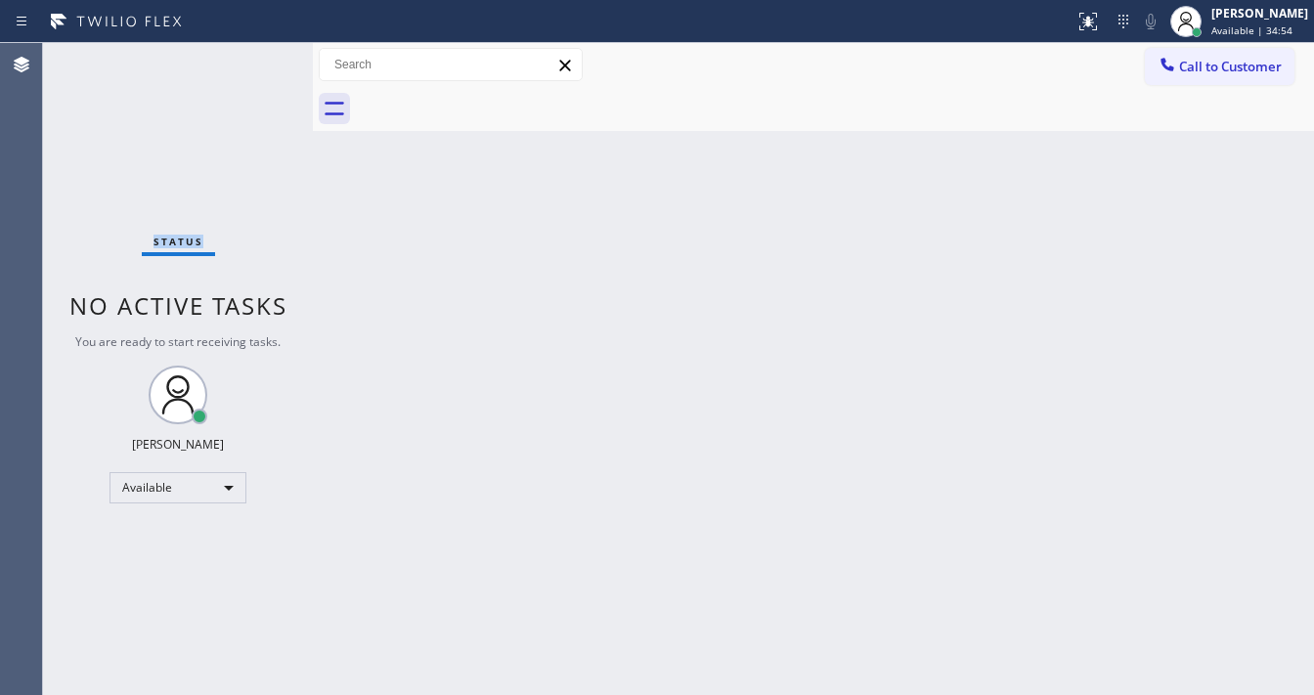
click at [258, 55] on div "Status No active tasks You are ready to start receiving tasks. [PERSON_NAME]" at bounding box center [178, 369] width 270 height 652
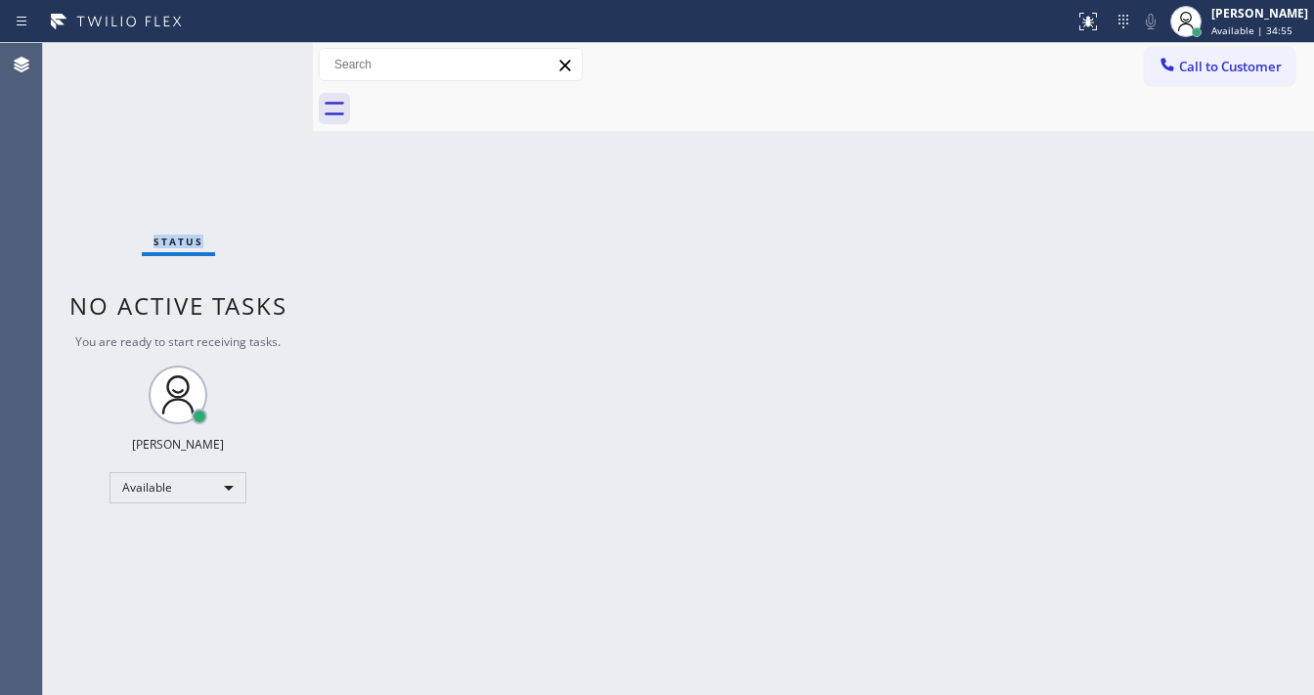
click at [258, 55] on div "Status No active tasks You are ready to start receiving tasks. [PERSON_NAME]" at bounding box center [178, 369] width 270 height 652
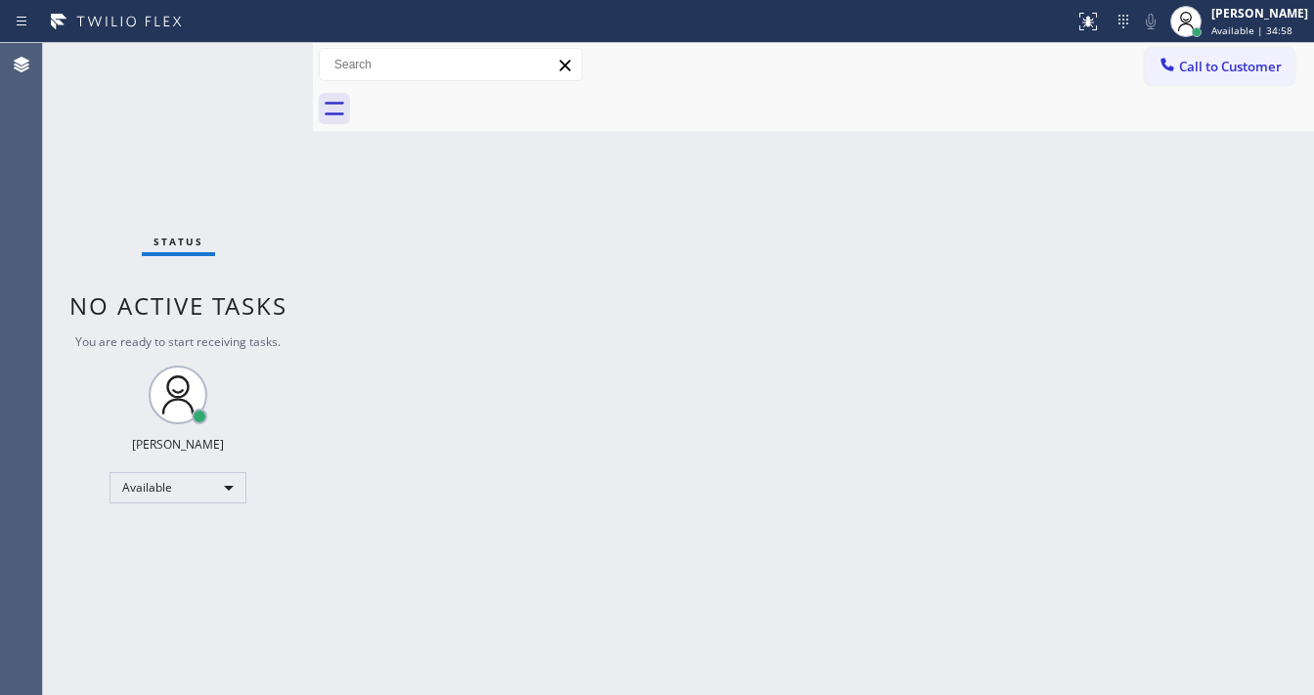
click at [258, 55] on div "Status No active tasks You are ready to start receiving tasks. [PERSON_NAME]" at bounding box center [178, 369] width 270 height 652
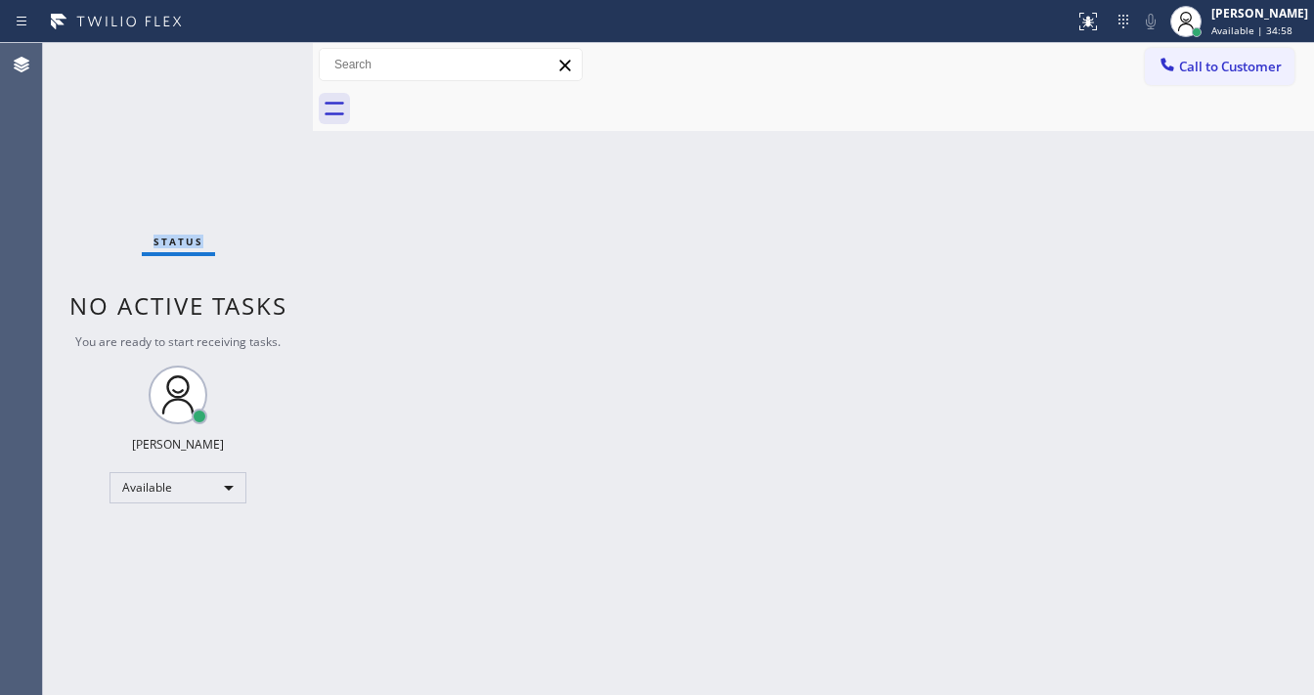
click at [258, 55] on div "Status No active tasks You are ready to start receiving tasks. [PERSON_NAME]" at bounding box center [178, 369] width 270 height 652
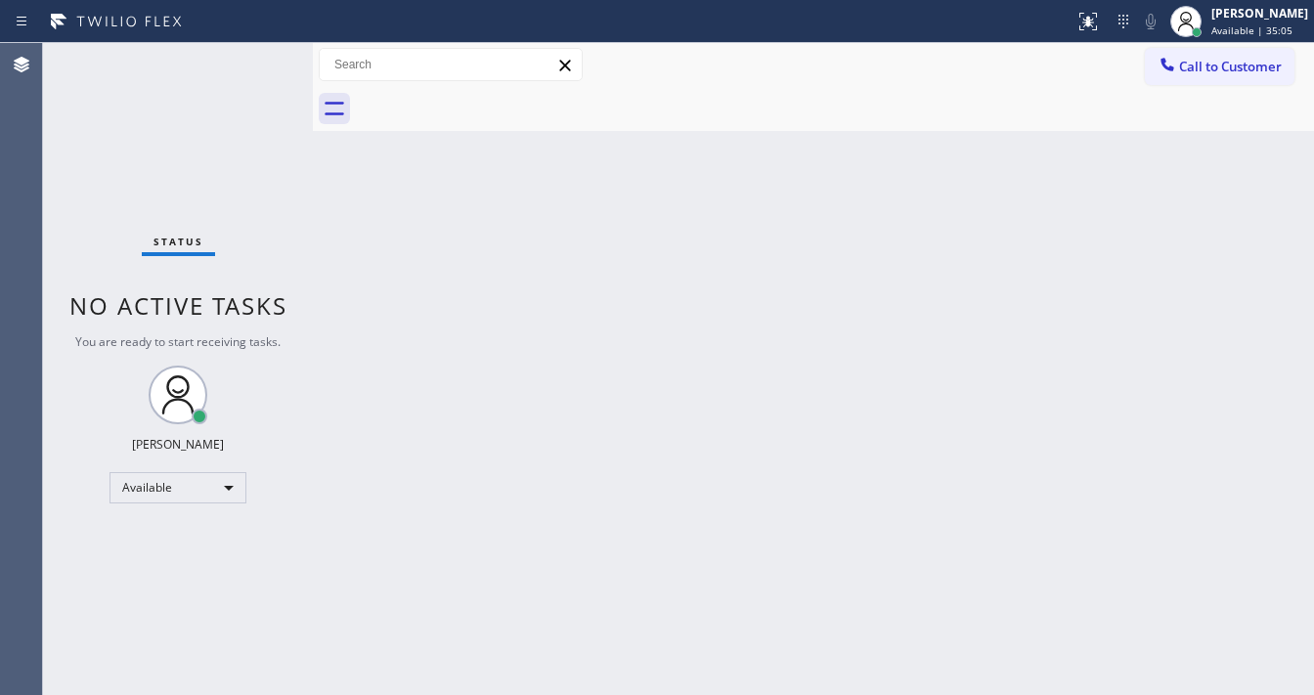
click at [258, 55] on div "Status No active tasks You are ready to start receiving tasks. [PERSON_NAME]" at bounding box center [178, 369] width 270 height 652
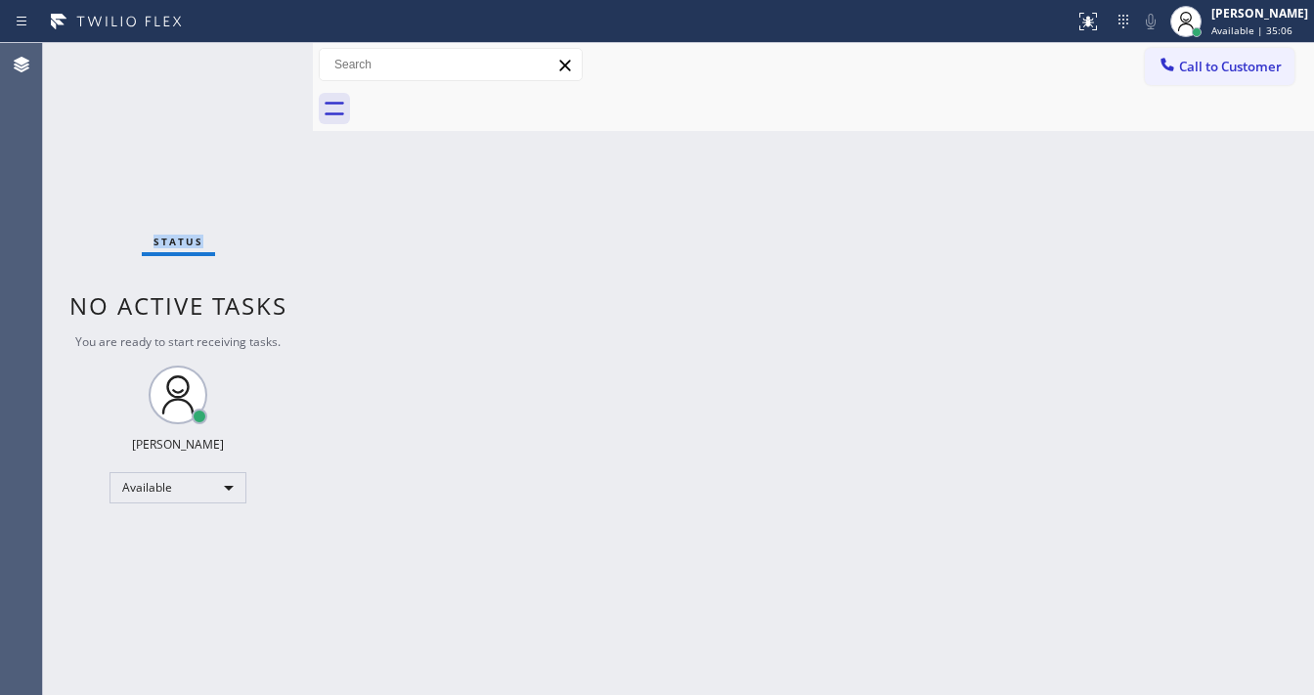
click at [258, 55] on div "Status No active tasks You are ready to start receiving tasks. [PERSON_NAME]" at bounding box center [178, 369] width 270 height 652
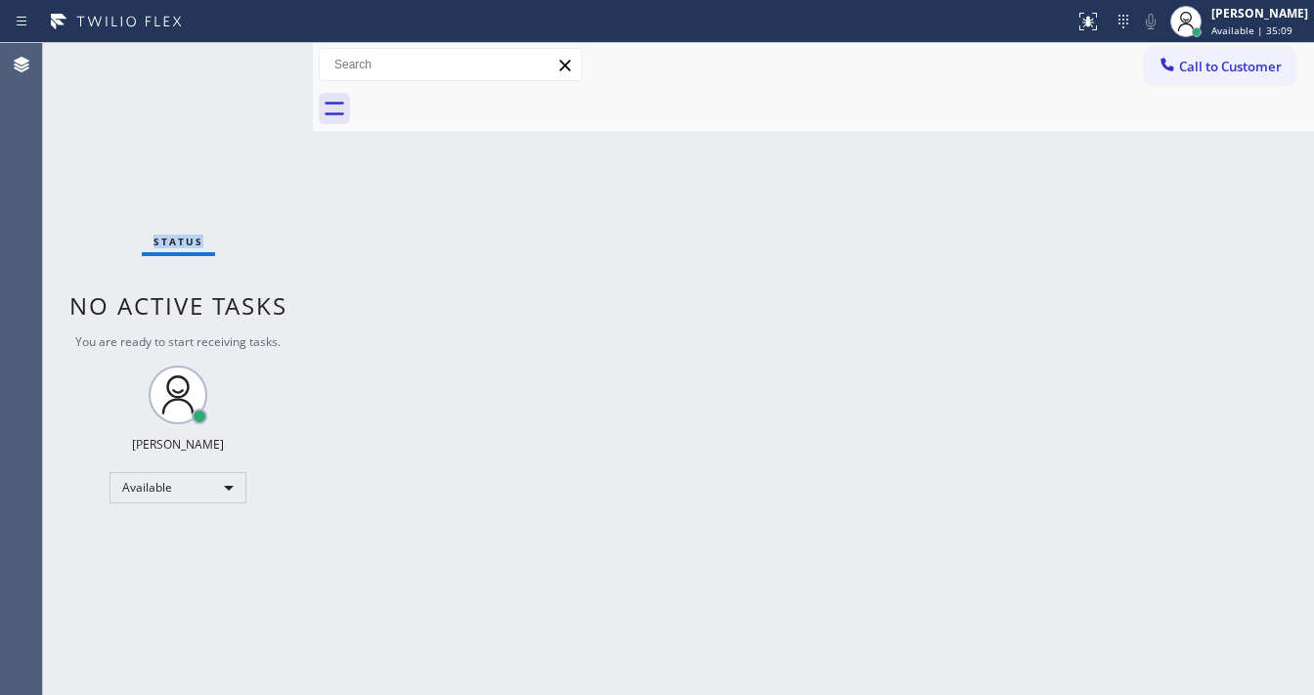
click at [258, 55] on div "Status No active tasks You are ready to start receiving tasks. [PERSON_NAME]" at bounding box center [178, 369] width 270 height 652
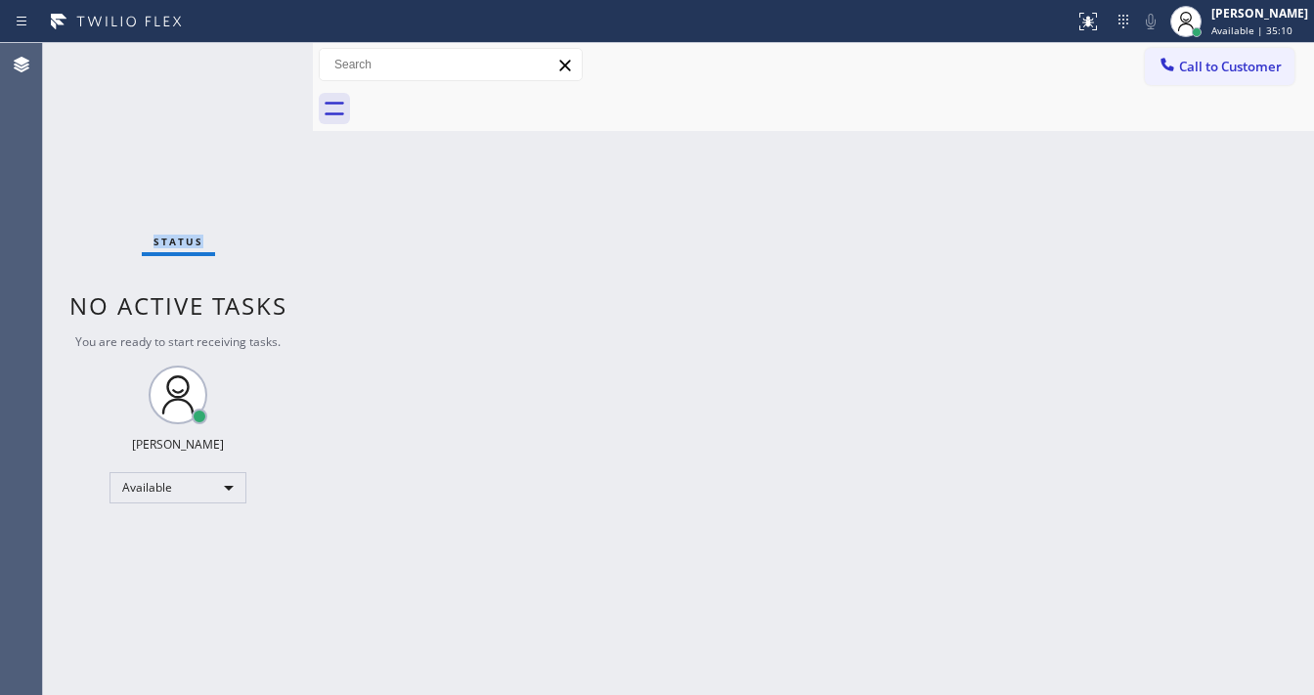
click at [258, 55] on div "Status No active tasks You are ready to start receiving tasks. [PERSON_NAME]" at bounding box center [178, 369] width 270 height 652
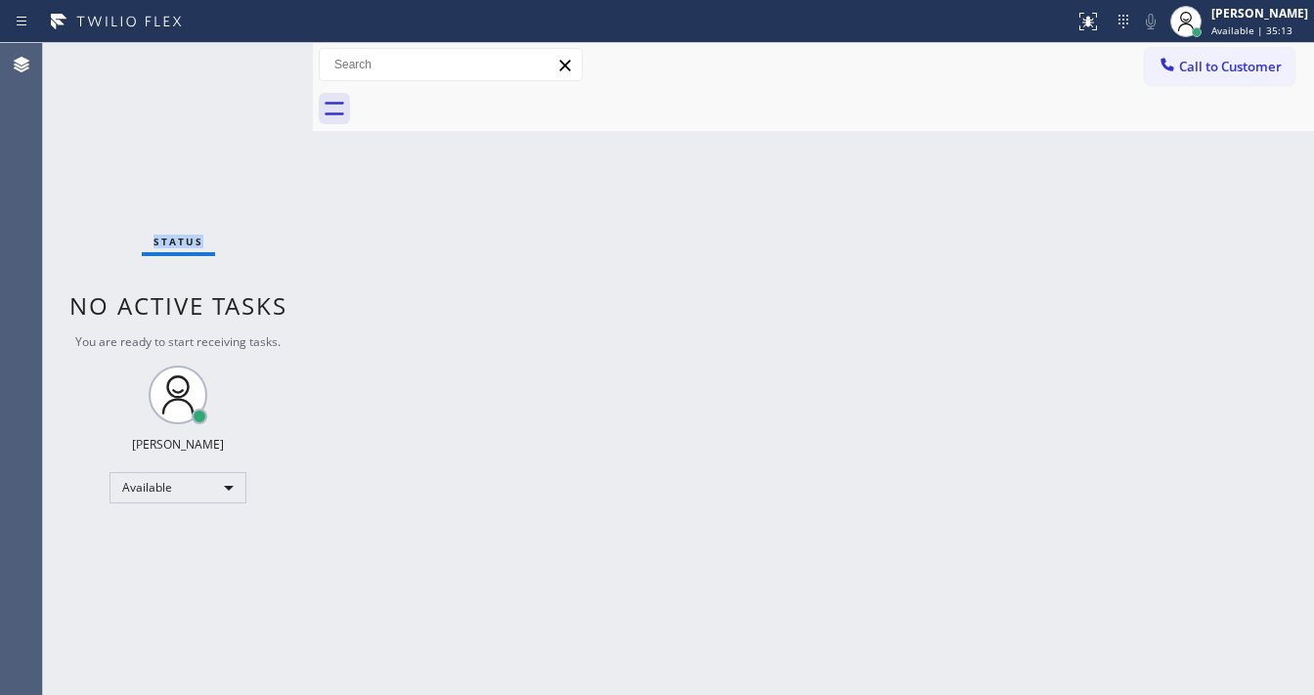
click at [258, 55] on div "Status No active tasks You are ready to start receiving tasks. [PERSON_NAME]" at bounding box center [178, 369] width 270 height 652
click at [185, 165] on div "Status No active tasks You are ready to start receiving tasks. [PERSON_NAME]" at bounding box center [178, 369] width 270 height 652
click at [41, 216] on div "Agent Desktop" at bounding box center [21, 369] width 42 height 652
click at [44, 344] on div "Status No active tasks You are ready to start receiving tasks. [PERSON_NAME]" at bounding box center [178, 369] width 270 height 652
click at [256, 52] on div "Status No active tasks You are ready to start receiving tasks. [PERSON_NAME]" at bounding box center [178, 369] width 270 height 652
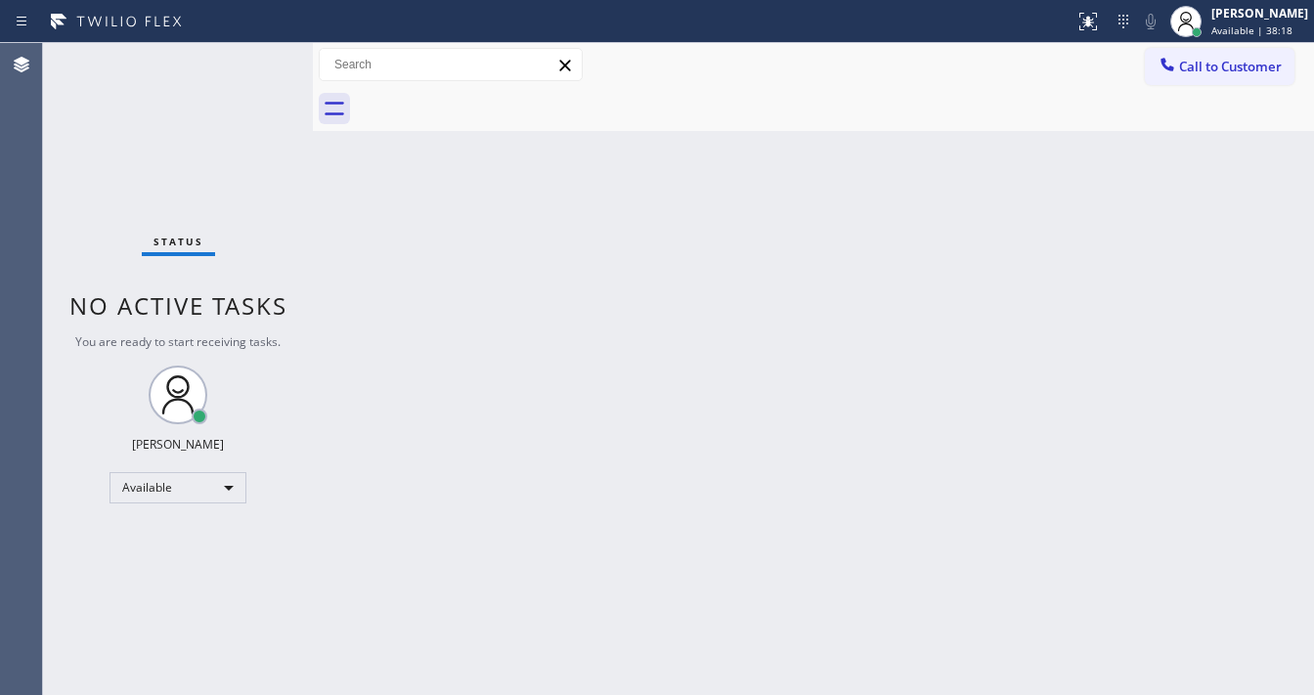
click at [256, 52] on div "Status No active tasks You are ready to start receiving tasks. [PERSON_NAME]" at bounding box center [178, 369] width 270 height 652
click at [857, 477] on div "Back to Dashboard Change Sender ID Customers Technicians Select a contact Outbo…" at bounding box center [813, 369] width 1001 height 652
drag, startPoint x: 418, startPoint y: 419, endPoint x: 516, endPoint y: 364, distance: 113.4
click at [455, 391] on div "Back to Dashboard Change Sender ID Customers Technicians Select a contact Outbo…" at bounding box center [813, 369] width 1001 height 652
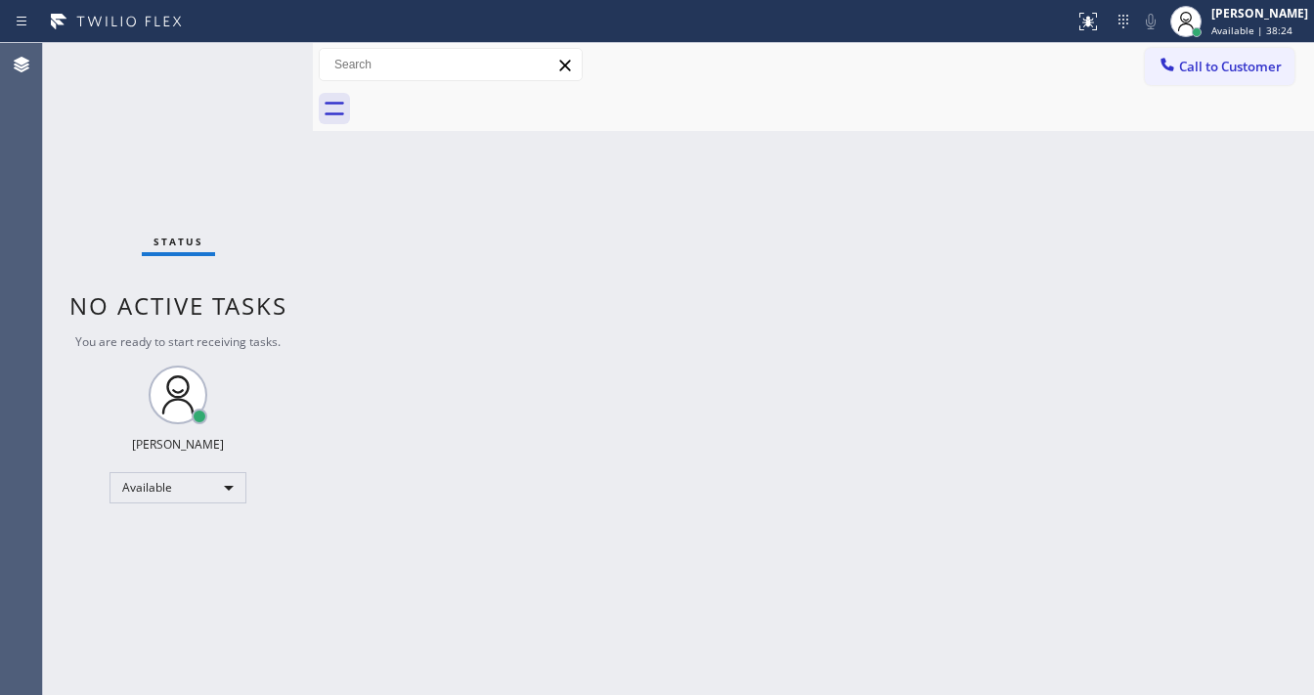
drag, startPoint x: 516, startPoint y: 364, endPoint x: 230, endPoint y: 289, distance: 296.0
click at [482, 372] on div "Back to Dashboard Change Sender ID Customers Technicians Select a contact Outbo…" at bounding box center [813, 369] width 1001 height 652
drag, startPoint x: 211, startPoint y: 268, endPoint x: 222, endPoint y: 239, distance: 31.2
click at [211, 265] on div "Status No active tasks You are ready to start receiving tasks. [PERSON_NAME]" at bounding box center [178, 369] width 270 height 652
drag, startPoint x: 399, startPoint y: 316, endPoint x: 169, endPoint y: 181, distance: 266.5
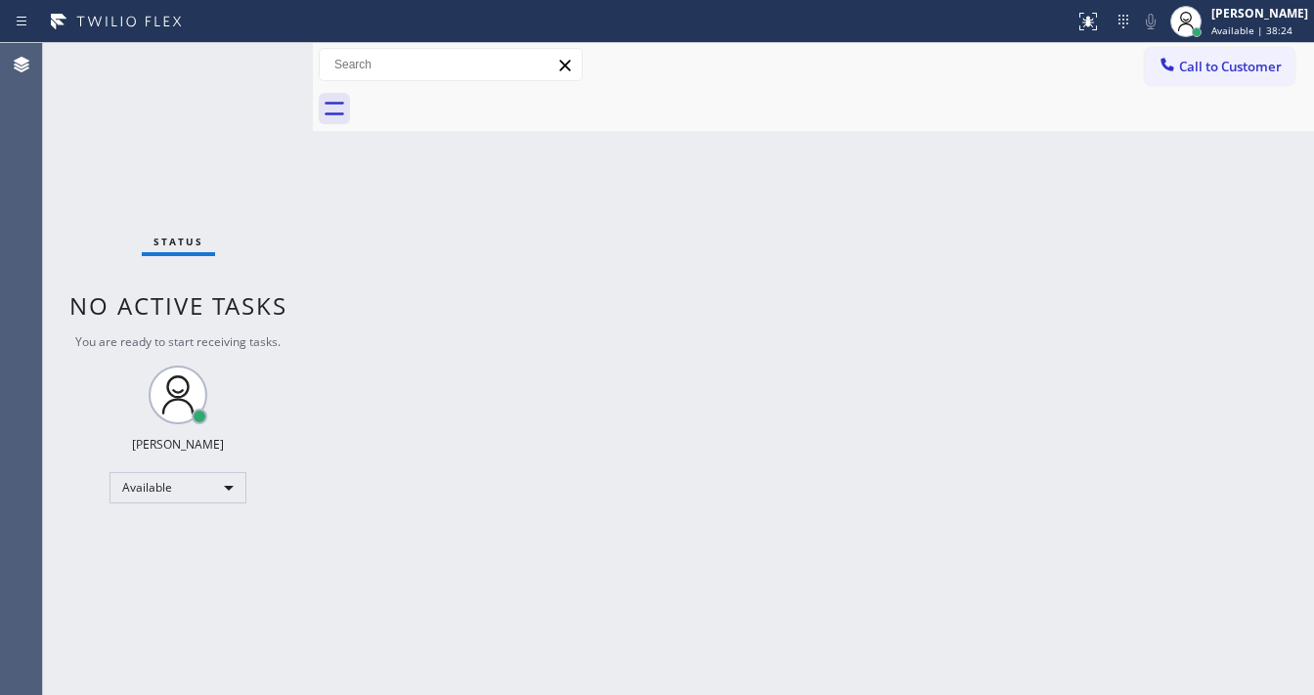
click at [356, 270] on div "Back to Dashboard Change Sender ID Customers Technicians Select a contact Outbo…" at bounding box center [813, 369] width 1001 height 652
drag, startPoint x: 169, startPoint y: 181, endPoint x: 503, endPoint y: 317, distance: 360.1
click at [191, 239] on div "Status No active tasks You are ready to start receiving tasks. [PERSON_NAME]" at bounding box center [178, 369] width 270 height 652
drag, startPoint x: 503, startPoint y: 317, endPoint x: 451, endPoint y: 312, distance: 52.1
click at [485, 313] on div "Back to Dashboard Change Sender ID Customers Technicians Select a contact Outbo…" at bounding box center [813, 369] width 1001 height 652
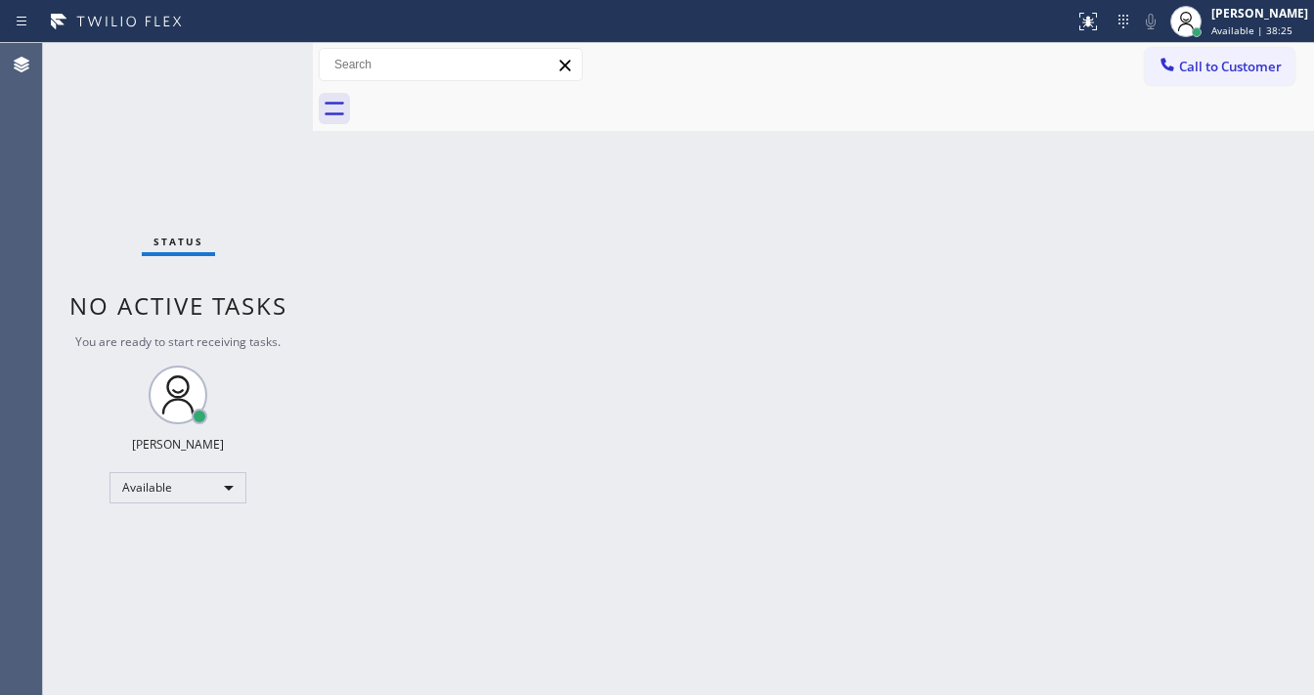
drag, startPoint x: 432, startPoint y: 318, endPoint x: 1085, endPoint y: 112, distance: 684.7
click at [432, 319] on div "Back to Dashboard Change Sender ID Customers Technicians Select a contact Outbo…" at bounding box center [813, 369] width 1001 height 652
click at [702, 411] on div "Back to Dashboard Change Sender ID Customers Technicians Select a contact Outbo…" at bounding box center [813, 369] width 1001 height 652
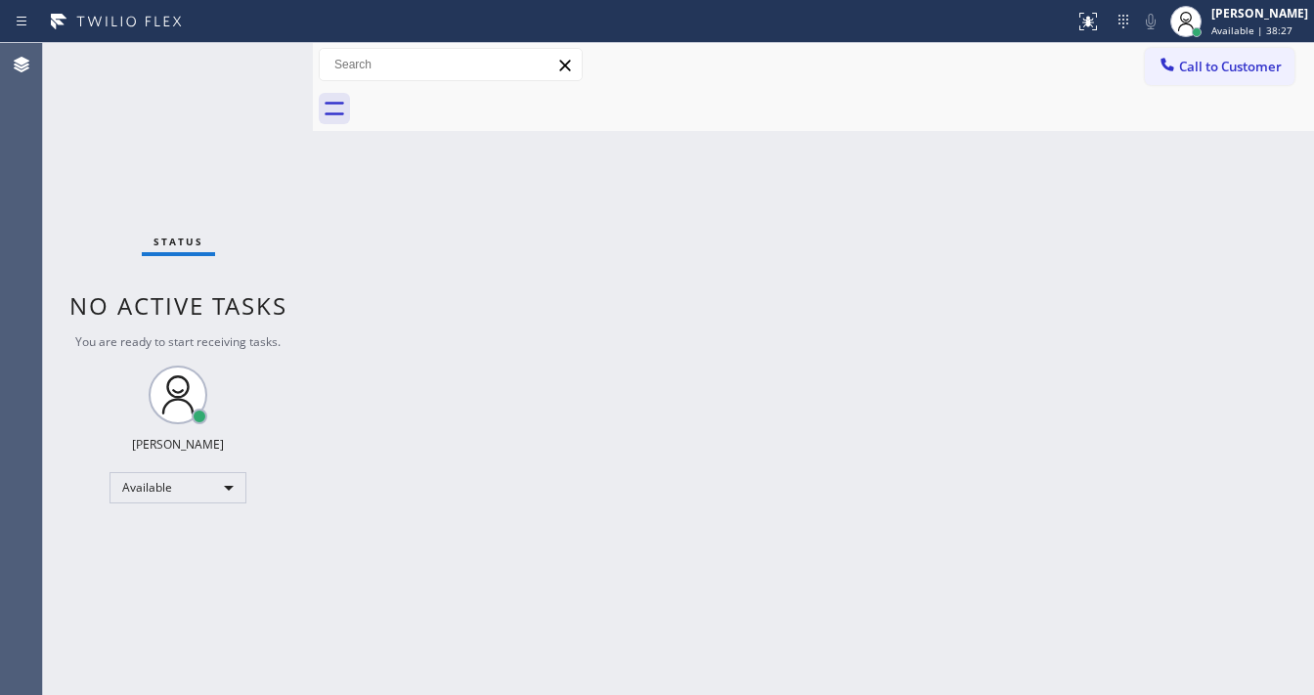
click at [702, 411] on div "Back to Dashboard Change Sender ID Customers Technicians Select a contact Outbo…" at bounding box center [813, 369] width 1001 height 652
click at [41, 221] on div "Agent Desktop" at bounding box center [21, 369] width 42 height 652
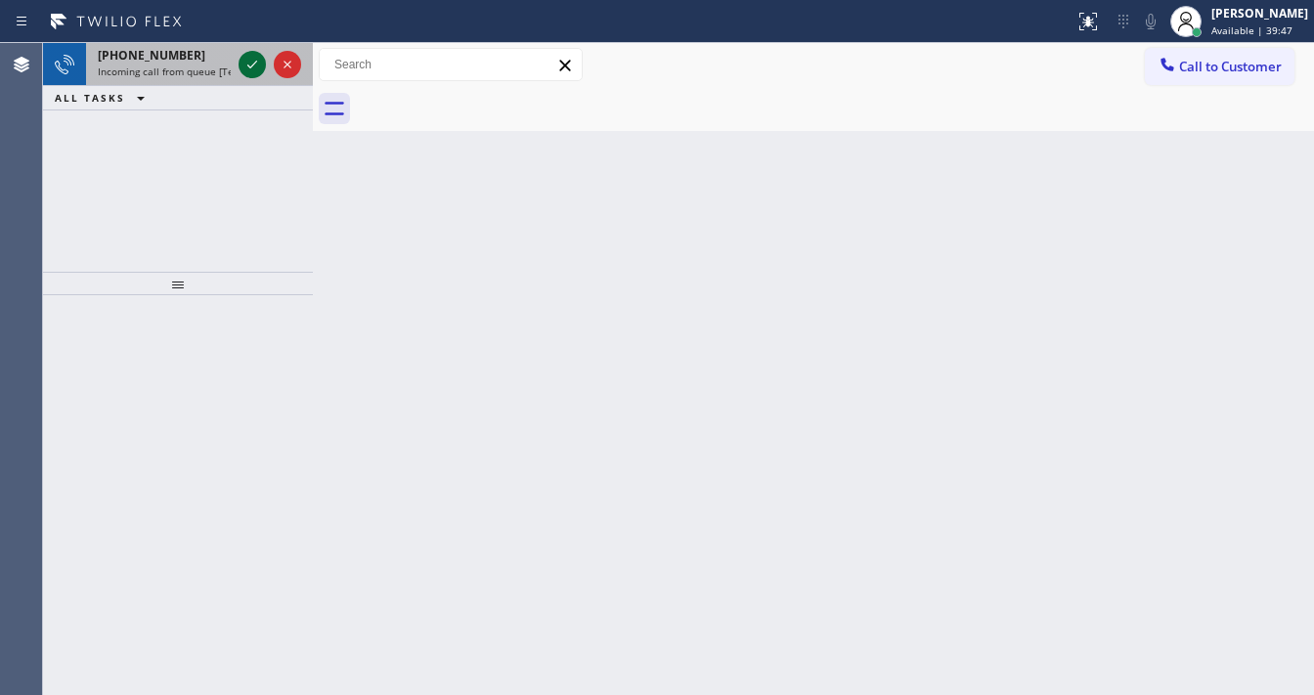
click at [247, 66] on icon at bounding box center [252, 64] width 23 height 23
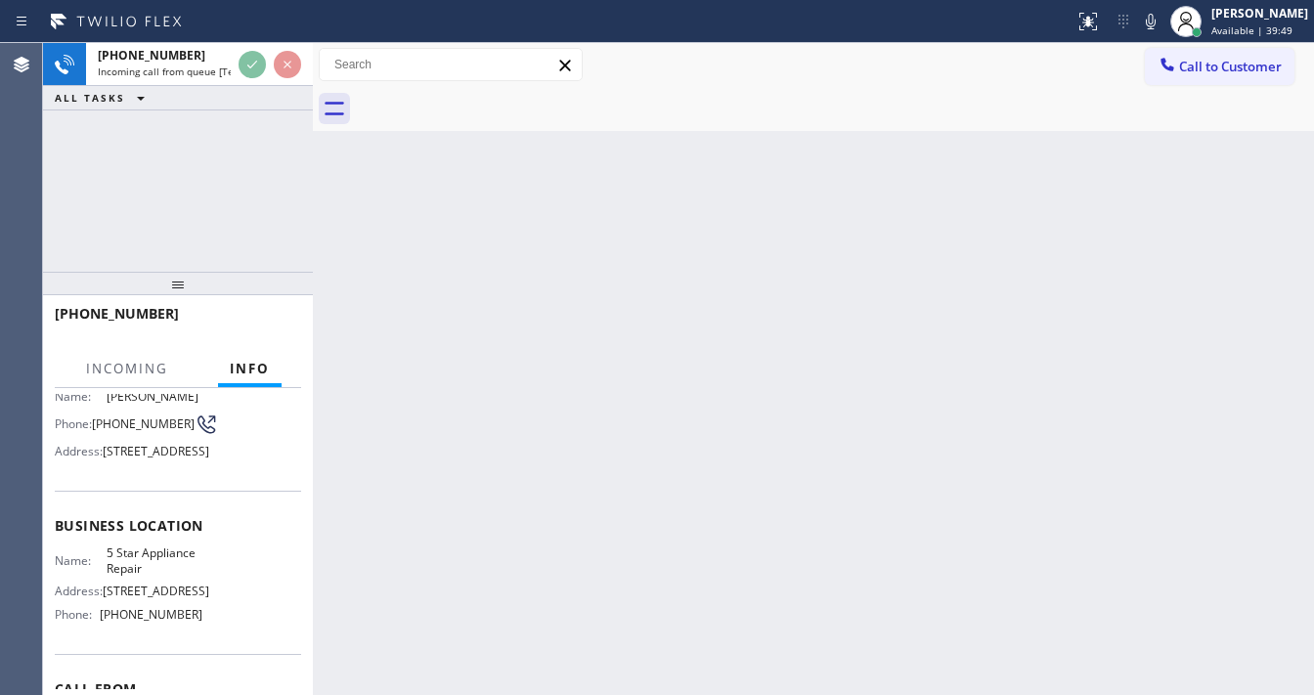
scroll to position [156, 0]
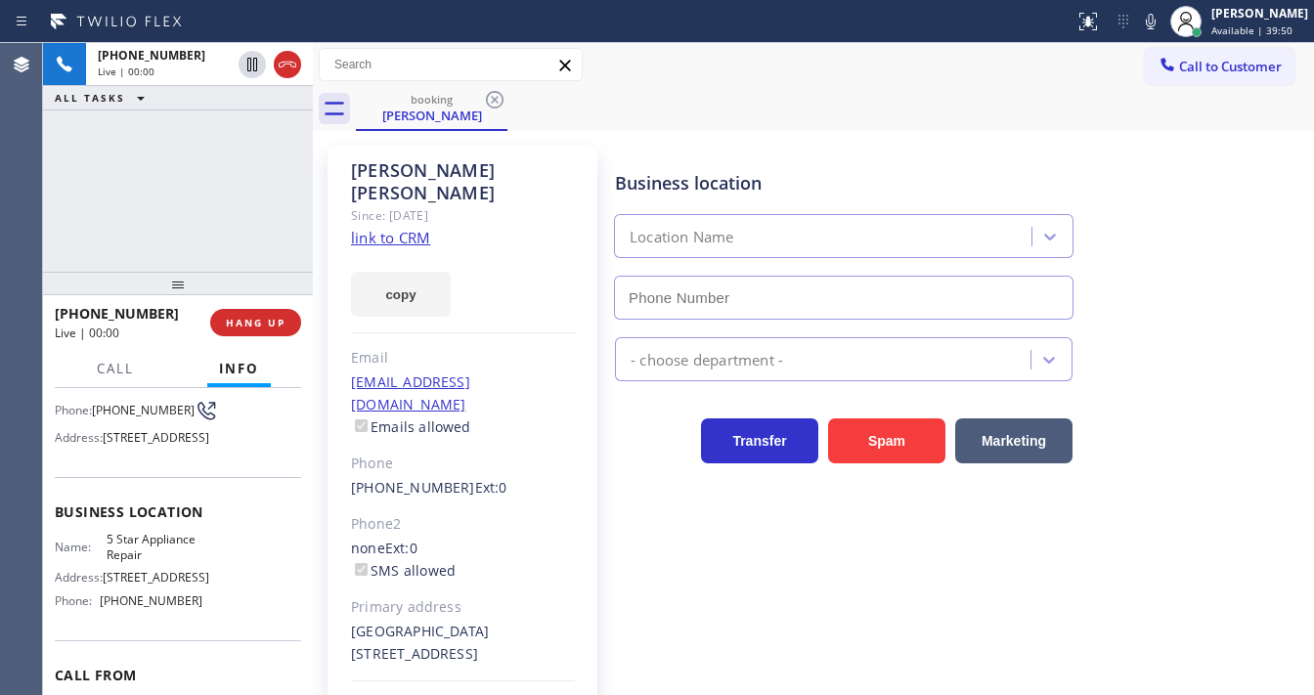
type input "[PHONE_NUMBER]"
click at [377, 228] on link "link to CRM" at bounding box center [390, 238] width 79 height 20
click at [1163, 24] on icon at bounding box center [1150, 21] width 23 height 23
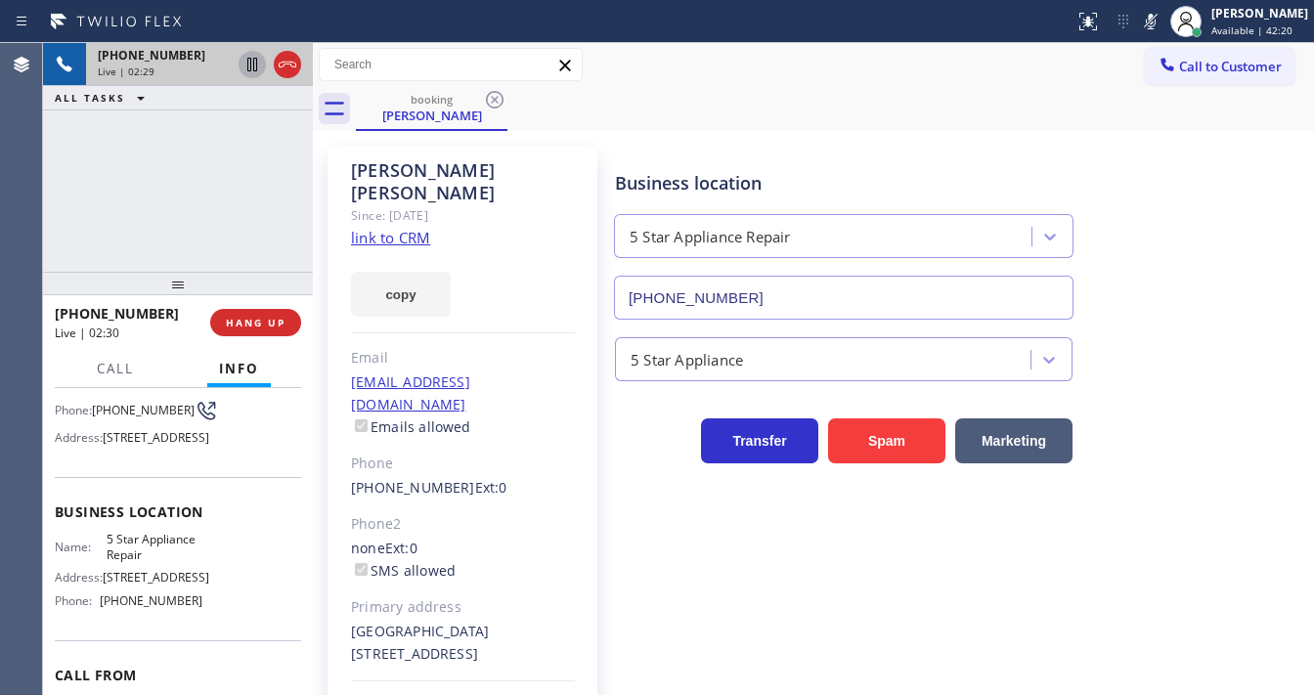
click at [254, 66] on icon at bounding box center [252, 65] width 10 height 14
click at [970, 63] on div "Call to Customer Outbound call Location Search location Your caller id phone nu…" at bounding box center [813, 65] width 1001 height 34
click at [87, 193] on div "[PHONE_NUMBER] Live | 07:18 ALL TASKS ALL TASKS ACTIVE TASKS TASKS IN WRAP UP" at bounding box center [178, 157] width 270 height 229
click at [1156, 22] on icon at bounding box center [1151, 22] width 10 height 16
click at [251, 64] on icon at bounding box center [252, 64] width 23 height 23
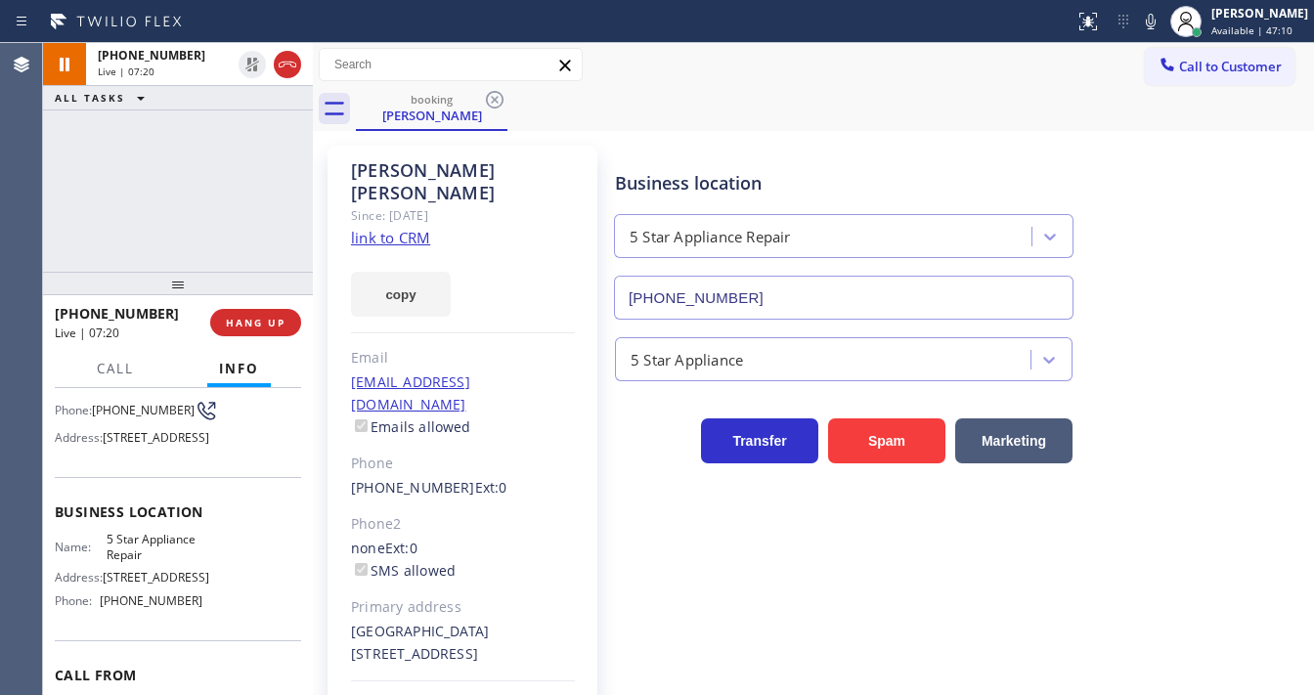
click at [234, 179] on div "[PHONE_NUMBER] Live | 07:20 ALL TASKS ALL TASKS ACTIVE TASKS TASKS IN WRAP UP" at bounding box center [178, 157] width 270 height 229
click at [627, 55] on div "Call to Customer Outbound call Location Search location Your caller id phone nu…" at bounding box center [813, 65] width 1001 height 34
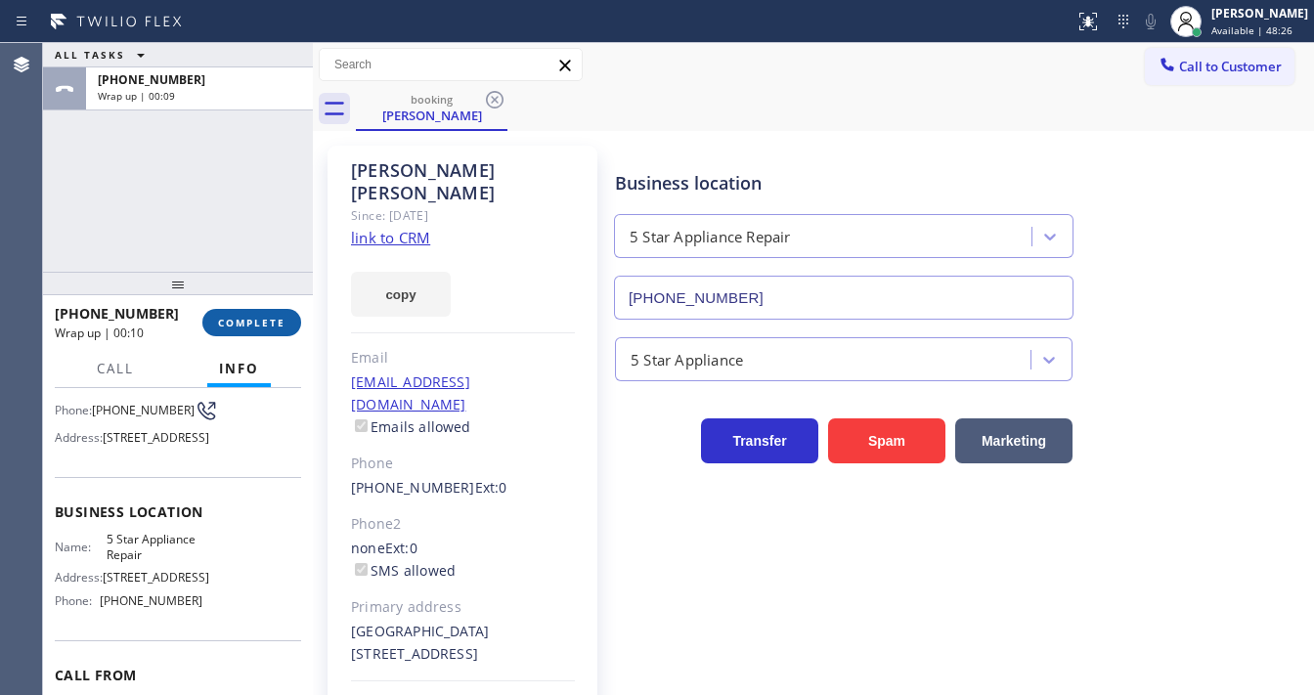
click at [262, 322] on span "COMPLETE" at bounding box center [251, 323] width 67 height 14
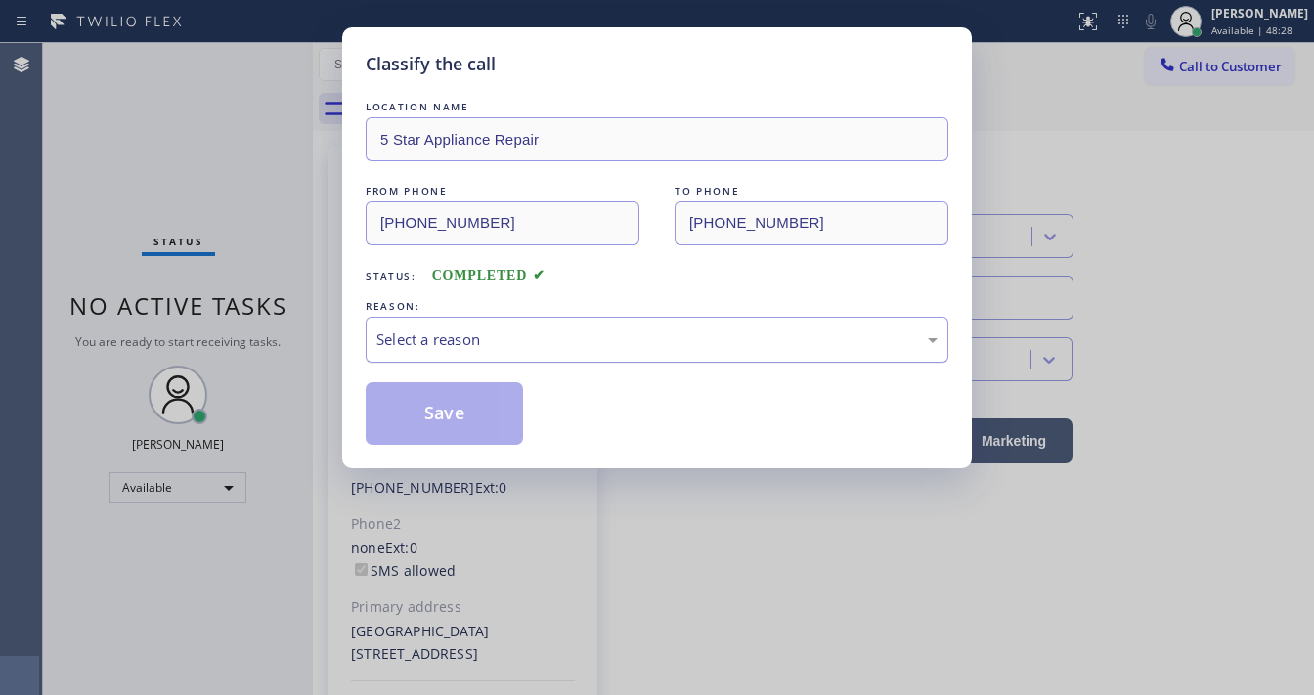
click at [436, 344] on div "Select a reason" at bounding box center [656, 340] width 561 height 22
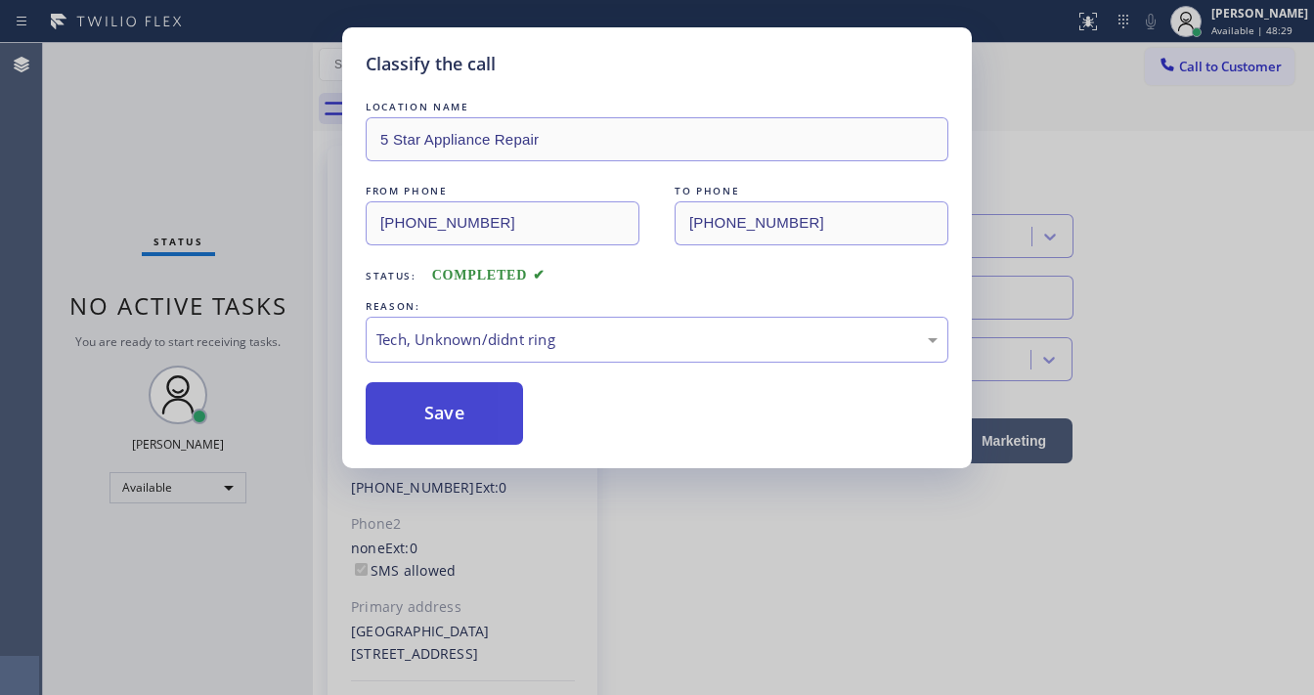
click at [444, 434] on button "Save" at bounding box center [444, 413] width 157 height 63
click at [444, 429] on button "Save" at bounding box center [444, 413] width 157 height 63
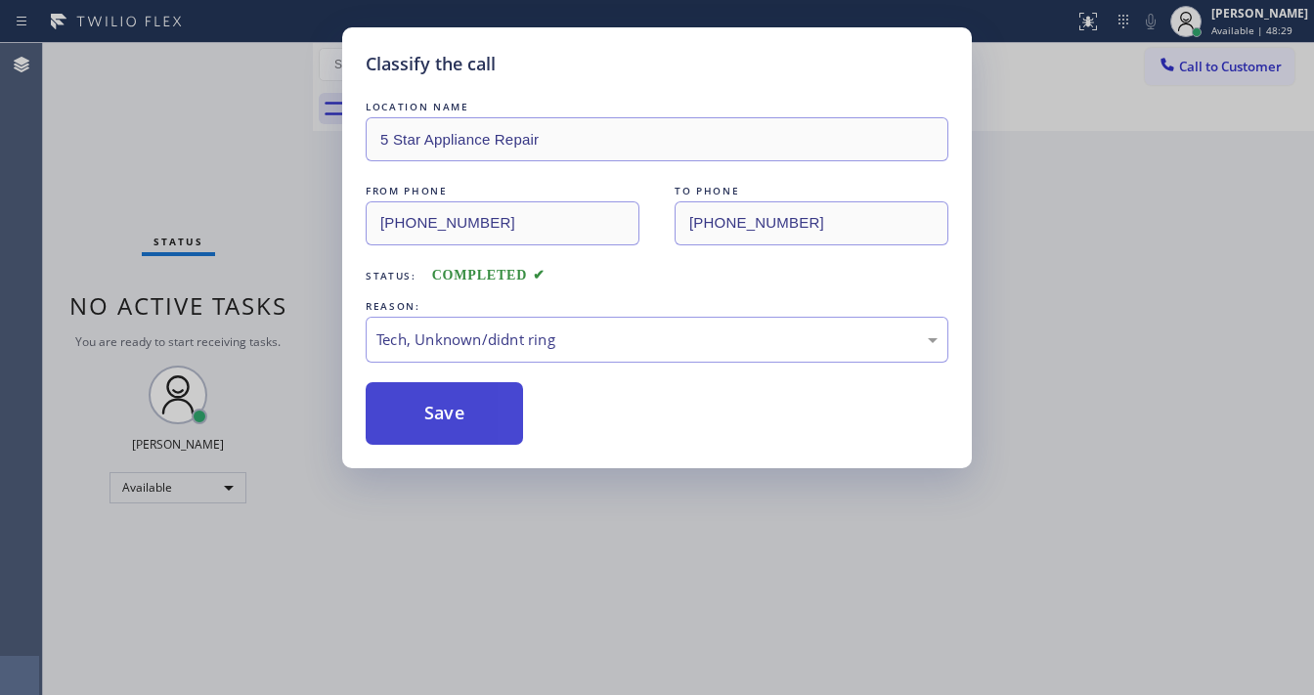
click at [445, 422] on button "Save" at bounding box center [444, 413] width 157 height 63
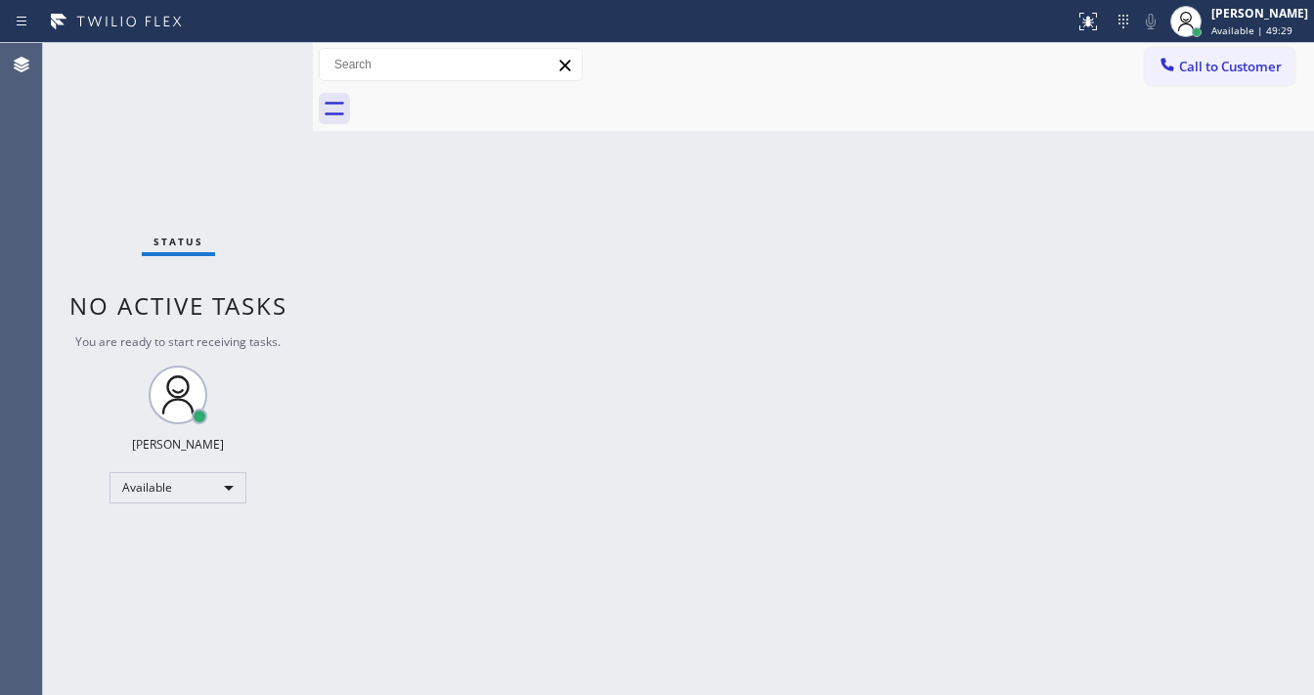
click at [302, 51] on div "Status No active tasks You are ready to start receiving tasks. [PERSON_NAME]" at bounding box center [178, 369] width 270 height 652
click at [279, 58] on div "Status No active tasks You are ready to start receiving tasks. [PERSON_NAME]" at bounding box center [178, 369] width 270 height 652
click at [258, 57] on div "Status No active tasks You are ready to start receiving tasks. [PERSON_NAME]" at bounding box center [178, 369] width 270 height 652
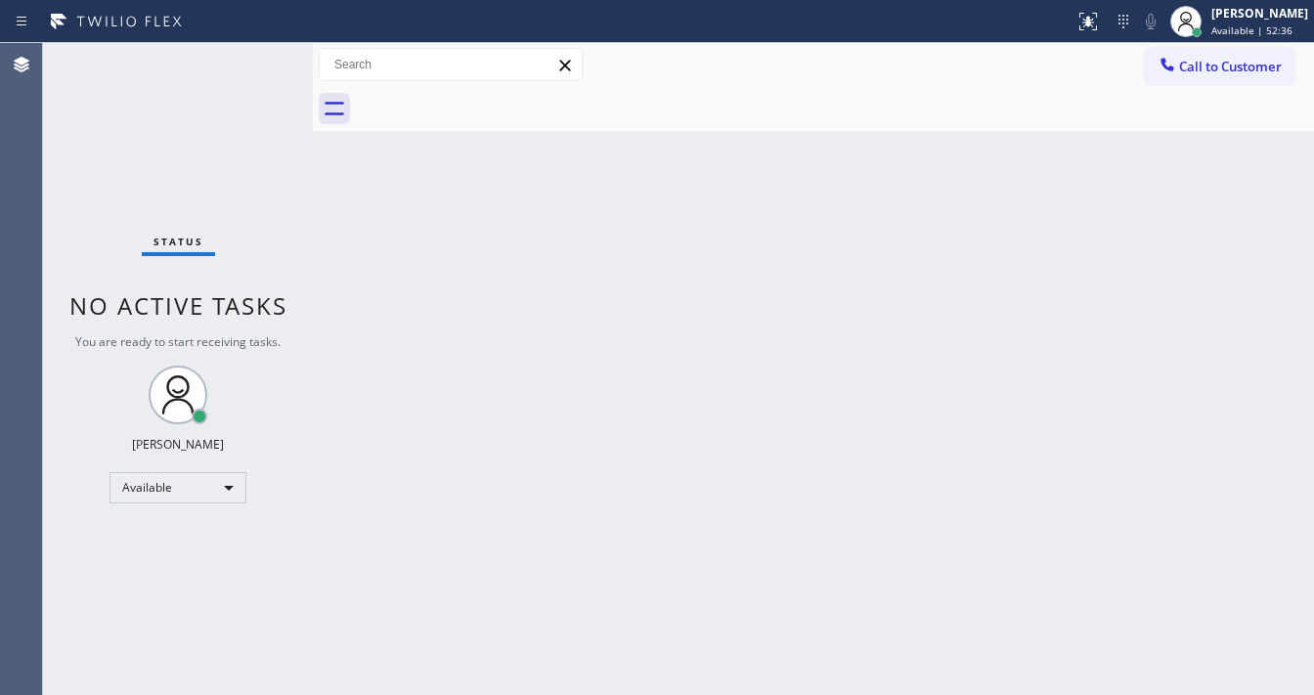
click at [258, 57] on div "Status No active tasks You are ready to start receiving tasks. [PERSON_NAME]" at bounding box center [178, 369] width 270 height 652
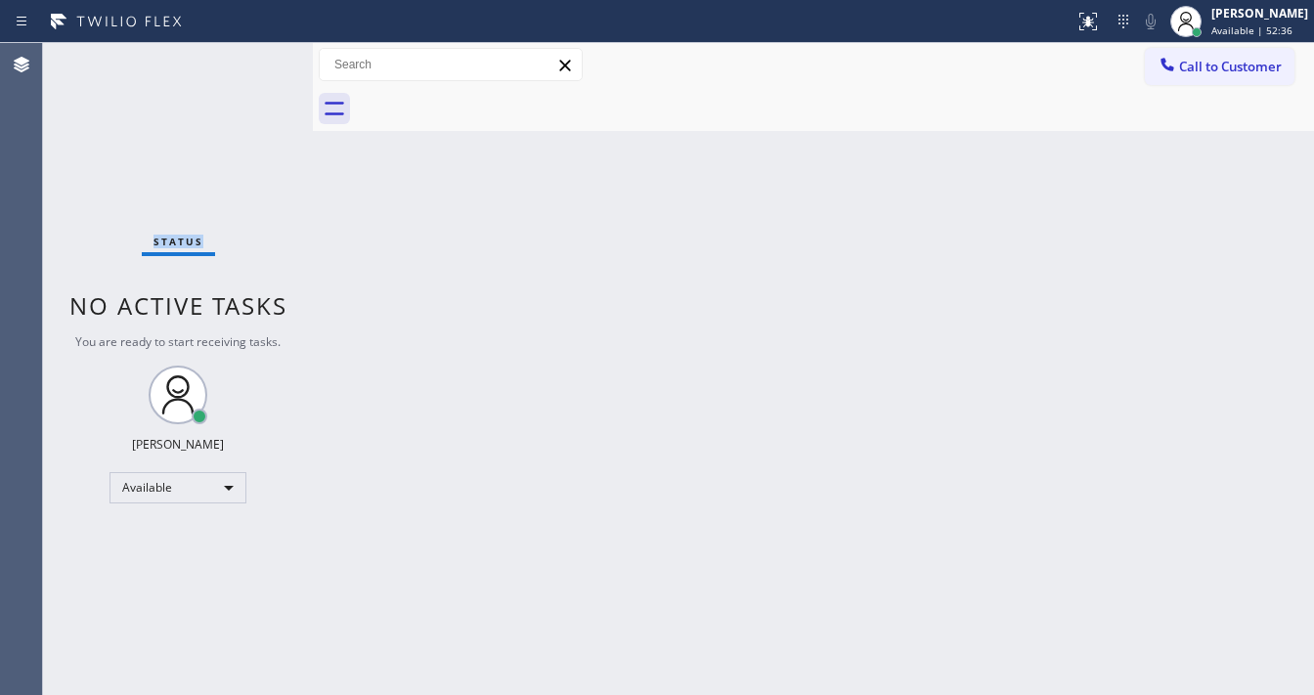
click at [258, 57] on div "Status No active tasks You are ready to start receiving tasks. [PERSON_NAME]" at bounding box center [178, 369] width 270 height 652
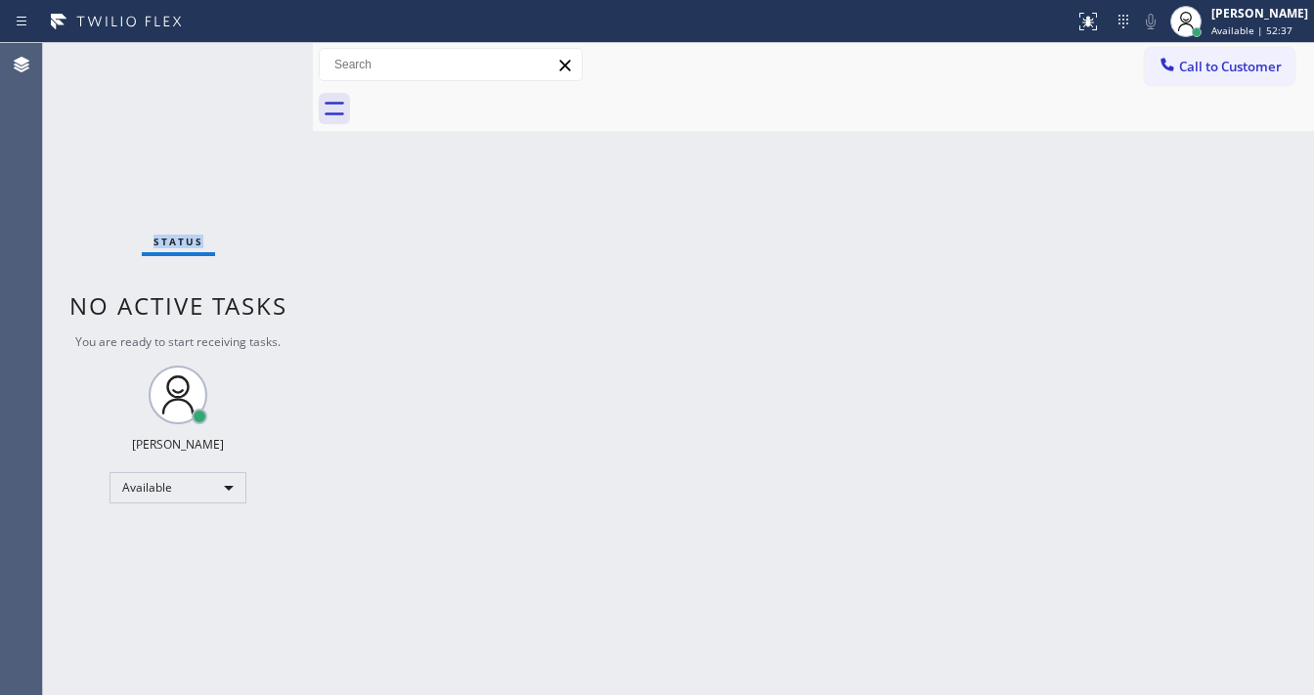
click at [258, 57] on div "Status No active tasks You are ready to start receiving tasks. [PERSON_NAME]" at bounding box center [178, 369] width 270 height 652
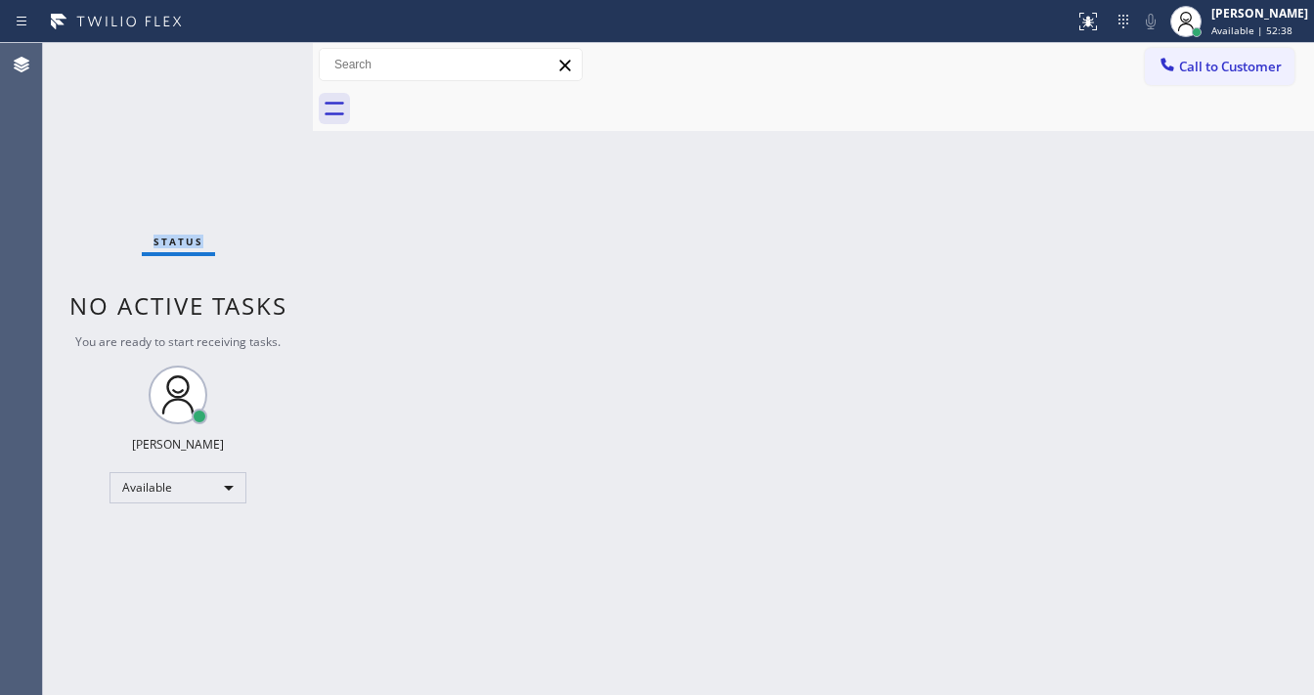
click at [258, 57] on div "Status No active tasks You are ready to start receiving tasks. [PERSON_NAME]" at bounding box center [178, 369] width 270 height 652
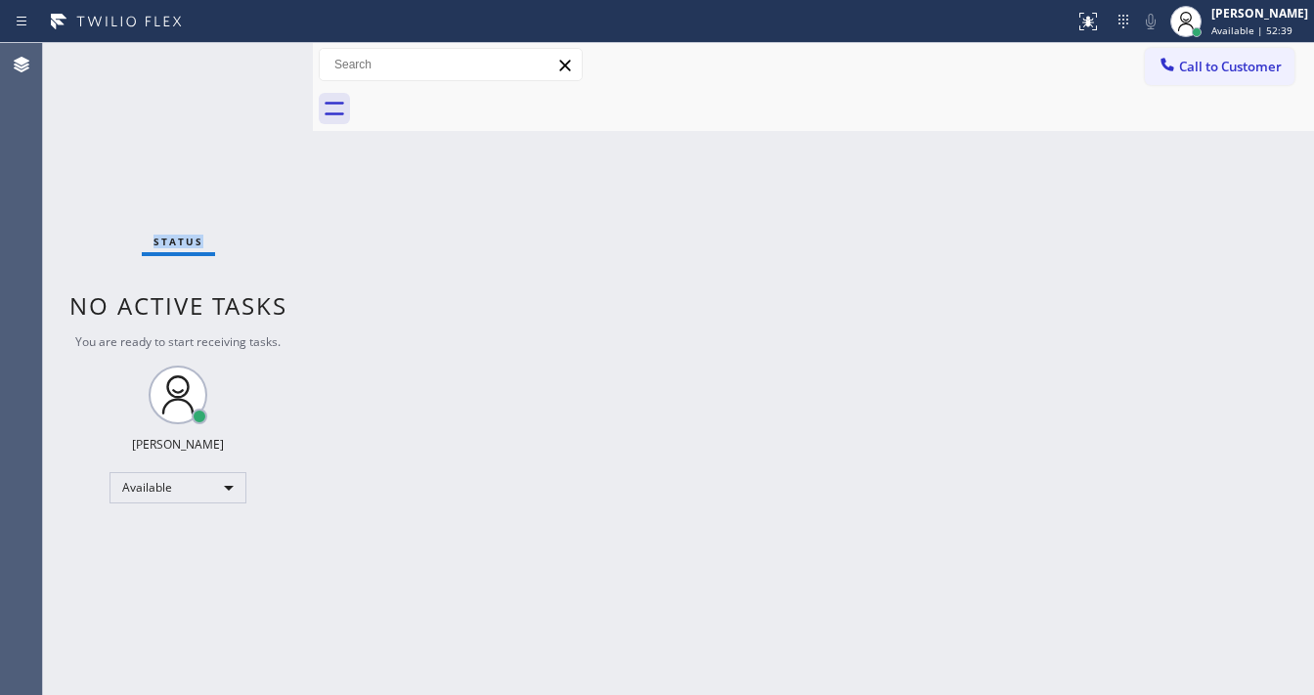
click at [258, 57] on div "Status No active tasks You are ready to start receiving tasks. [PERSON_NAME]" at bounding box center [178, 369] width 270 height 652
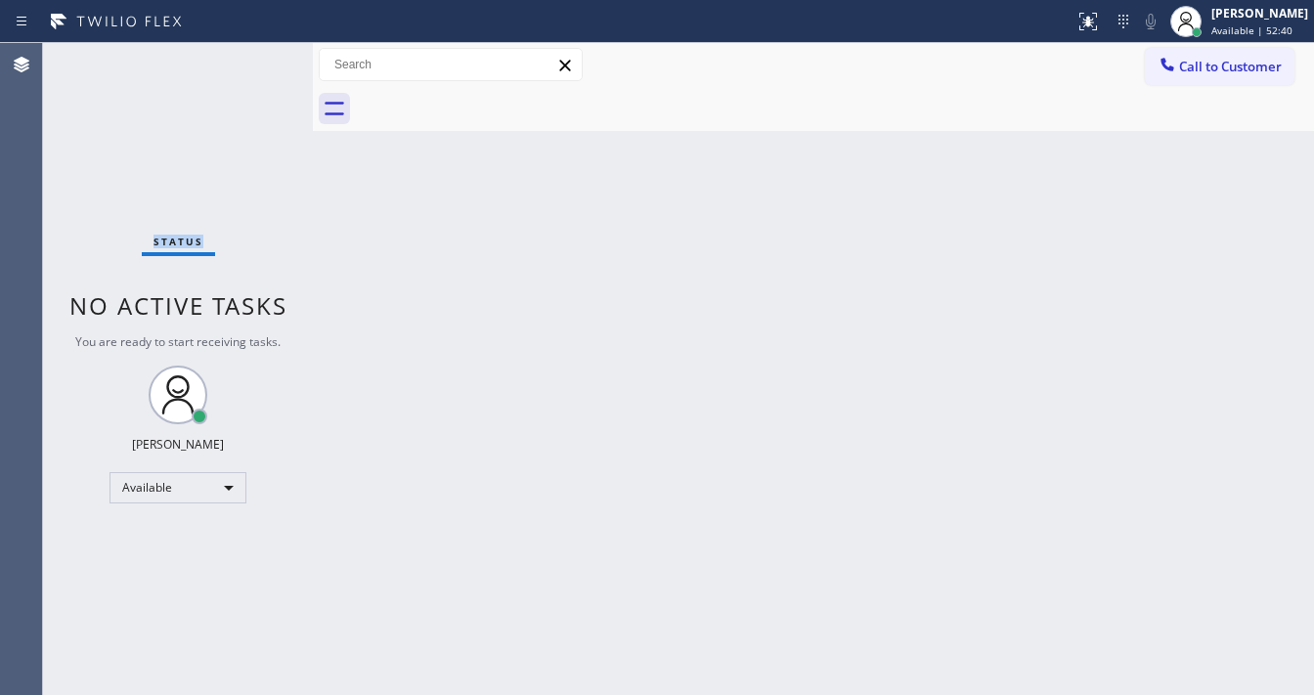
click at [258, 57] on div "Status No active tasks You are ready to start receiving tasks. [PERSON_NAME]" at bounding box center [178, 369] width 270 height 652
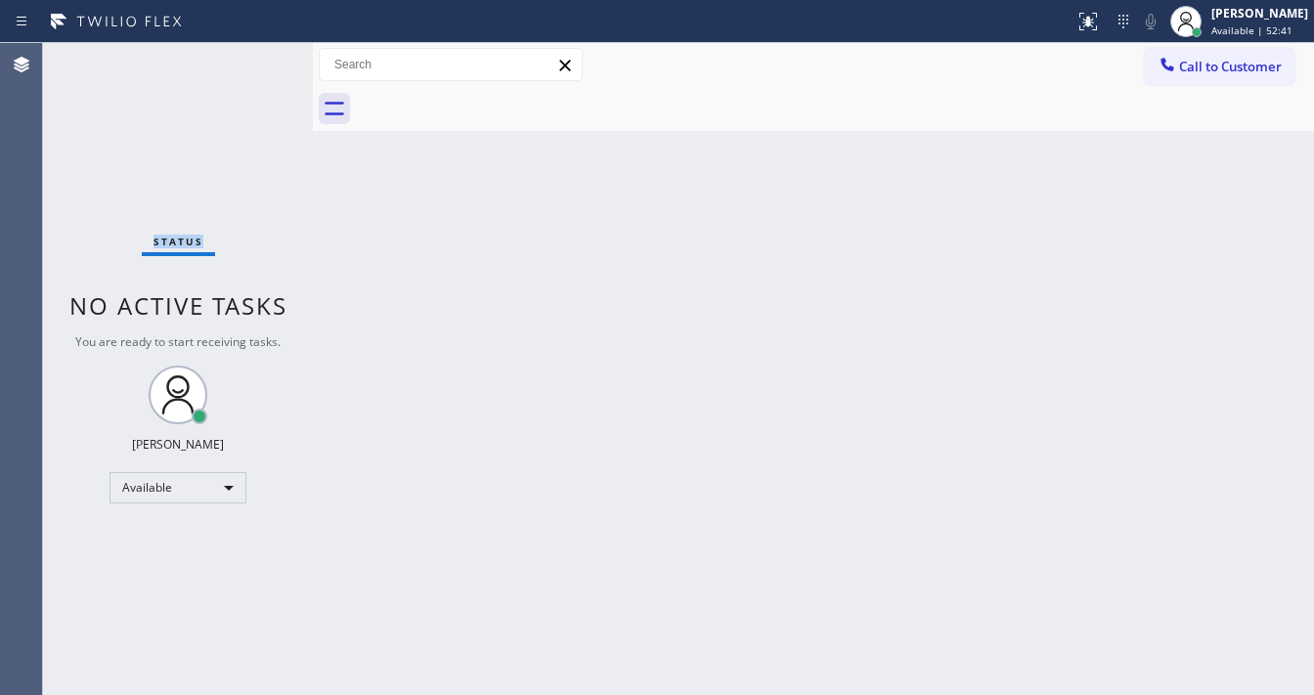
click at [258, 57] on div "Status No active tasks You are ready to start receiving tasks. [PERSON_NAME]" at bounding box center [178, 369] width 270 height 652
click at [257, 51] on div "Status No active tasks You are ready to start receiving tasks. [PERSON_NAME]" at bounding box center [178, 369] width 270 height 652
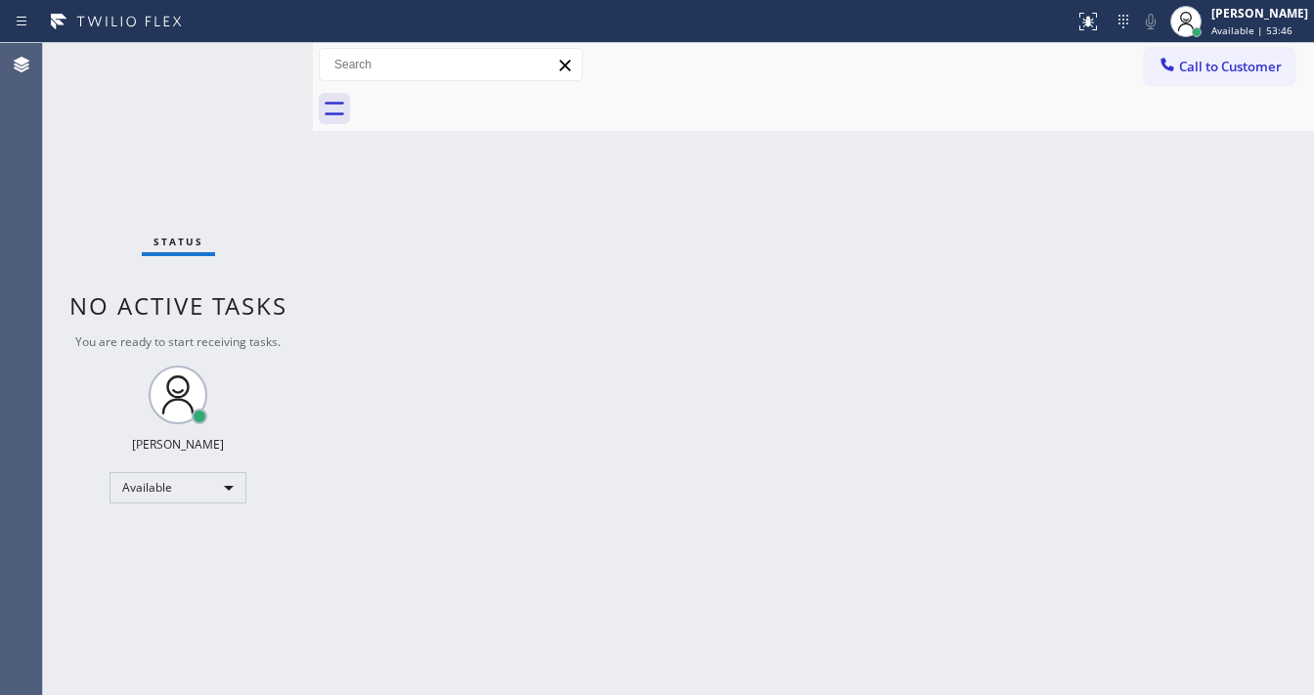
click at [253, 54] on div "Status No active tasks You are ready to start receiving tasks. [PERSON_NAME]" at bounding box center [178, 369] width 270 height 652
click at [255, 55] on div "Status No active tasks You are ready to start receiving tasks. [PERSON_NAME]" at bounding box center [178, 369] width 270 height 652
click at [258, 56] on div "Status No active tasks You are ready to start receiving tasks. [PERSON_NAME]" at bounding box center [178, 369] width 270 height 652
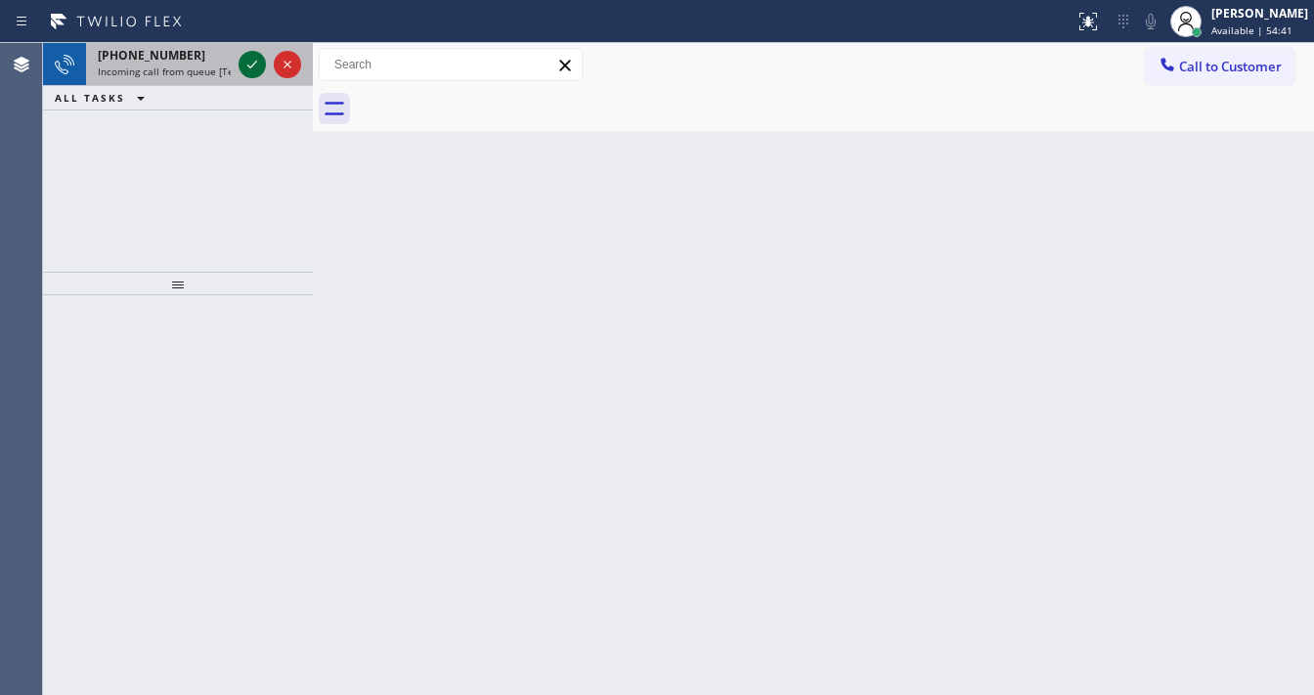
click at [247, 66] on icon at bounding box center [252, 64] width 23 height 23
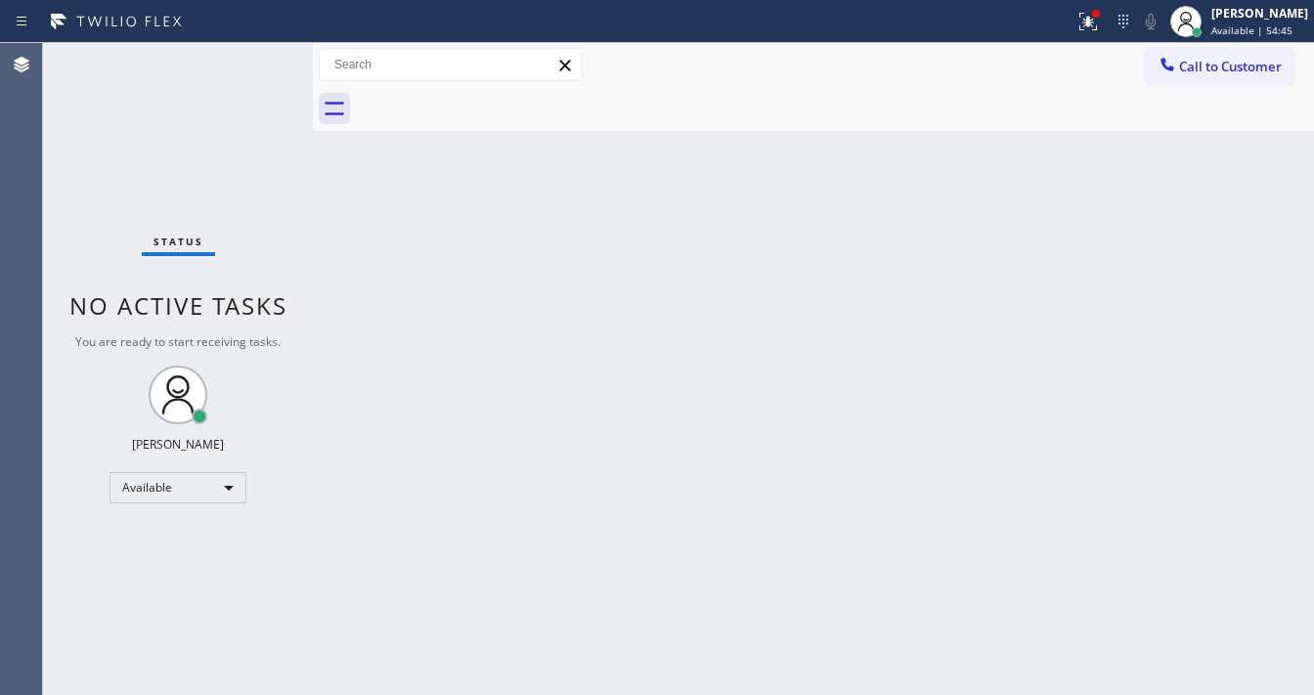
click at [216, 62] on div "Status No active tasks You are ready to start receiving tasks. [PERSON_NAME]" at bounding box center [178, 369] width 270 height 652
click at [1107, 33] on button at bounding box center [1088, 21] width 43 height 43
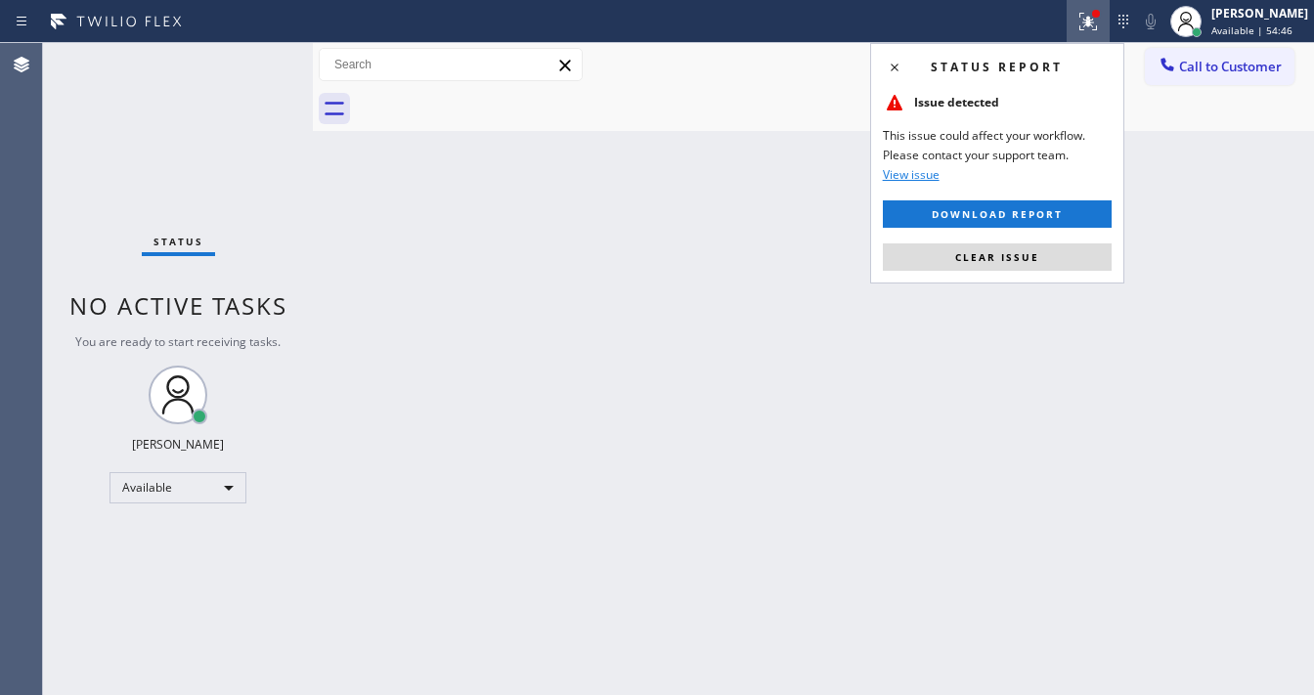
drag, startPoint x: 1038, startPoint y: 252, endPoint x: 788, endPoint y: 442, distance: 314.1
click at [1036, 256] on button "Clear issue" at bounding box center [997, 256] width 229 height 27
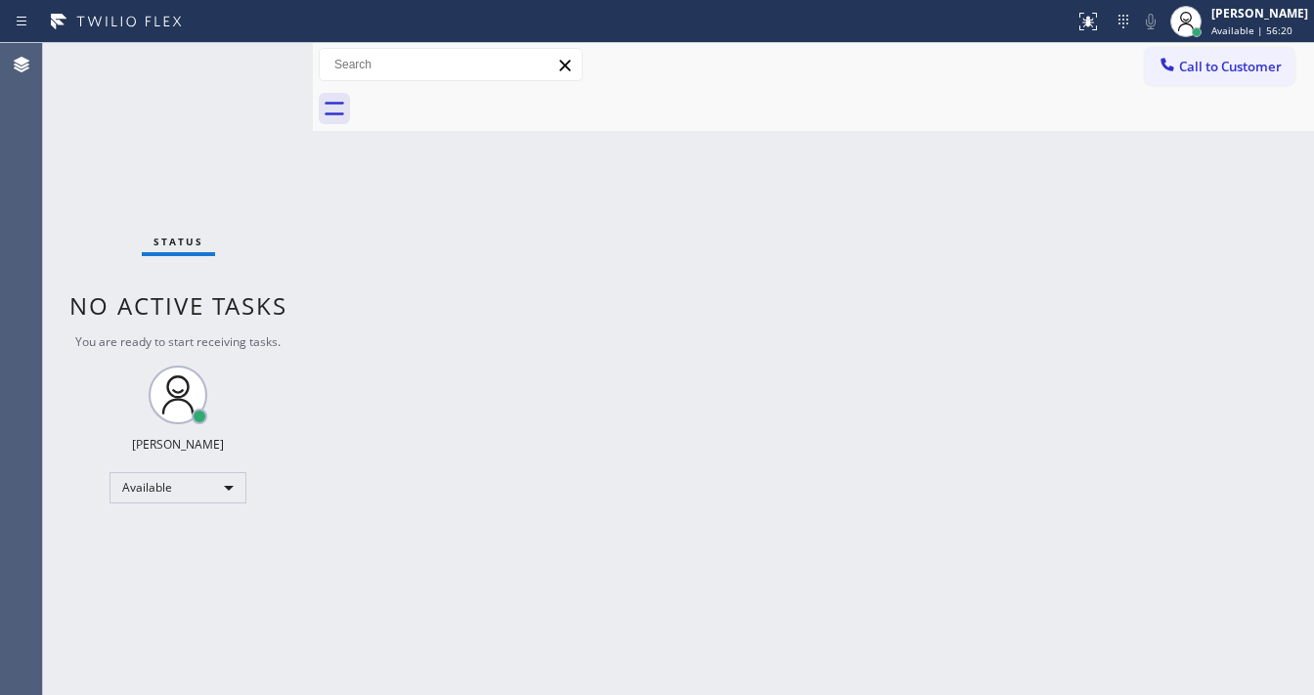
click at [254, 53] on div "Status No active tasks You are ready to start receiving tasks. [PERSON_NAME]" at bounding box center [178, 369] width 270 height 652
click at [258, 66] on div "Status No active tasks You are ready to start receiving tasks. [PERSON_NAME]" at bounding box center [178, 369] width 270 height 652
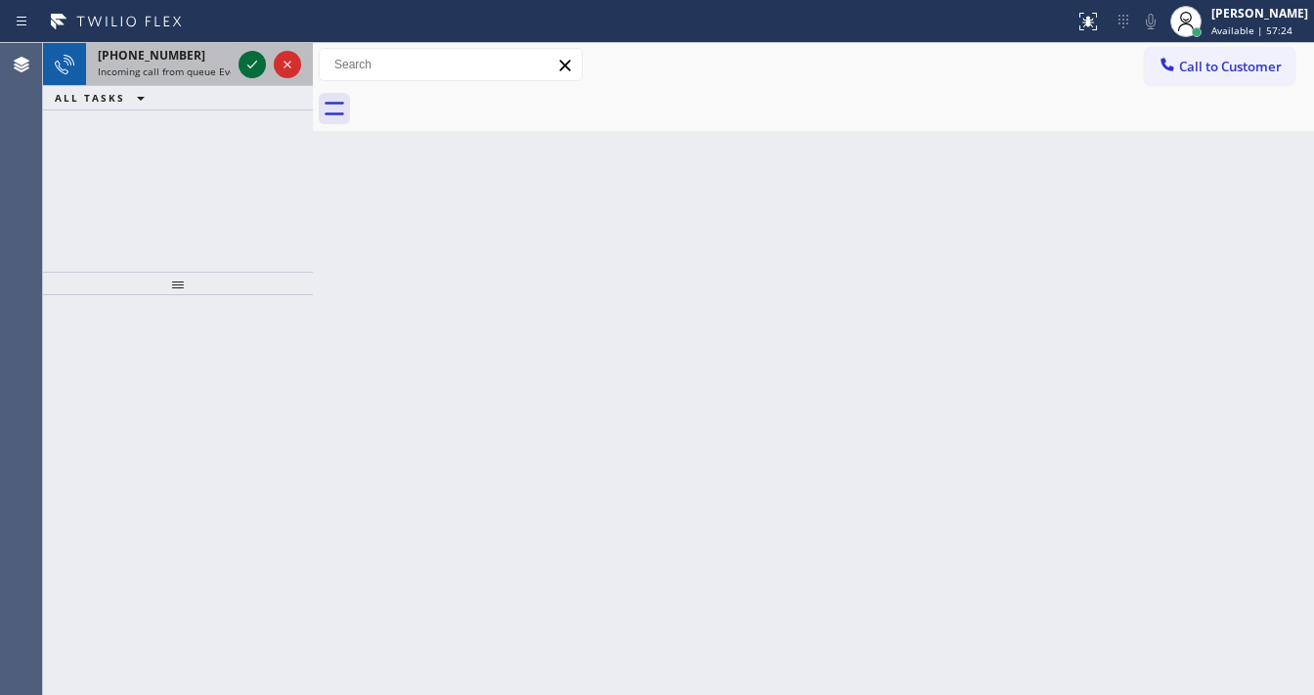
click at [250, 55] on icon at bounding box center [252, 64] width 23 height 23
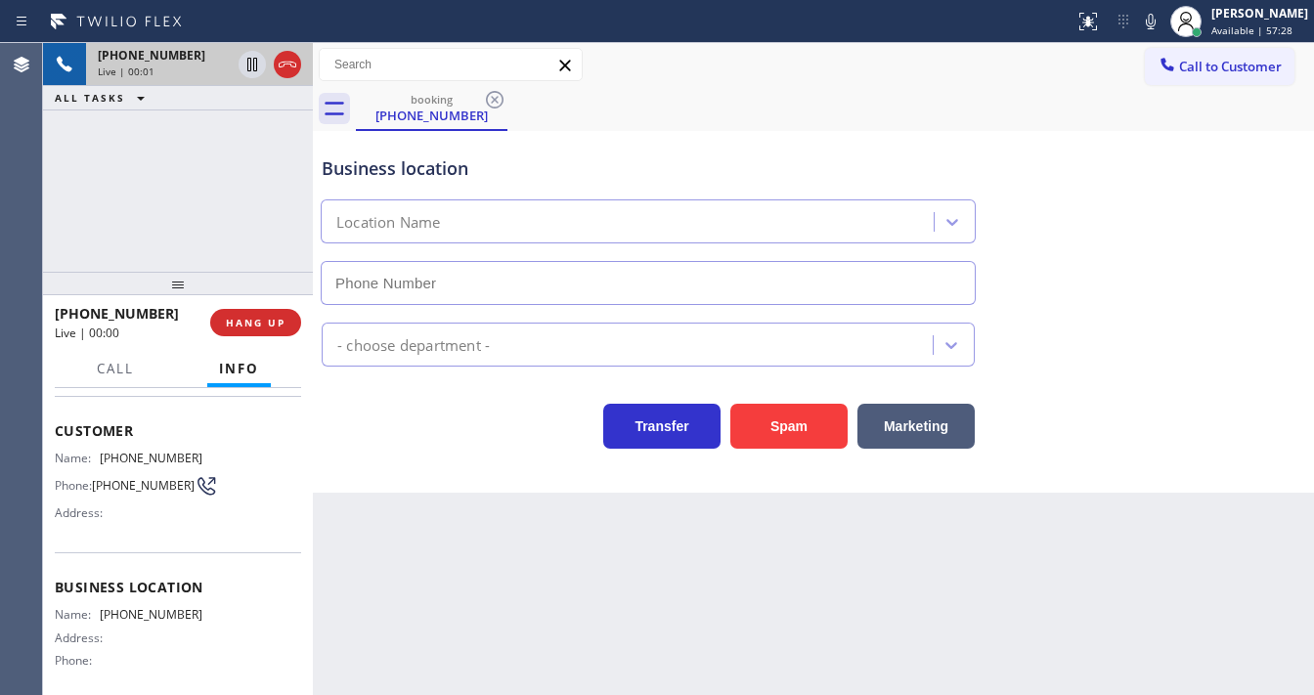
scroll to position [235, 0]
click at [82, 206] on div "[PHONE_NUMBER] Live | 00:13 ALL TASKS ALL TASKS ACTIVE TASKS TASKS IN WRAP UP" at bounding box center [178, 157] width 270 height 229
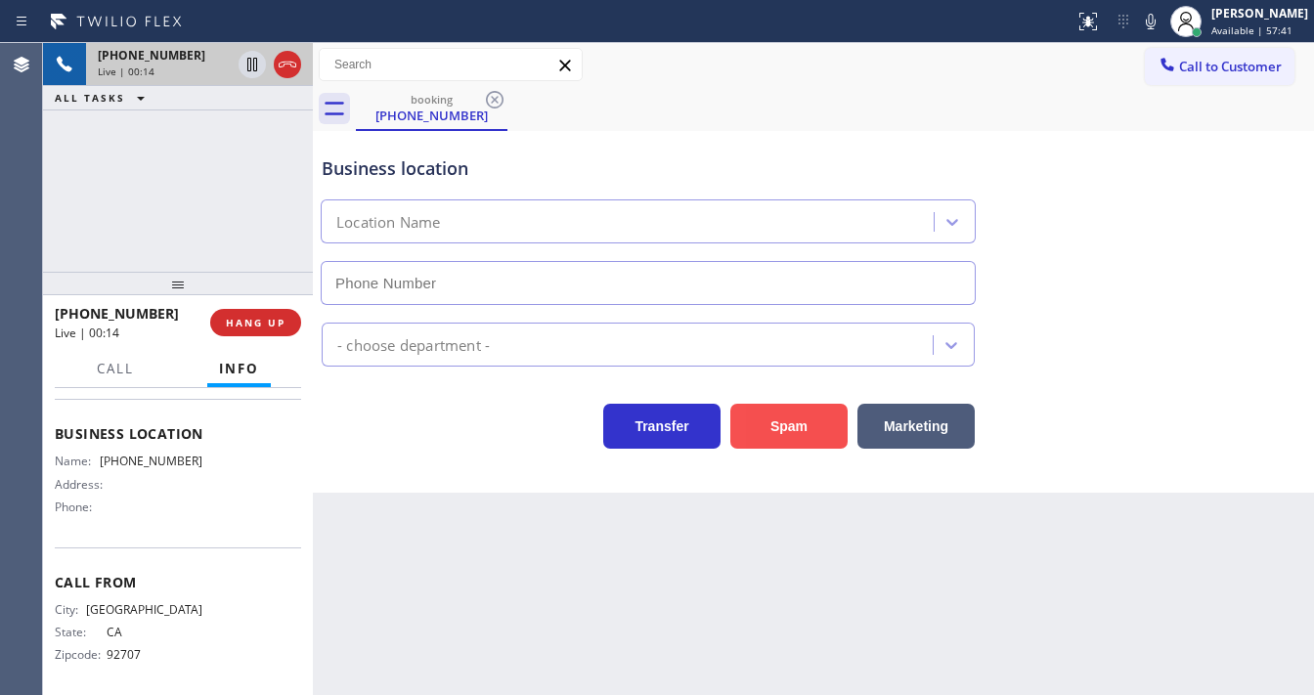
click at [799, 424] on button "Spam" at bounding box center [788, 426] width 117 height 45
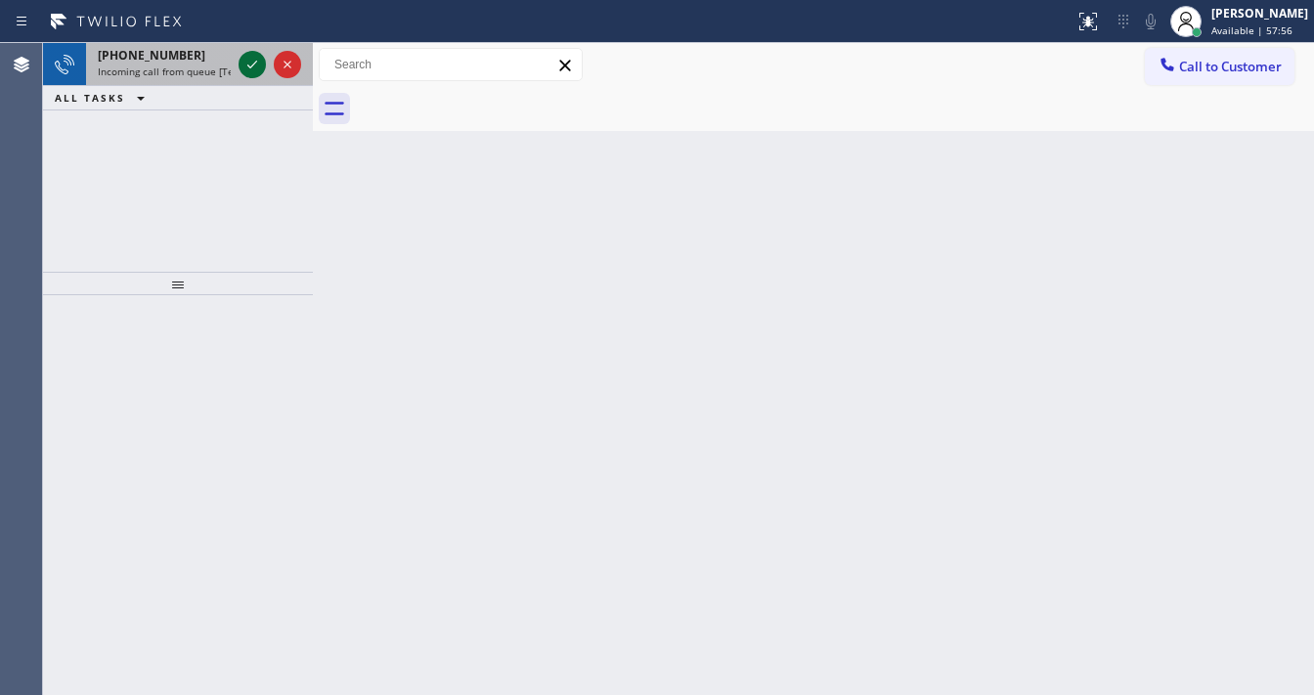
click at [255, 64] on icon at bounding box center [252, 64] width 23 height 23
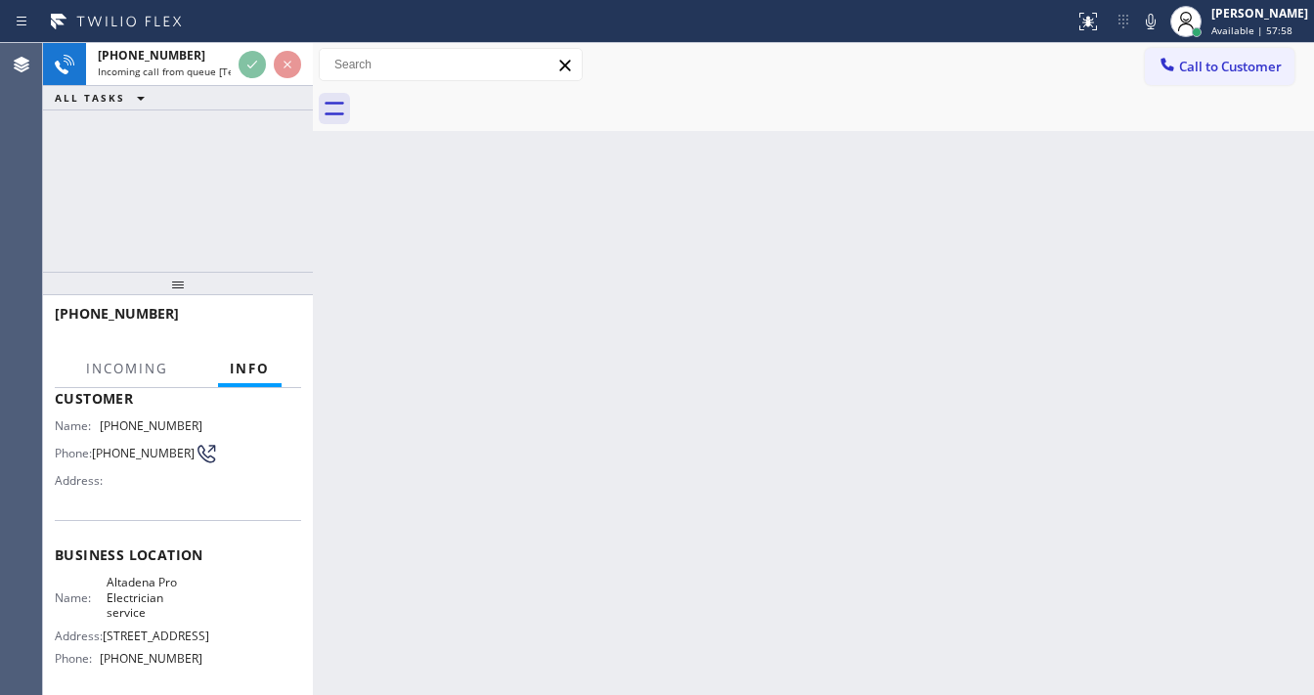
scroll to position [156, 0]
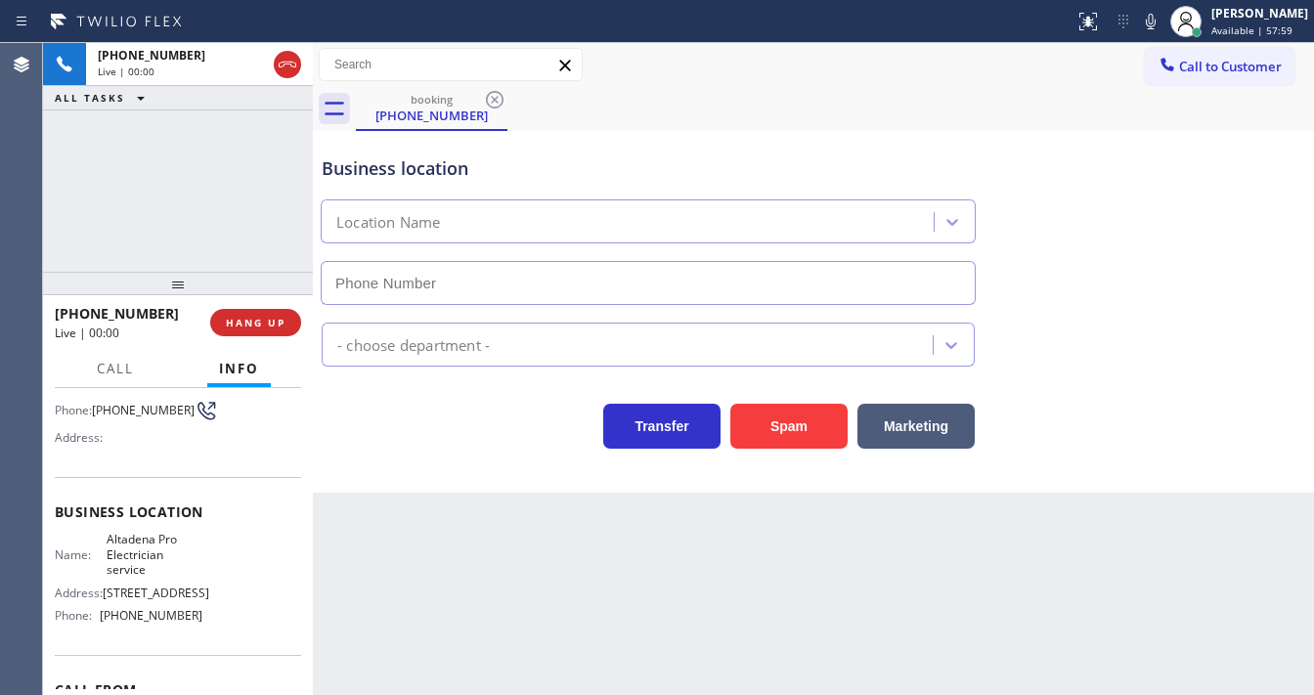
type input "[PHONE_NUMBER]"
click at [69, 252] on div "[PHONE_NUMBER] Live | 00:14 ALL TASKS ALL TASKS ACTIVE TASKS TASKS IN WRAP UP" at bounding box center [178, 157] width 270 height 229
drag, startPoint x: 641, startPoint y: 61, endPoint x: 652, endPoint y: 8, distance: 53.9
click at [642, 61] on div "Call to Customer Outbound call Location Search location Your caller id phone nu…" at bounding box center [813, 65] width 1001 height 34
click at [1156, 27] on icon at bounding box center [1151, 22] width 10 height 16
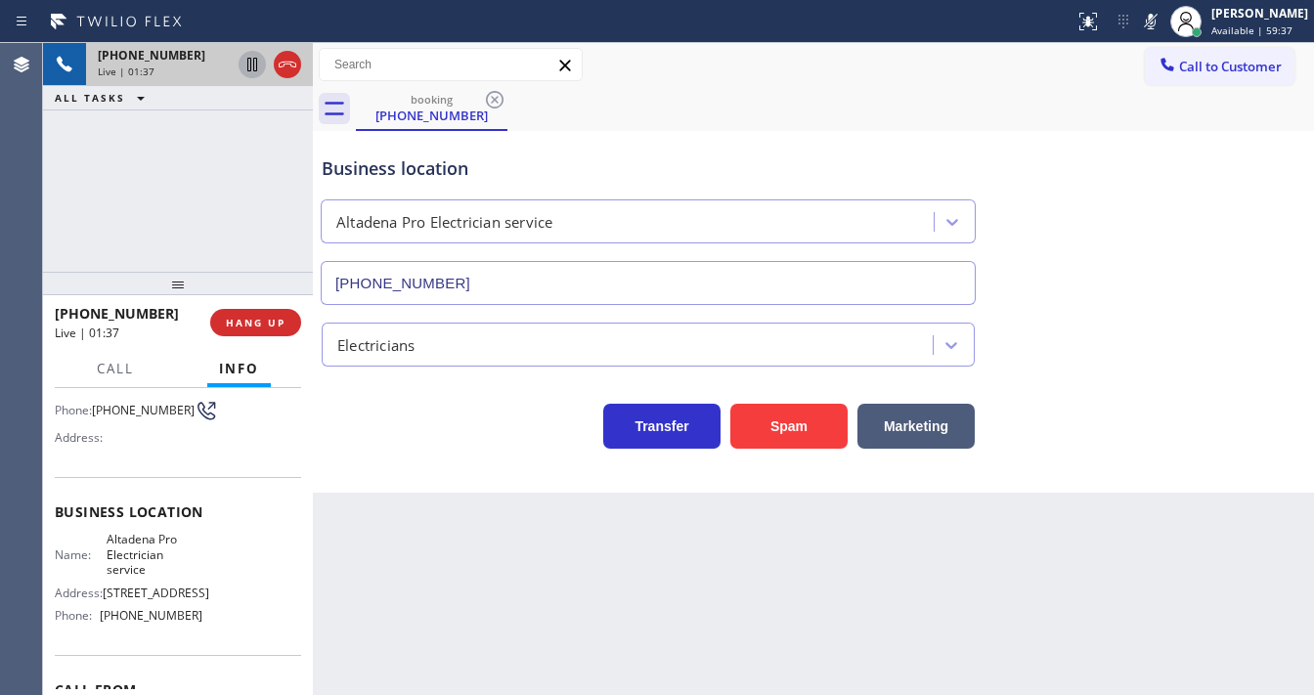
click at [251, 65] on icon at bounding box center [252, 64] width 23 height 23
click at [258, 66] on icon at bounding box center [252, 64] width 23 height 23
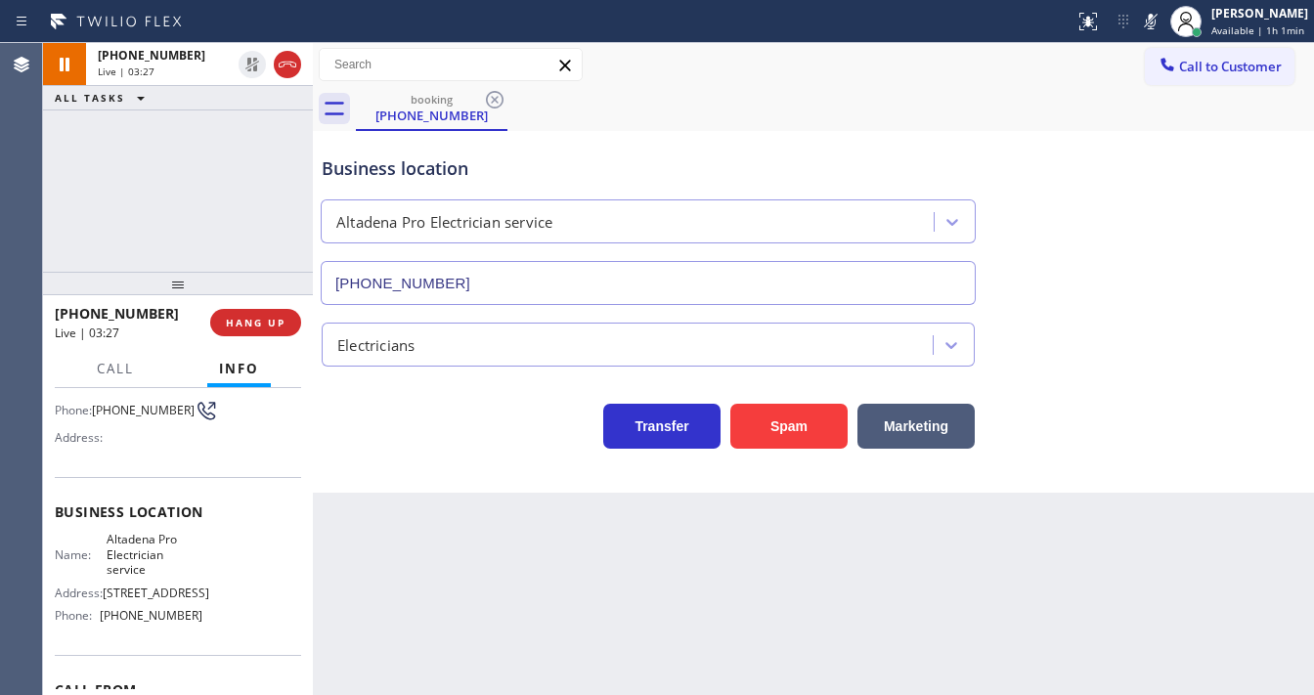
click at [1149, 24] on icon at bounding box center [1150, 21] width 23 height 23
click at [1138, 157] on div "Business location Altadena Pro Electrician service [PHONE_NUMBER]" at bounding box center [813, 216] width 991 height 177
click at [689, 683] on div "Back to Dashboard Change Sender ID Customers Technicians Select a contact Outbo…" at bounding box center [813, 369] width 1001 height 652
click at [91, 246] on div "[PHONE_NUMBER] Live | 03:40 ALL TASKS ALL TASKS ACTIVE TASKS TASKS IN WRAP UP" at bounding box center [178, 157] width 270 height 229
click at [1146, 30] on icon at bounding box center [1150, 21] width 23 height 23
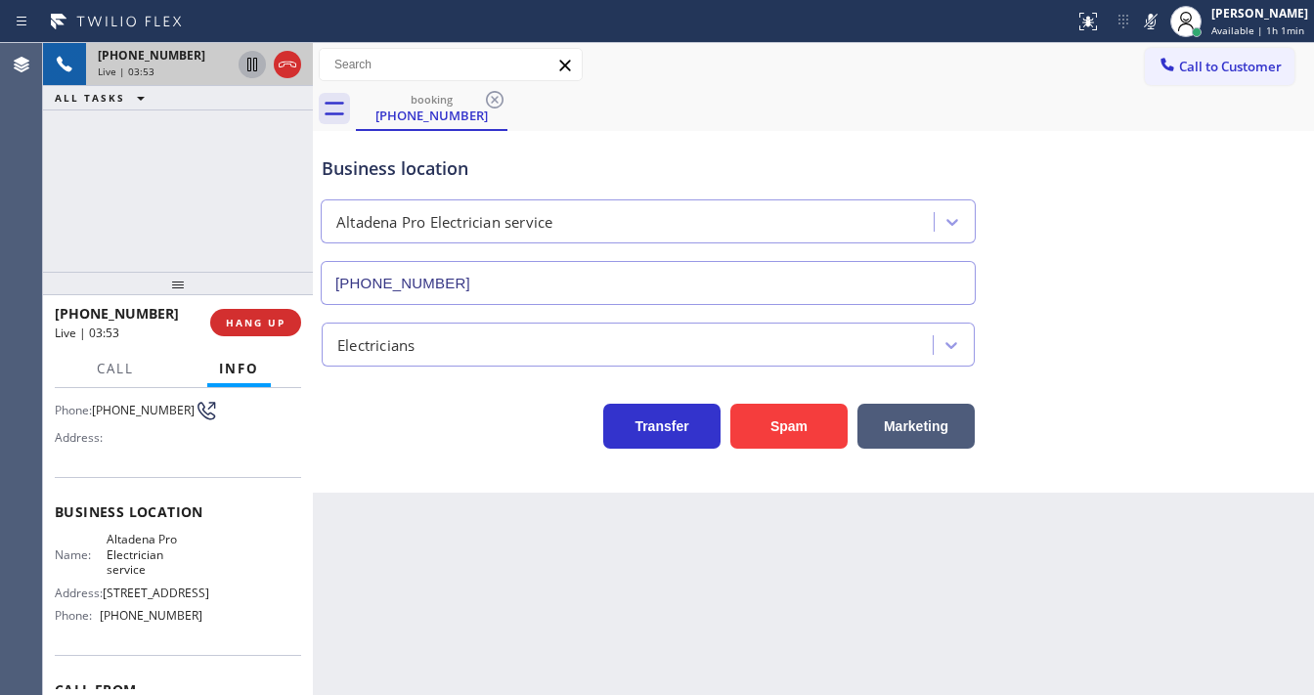
click at [258, 67] on icon at bounding box center [252, 64] width 23 height 23
click at [196, 188] on div "[PHONE_NUMBER] Live | 04:58 ALL TASKS ALL TASKS ACTIVE TASKS TASKS IN WRAP UP" at bounding box center [178, 157] width 270 height 229
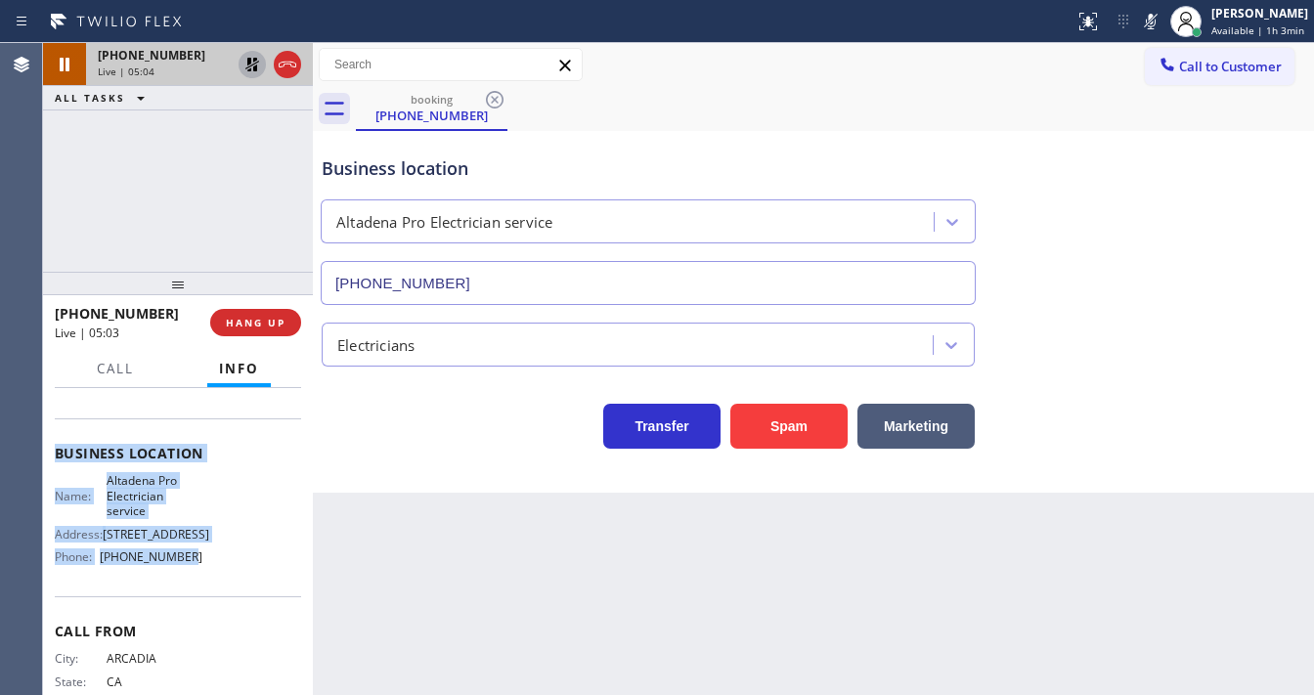
scroll to position [286, 0]
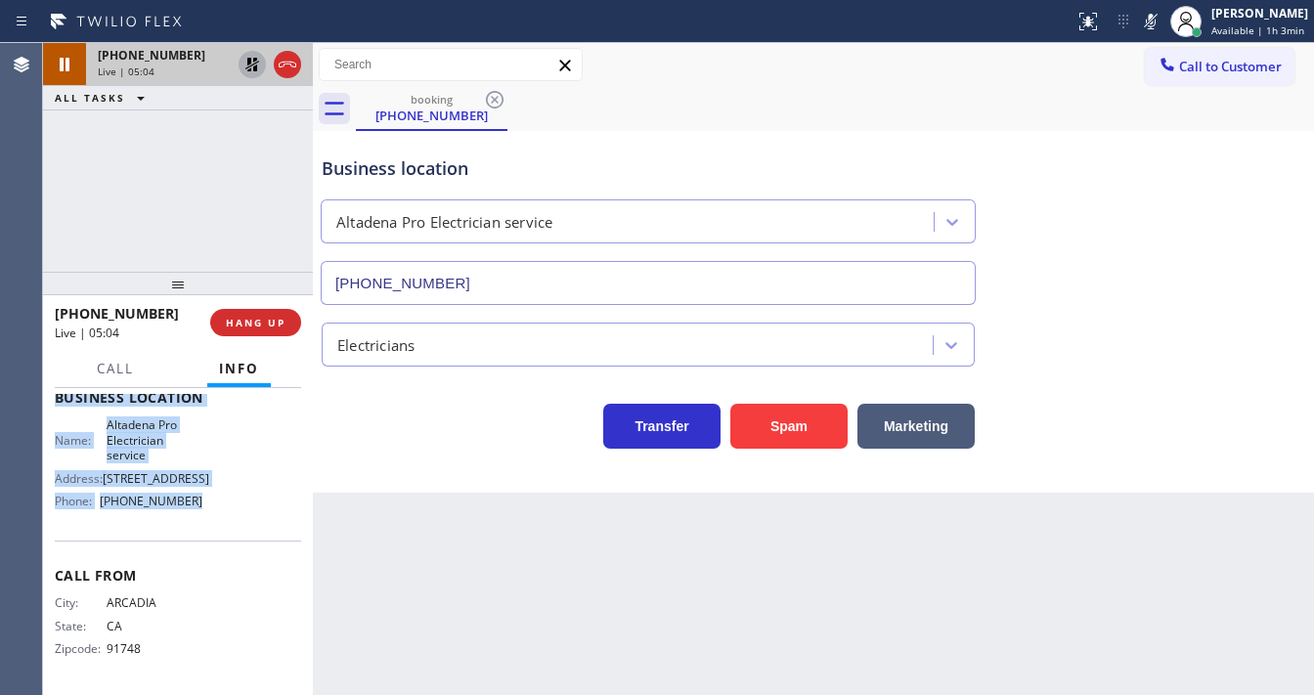
drag, startPoint x: 47, startPoint y: 418, endPoint x: 205, endPoint y: 501, distance: 178.9
click at [211, 506] on div "Context Queue: [Test] All Priority: 2 Customer Name: [PHONE_NUMBER] Phone: [PHO…" at bounding box center [178, 541] width 270 height 307
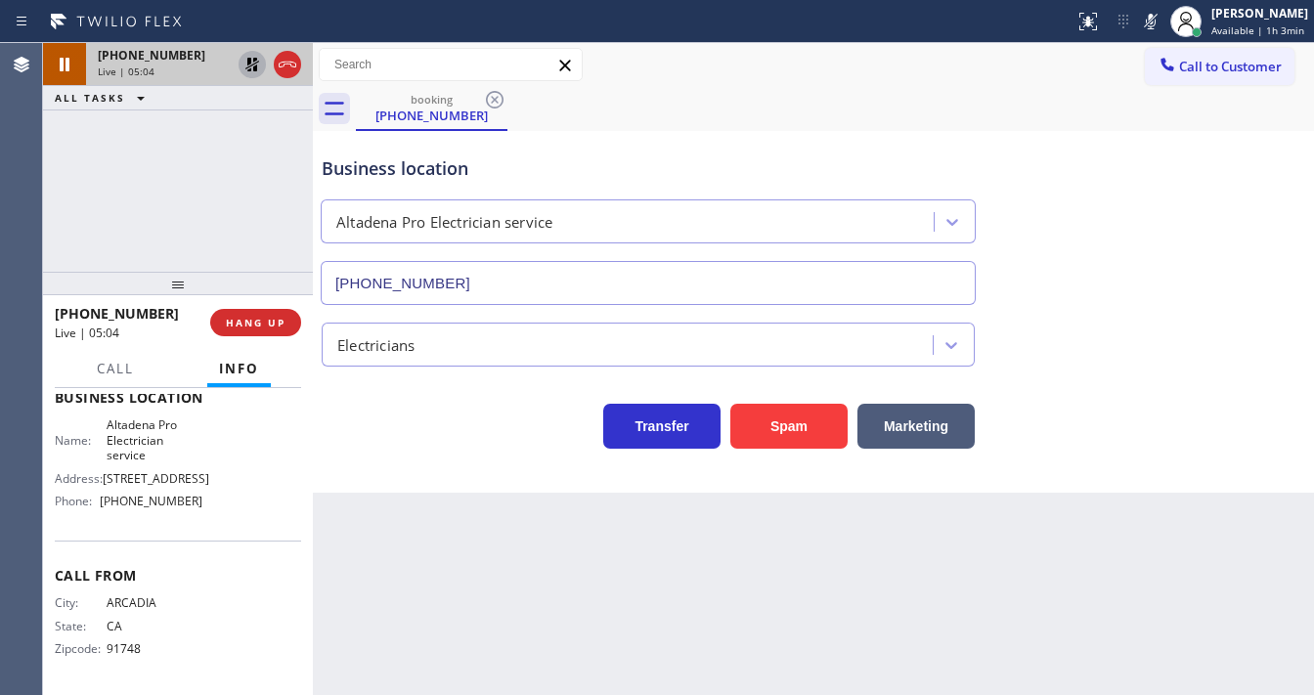
click at [195, 164] on div "[PHONE_NUMBER] Live | 05:04 ALL TASKS ALL TASKS ACTIVE TASKS TASKS IN WRAP UP" at bounding box center [178, 157] width 270 height 229
click at [8, 217] on div "Agent Desktop" at bounding box center [21, 369] width 42 height 652
click at [246, 70] on icon at bounding box center [252, 64] width 23 height 23
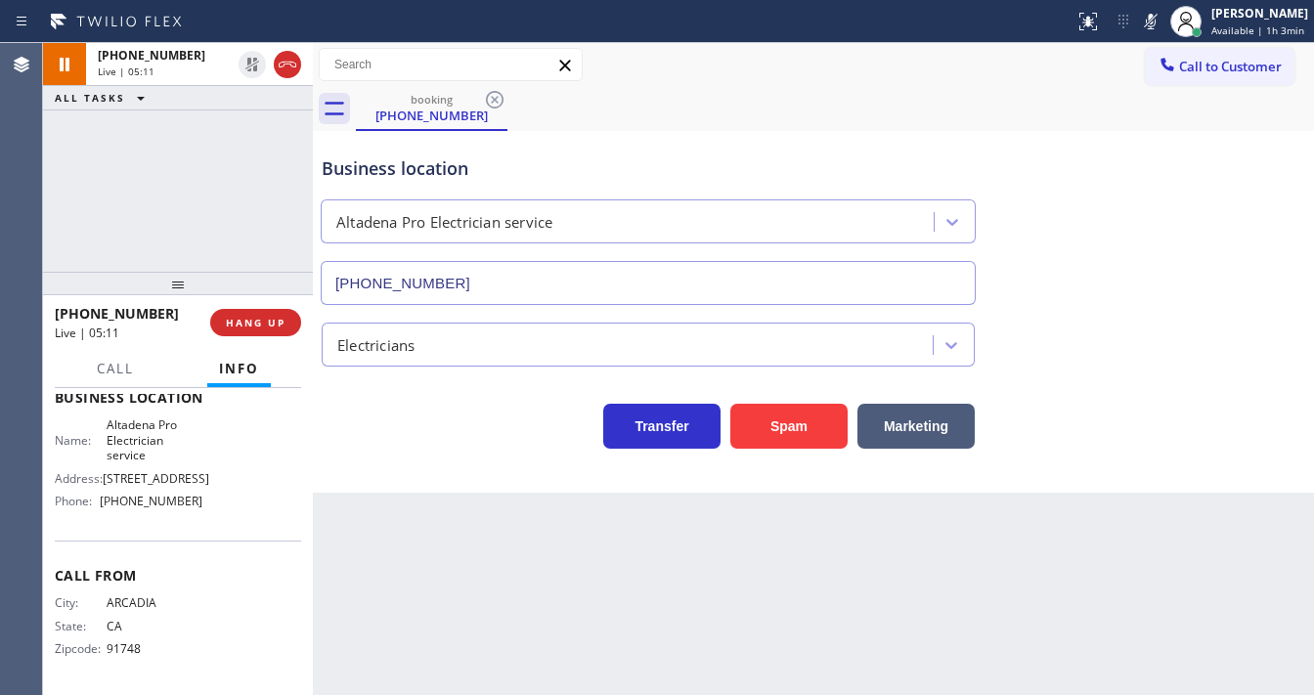
drag, startPoint x: 1151, startPoint y: 25, endPoint x: 399, endPoint y: 228, distance: 778.7
click at [1151, 26] on icon at bounding box center [1150, 21] width 23 height 23
click at [210, 201] on div "[PHONE_NUMBER] Live | 05:12 ALL TASKS ALL TASKS ACTIVE TASKS TASKS IN WRAP UP" at bounding box center [178, 157] width 270 height 229
click at [55, 192] on div "[PHONE_NUMBER] Live | 05:15 ALL TASKS ALL TASKS ACTIVE TASKS TASKS IN WRAP UP" at bounding box center [178, 157] width 270 height 229
drag, startPoint x: 163, startPoint y: 317, endPoint x: 115, endPoint y: 317, distance: 47.9
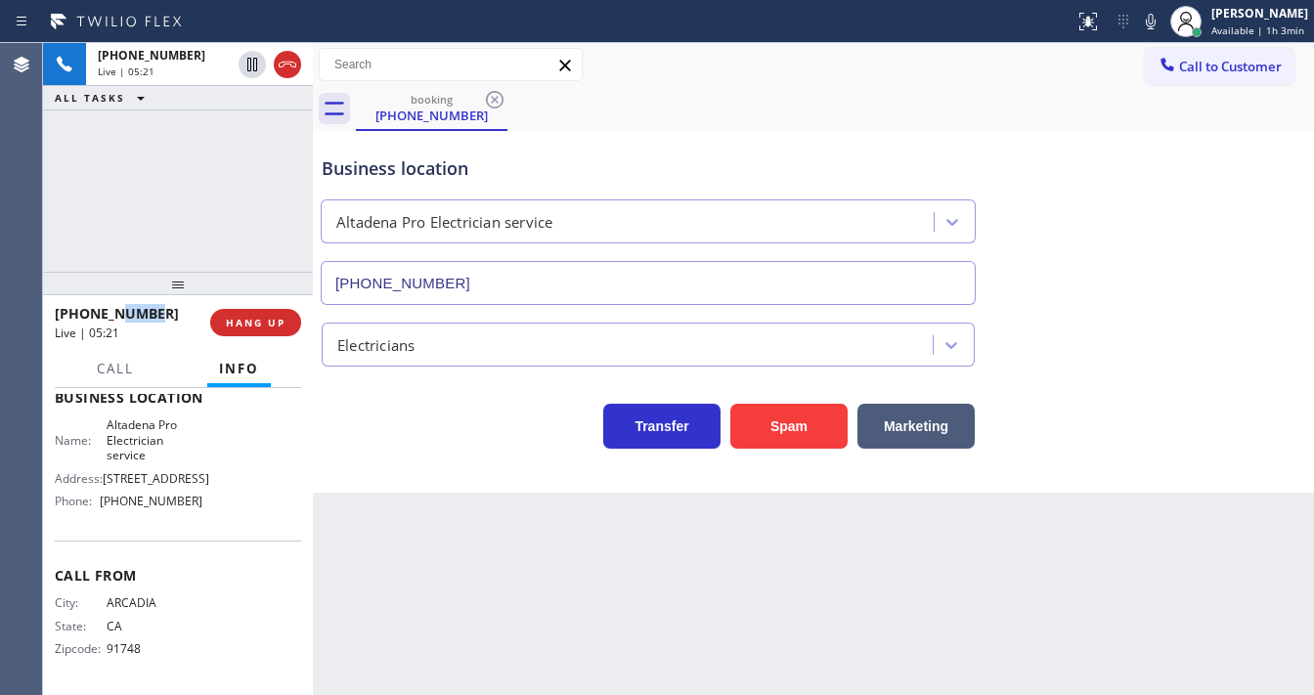
click at [115, 317] on div "[PHONE_NUMBER]" at bounding box center [126, 313] width 142 height 19
drag, startPoint x: 66, startPoint y: 261, endPoint x: 77, endPoint y: 258, distance: 11.1
click at [66, 261] on div "[PHONE_NUMBER] Live | 05:24 ALL TASKS ALL TASKS ACTIVE TASKS TASKS IN WRAP UP" at bounding box center [178, 157] width 270 height 229
click at [148, 245] on div "[PHONE_NUMBER] Live | 05:24 ALL TASKS ALL TASKS ACTIVE TASKS TASKS IN WRAP UP" at bounding box center [178, 157] width 270 height 229
click at [649, 111] on div "booking [PHONE_NUMBER]" at bounding box center [835, 109] width 958 height 44
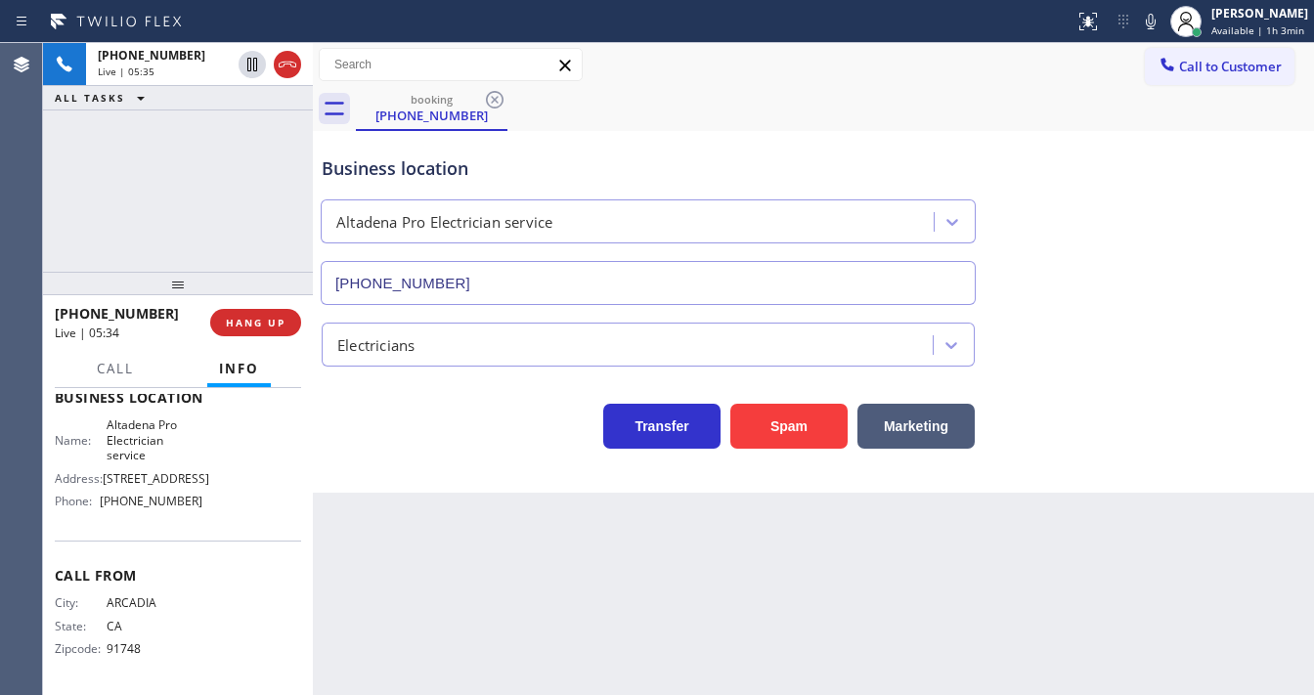
click at [657, 110] on div "booking [PHONE_NUMBER]" at bounding box center [835, 109] width 958 height 44
click at [73, 247] on div "[PHONE_NUMBER] Live | 05:47 ALL TASKS ALL TASKS ACTIVE TASKS TASKS IN WRAP UP" at bounding box center [178, 157] width 270 height 229
click at [64, 252] on div "[PHONE_NUMBER] Live | 05:49 ALL TASKS ALL TASKS ACTIVE TASKS TASKS IN WRAP UP" at bounding box center [178, 157] width 270 height 229
click at [284, 326] on span "HANG UP" at bounding box center [256, 323] width 60 height 14
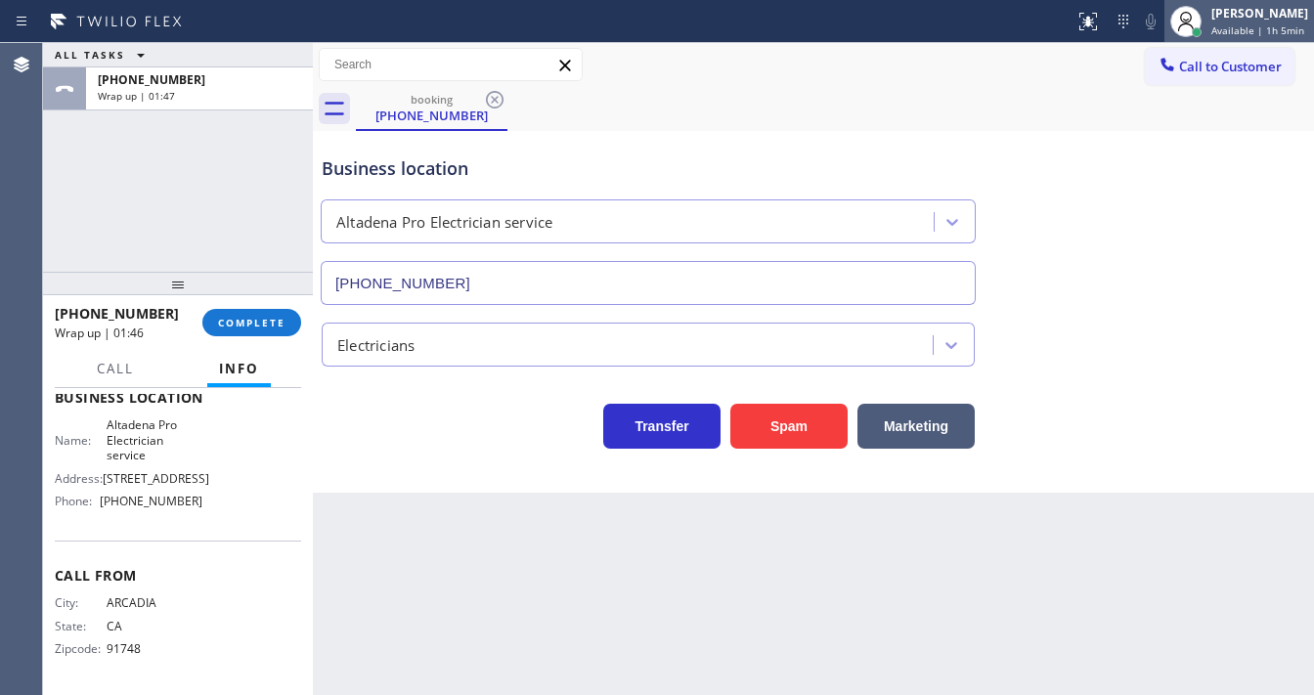
click at [1208, 29] on div at bounding box center [1186, 21] width 43 height 43
click at [959, 125] on div "booking [PHONE_NUMBER]" at bounding box center [835, 109] width 958 height 44
click at [1256, 12] on div "[PERSON_NAME]" at bounding box center [1259, 13] width 97 height 17
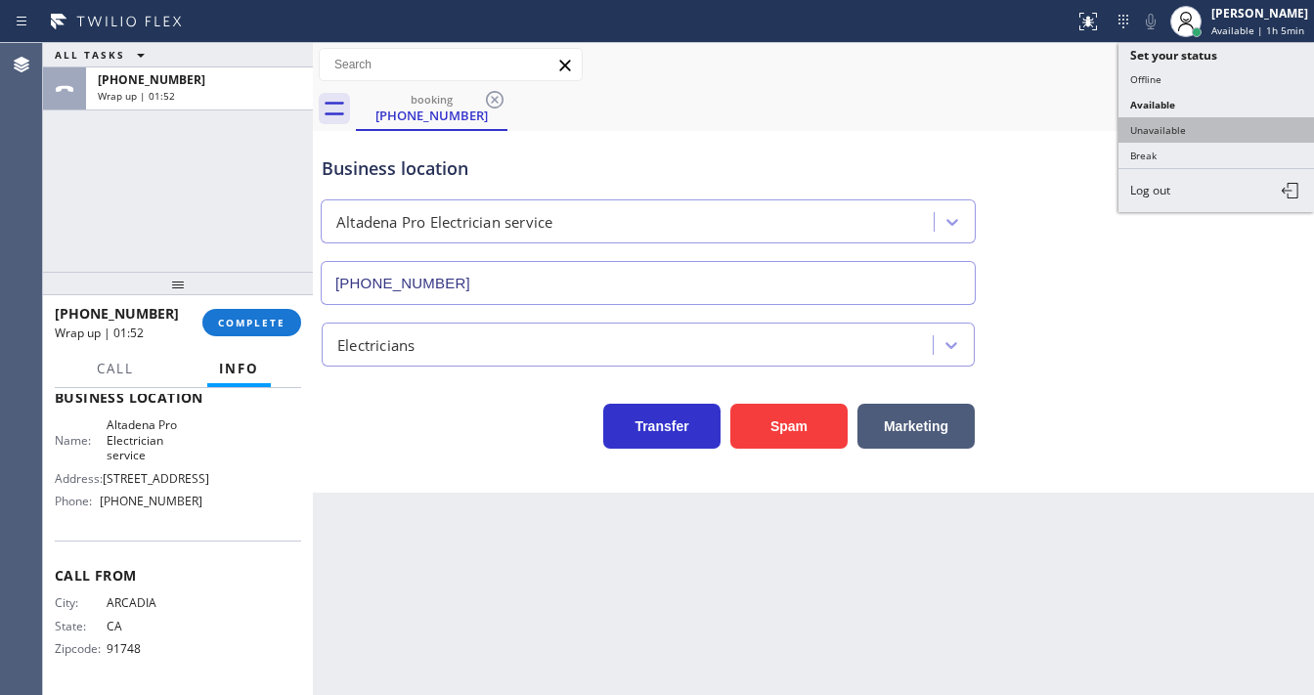
click at [1176, 121] on button "Unavailable" at bounding box center [1217, 129] width 196 height 25
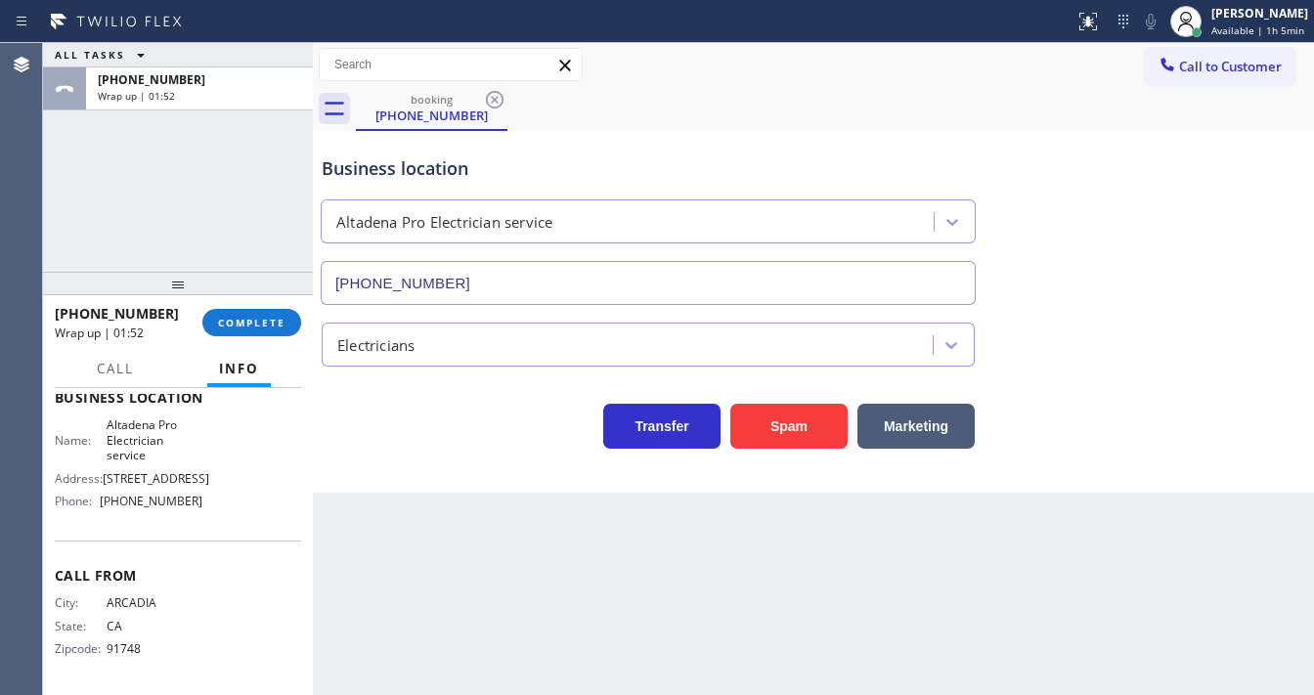
drag, startPoint x: 944, startPoint y: 112, endPoint x: 540, endPoint y: 666, distance: 685.1
click at [943, 112] on div "booking [PHONE_NUMBER]" at bounding box center [835, 109] width 958 height 44
click at [92, 213] on div "ALL TASKS ALL TASKS ACTIVE TASKS TASKS IN WRAP UP [PHONE_NUMBER] Wrap up | 02:45" at bounding box center [178, 157] width 270 height 229
click at [1241, 20] on div "[PERSON_NAME]" at bounding box center [1259, 13] width 97 height 17
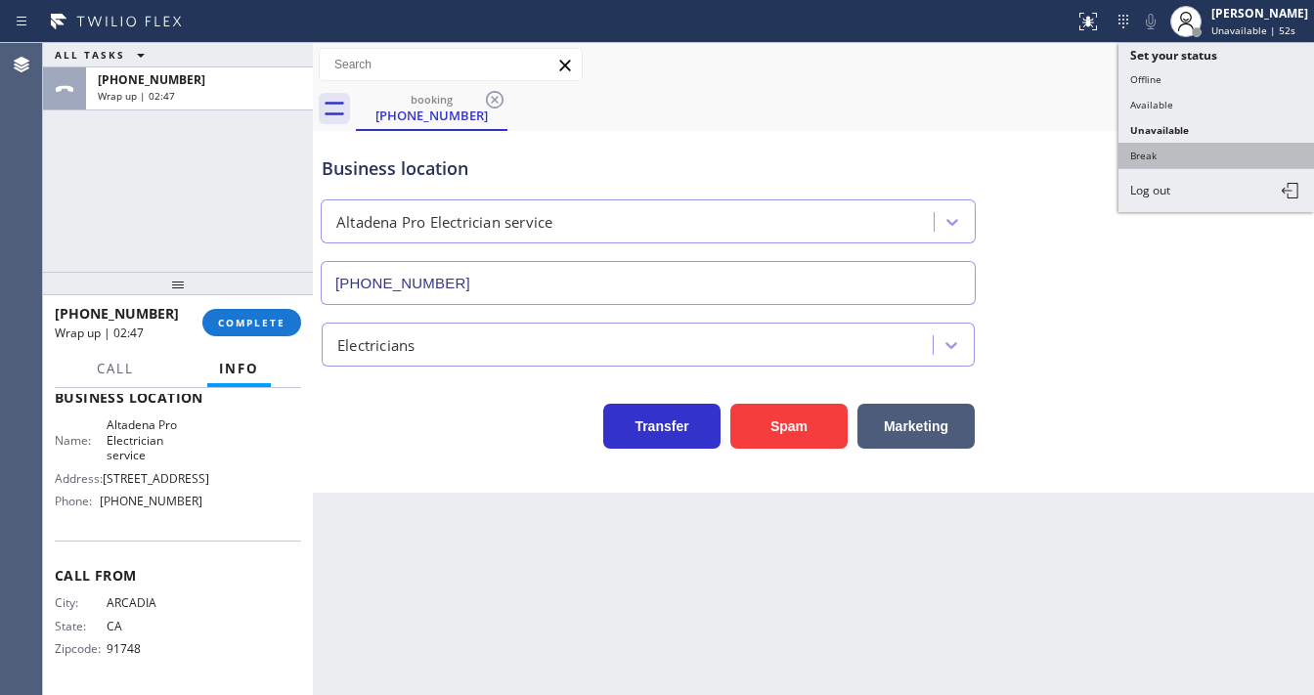
click at [1150, 154] on button "Break" at bounding box center [1217, 155] width 196 height 25
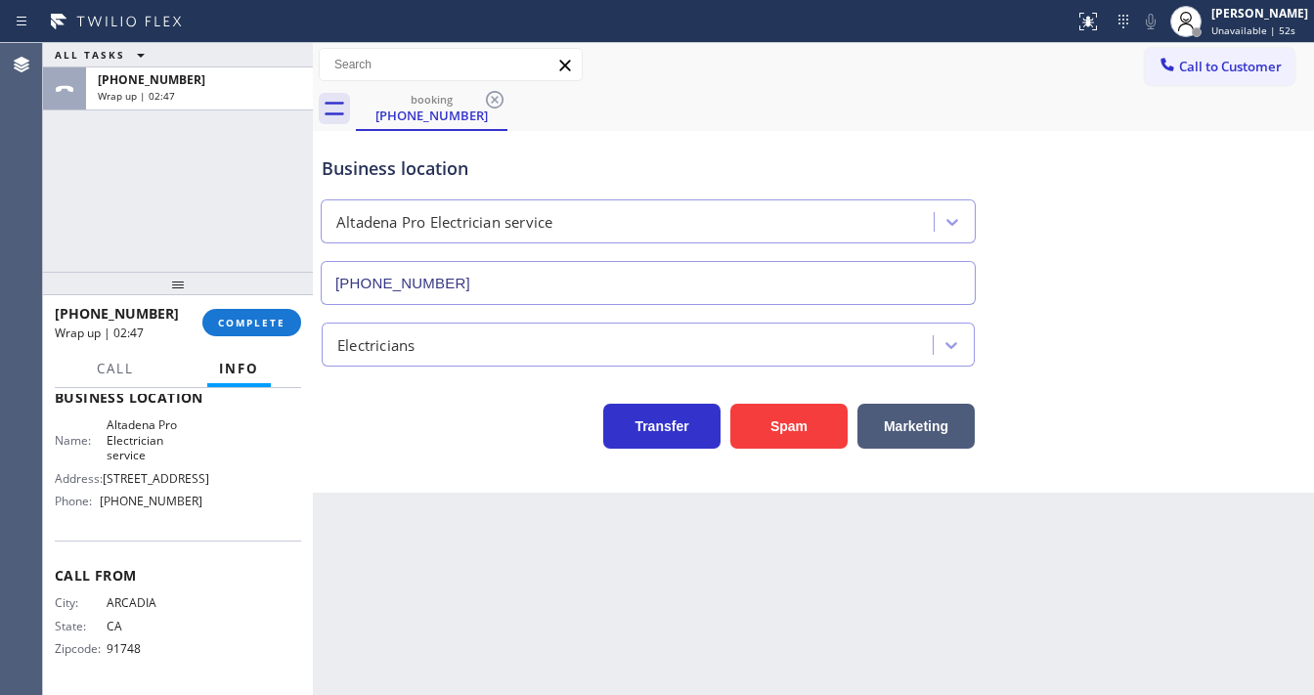
click at [1167, 217] on div "Business location Altadena Pro Electrician service [PHONE_NUMBER]" at bounding box center [813, 216] width 991 height 177
click at [217, 330] on button "COMPLETE" at bounding box center [251, 322] width 99 height 27
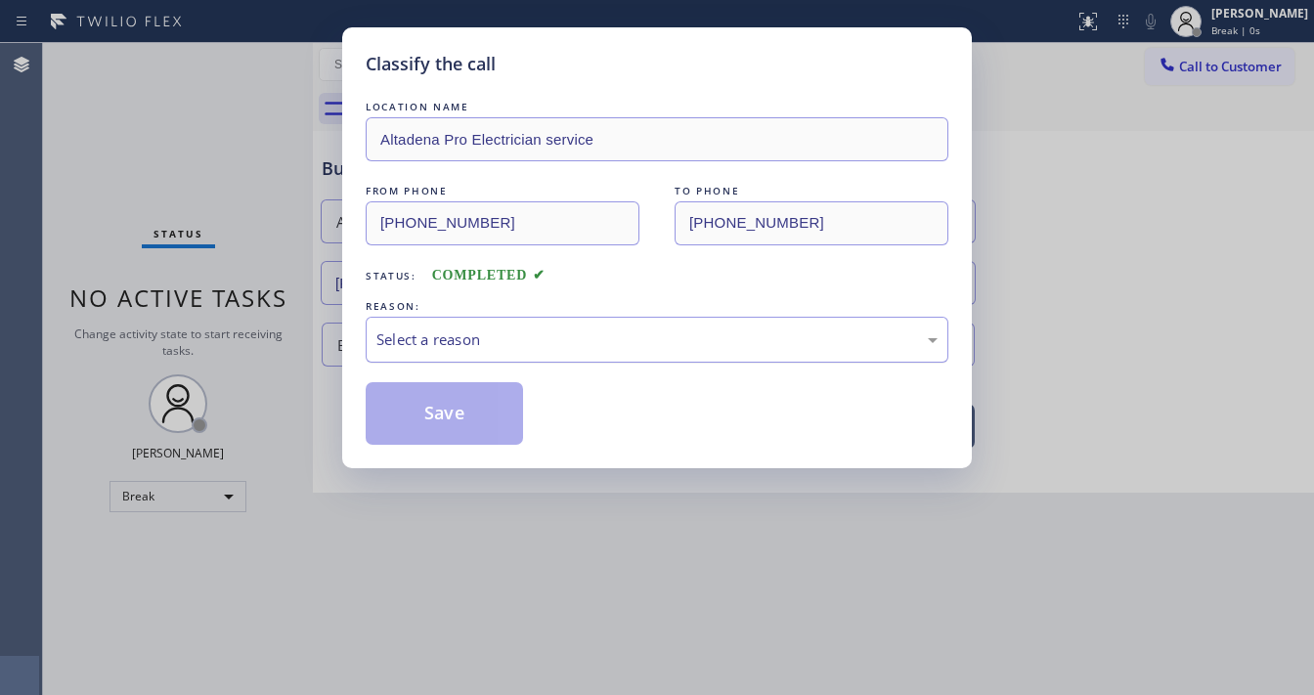
drag, startPoint x: 481, startPoint y: 301, endPoint x: 481, endPoint y: 330, distance: 28.4
click at [491, 305] on div "REASON:" at bounding box center [657, 306] width 583 height 21
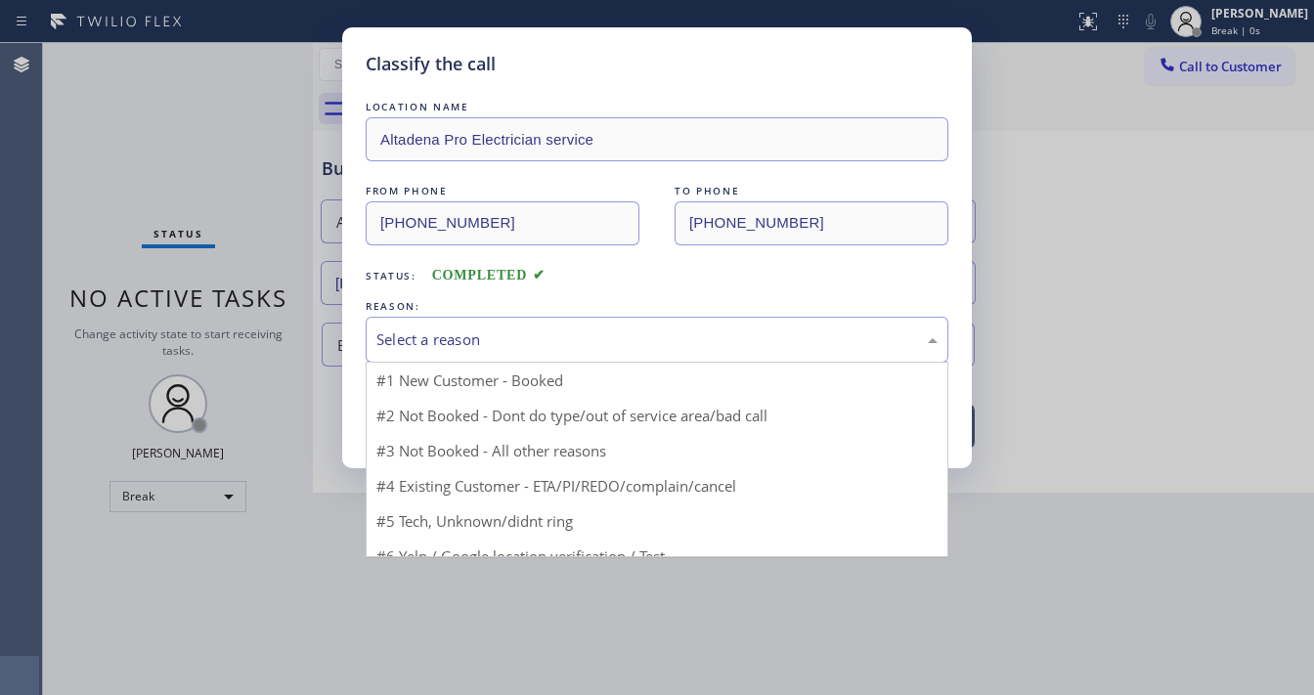
click at [481, 332] on div "Select a reason" at bounding box center [656, 340] width 561 height 22
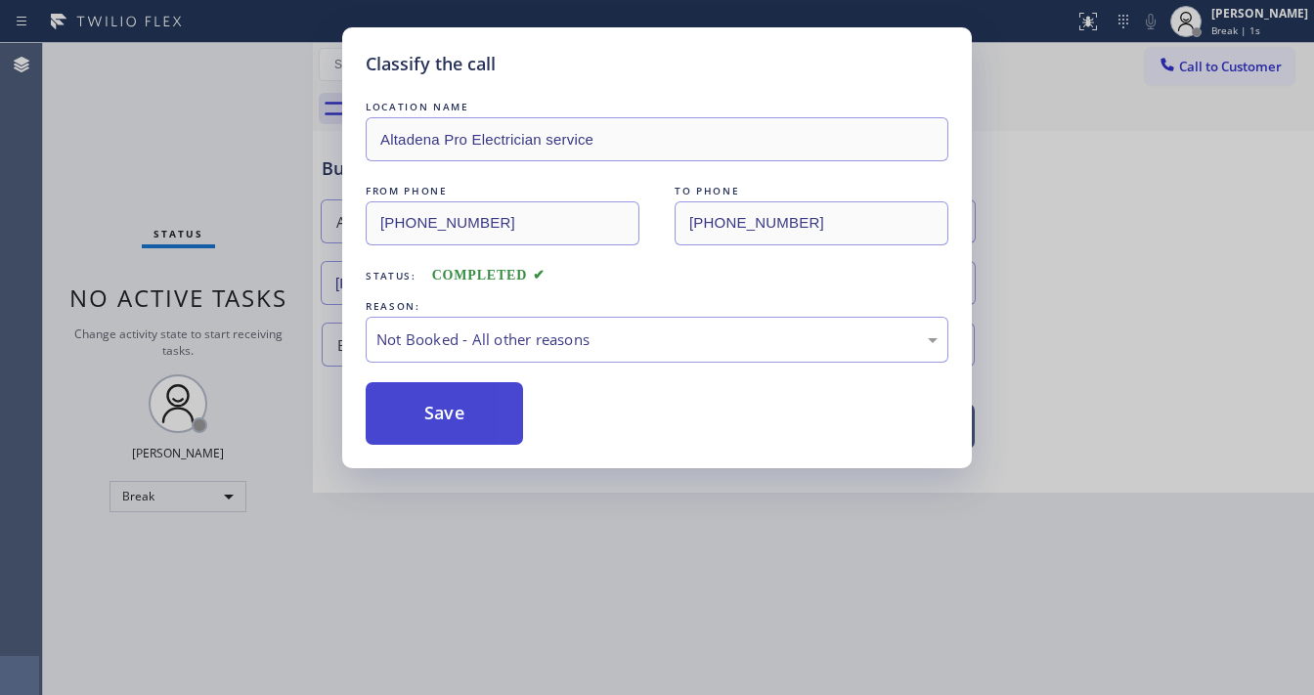
click at [444, 417] on button "Save" at bounding box center [444, 413] width 157 height 63
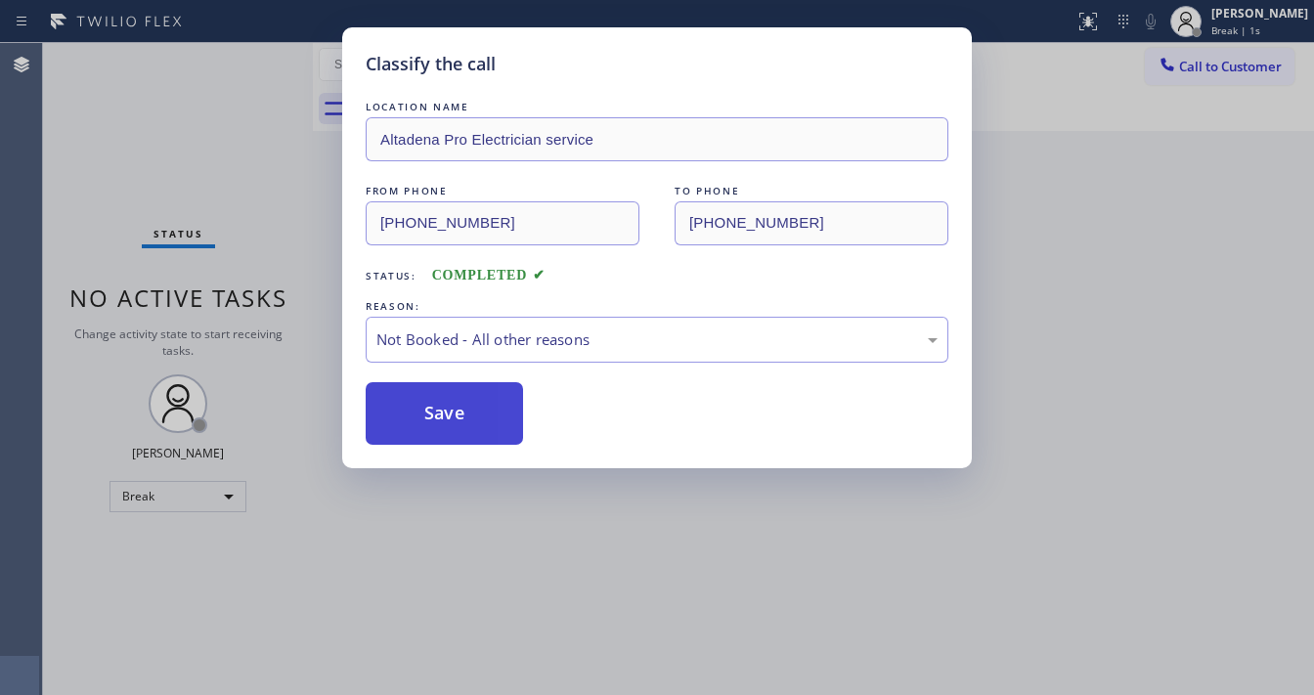
click at [444, 417] on button "Save" at bounding box center [444, 413] width 157 height 63
